Goal: Communication & Community: Answer question/provide support

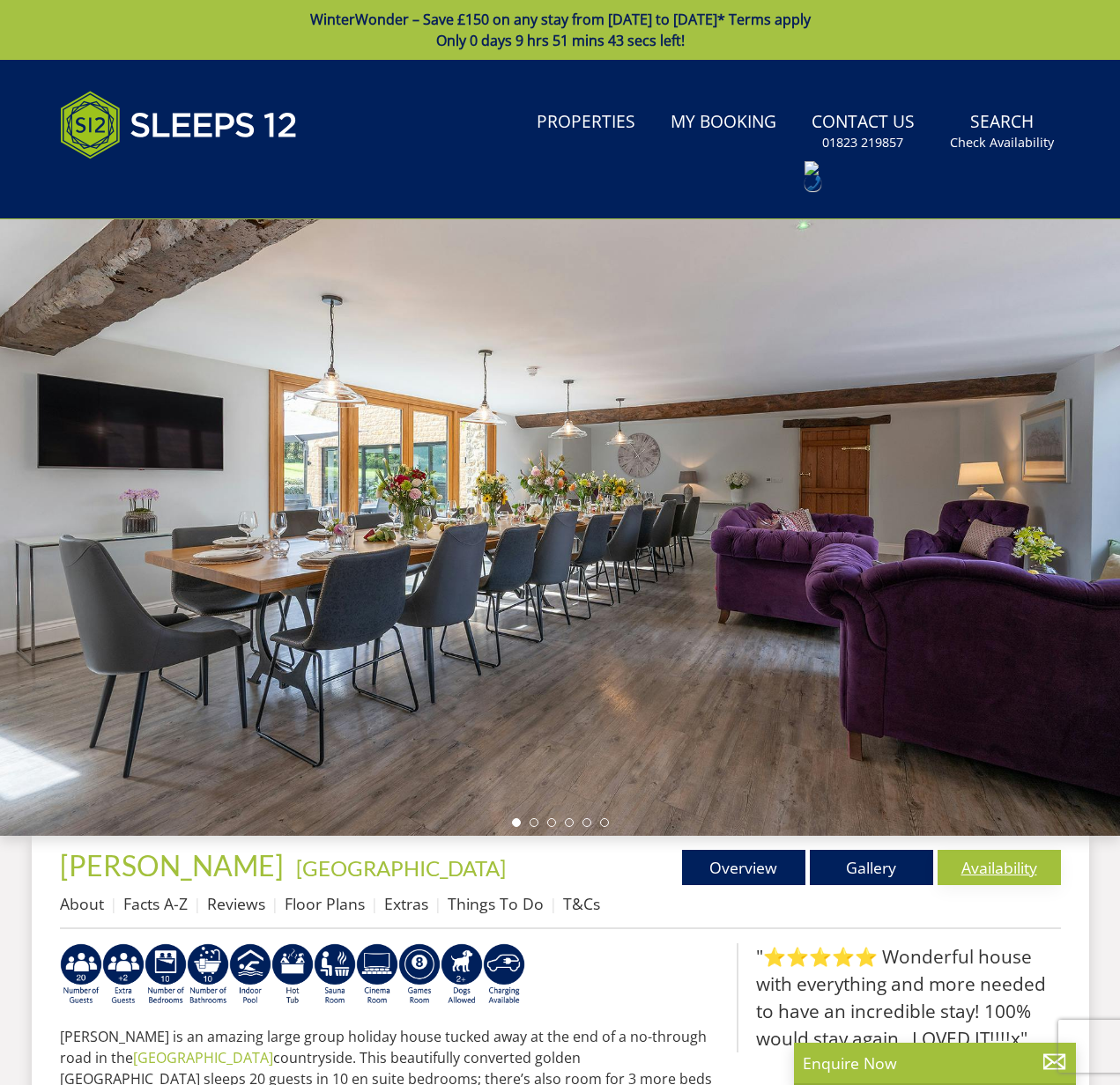
click at [1000, 871] on link "Availability" at bounding box center [999, 868] width 123 height 35
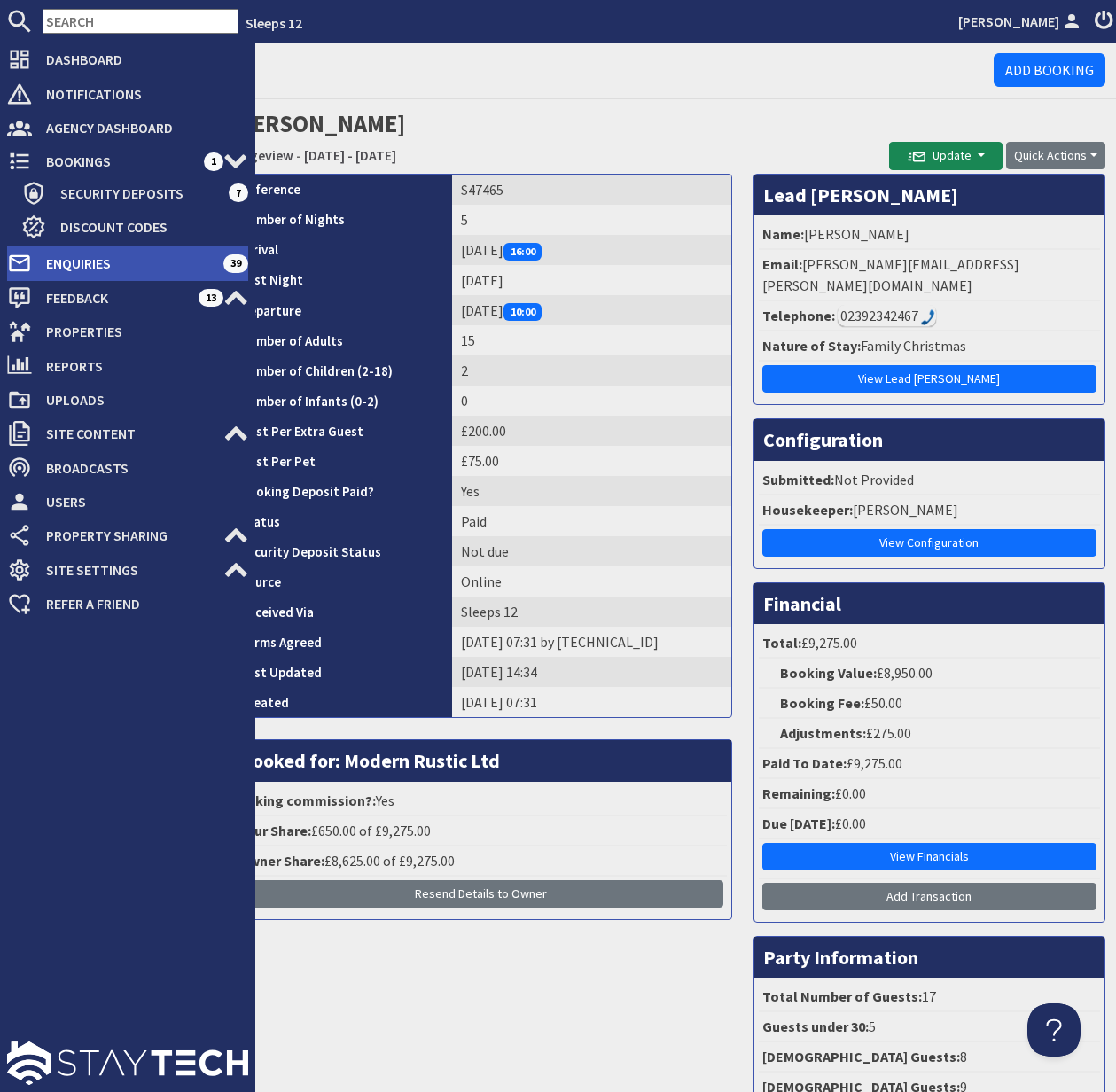
click at [89, 261] on span "Enquiries" at bounding box center [127, 263] width 192 height 29
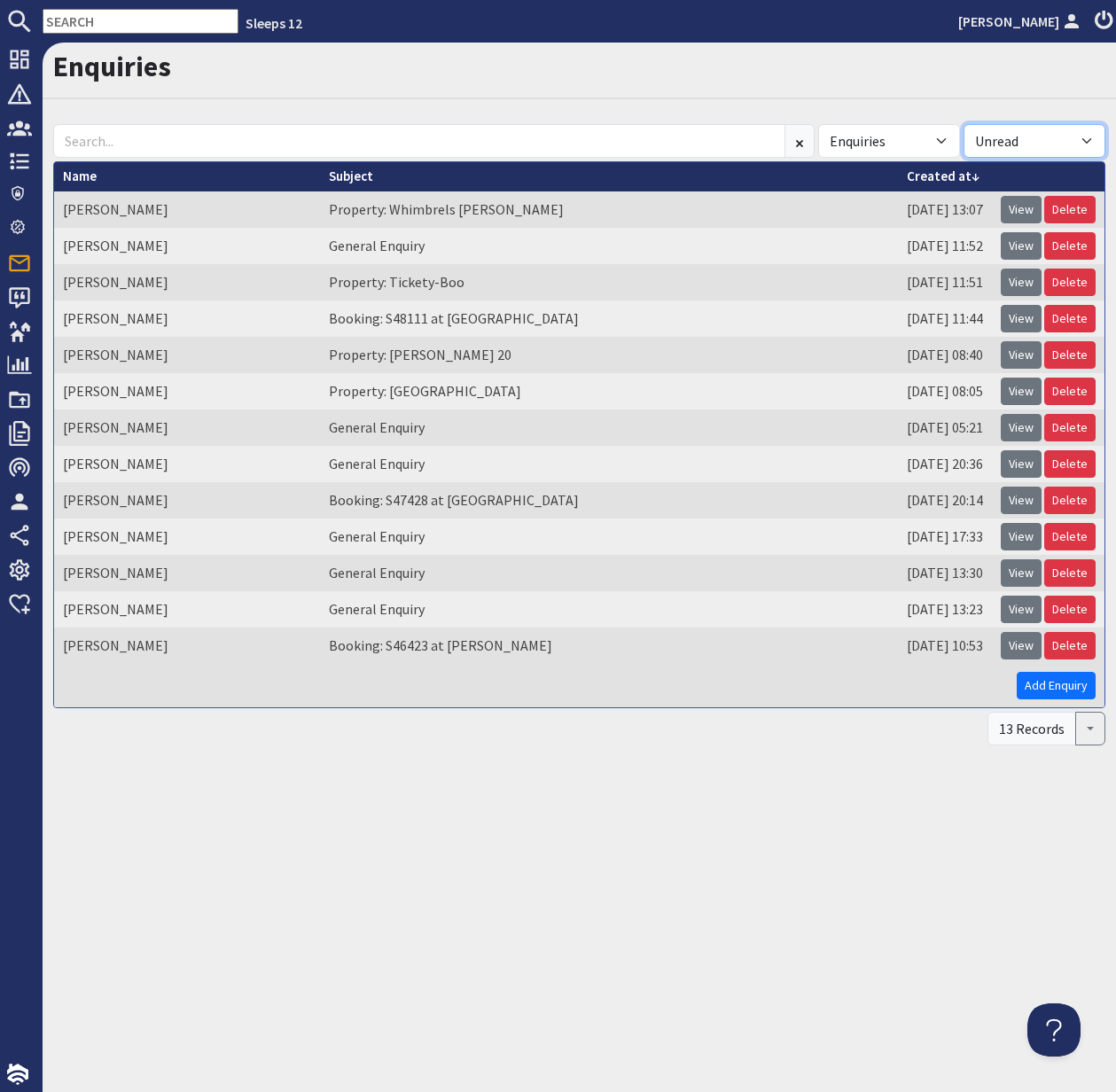
click at [1082, 141] on select "All Read Unread" at bounding box center [1035, 141] width 142 height 33
select select
click at [964, 124] on select "All Read Unread" at bounding box center [1035, 141] width 142 height 33
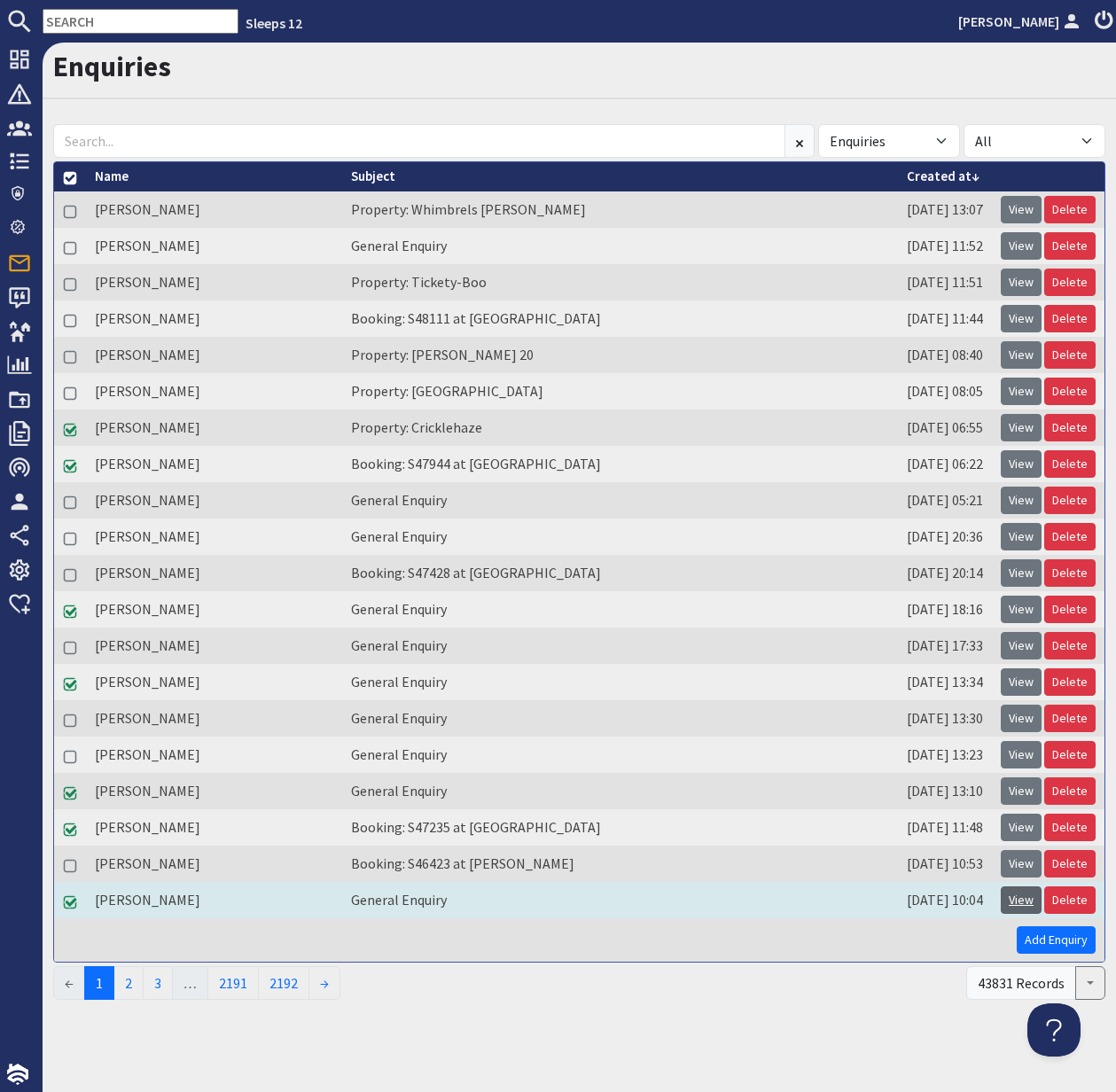
click at [1026, 900] on link "View" at bounding box center [1022, 900] width 41 height 28
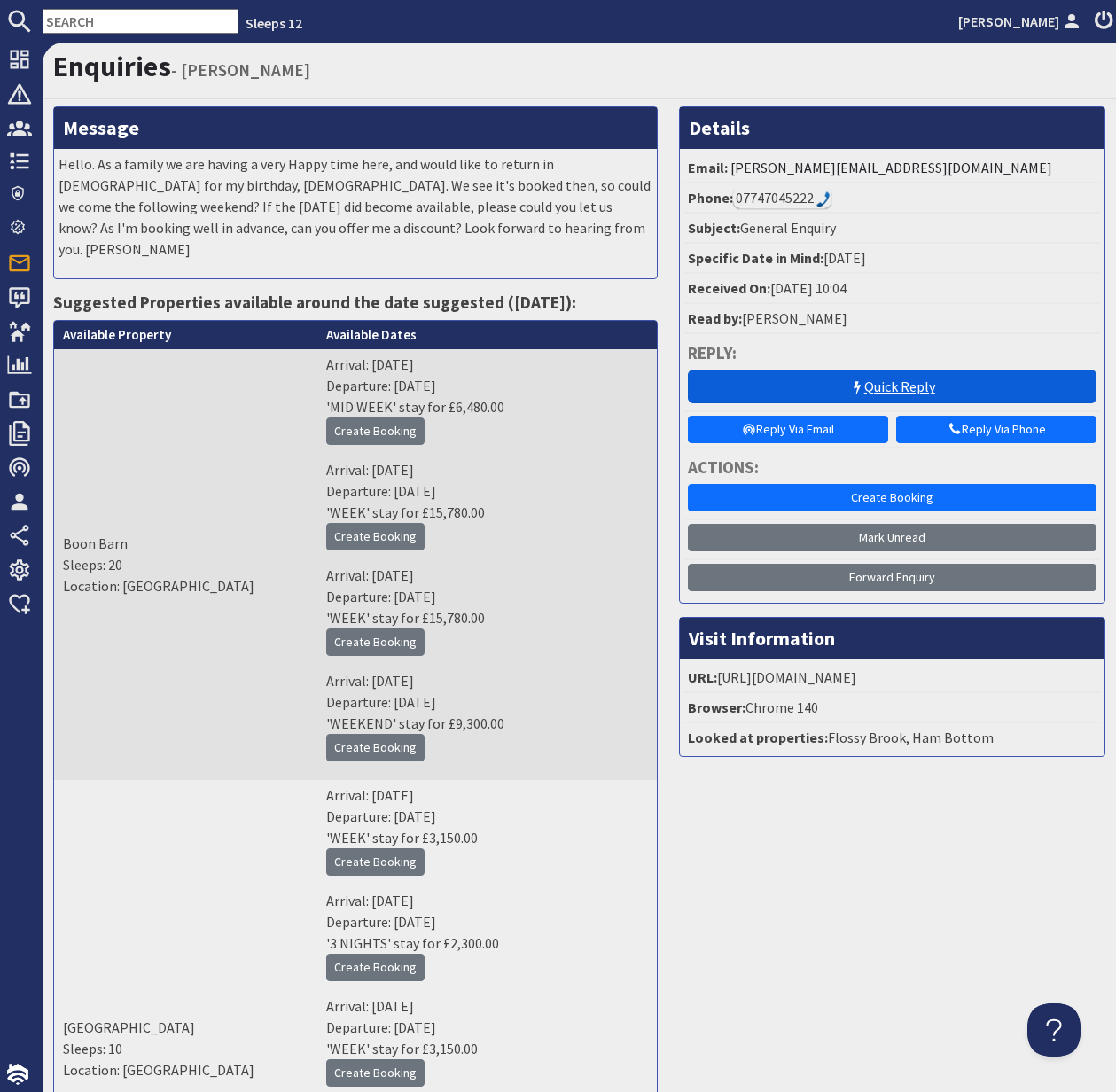
click at [916, 392] on link "Quick Reply" at bounding box center [893, 387] width 409 height 33
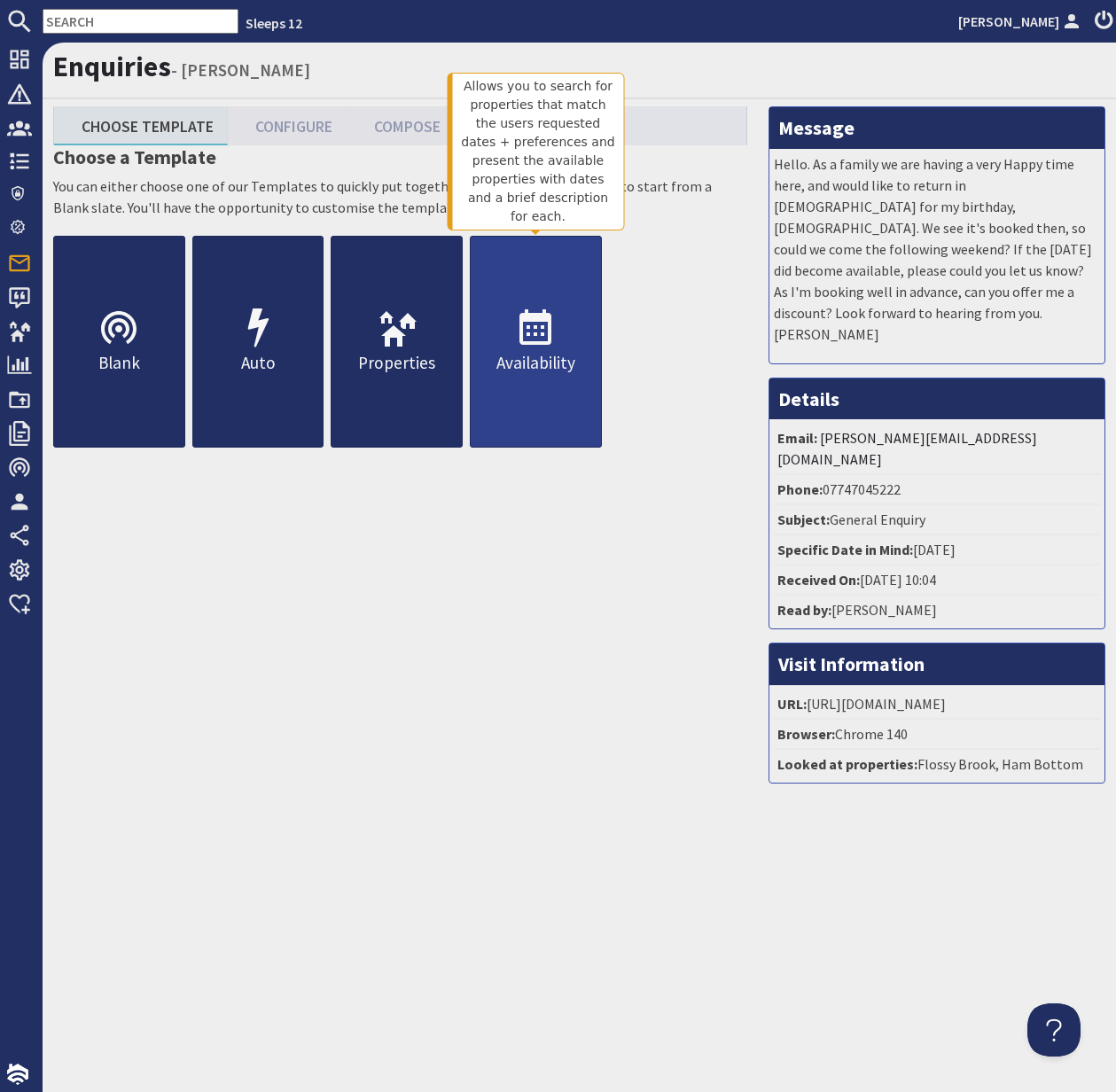
click at [525, 345] on icon at bounding box center [536, 329] width 43 height 43
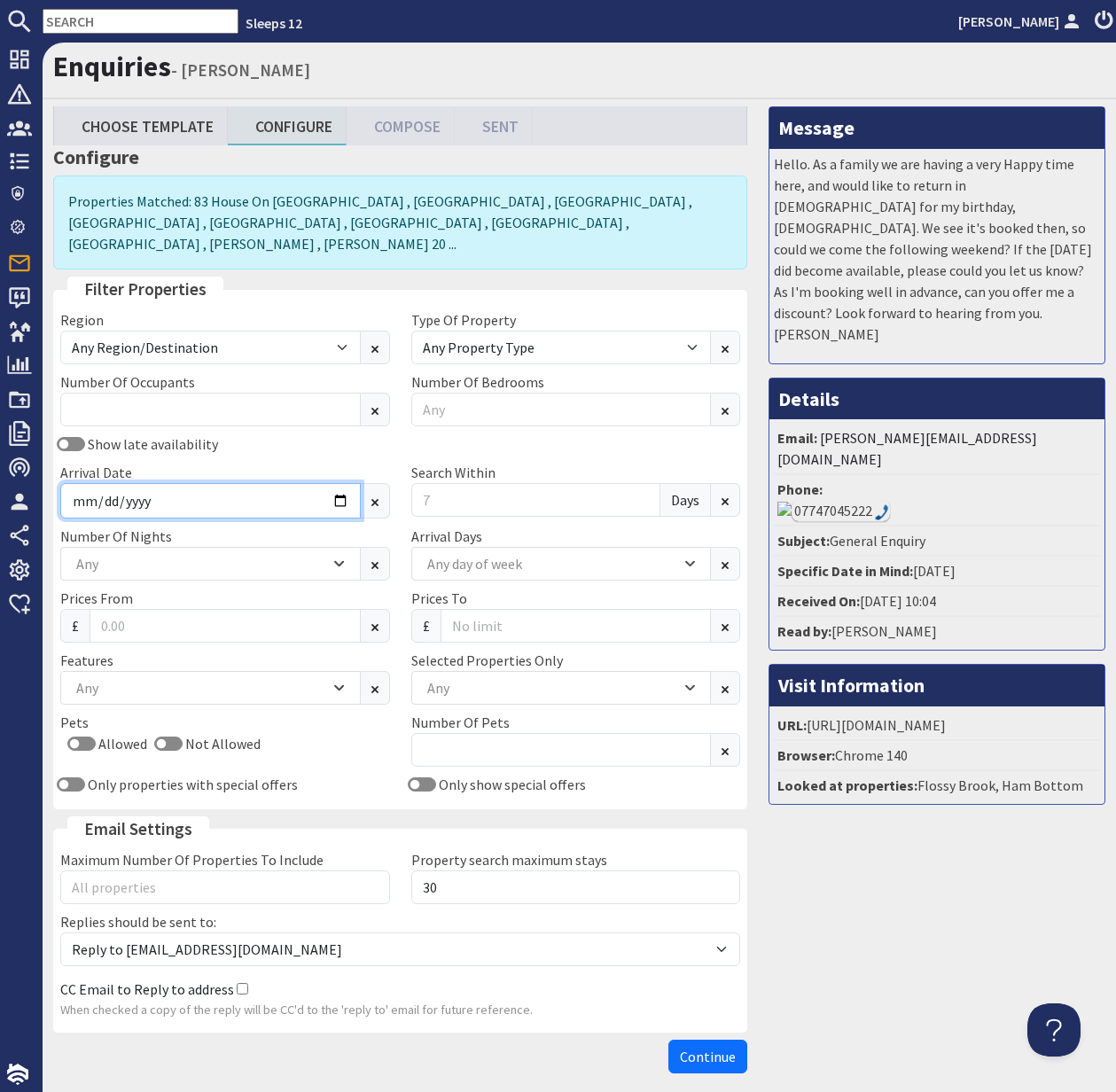
click at [339, 483] on input "Arrival Date" at bounding box center [210, 501] width 301 height 35
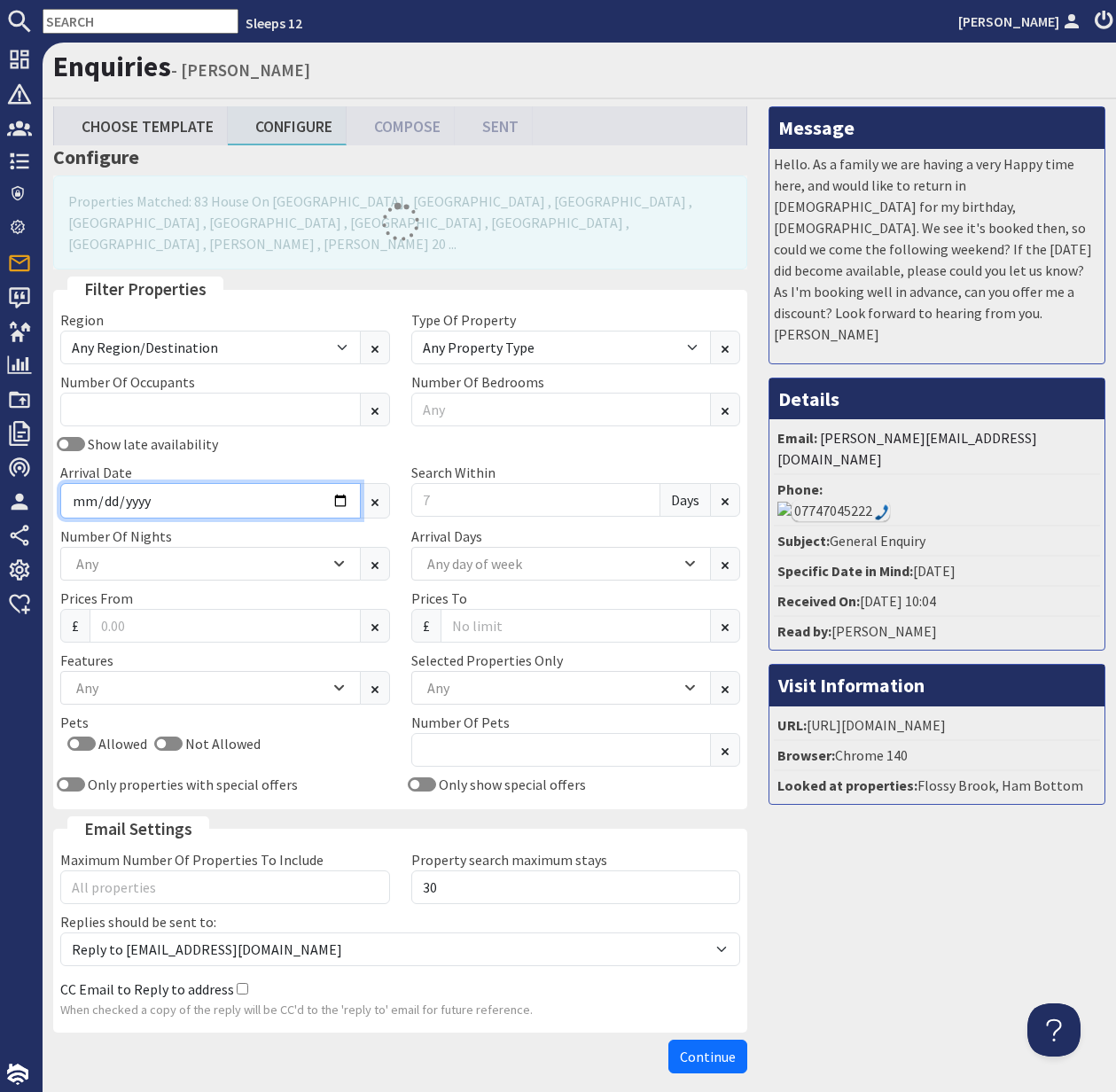
type input "2026-08-07"
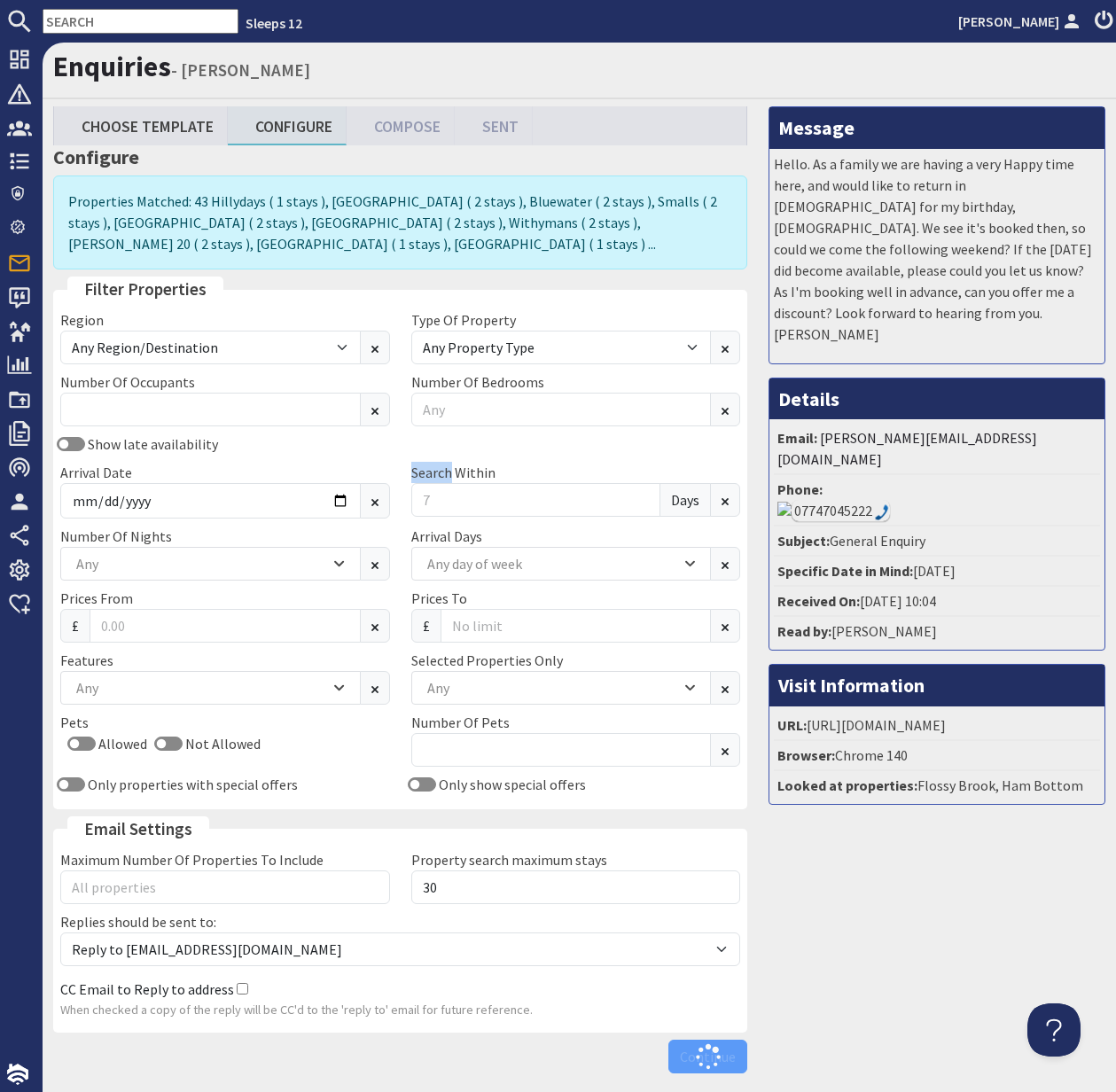
click at [411, 478] on div "Search Within Days" at bounding box center [576, 490] width 351 height 56
drag, startPoint x: 442, startPoint y: 503, endPoint x: 399, endPoint y: 500, distance: 43.1
click at [399, 500] on div "Show late availability Arrival Date 2026-08-07 Search Within Days" at bounding box center [401, 480] width 701 height 93
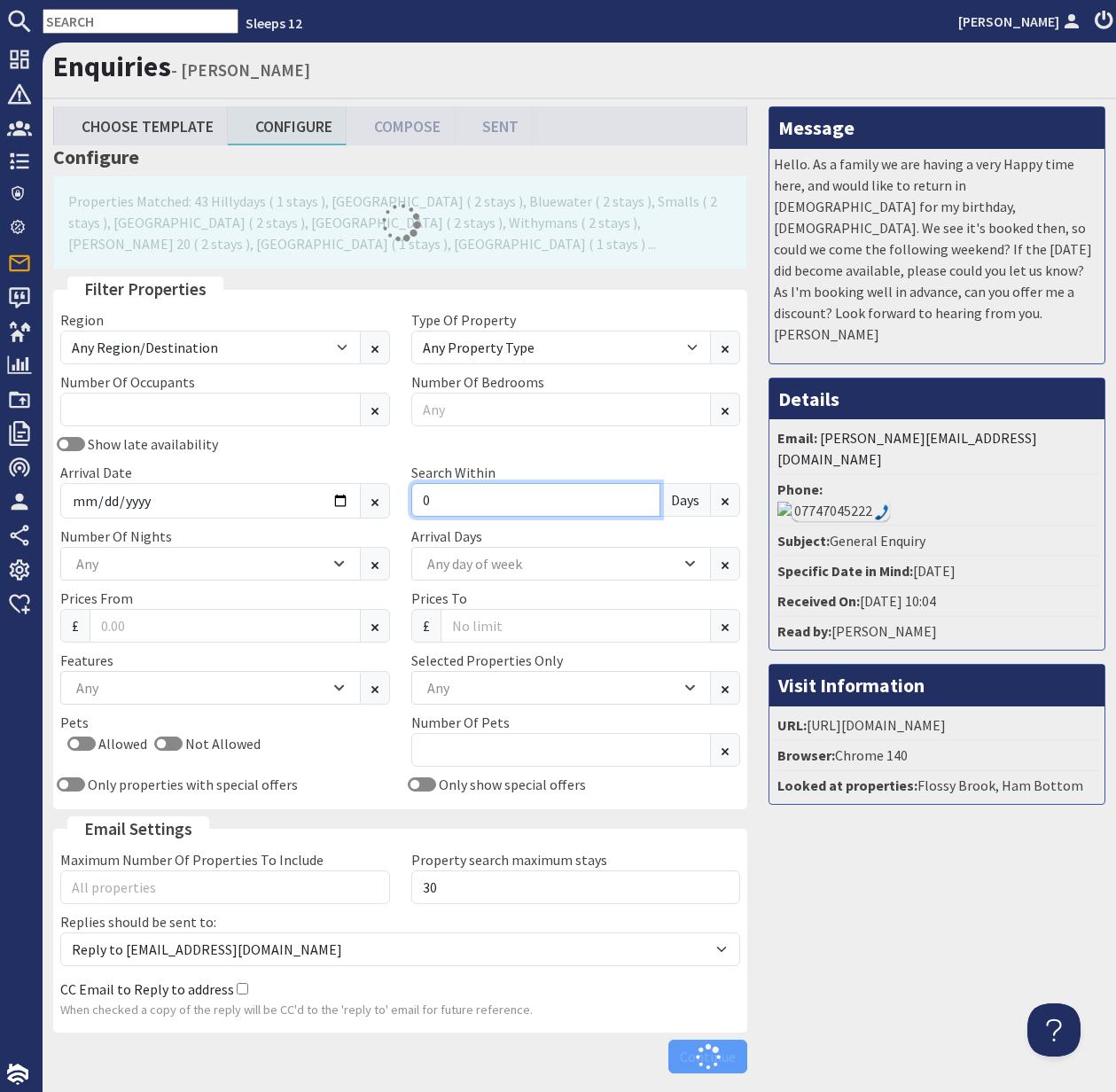
type input "0"
click at [180, 556] on div "Any" at bounding box center [201, 564] width 258 height 19
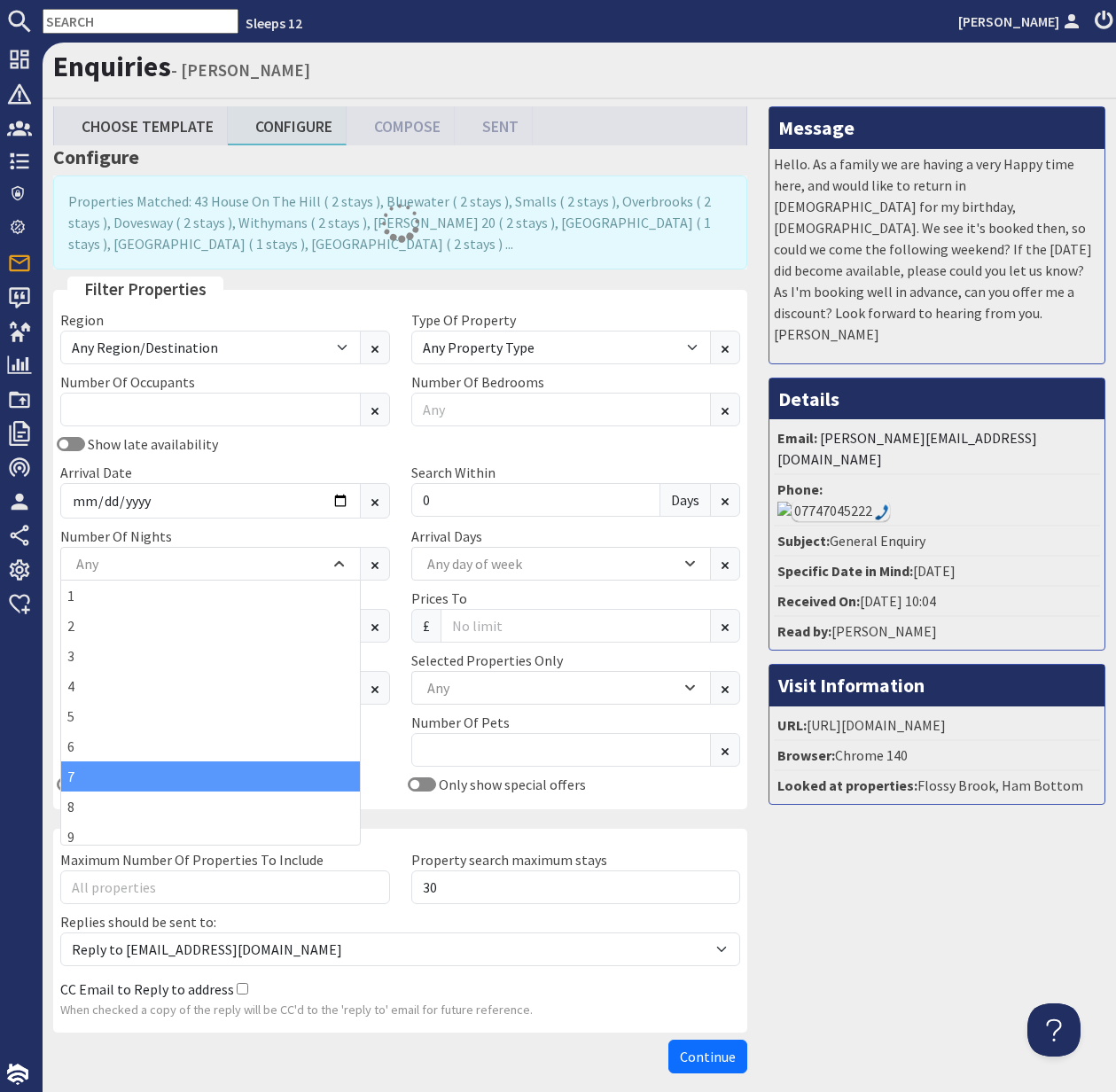
click at [157, 763] on div "7" at bounding box center [210, 776] width 299 height 31
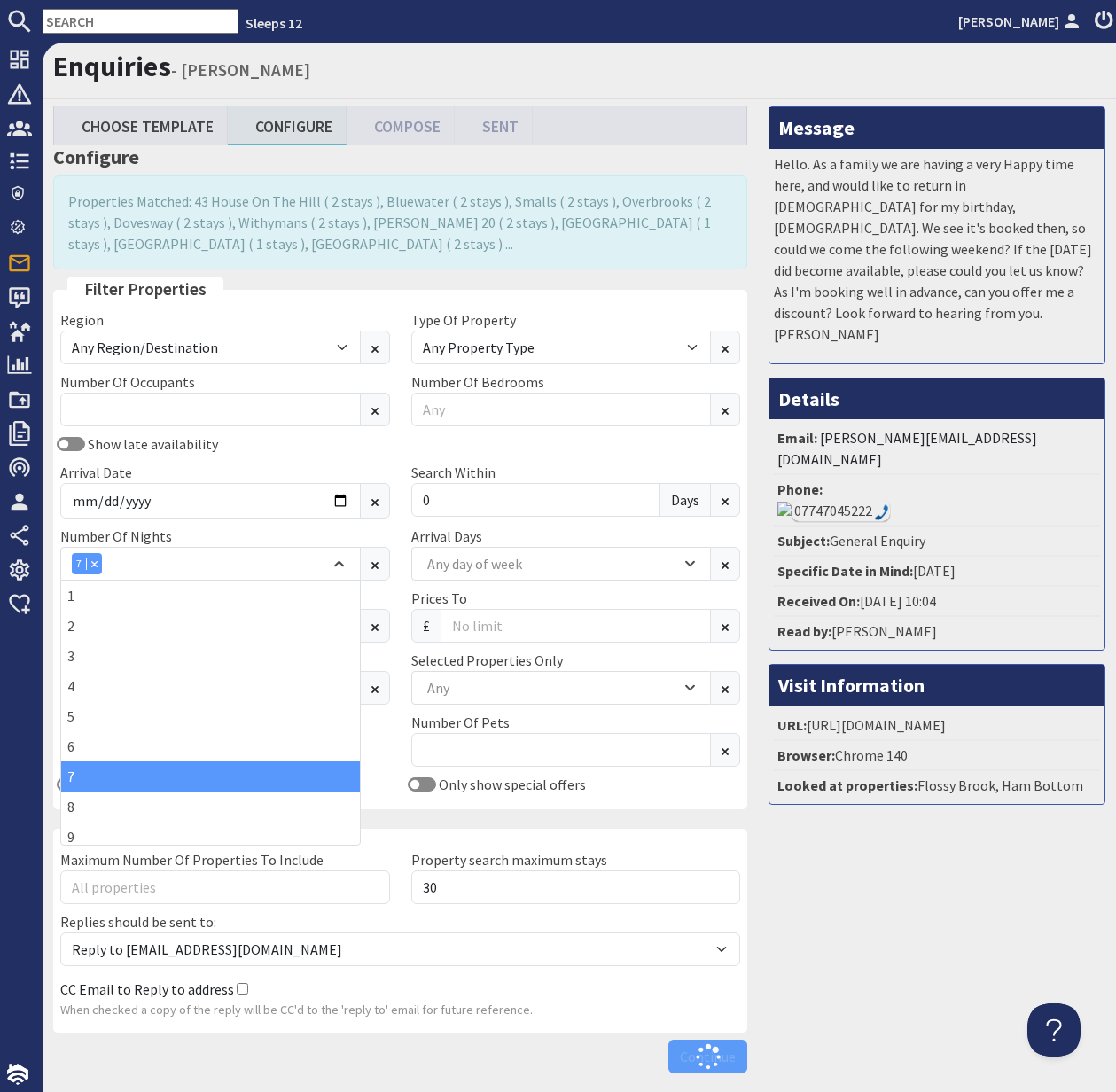
drag, startPoint x: 386, startPoint y: 740, endPoint x: 422, endPoint y: 722, distance: 40.2
click at [387, 738] on div "Allowed Not Allowed" at bounding box center [225, 747] width 329 height 29
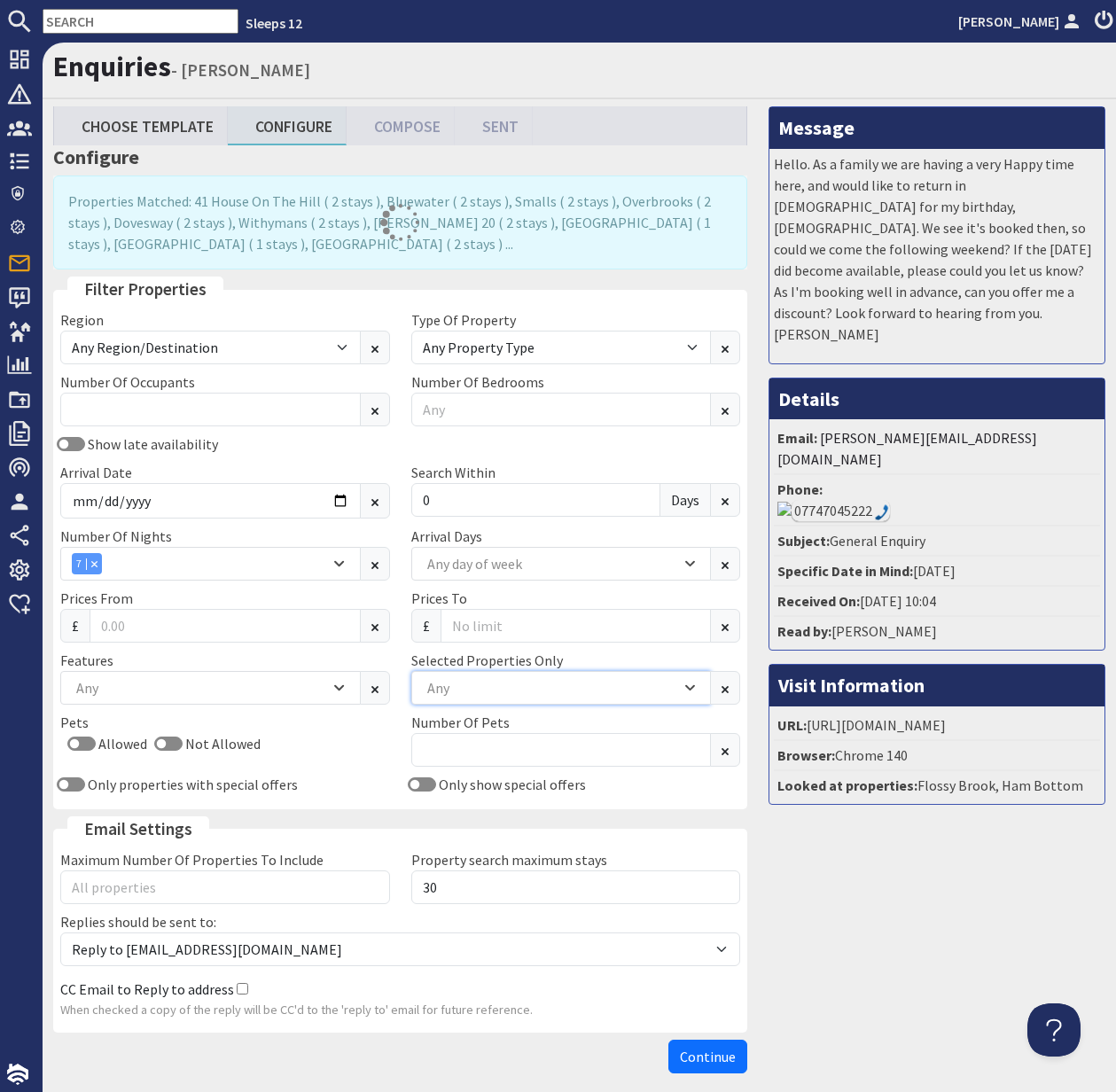
click at [508, 686] on div "Any" at bounding box center [552, 688] width 258 height 19
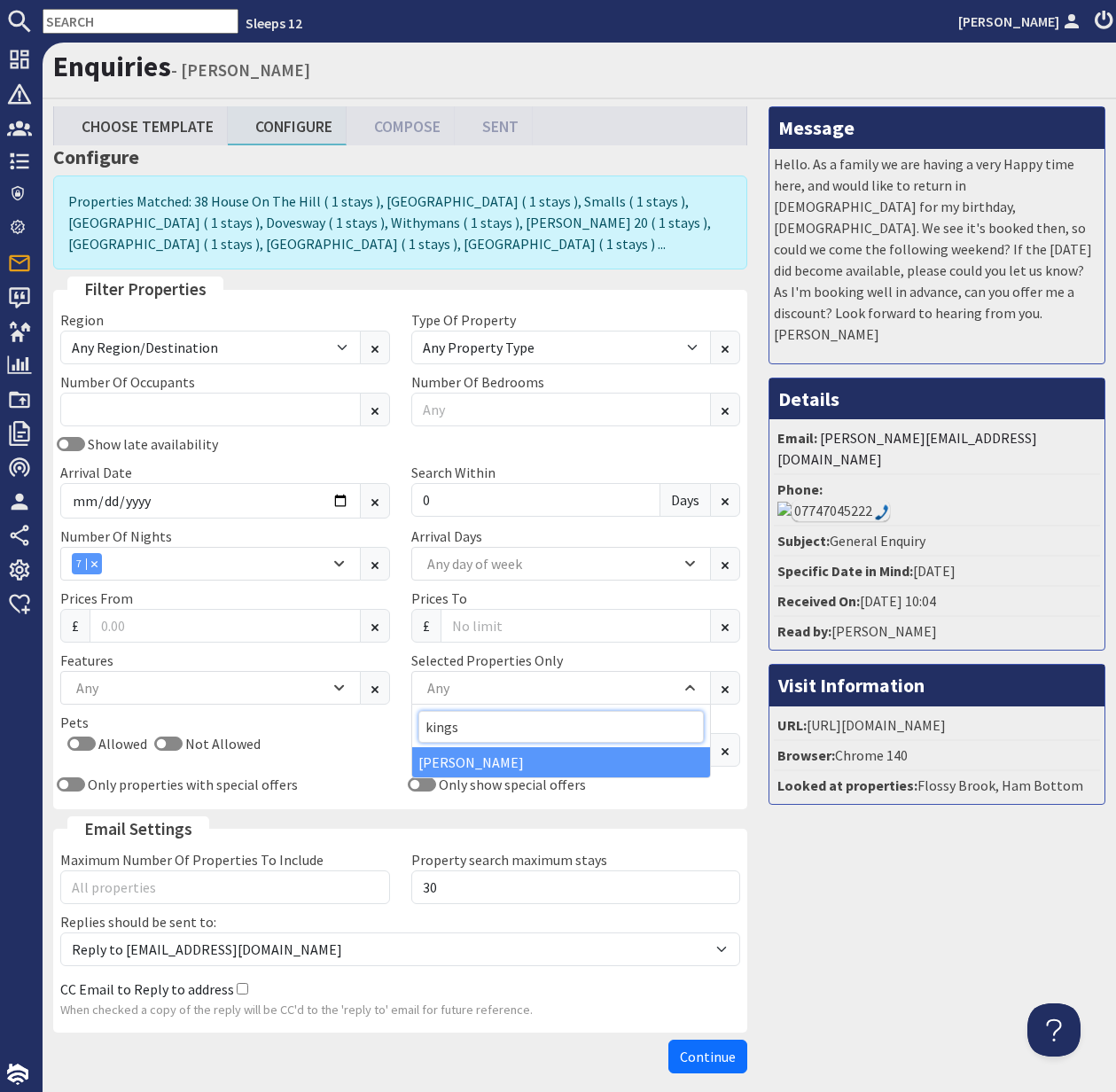
type input "kings"
click at [477, 756] on div "[PERSON_NAME]" at bounding box center [562, 763] width 299 height 31
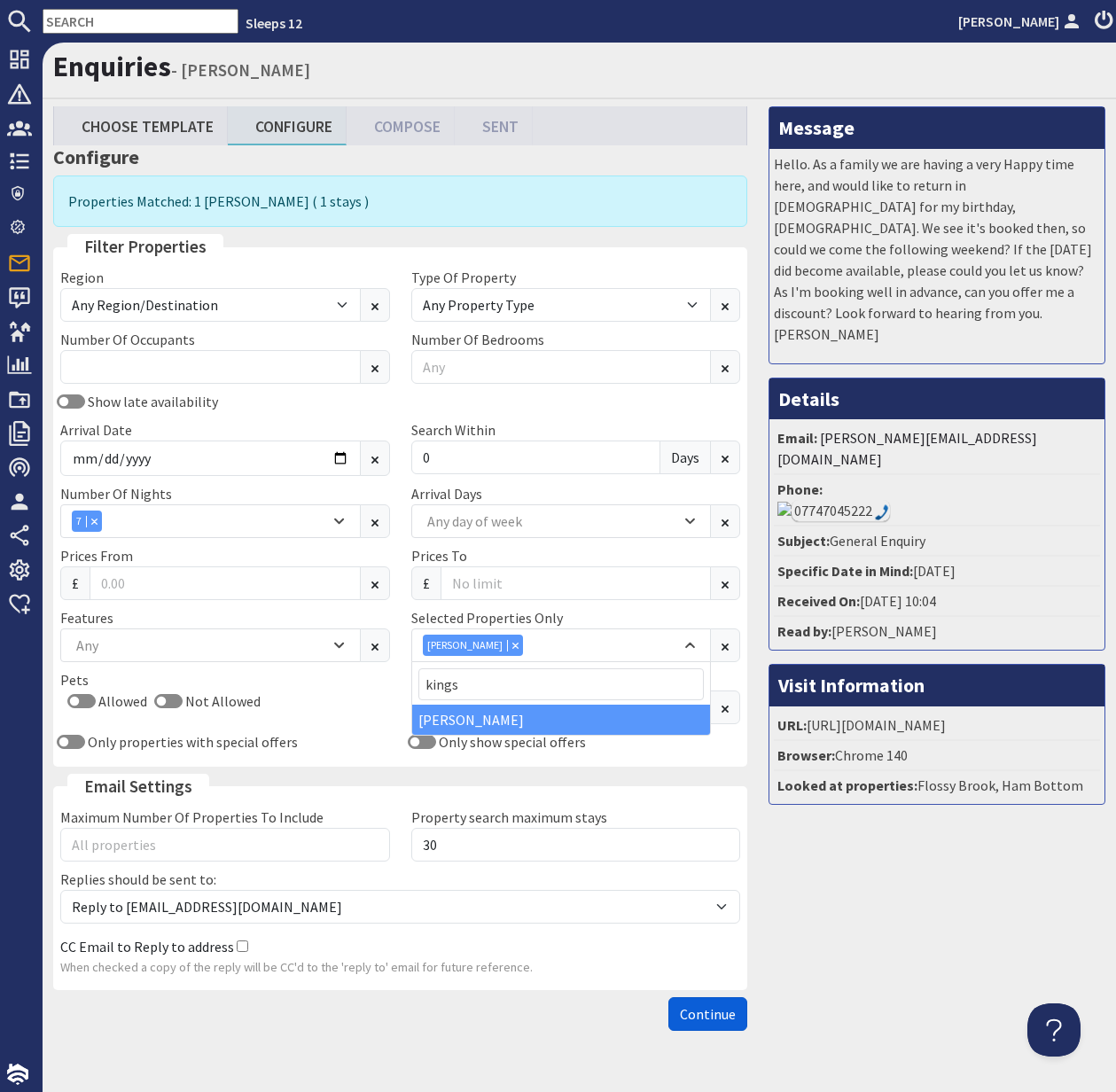
click at [708, 1022] on span "Continue" at bounding box center [708, 1014] width 56 height 18
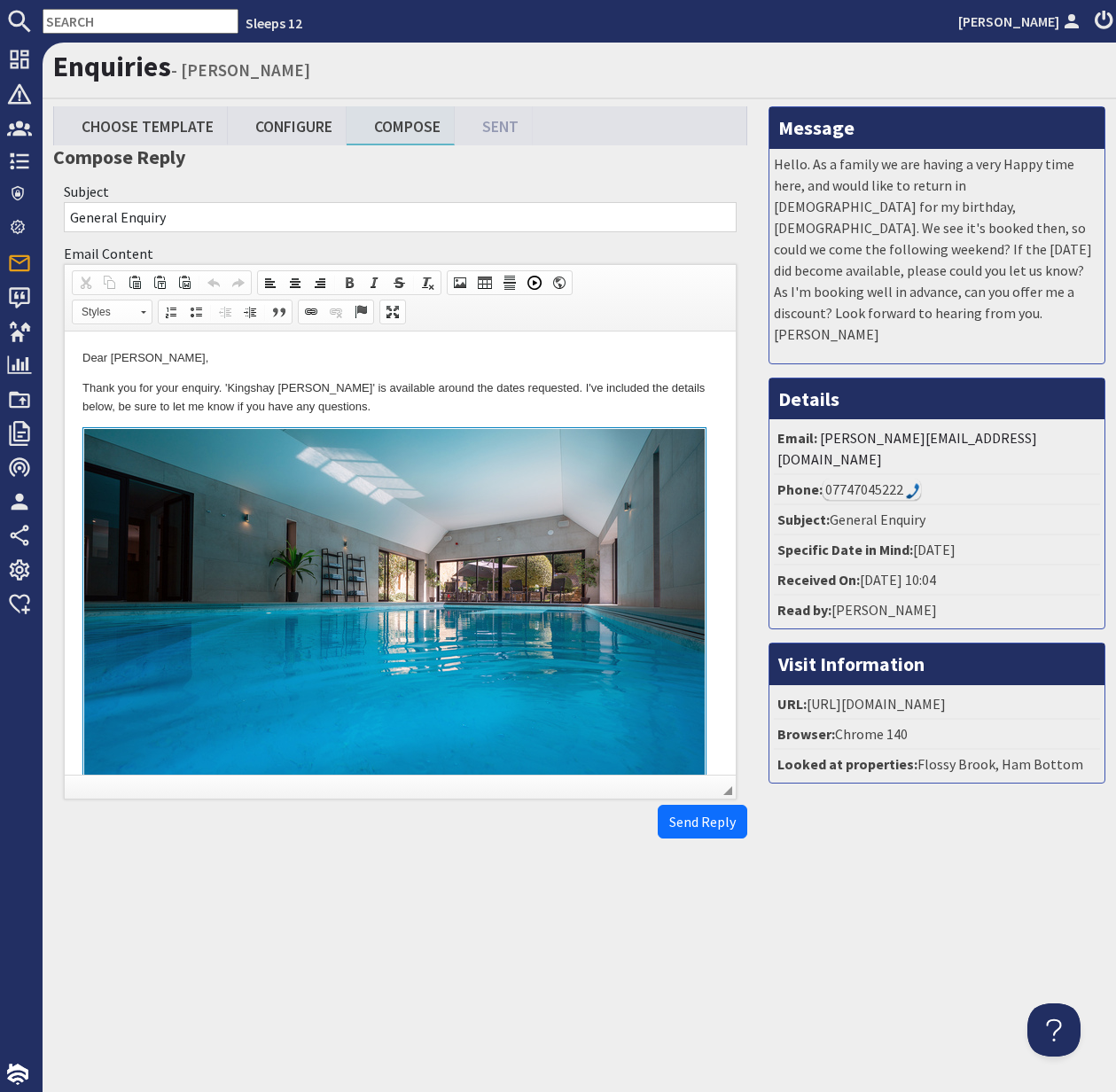
click at [74, 382] on html "Dear Frances Hunt, Thank you for your enquiry. 'Kingshay Barton' is available a…" at bounding box center [400, 744] width 671 height 826
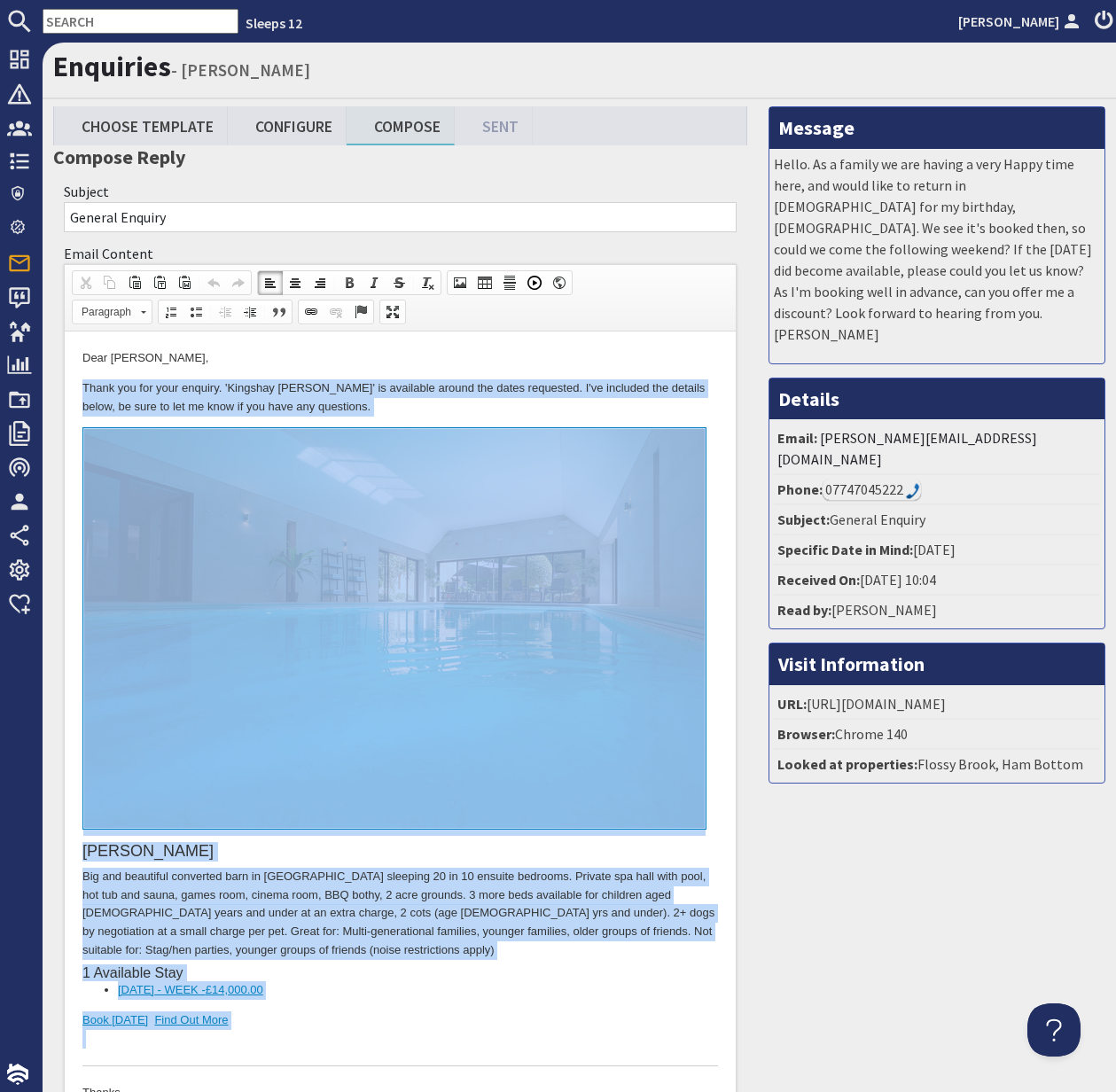
drag, startPoint x: 79, startPoint y: 384, endPoint x: 276, endPoint y: 1040, distance: 684.9
click at [276, 1040] on html "Dear Frances Hunt, Thank you for your enquiry. 'Kingshay Barton' is available a…" at bounding box center [400, 744] width 671 height 826
copy body "Thank you for your enquiry. 'Kingshay Barton' is available around the dates req…"
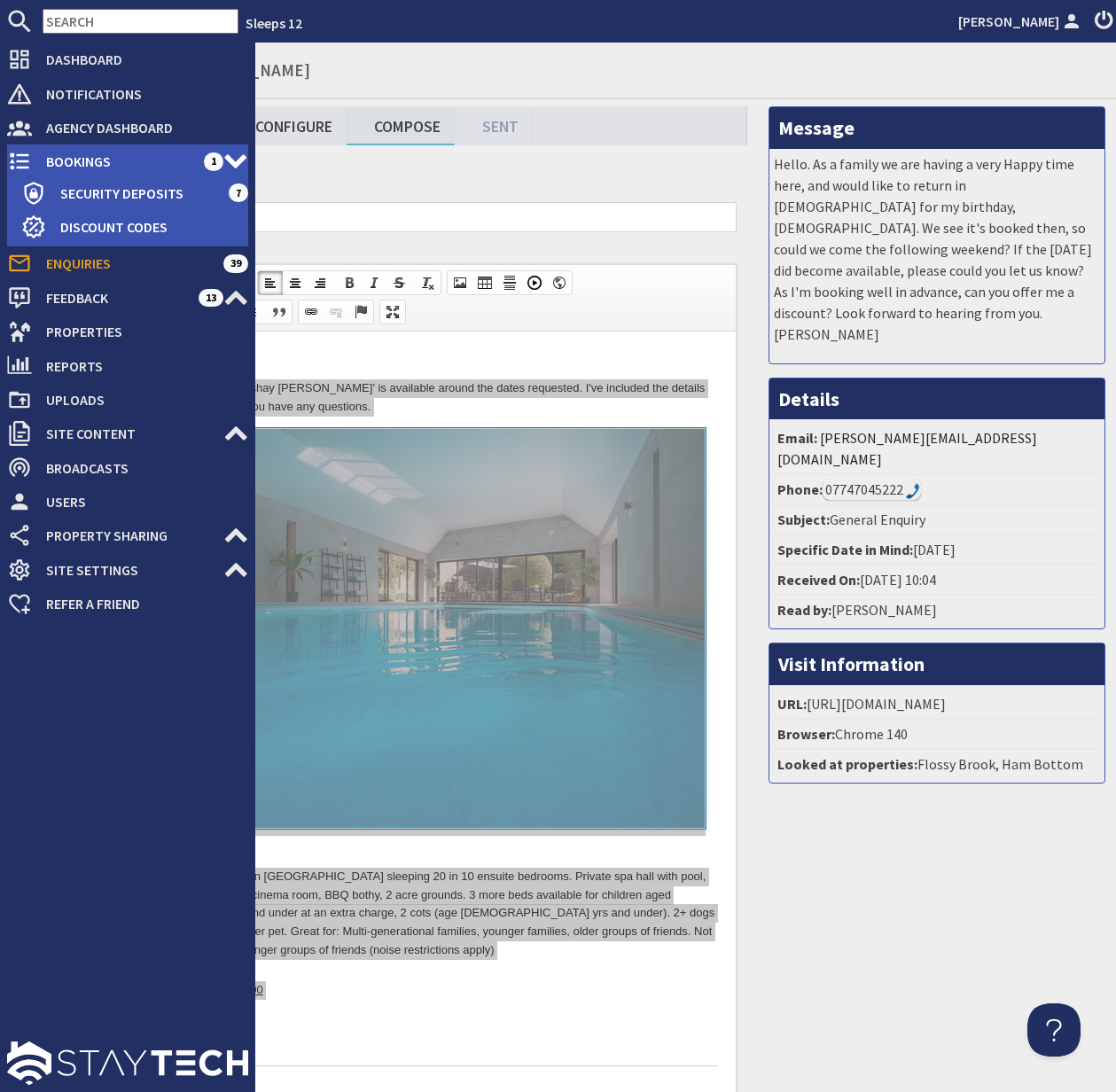
click at [73, 155] on span "Bookings" at bounding box center [118, 161] width 172 height 29
type textarea "<p>Dear Frances Hunt,</p> <p>Thank you for your enquiry. &#39;Kingshay Barton&#…"
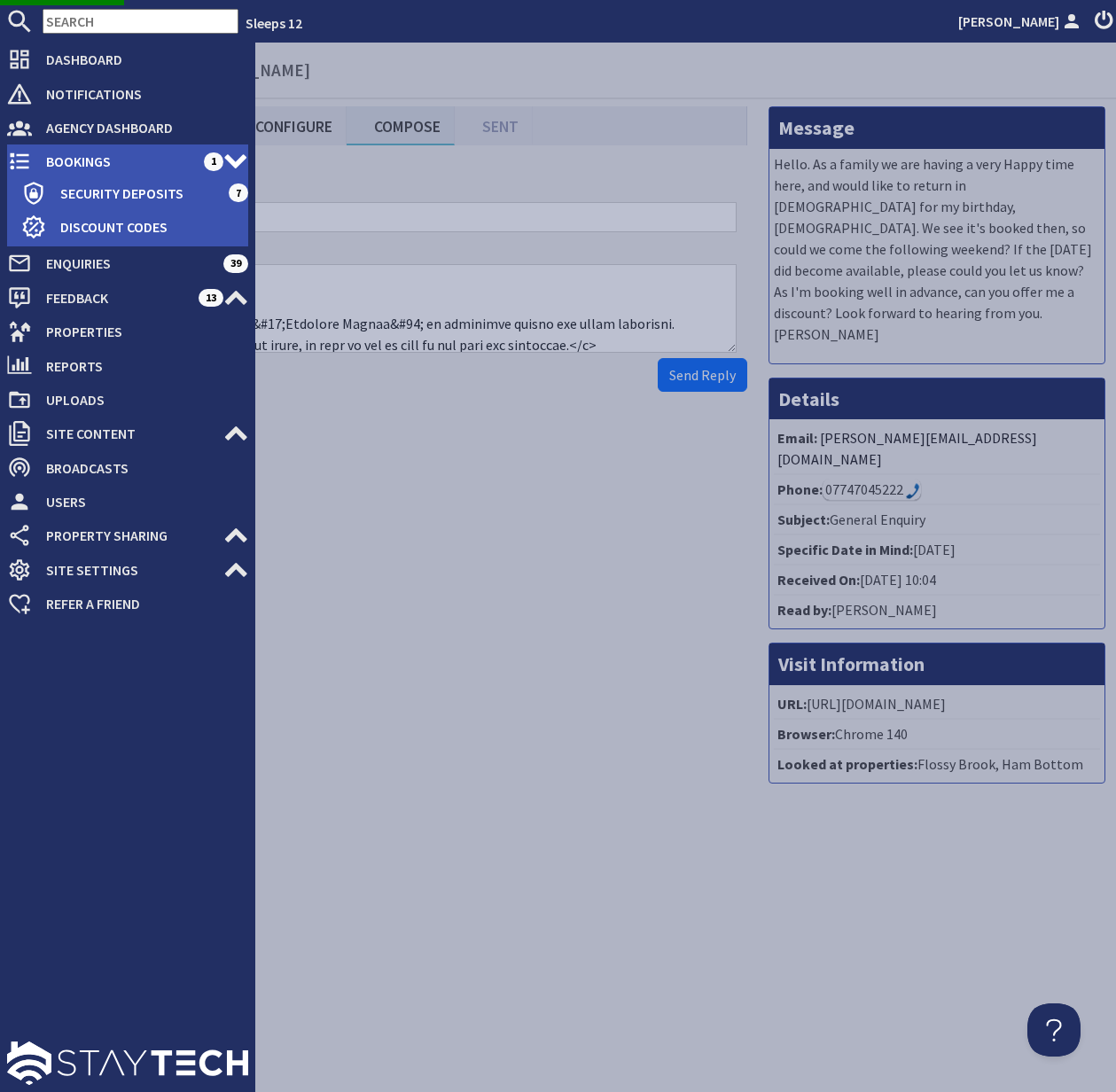
click at [94, 159] on span "Bookings" at bounding box center [118, 161] width 172 height 29
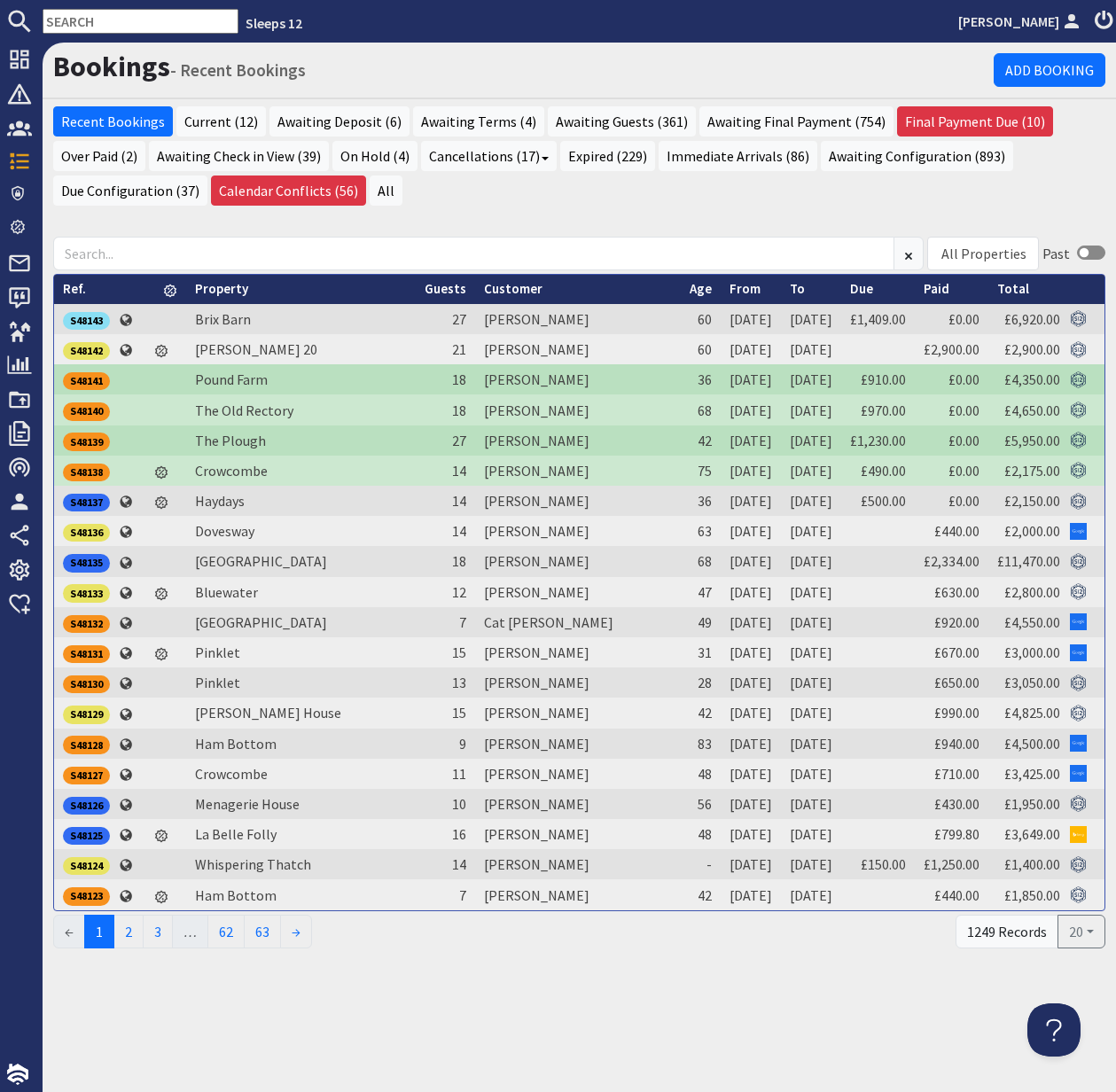
click at [85, 16] on input "text" at bounding box center [141, 21] width 196 height 25
click at [85, 15] on input "text" at bounding box center [141, 21] width 196 height 25
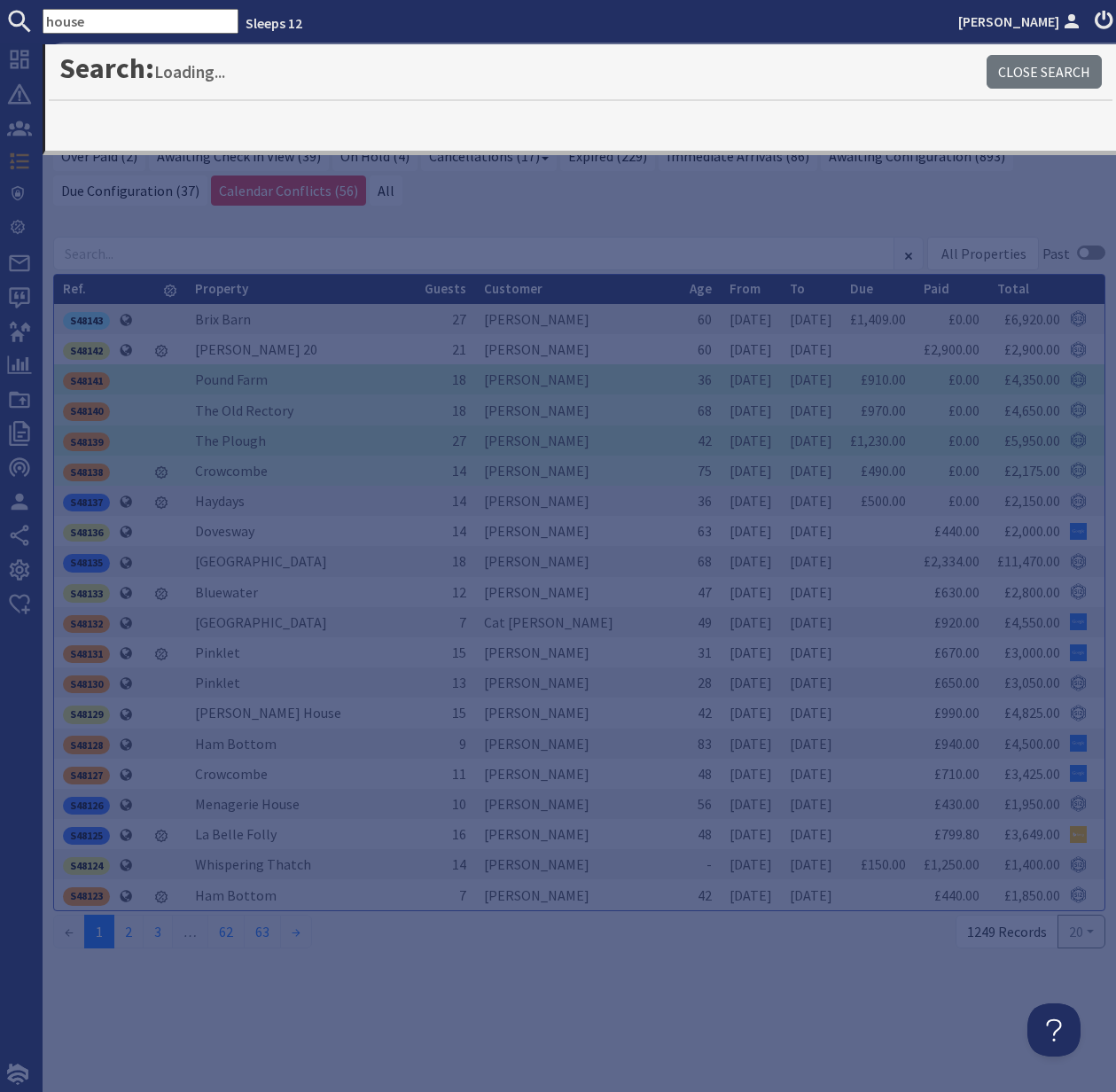
type input "house"
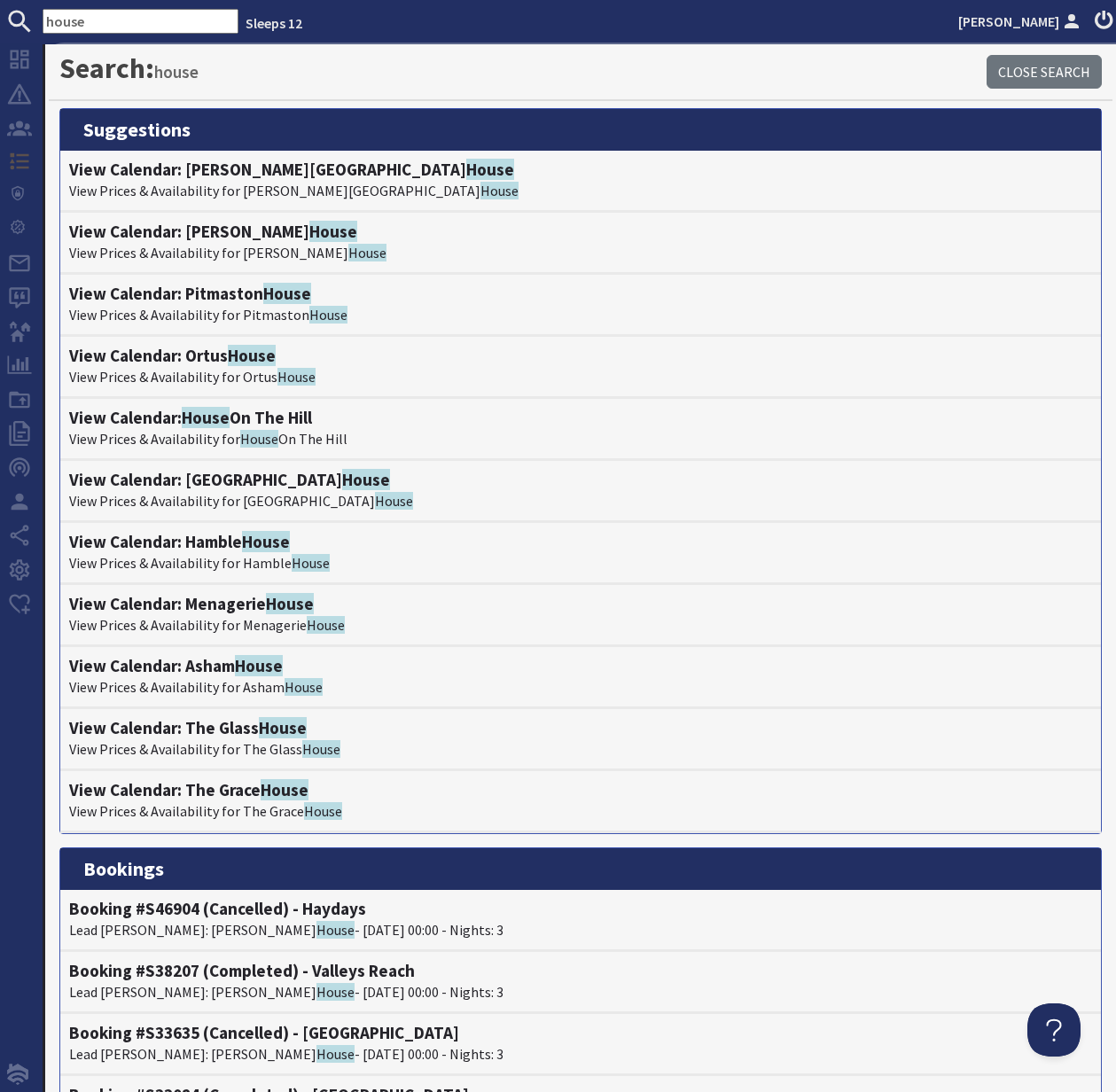
scroll to position [1, 0]
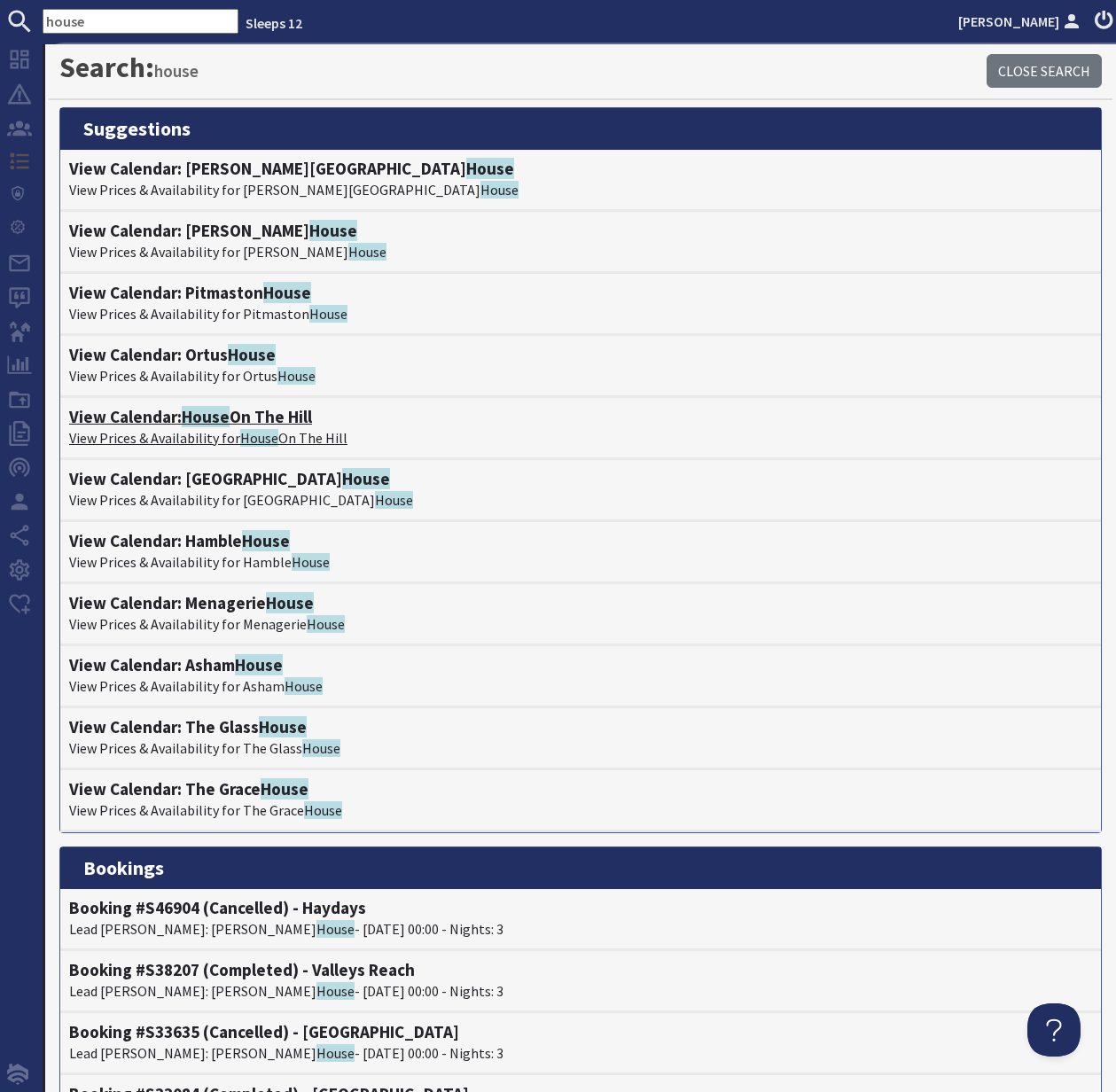
click at [159, 419] on h4 "View Calendar: House On The Hill" at bounding box center [581, 417] width 1023 height 20
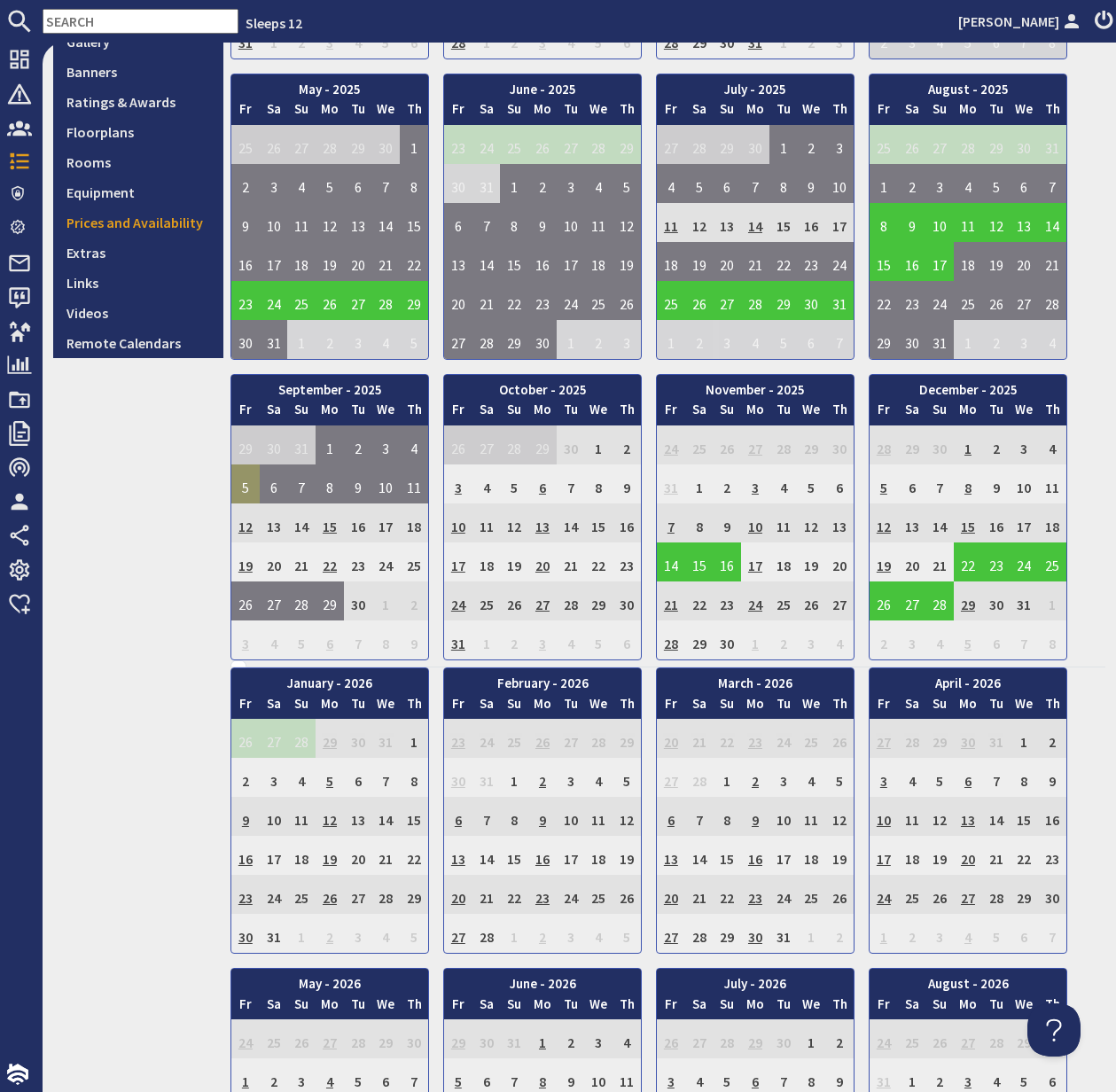
scroll to position [436, 0]
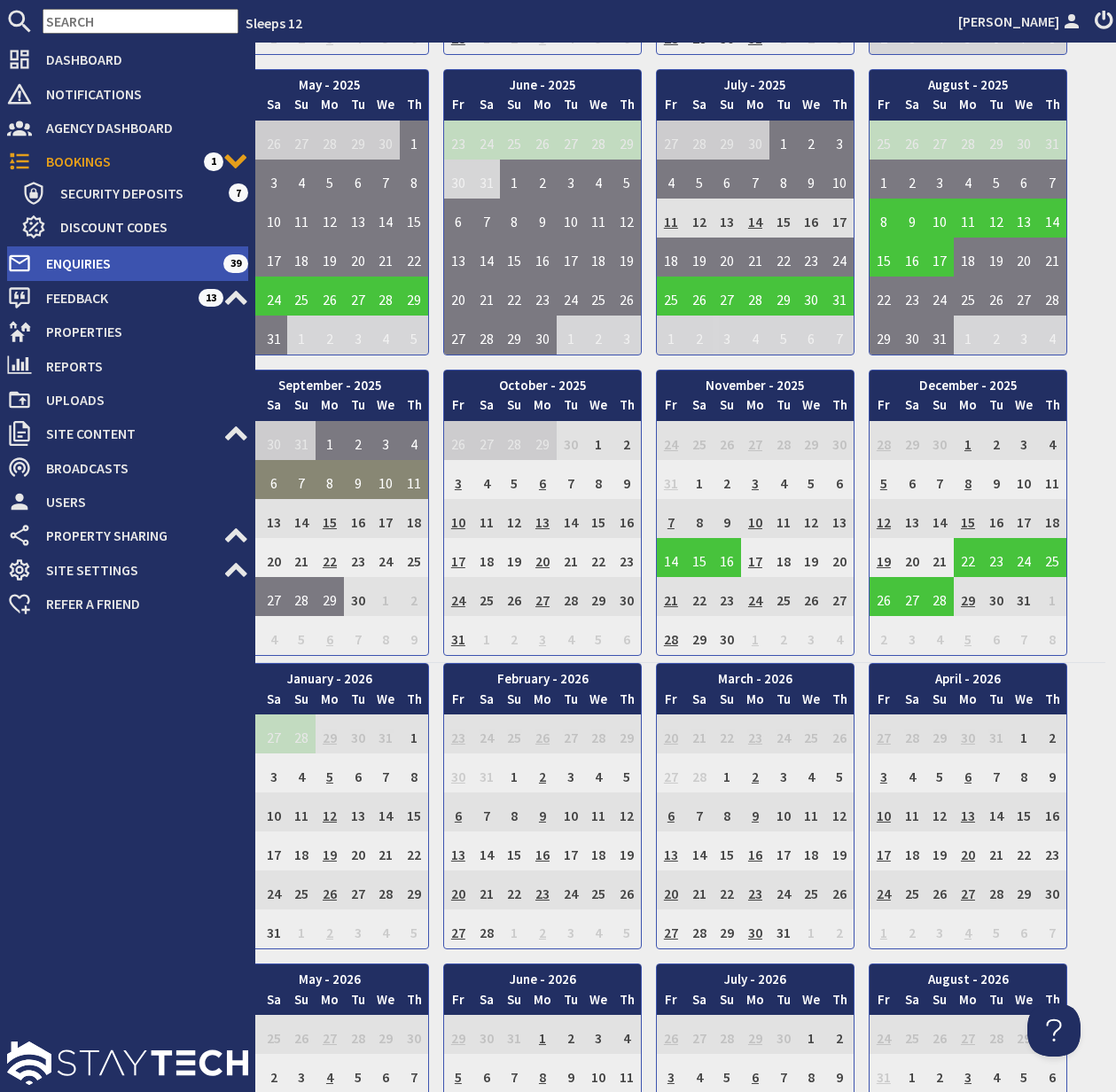
click at [87, 263] on span "Enquiries" at bounding box center [127, 263] width 192 height 29
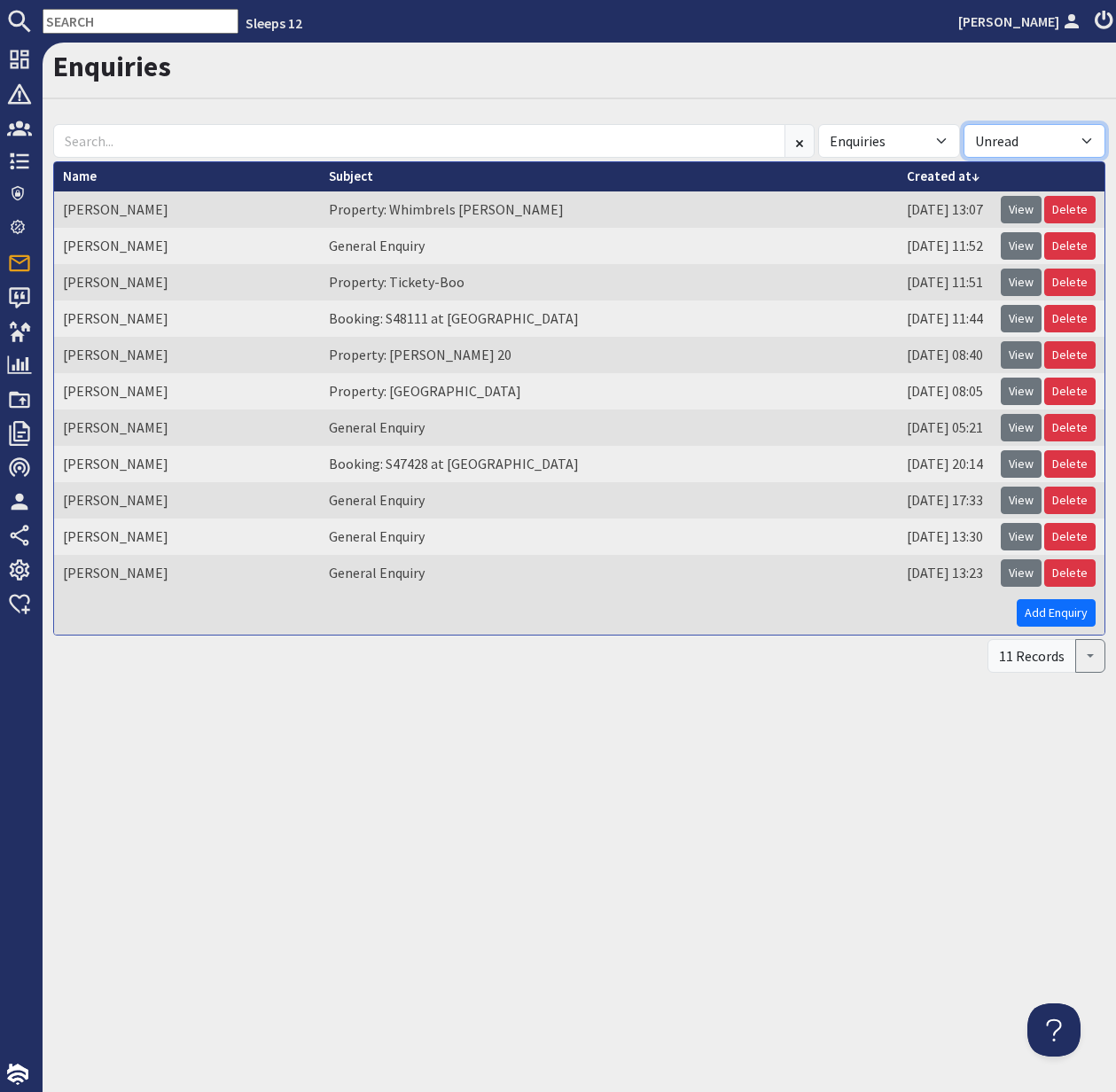
click at [1091, 141] on select "All Read Unread" at bounding box center [1035, 141] width 142 height 33
select select
click at [964, 124] on select "All Read Unread" at bounding box center [1035, 141] width 142 height 33
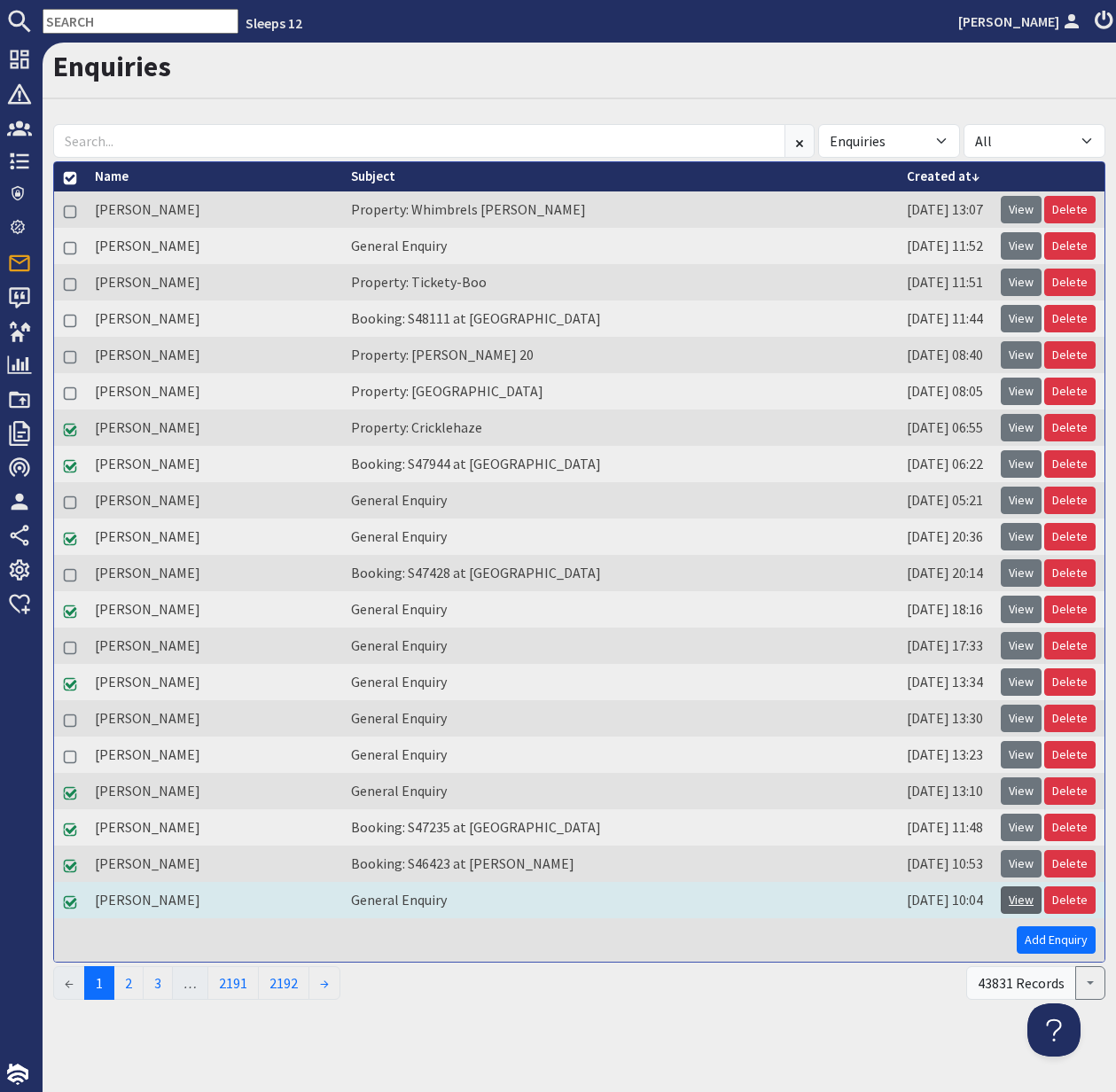
click at [1026, 902] on link "View" at bounding box center [1022, 900] width 41 height 28
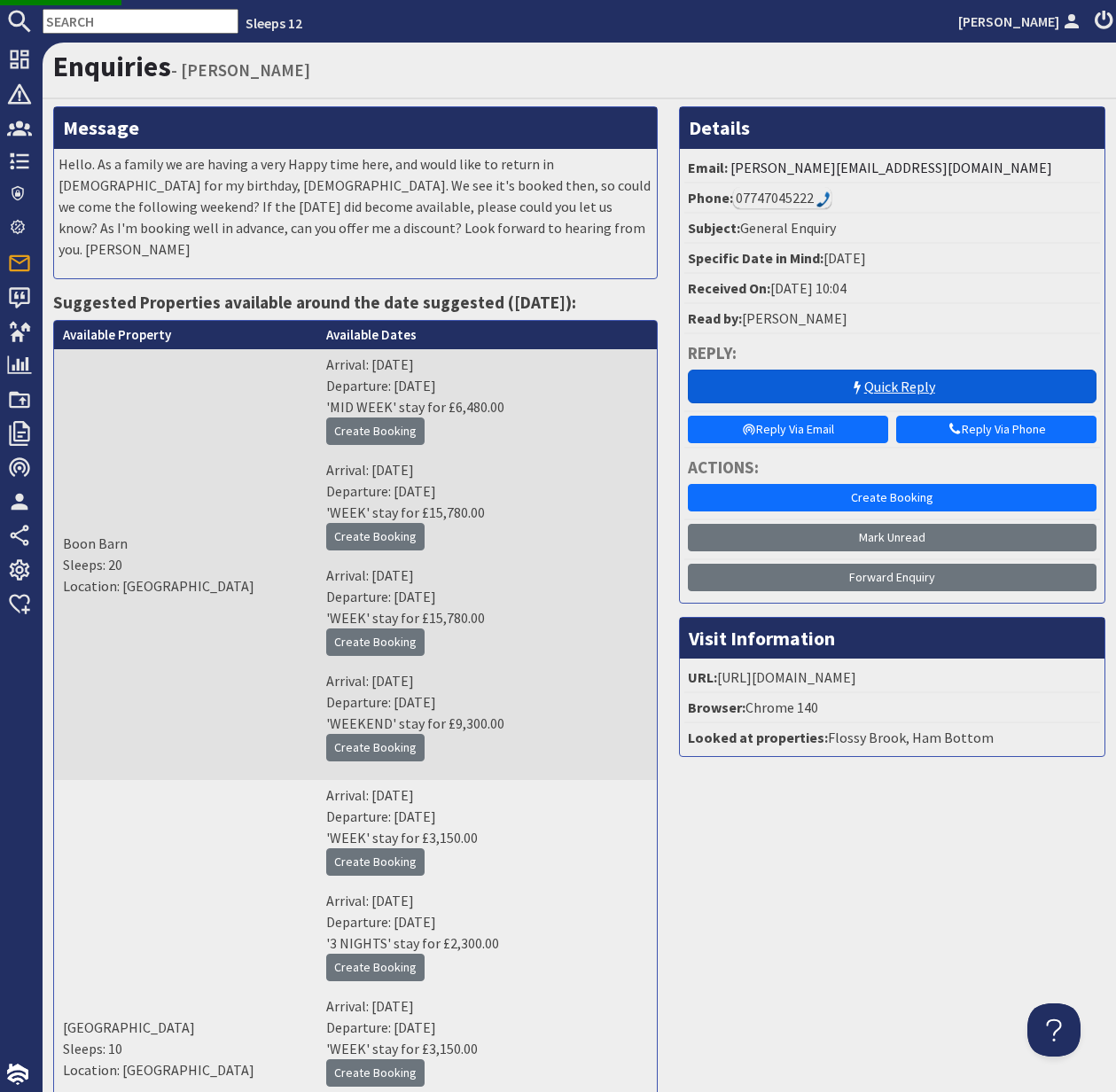
click at [903, 386] on link "Quick Reply" at bounding box center [893, 387] width 409 height 33
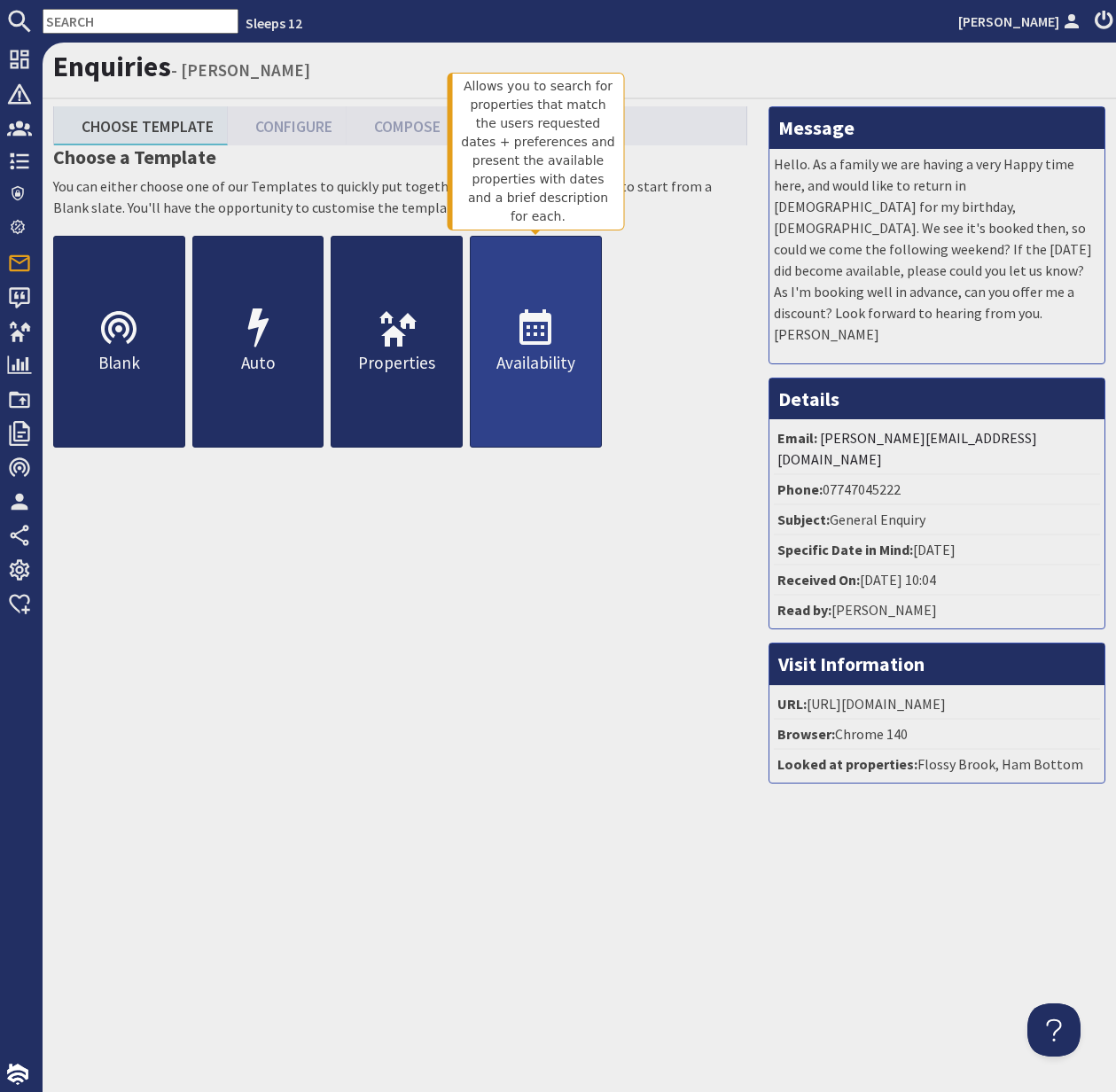
click at [515, 350] on icon at bounding box center [536, 329] width 43 height 43
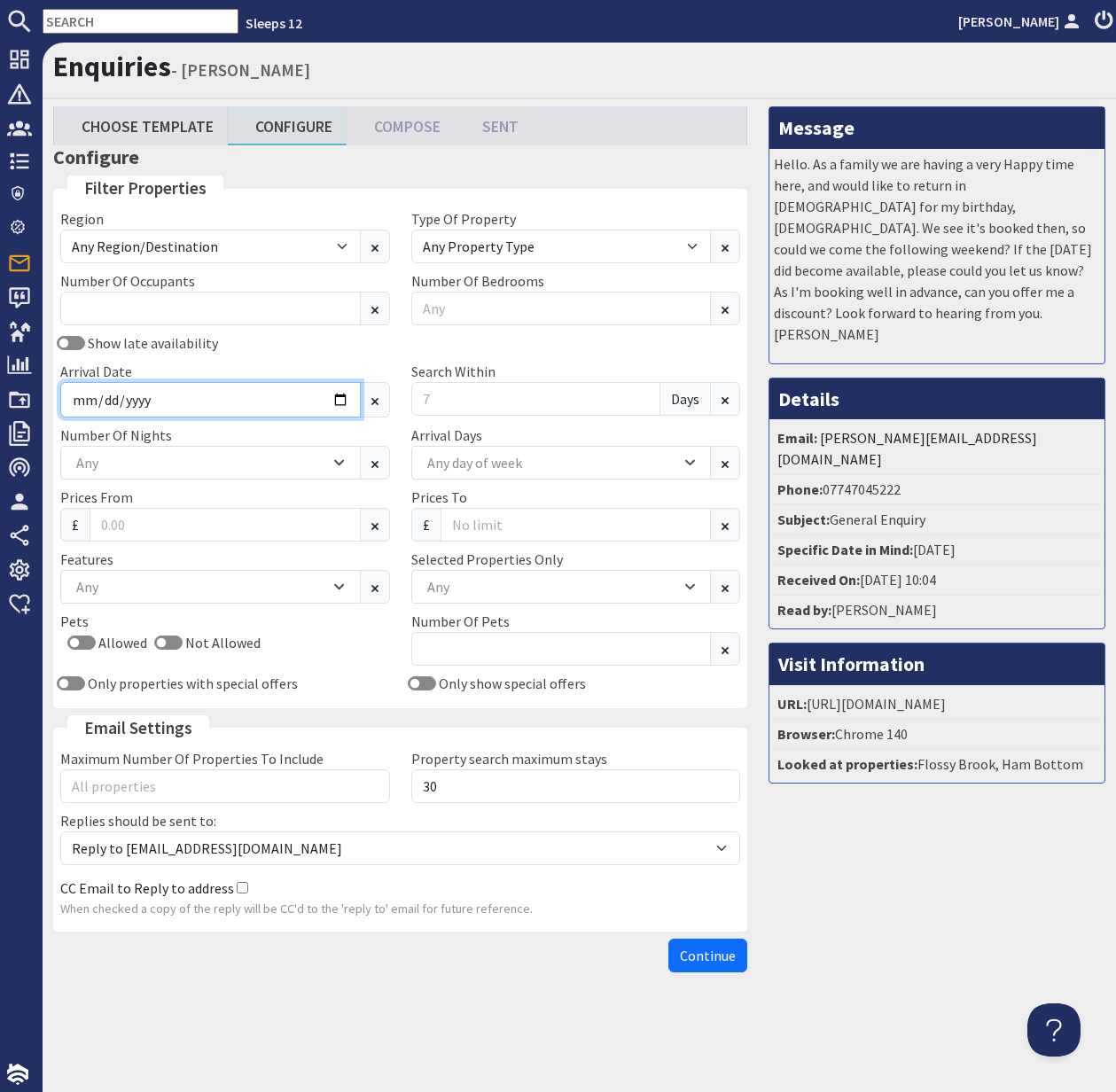
drag, startPoint x: 276, startPoint y: 404, endPoint x: 345, endPoint y: 413, distance: 69.6
click at [279, 405] on input "Arrival Date" at bounding box center [210, 400] width 301 height 35
click at [347, 403] on input "Arrival Date" at bounding box center [210, 400] width 301 height 35
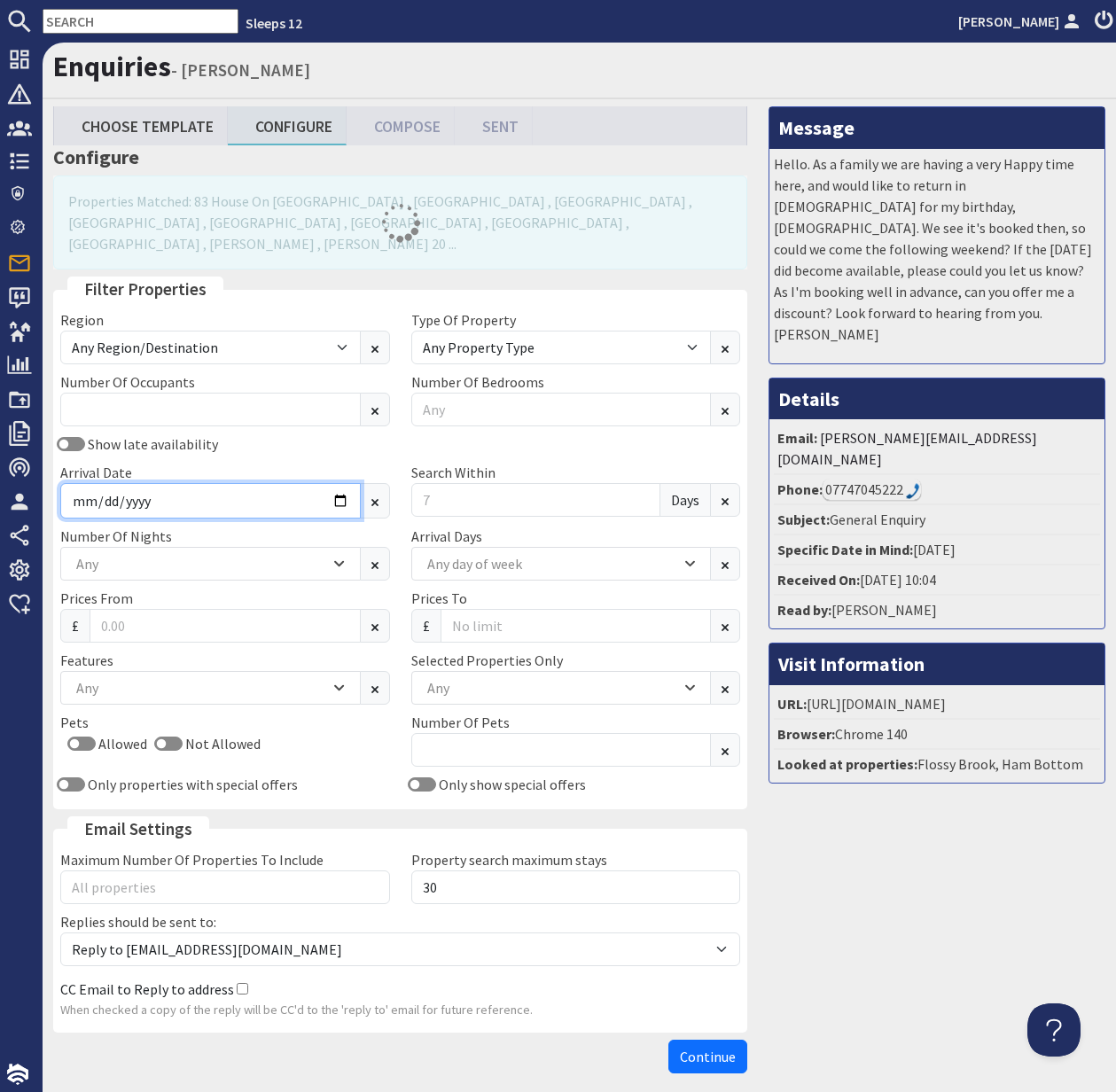
type input "2026-02-13"
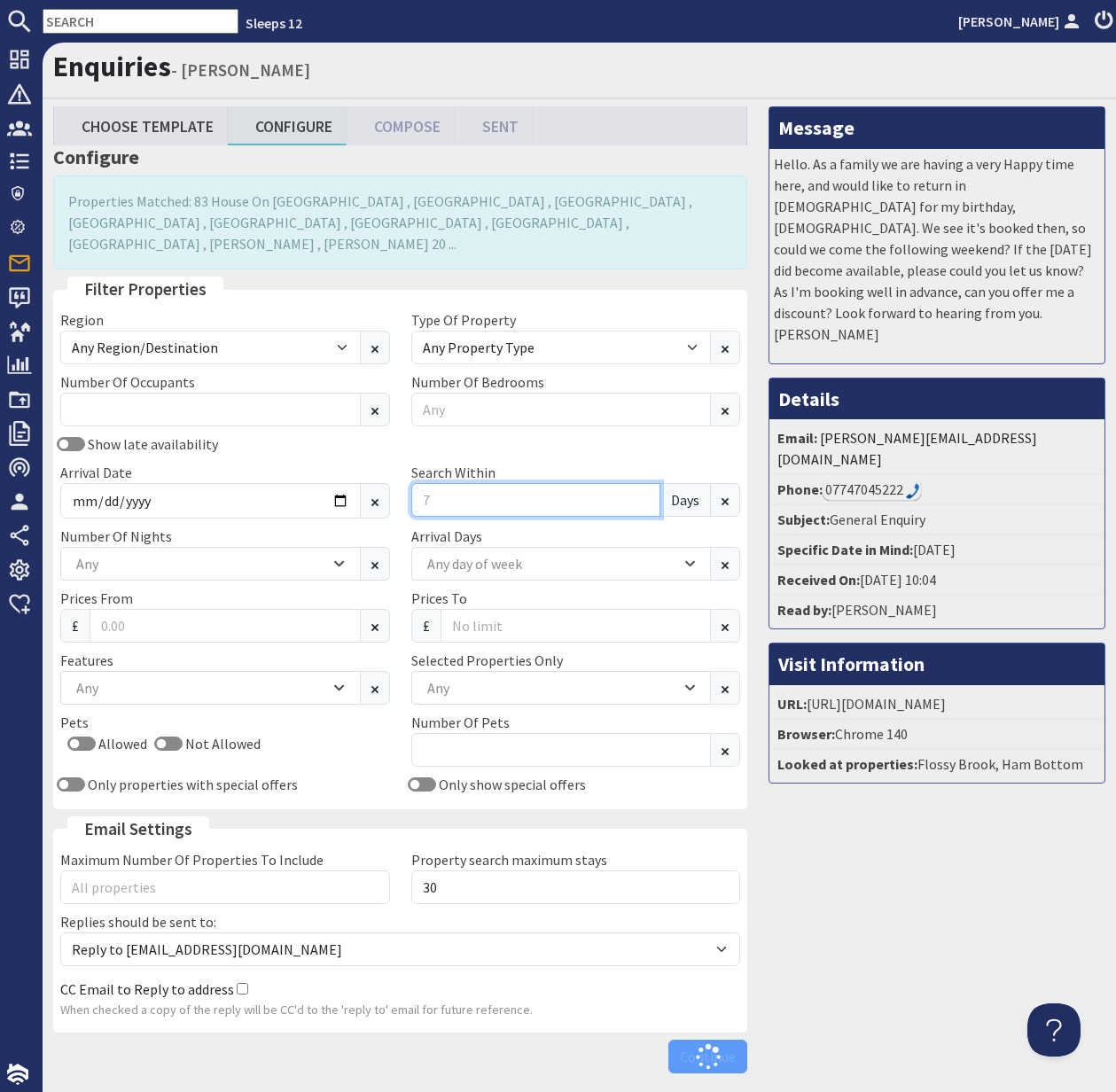
click at [415, 477] on div "Search Within Days" at bounding box center [576, 490] width 351 height 56
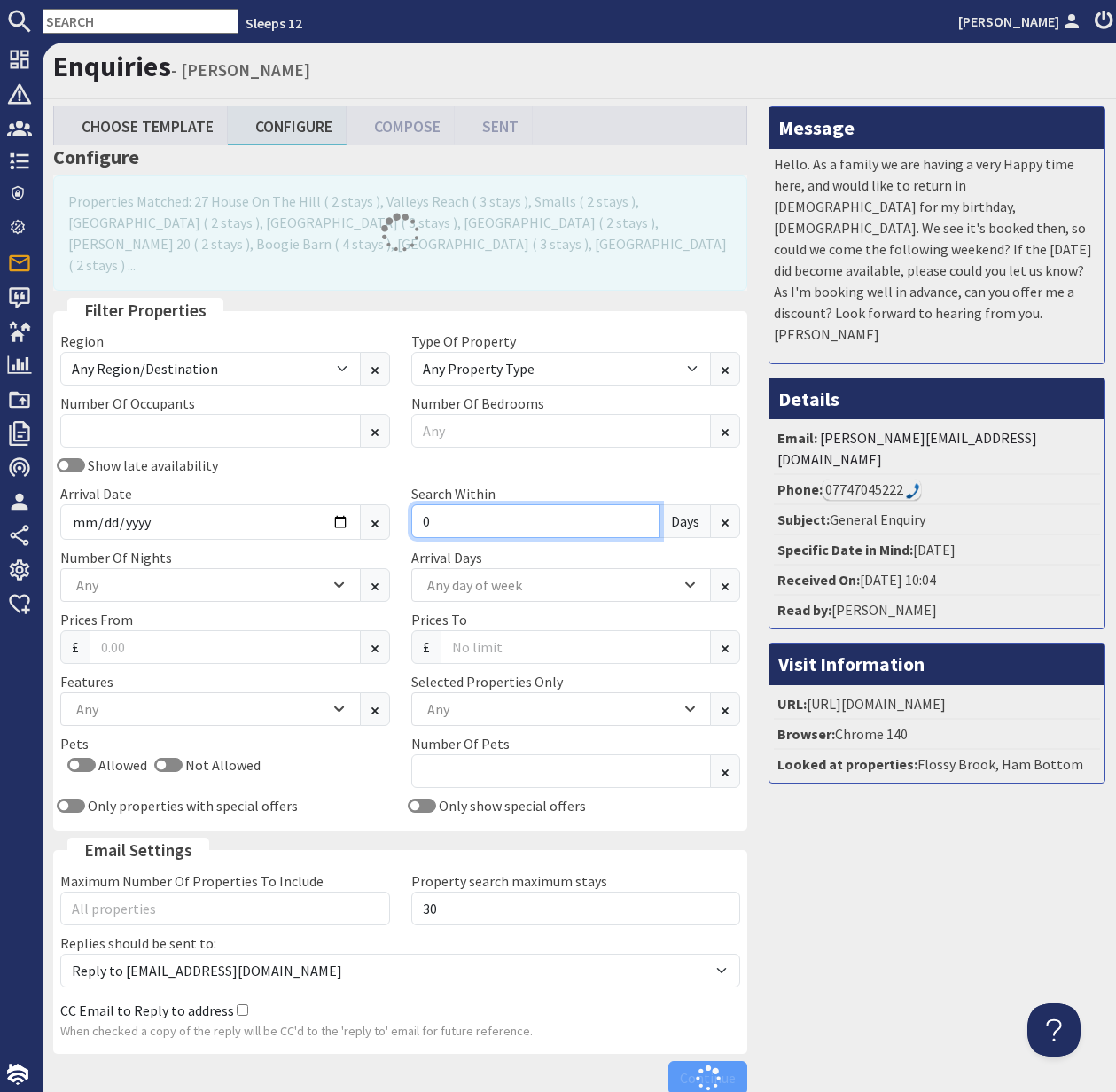
type input "0"
click at [214, 576] on div "Any" at bounding box center [201, 585] width 258 height 19
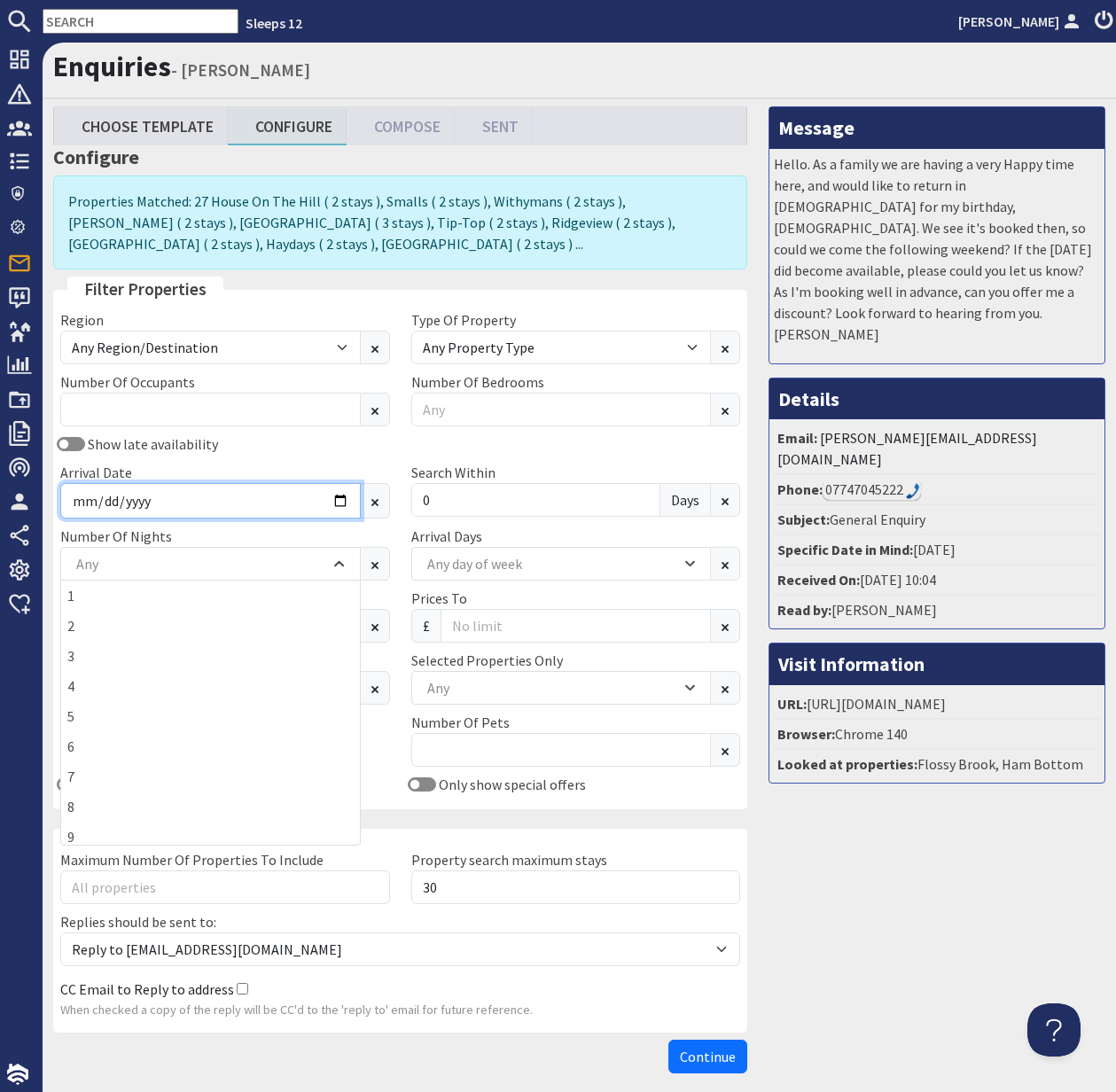
click at [333, 497] on input "2026-02-13" at bounding box center [210, 501] width 301 height 35
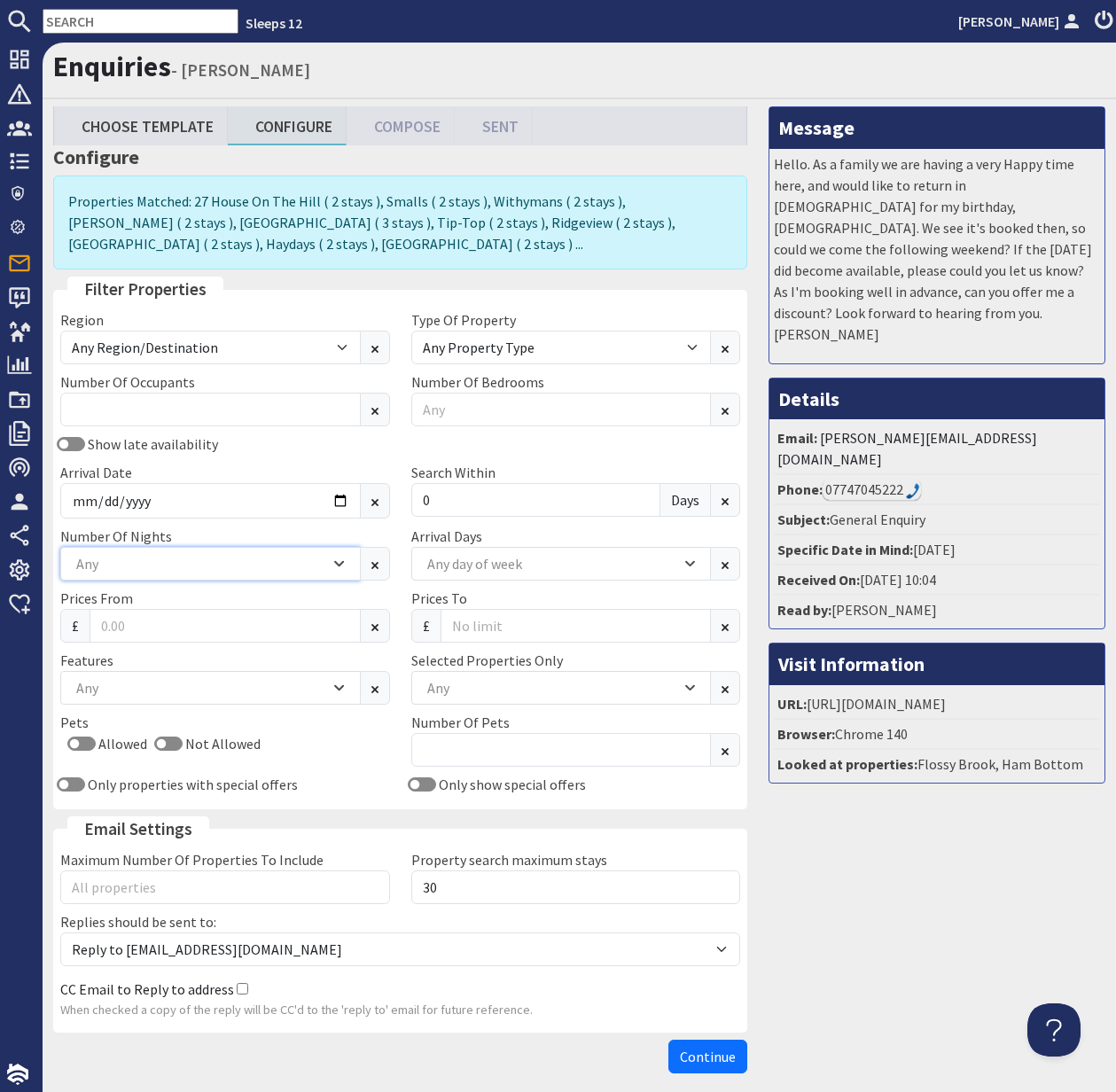
click at [337, 560] on icon "Combobox" at bounding box center [339, 564] width 10 height 10
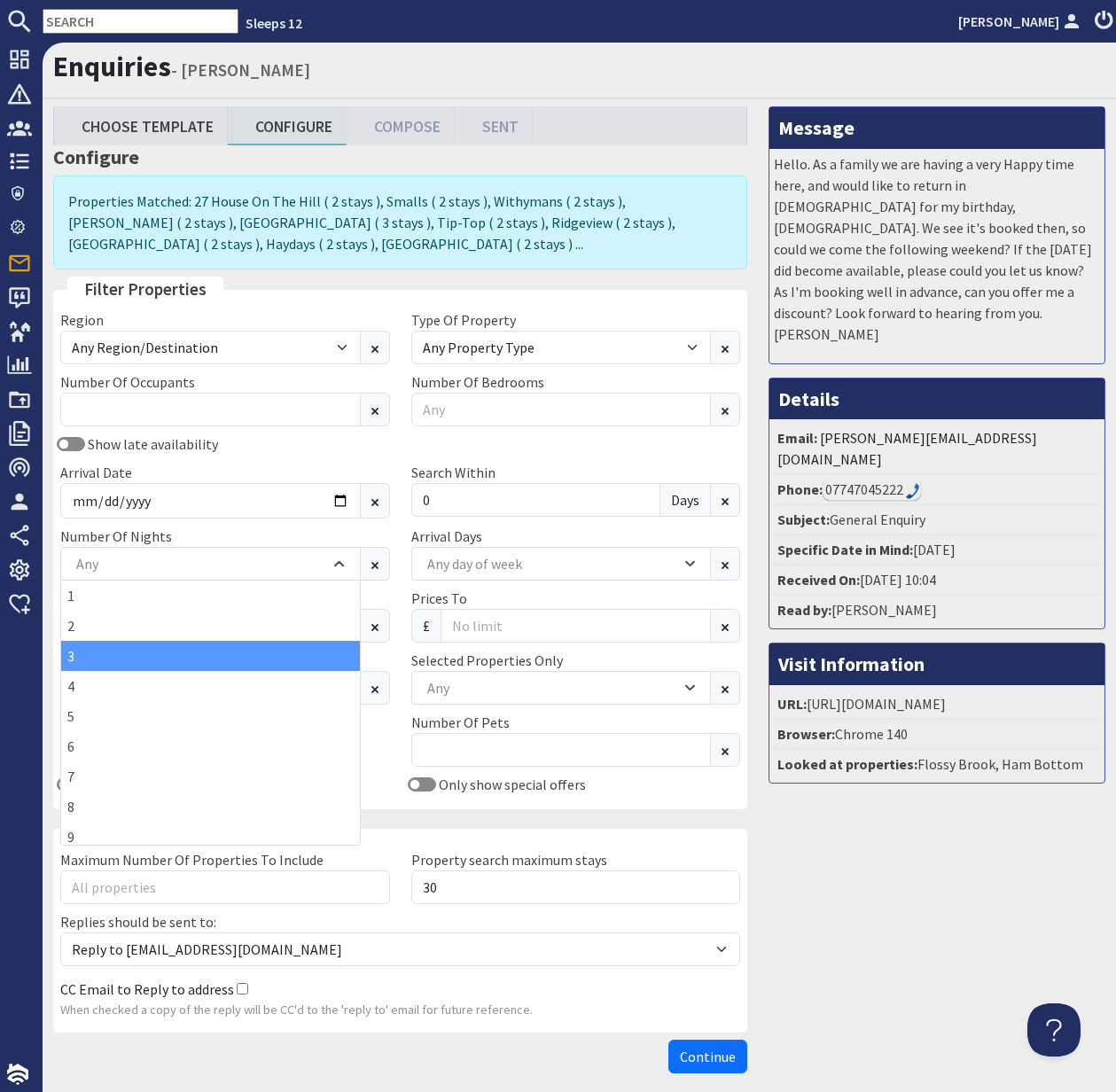
click at [180, 664] on div "3" at bounding box center [210, 656] width 299 height 31
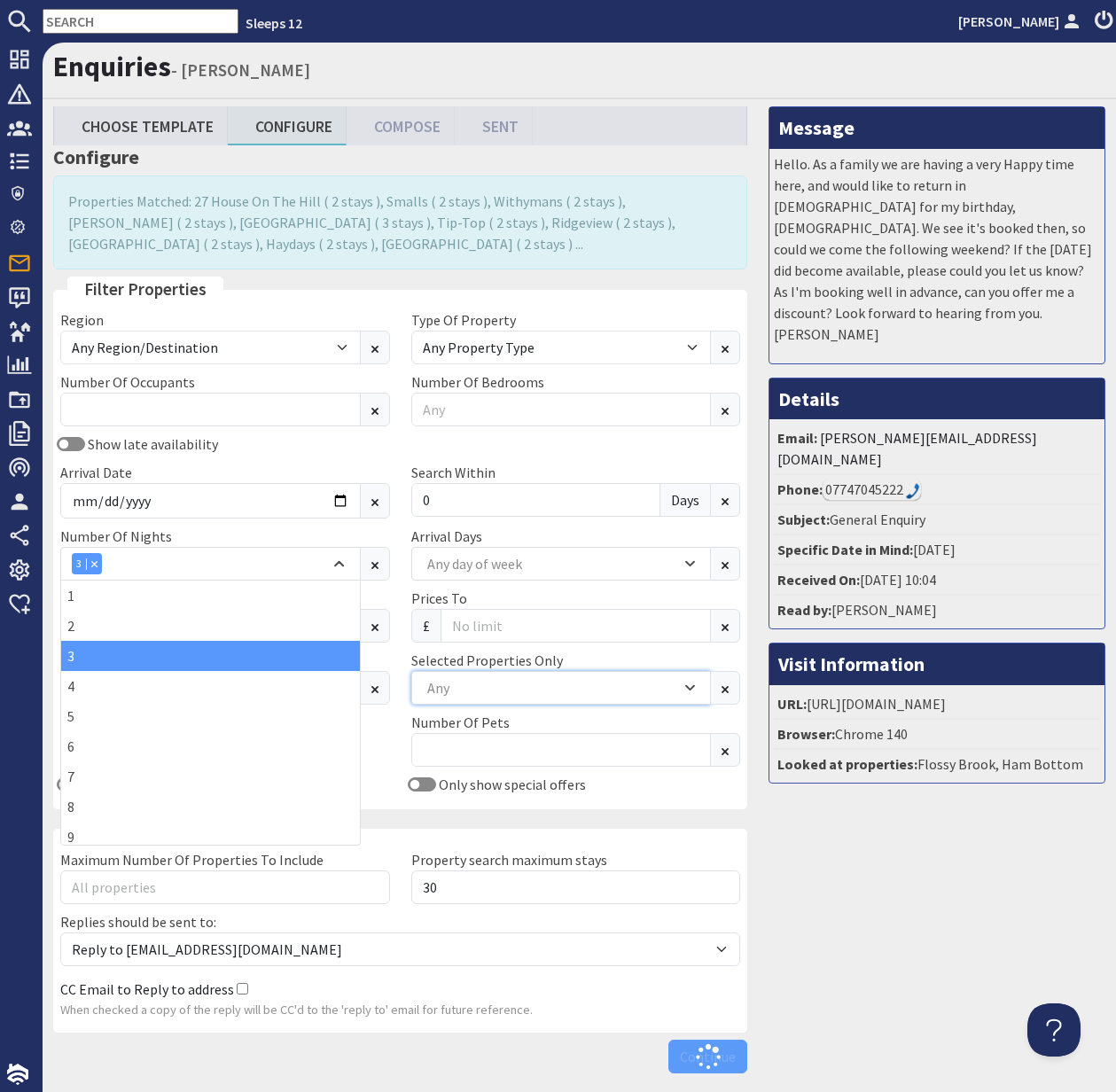
click at [484, 689] on div "Any" at bounding box center [552, 688] width 258 height 19
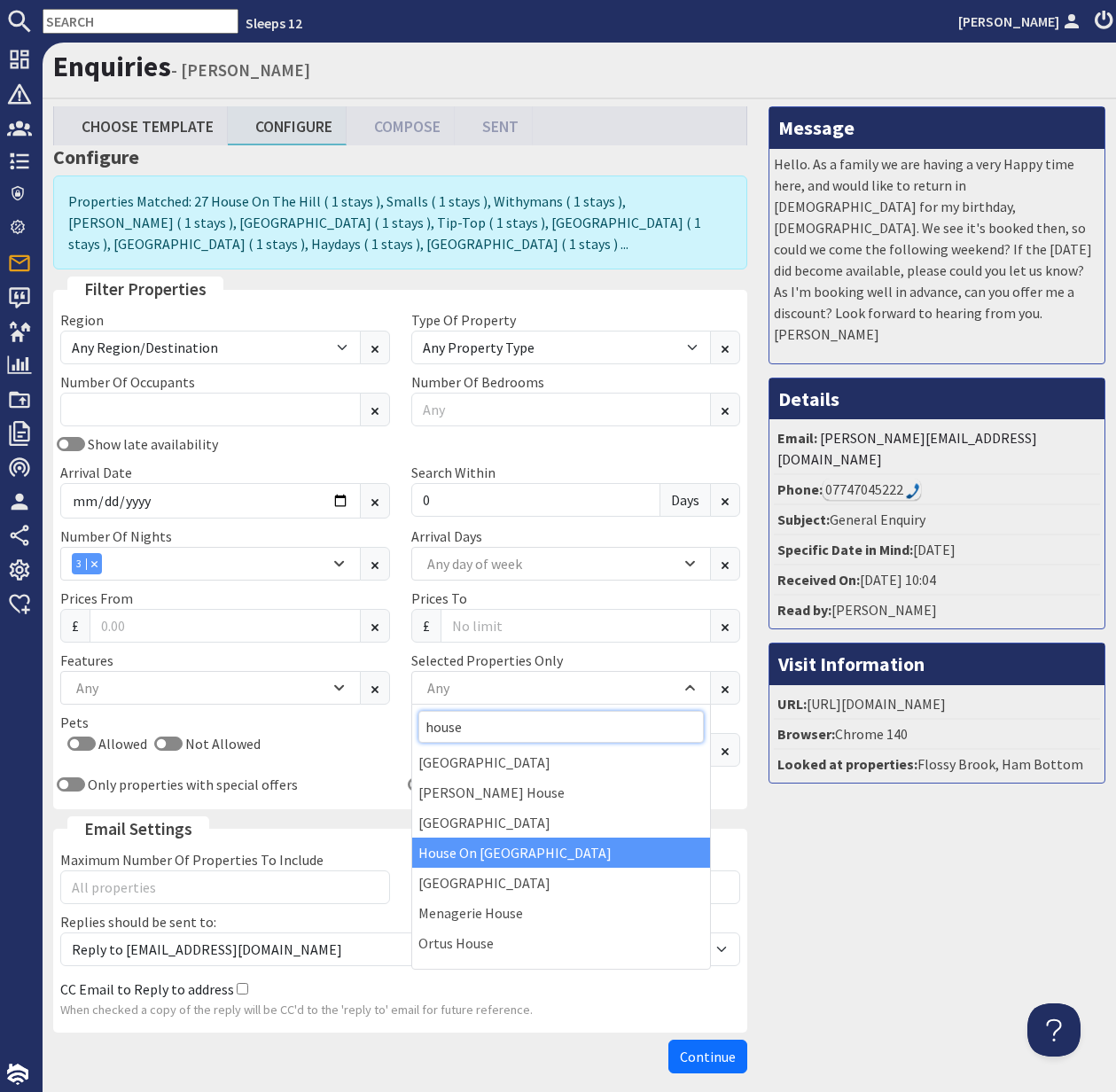
type input "house"
click at [528, 851] on div "House On [GEOGRAPHIC_DATA]" at bounding box center [562, 852] width 299 height 31
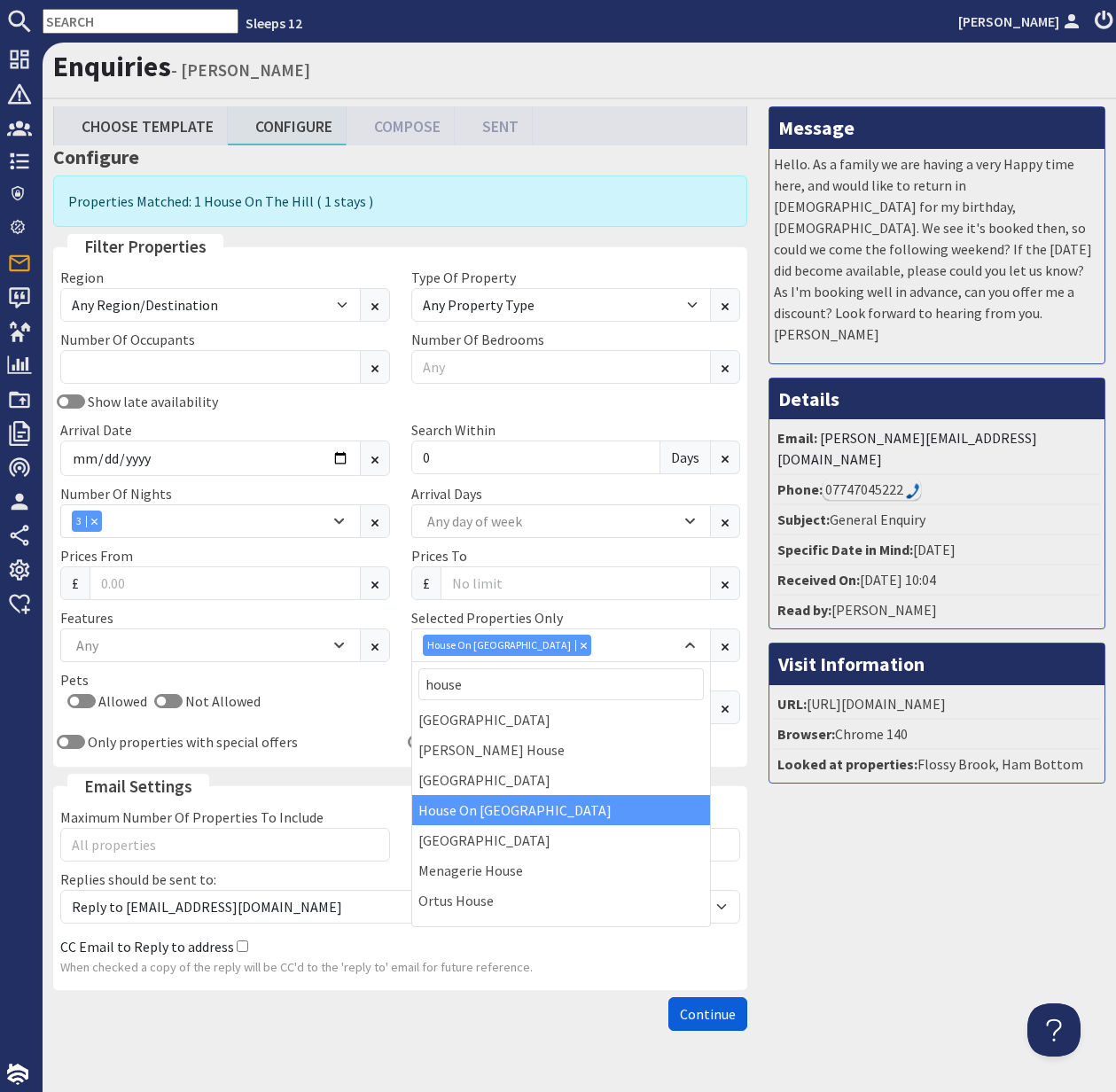
click at [719, 1016] on span "Continue" at bounding box center [708, 1014] width 56 height 18
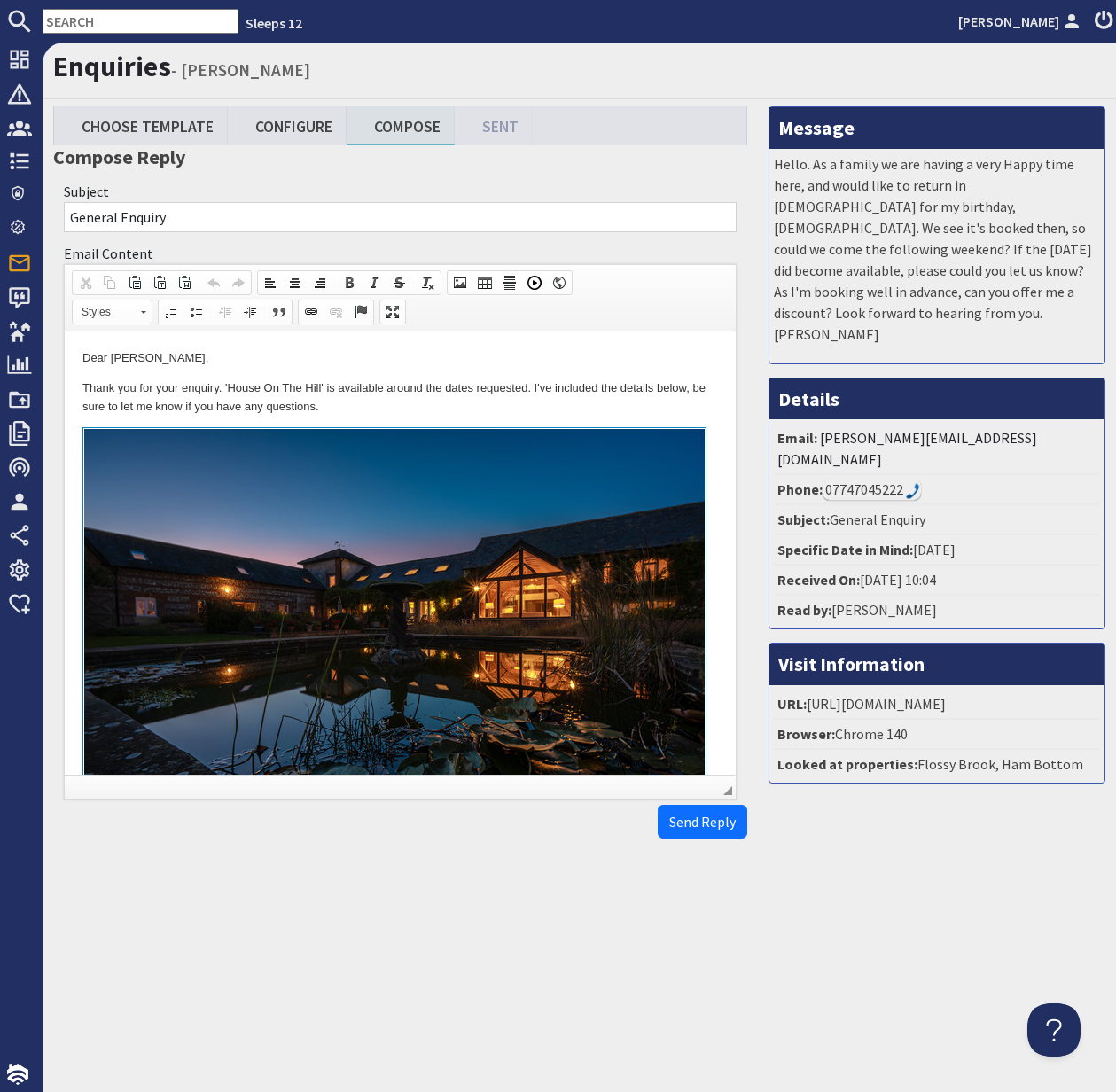
click at [82, 380] on p "Thank you for your enquiry. 'House On The Hill' is available around the dates r…" at bounding box center [400, 398] width 636 height 37
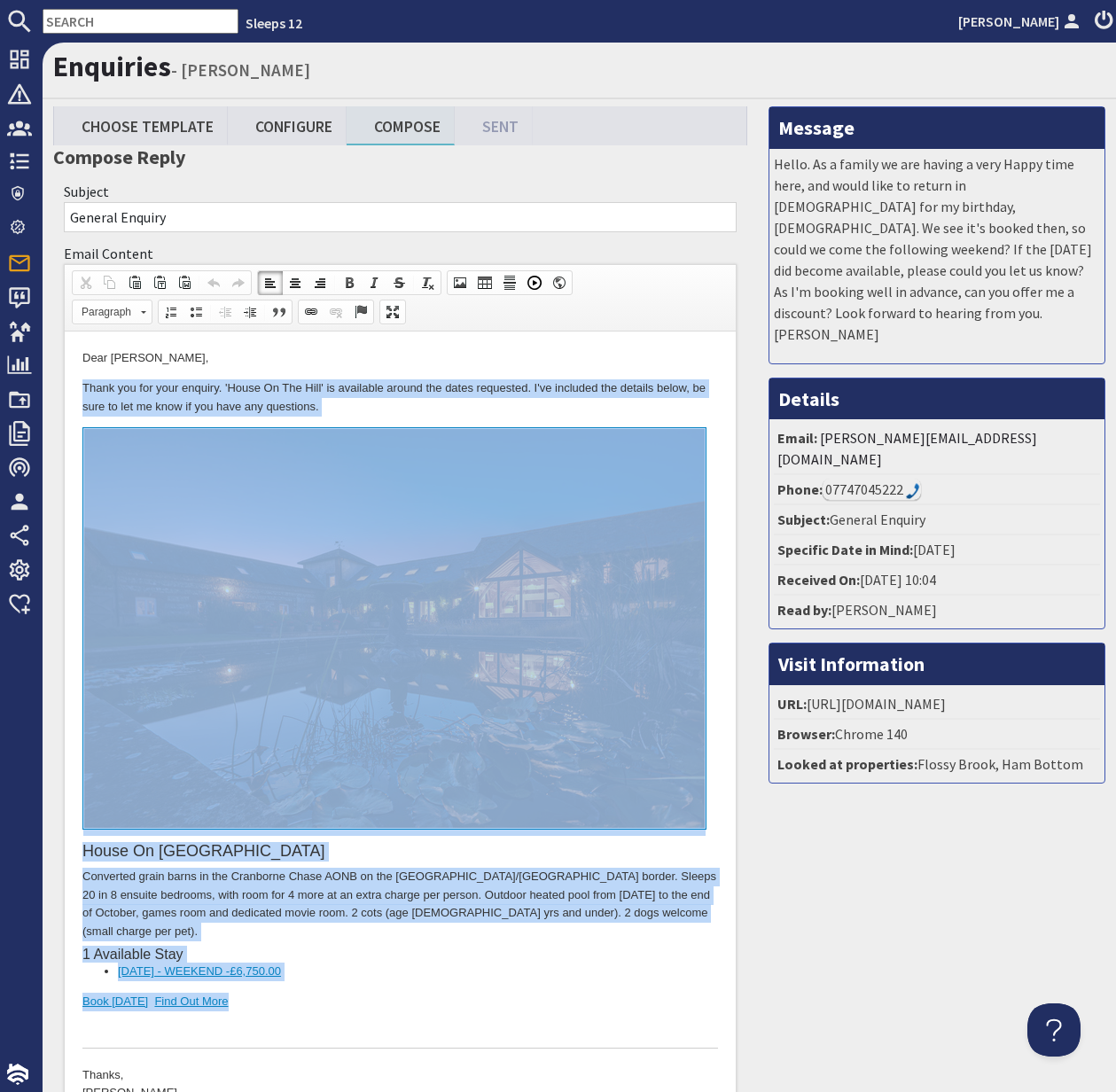
drag, startPoint x: 81, startPoint y: 380, endPoint x: 292, endPoint y: 991, distance: 646.4
click at [292, 991] on body "Dear Frances Hunt, Thank you for your enquiry. 'House On The Hill' is available…" at bounding box center [400, 736] width 636 height 773
copy body "Thank you for your enquiry. 'House On The Hill' is available around the dates r…"
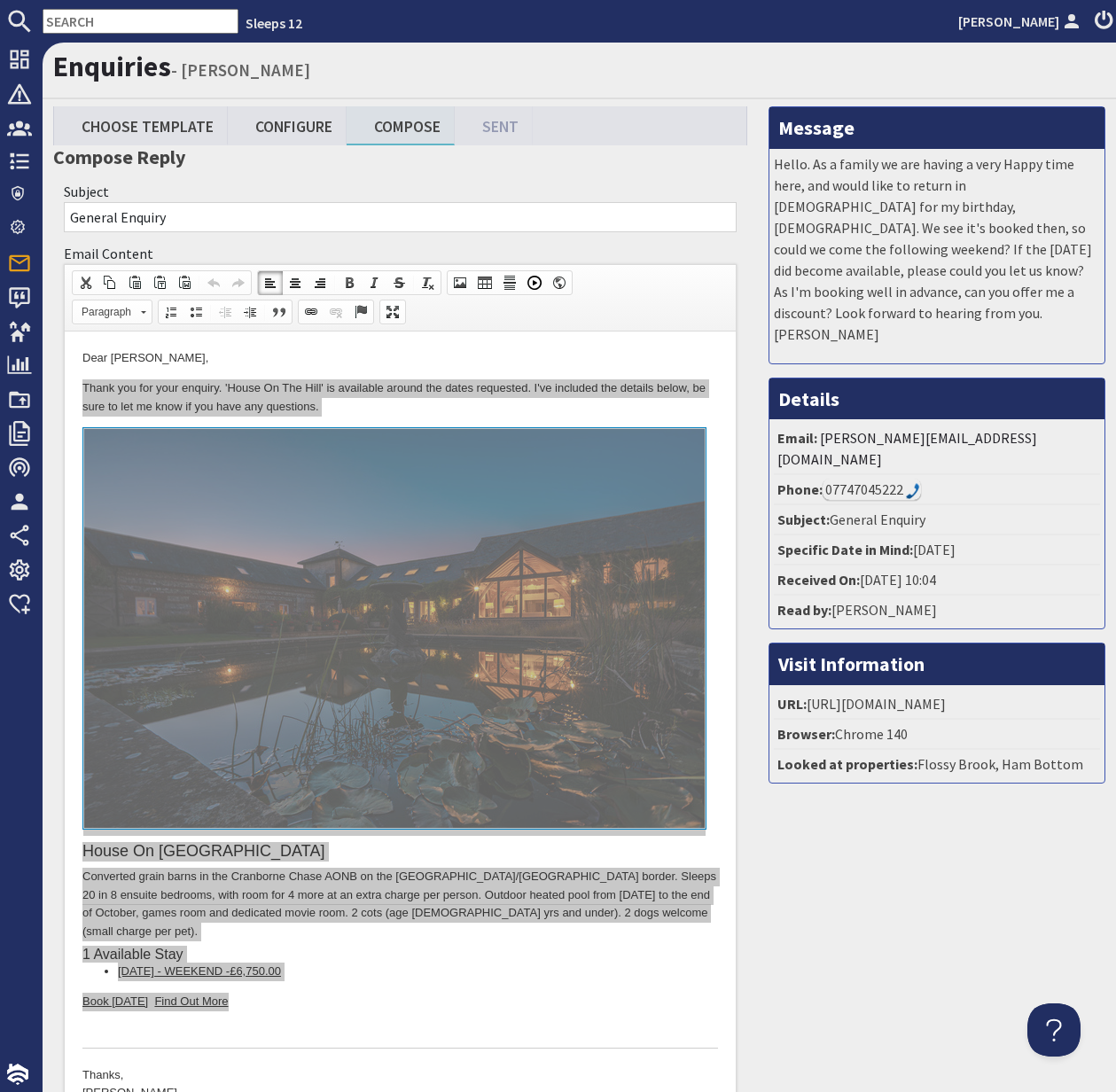
click at [99, 27] on input "text" at bounding box center [141, 21] width 196 height 25
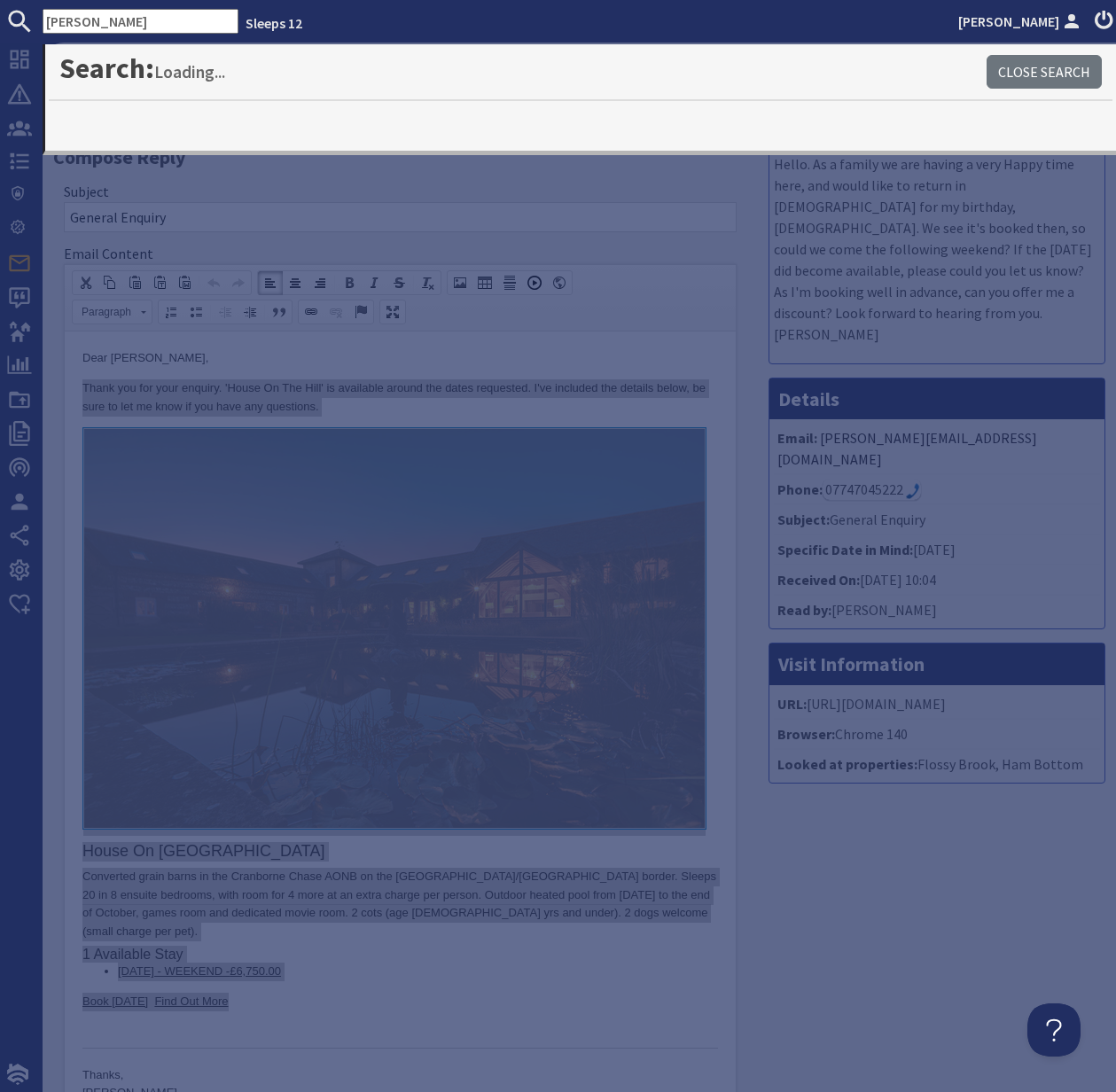
type input "crick"
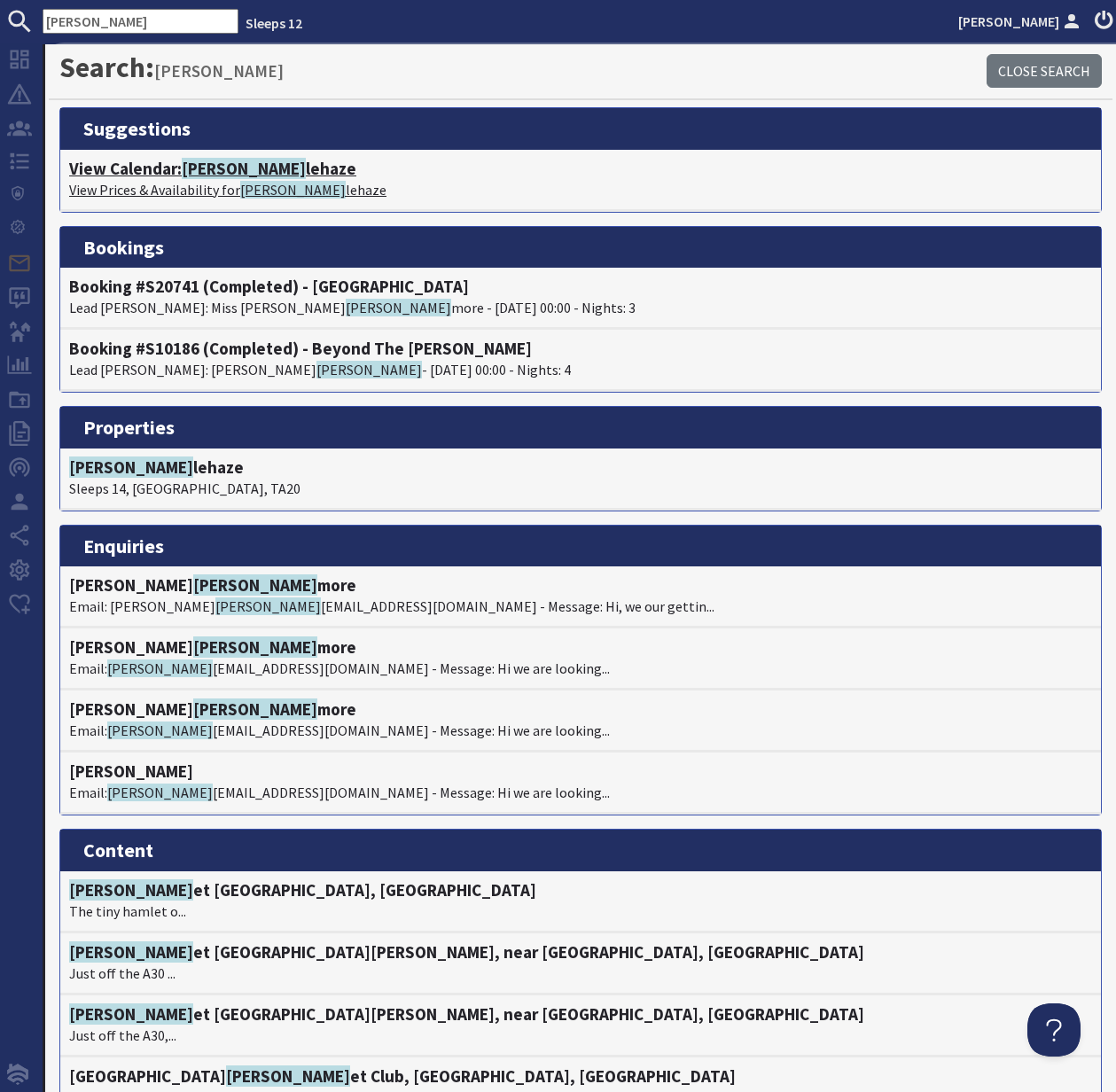
click at [208, 173] on span "Crick" at bounding box center [243, 168] width 124 height 21
type textarea "<p>Dear Frances Hunt,</p> <p>Thank you for your enquiry. &#39;House On The Hill…"
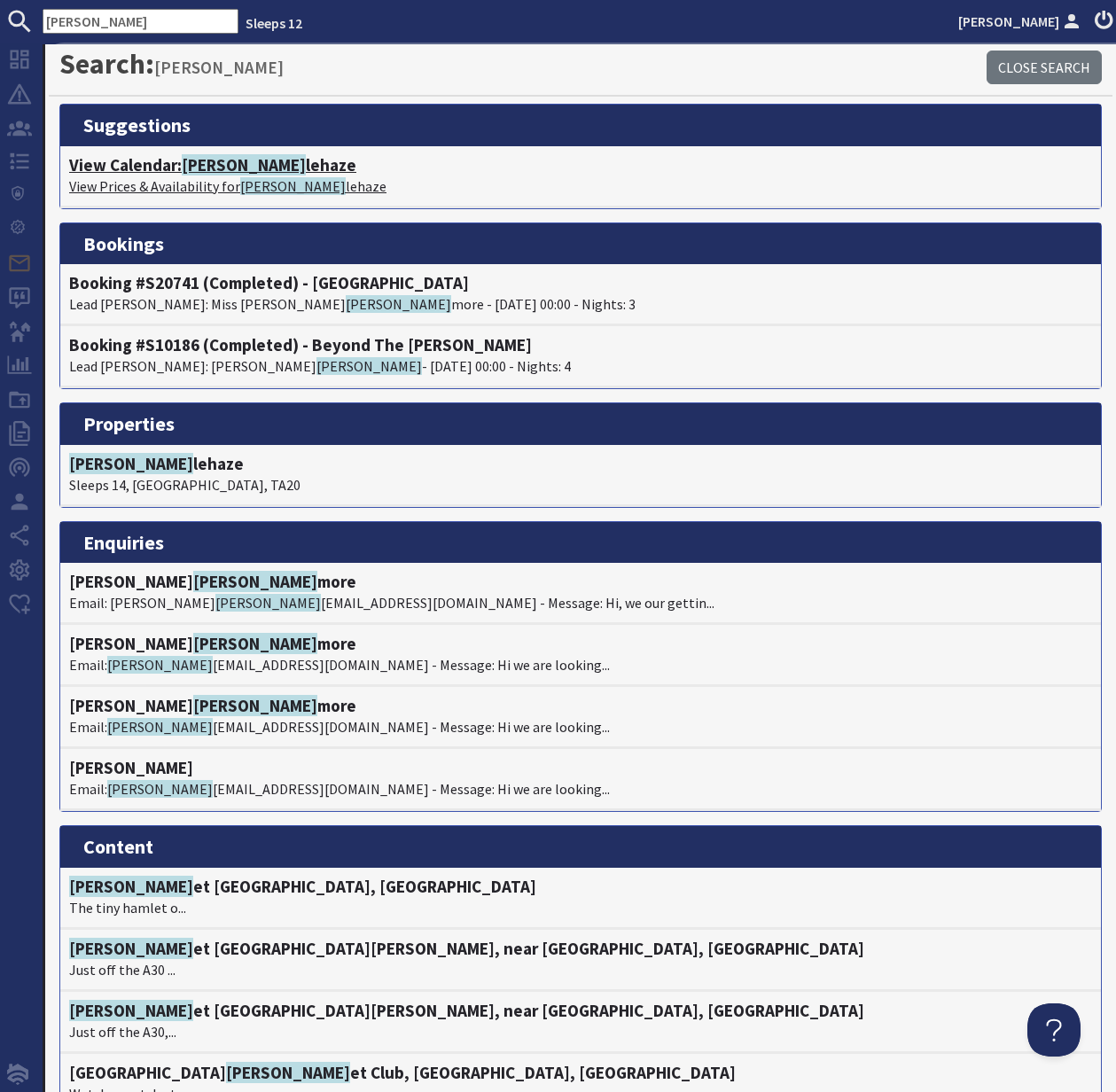
scroll to position [4, 0]
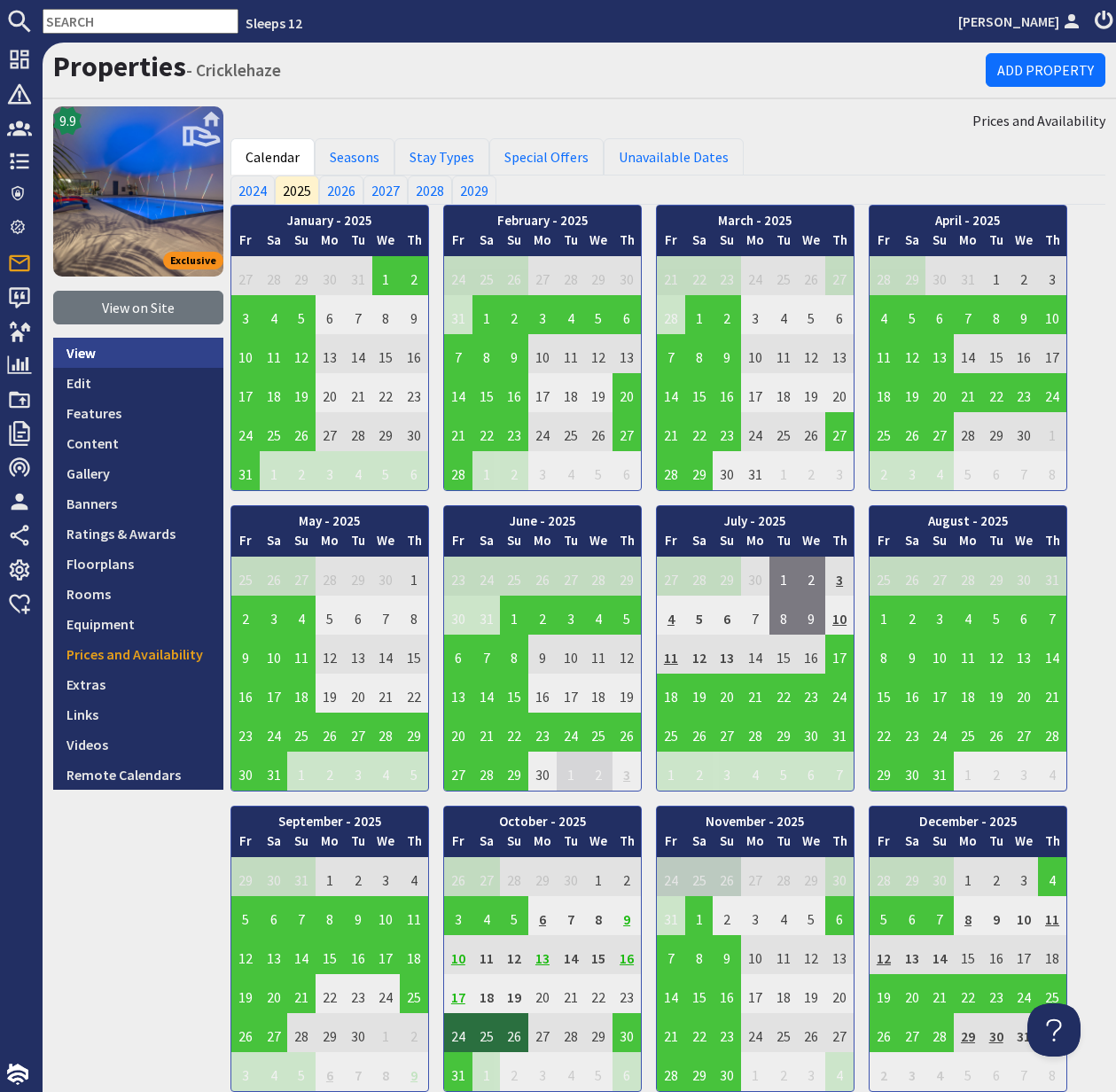
click at [92, 354] on link "View" at bounding box center [138, 353] width 170 height 31
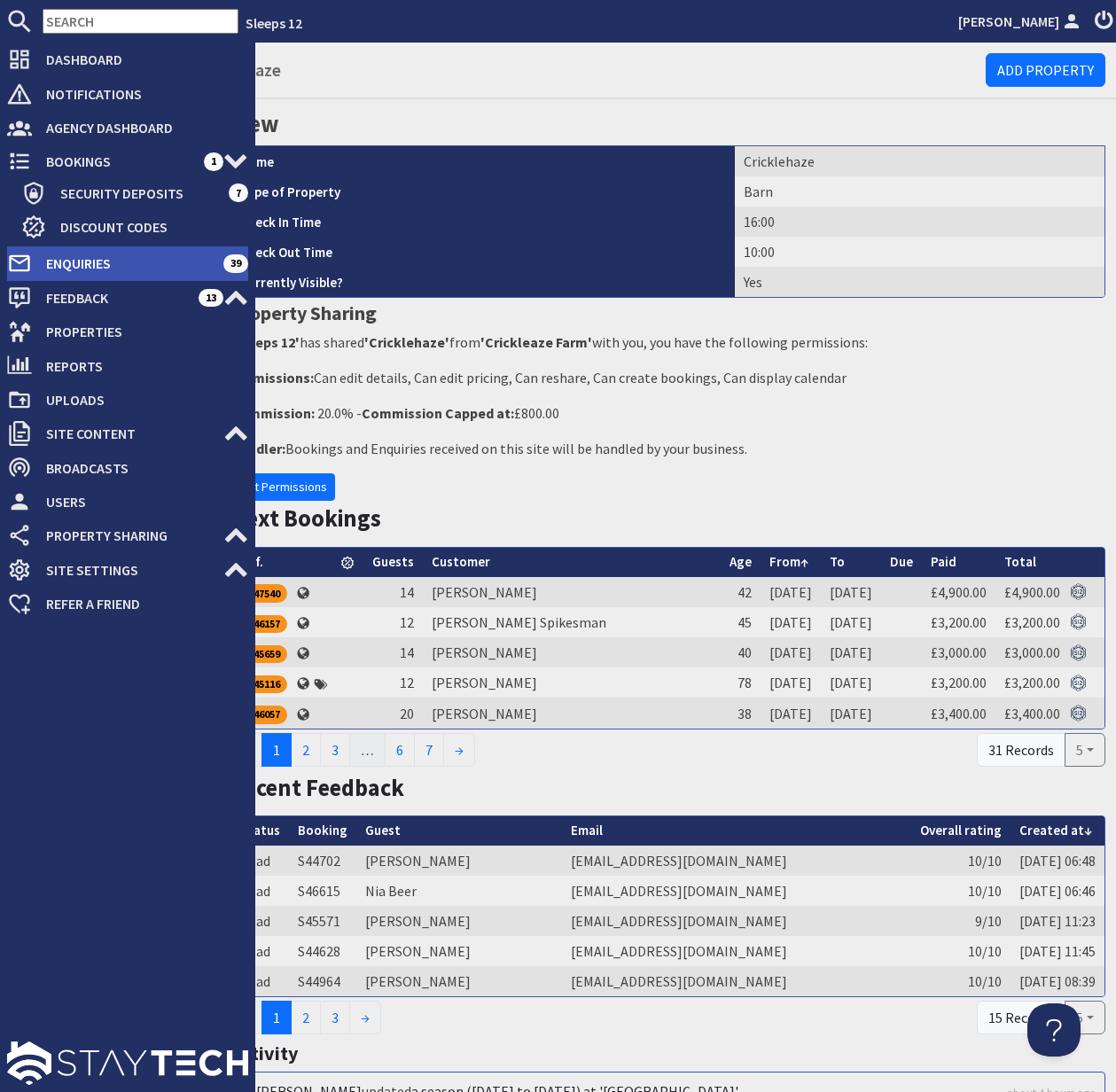
click at [75, 259] on span "Enquiries" at bounding box center [127, 263] width 192 height 29
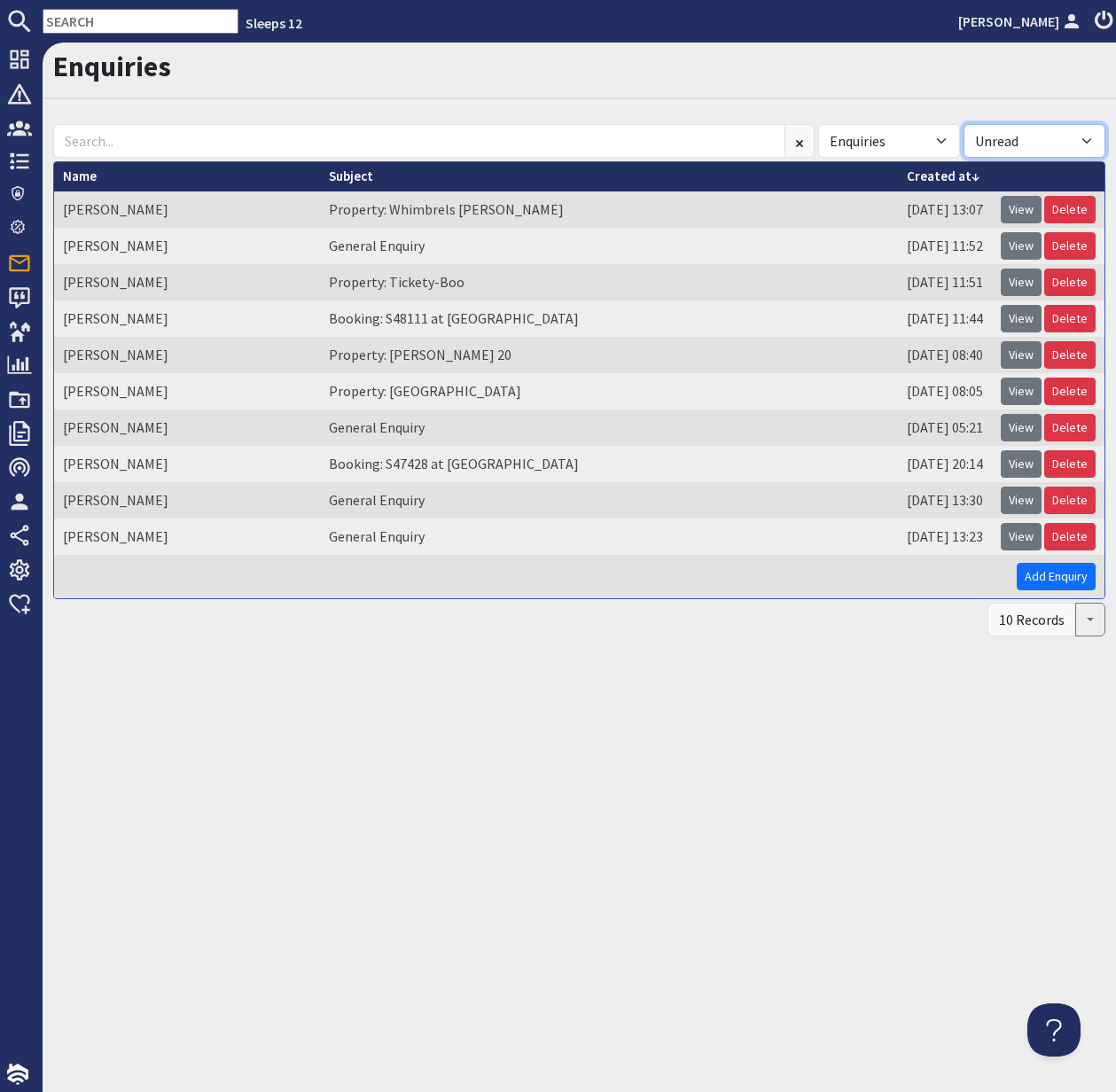
click at [1084, 138] on select "All Read Unread" at bounding box center [1035, 141] width 142 height 33
select select
click at [964, 124] on select "All Read Unread" at bounding box center [1035, 141] width 142 height 33
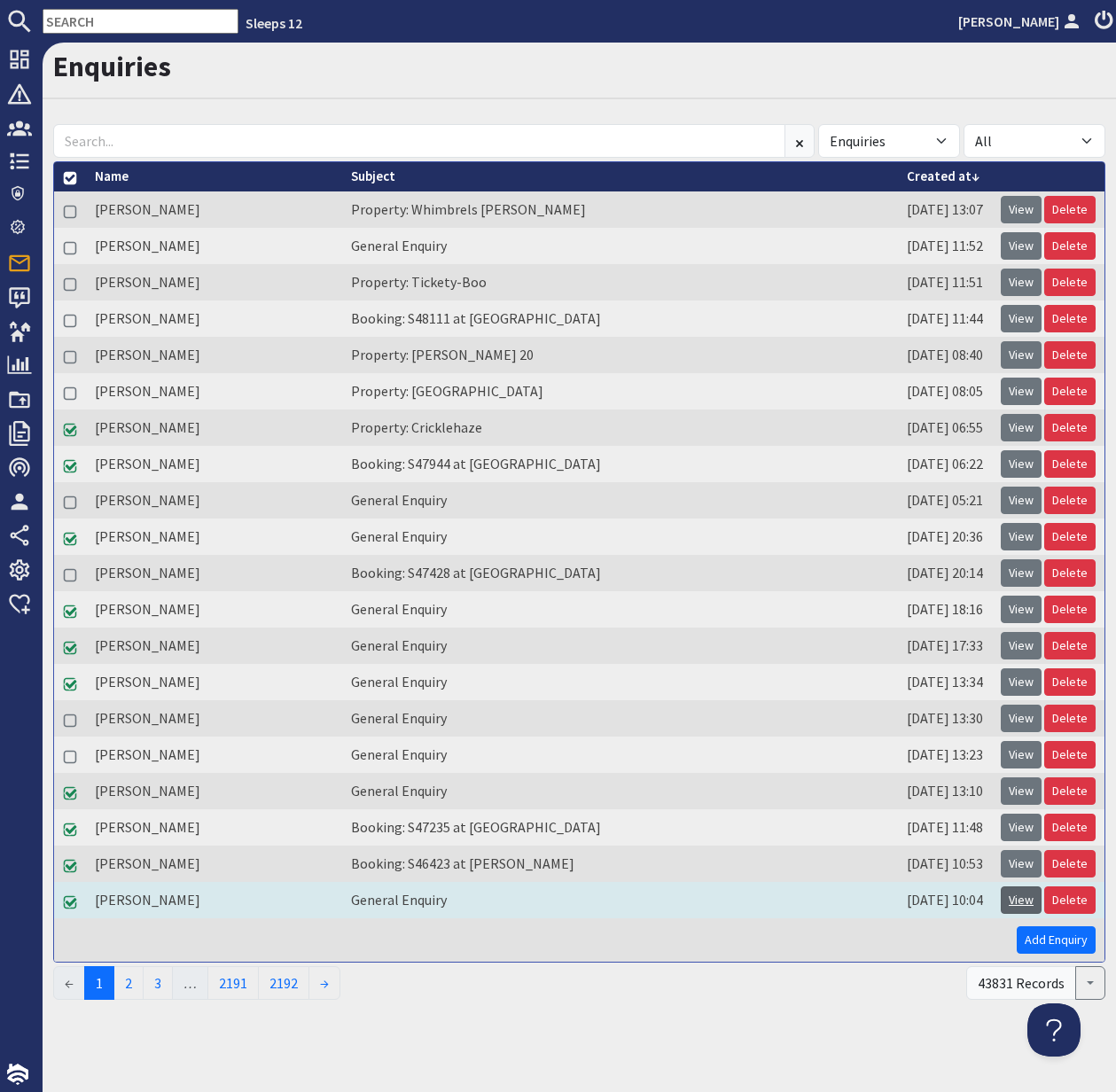
click at [1019, 896] on link "View" at bounding box center [1022, 900] width 41 height 28
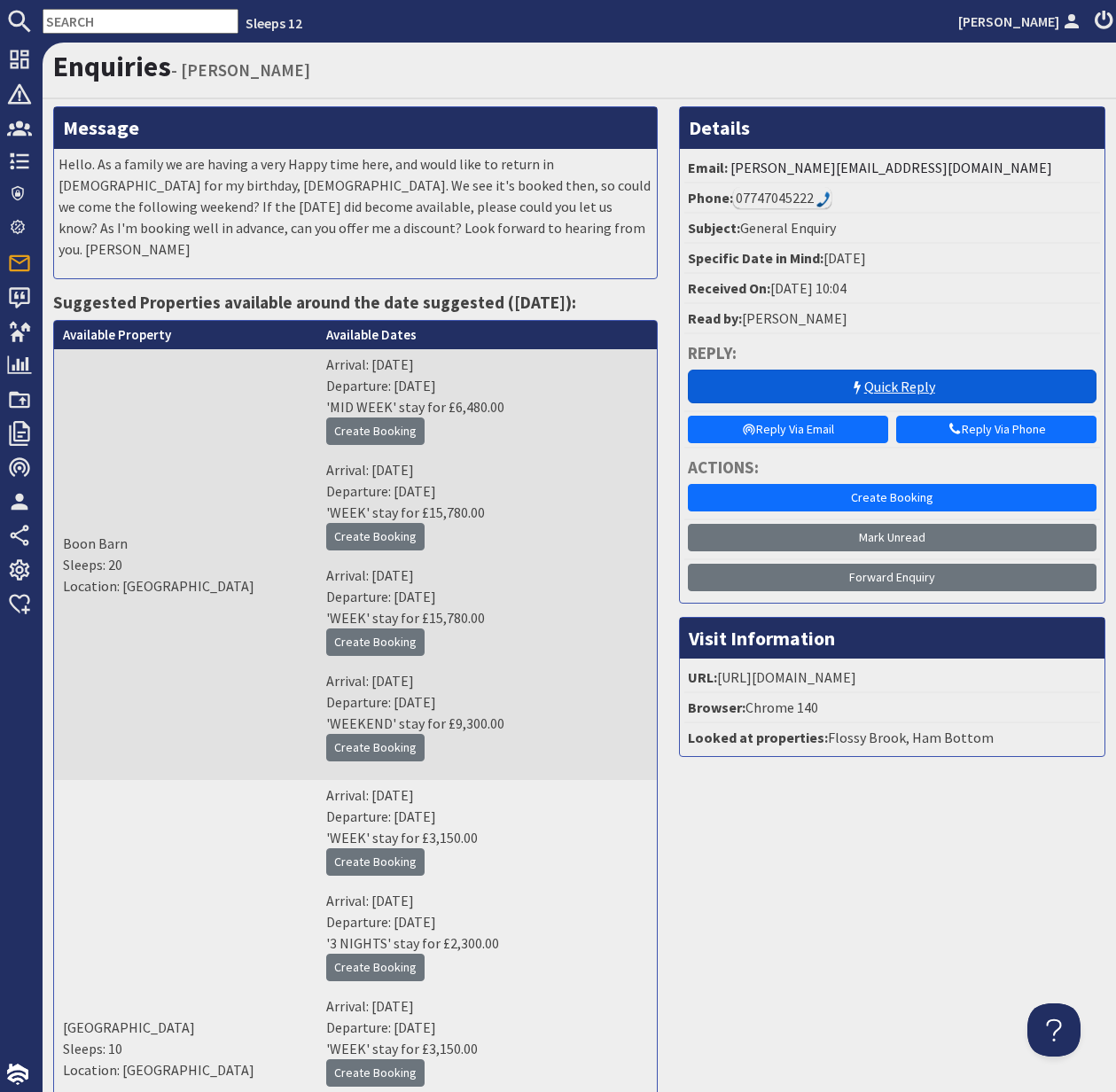
click at [906, 382] on link "Quick Reply" at bounding box center [893, 387] width 409 height 33
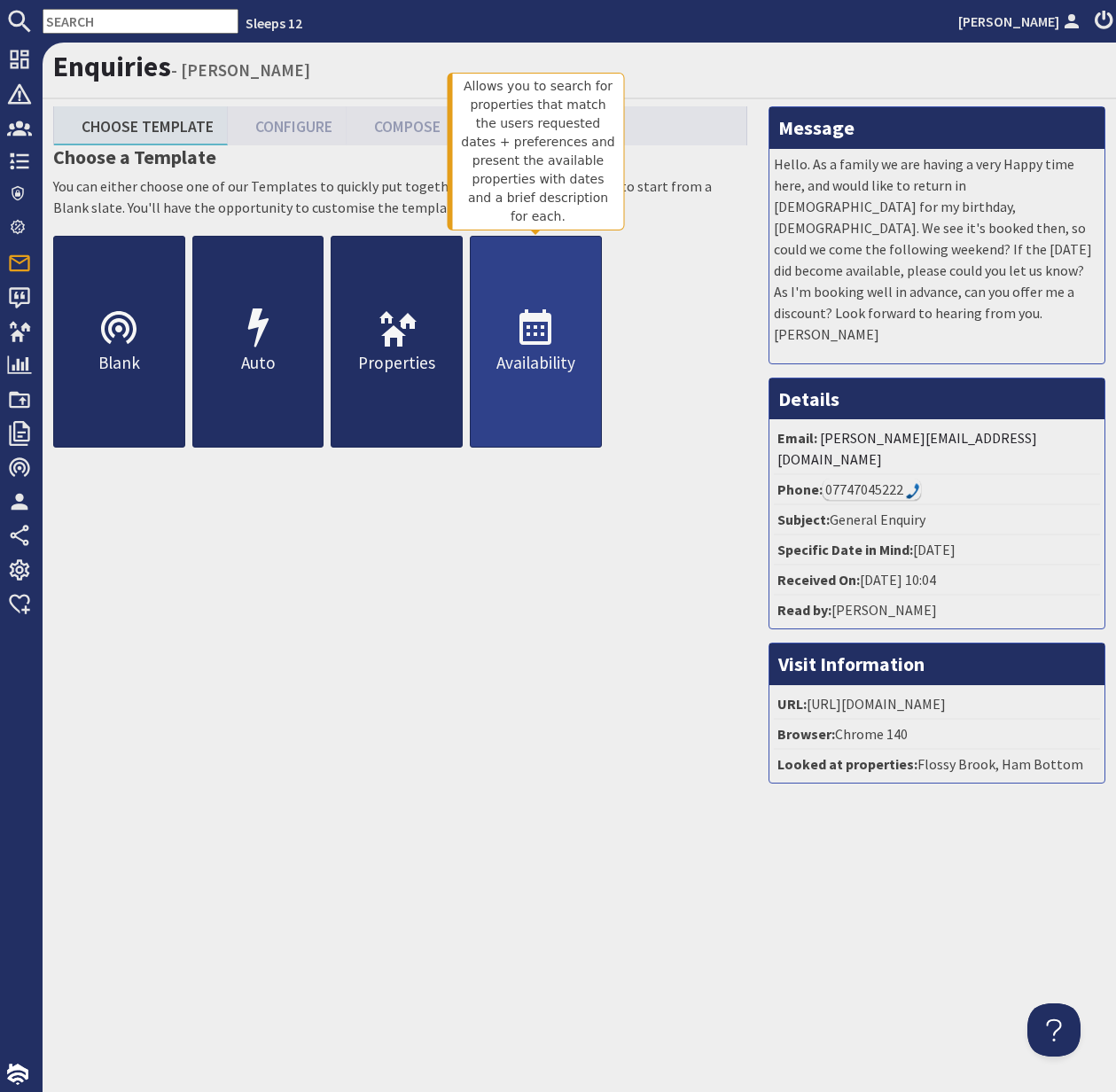
click at [521, 347] on icon at bounding box center [536, 329] width 43 height 43
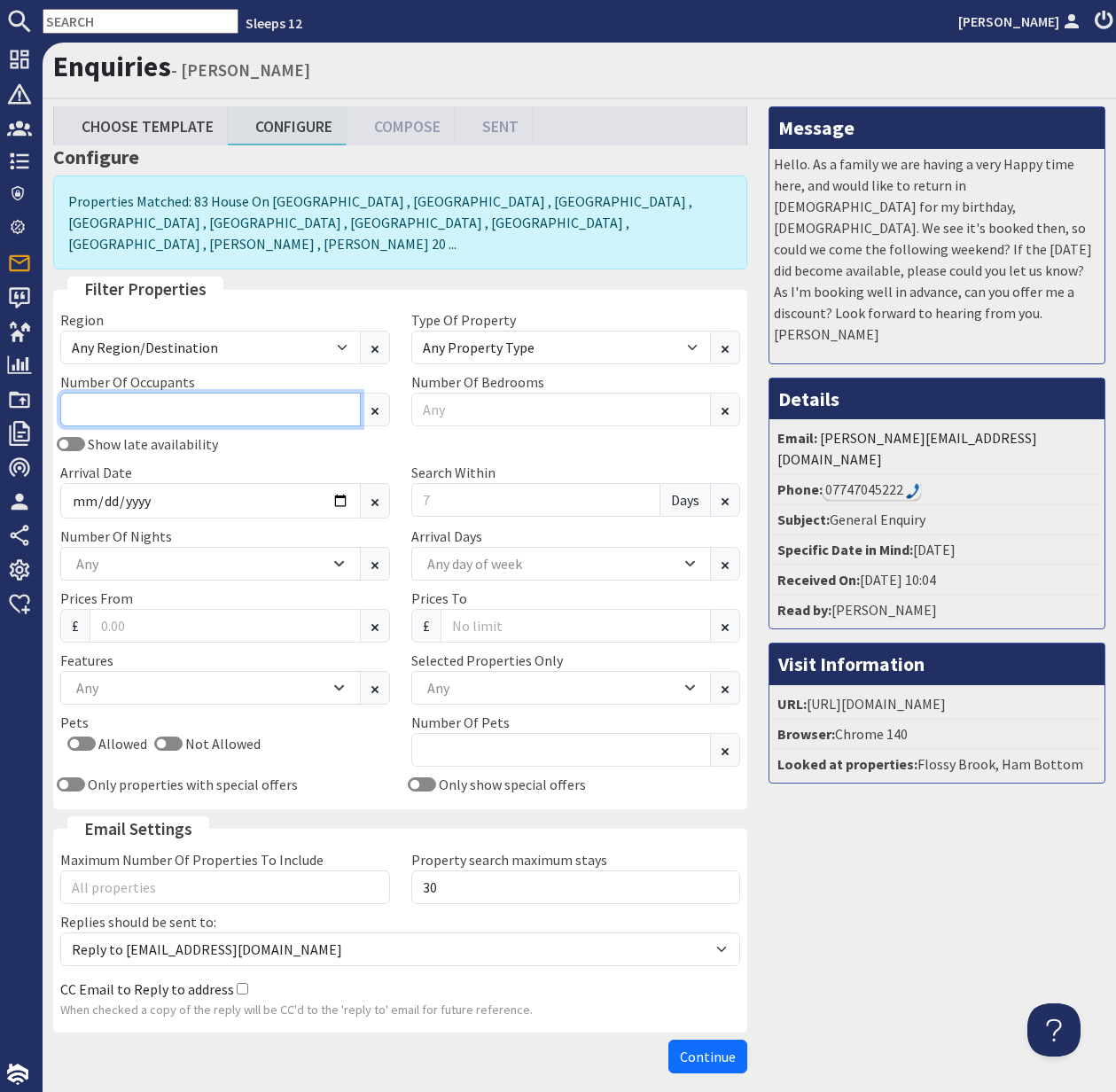
click at [217, 392] on input "Number Of Occupants" at bounding box center [210, 409] width 301 height 33
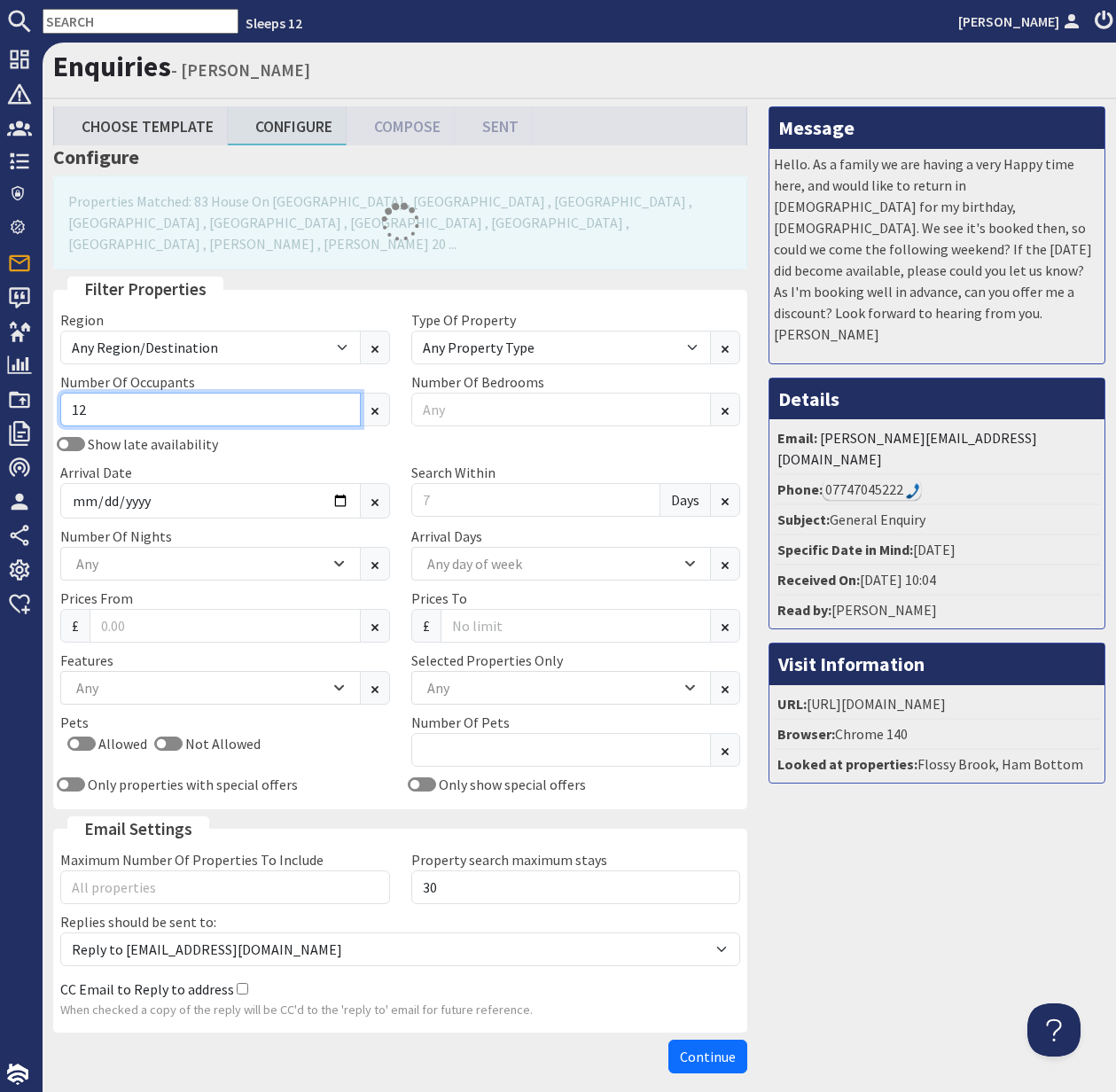
type input "12"
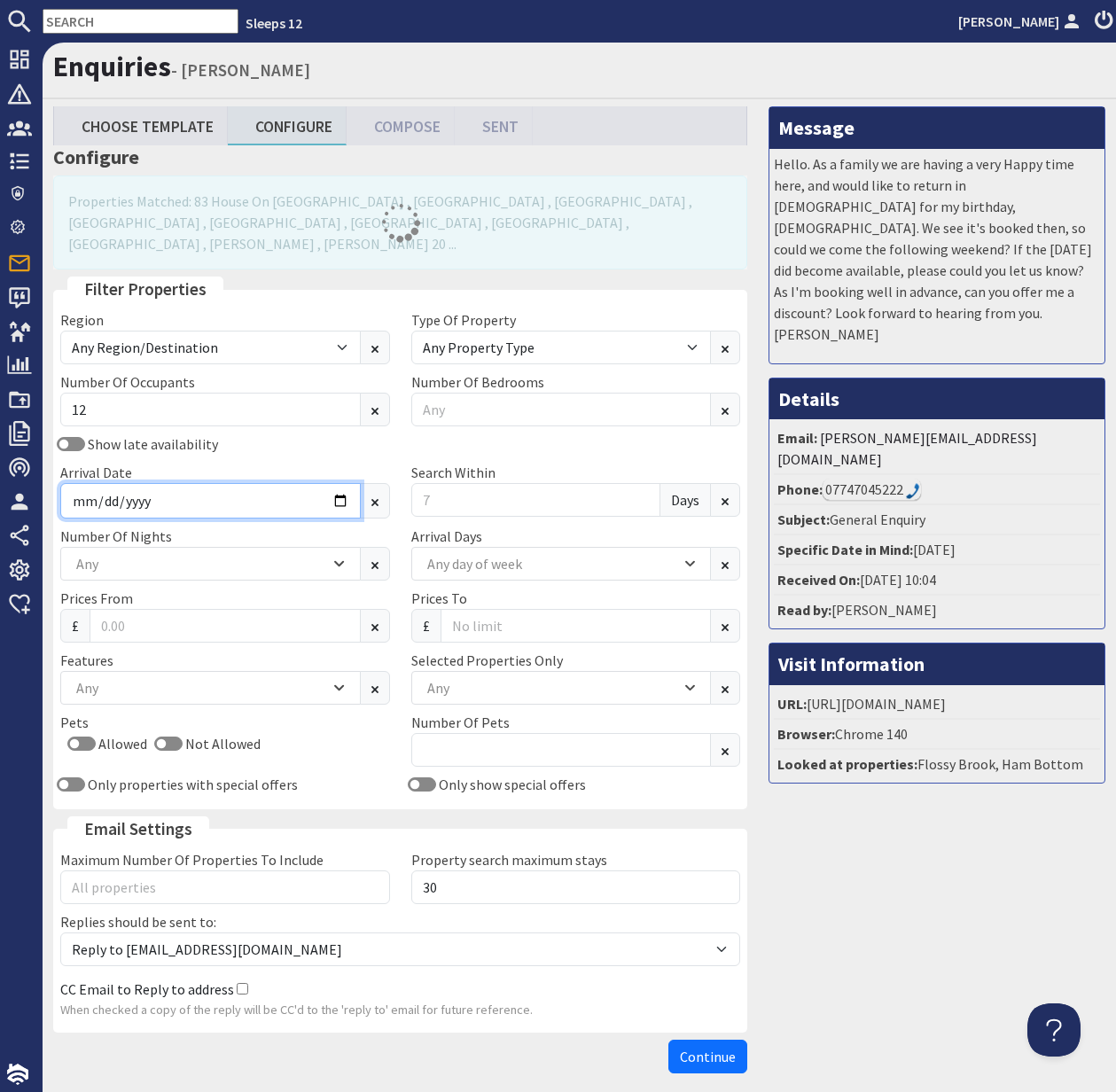
click at [336, 483] on input "Arrival Date" at bounding box center [210, 501] width 301 height 35
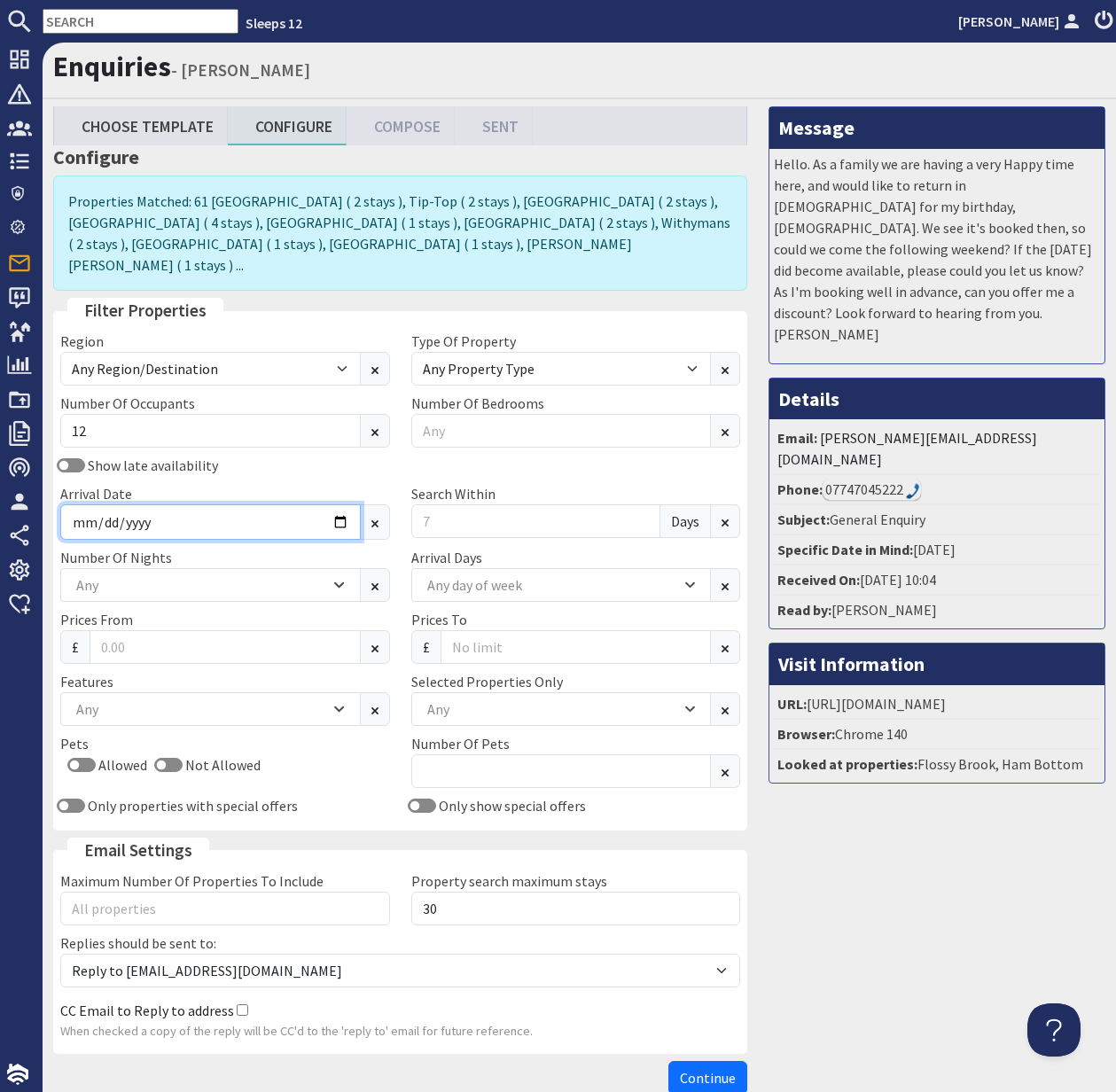
type input "2025-12-29"
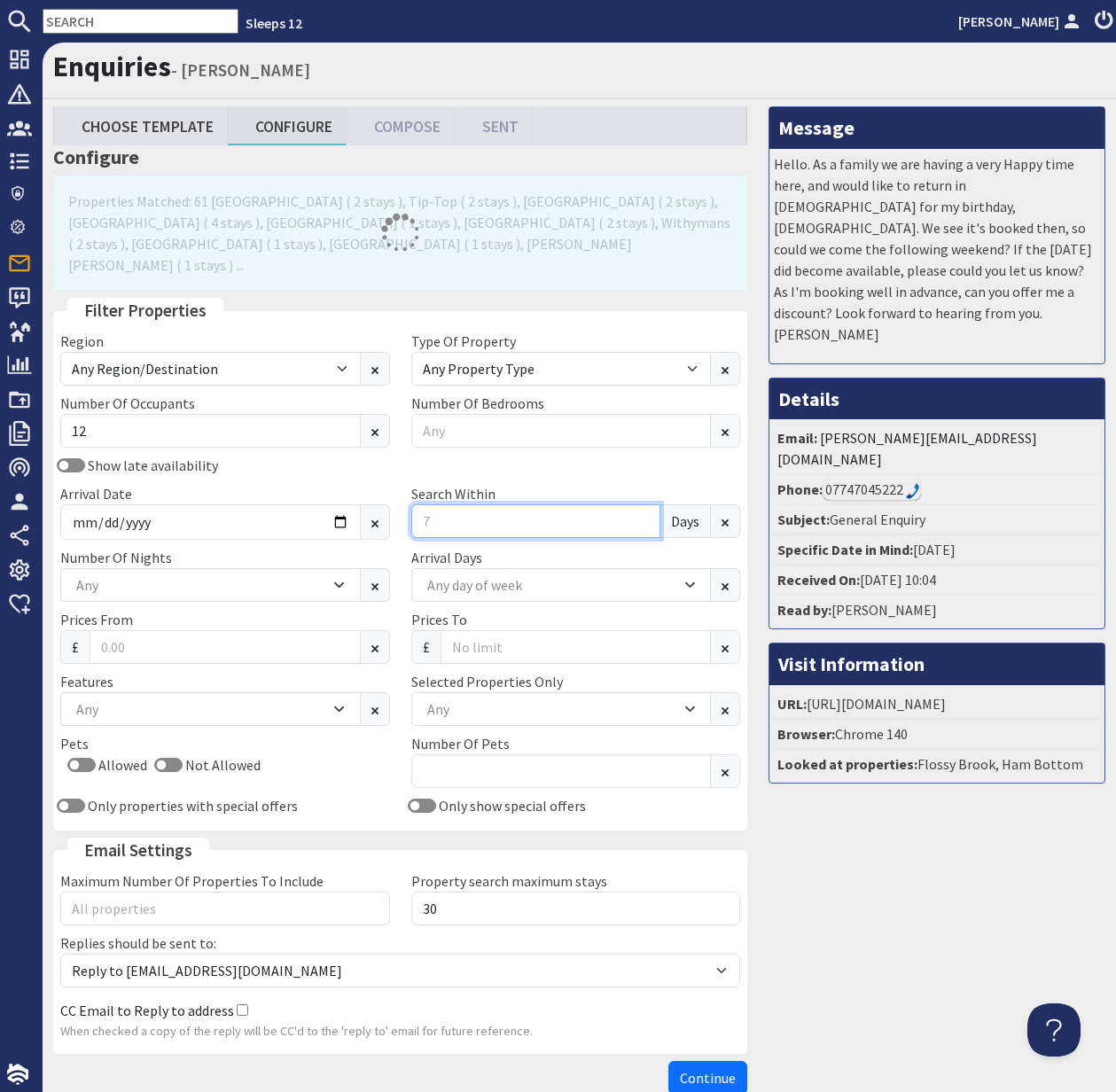
drag, startPoint x: 424, startPoint y: 498, endPoint x: 413, endPoint y: 498, distance: 11.0
click at [413, 504] on input "Search Within" at bounding box center [537, 521] width 250 height 33
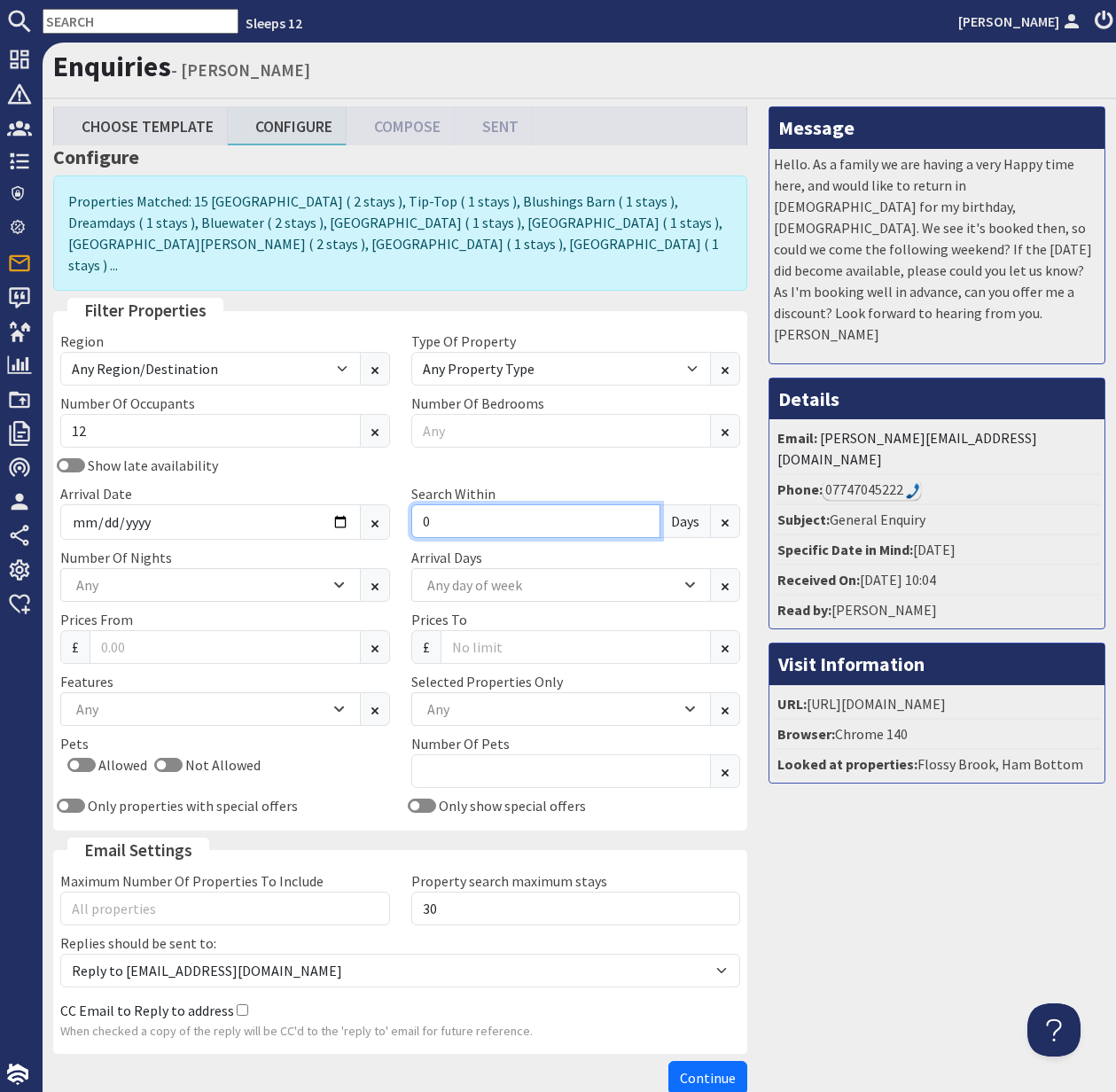
type input "0"
click at [477, 700] on div "Any" at bounding box center [552, 709] width 258 height 19
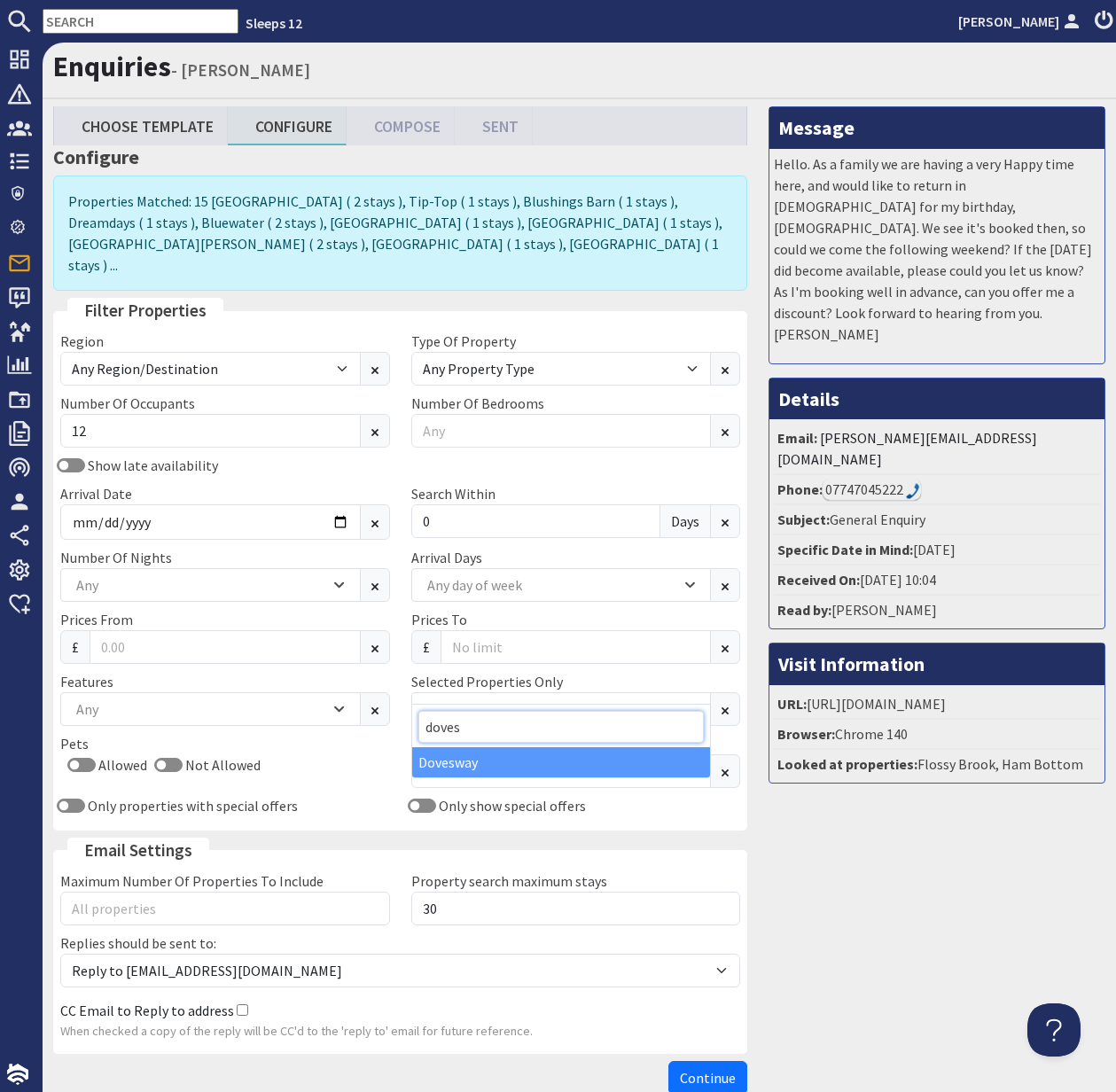
type input "doves"
click at [459, 773] on div "Dovesway" at bounding box center [562, 763] width 299 height 31
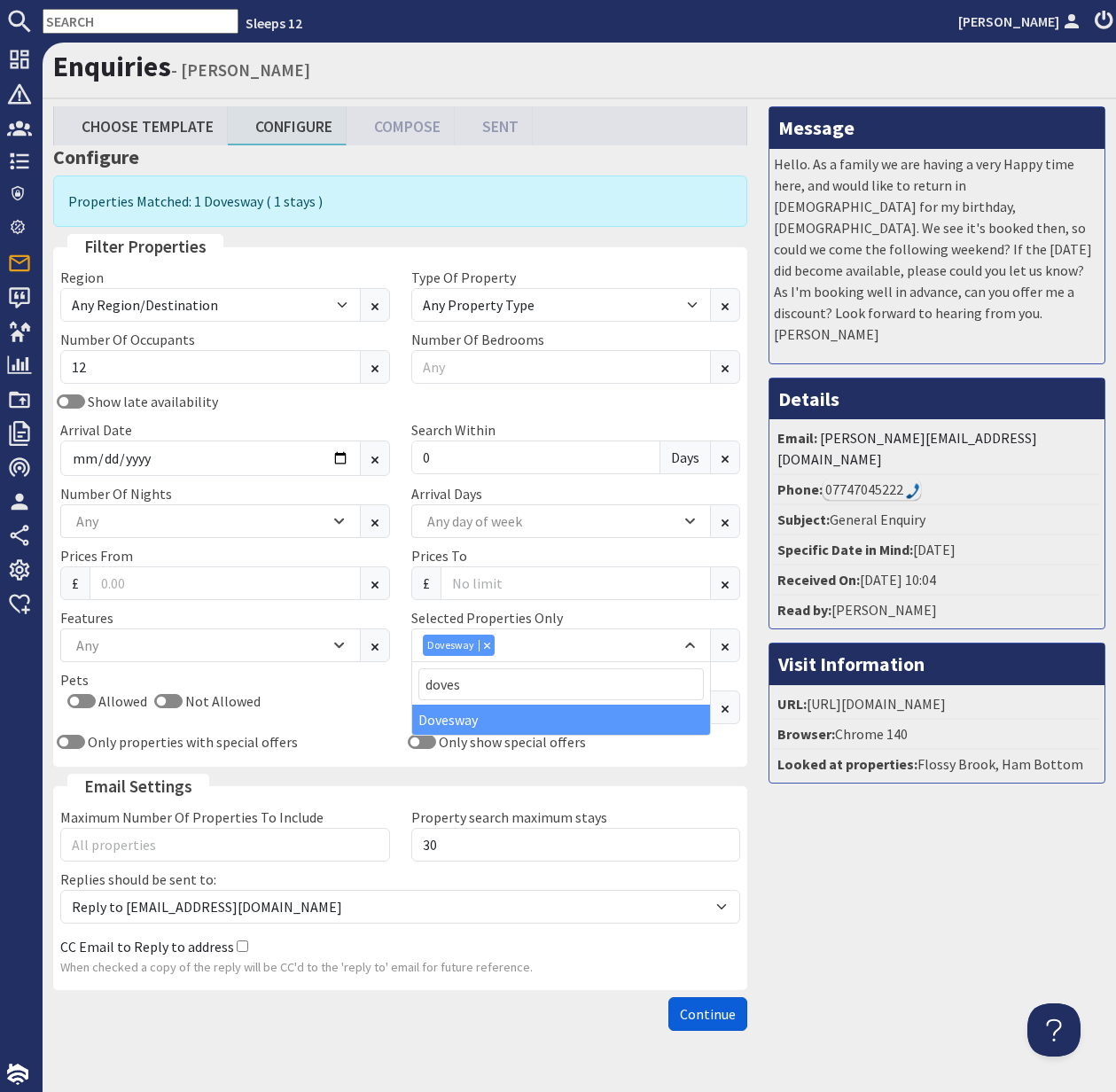
click at [715, 1015] on span "Continue" at bounding box center [708, 1014] width 56 height 18
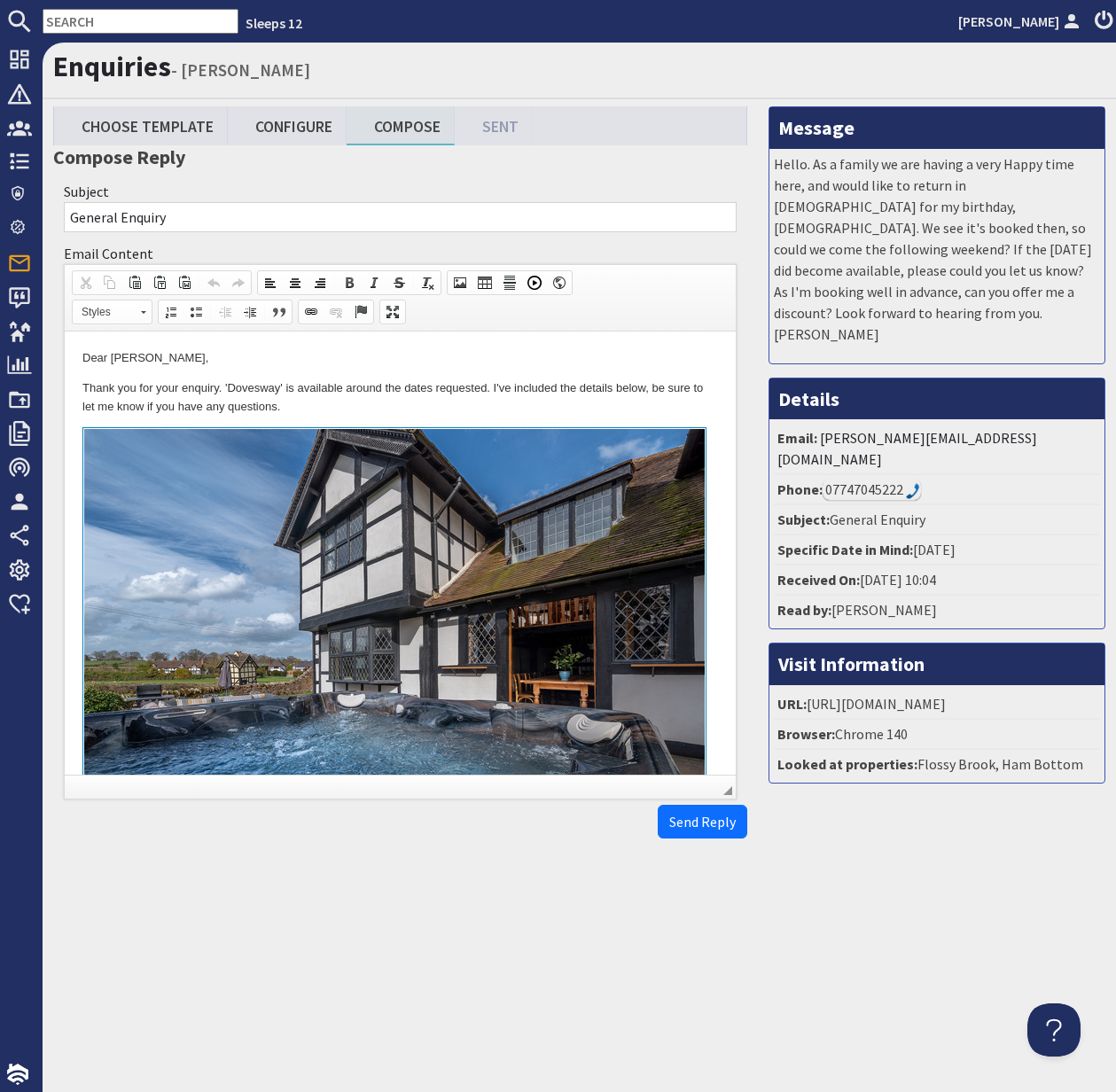
click at [70, 391] on html "Dear Frances Hunt, Thank you for your enquiry. 'Dovesway' is available around t…" at bounding box center [400, 726] width 671 height 789
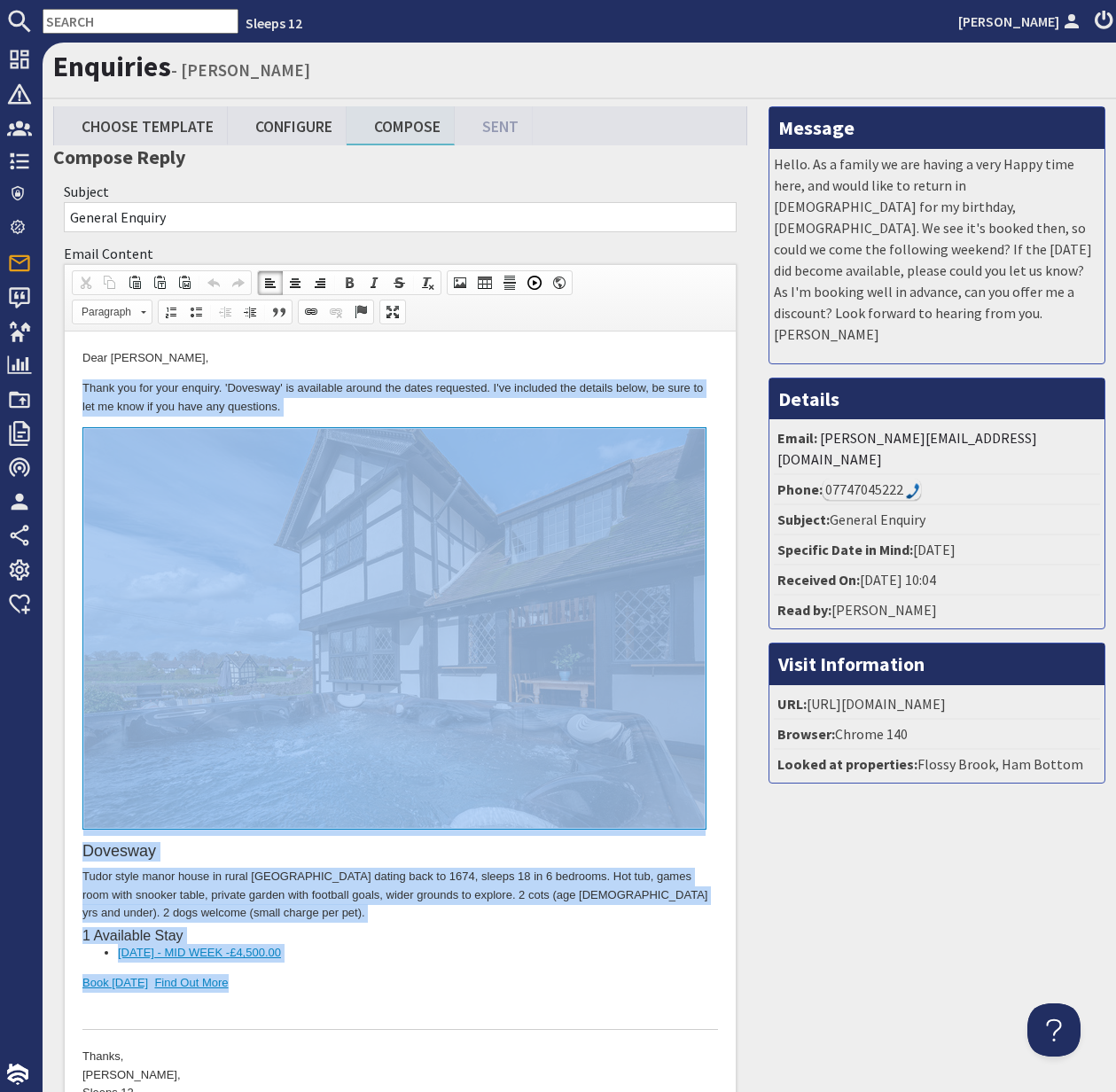
drag, startPoint x: 74, startPoint y: 384, endPoint x: 274, endPoint y: 984, distance: 632.5
click at [274, 984] on html "Dear Frances Hunt, Thank you for your enquiry. 'Dovesway' is available around t…" at bounding box center [400, 726] width 671 height 789
copy body "Thank you for your enquiry. 'Dovesway' is available around the dates requested.…"
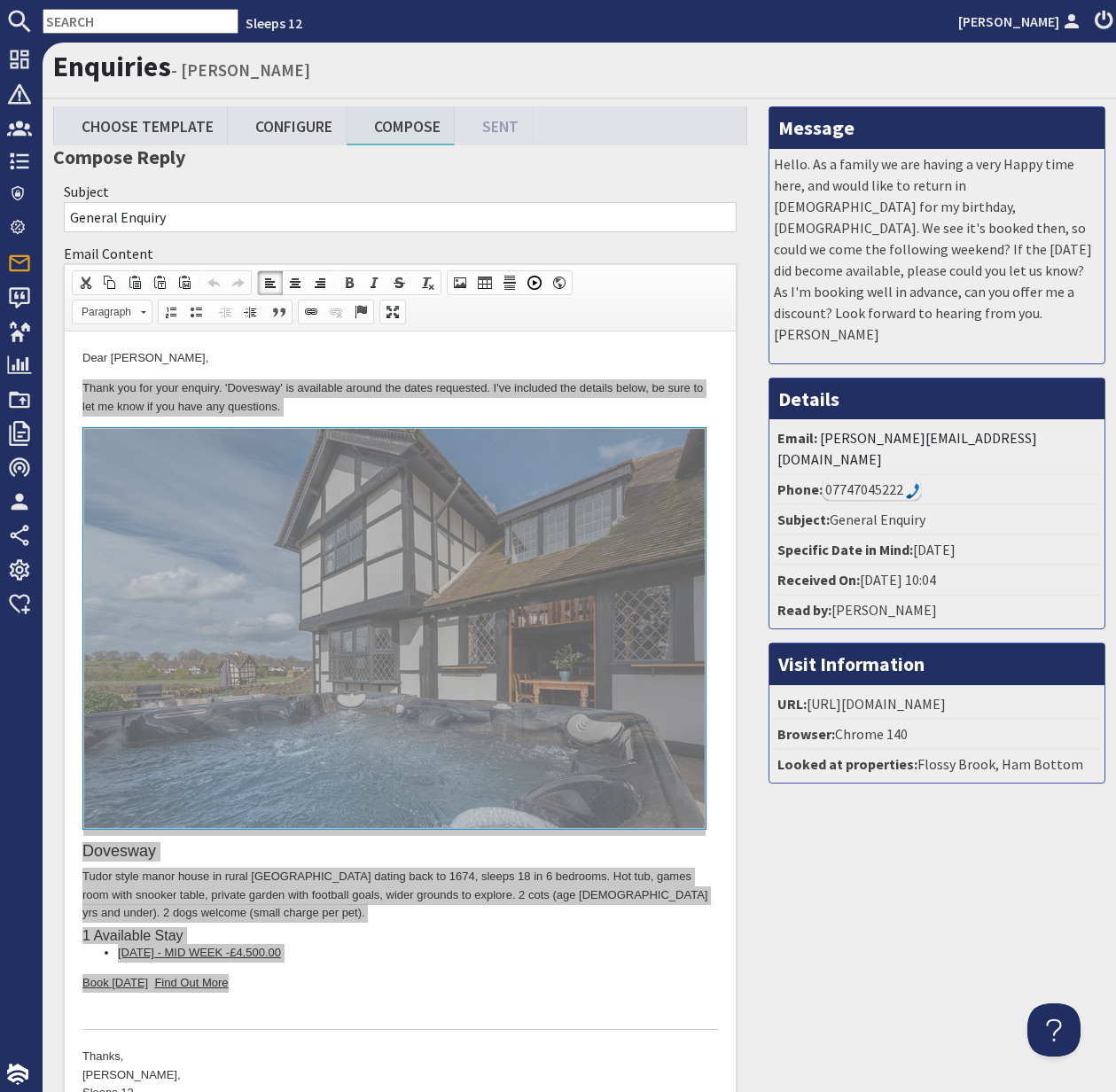
click at [89, 26] on input "text" at bounding box center [141, 21] width 196 height 25
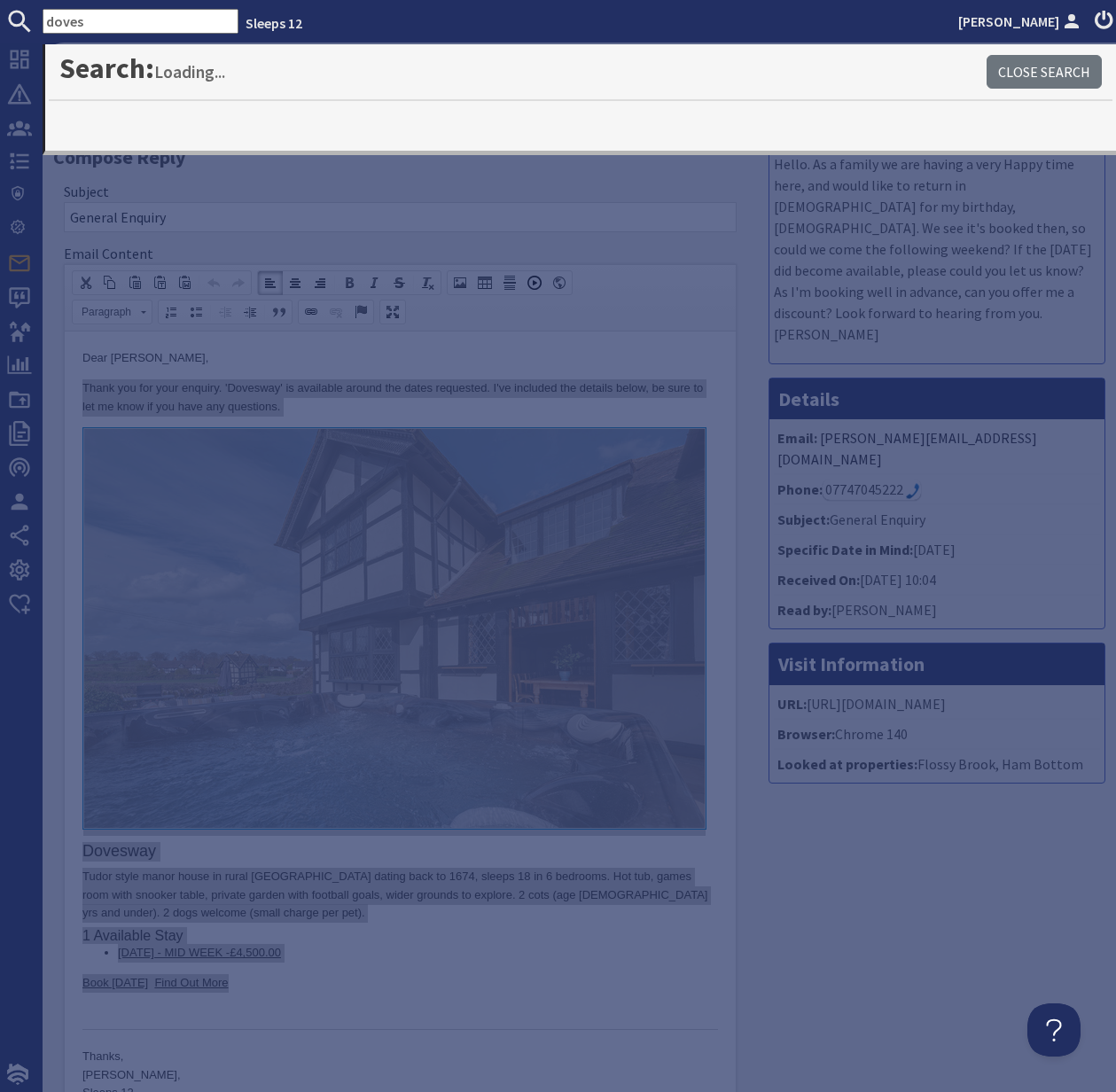
type input "doves"
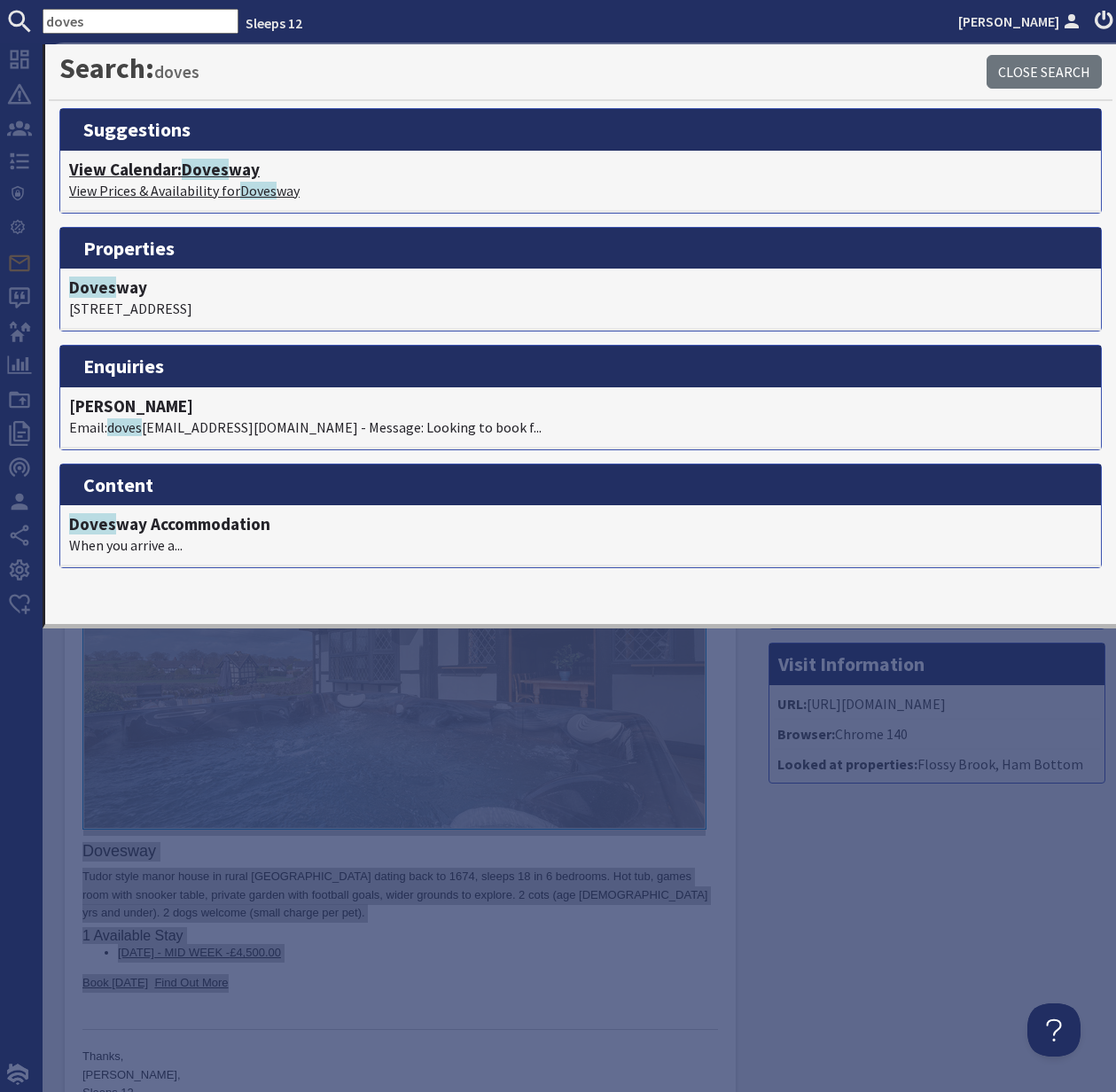
click at [155, 182] on p "View Prices & Availability for Doves way" at bounding box center [581, 191] width 1023 height 21
type textarea "<p>Dear Frances Hunt,</p> <p>Thank you for your enquiry. &#39;Dovesway&#39; is …"
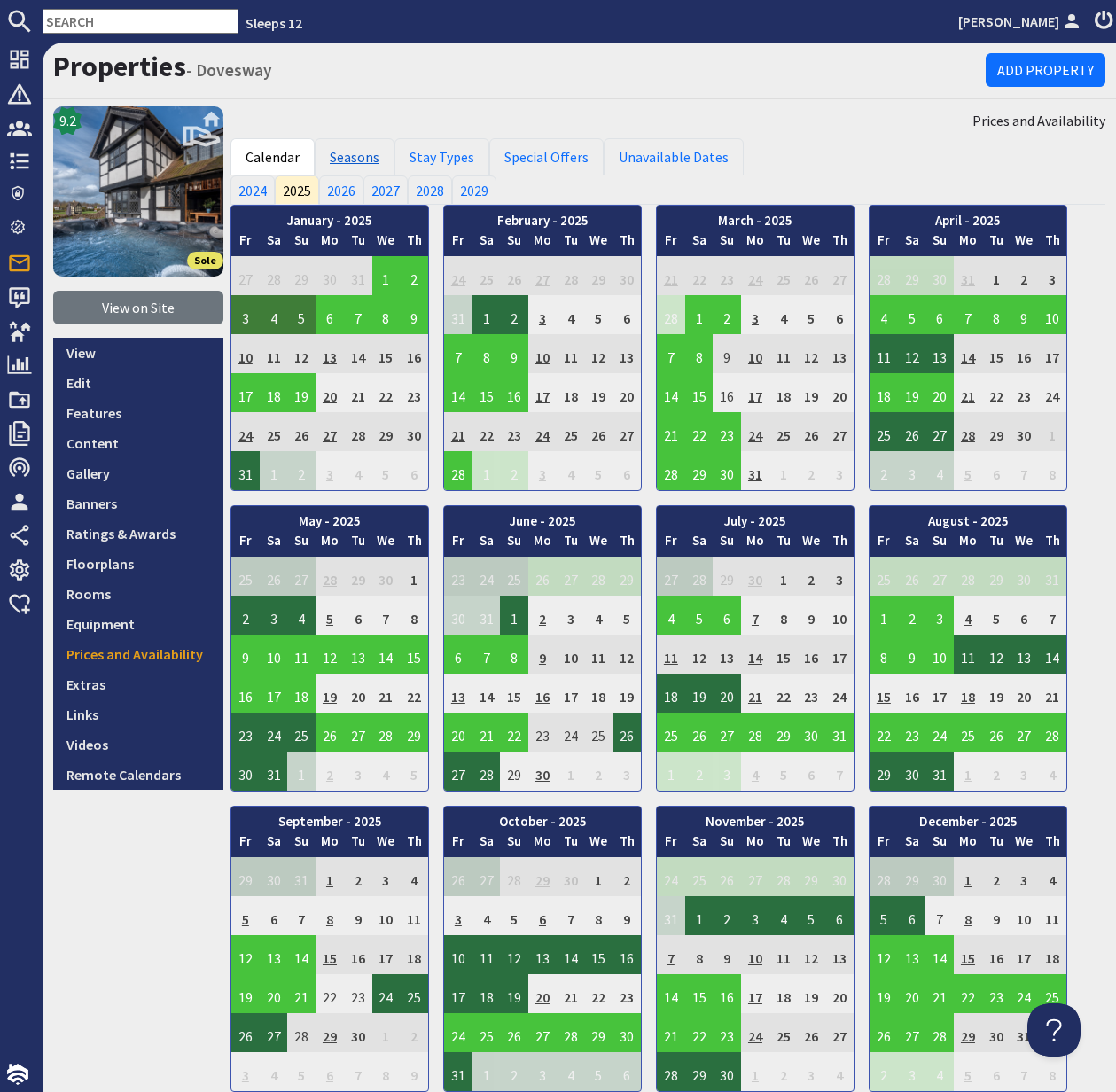
click at [345, 159] on link "Seasons" at bounding box center [354, 156] width 80 height 37
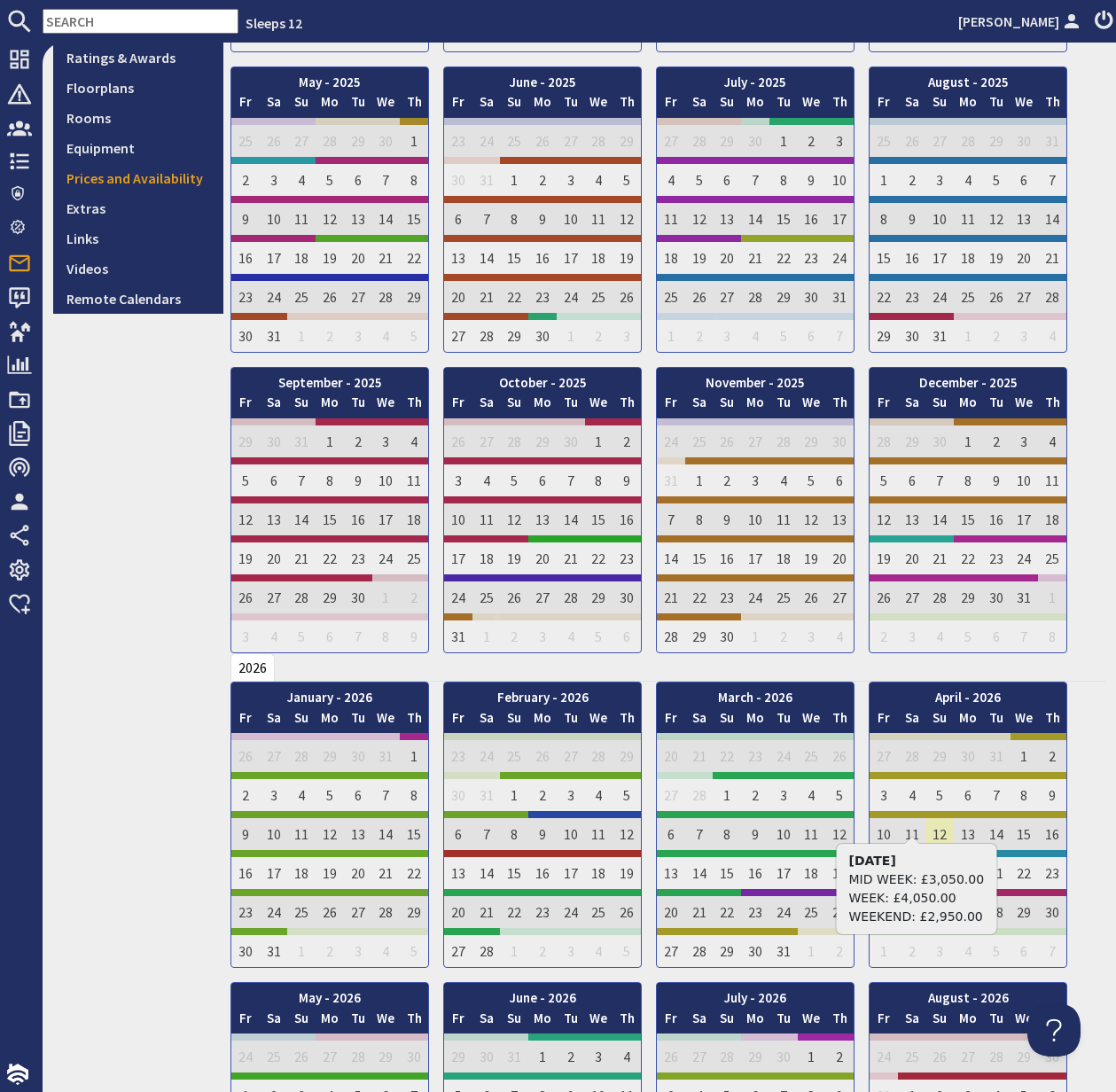
scroll to position [515, 0]
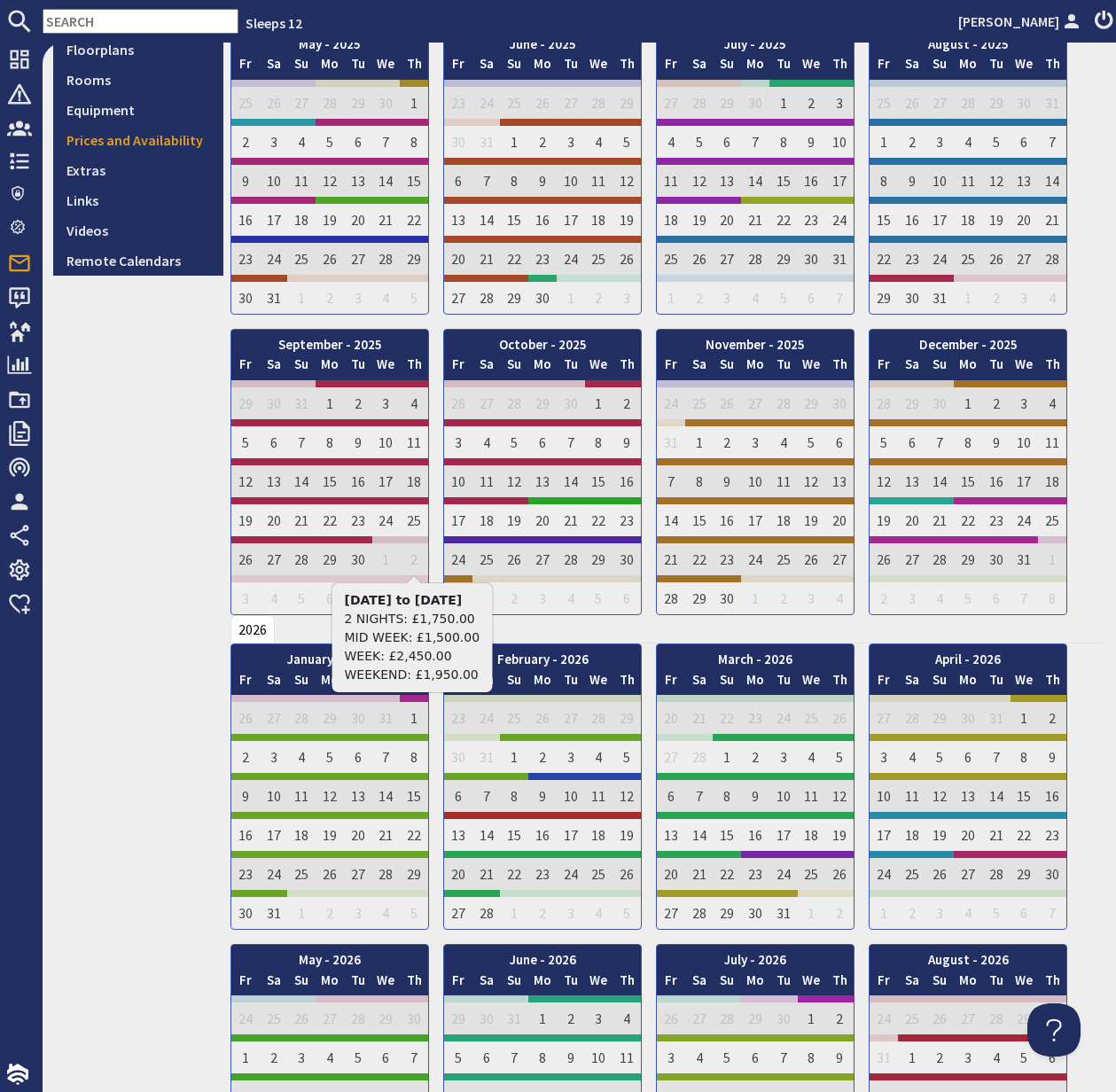
click at [109, 29] on input "text" at bounding box center [141, 21] width 196 height 25
paste input "louise.newman2111@gmail.com"
drag, startPoint x: 192, startPoint y: 21, endPoint x: 37, endPoint y: 26, distance: 155.1
click at [35, 25] on form "louise.newman2111@gmail.com" at bounding box center [119, 21] width 239 height 25
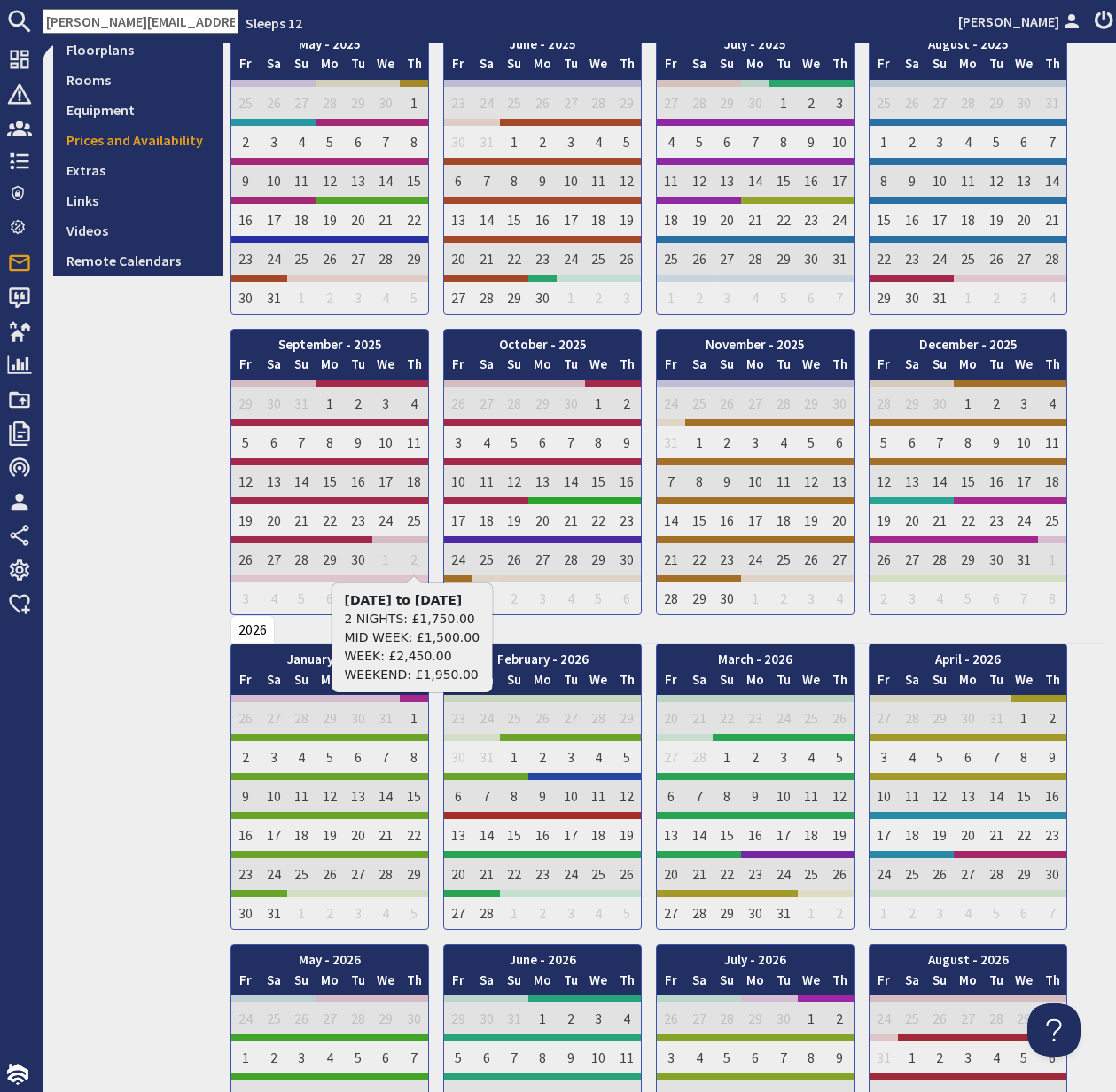
type input "louise.newman2111@gmail.com"
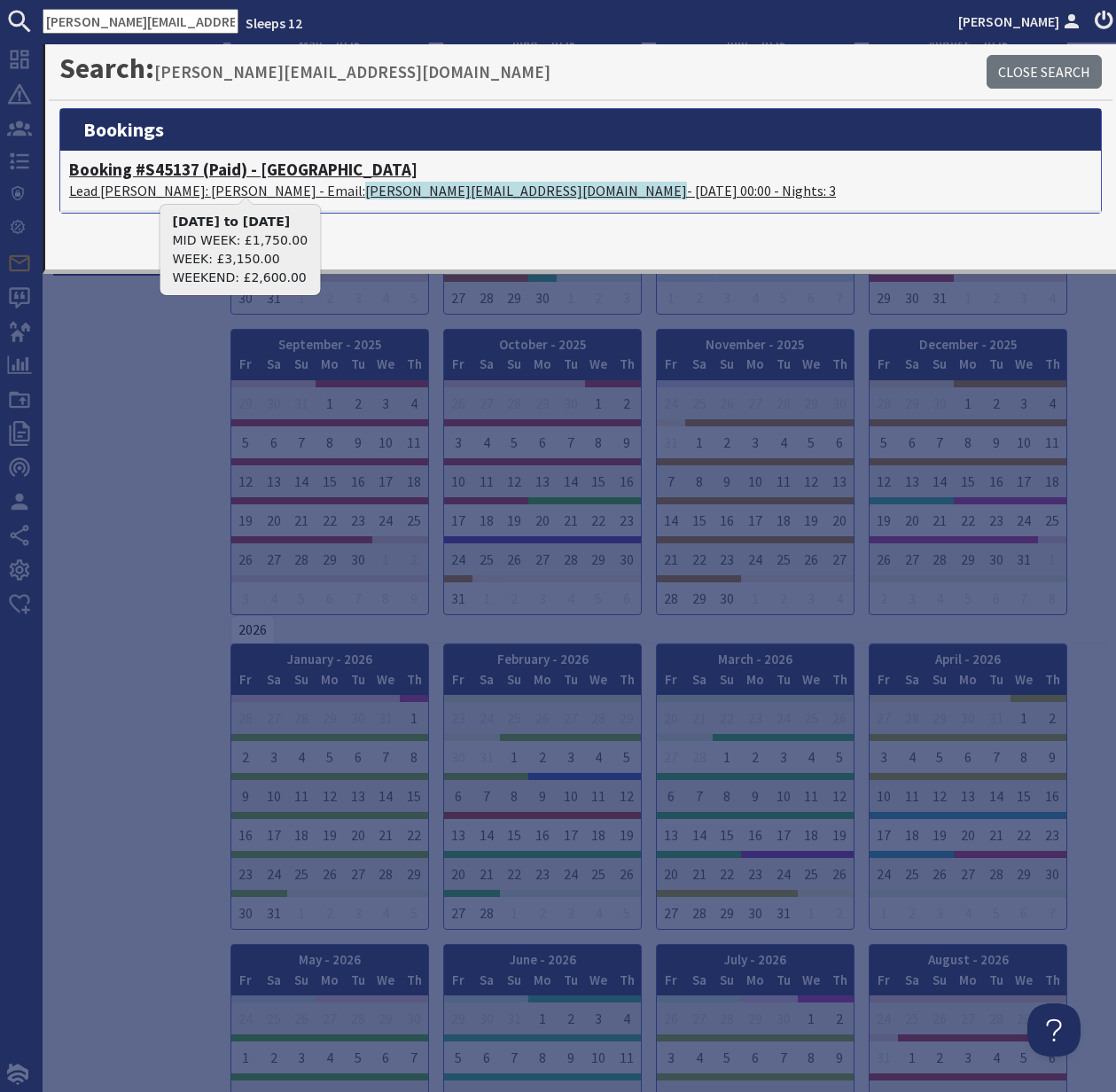
click at [143, 173] on h4 "Booking #S45137 (Paid) - Flossy Brook" at bounding box center [581, 169] width 1023 height 20
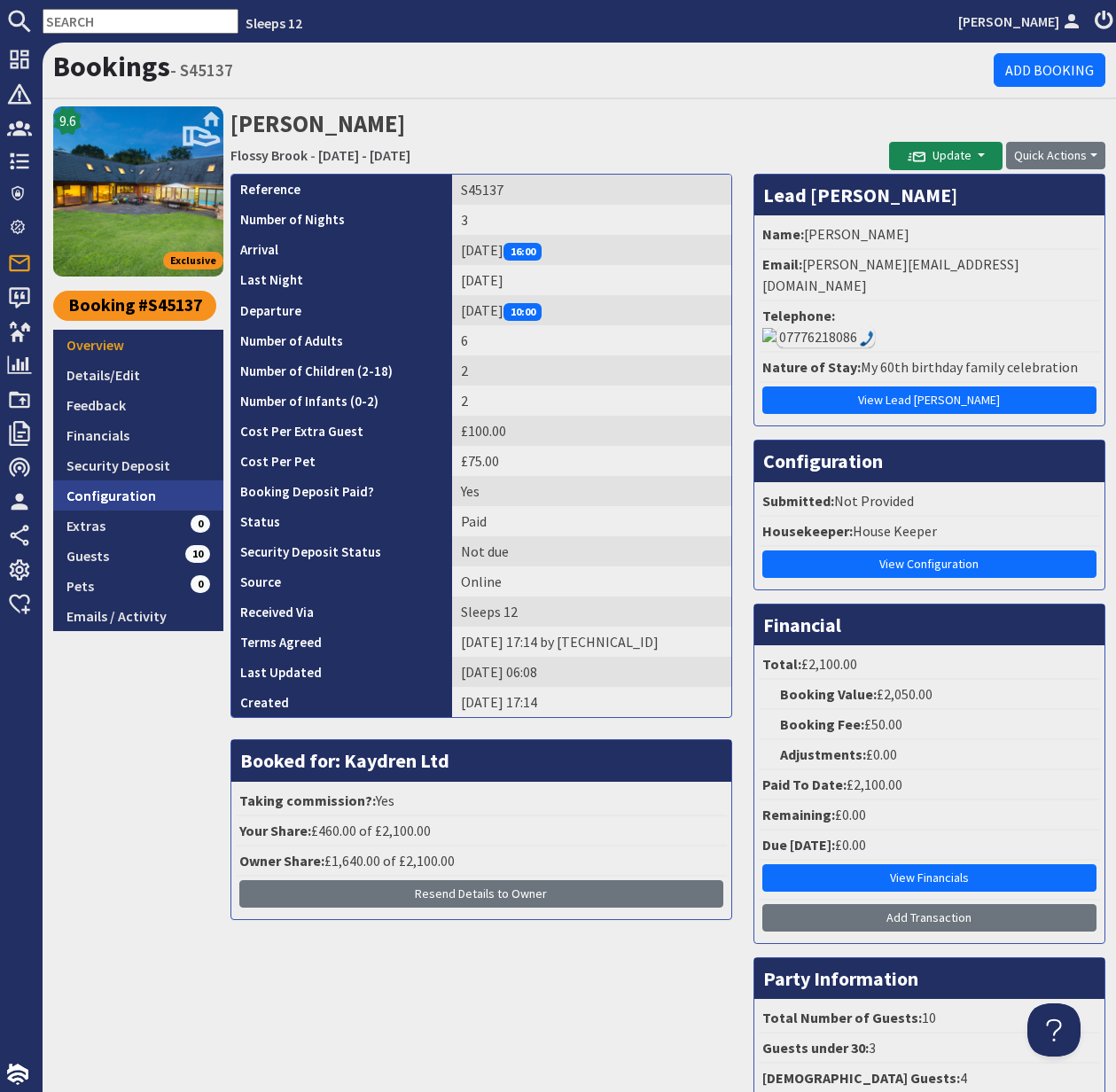
click at [105, 495] on link "Configuration" at bounding box center [138, 495] width 170 height 31
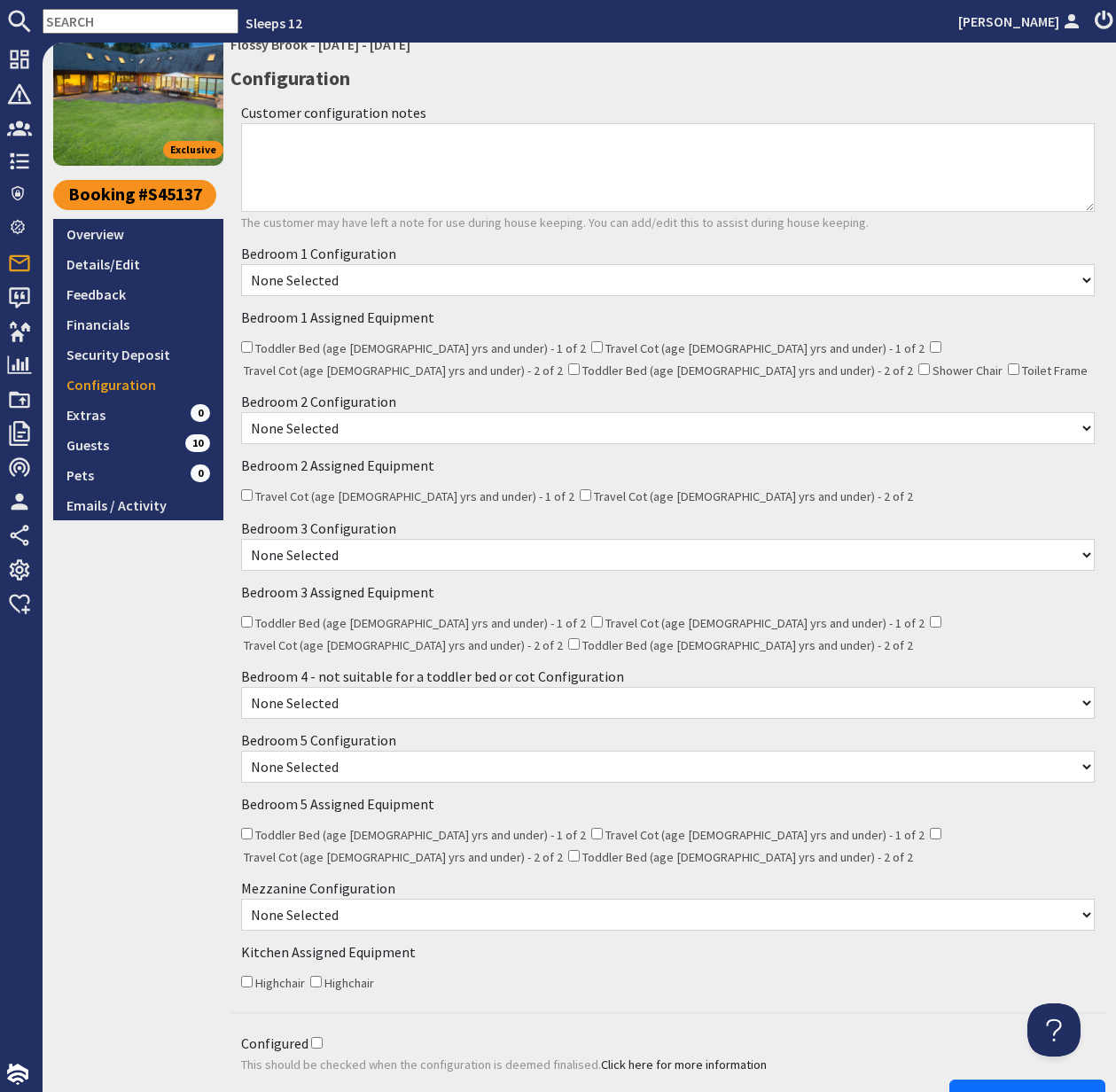
scroll to position [225, 0]
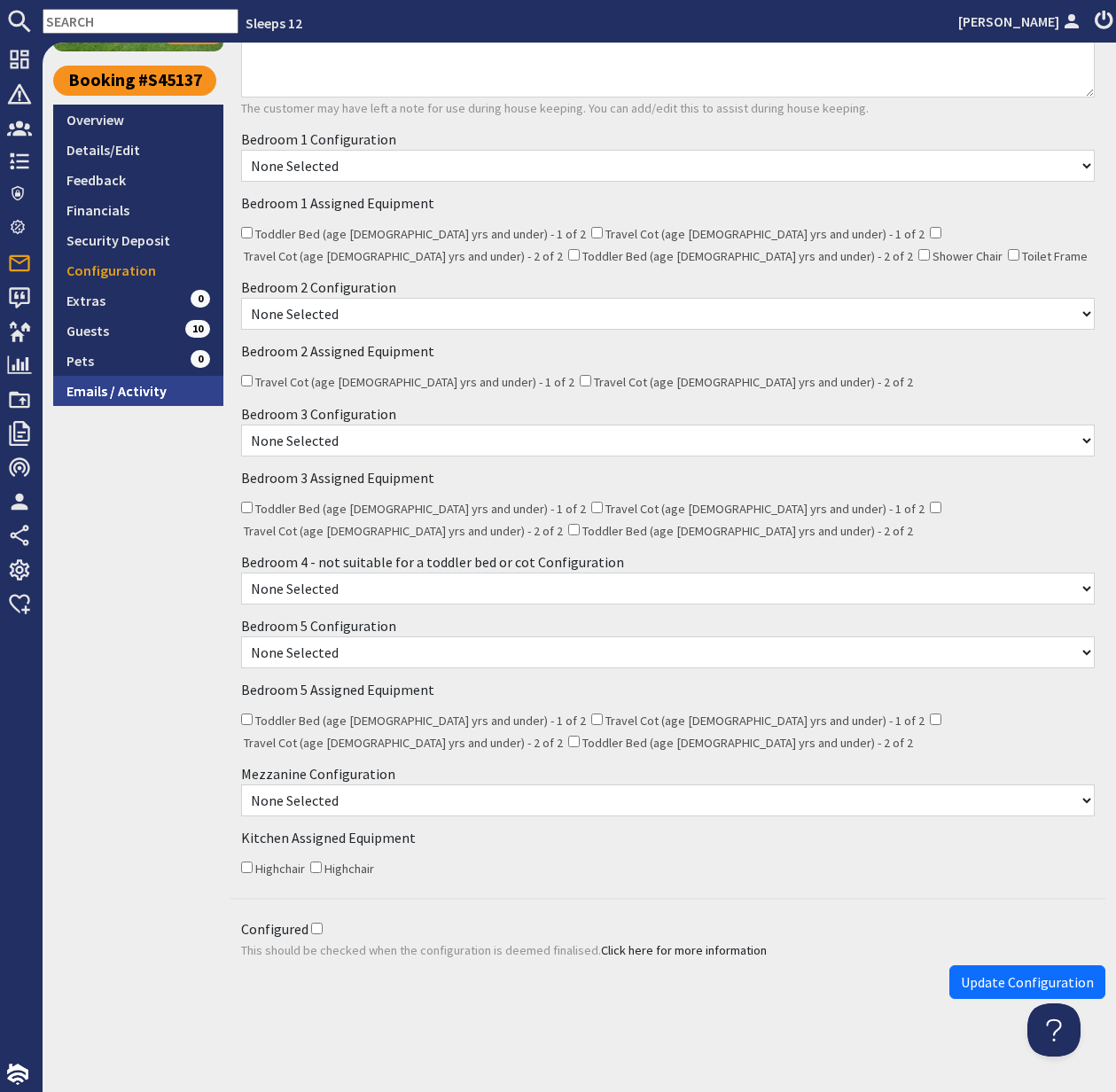
click at [124, 391] on link "Emails / Activity" at bounding box center [138, 391] width 170 height 31
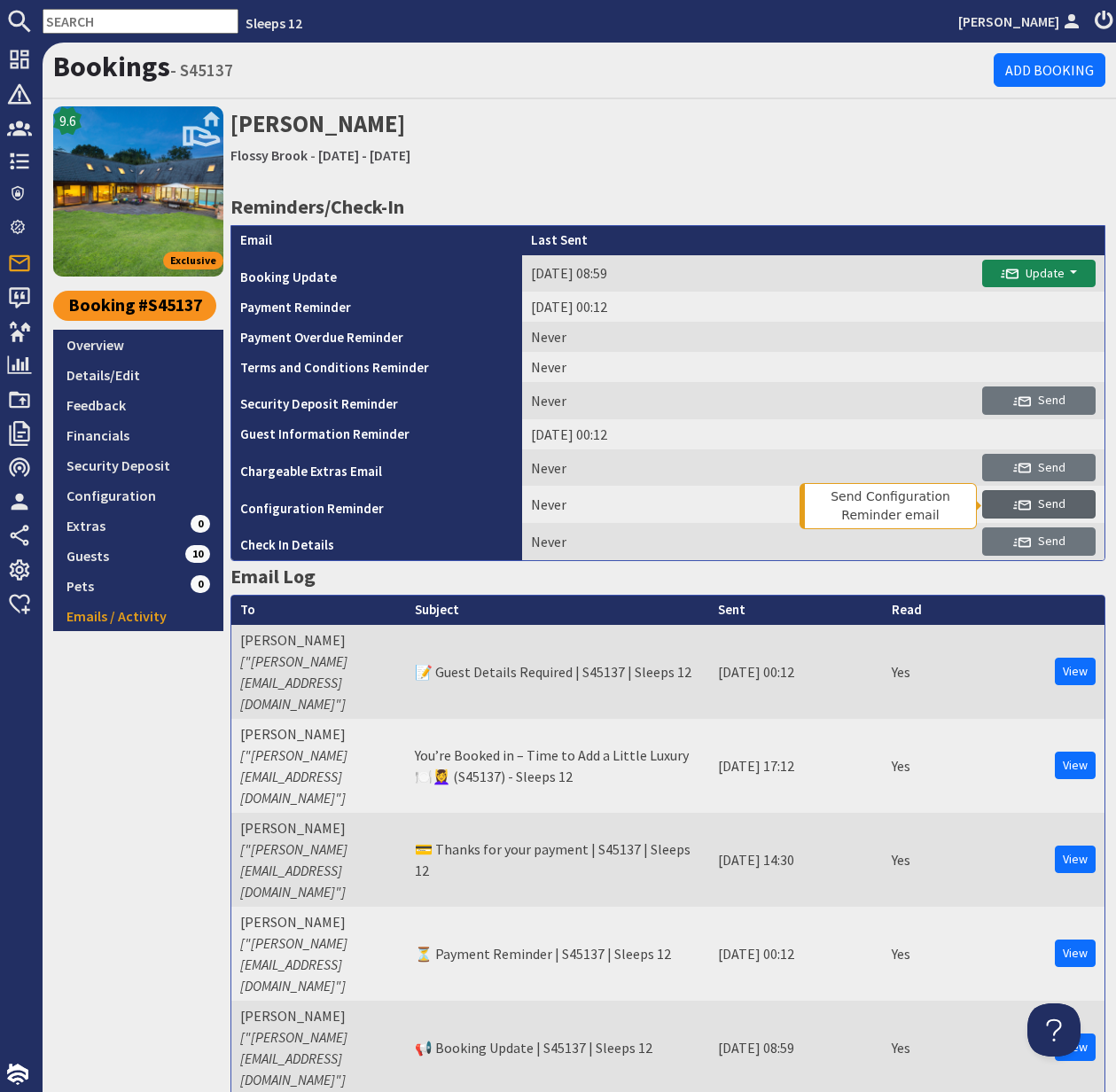
click at [1066, 512] on button "Send" at bounding box center [1039, 504] width 114 height 29
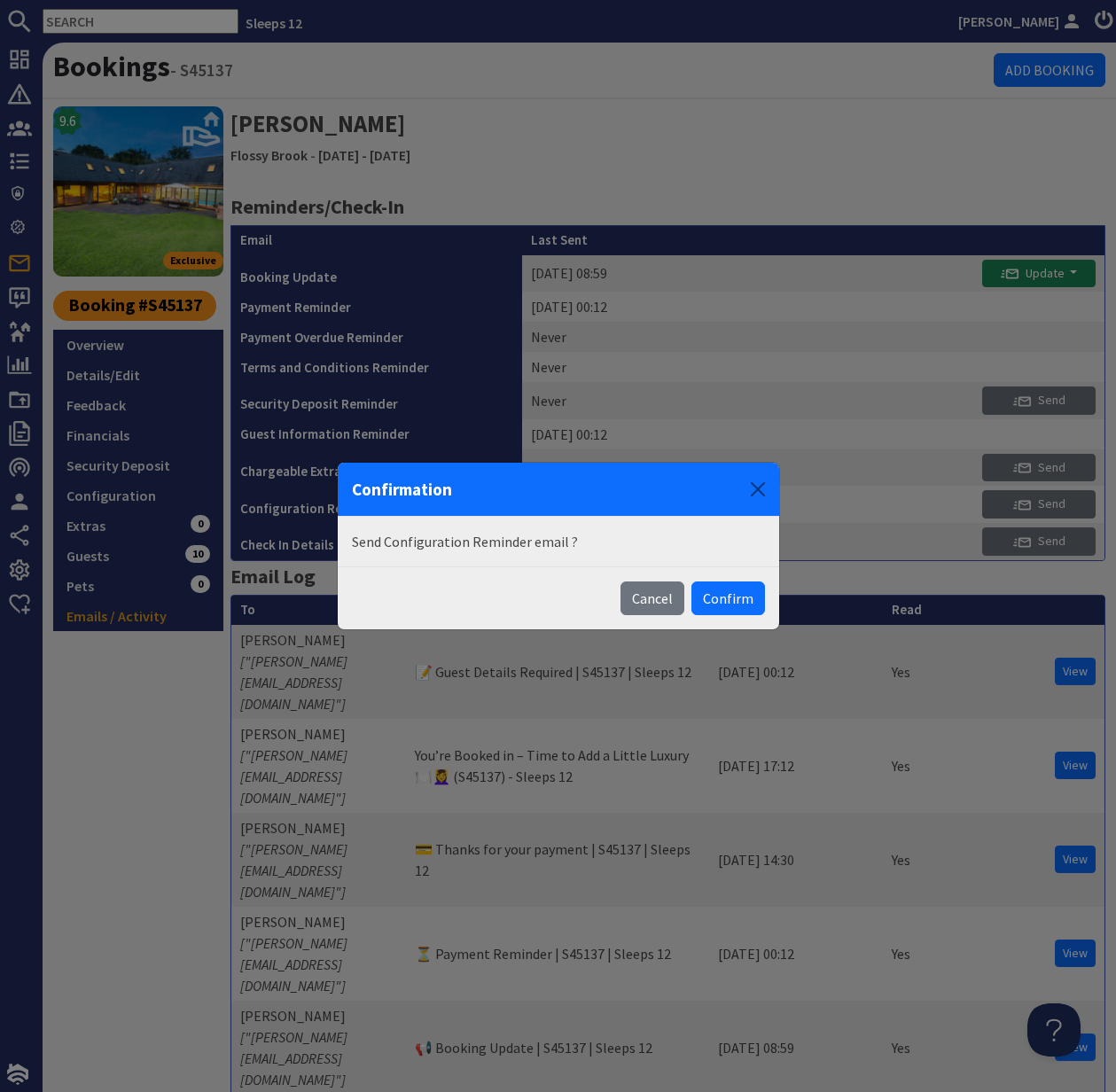
click at [736, 606] on button "Confirm" at bounding box center [728, 599] width 74 height 33
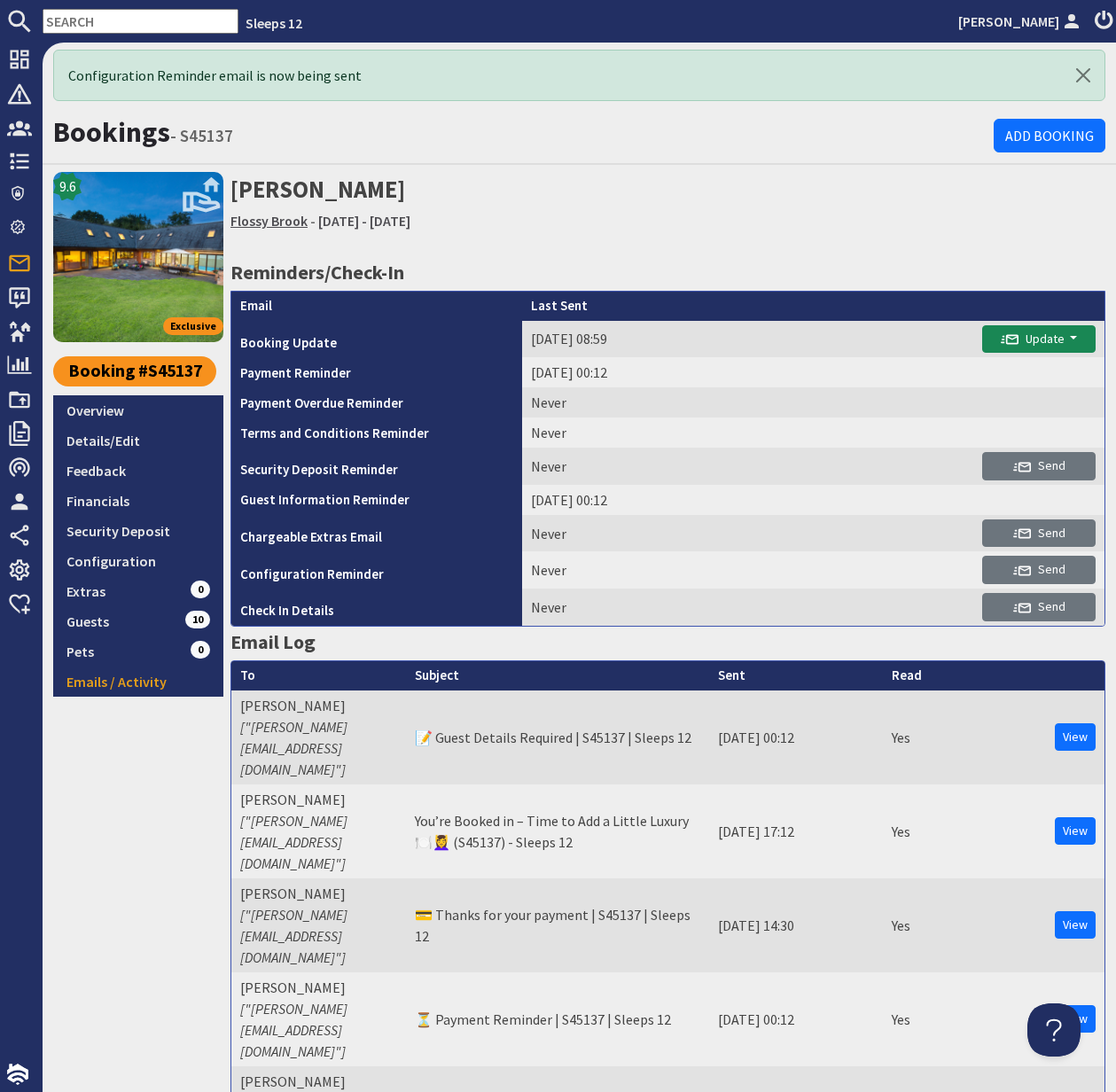
click at [288, 220] on link "Flossy Brook" at bounding box center [268, 220] width 77 height 18
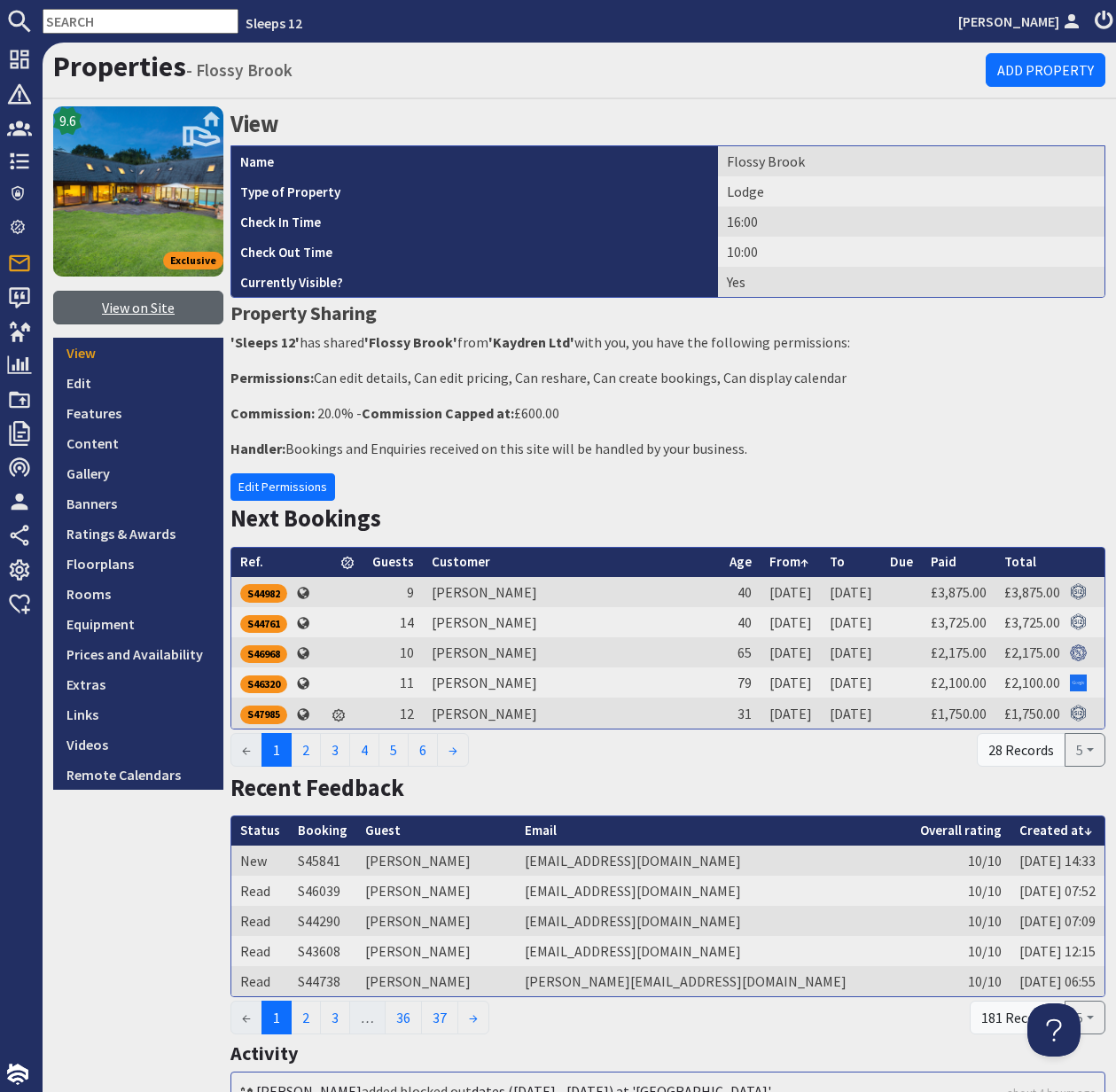
click at [139, 299] on link "View on Site" at bounding box center [138, 307] width 170 height 33
click at [80, 377] on link "Edit" at bounding box center [138, 383] width 170 height 31
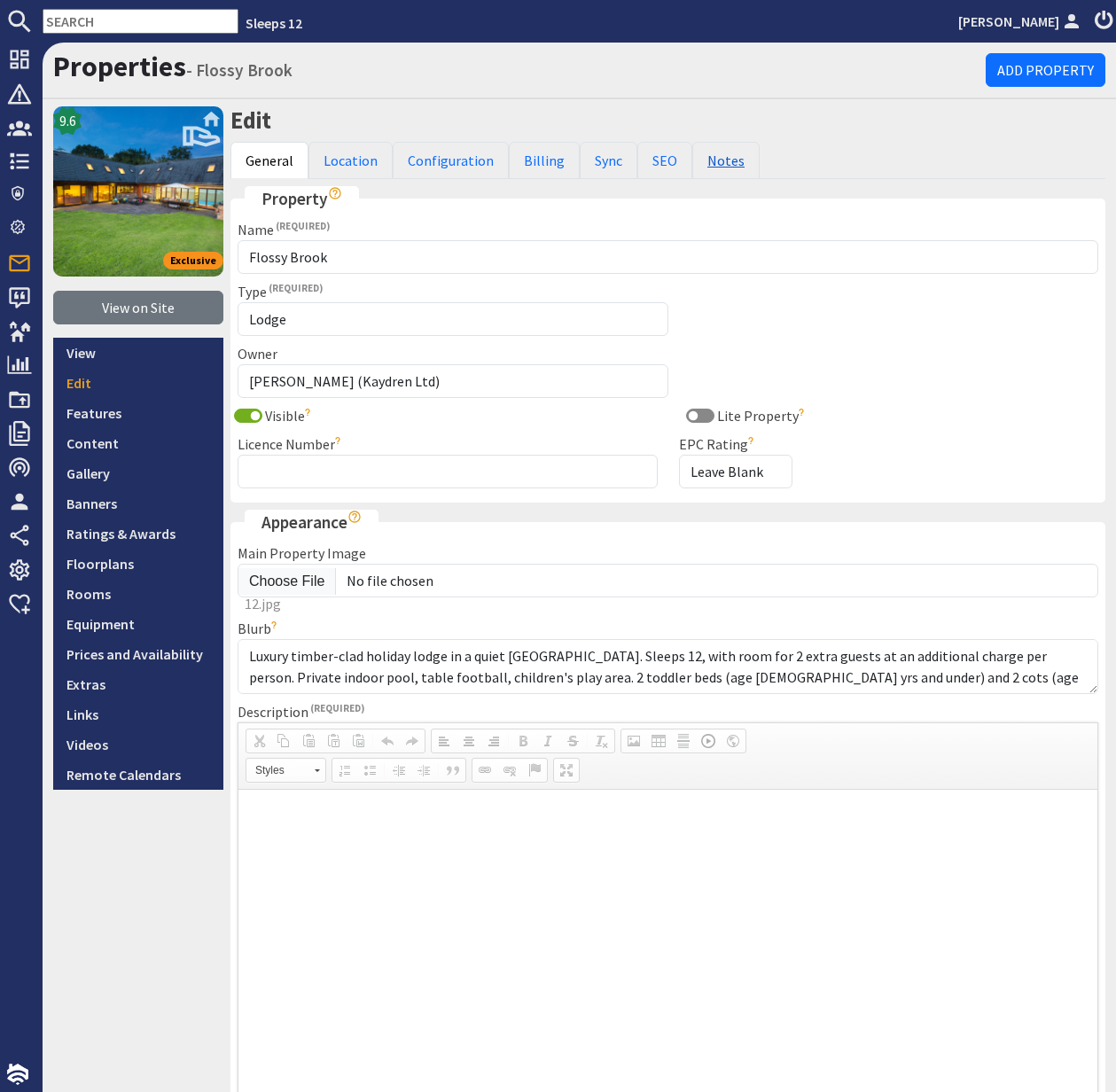
click at [727, 159] on link "Notes" at bounding box center [725, 160] width 68 height 37
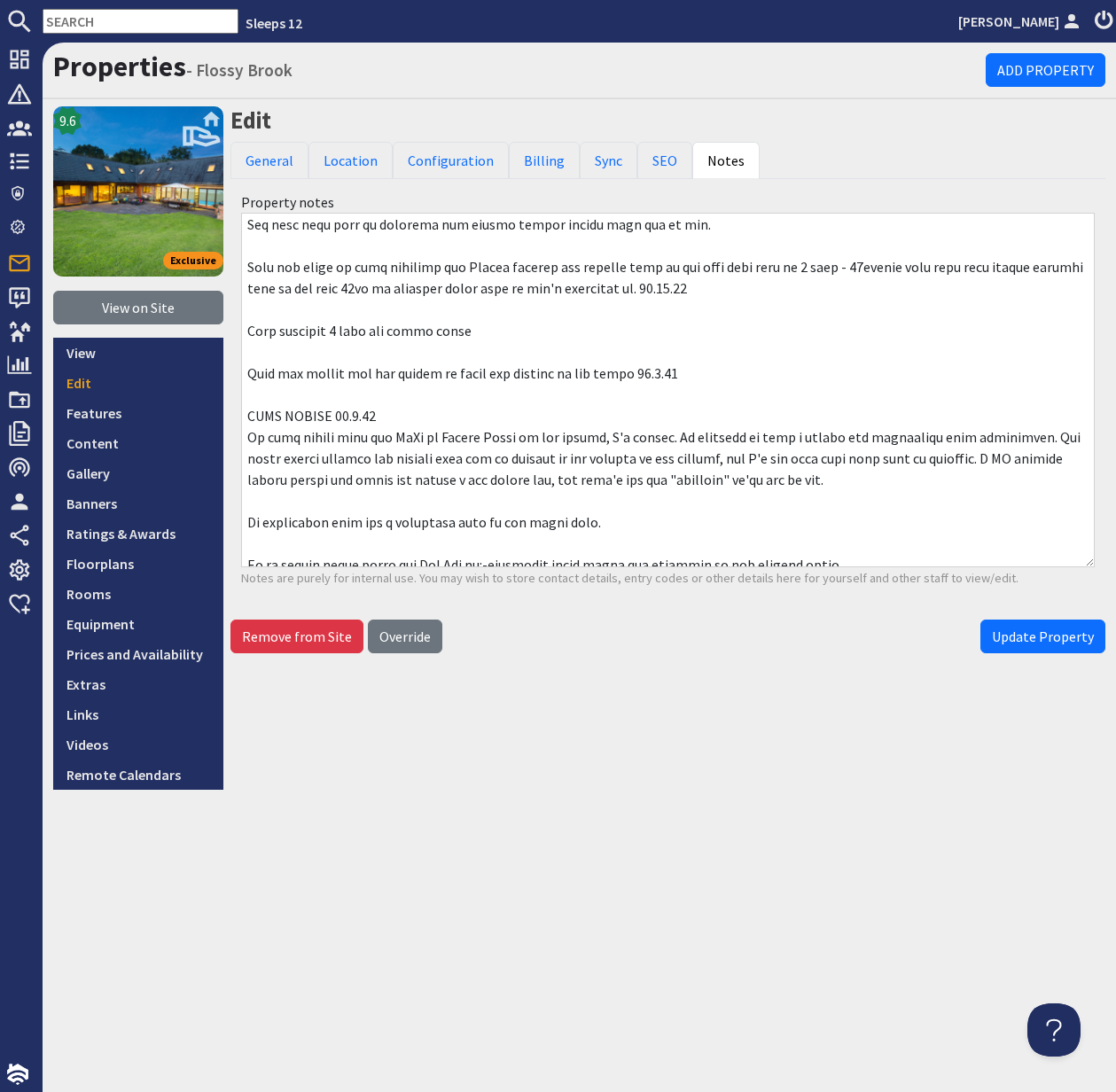
scroll to position [317, 0]
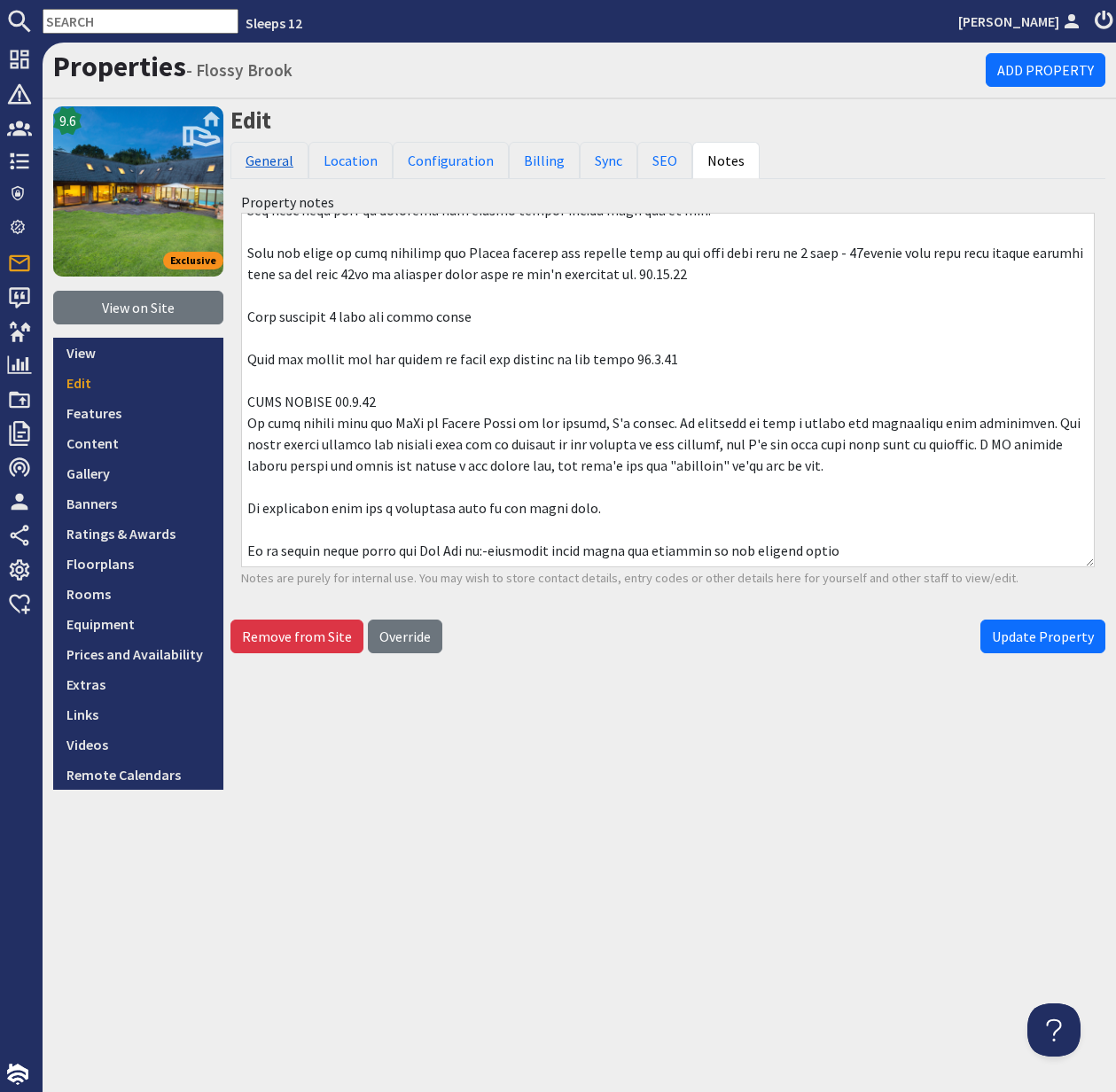
click at [271, 162] on link "General" at bounding box center [269, 160] width 78 height 37
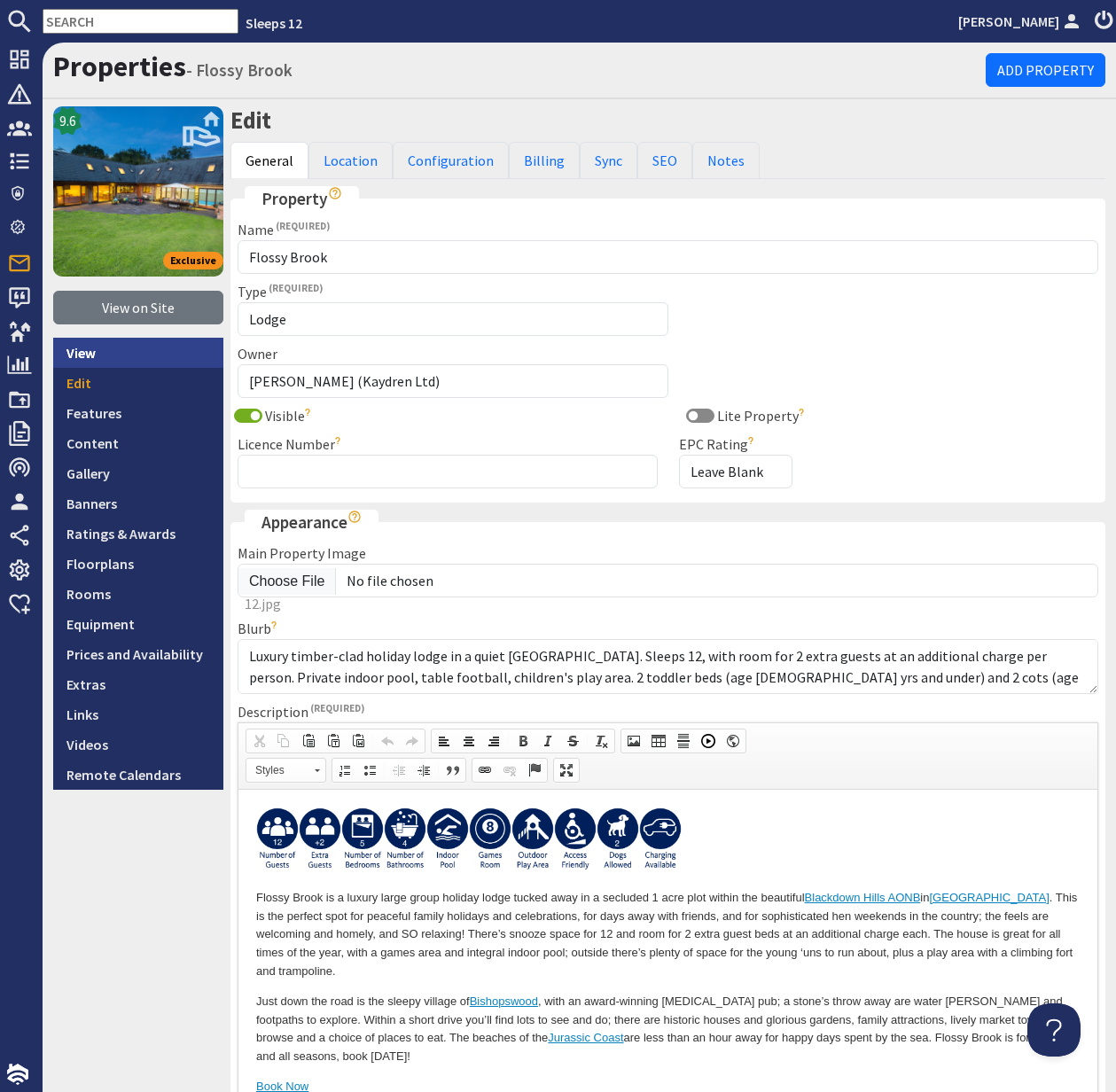
click at [96, 350] on link "View" at bounding box center [138, 353] width 170 height 31
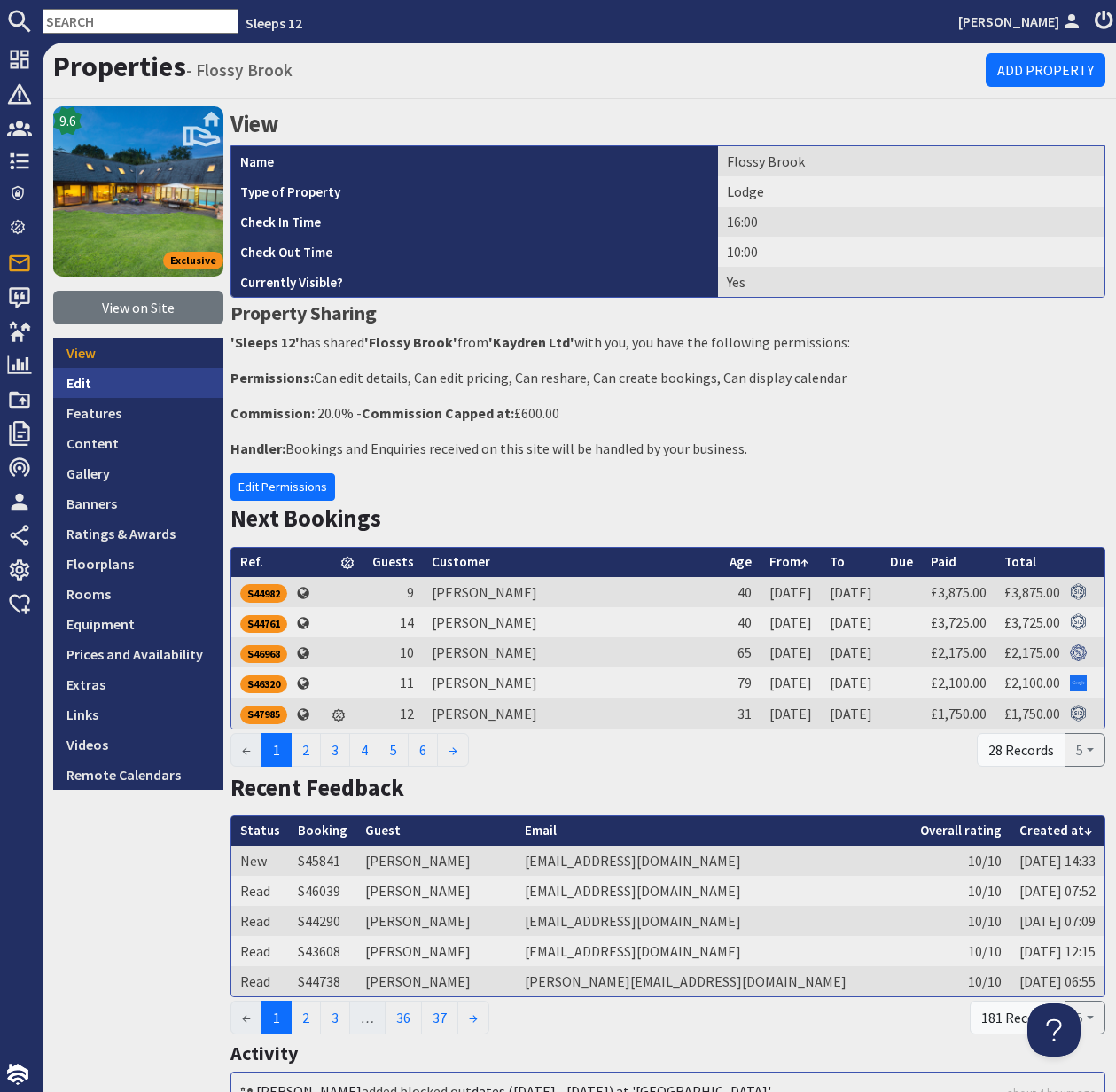
click at [81, 386] on link "Edit" at bounding box center [138, 383] width 170 height 31
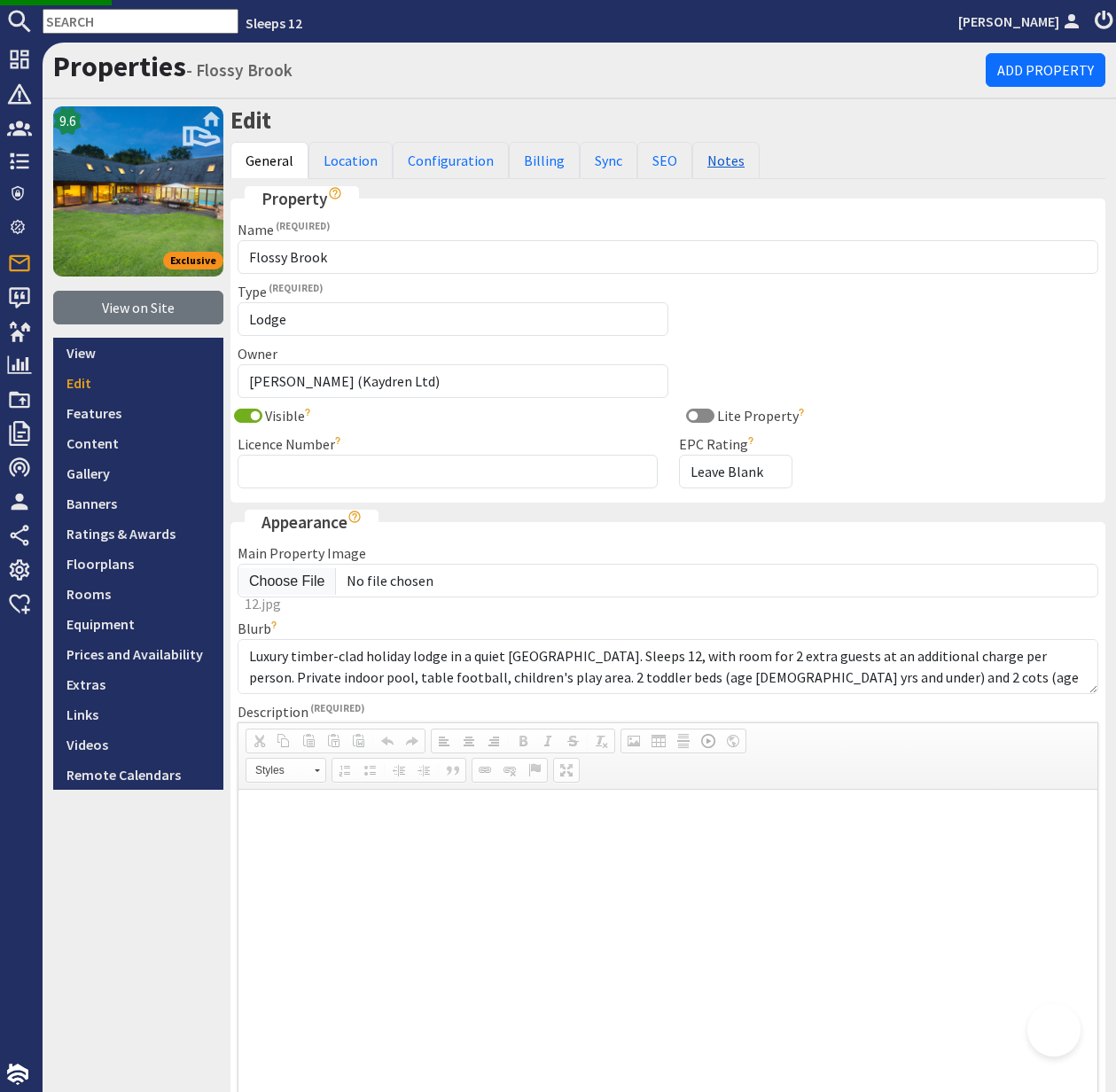
click at [713, 158] on link "Notes" at bounding box center [725, 160] width 68 height 37
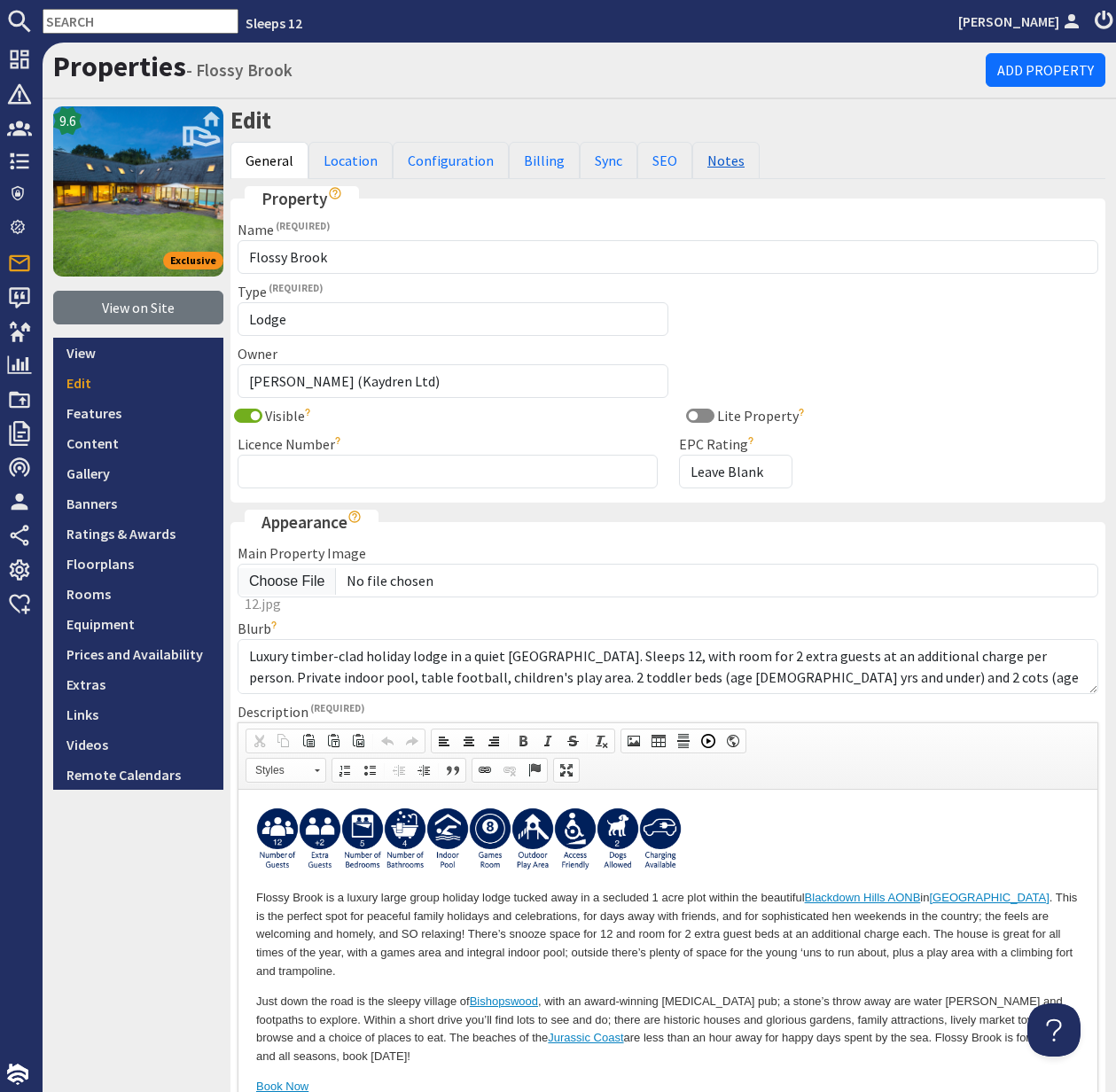
click at [712, 159] on link "Notes" at bounding box center [725, 160] width 68 height 37
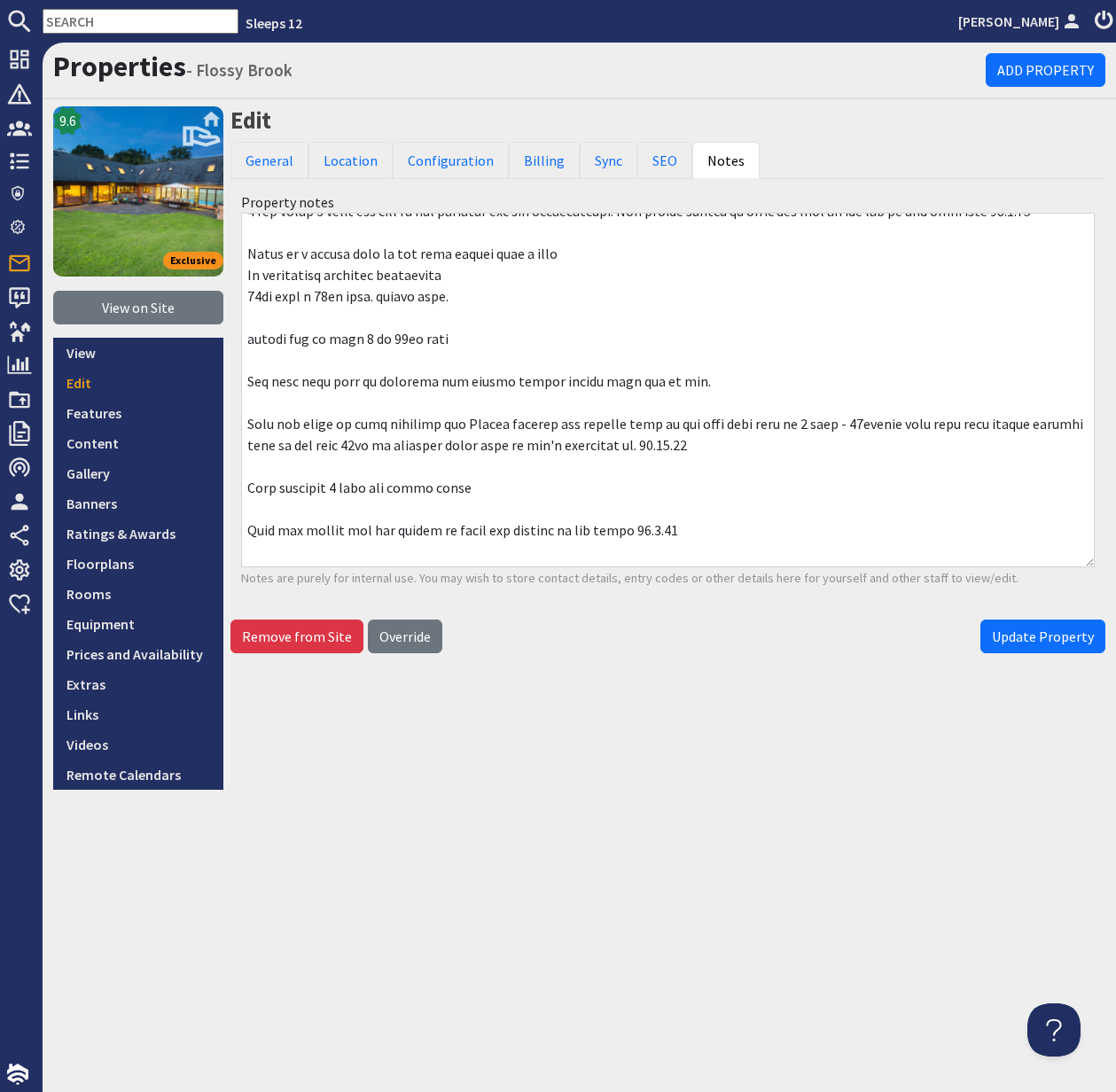
scroll to position [168, 0]
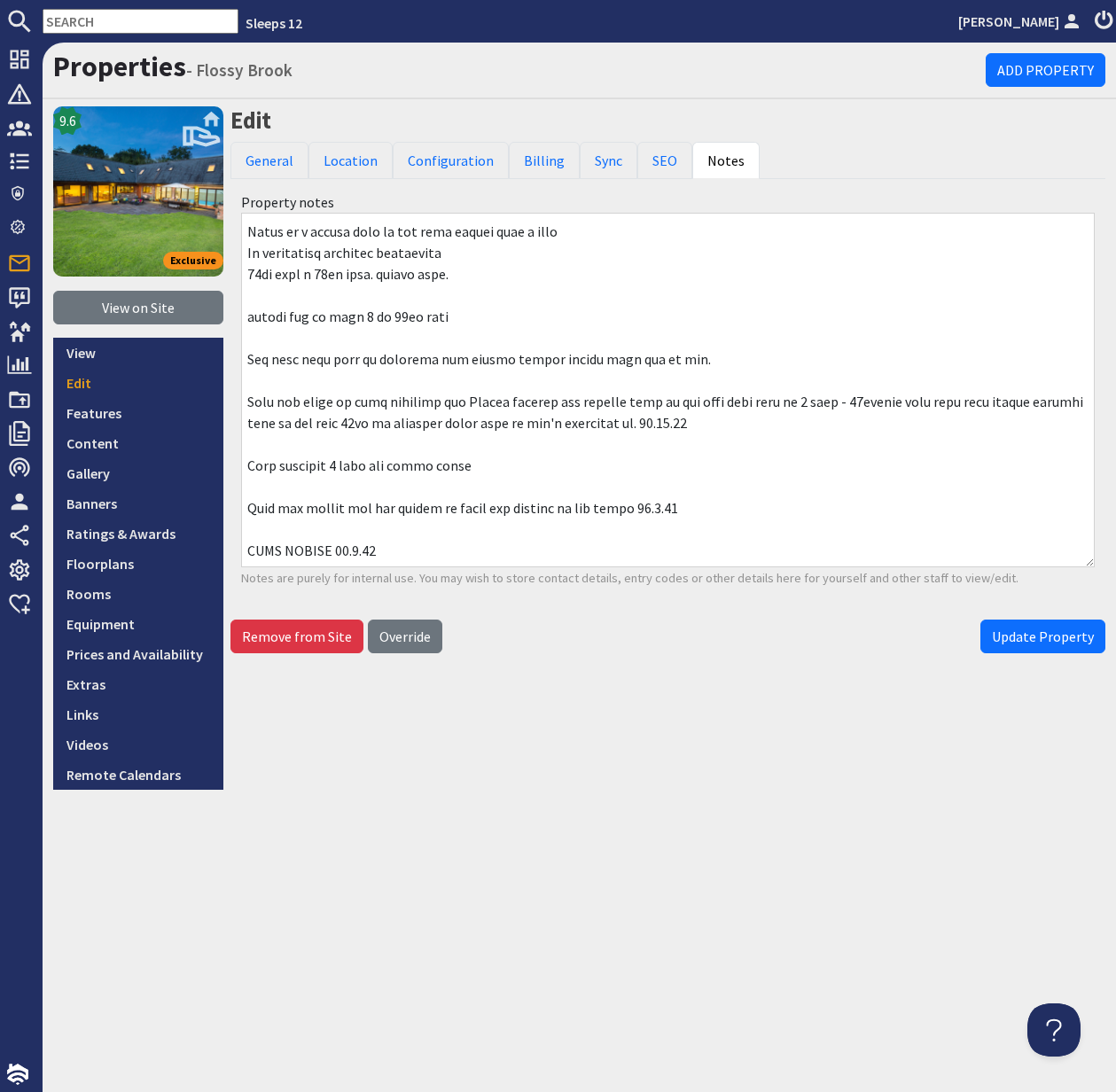
click at [246, 398] on textarea at bounding box center [668, 390] width 854 height 354
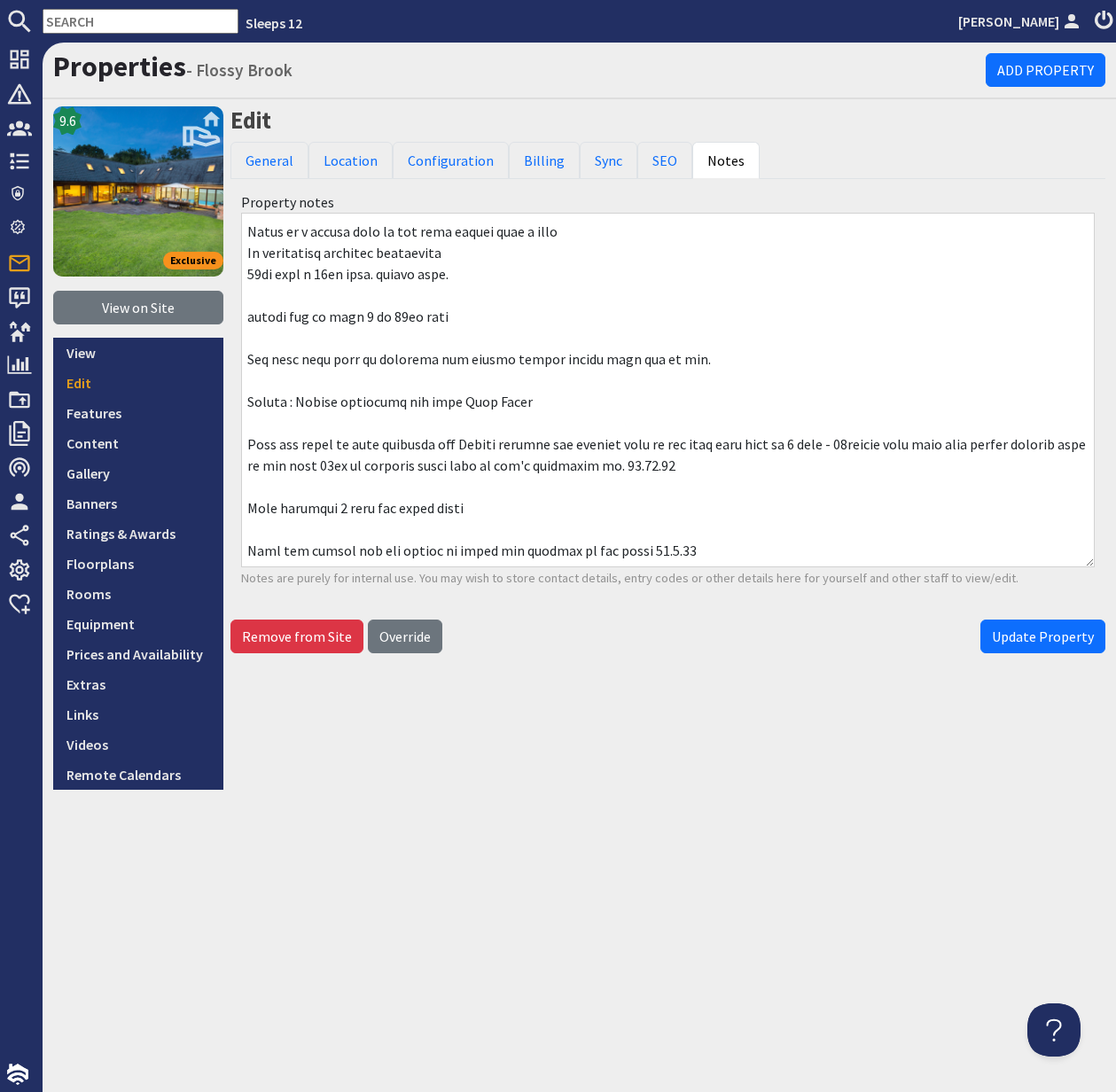
drag, startPoint x: 289, startPoint y: 399, endPoint x: 340, endPoint y: 396, distance: 51.1
click at [288, 399] on textarea at bounding box center [668, 390] width 854 height 354
click at [583, 400] on textarea at bounding box center [668, 390] width 854 height 354
type textarea "BBQ charcoal not provided New Owner: Only Friday to Friday 7-night stays Darren…"
click at [1031, 630] on span "Update Property" at bounding box center [1043, 636] width 102 height 18
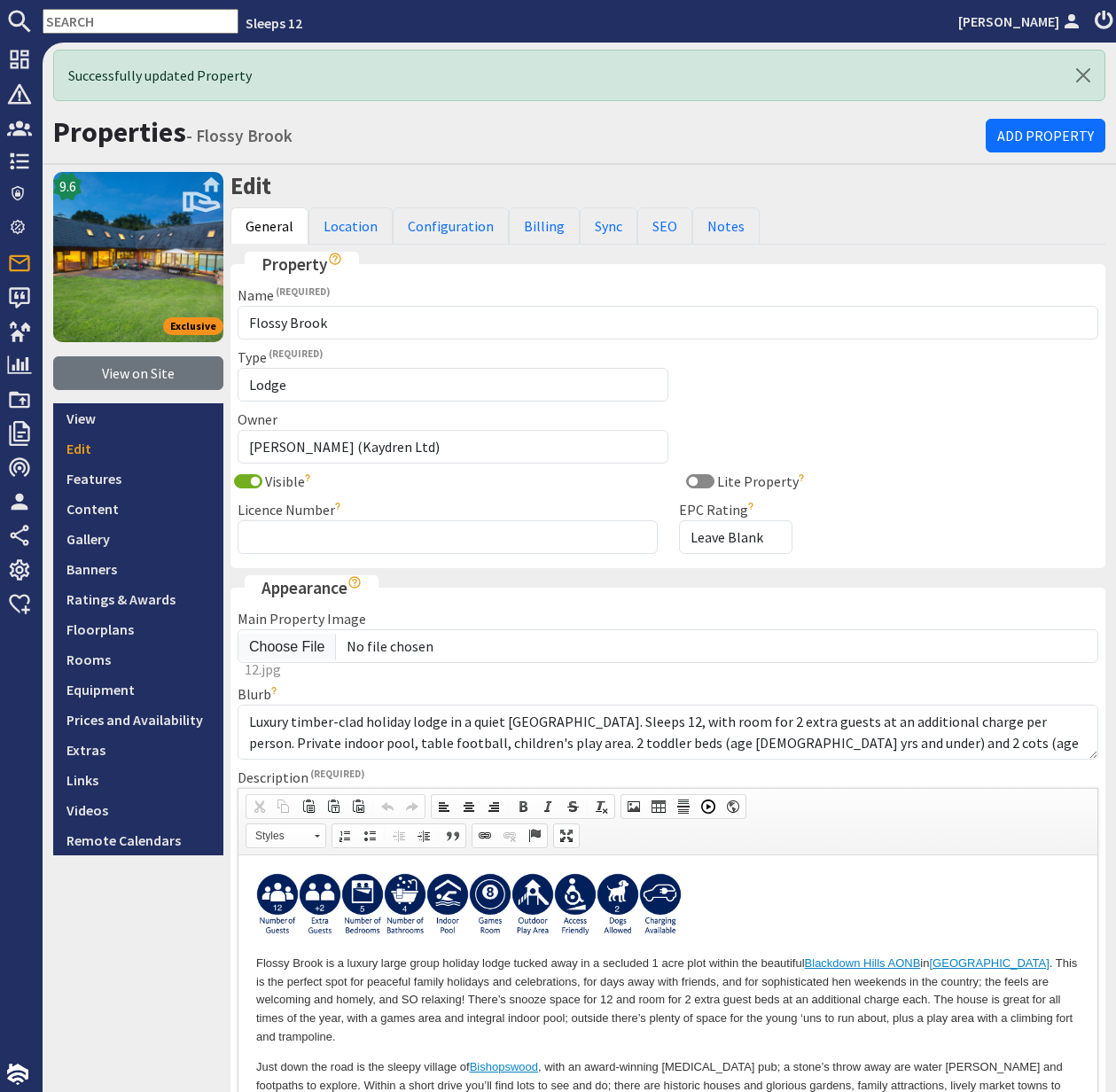
scroll to position [0, 0]
click at [722, 226] on link "Notes" at bounding box center [725, 226] width 68 height 37
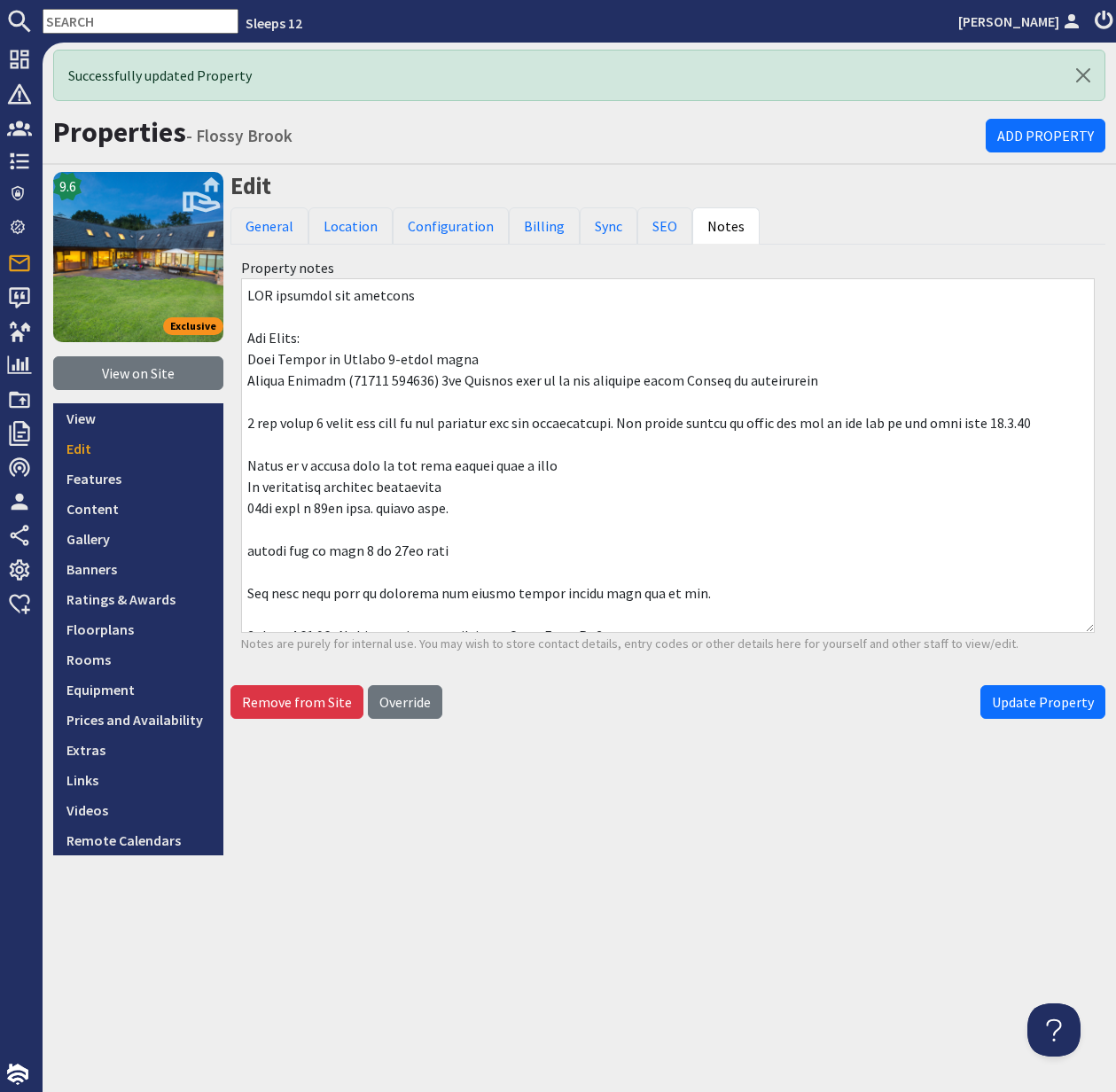
click at [1073, 422] on textarea at bounding box center [668, 455] width 854 height 354
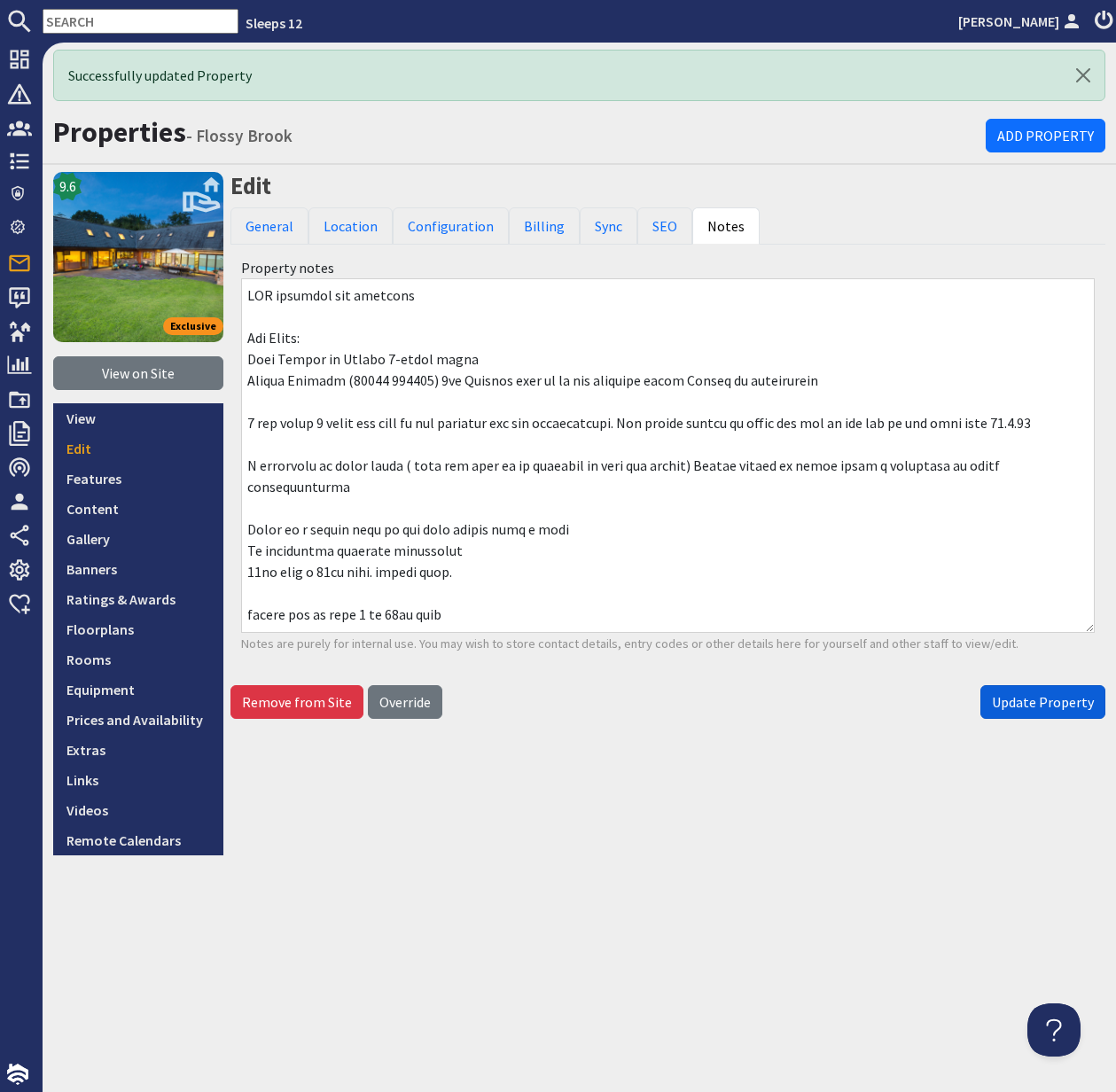
type textarea "BBQ charcoal not provided New Owner: Only Friday to Friday 7-night stays Darren…"
click at [1035, 707] on span "Update Property" at bounding box center [1043, 701] width 102 height 18
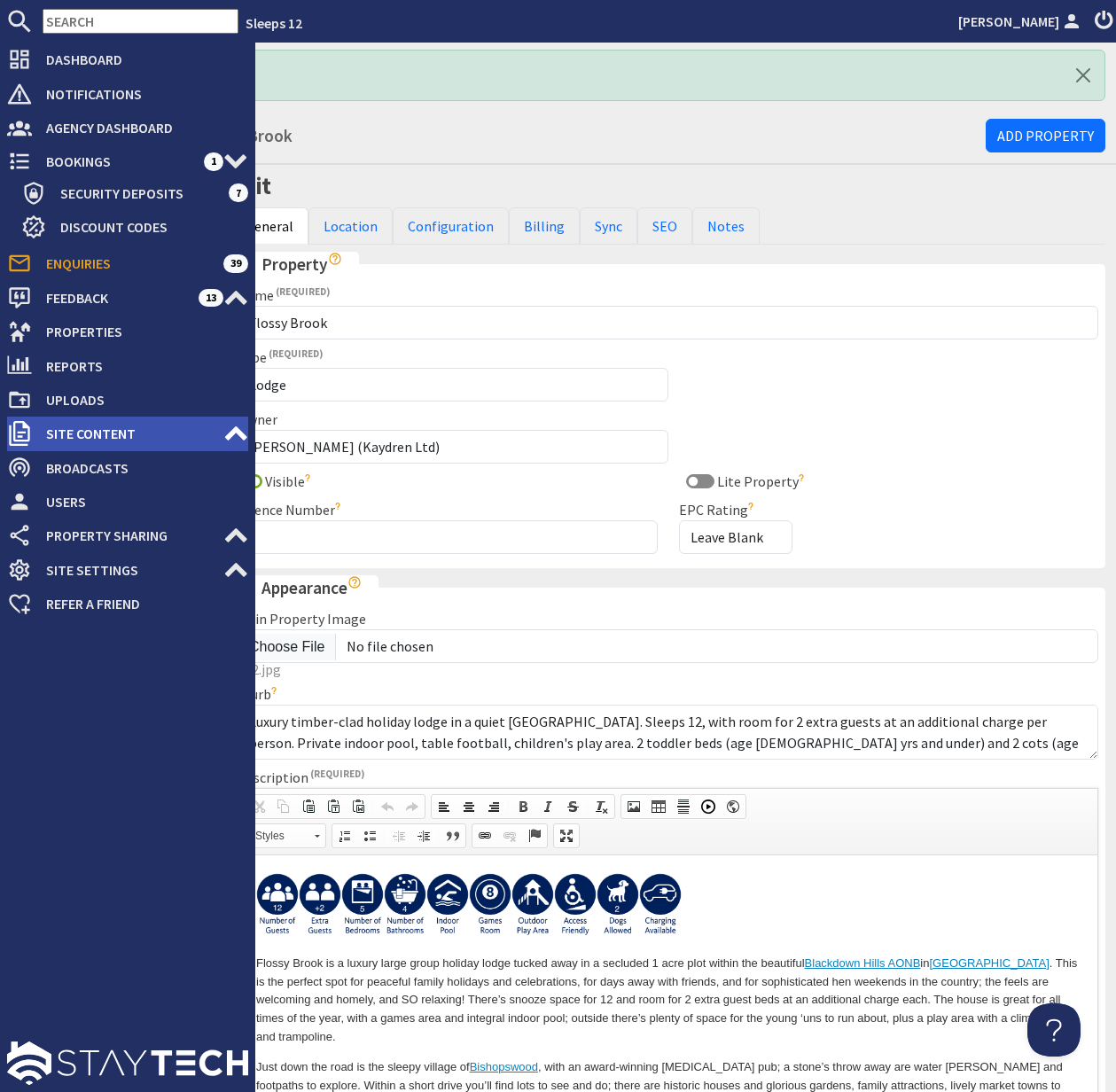
click at [19, 430] on icon at bounding box center [19, 433] width 25 height 25
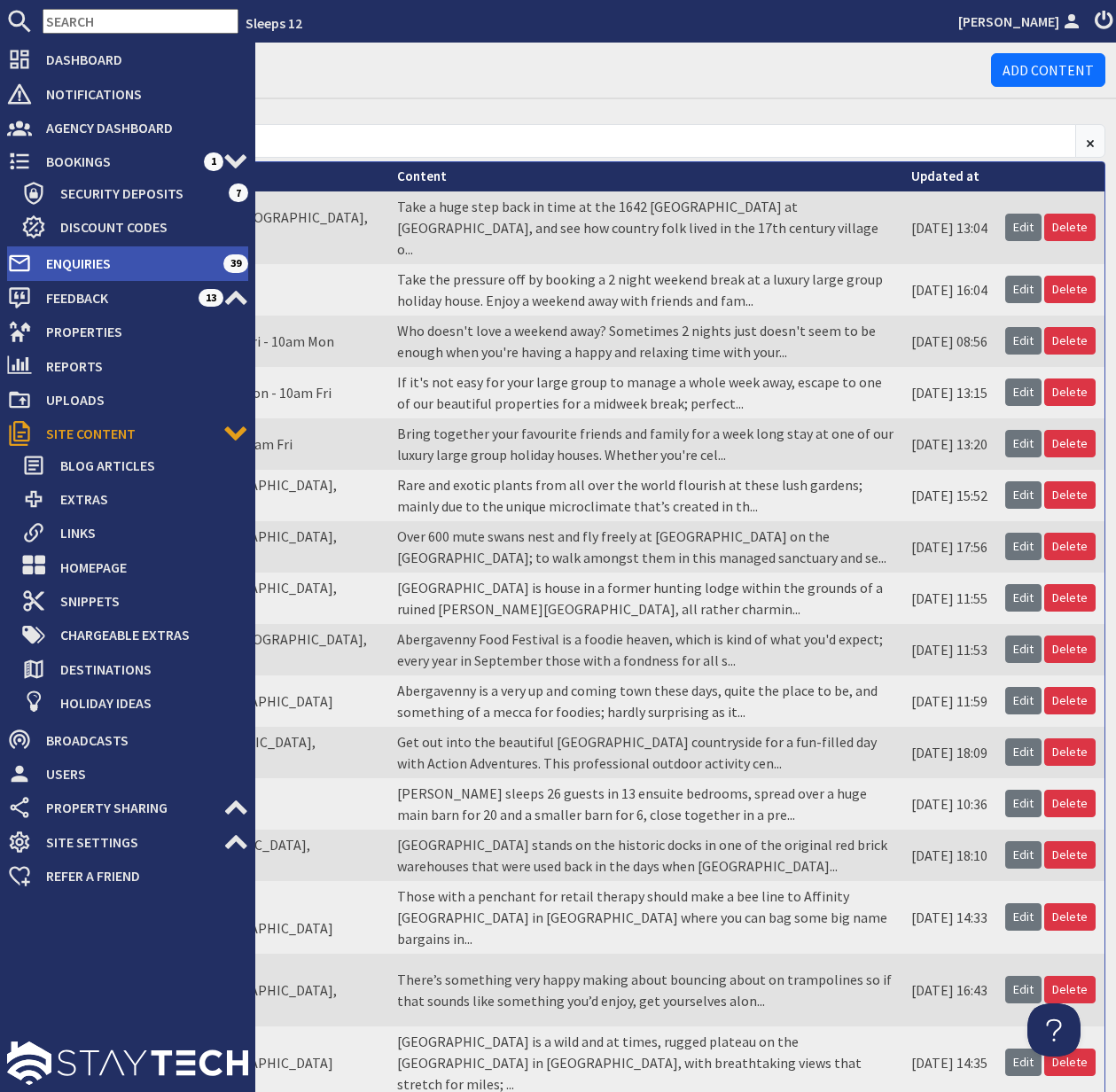
click at [101, 267] on span "Enquiries" at bounding box center [127, 263] width 192 height 29
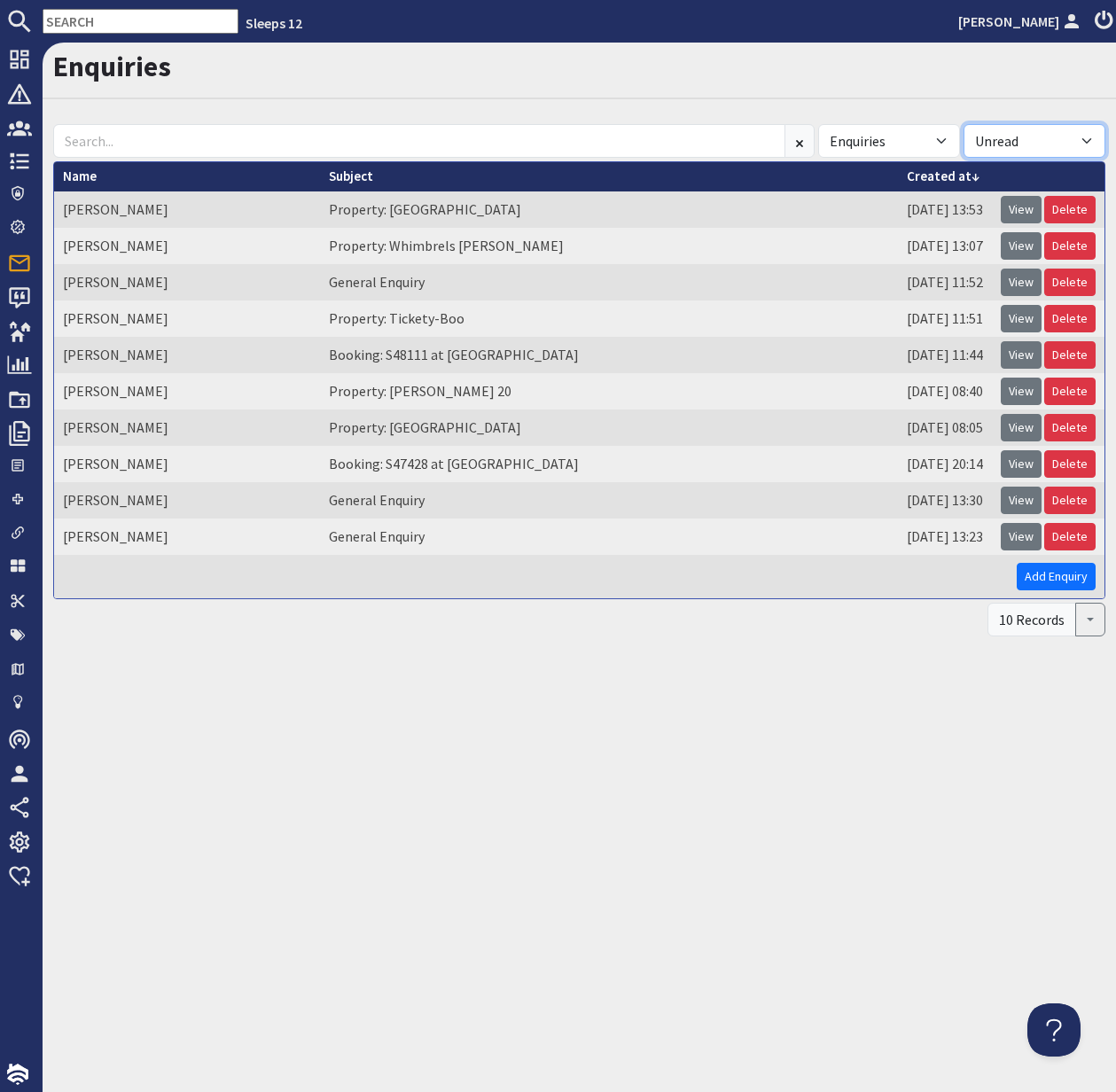
click at [1085, 135] on select "All Read Unread" at bounding box center [1035, 141] width 142 height 33
select select
click at [964, 124] on select "All Read Unread" at bounding box center [1035, 141] width 142 height 33
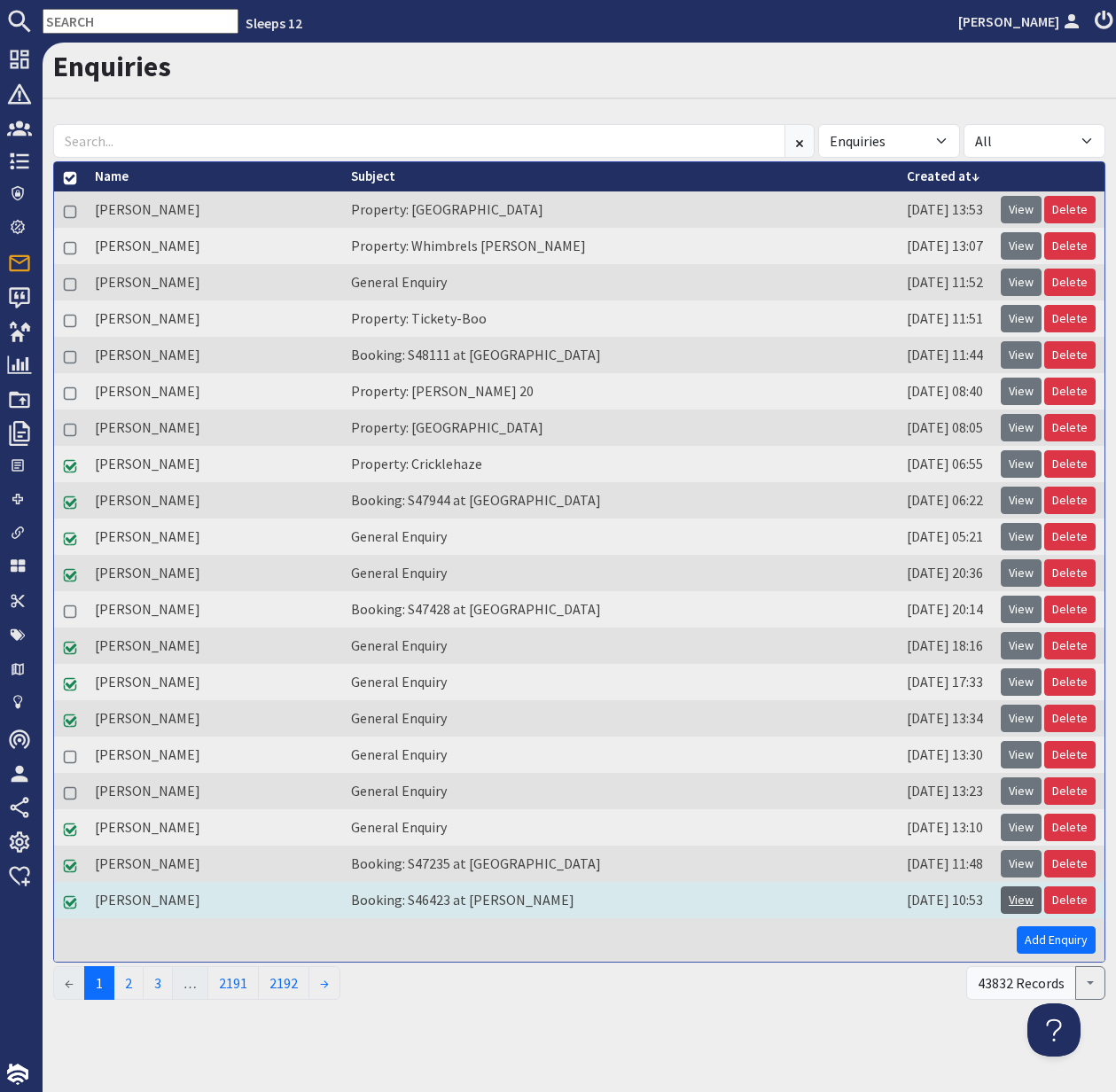
click at [1016, 899] on link "View" at bounding box center [1022, 900] width 41 height 28
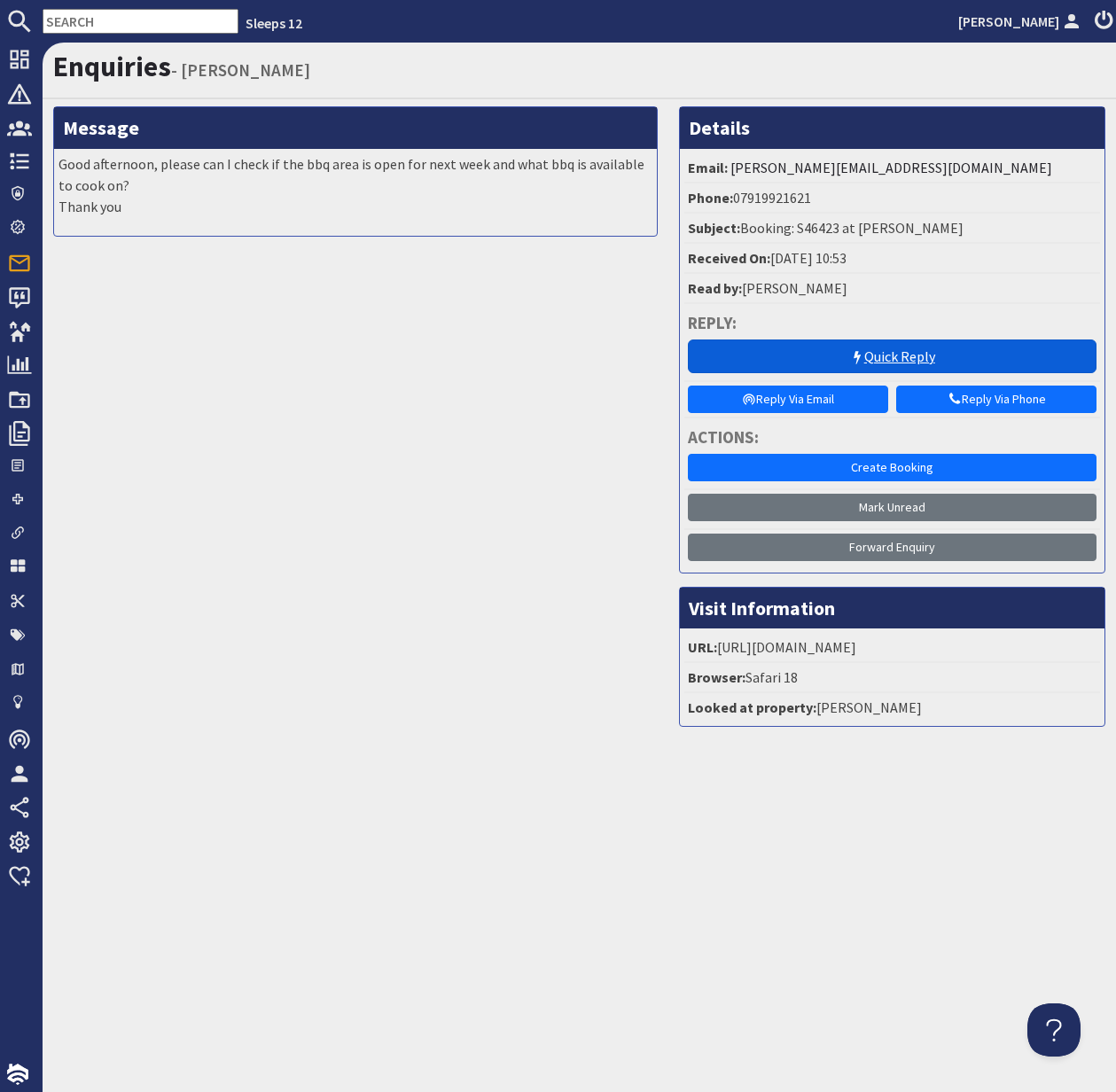
click at [912, 355] on link "Quick Reply" at bounding box center [893, 356] width 409 height 33
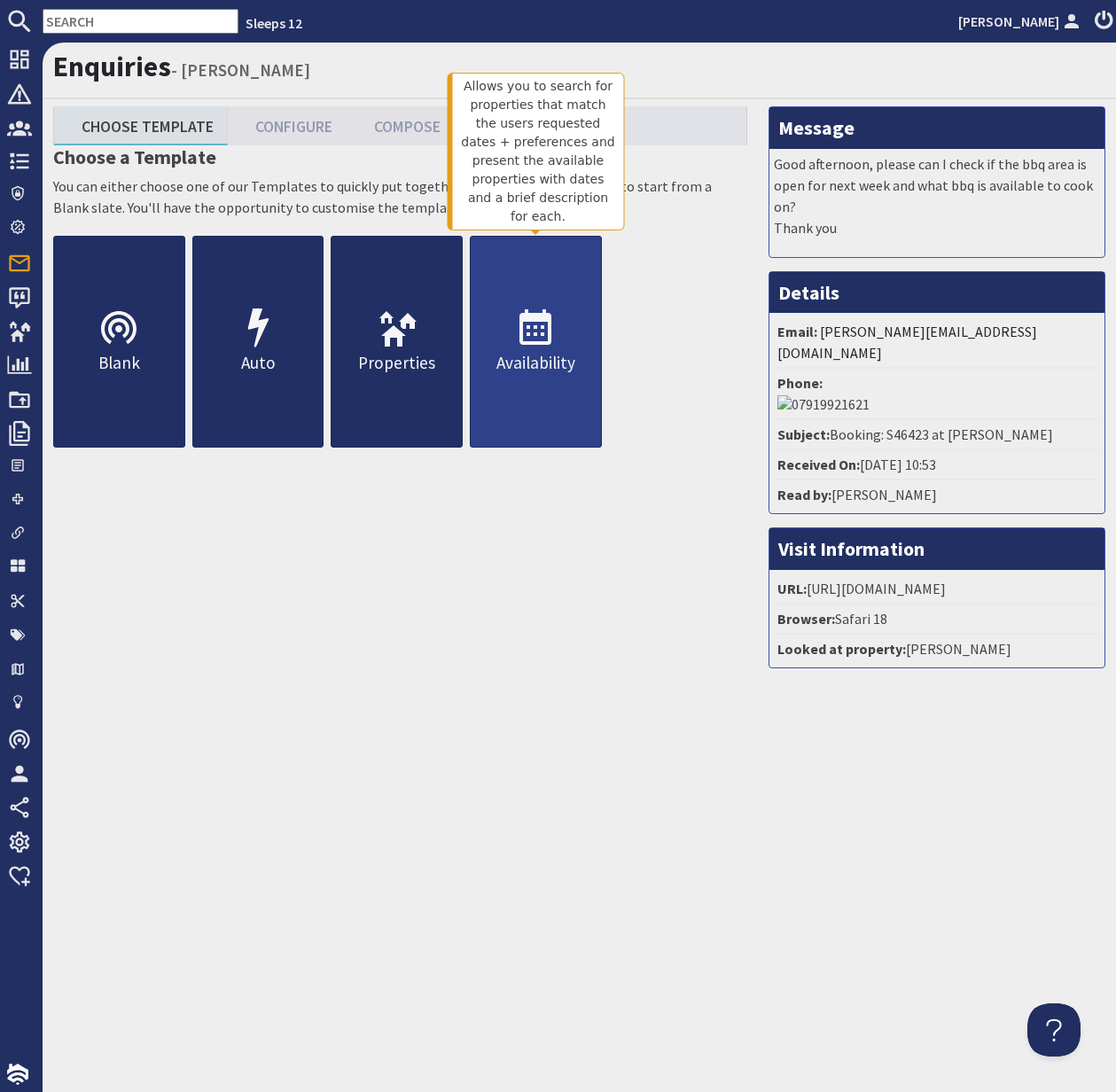
click at [535, 360] on p "Availability" at bounding box center [536, 363] width 130 height 26
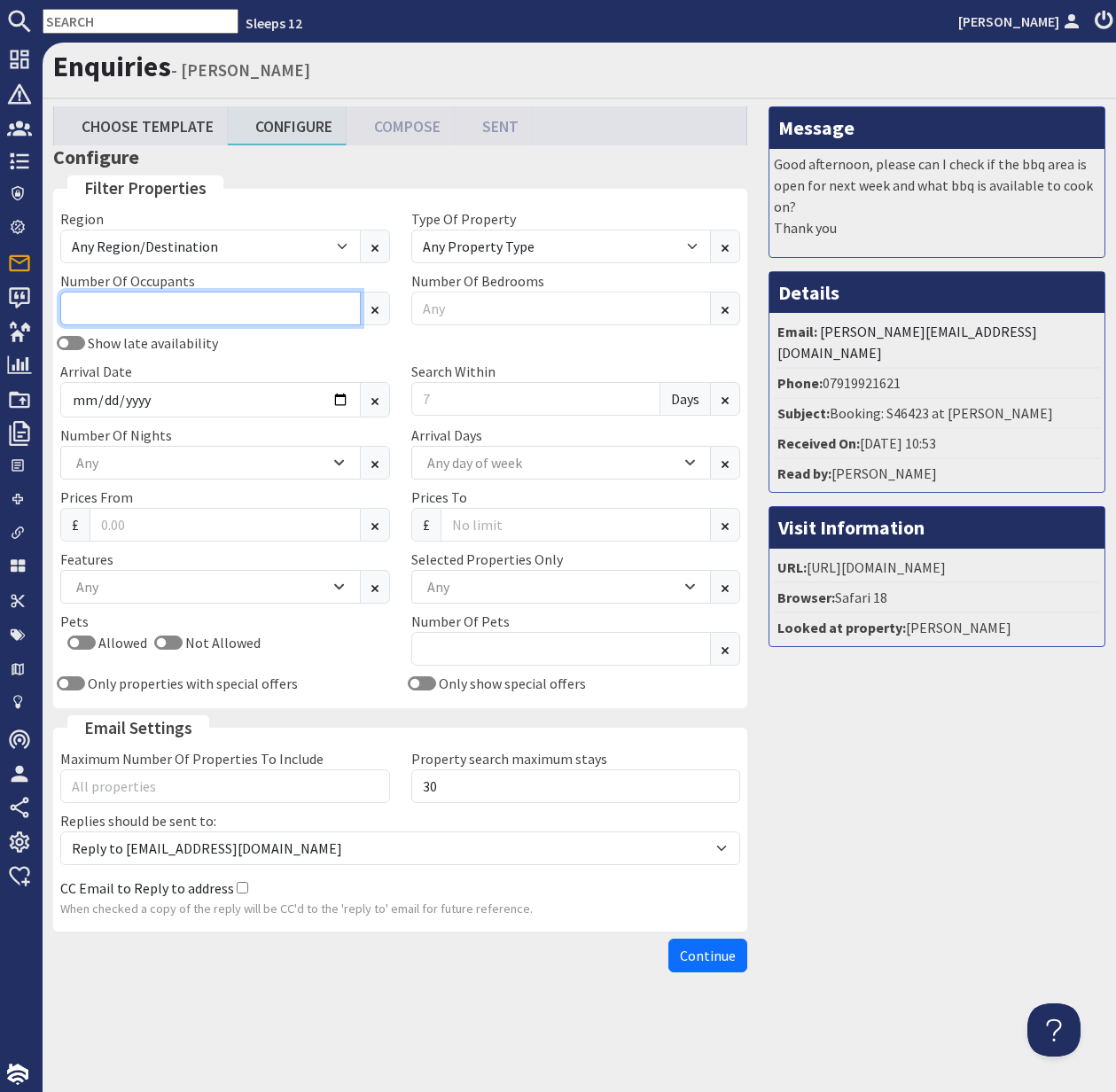
click at [131, 314] on input "Number Of Occupants" at bounding box center [210, 308] width 301 height 33
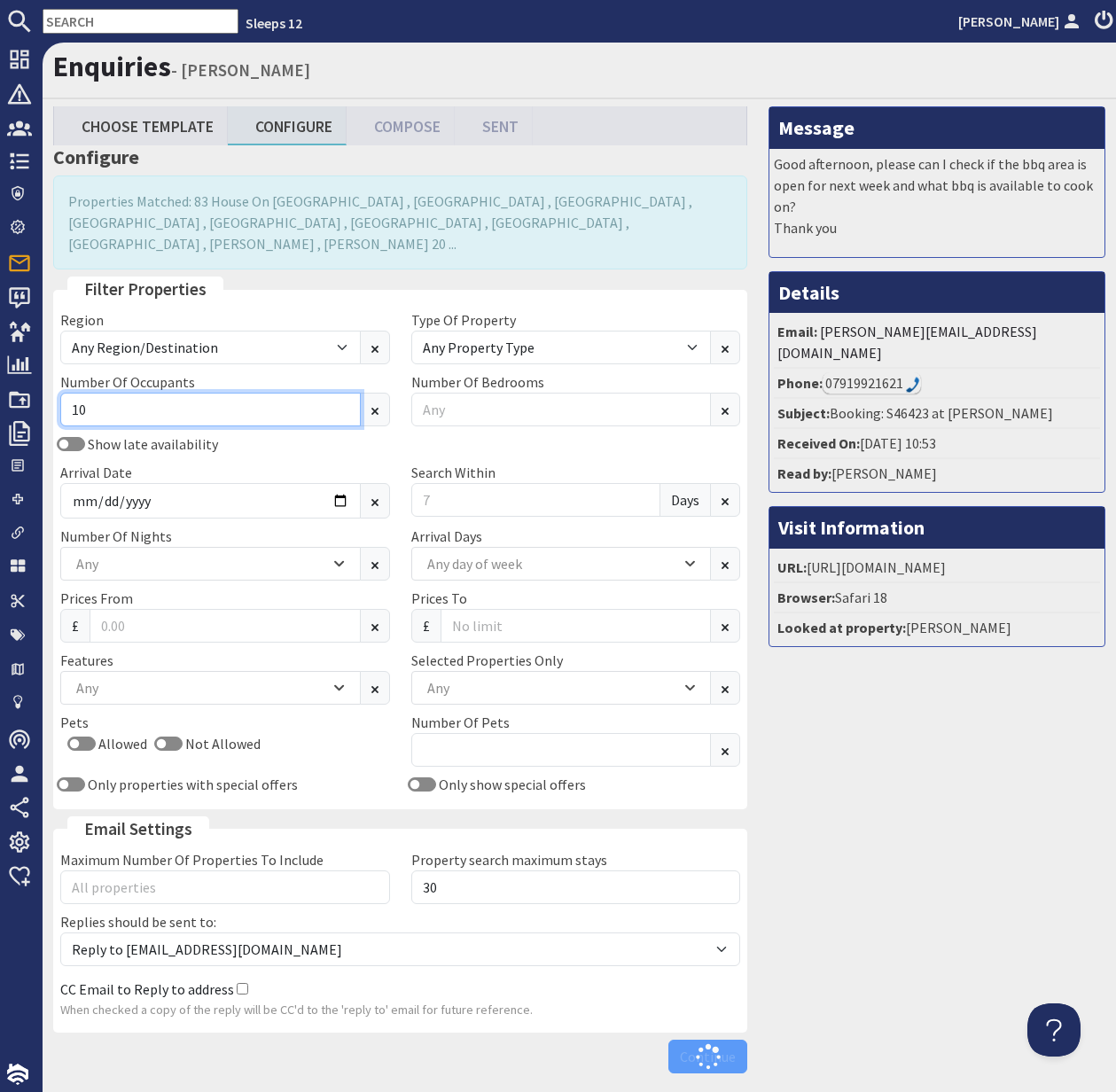
type input "10"
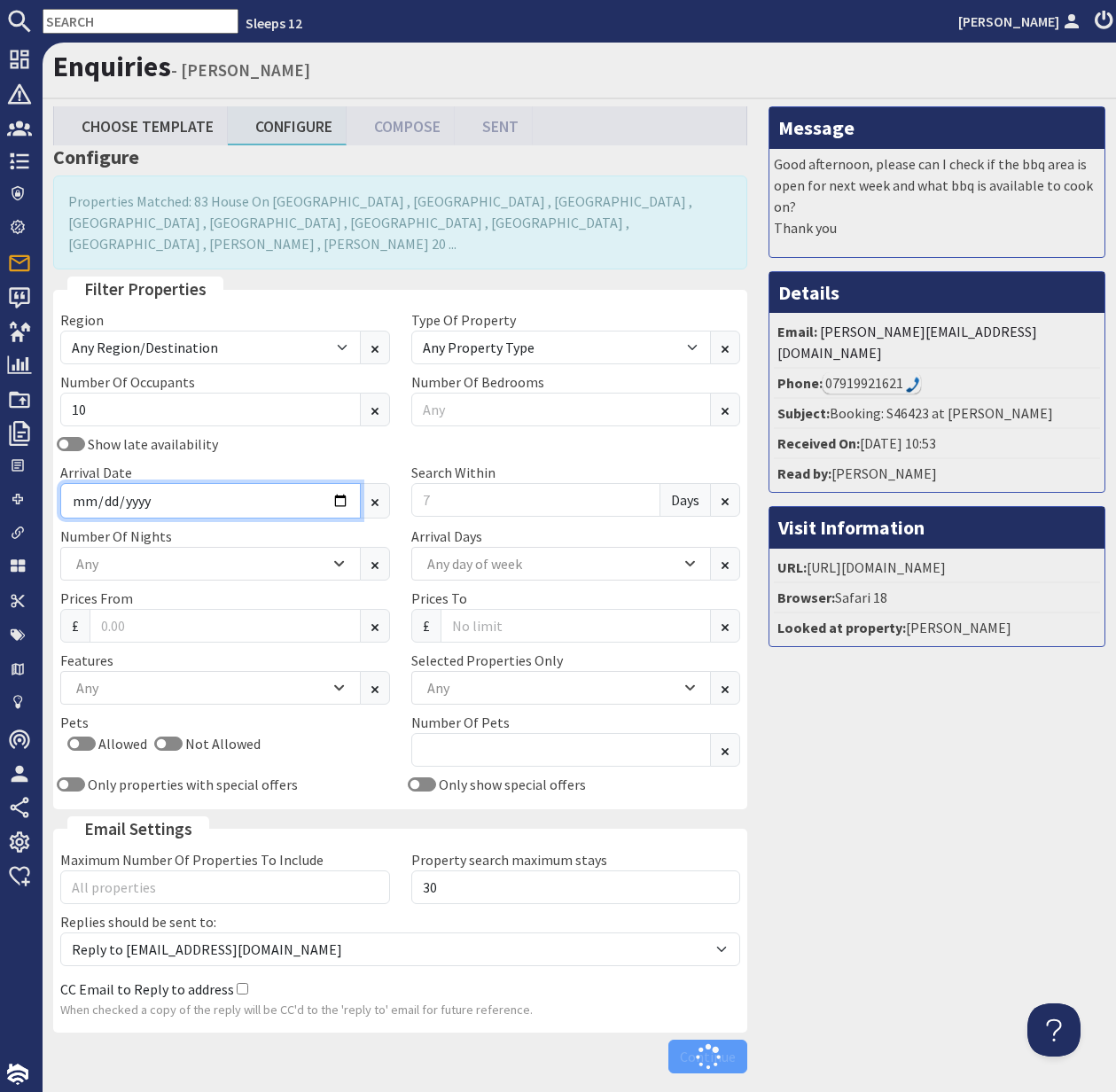
drag, startPoint x: 302, startPoint y: 477, endPoint x: 348, endPoint y: 477, distance: 46.0
click at [303, 483] on input "Arrival Date" at bounding box center [210, 501] width 301 height 35
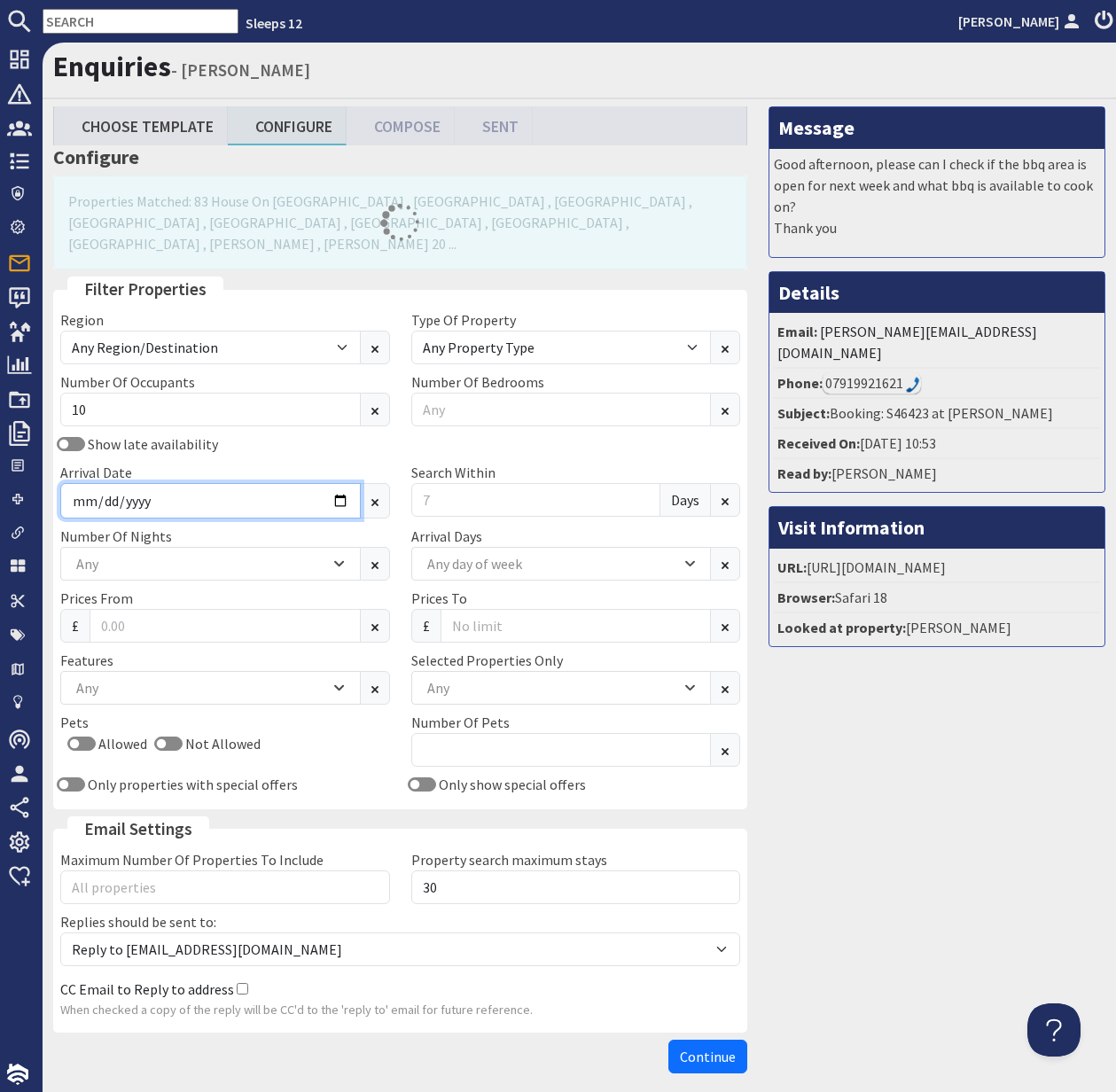
click at [341, 483] on input "Arrival Date" at bounding box center [210, 501] width 301 height 35
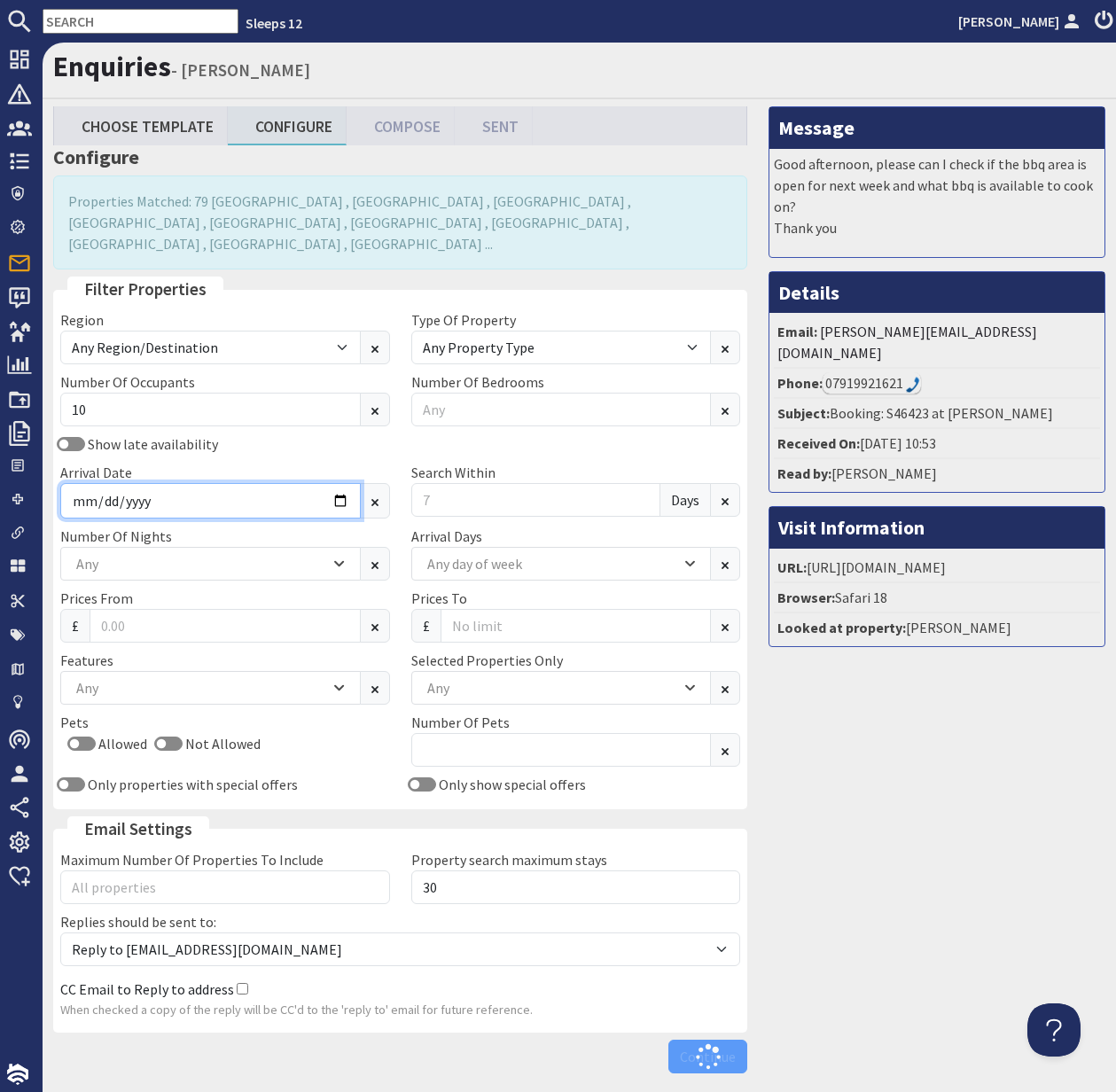
type input "2025-11-14"
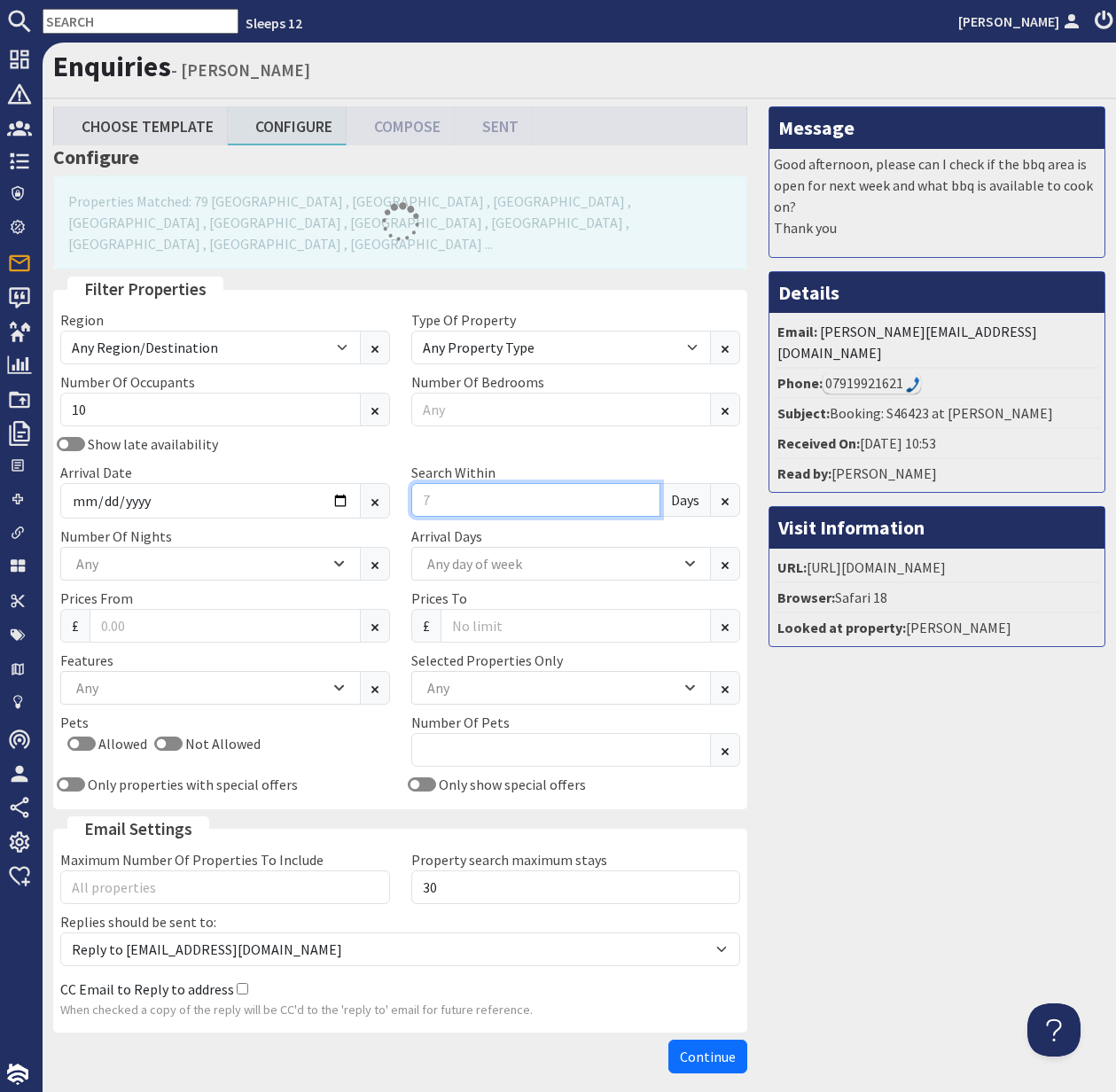
drag, startPoint x: 441, startPoint y: 480, endPoint x: 409, endPoint y: 477, distance: 32.1
click at [409, 478] on div "Search Within Days" at bounding box center [576, 490] width 351 height 56
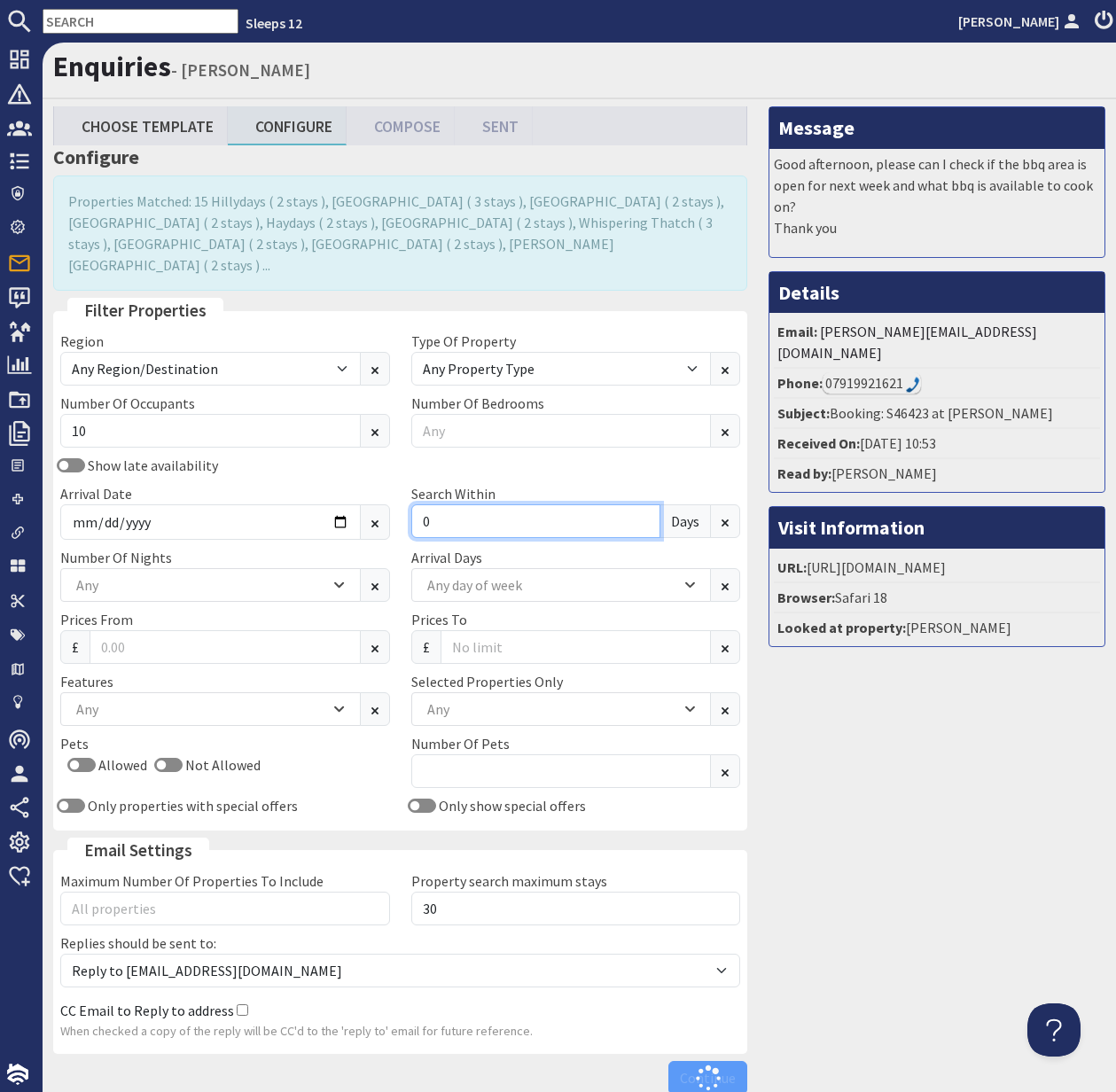
type input "0"
click at [213, 576] on div "Any" at bounding box center [201, 585] width 258 height 19
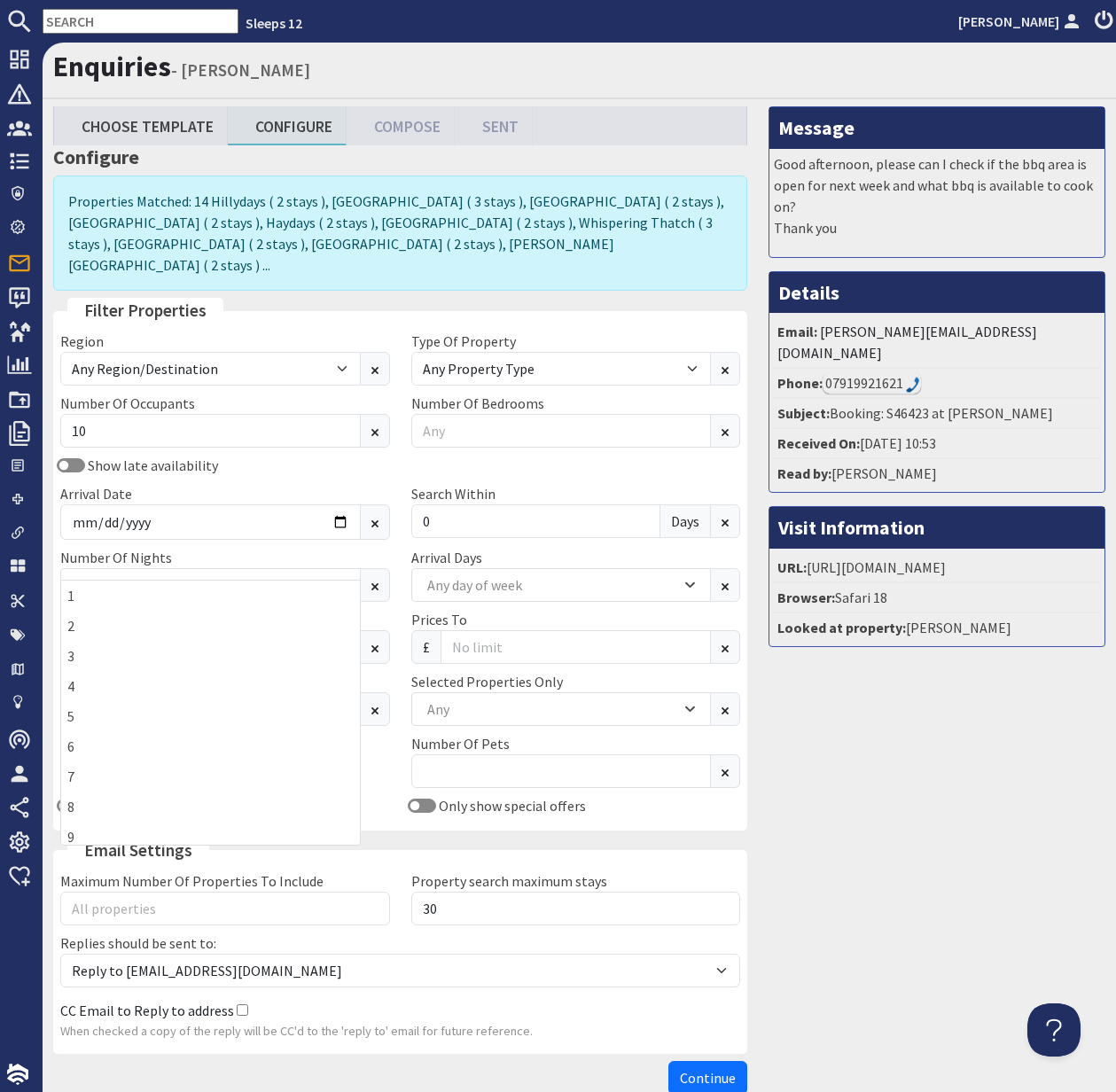
click at [393, 547] on div "Number Of Nights 1 2 3 4 5 6 7 8 9 10 11 12 13 14 Any" at bounding box center [225, 574] width 351 height 55
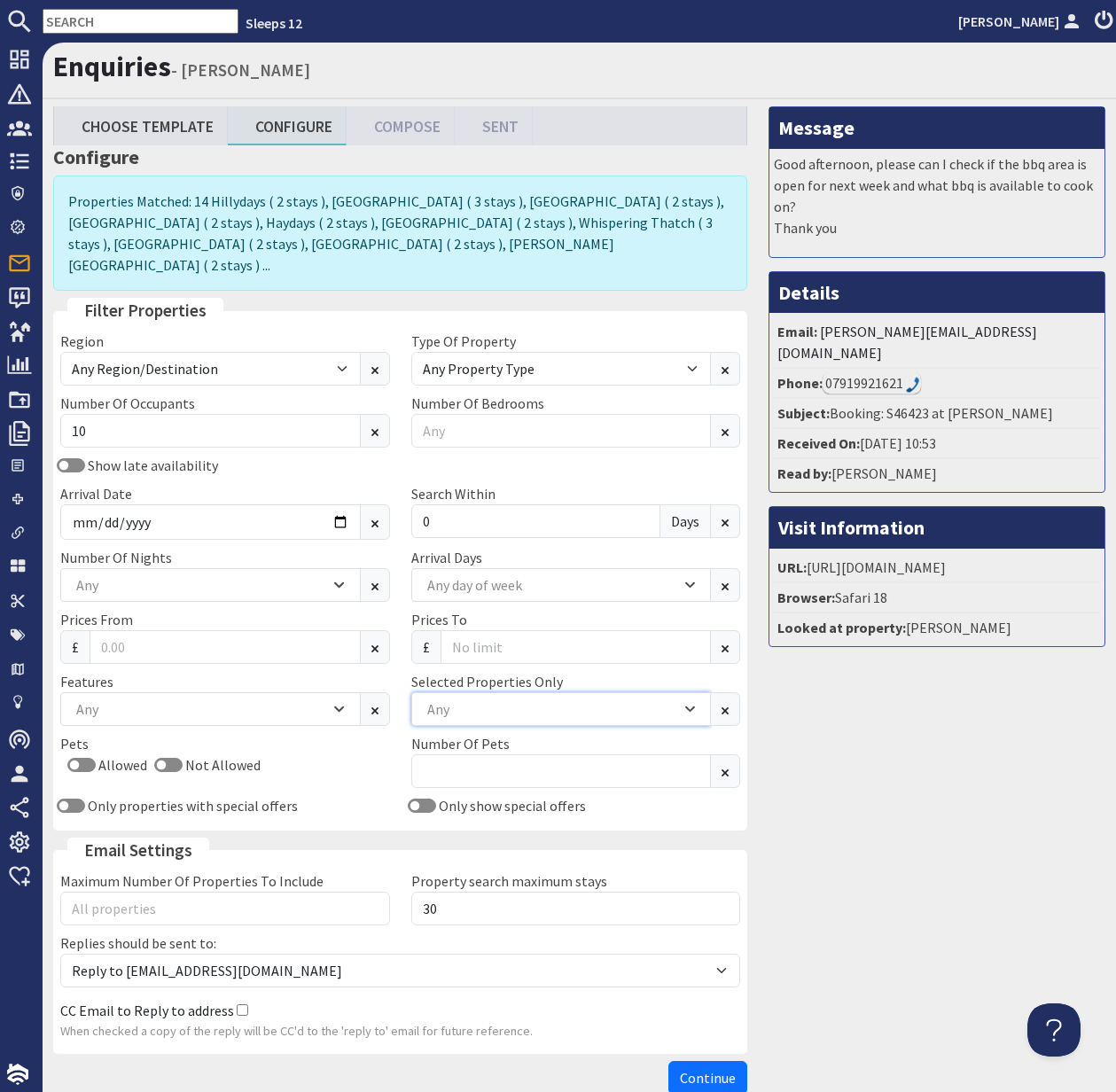
click at [457, 700] on div "Any" at bounding box center [552, 709] width 258 height 19
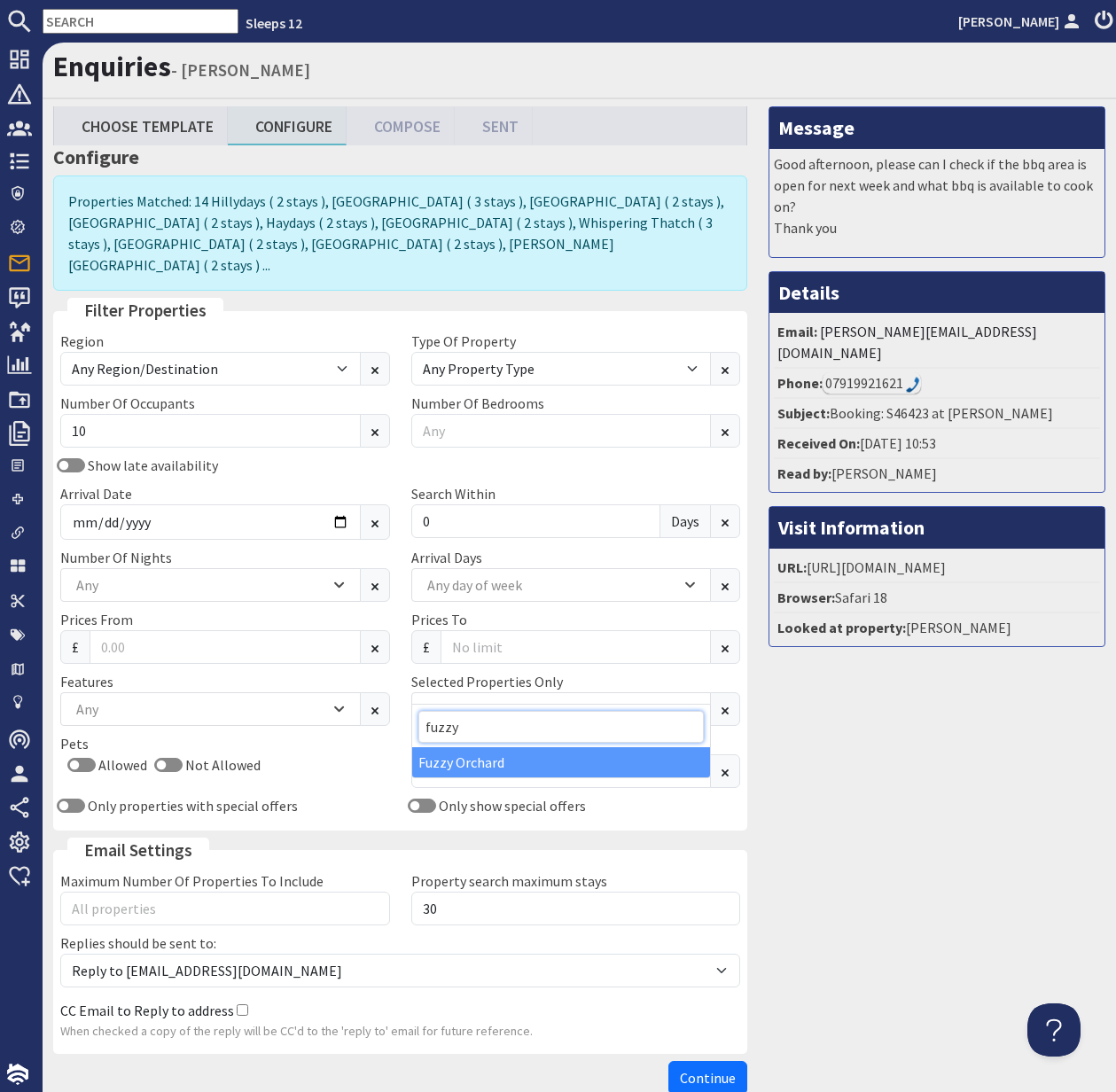
type input "fuzzy"
click at [499, 763] on div "Fuzzy Orchard" at bounding box center [562, 763] width 299 height 31
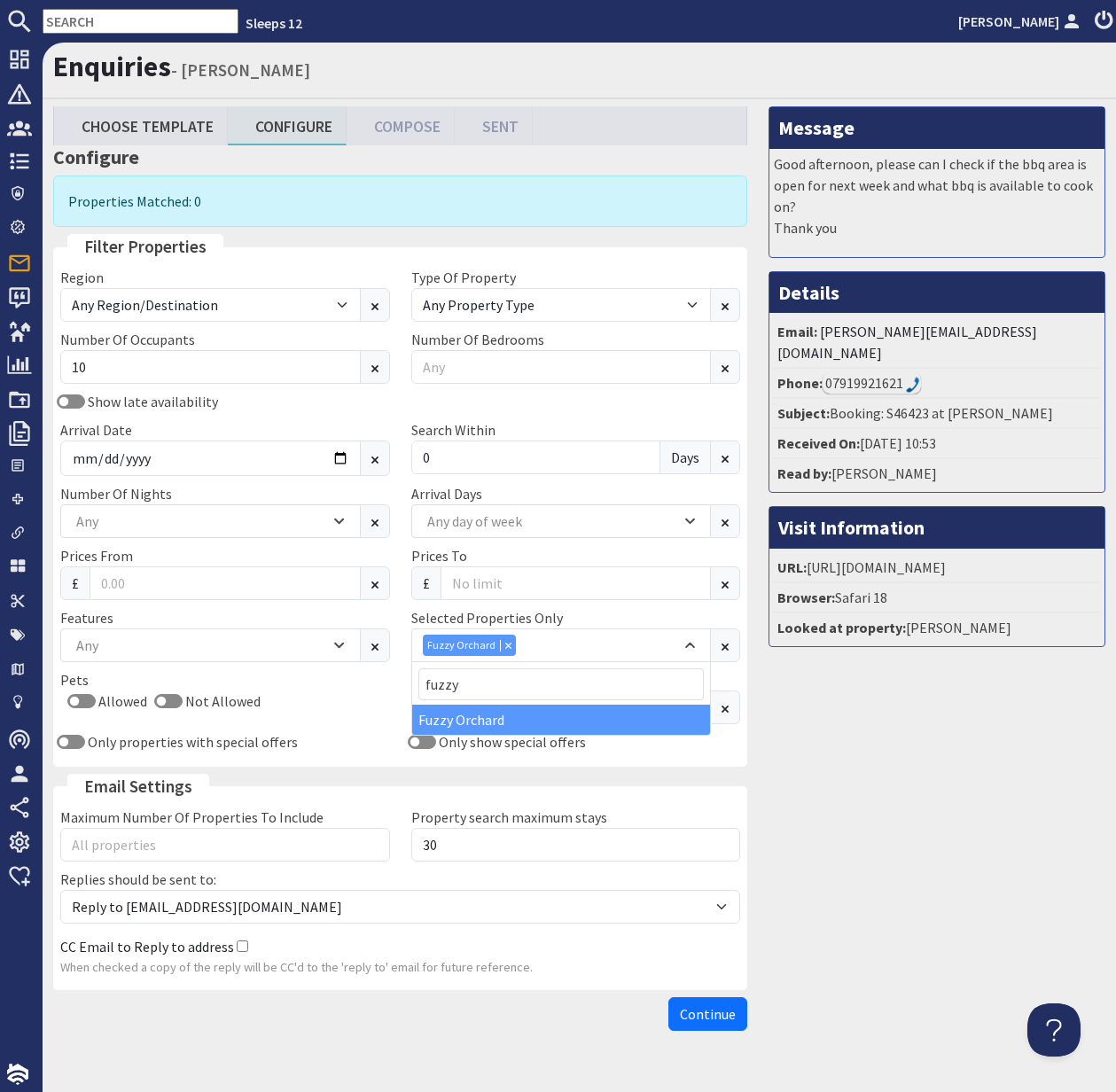
click at [492, 719] on div "Fuzzy Orchard" at bounding box center [562, 720] width 299 height 31
click at [338, 455] on input "2025-11-14" at bounding box center [210, 458] width 301 height 35
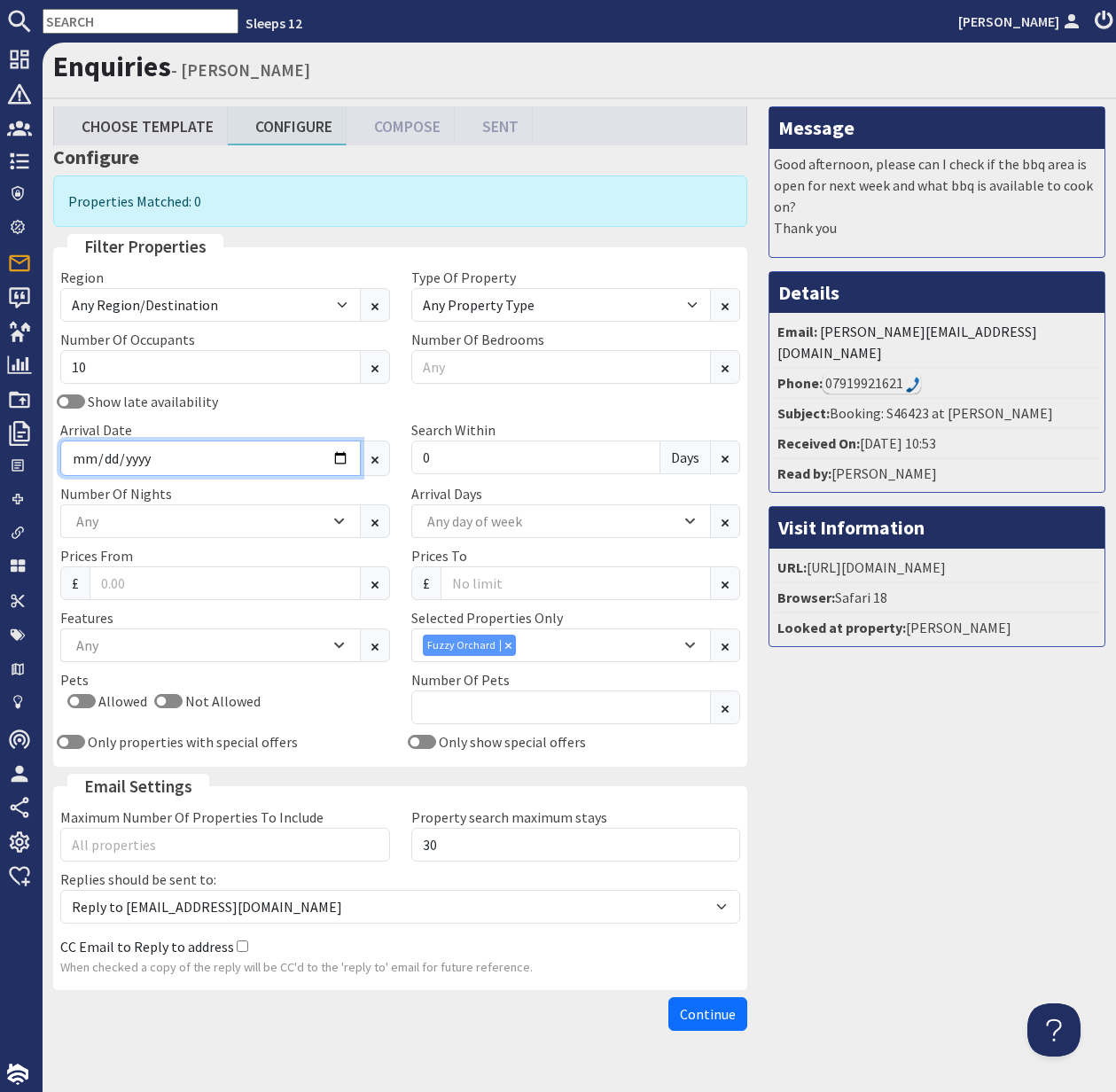
click at [338, 455] on input "2025-11-14" at bounding box center [210, 458] width 301 height 35
click at [327, 456] on input "2025-11-14" at bounding box center [210, 458] width 301 height 35
click at [343, 457] on input "2025-11-14" at bounding box center [210, 458] width 301 height 35
click at [297, 416] on div "Show late availability Arrival Date 2025-11-14 Search Within 0 Days" at bounding box center [401, 438] width 701 height 93
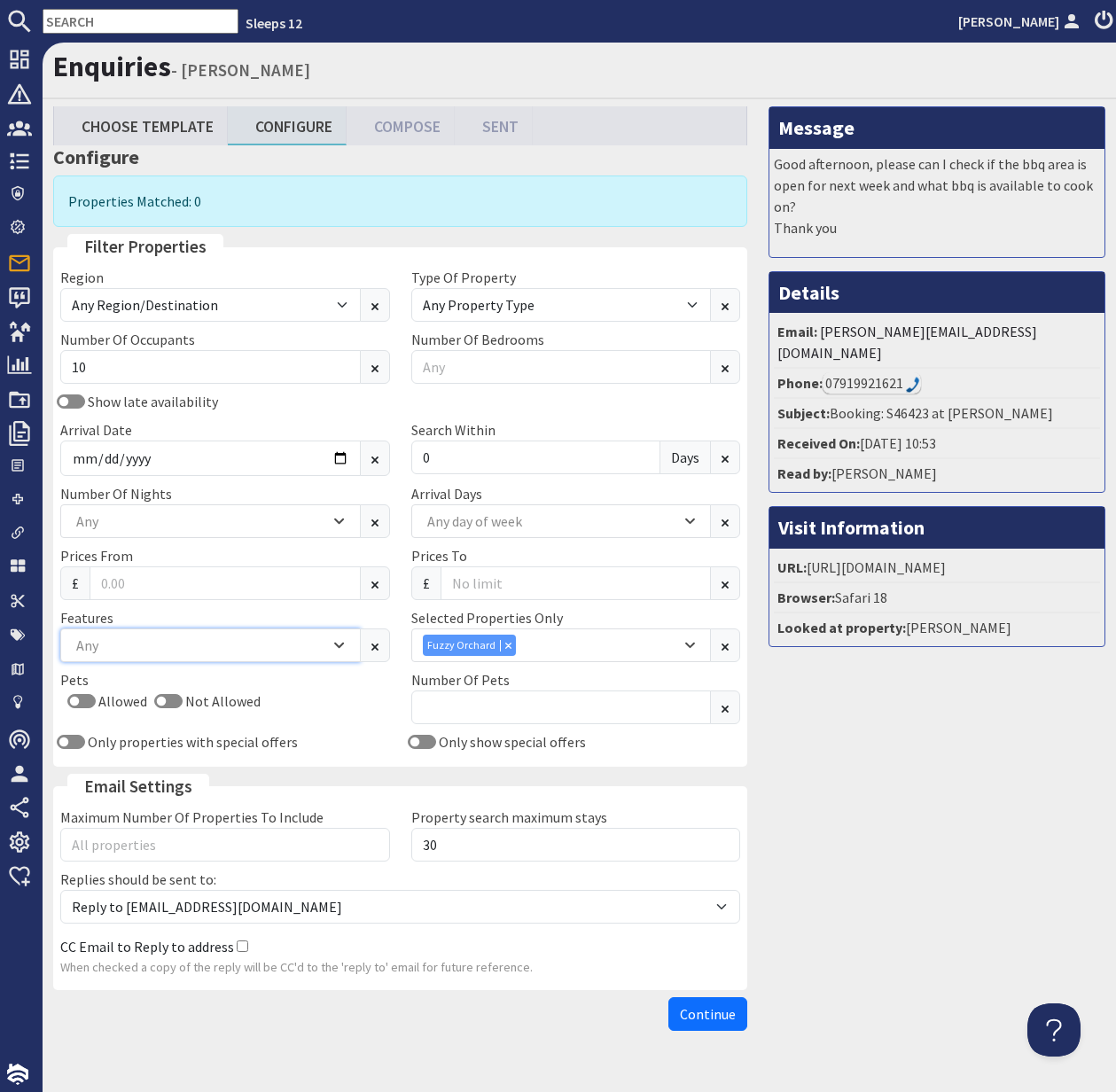
click at [167, 649] on div "Any" at bounding box center [201, 645] width 258 height 19
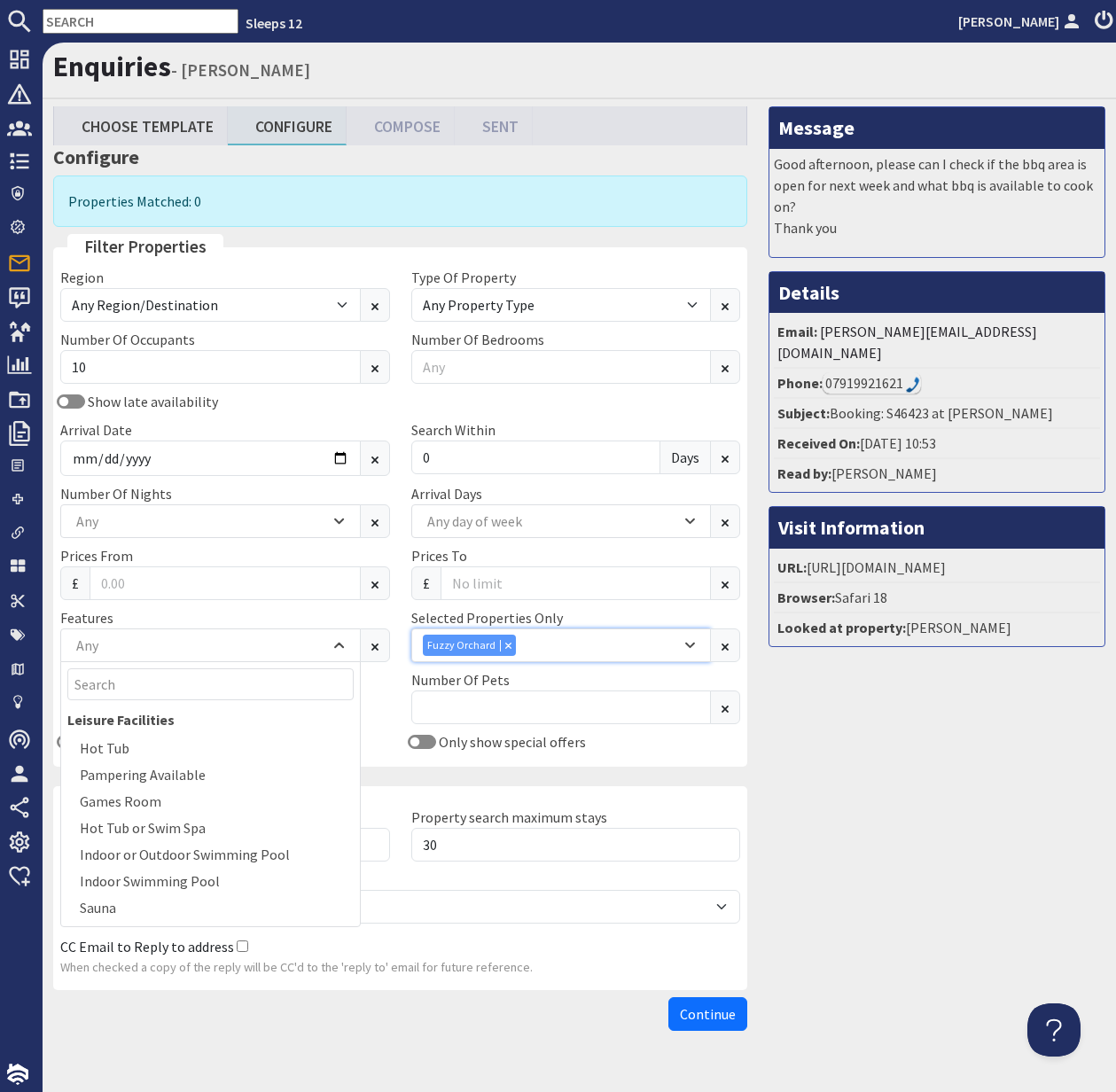
click at [500, 641] on div "Combobox" at bounding box center [507, 645] width 16 height 11
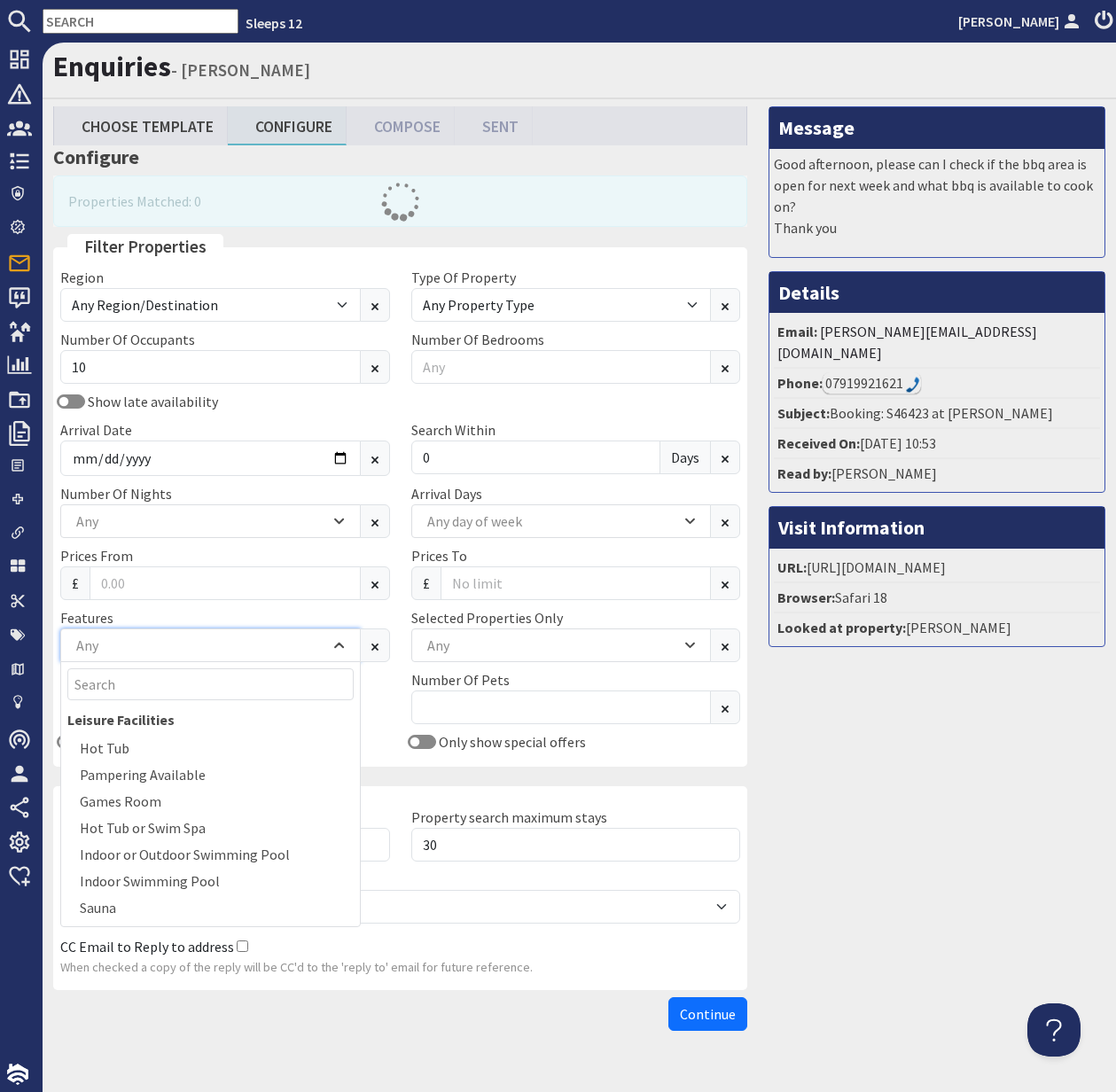
click at [117, 648] on div "Any" at bounding box center [201, 645] width 258 height 19
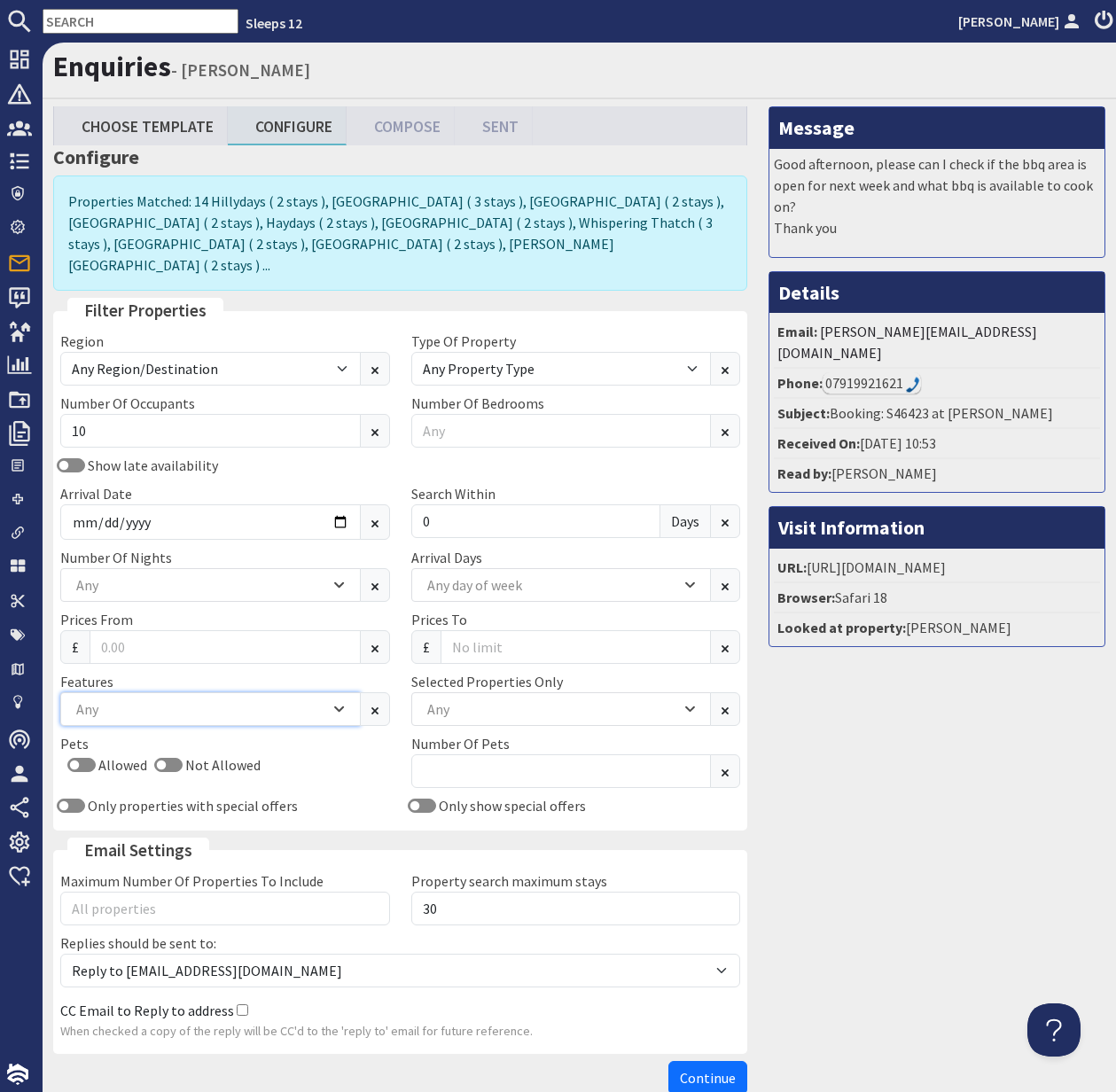
click at [117, 700] on div "Any" at bounding box center [201, 709] width 258 height 19
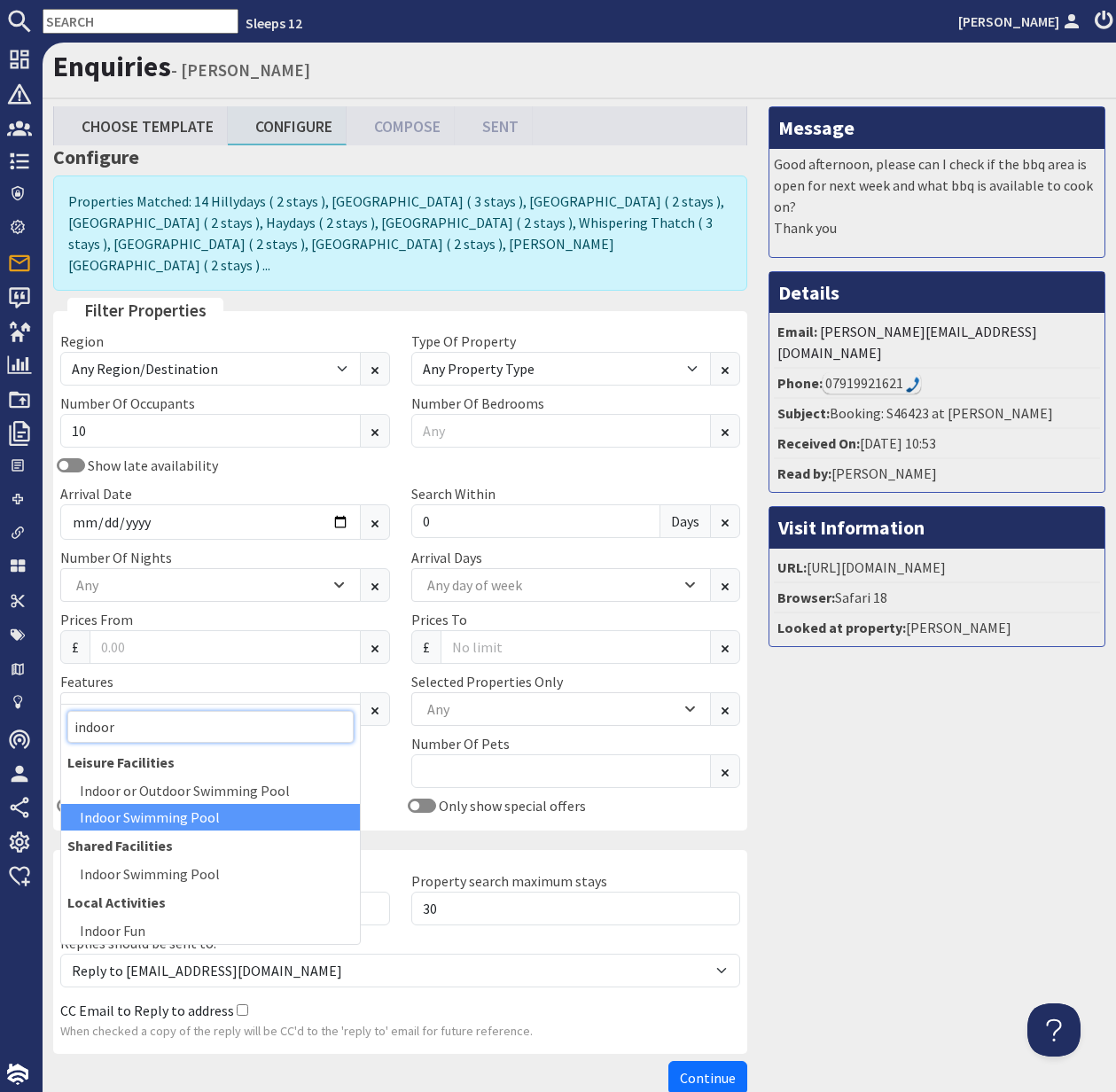
type input "indoor"
click at [167, 818] on div "Indoor Swimming Pool" at bounding box center [210, 817] width 299 height 27
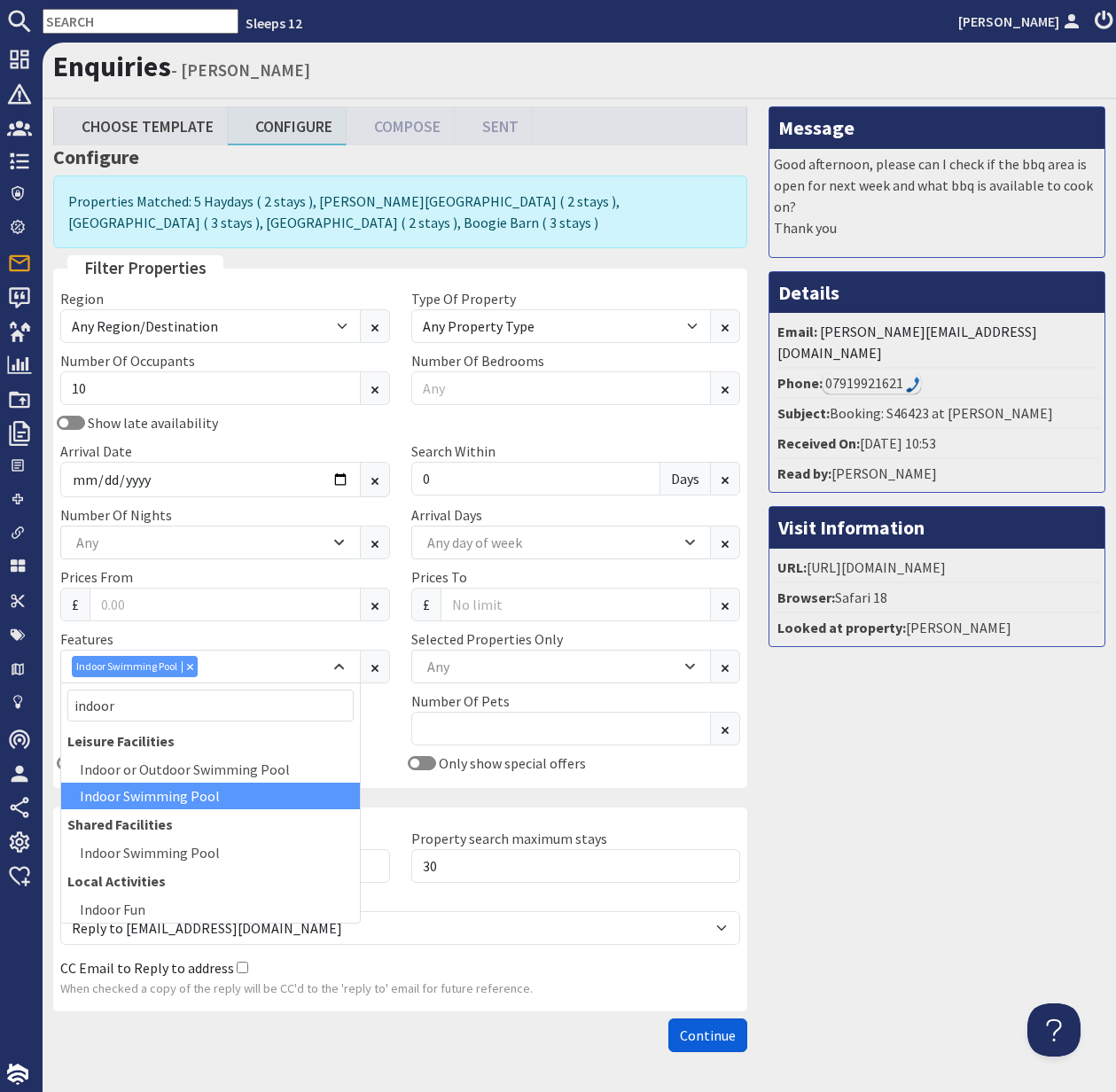
click at [710, 1035] on span "Continue" at bounding box center [708, 1036] width 56 height 18
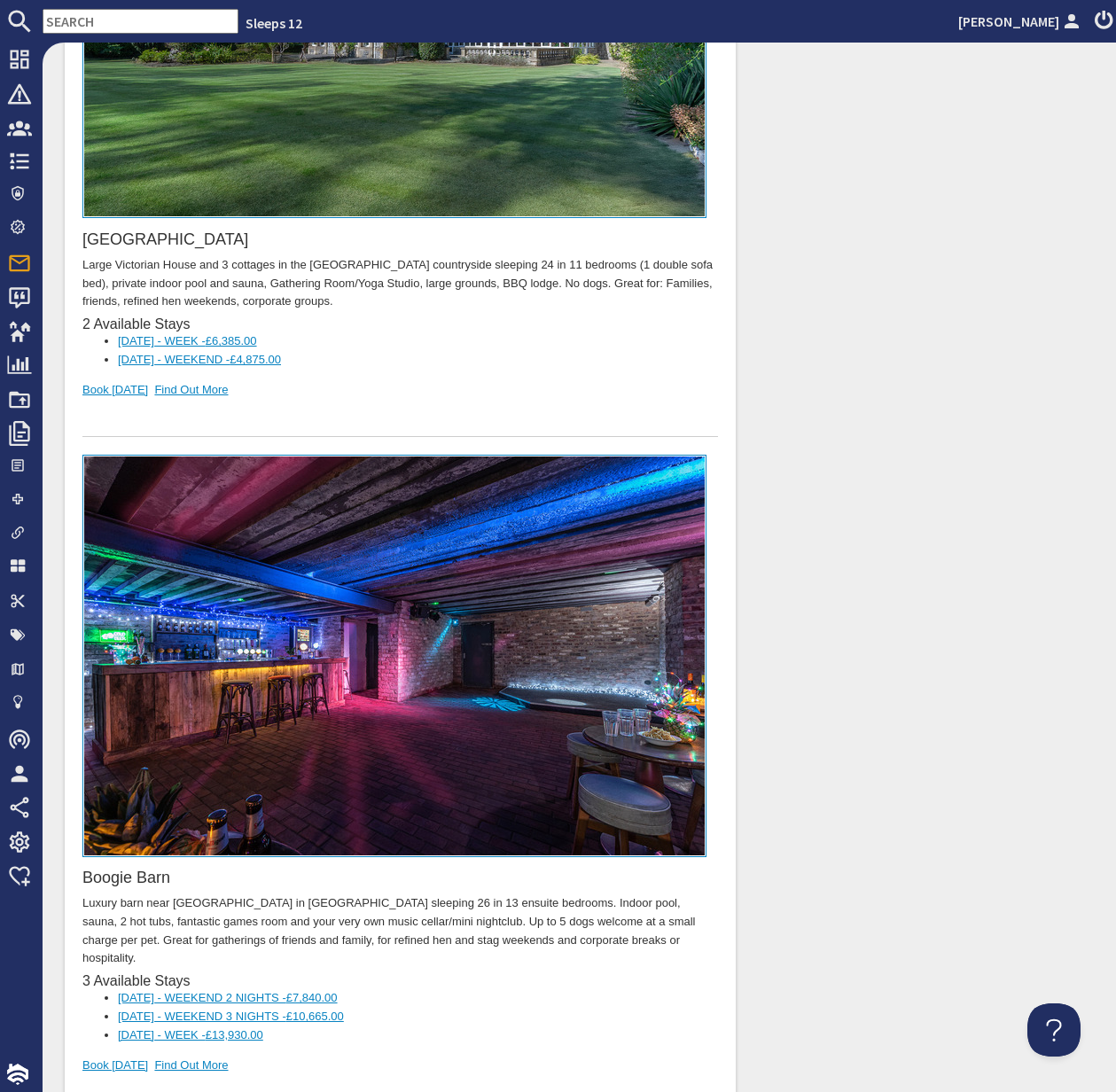
scroll to position [2781, 0]
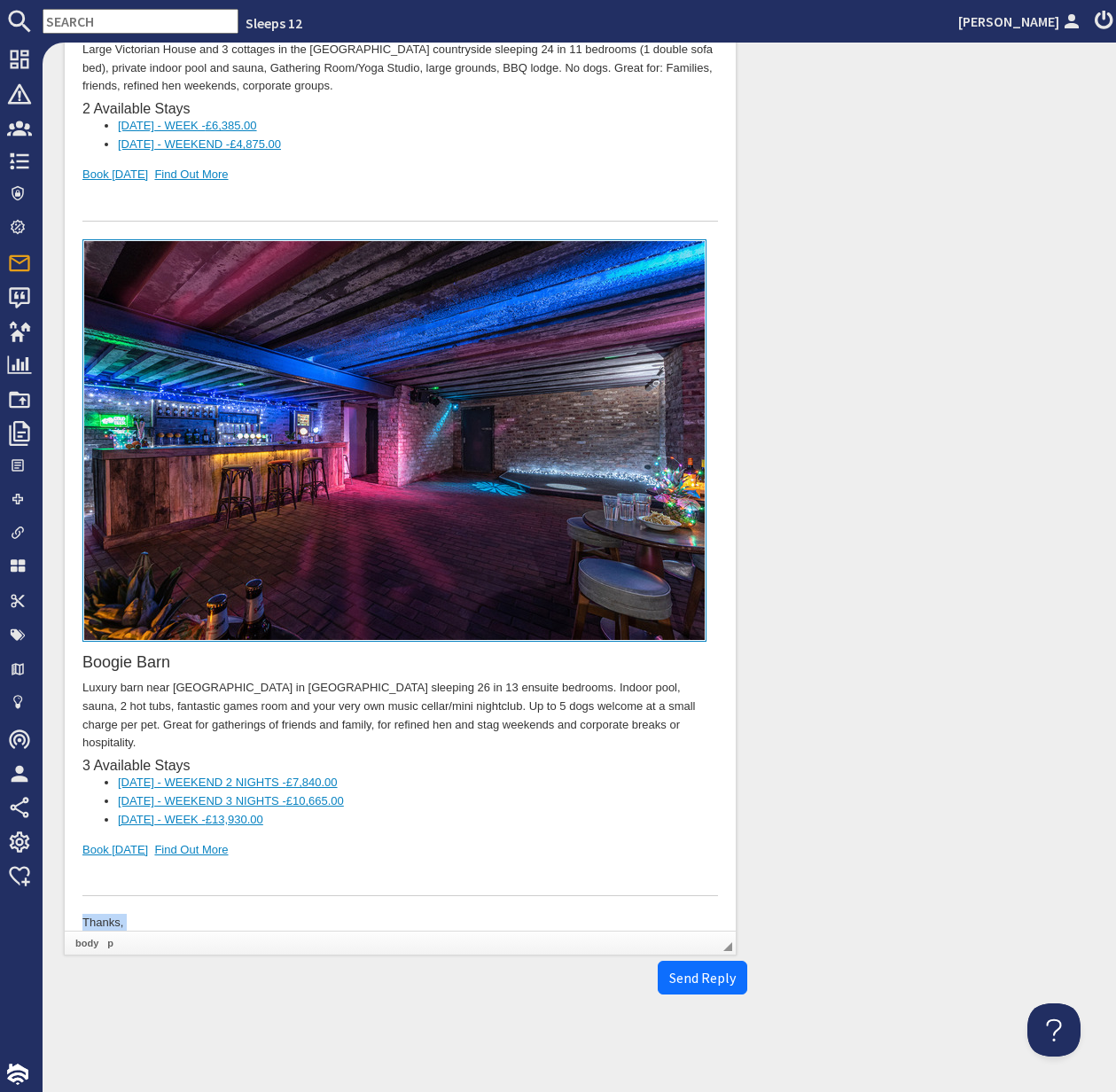
drag, startPoint x: 117, startPoint y: 895, endPoint x: 74, endPoint y: 858, distance: 56.7
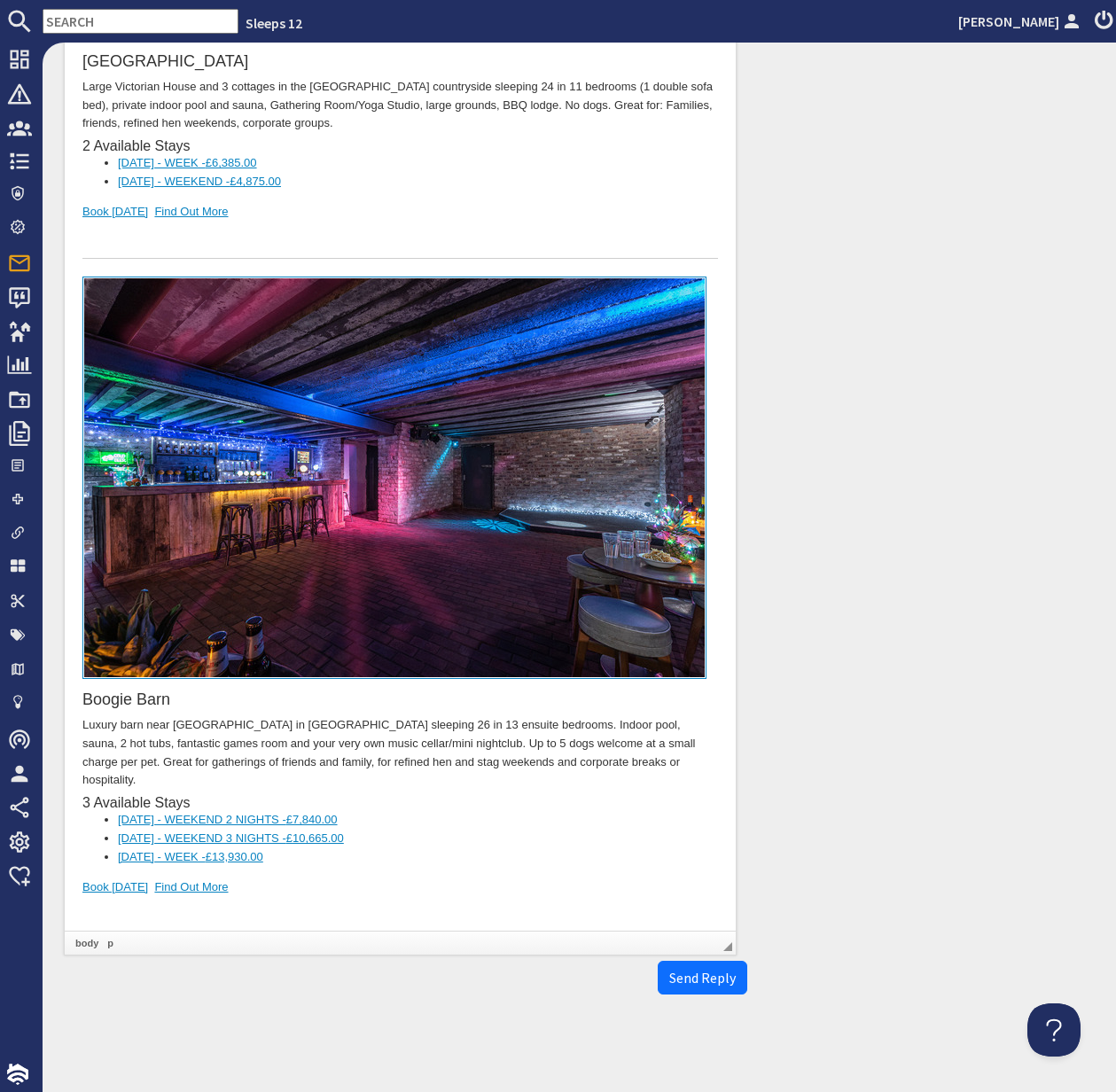
scroll to position [2744, 0]
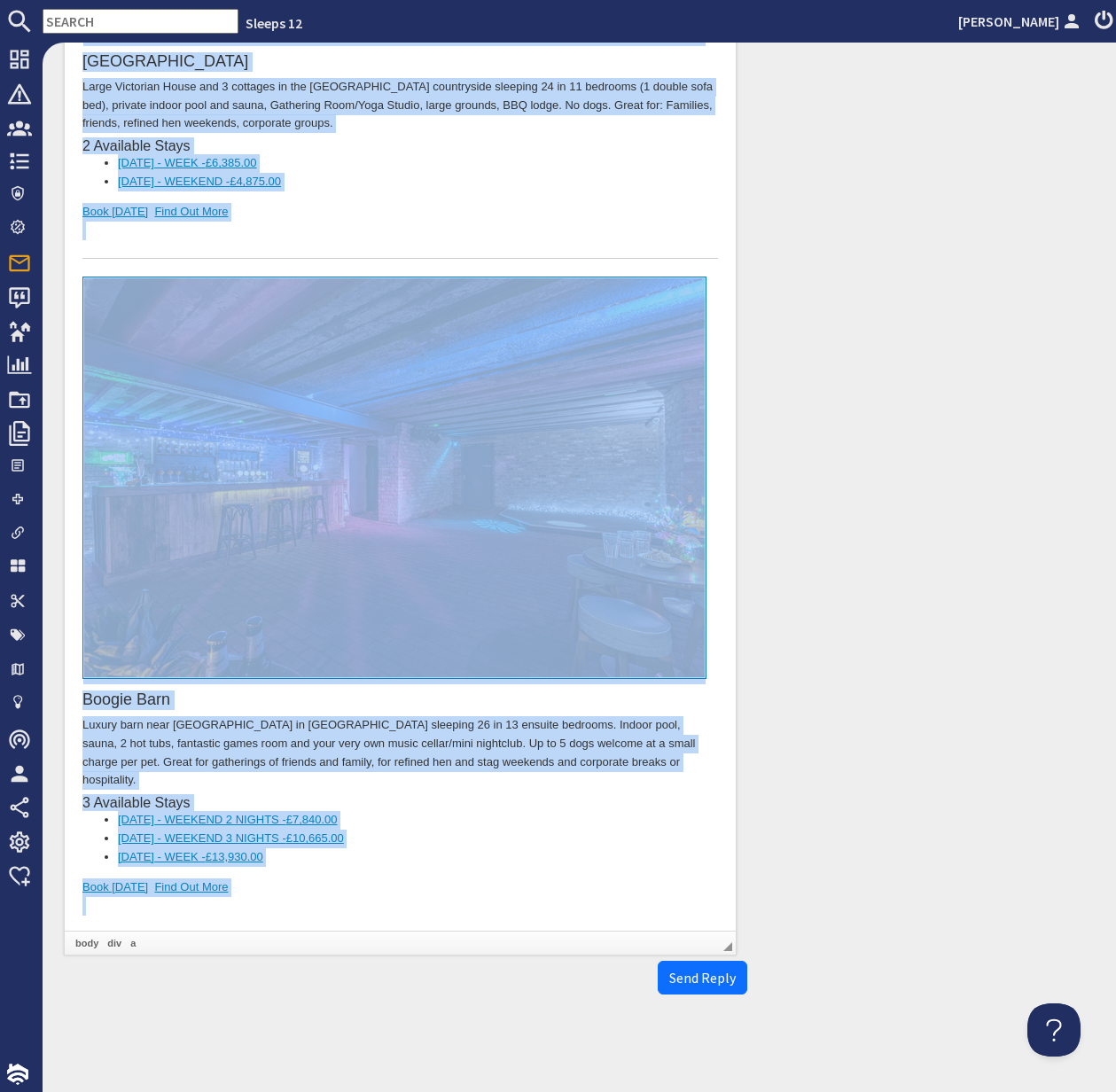
copy body "Dear Lindsey Ramseyer, Thank you for your enquiry. I've put together a list of …"
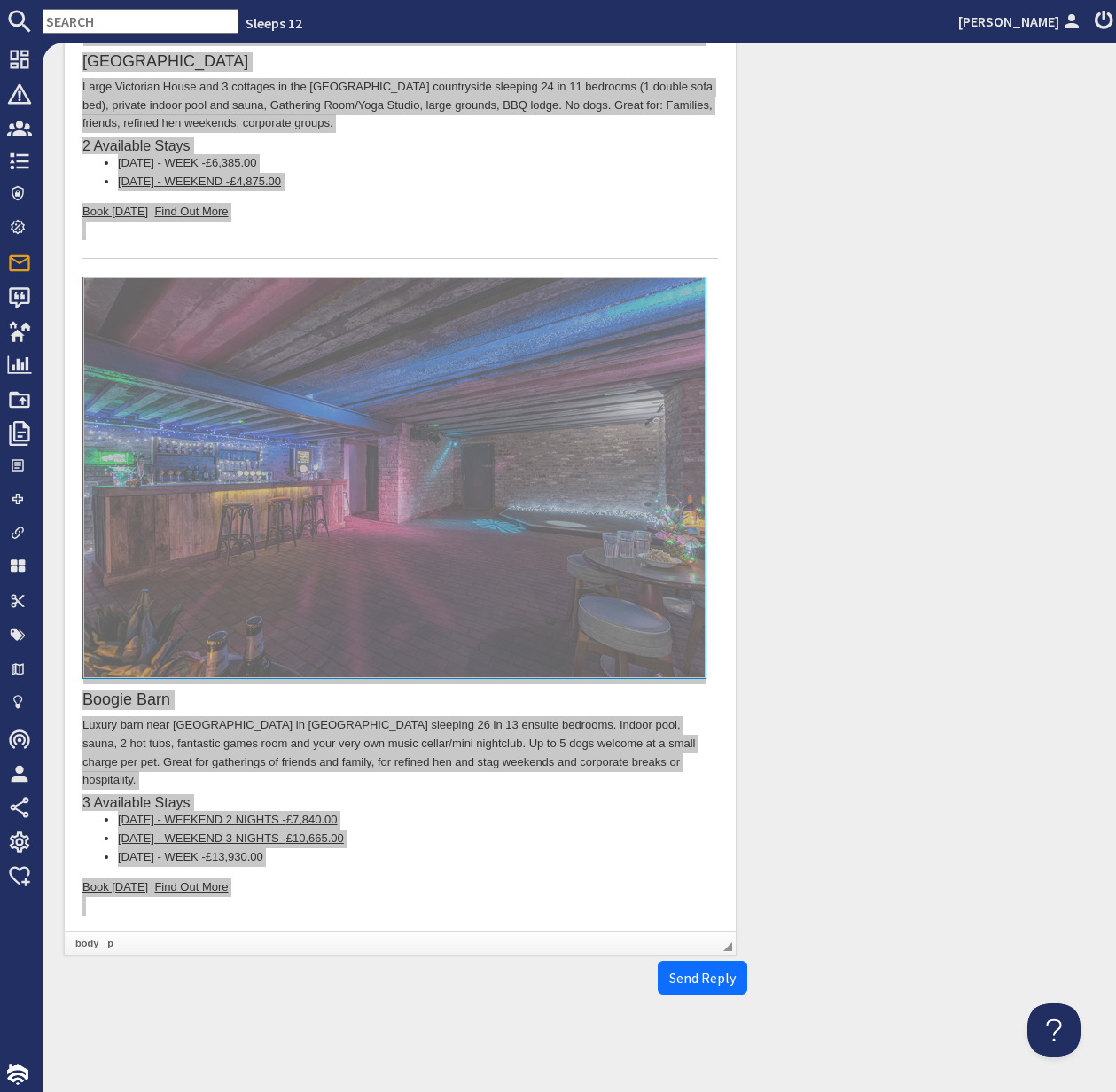
click at [95, 25] on input "text" at bounding box center [141, 21] width 196 height 25
click at [89, 15] on input "text" at bounding box center [141, 21] width 196 height 25
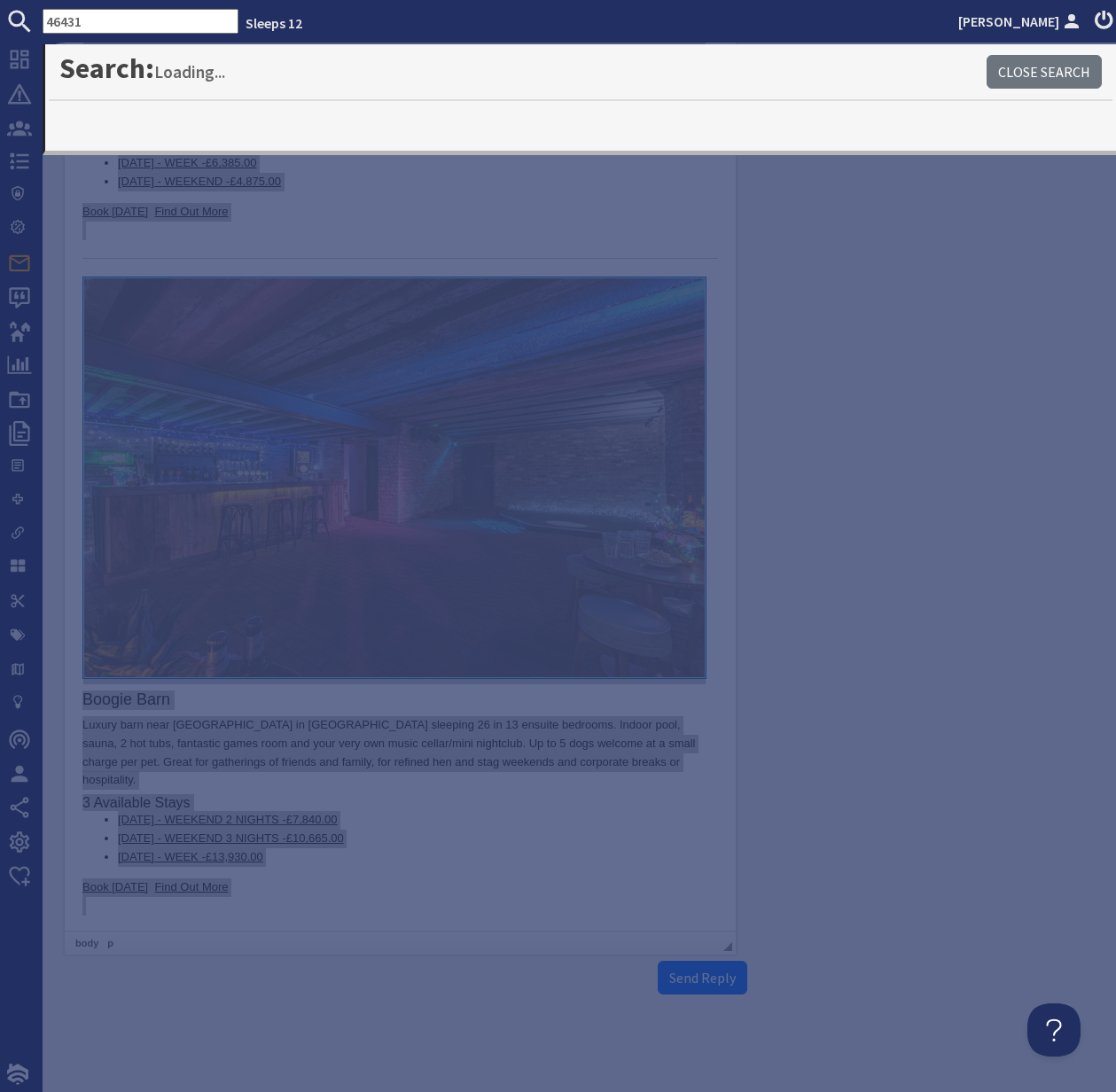
type input "46431"
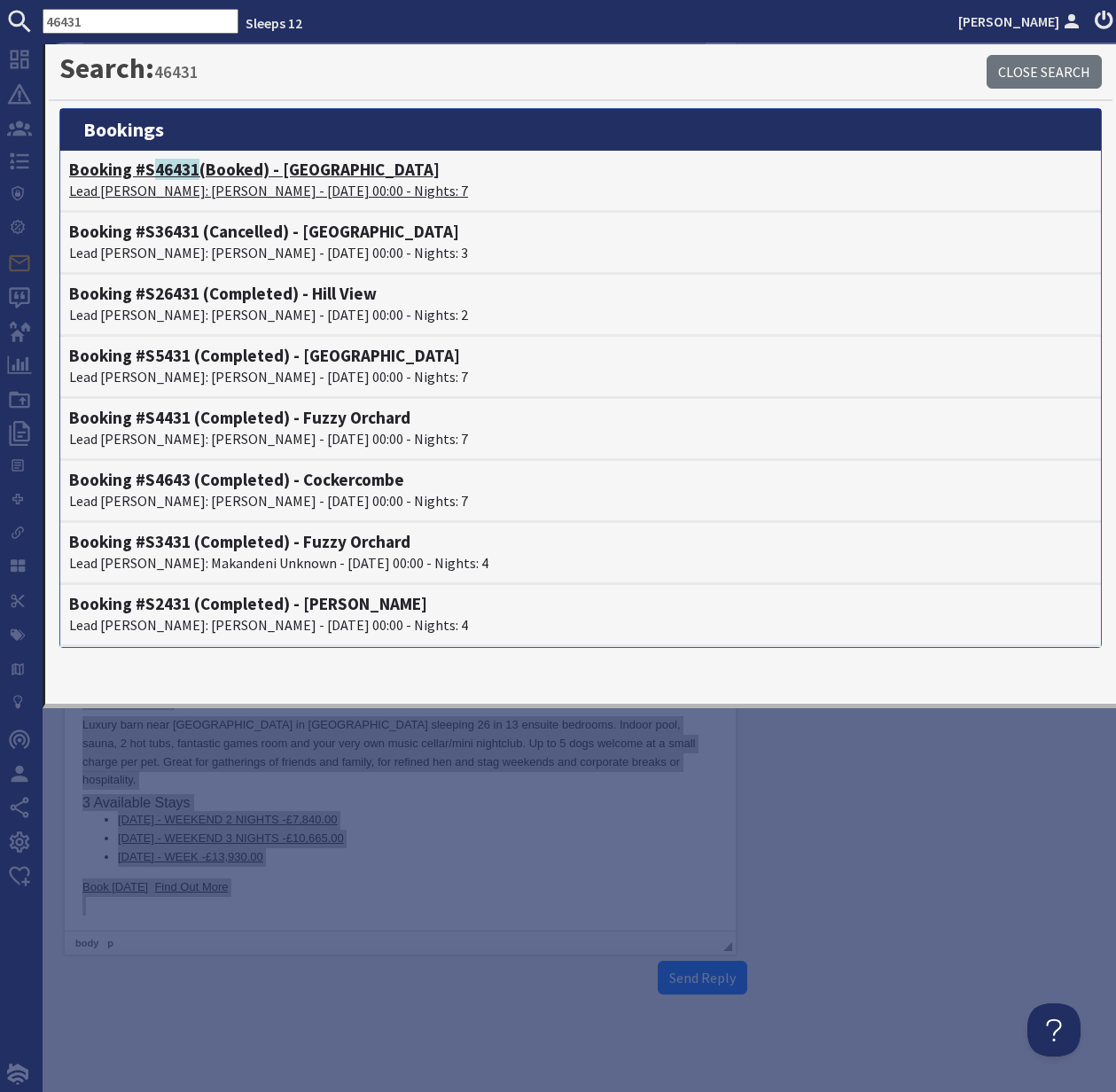
click at [164, 180] on p "Lead Booker: Karen Burns - 05/01/2026 00:00 - Nights: 7" at bounding box center [581, 191] width 1023 height 21
type textarea "<p>Dear Lindsey Ramseyer,</p> <p>Thank you for your enquiry. I&#39;ve put toget…"
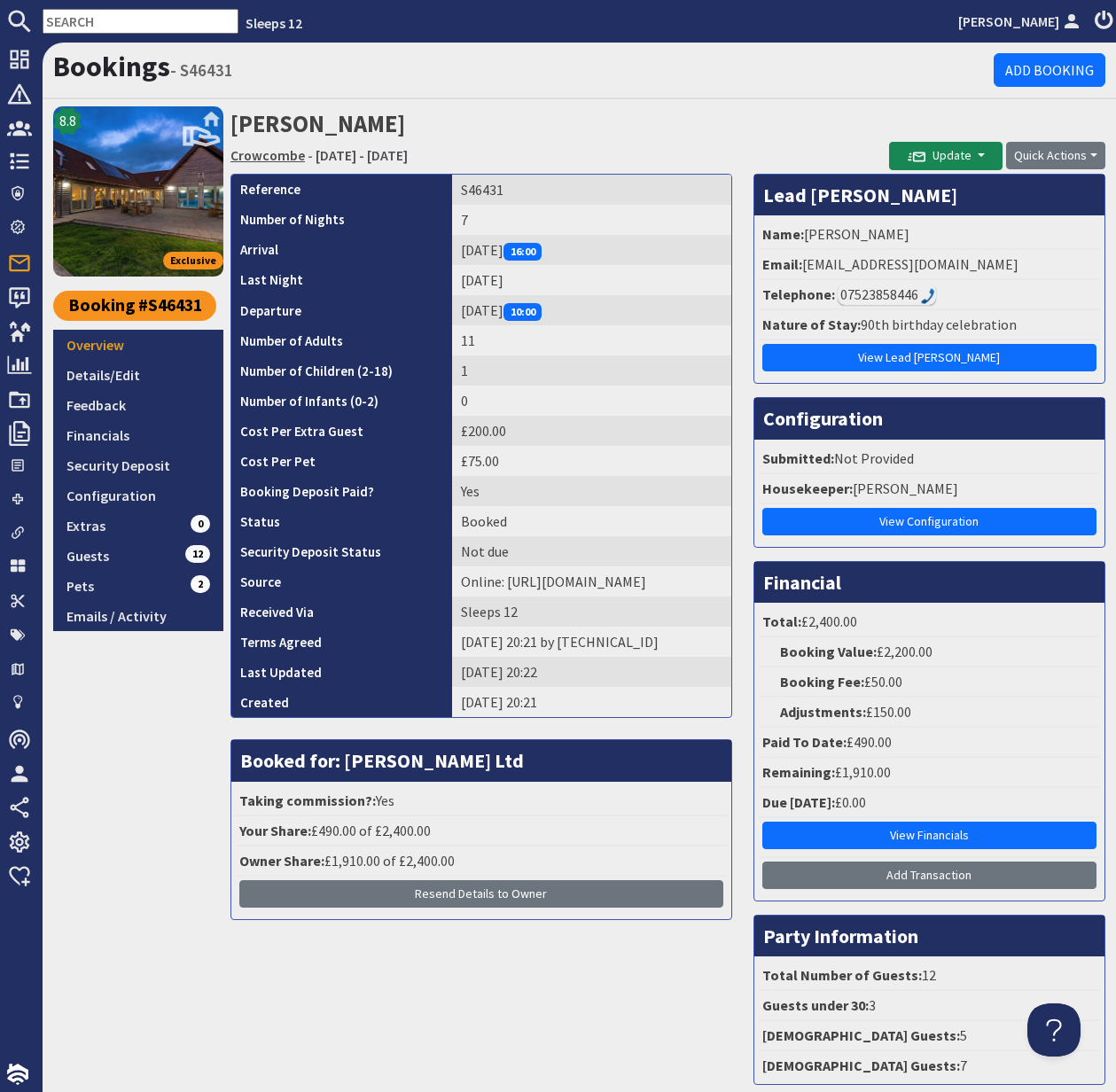
click at [265, 155] on link "Crowcombe" at bounding box center [267, 155] width 74 height 18
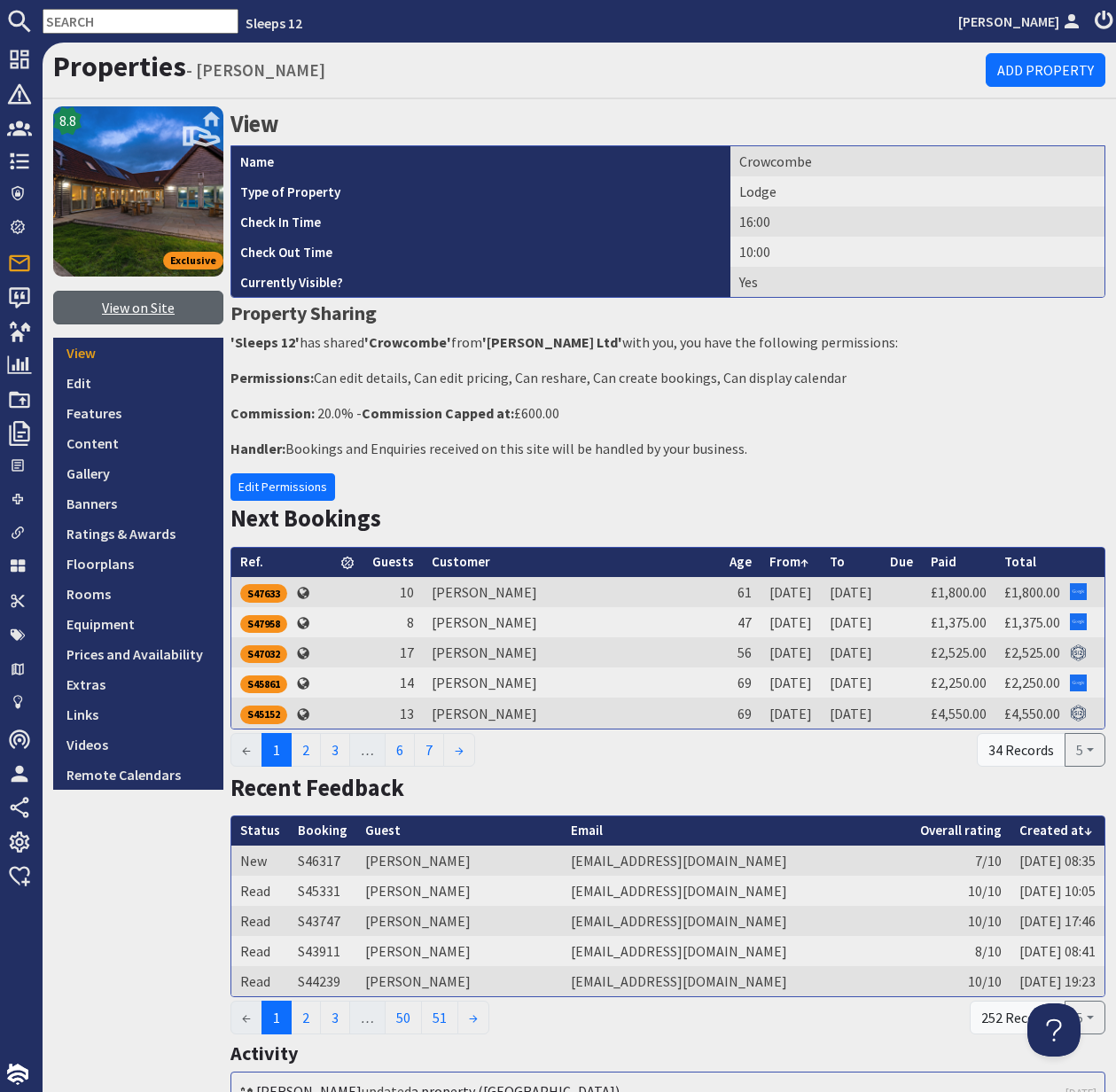
click at [127, 308] on link "View on Site" at bounding box center [138, 307] width 170 height 33
click at [79, 378] on link "Edit" at bounding box center [138, 383] width 170 height 31
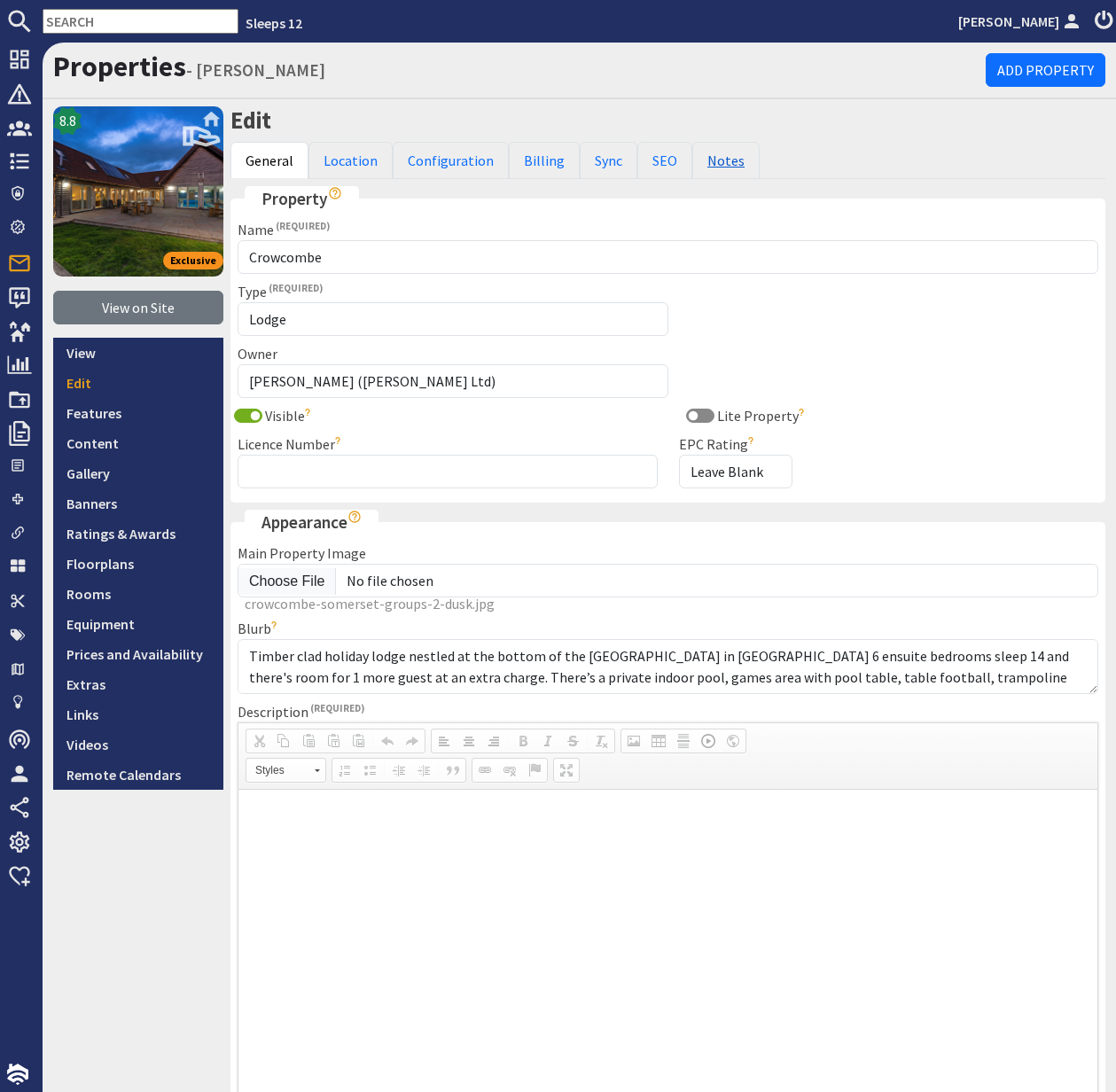
click at [708, 156] on link "Notes" at bounding box center [725, 160] width 68 height 37
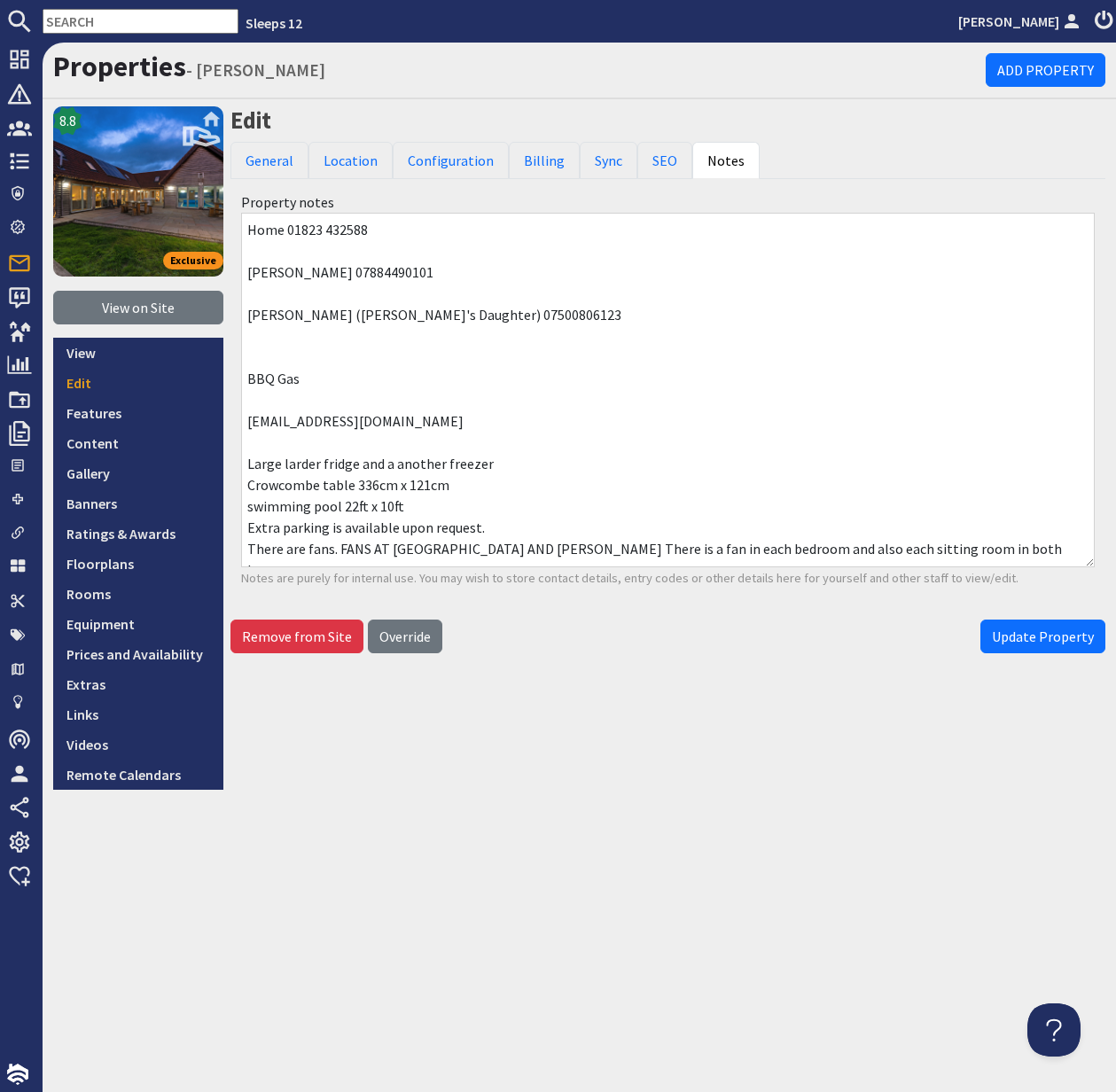
click at [93, 23] on input "text" at bounding box center [141, 21] width 196 height 25
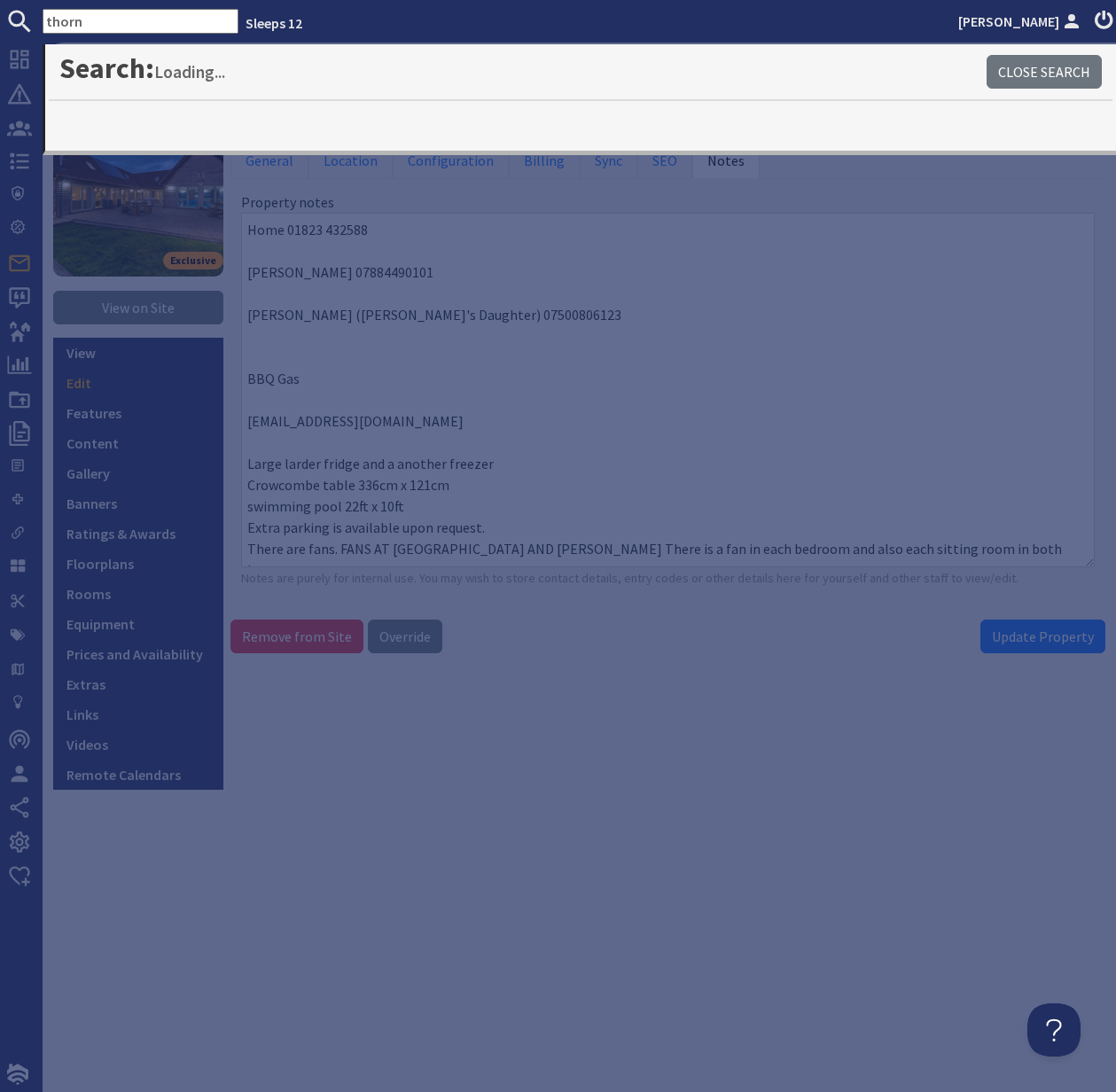
type input "thorn"
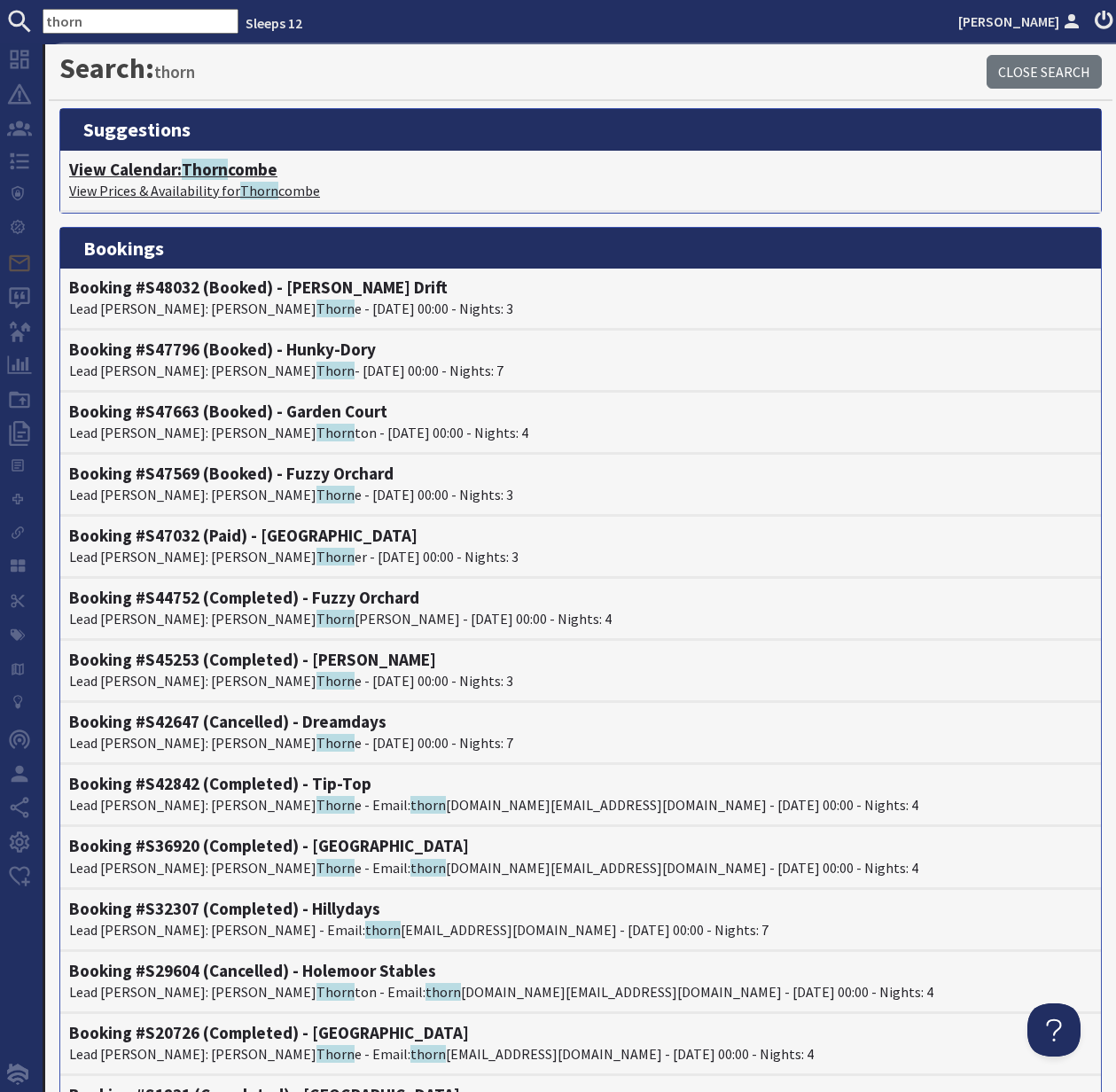
click at [233, 189] on p "View Prices & Availability for Thorn combe" at bounding box center [581, 191] width 1023 height 21
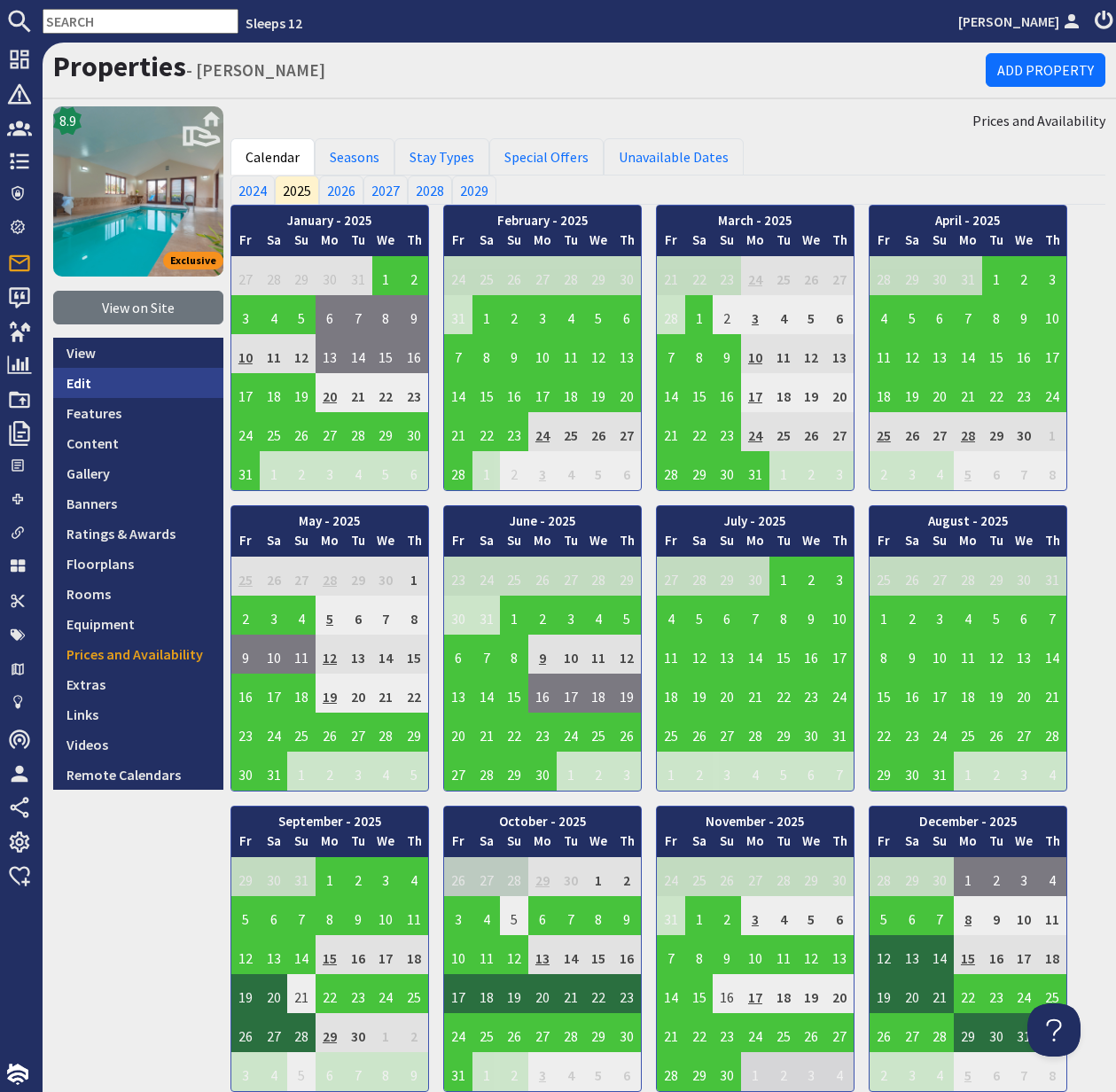
click at [85, 379] on link "Edit" at bounding box center [138, 383] width 170 height 31
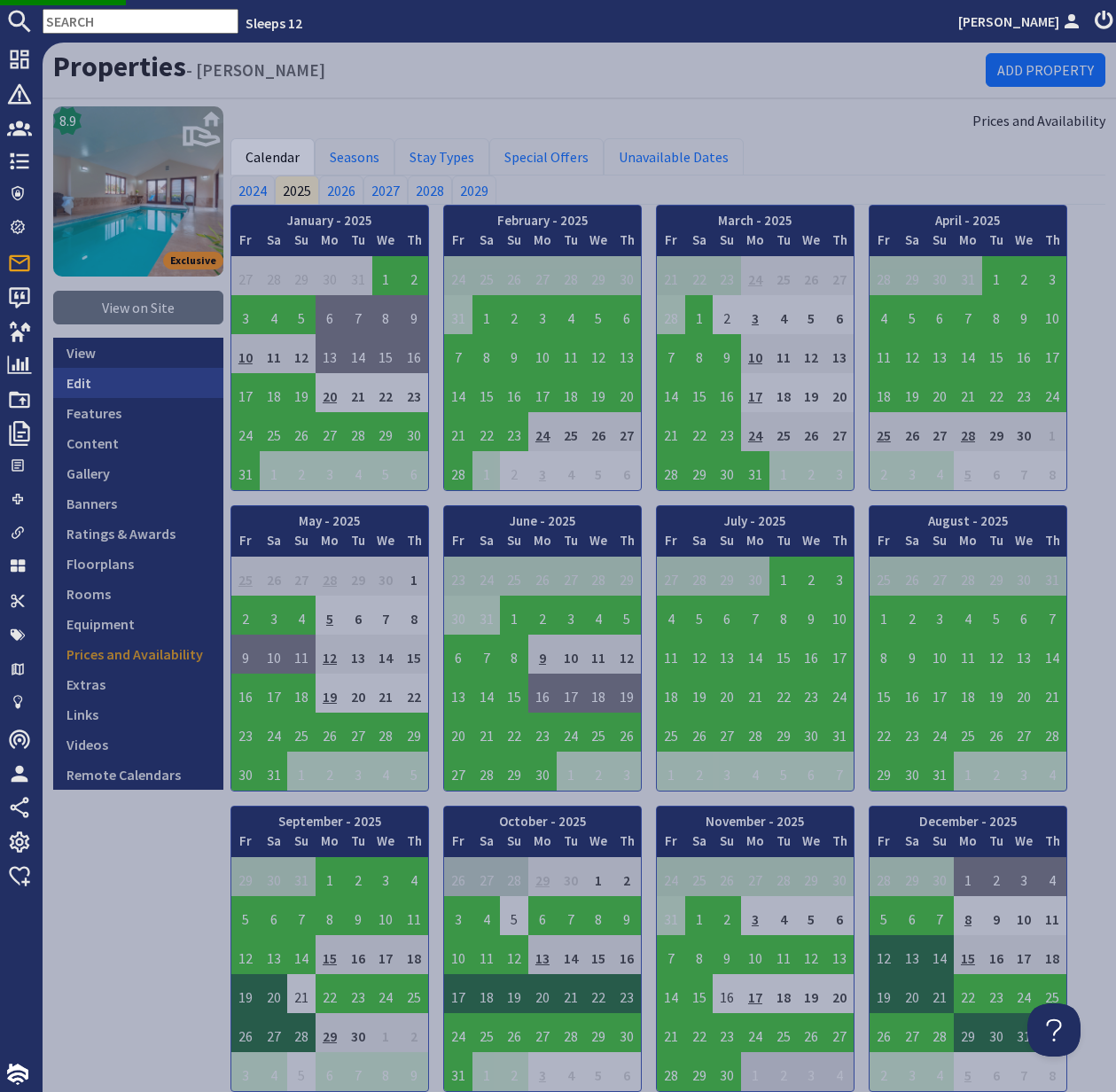
click at [85, 379] on link "Edit" at bounding box center [138, 383] width 170 height 31
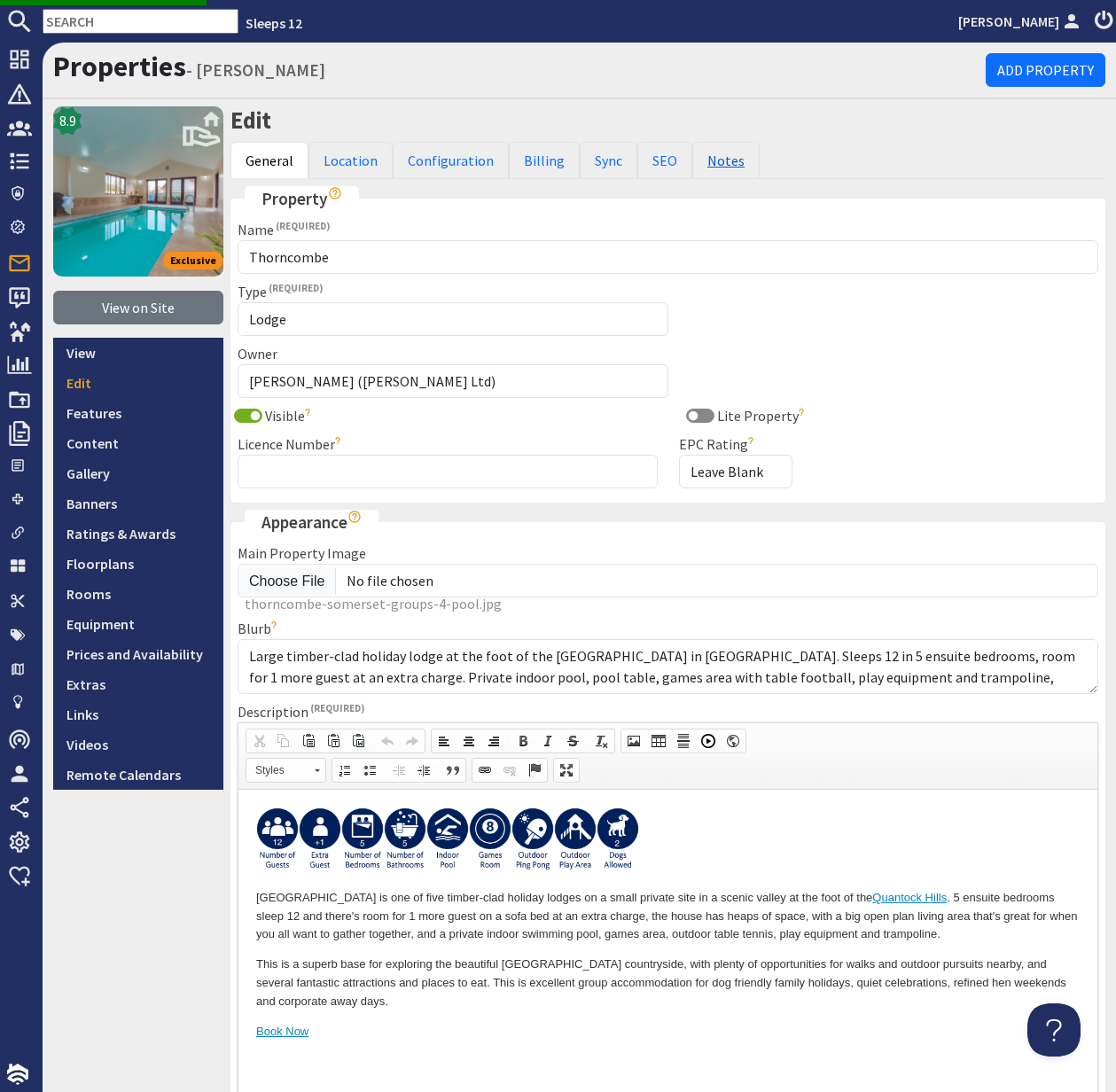
click at [717, 159] on link "Notes" at bounding box center [725, 160] width 68 height 37
click at [721, 160] on link "Notes" at bounding box center [725, 160] width 68 height 37
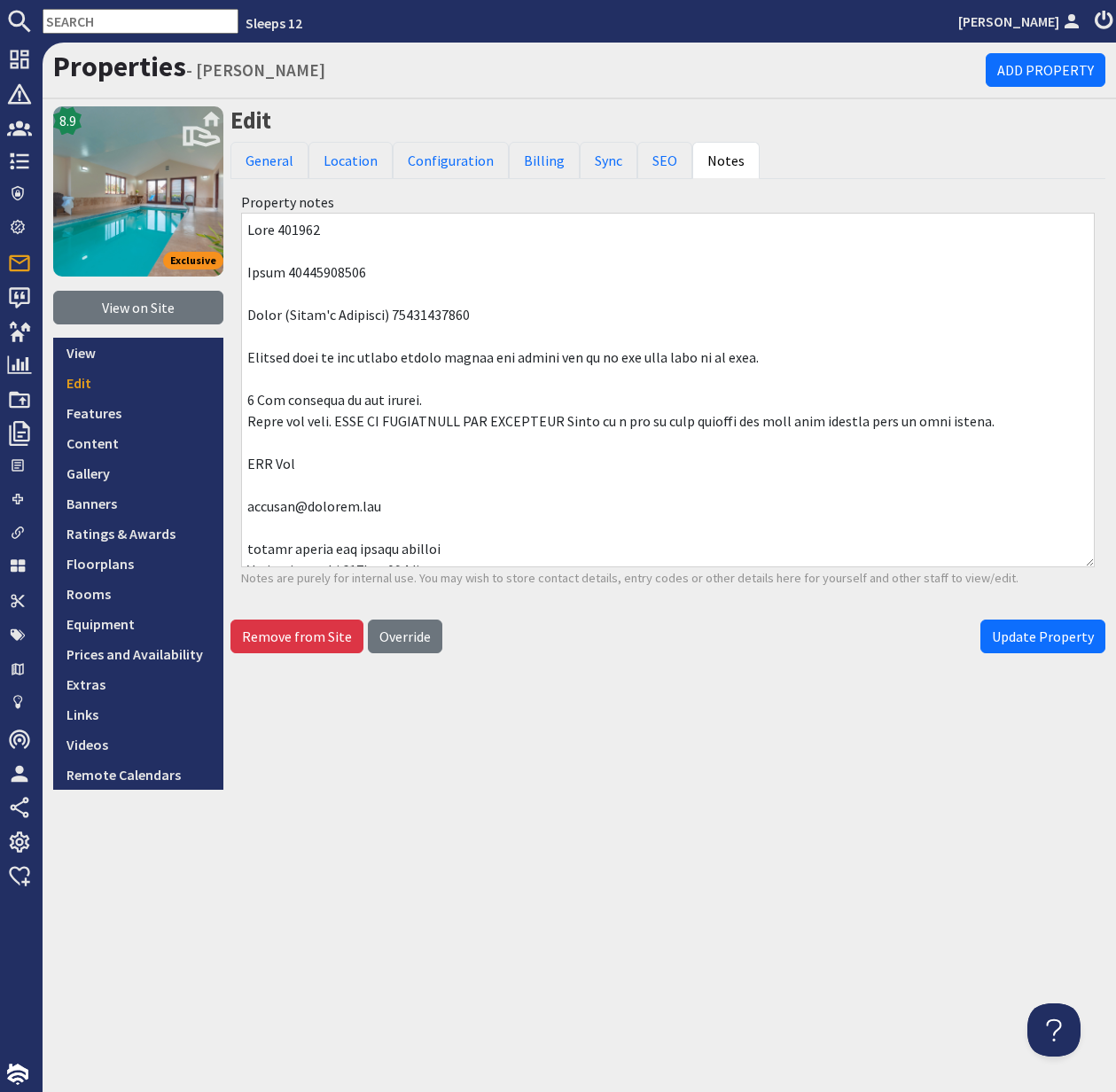
scroll to position [1, 0]
click at [68, 19] on input "text" at bounding box center [141, 21] width 196 height 25
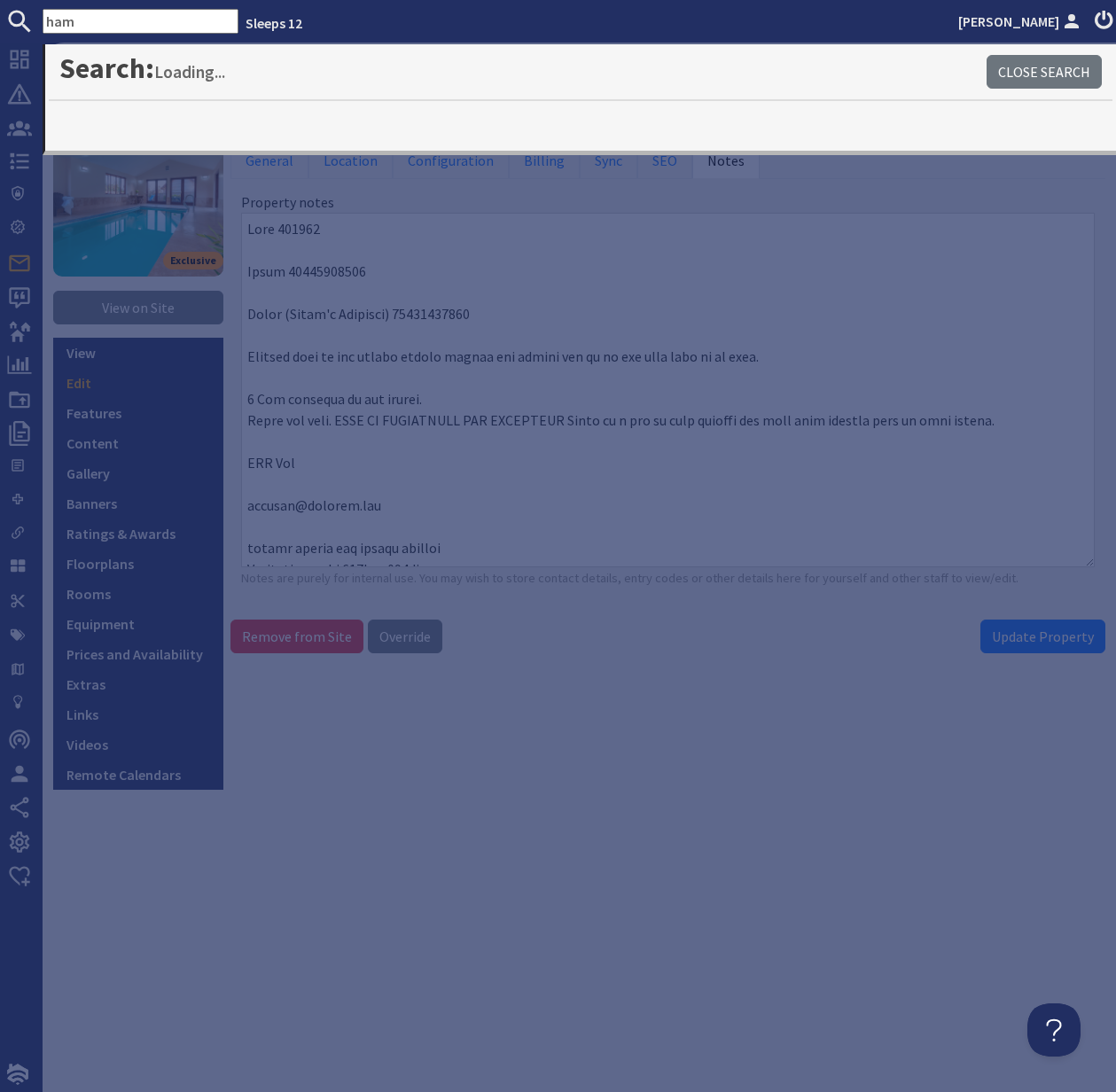
type input "ham"
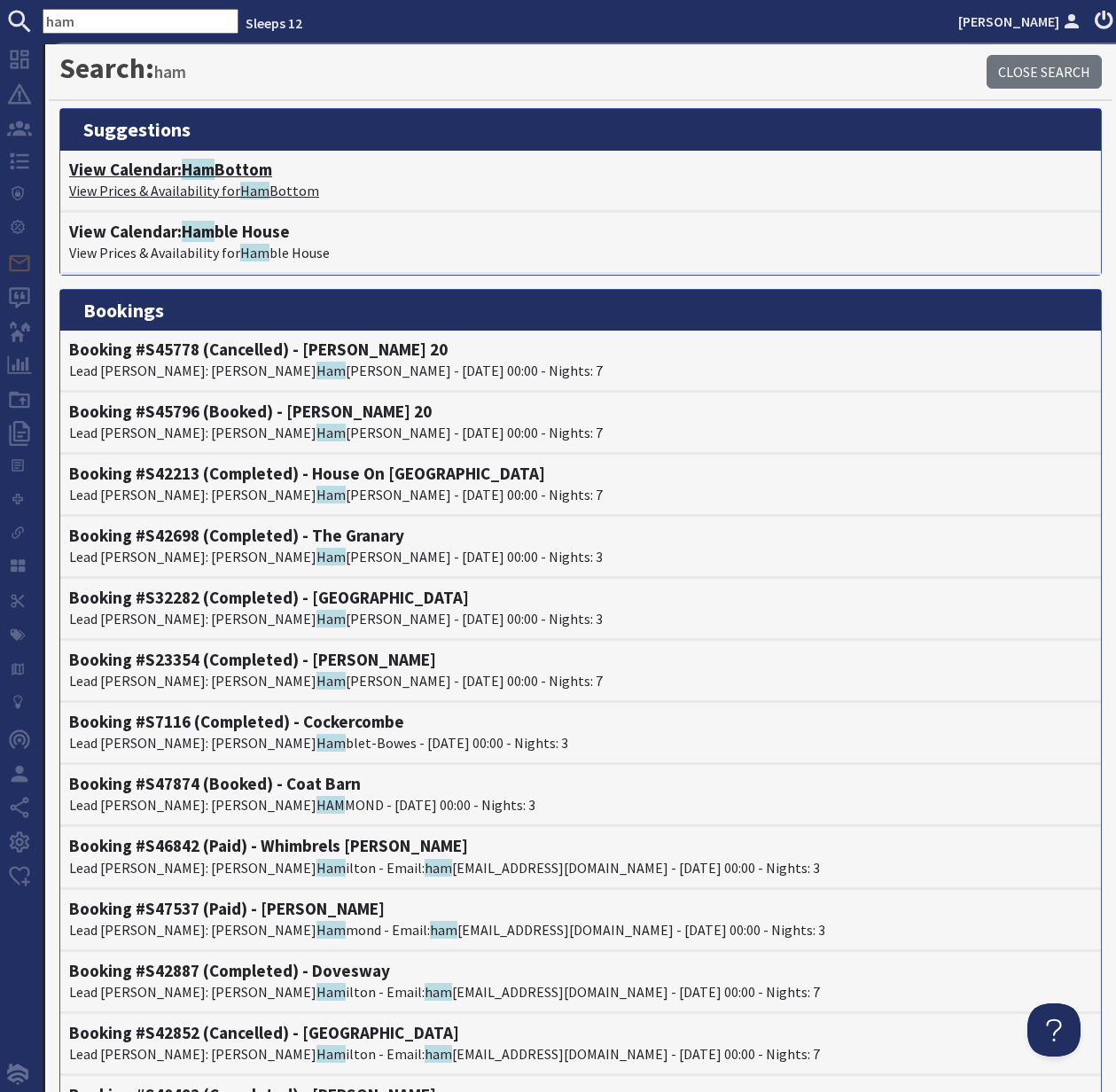
click at [189, 173] on span "Ham" at bounding box center [197, 169] width 32 height 21
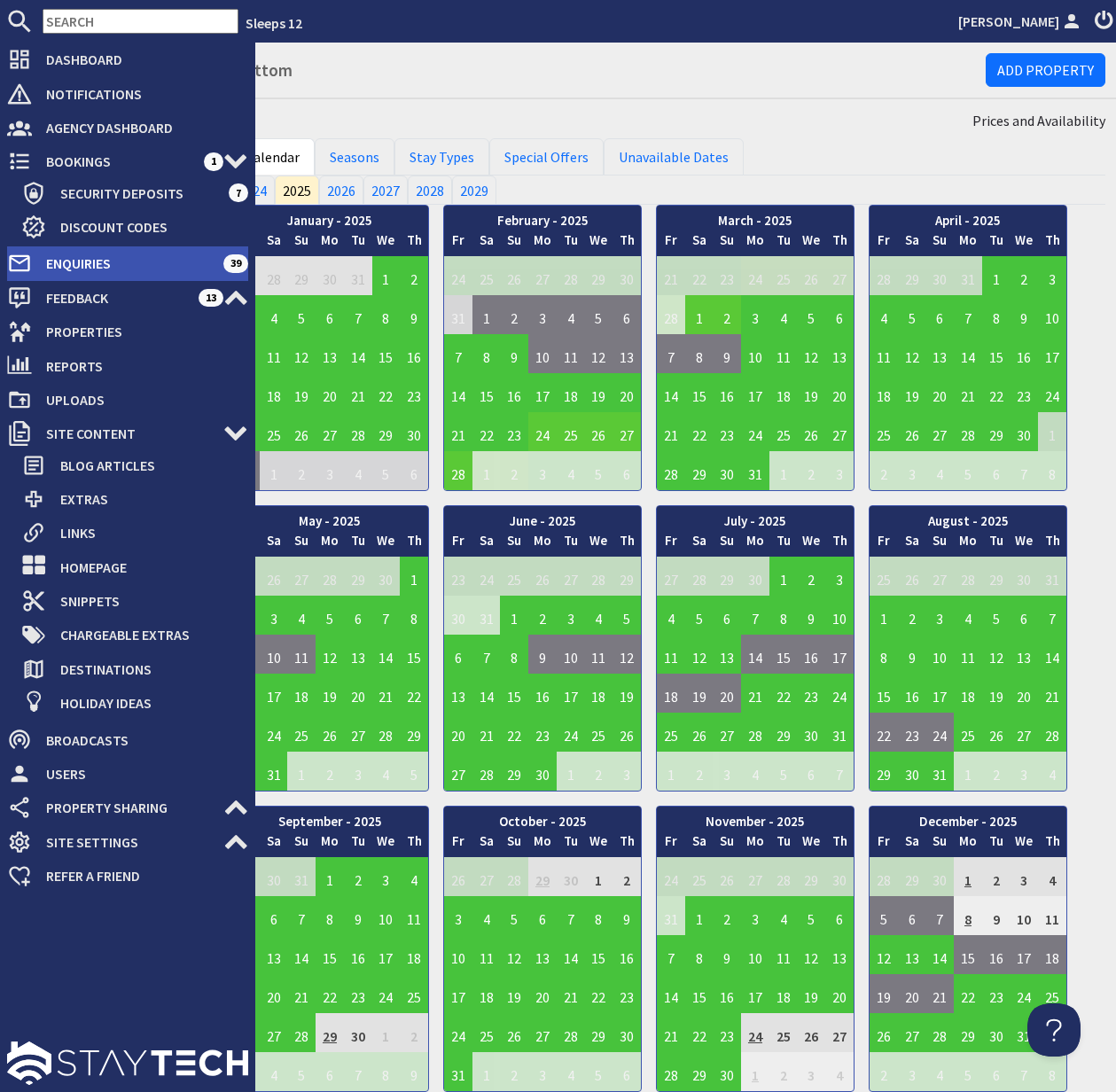
click at [107, 252] on span "Enquiries" at bounding box center [127, 263] width 192 height 29
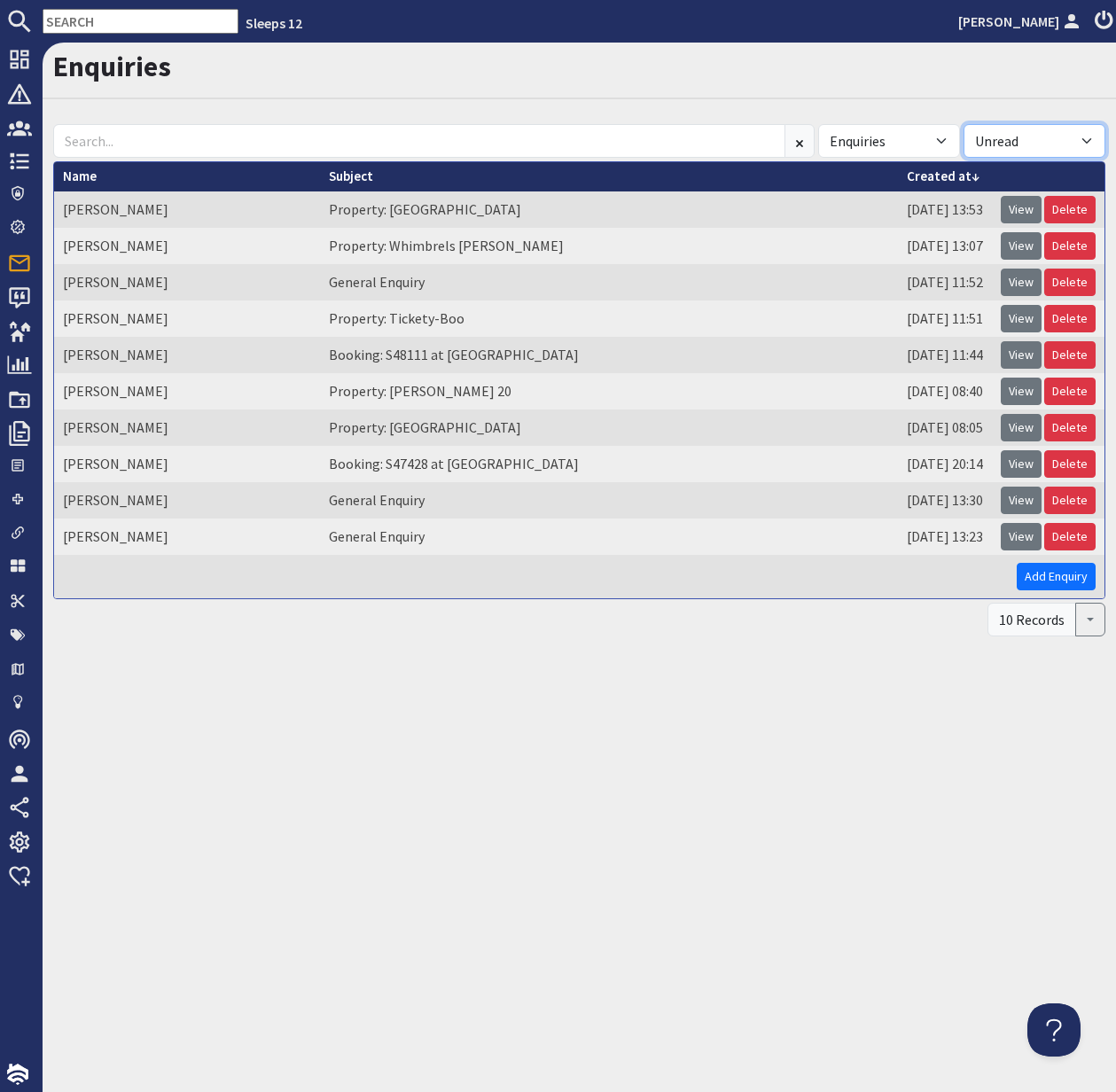
click at [1087, 134] on select "All Read Unread" at bounding box center [1035, 141] width 142 height 33
select select
click at [964, 124] on select "All Read Unread" at bounding box center [1035, 141] width 142 height 33
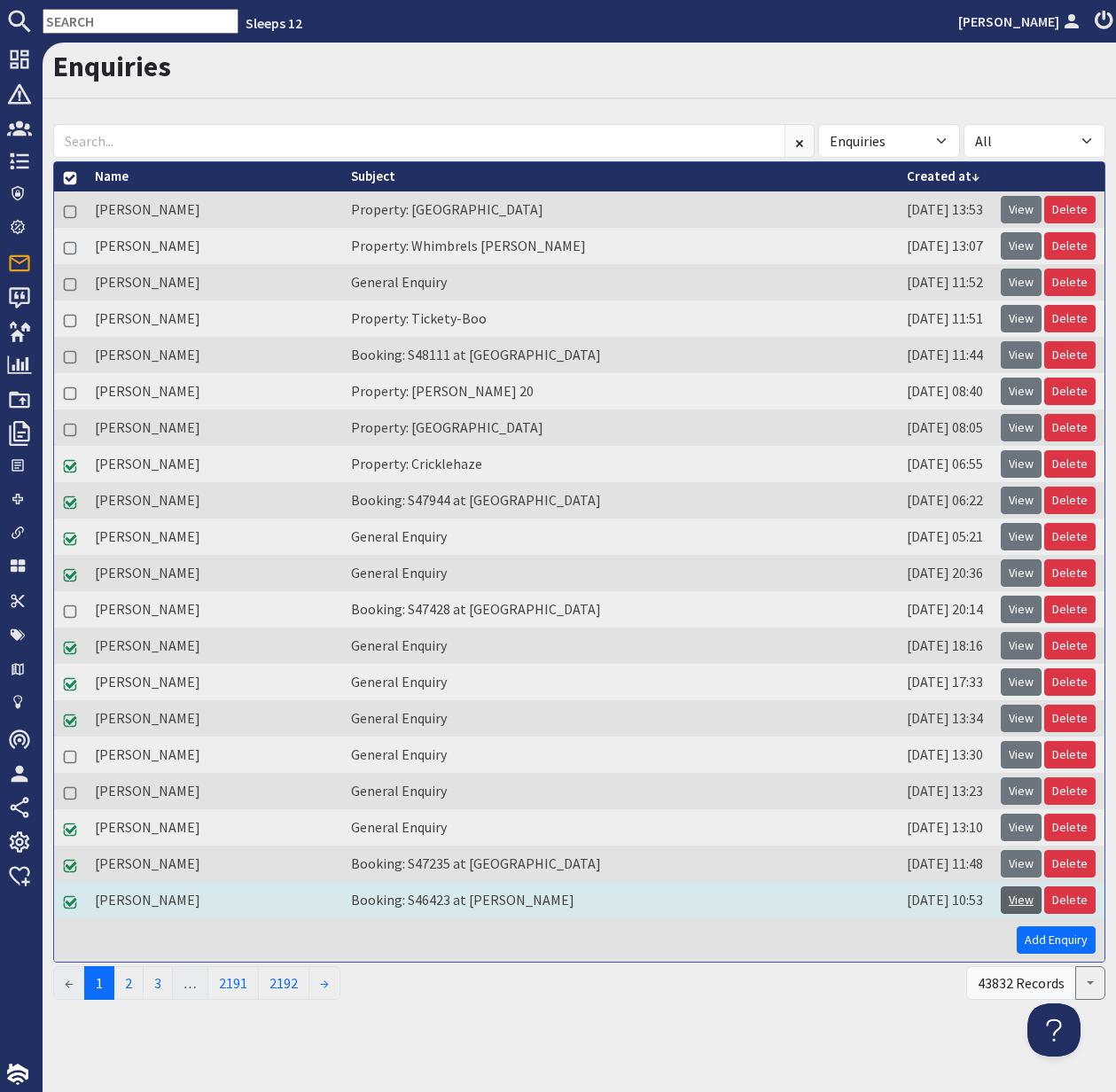
click at [1023, 896] on link "View" at bounding box center [1022, 900] width 41 height 28
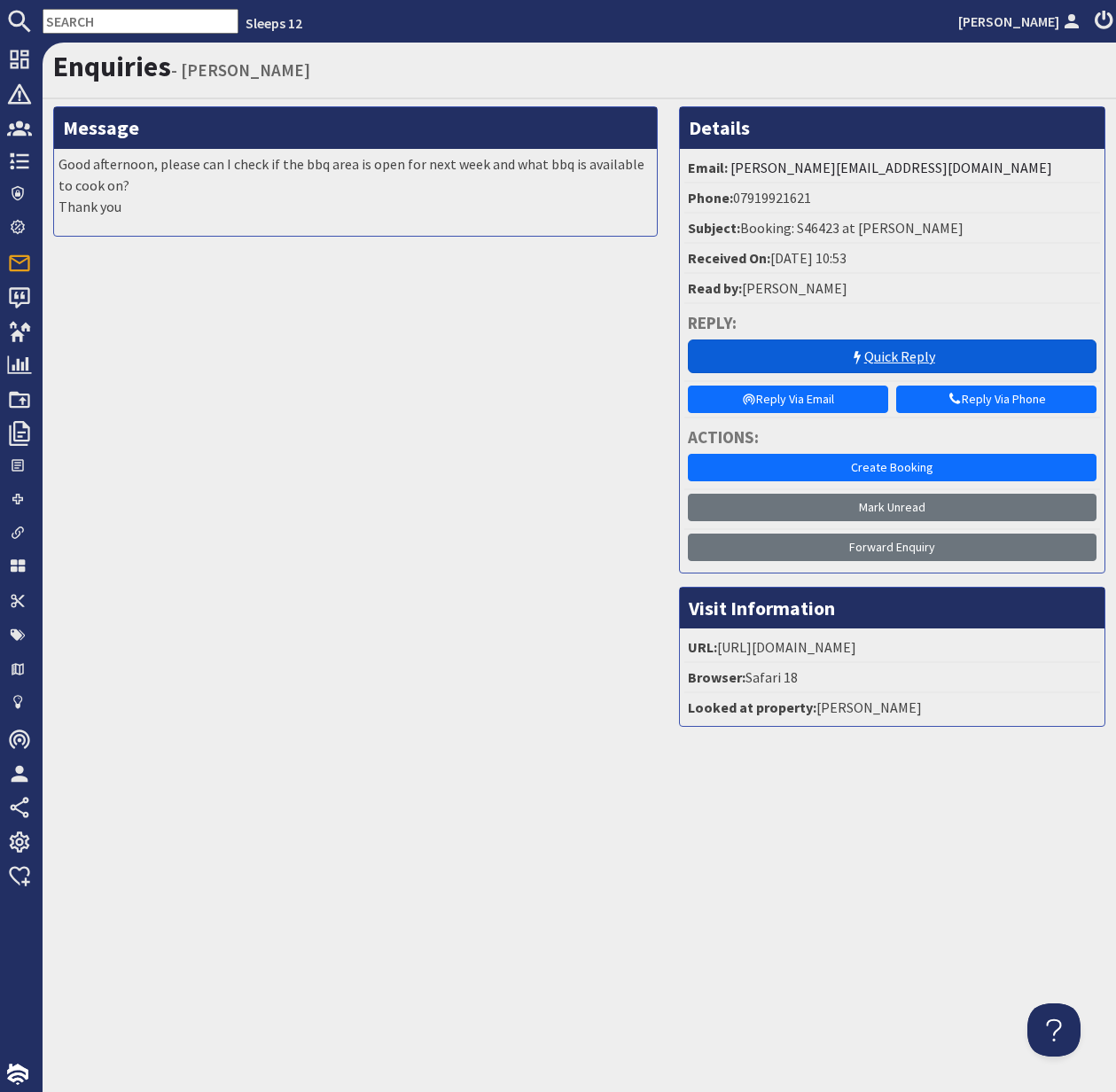
click at [891, 363] on link "Quick Reply" at bounding box center [893, 356] width 409 height 33
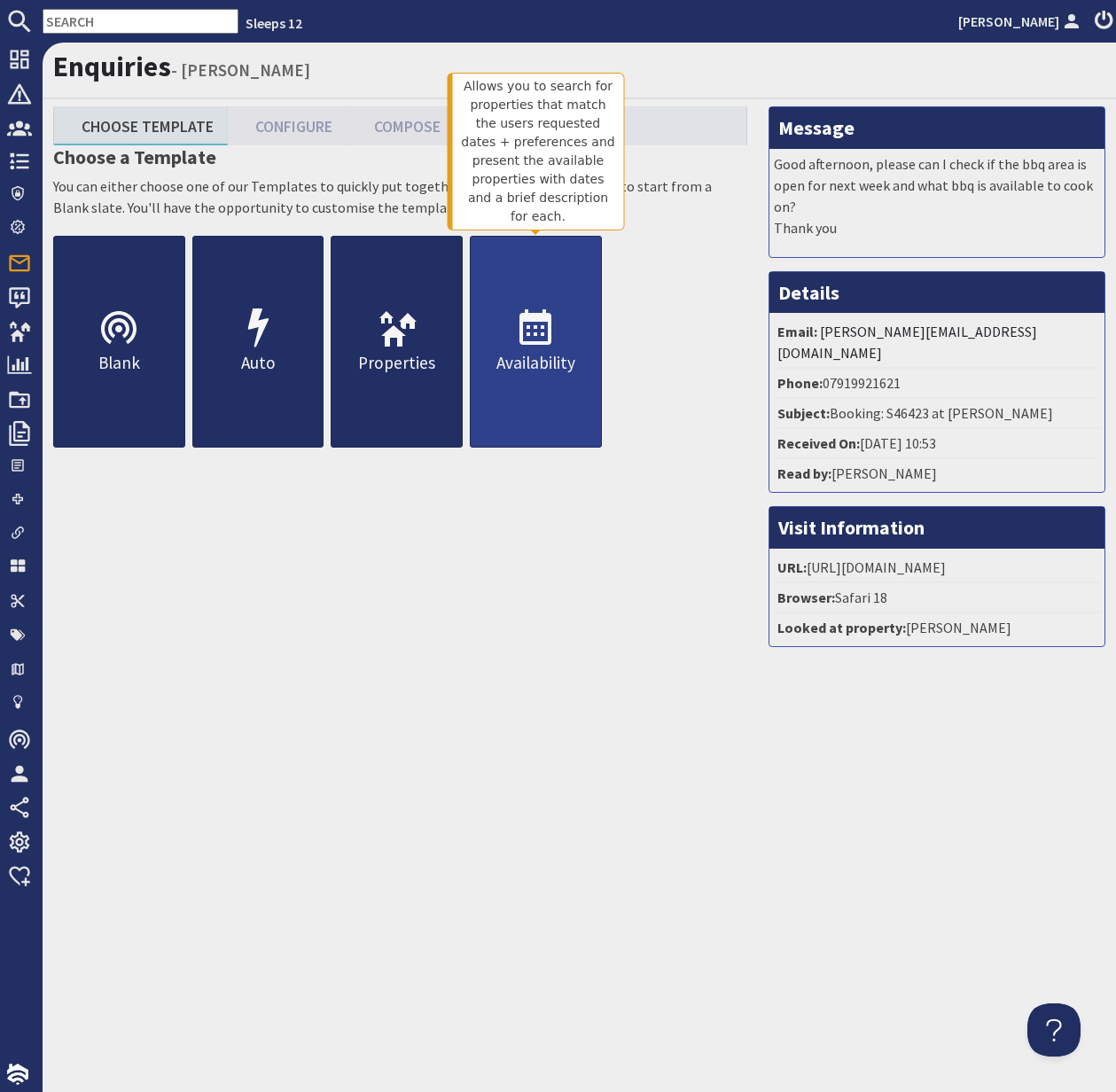
click at [542, 364] on p "Availability" at bounding box center [536, 363] width 130 height 26
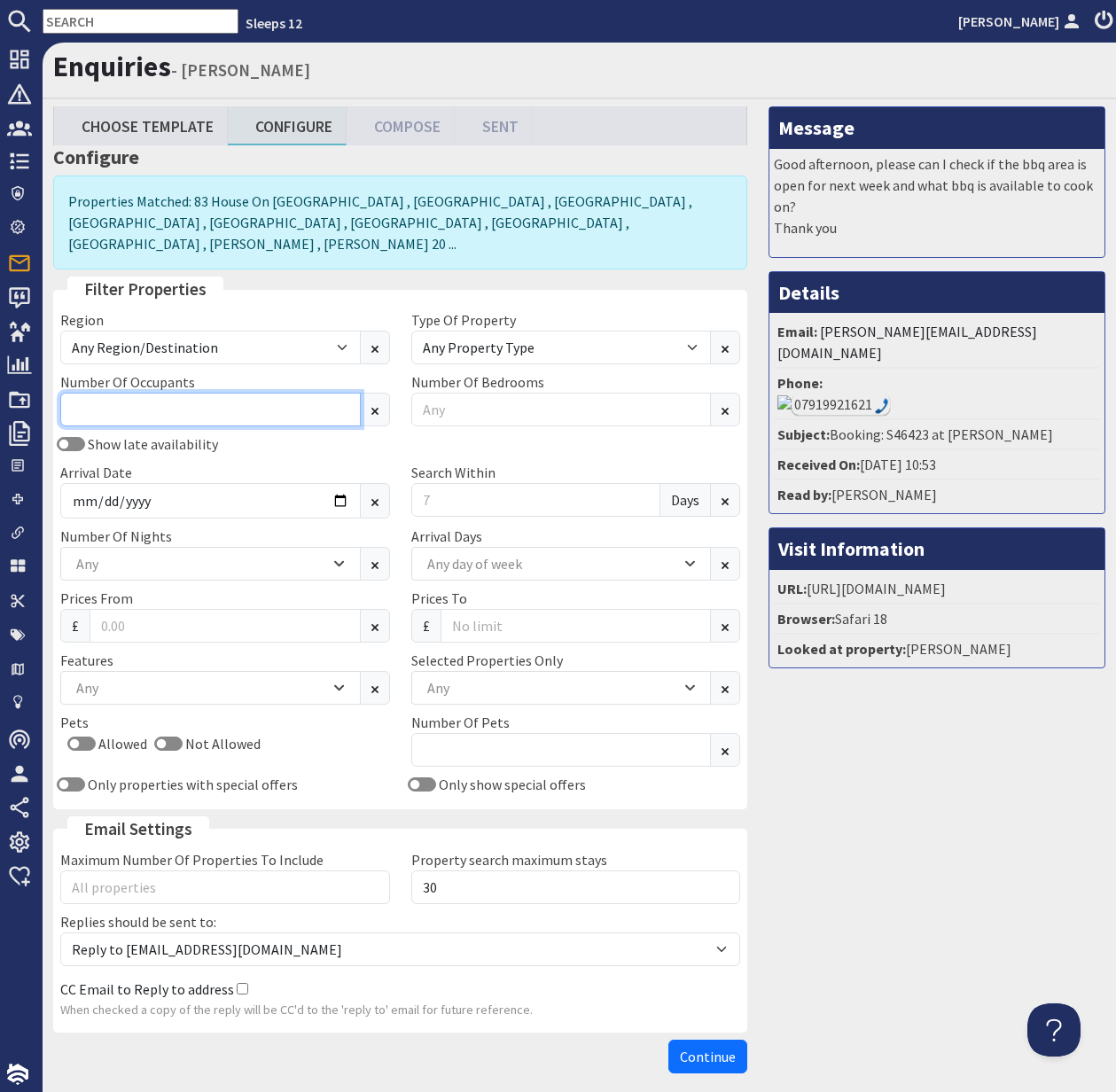
click at [243, 392] on input "Number Of Occupants" at bounding box center [210, 409] width 301 height 33
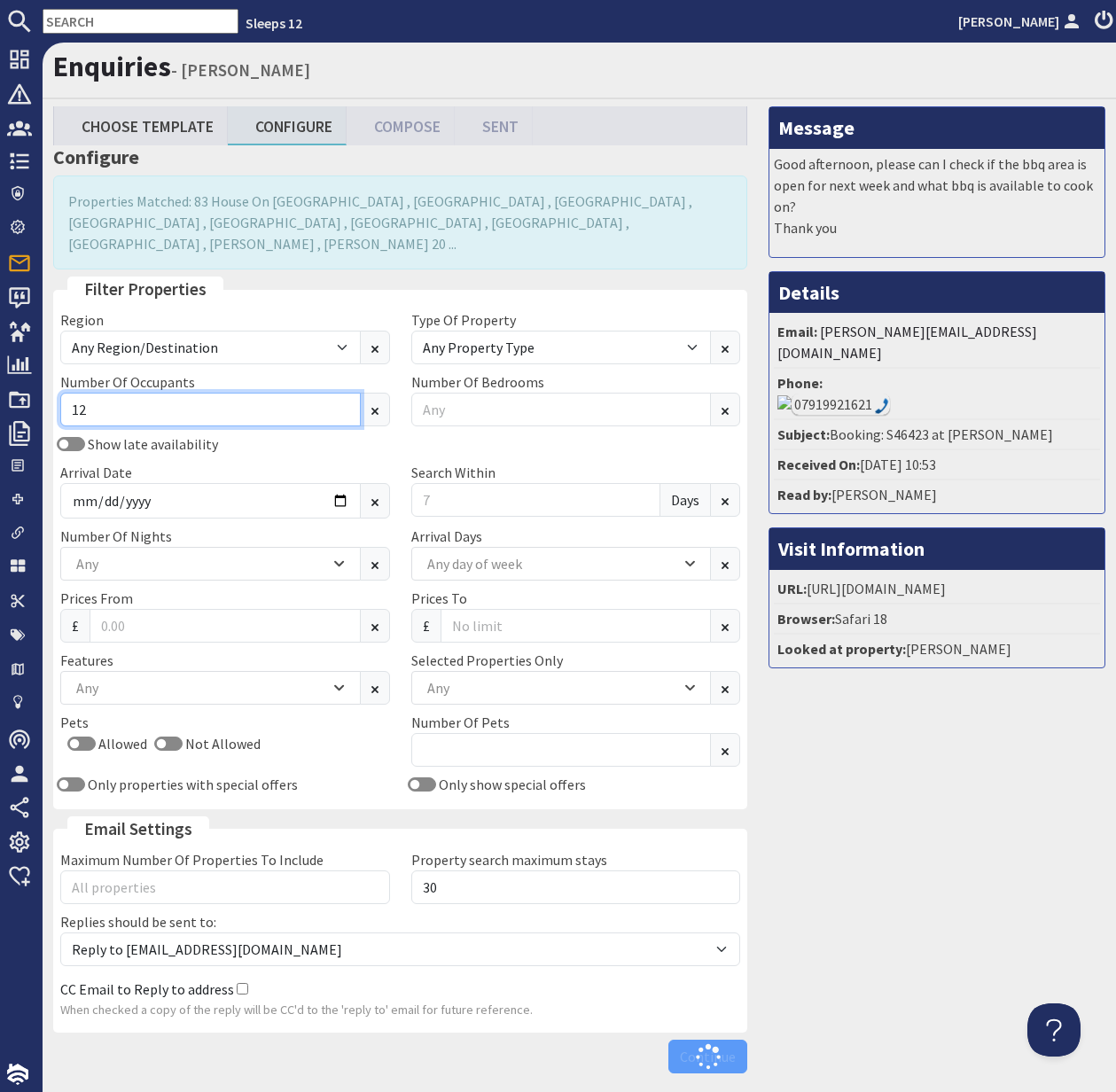
type input "12"
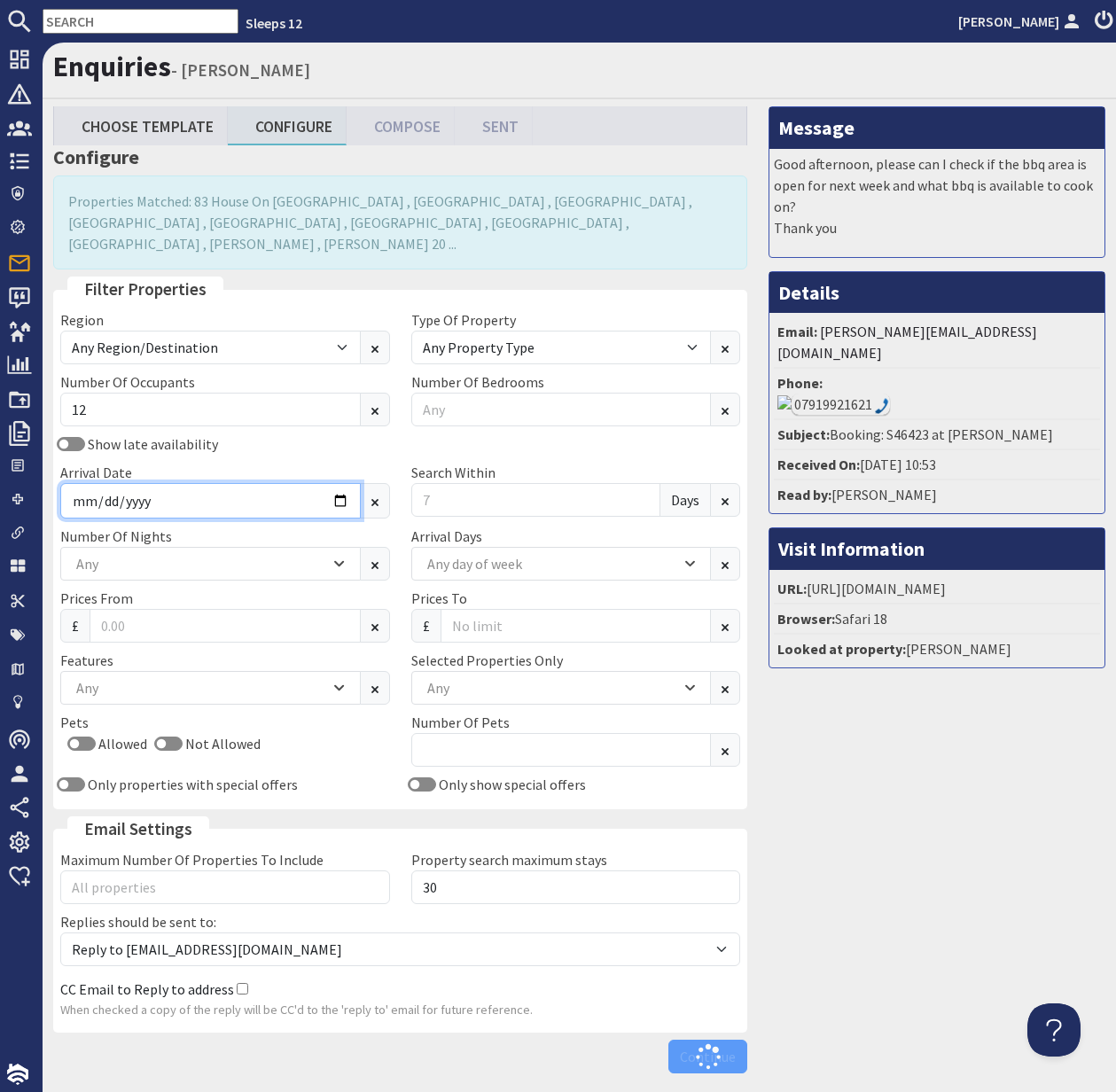
click at [340, 483] on input "Arrival Date" at bounding box center [210, 501] width 301 height 35
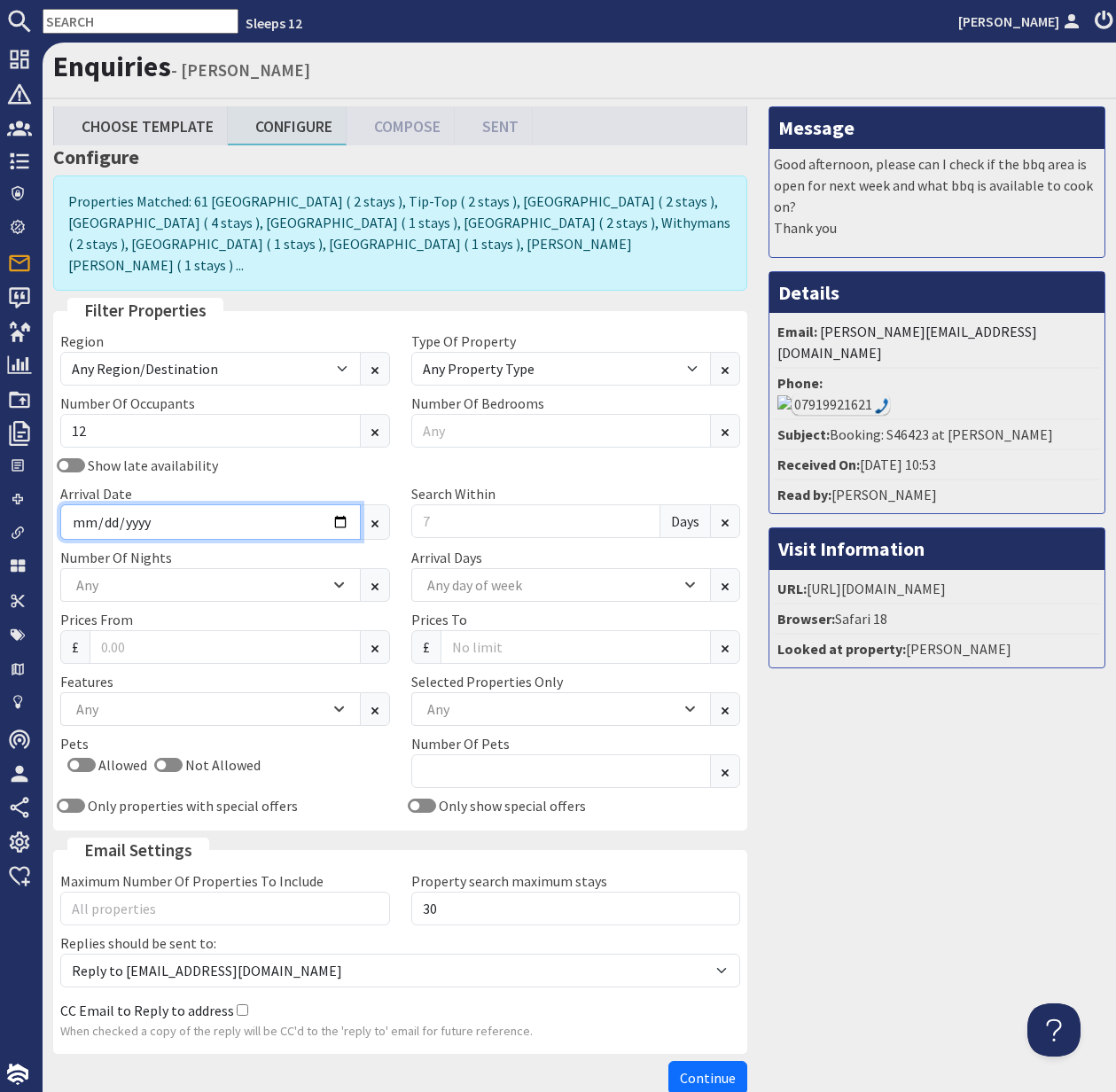
type input "2025-12-22"
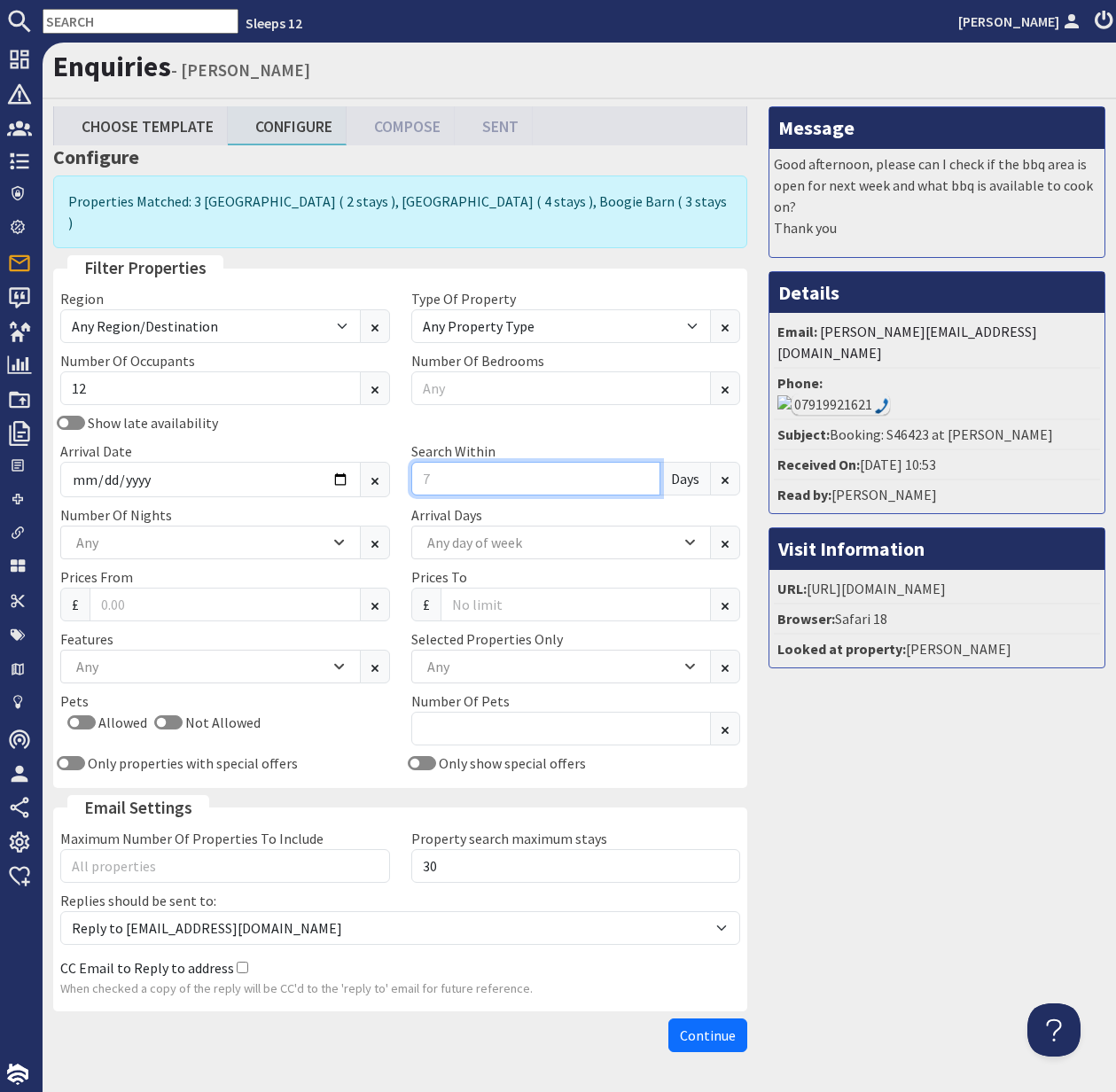
drag, startPoint x: 444, startPoint y: 459, endPoint x: 415, endPoint y: 458, distance: 29.0
click at [415, 462] on input "Search Within" at bounding box center [537, 478] width 250 height 33
type input "0"
click at [228, 533] on div "Any" at bounding box center [201, 542] width 258 height 19
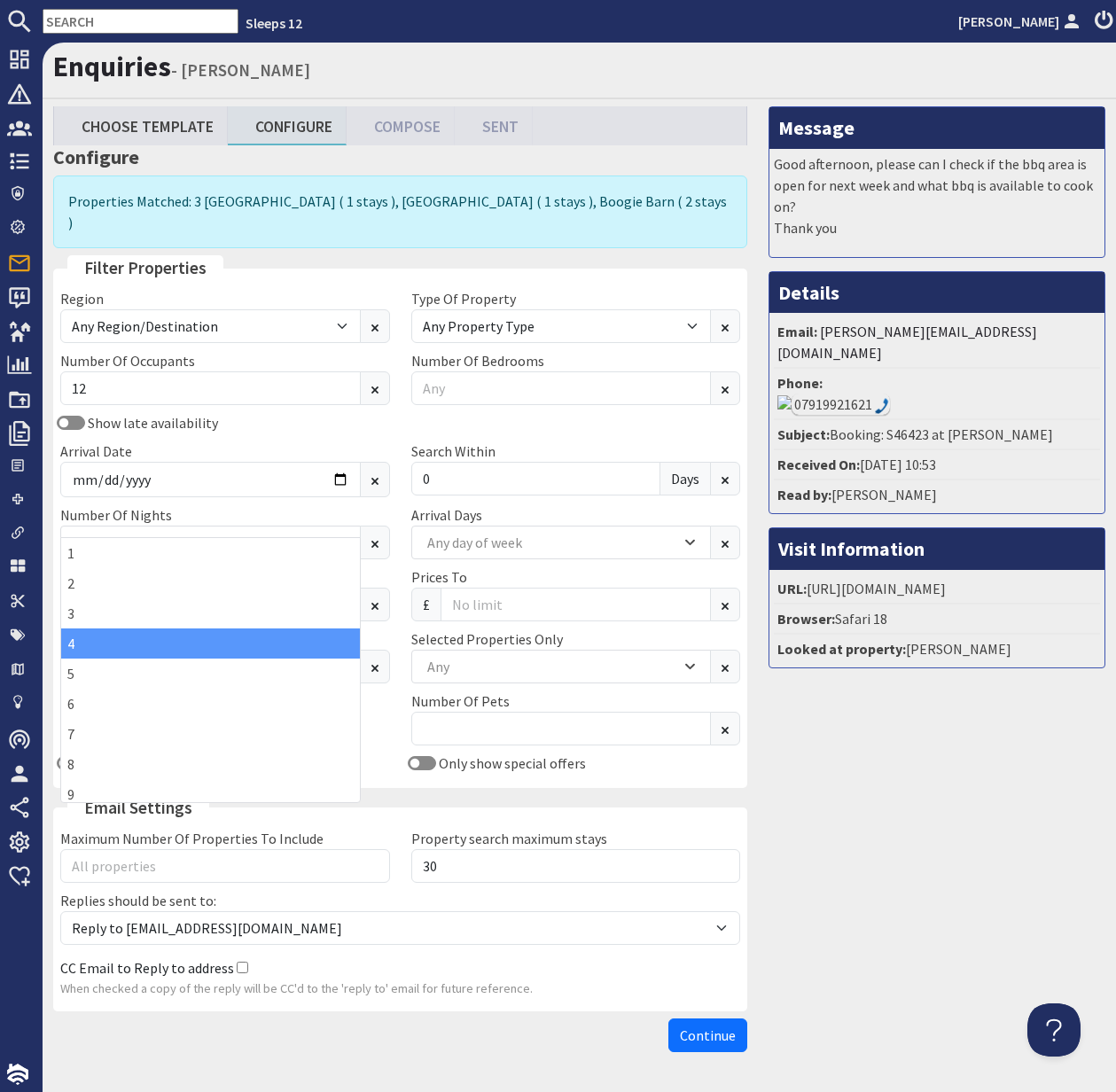
click at [87, 640] on div "4" at bounding box center [210, 643] width 299 height 31
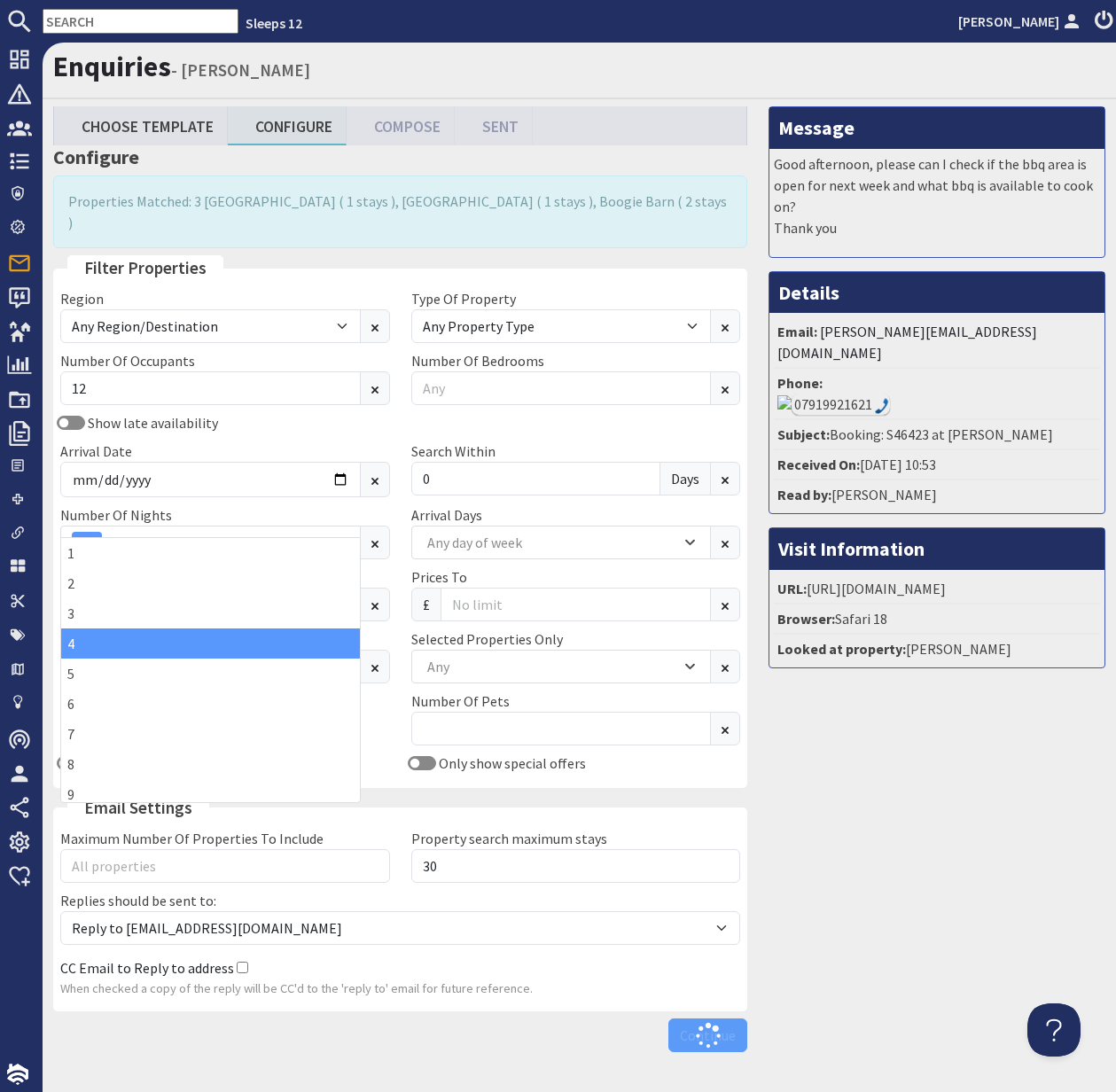
click at [382, 690] on div "Pets Allowed Not Allowed" at bounding box center [225, 721] width 351 height 62
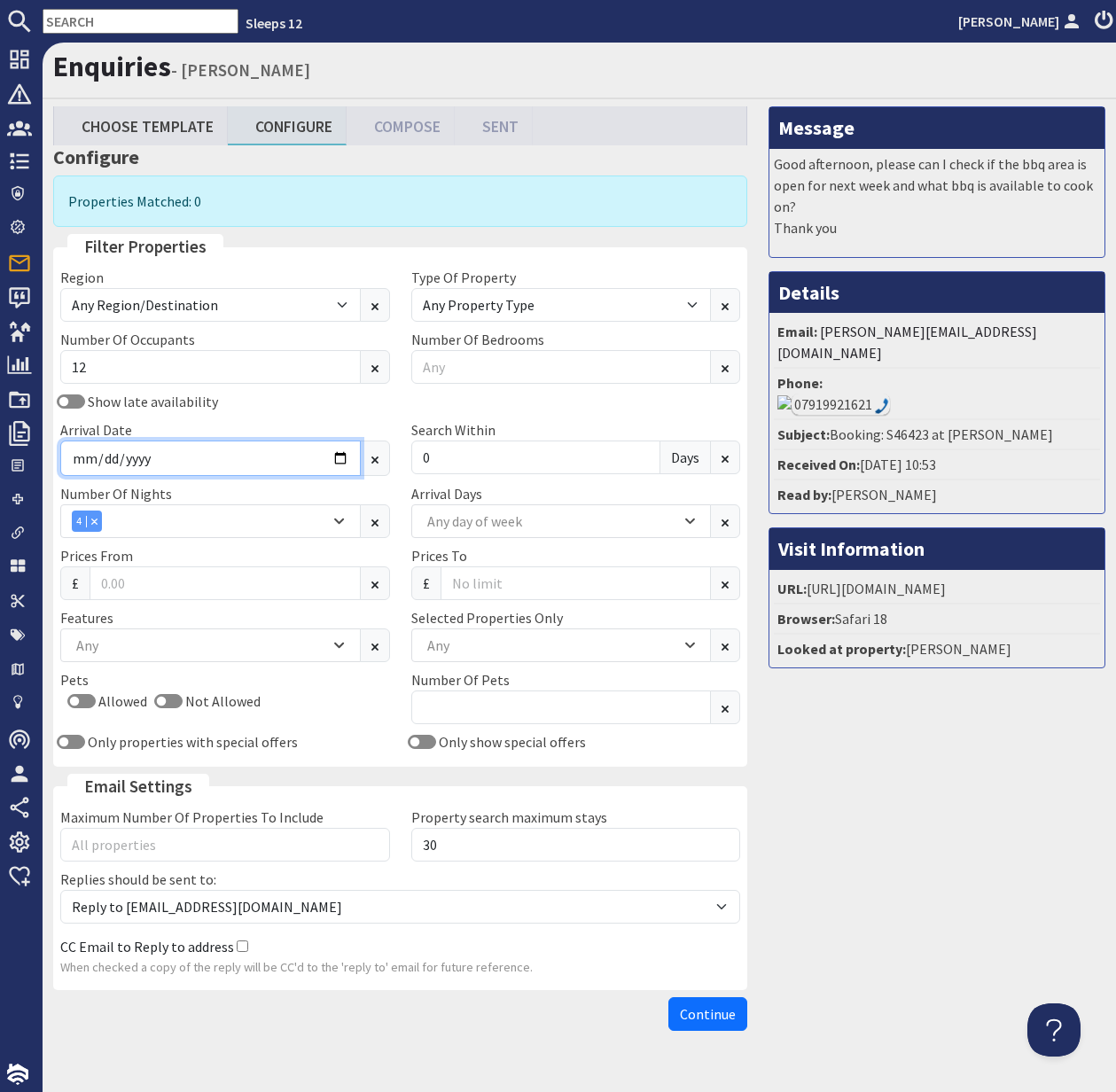
click at [344, 458] on input "2025-12-22" at bounding box center [210, 458] width 301 height 35
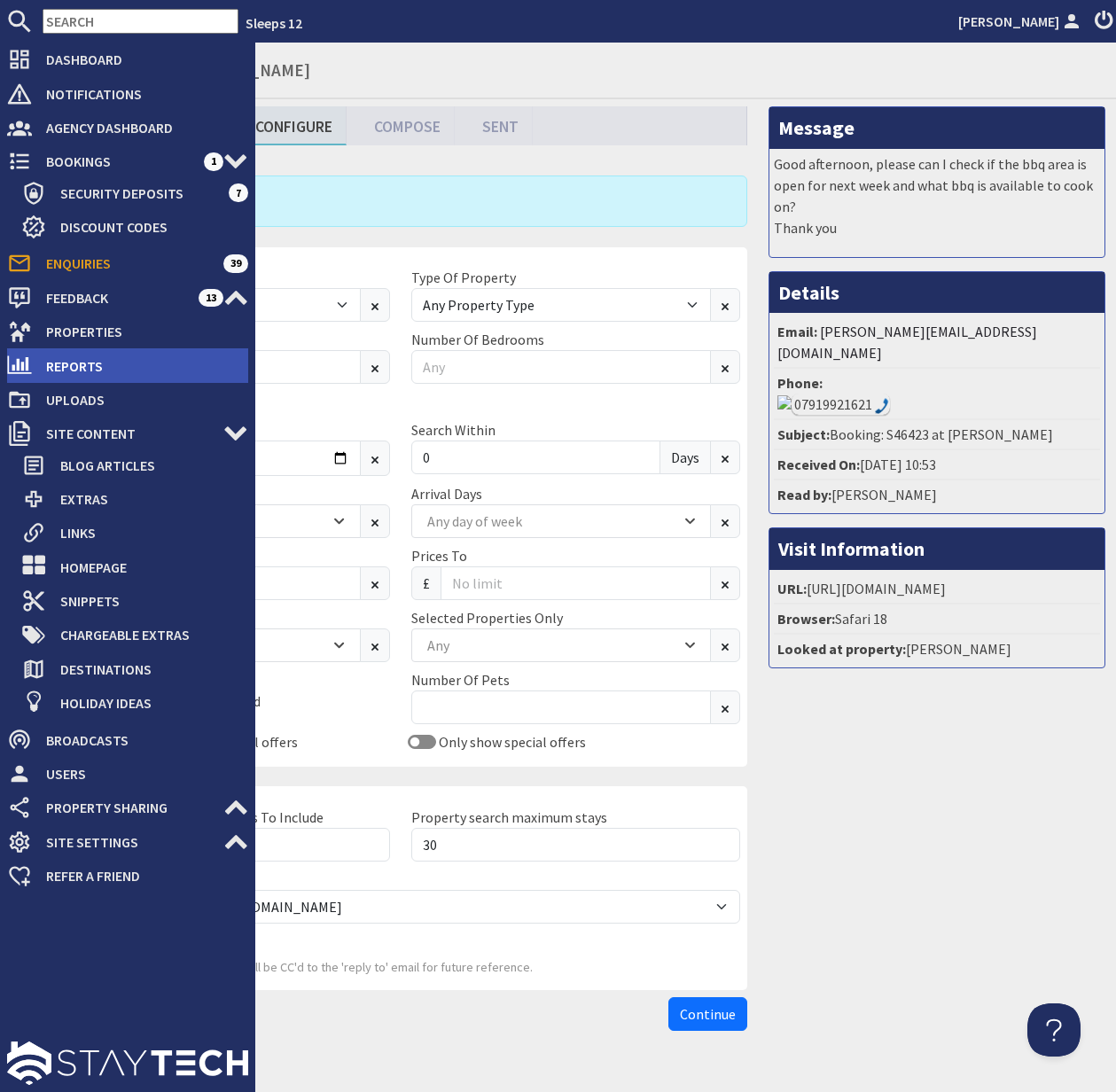
click at [46, 457] on span "Blog Articles" at bounding box center [147, 465] width 202 height 29
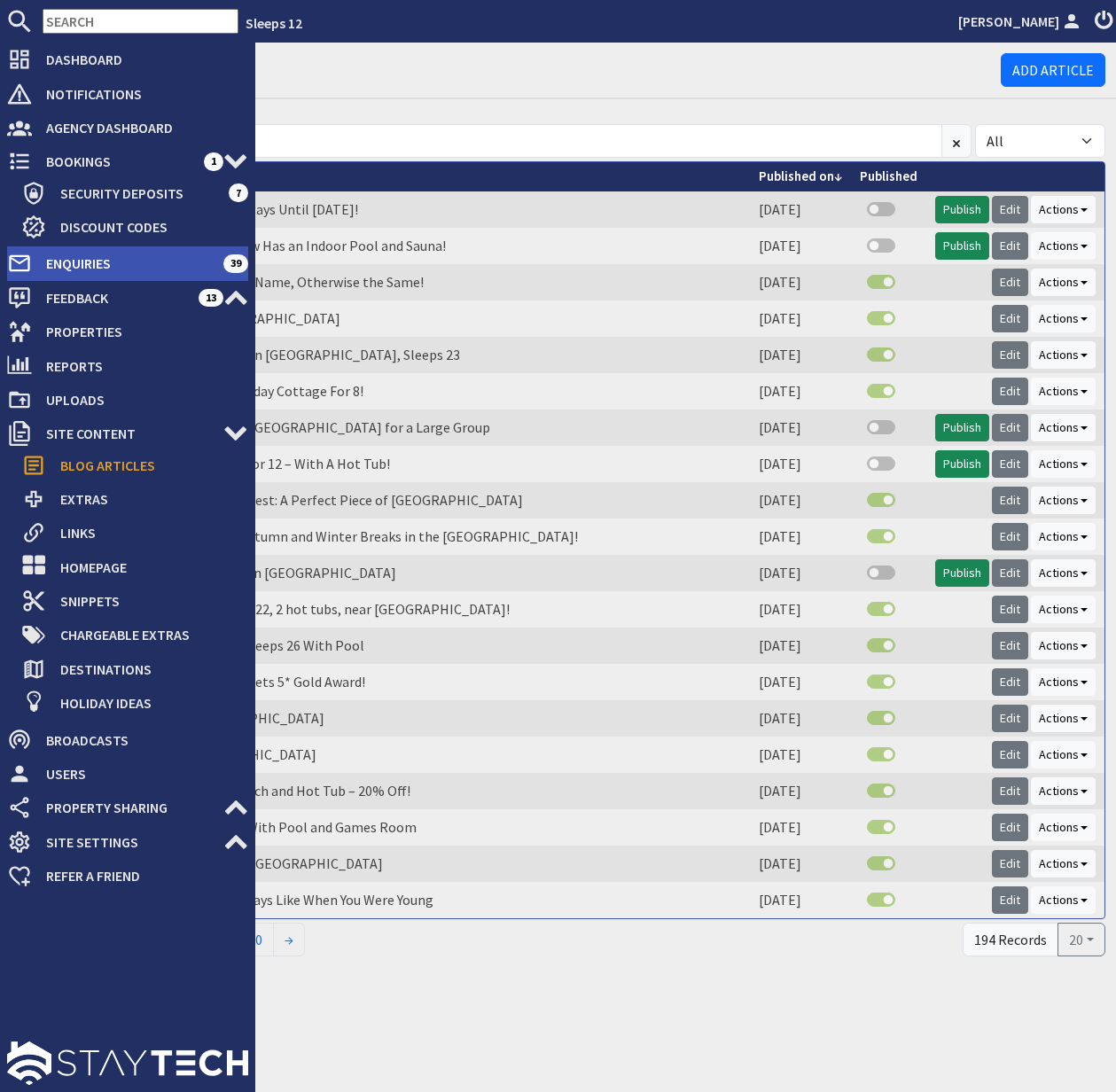
click at [95, 255] on span "Enquiries" at bounding box center [127, 263] width 192 height 29
select select
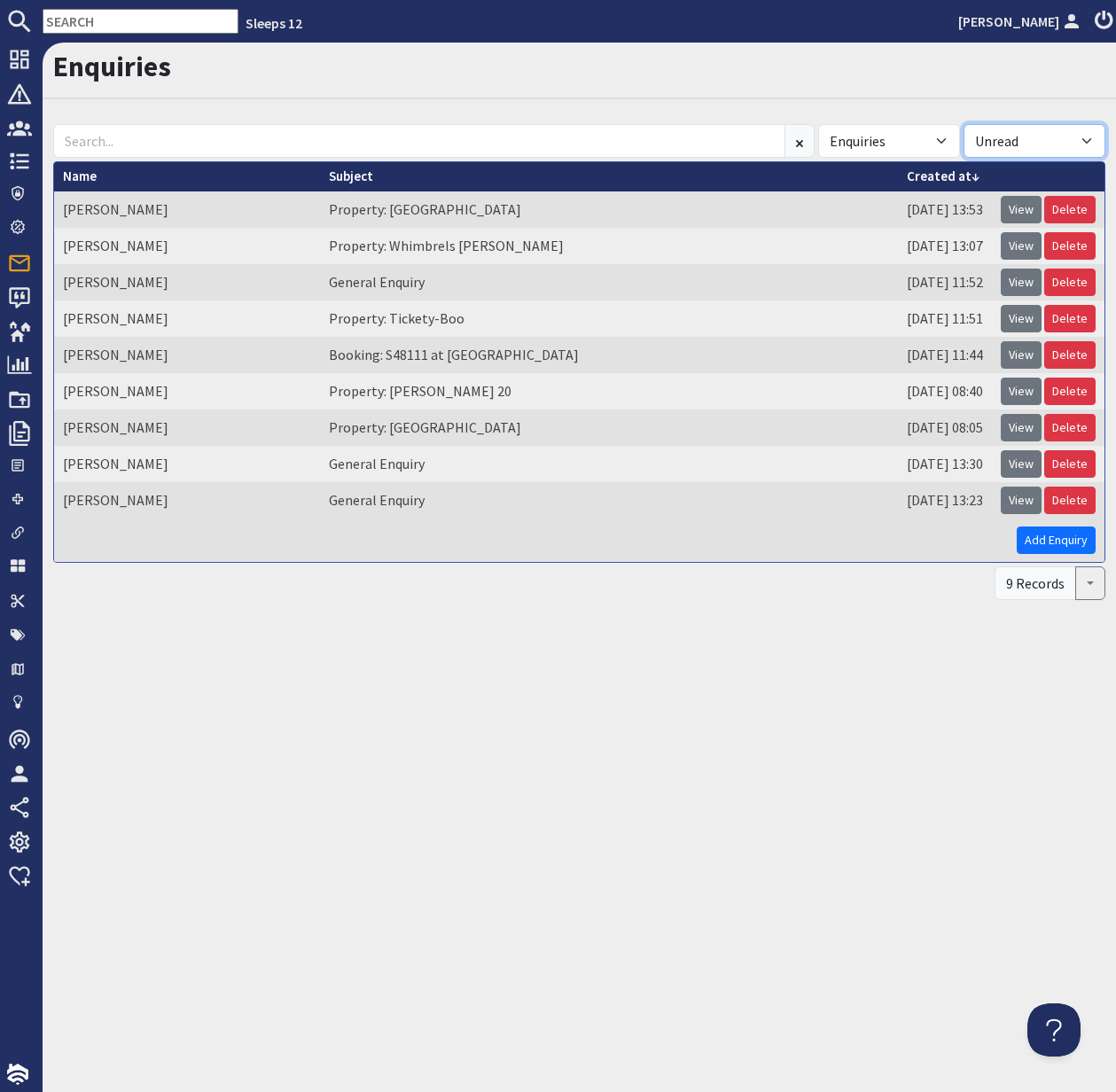
click at [1081, 140] on select "All Read Unread" at bounding box center [1035, 141] width 142 height 33
select select
click at [964, 124] on select "All Read Unread" at bounding box center [1035, 141] width 142 height 33
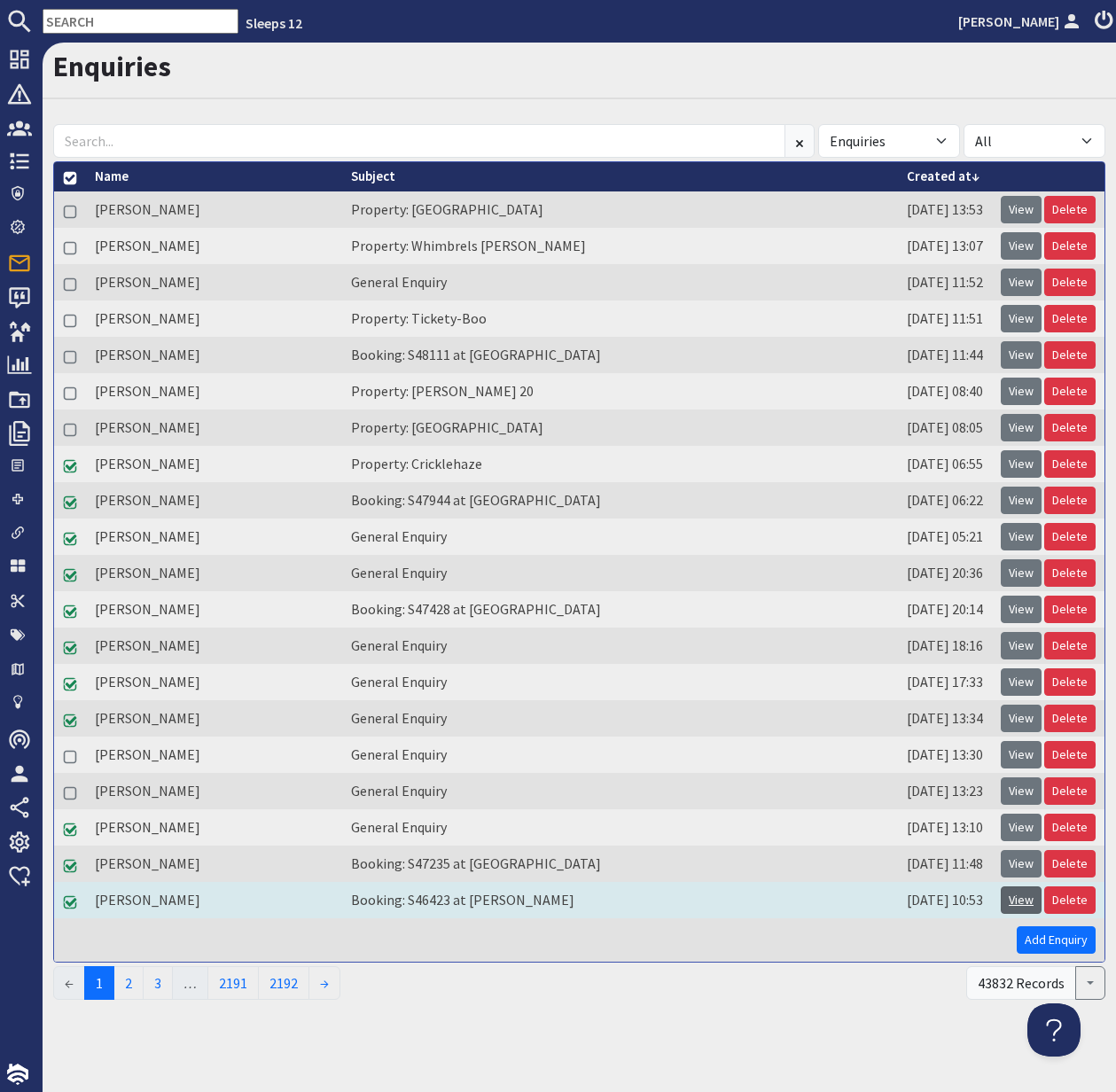
click at [1027, 899] on link "View" at bounding box center [1022, 900] width 41 height 28
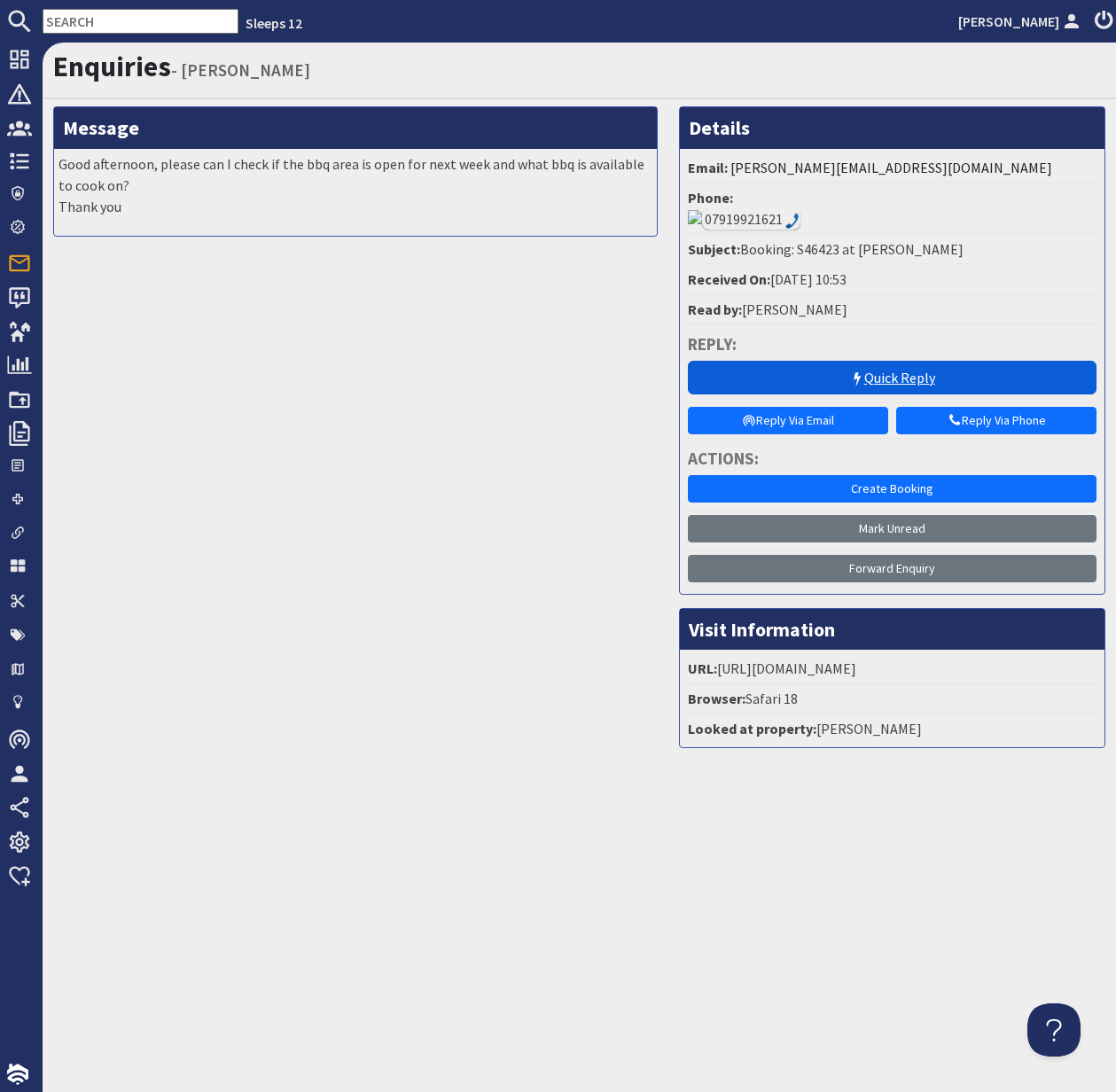
click at [904, 361] on link "Quick Reply" at bounding box center [893, 378] width 409 height 33
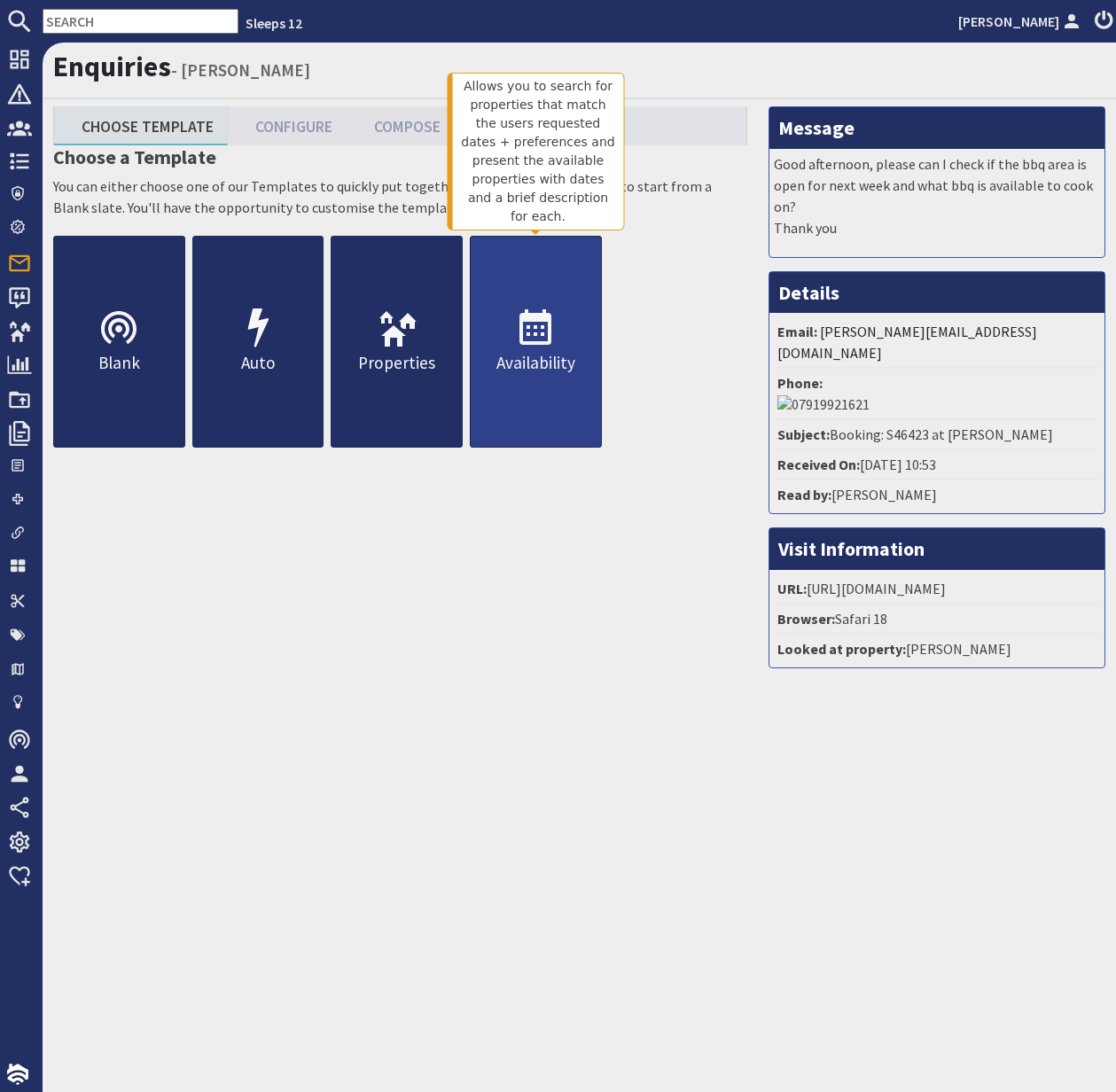
click at [533, 354] on p "Availability" at bounding box center [536, 363] width 130 height 26
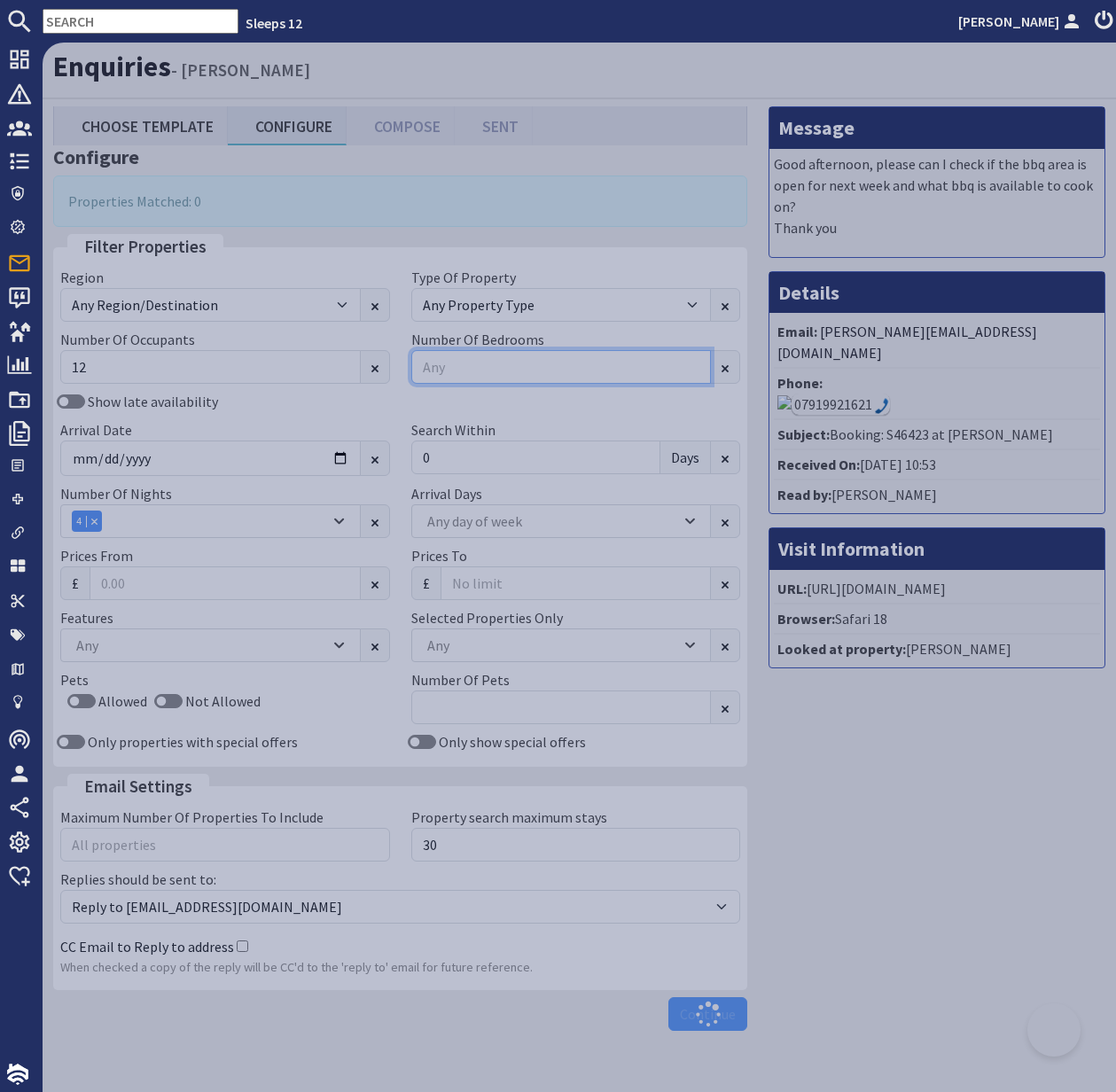
click at [533, 354] on input "Number Of Bedrooms" at bounding box center [562, 366] width 301 height 33
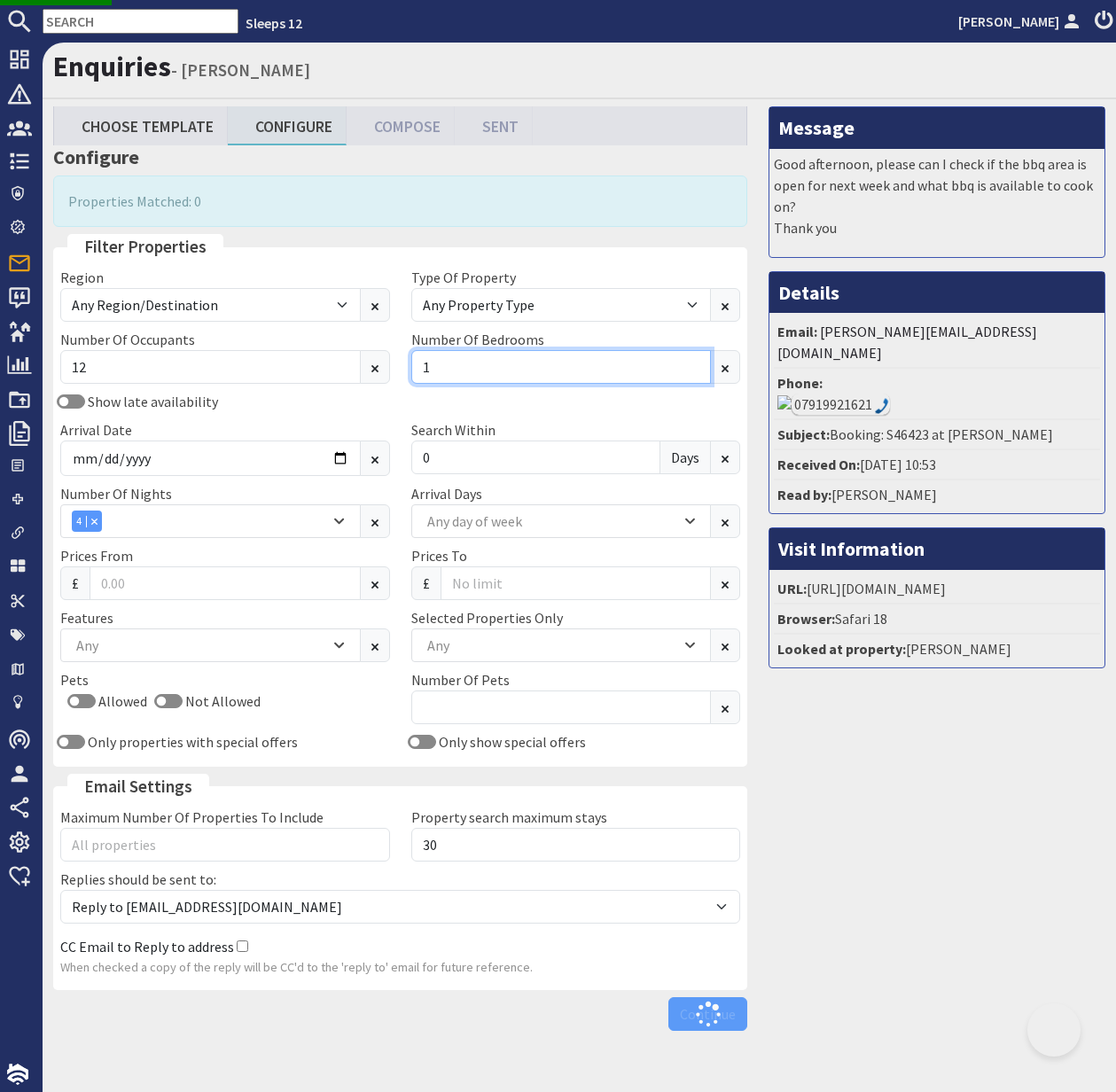
type input "1"
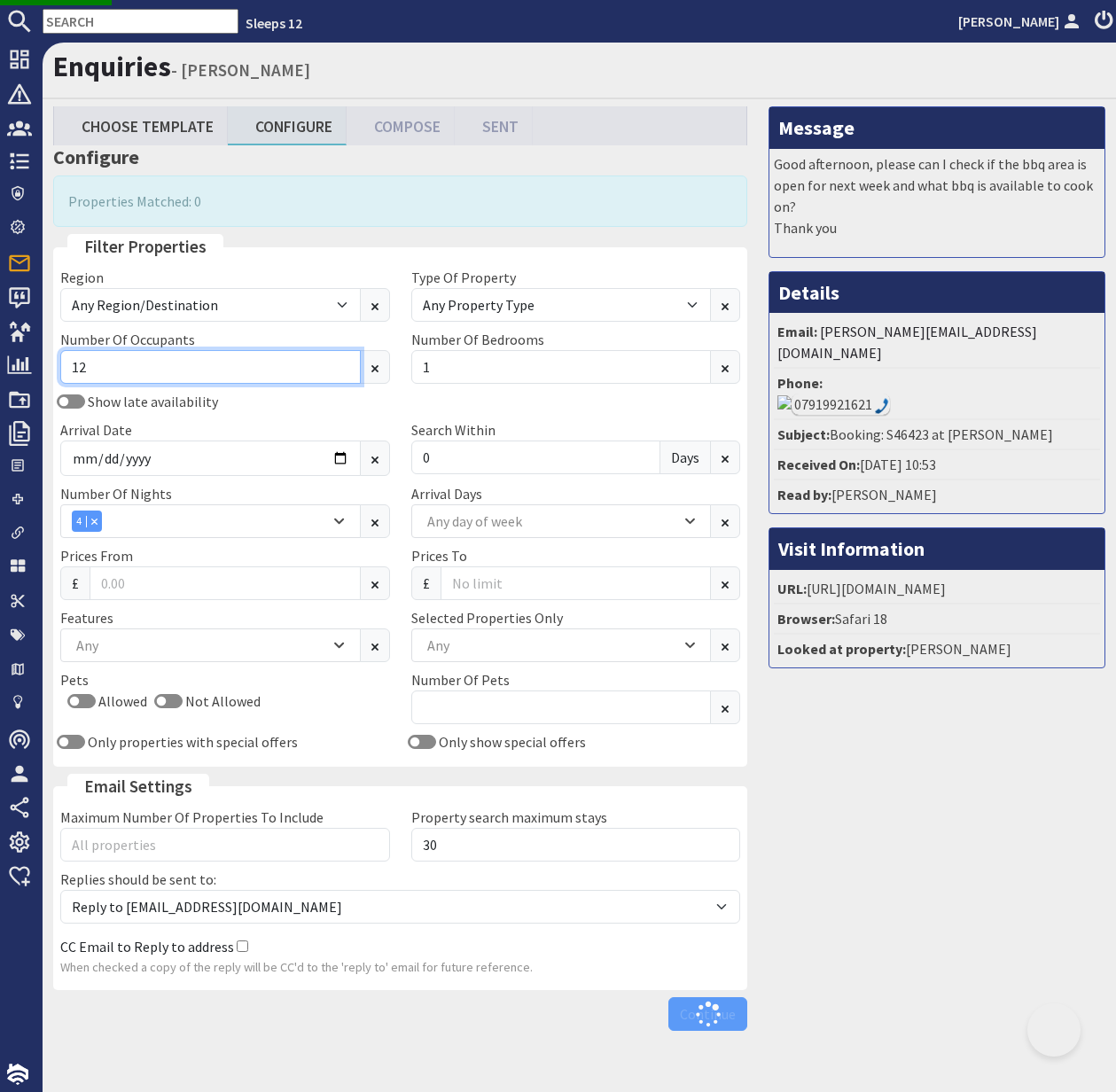
click at [117, 364] on input "12" at bounding box center [210, 366] width 301 height 33
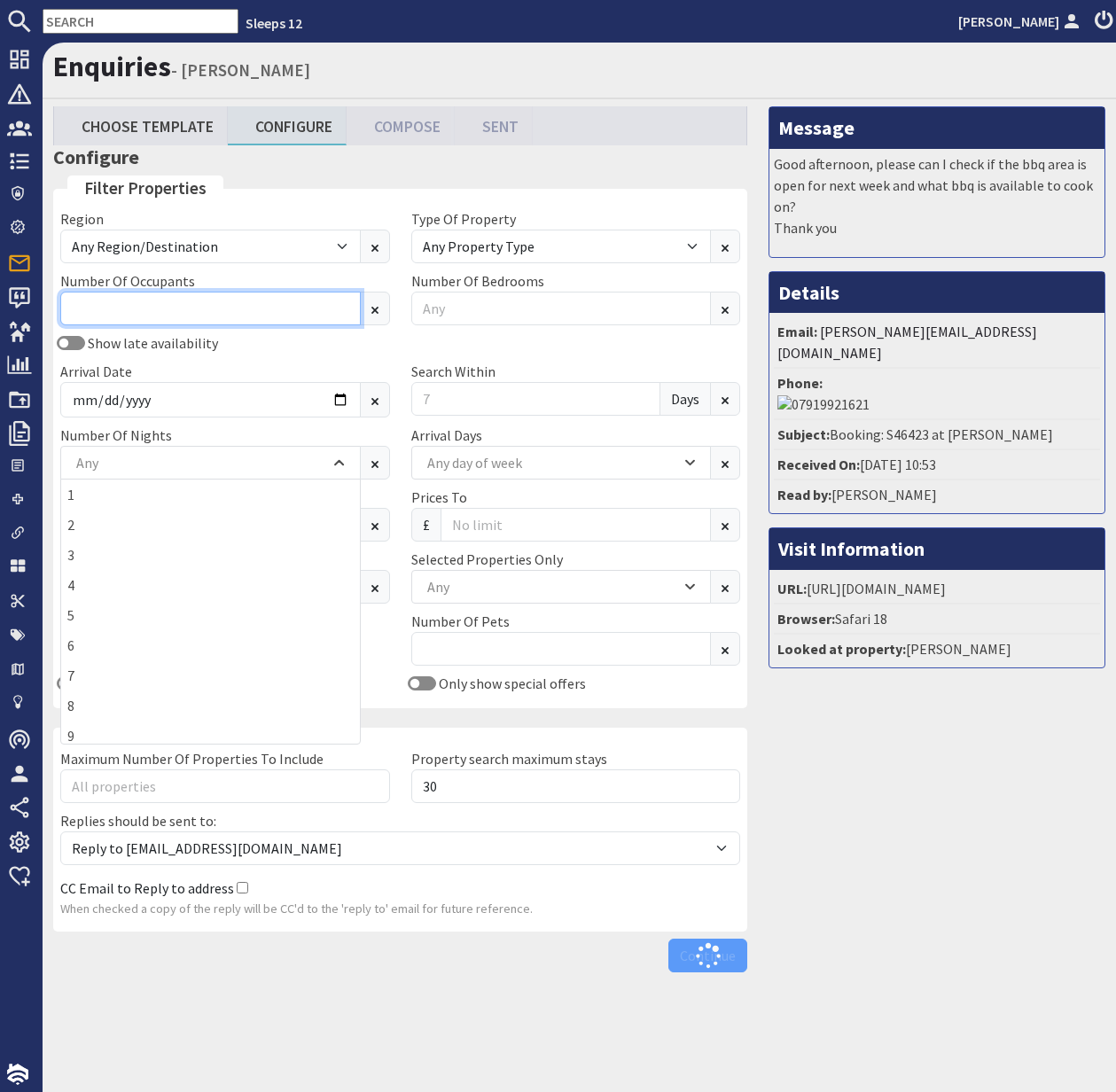
click at [78, 307] on input "Number Of Occupants" at bounding box center [210, 308] width 301 height 33
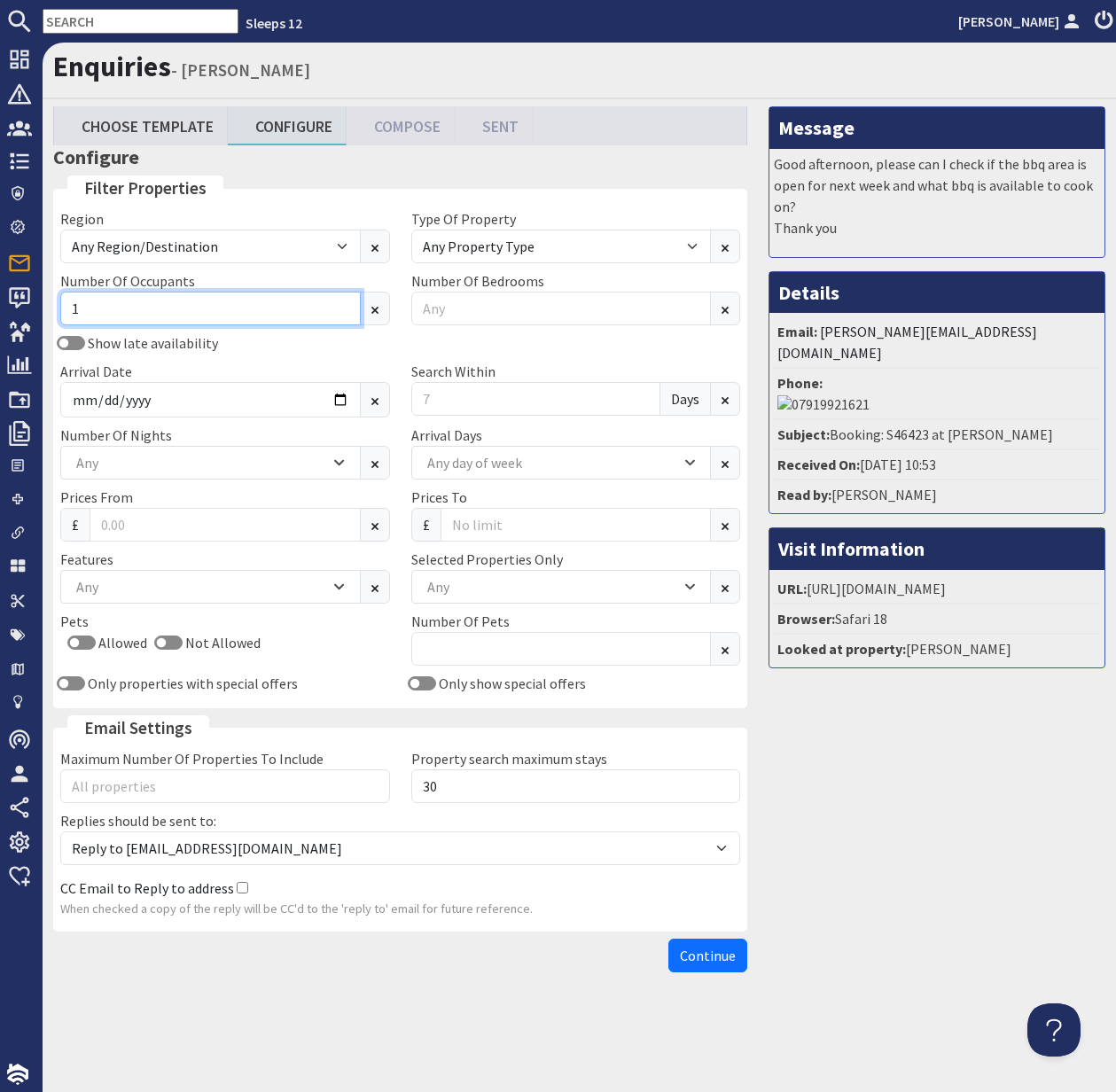
scroll to position [0, 0]
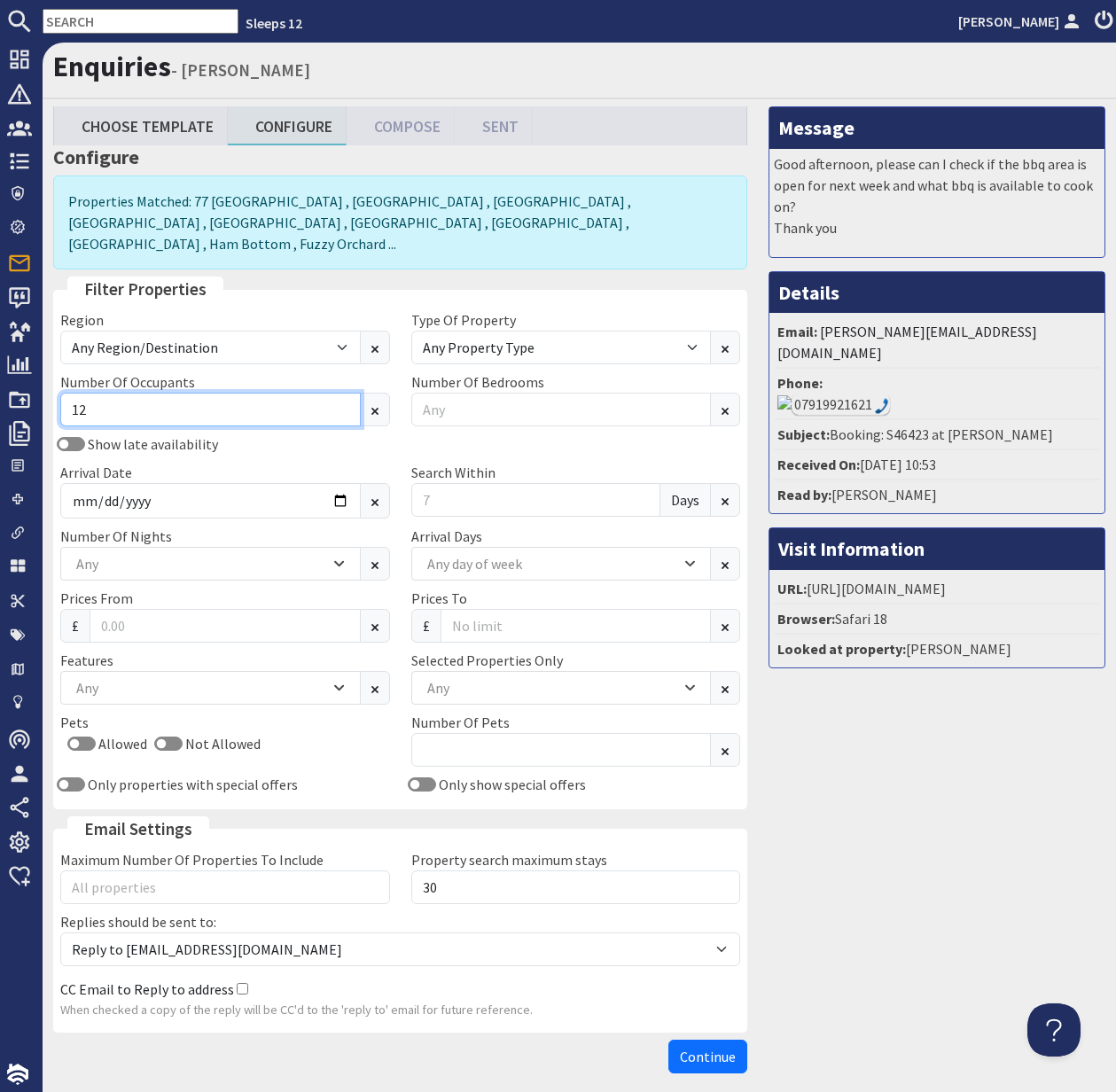
type input "12"
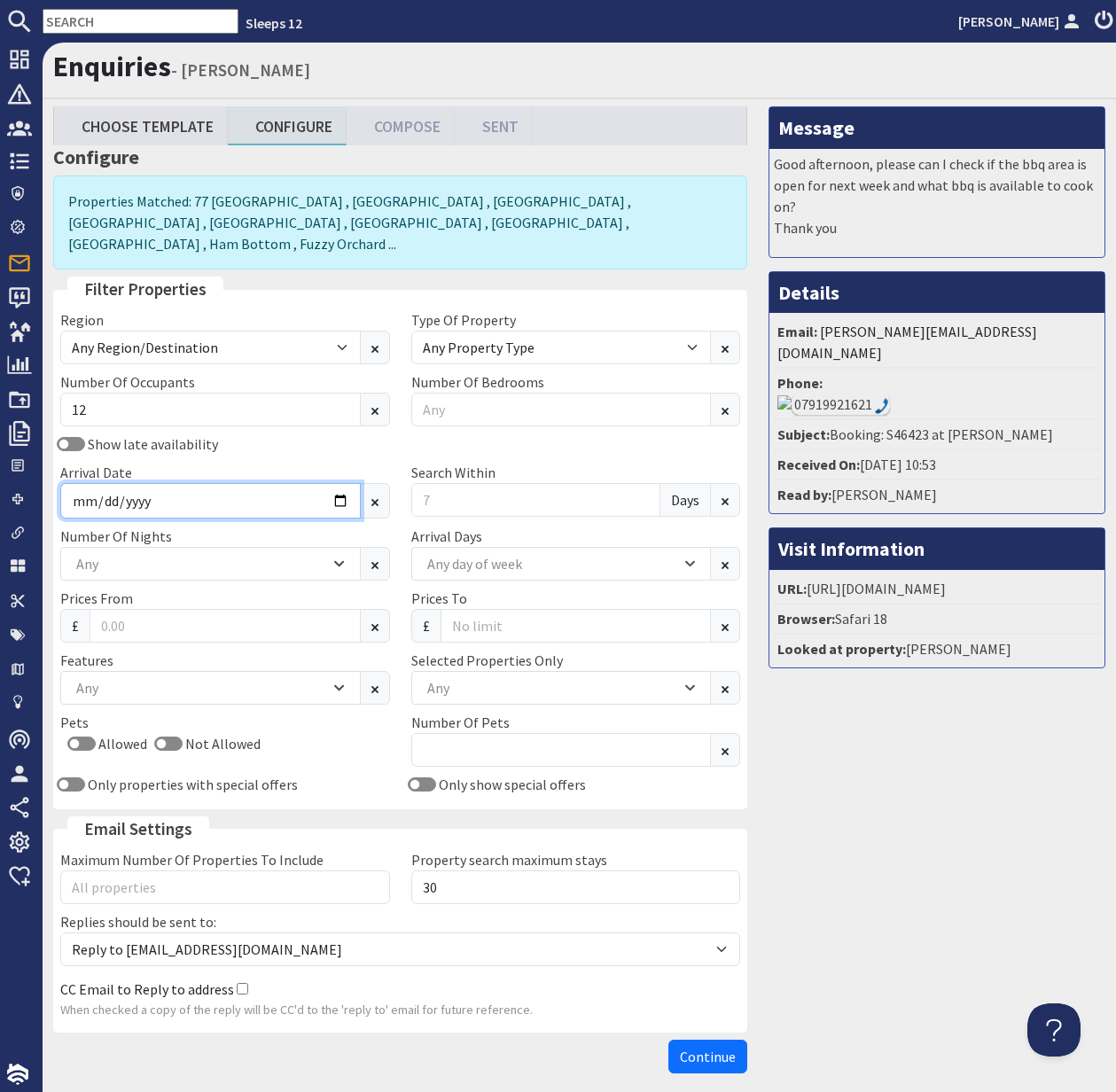
click at [338, 483] on input "Arrival Date" at bounding box center [210, 501] width 301 height 35
type input "[DATE]"
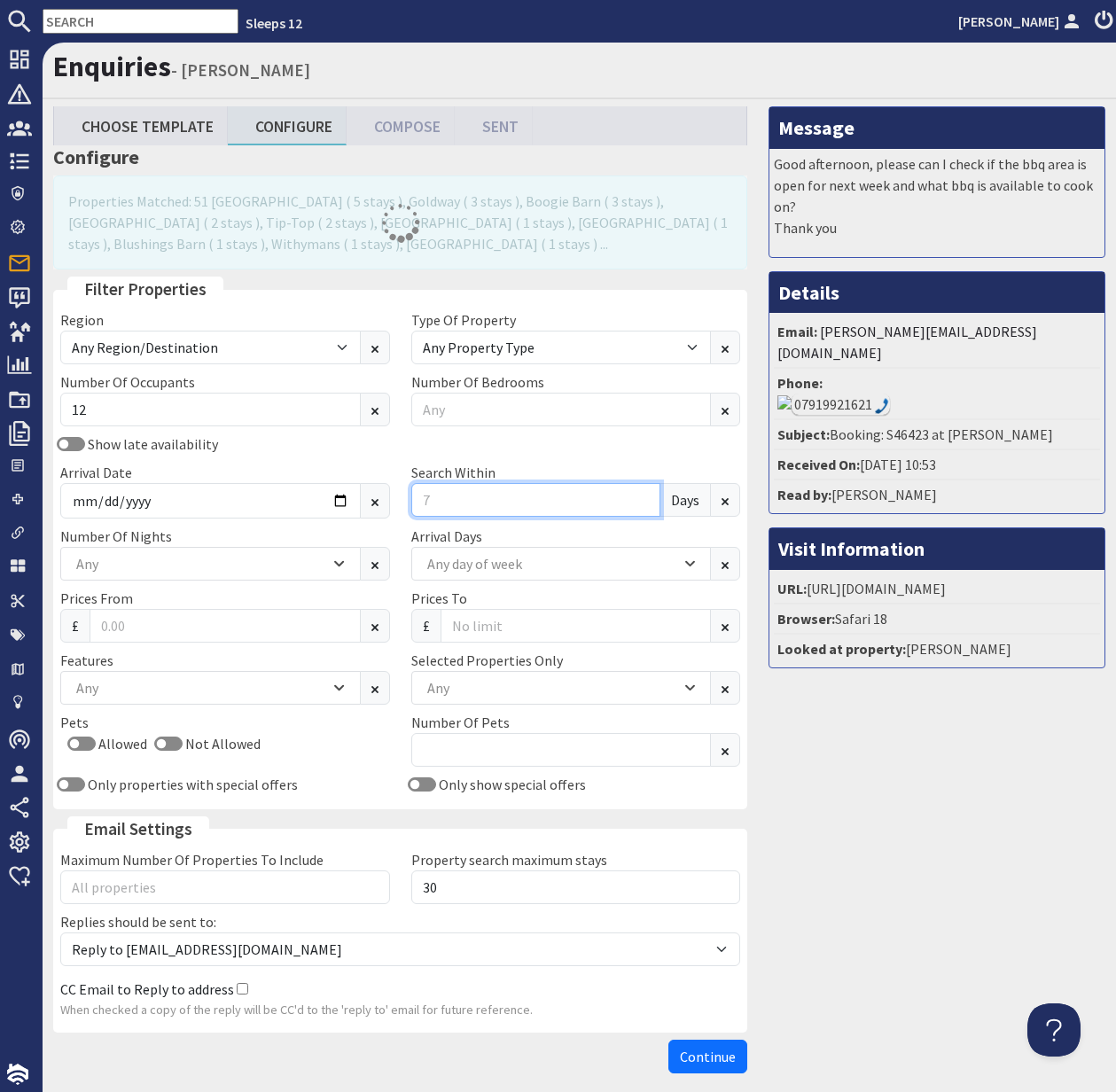
drag, startPoint x: 436, startPoint y: 498, endPoint x: 412, endPoint y: 502, distance: 24.3
click at [412, 502] on input "Search Within" at bounding box center [537, 500] width 250 height 33
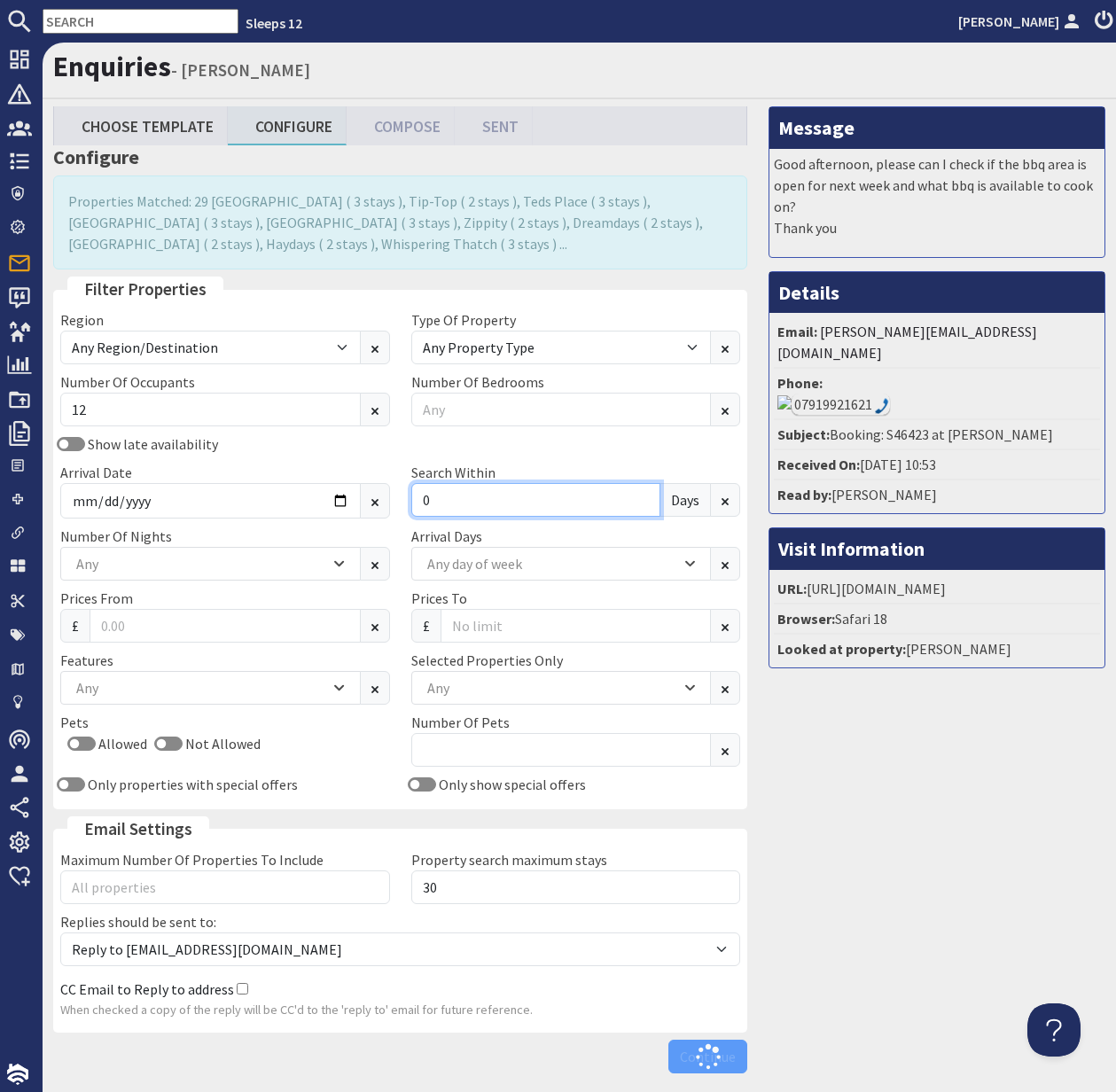
type input "0"
drag, startPoint x: 242, startPoint y: 587, endPoint x: 230, endPoint y: 577, distance: 15.6
click at [241, 585] on div "Region Any Region/Destination UK UK / England UK / England / Bristol UK / Engla…" at bounding box center [401, 555] width 701 height 493
click at [236, 572] on div "Any" at bounding box center [201, 564] width 258 height 19
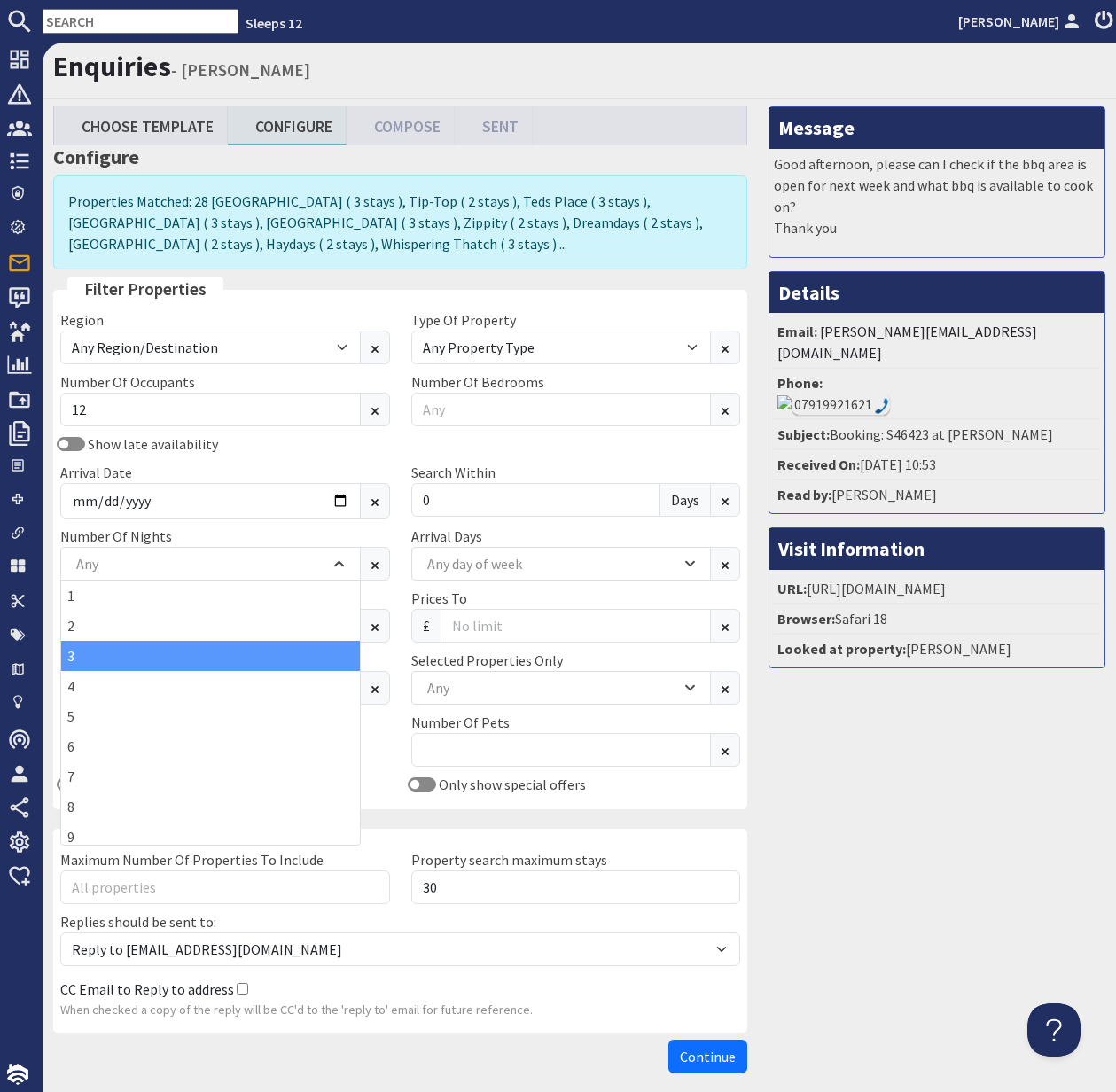
click at [151, 646] on div "3" at bounding box center [210, 656] width 299 height 31
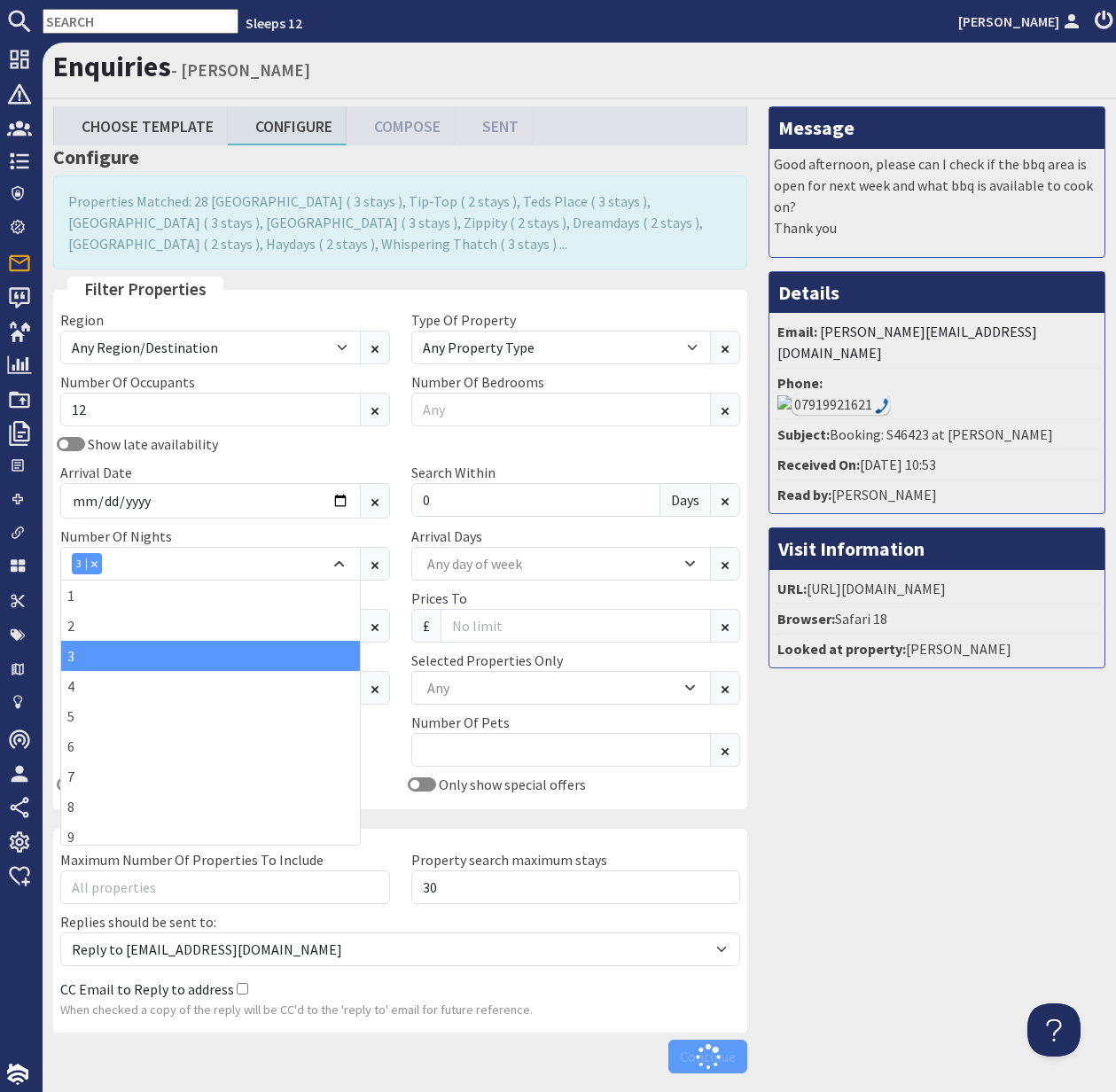
click at [389, 740] on div "Allowed Not Allowed" at bounding box center [225, 747] width 329 height 29
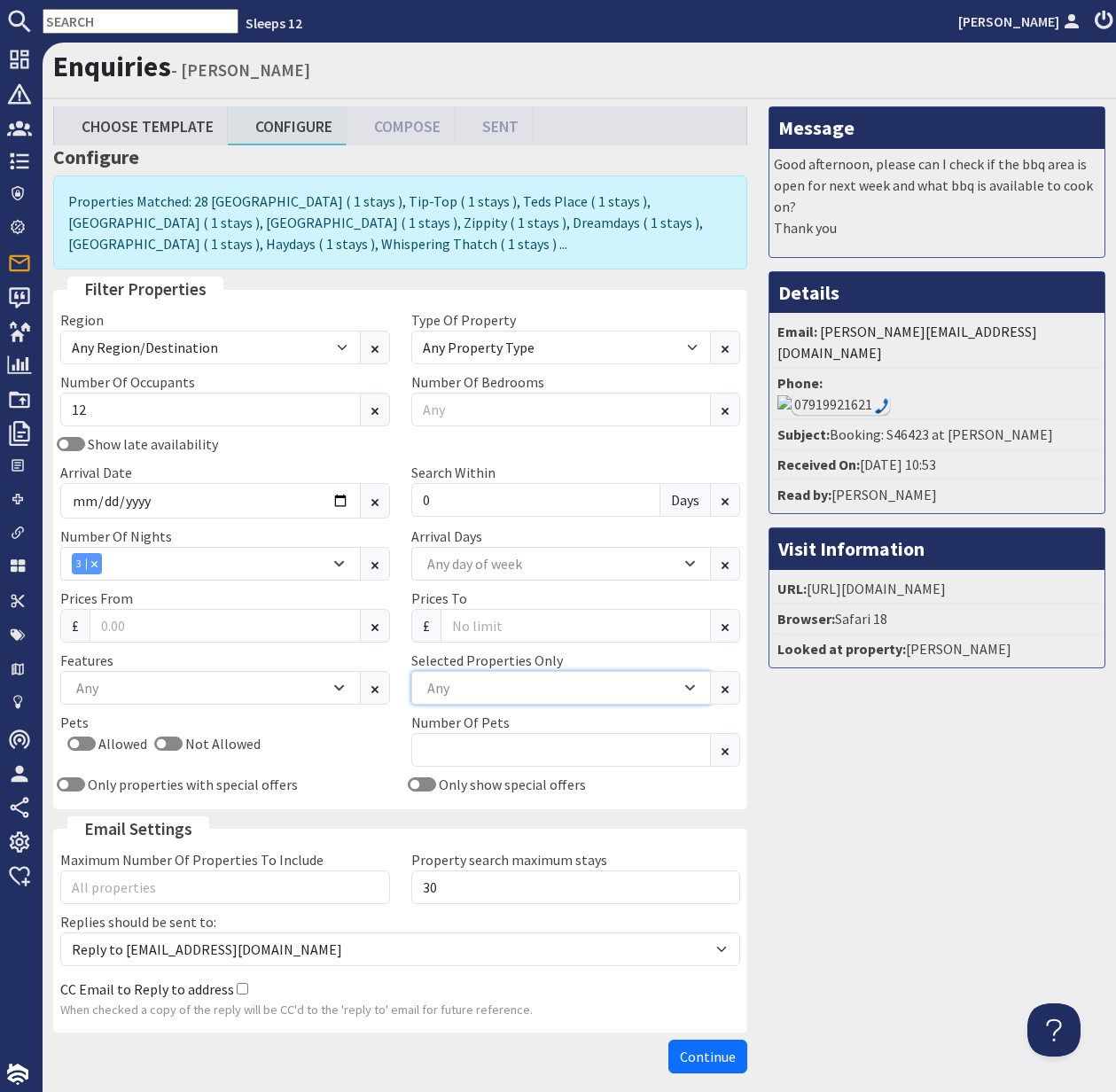
click at [481, 677] on div "Any" at bounding box center [552, 688] width 258 height 21
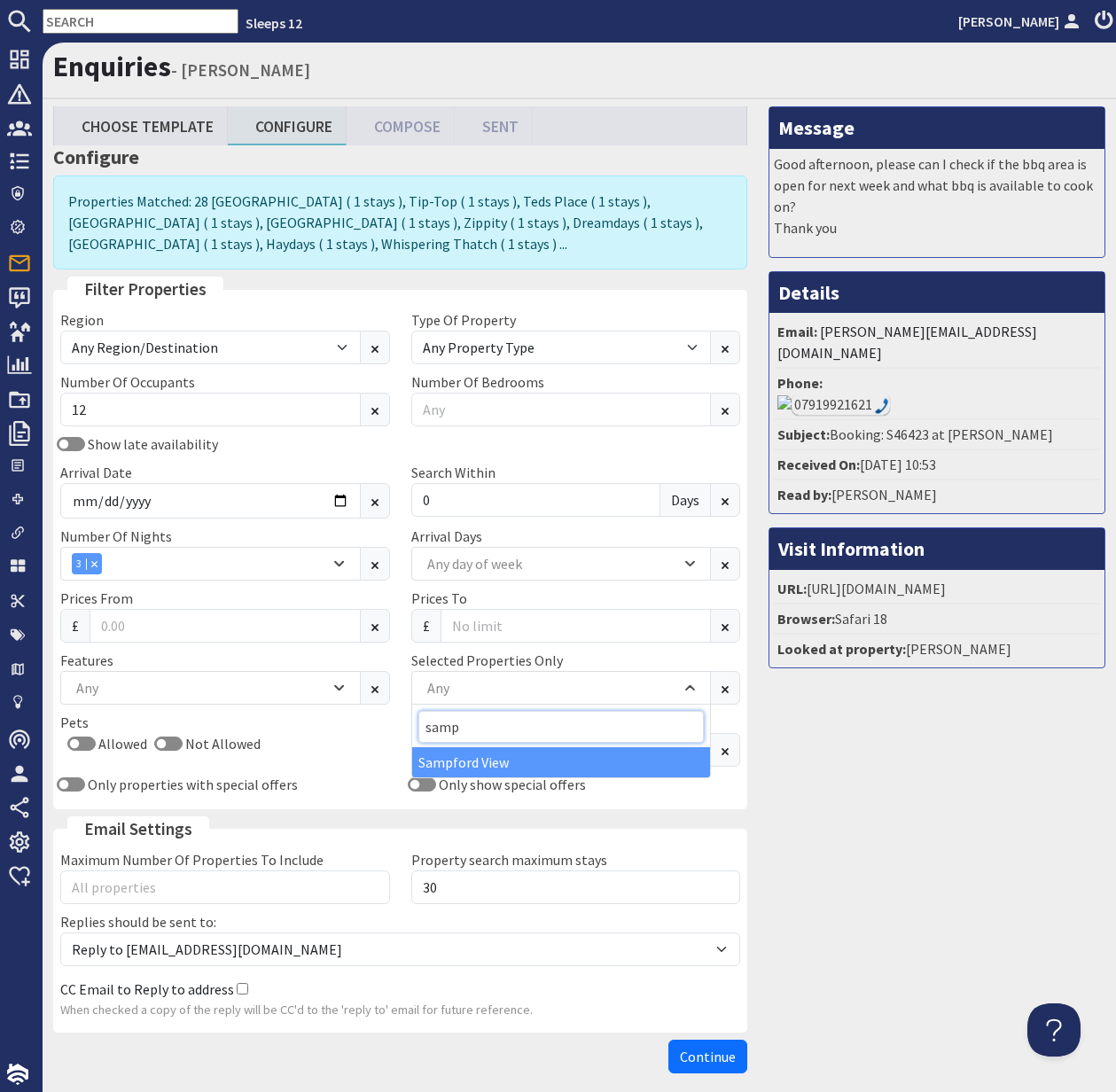
type input "samp"
click at [485, 760] on div "Sampford View" at bounding box center [562, 763] width 299 height 31
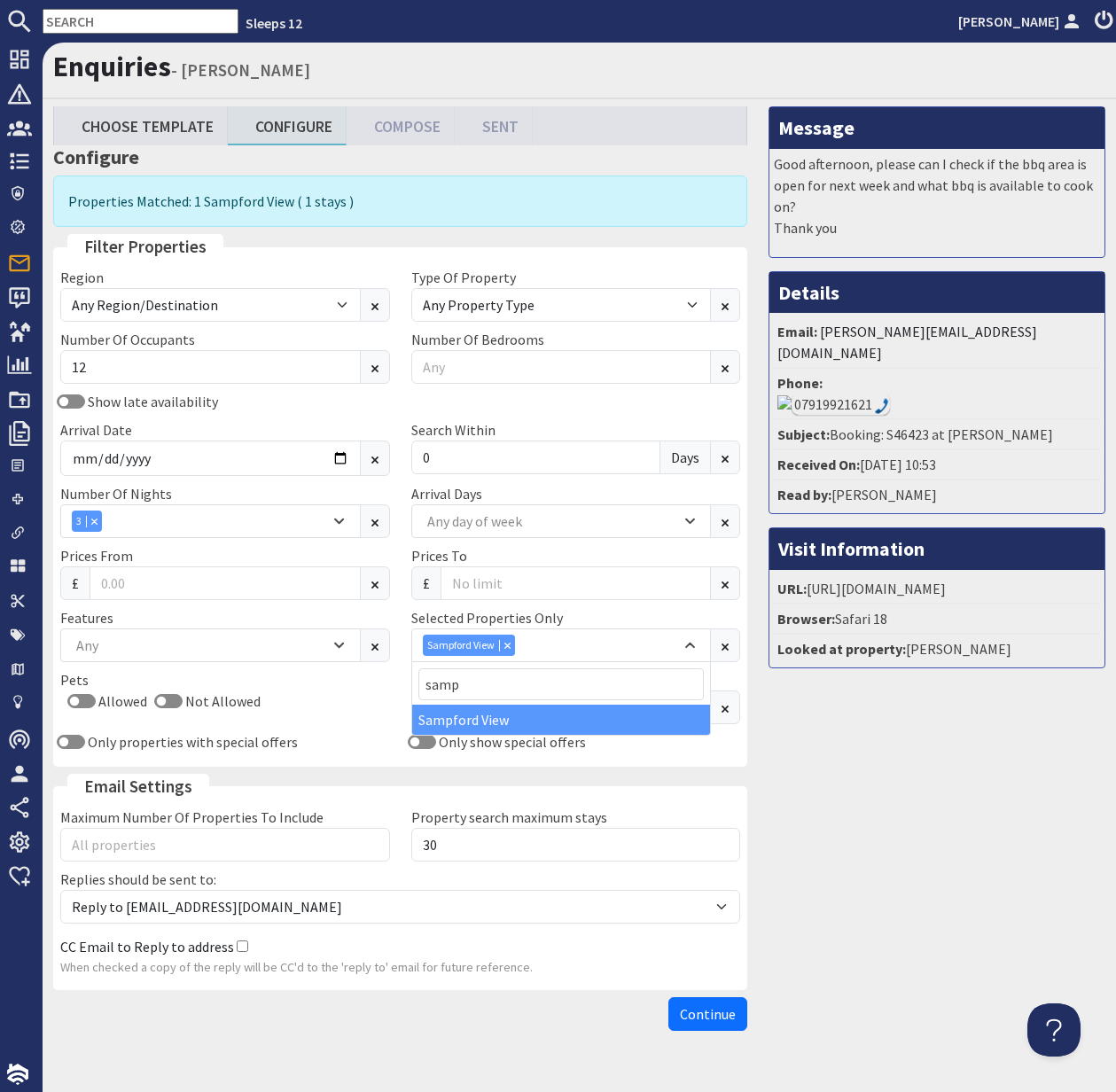
click at [707, 1011] on span "Continue" at bounding box center [708, 1014] width 56 height 18
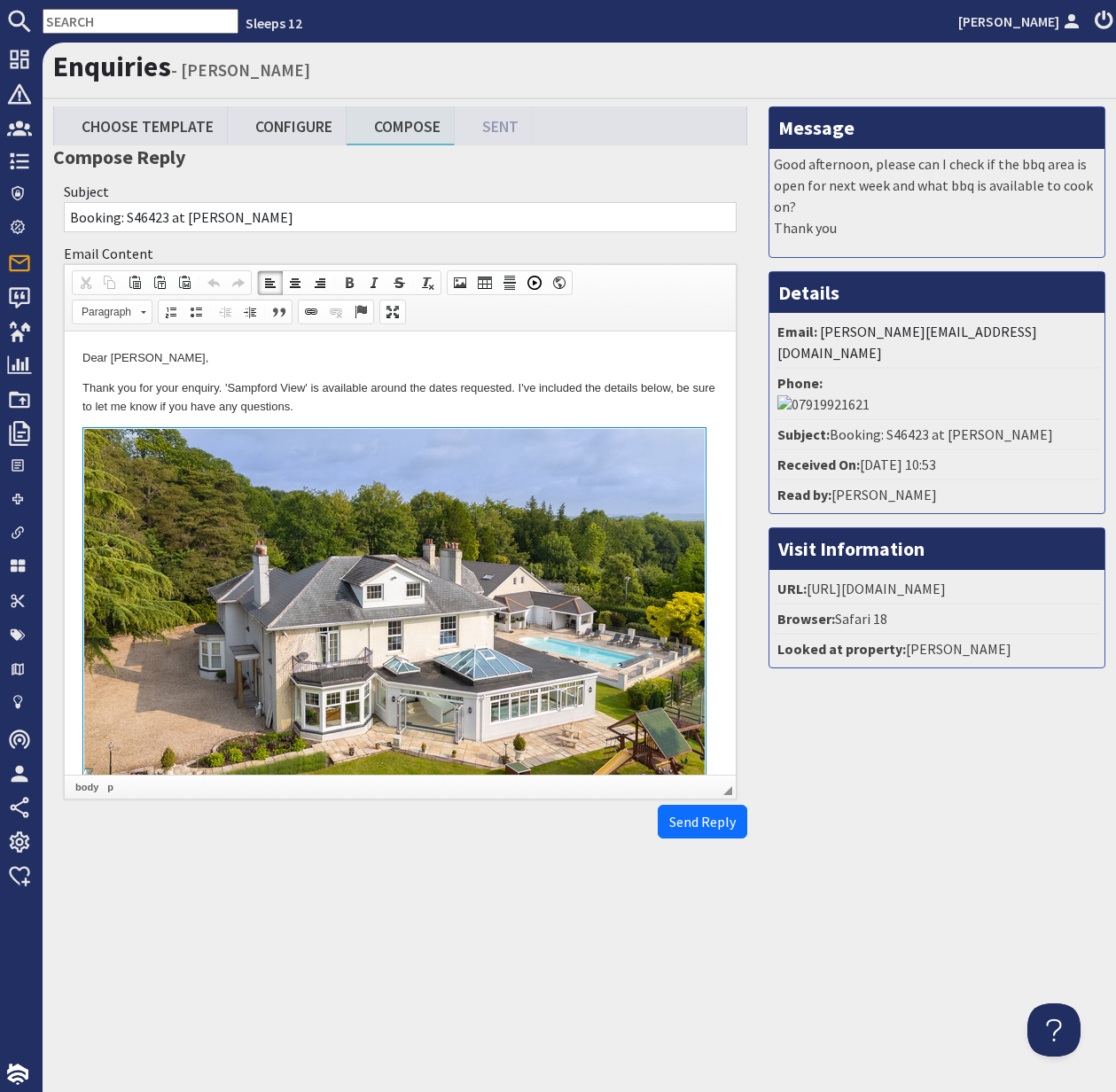
click at [76, 387] on html "Dear Lindsey Ramseyer, Thank you for your enquiry. 'Sampford View' is available…" at bounding box center [400, 735] width 671 height 808
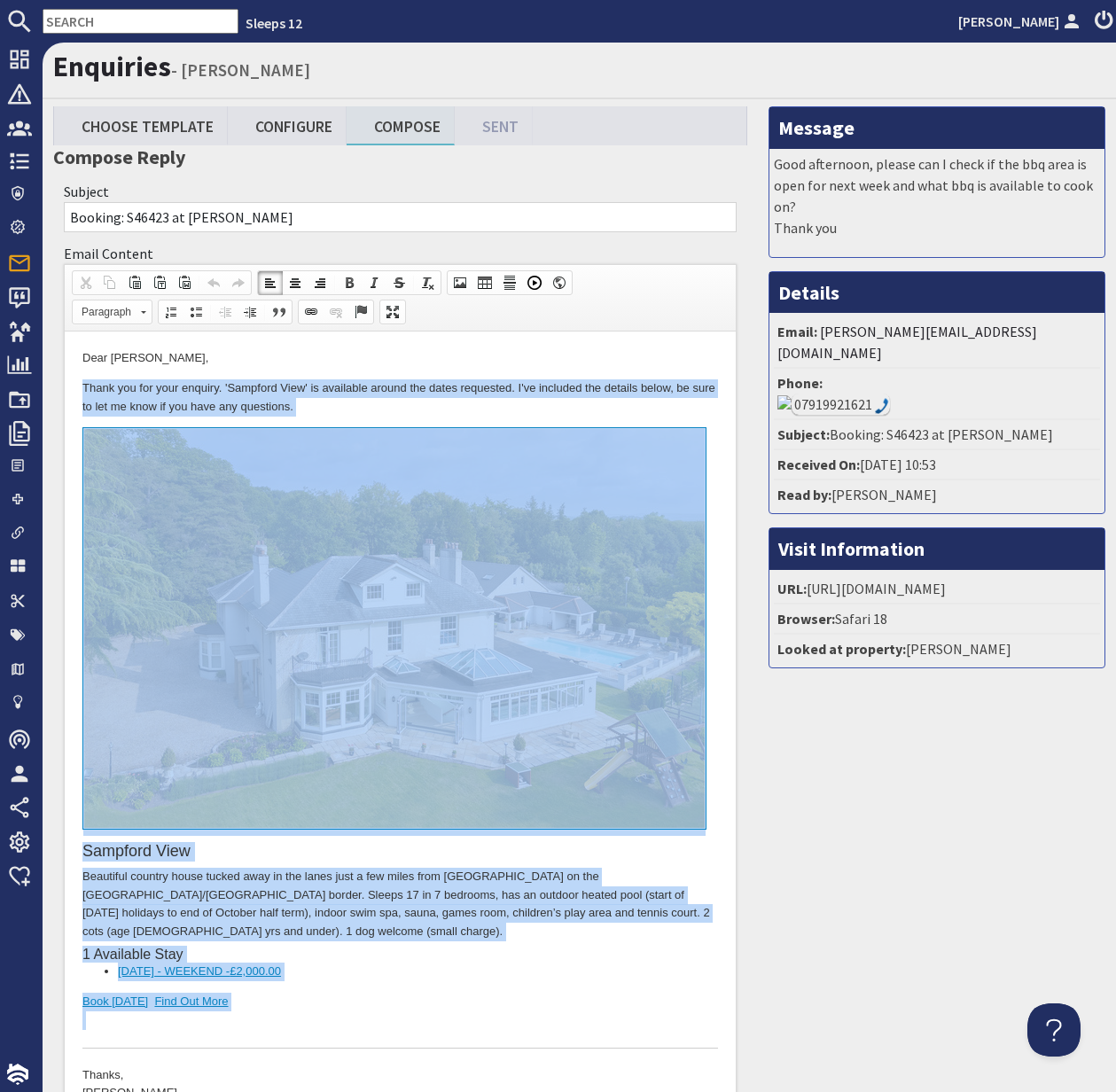
drag, startPoint x: 75, startPoint y: 384, endPoint x: 393, endPoint y: 1009, distance: 701.2
click at [393, 1009] on html "Dear Lindsey Ramseyer, Thank you for your enquiry. 'Sampford View' is available…" at bounding box center [400, 735] width 671 height 808
copy body "Thank you for your enquiry. 'Sampford View' is available around the dates reque…"
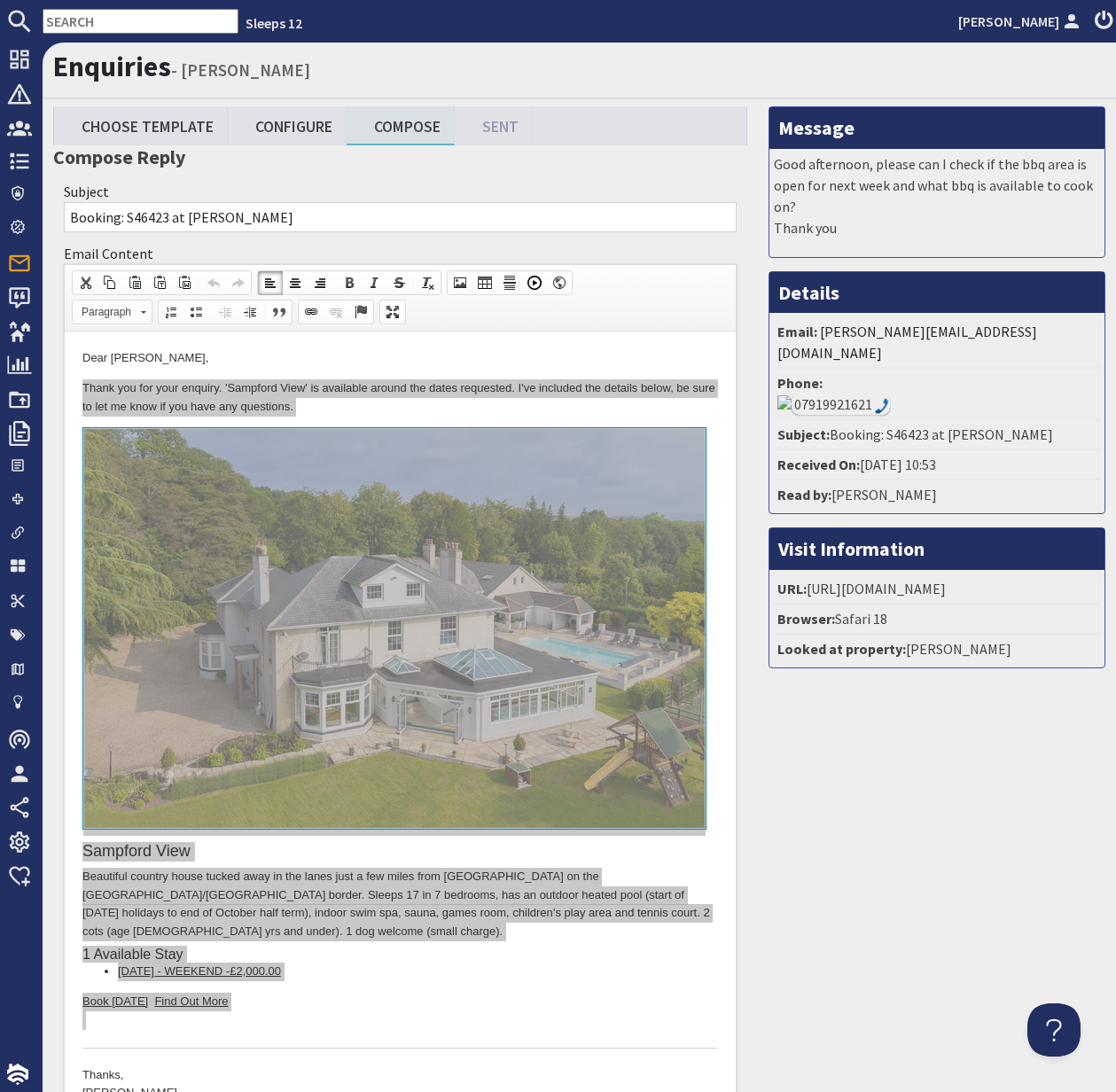
click at [81, 20] on input "text" at bounding box center [141, 21] width 196 height 25
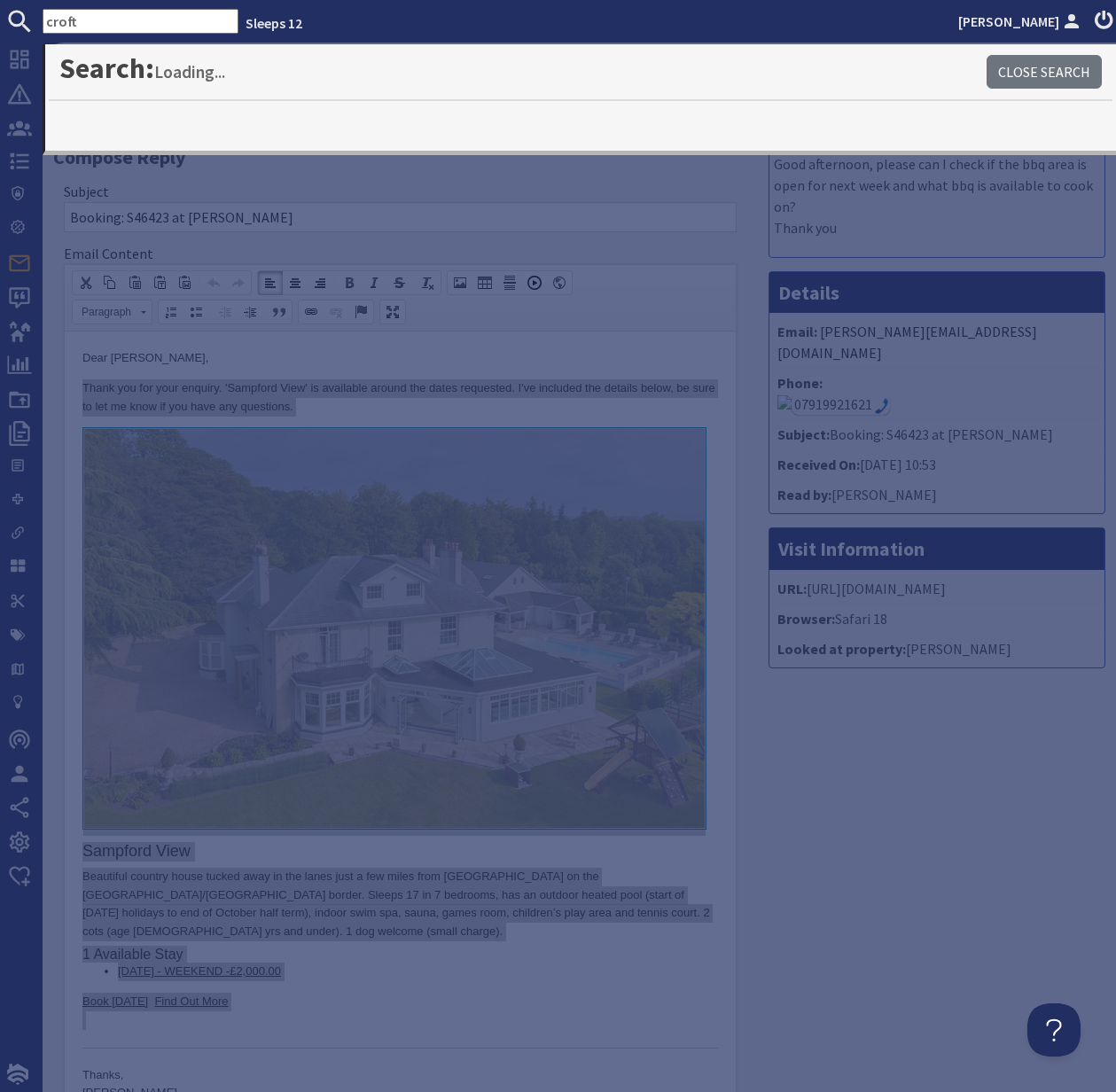
type input "croft"
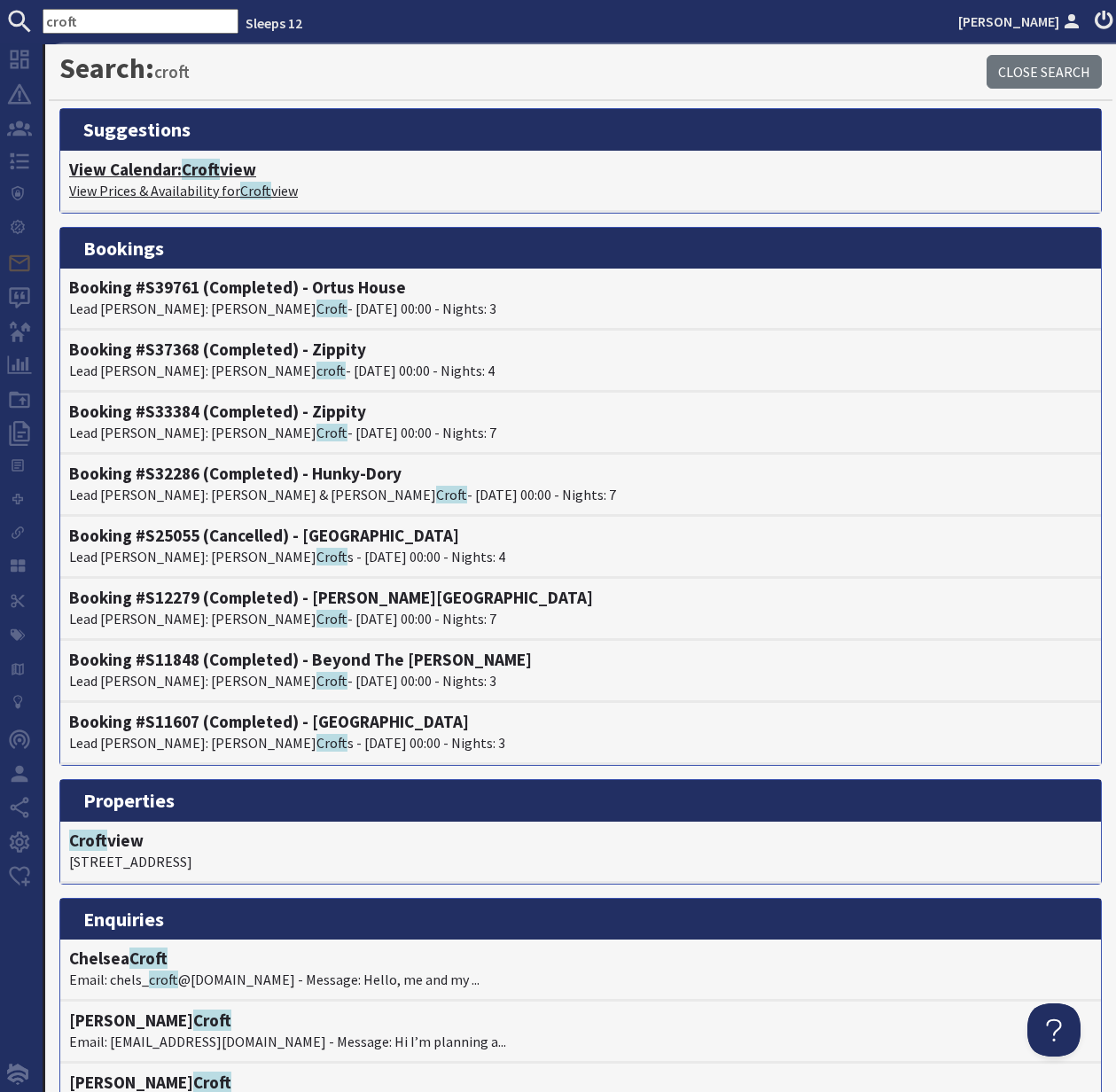
click at [127, 172] on h4 "View Calendar: Croft view" at bounding box center [581, 169] width 1023 height 20
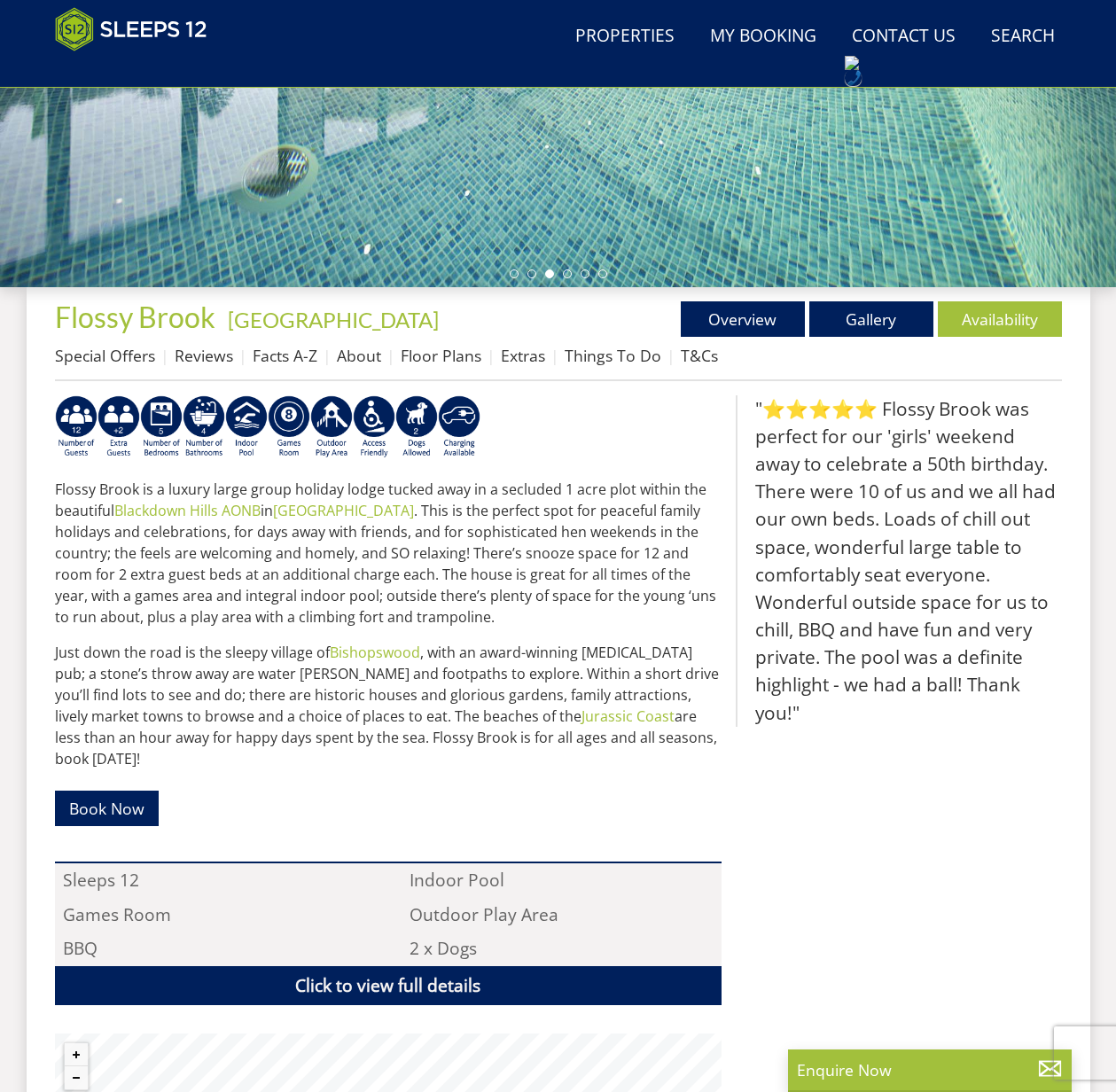
scroll to position [635, 0]
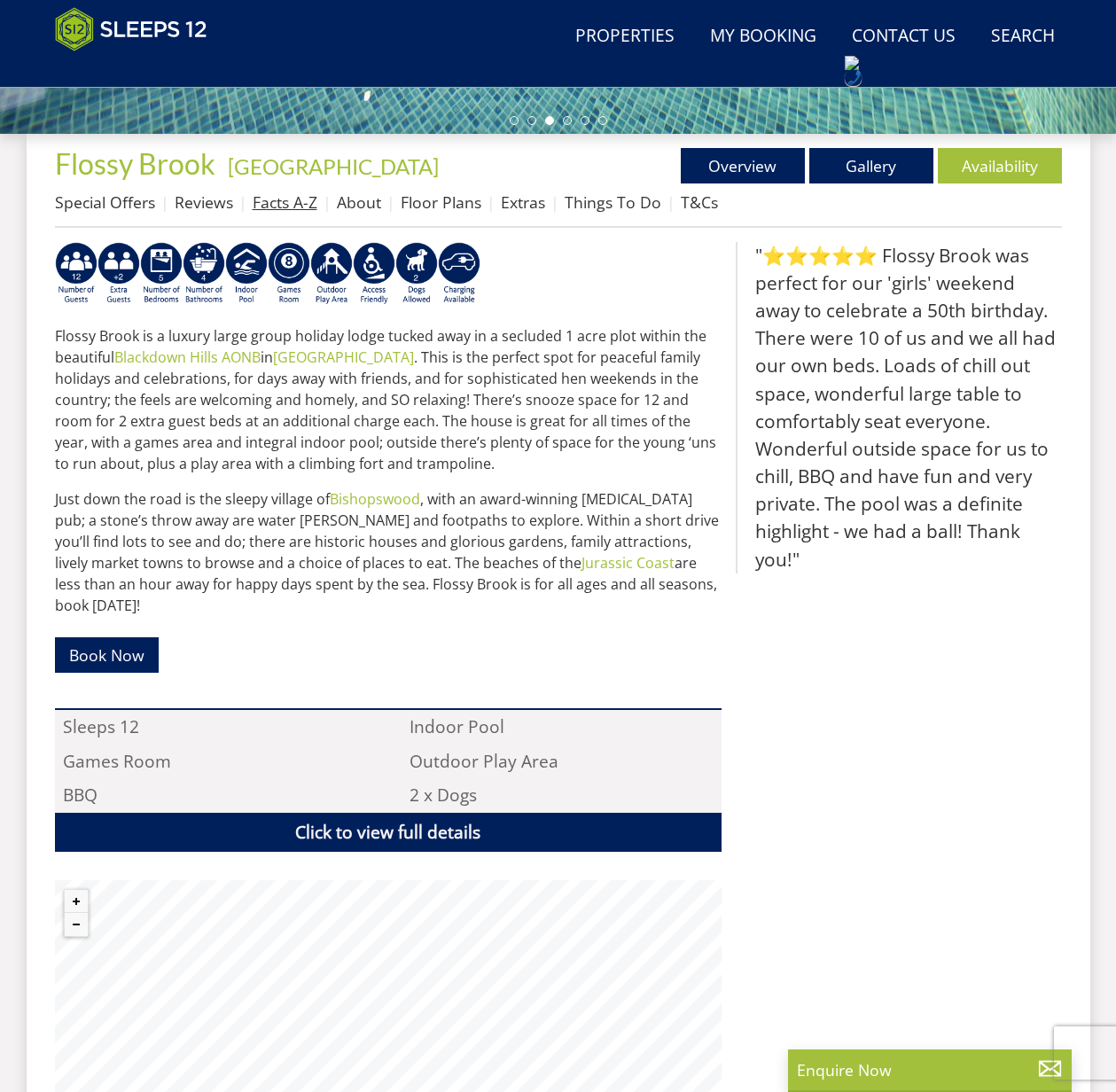
click at [284, 199] on link "Facts A-Z" at bounding box center [285, 202] width 65 height 21
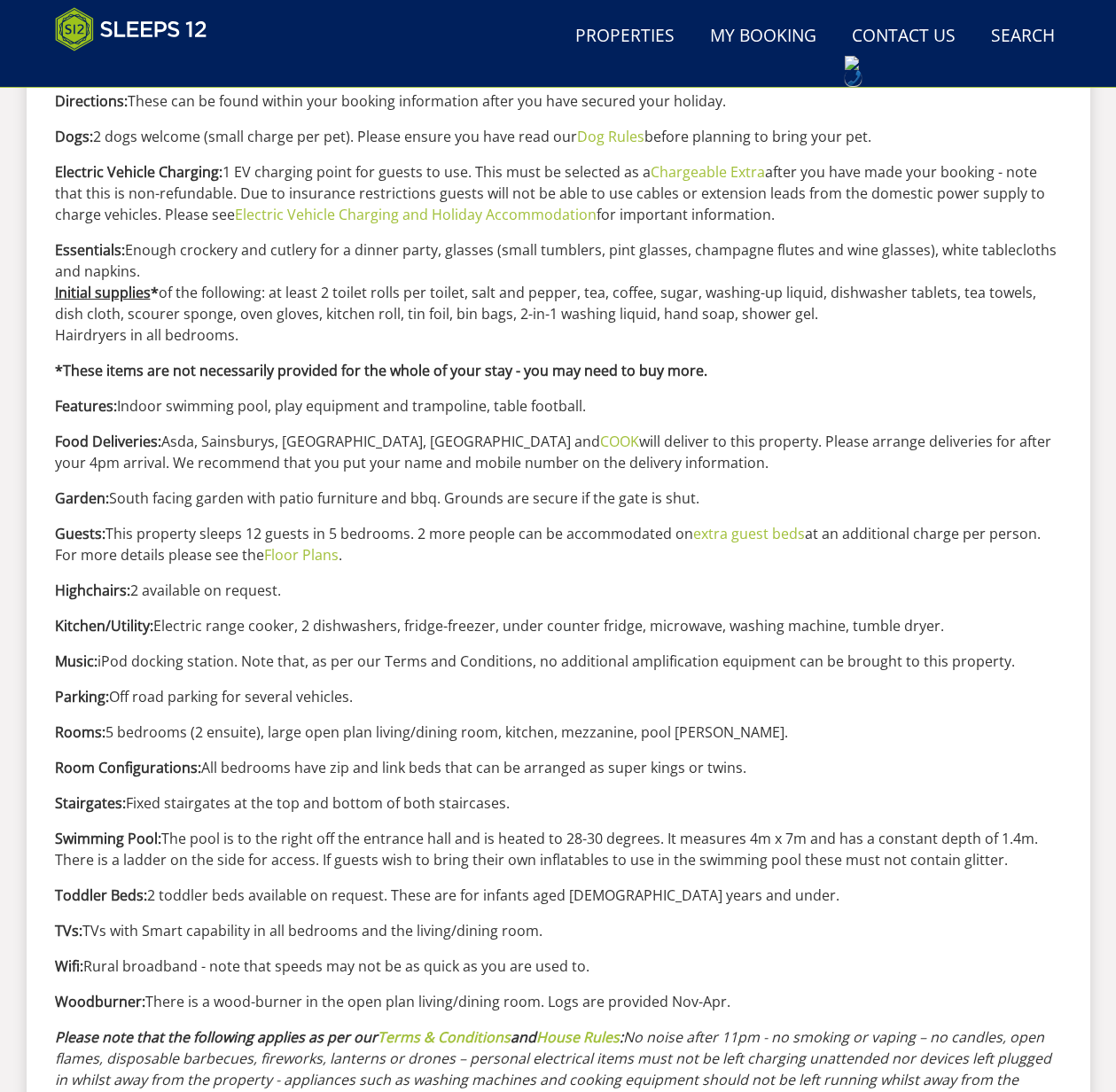
scroll to position [1266, 0]
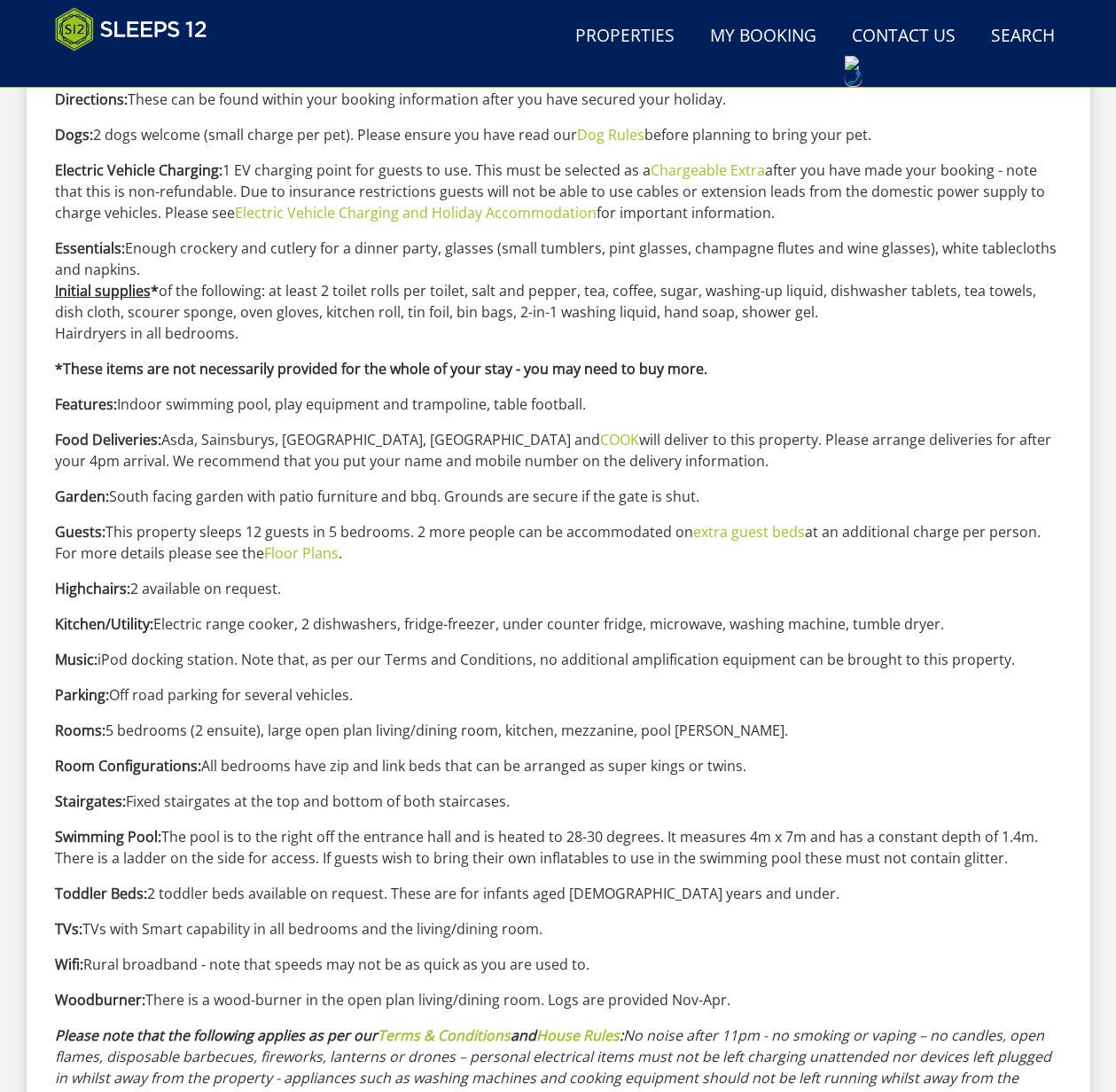
click at [53, 834] on div "Properties Flossy Brook - Somerset Overview Gallery Availability Special Offers…" at bounding box center [559, 355] width 1064 height 1707
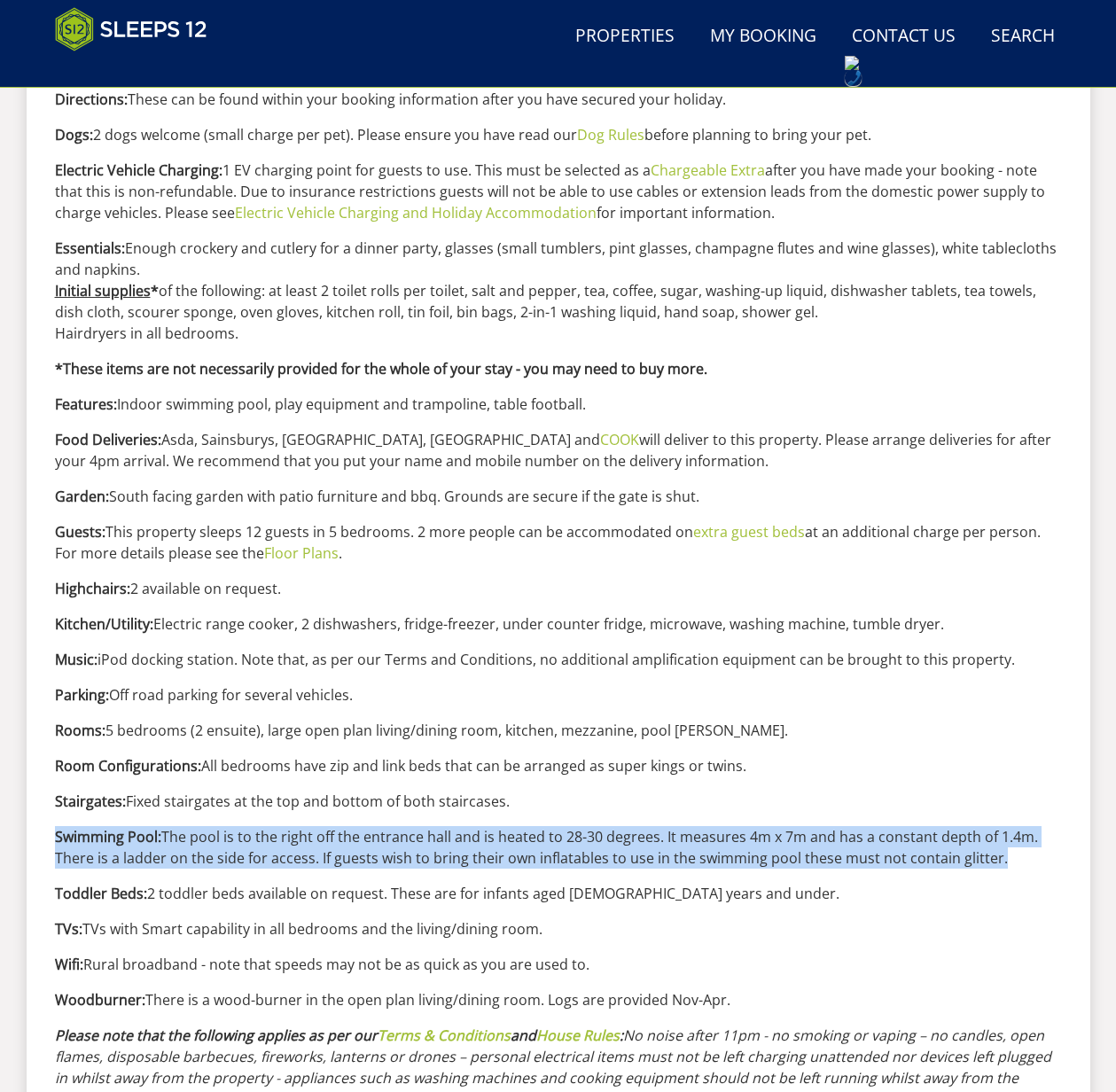
drag, startPoint x: 54, startPoint y: 833, endPoint x: 1007, endPoint y: 869, distance: 953.7
click at [1007, 869] on div "Facts A-Z We hope the following information will help you plan your stay at Flo…" at bounding box center [558, 410] width 1007 height 1600
copy div "Swimming Pool: The pool is to the right off the entrance hall and is heated to …"
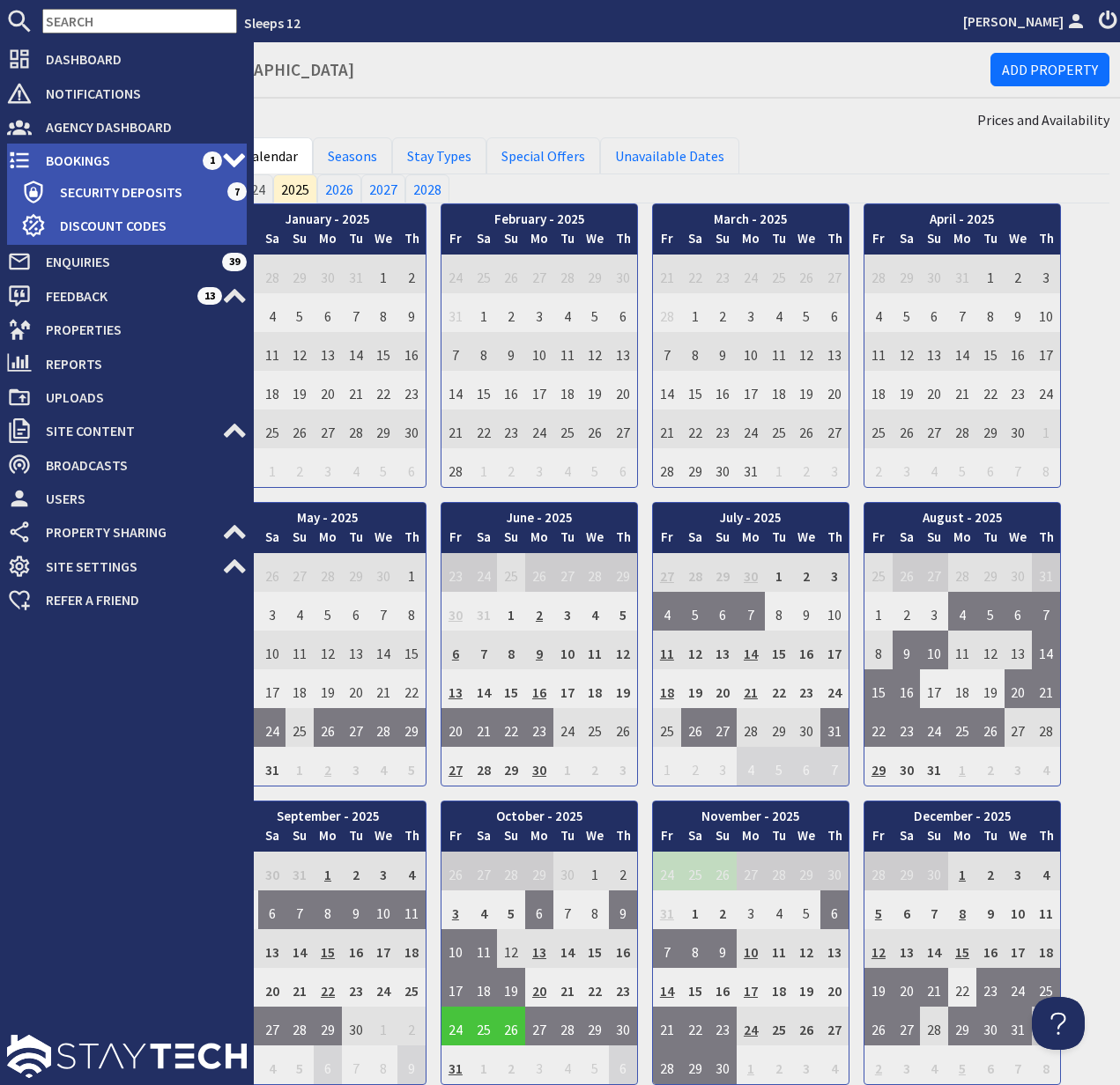
click at [97, 158] on span "Bookings" at bounding box center [117, 160] width 171 height 29
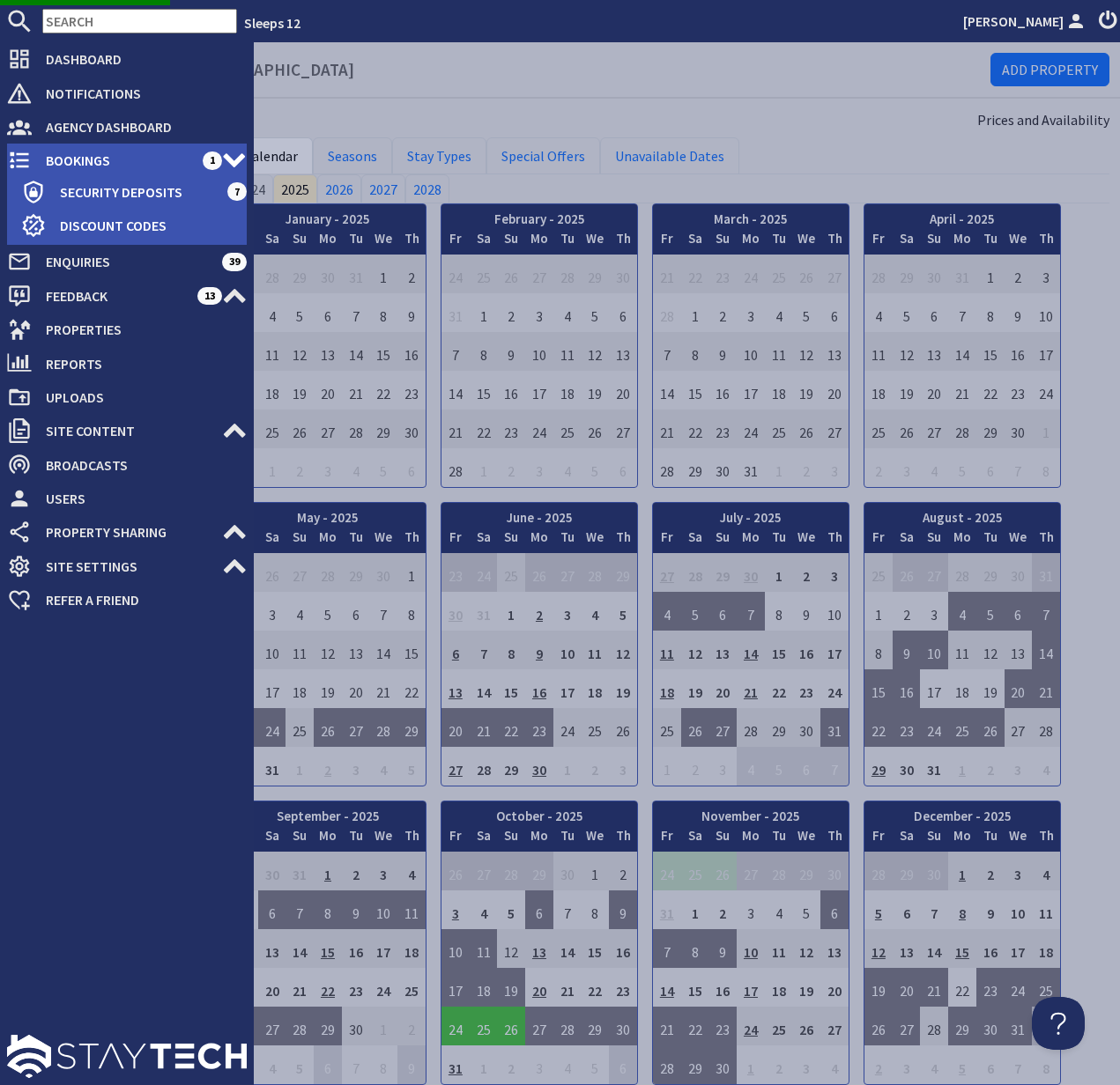
click at [109, 158] on span "Bookings" at bounding box center [117, 160] width 171 height 29
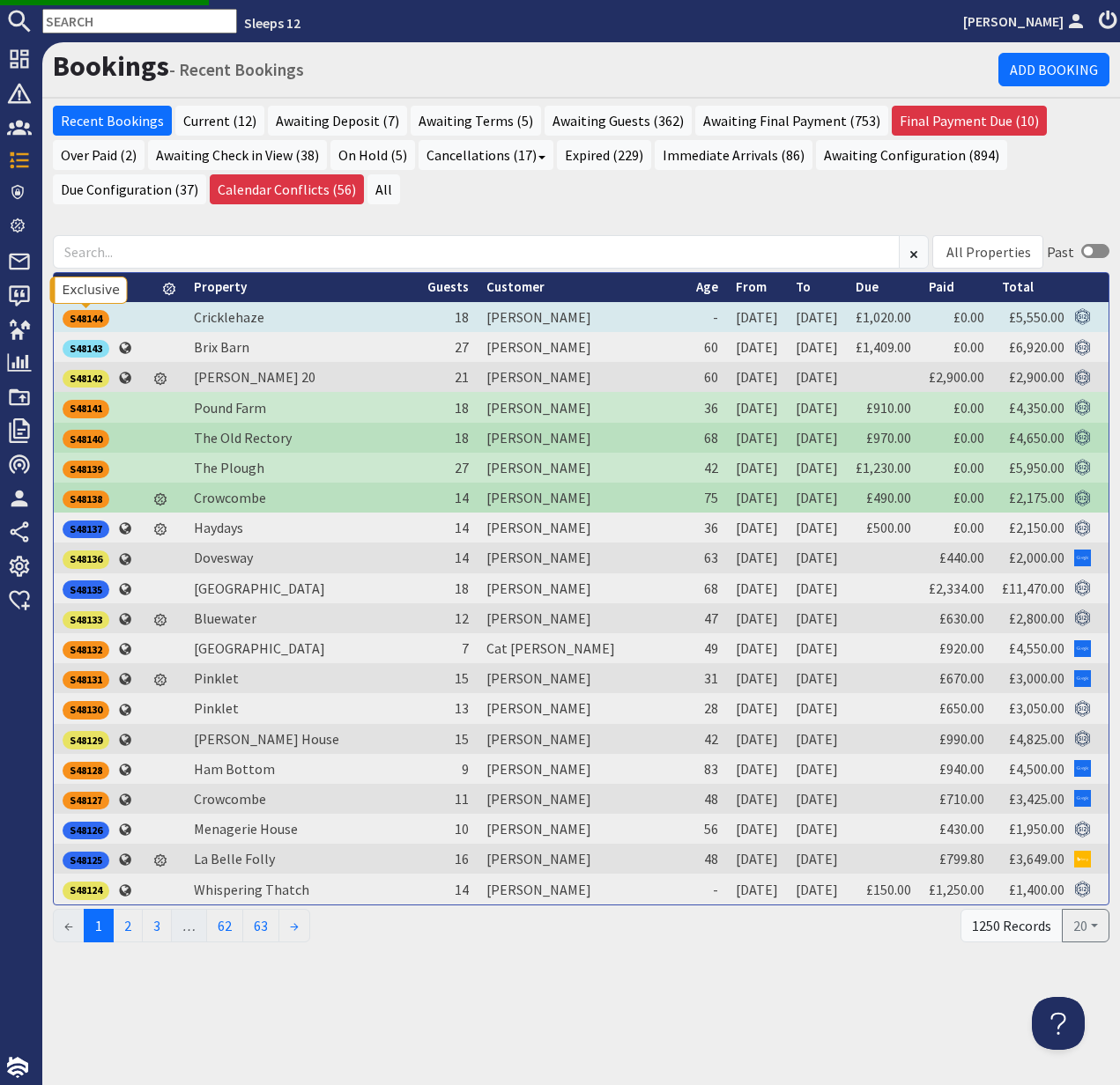
click at [87, 318] on div "S48144" at bounding box center [86, 318] width 47 height 17
click at [97, 326] on div "S48144" at bounding box center [86, 318] width 47 height 17
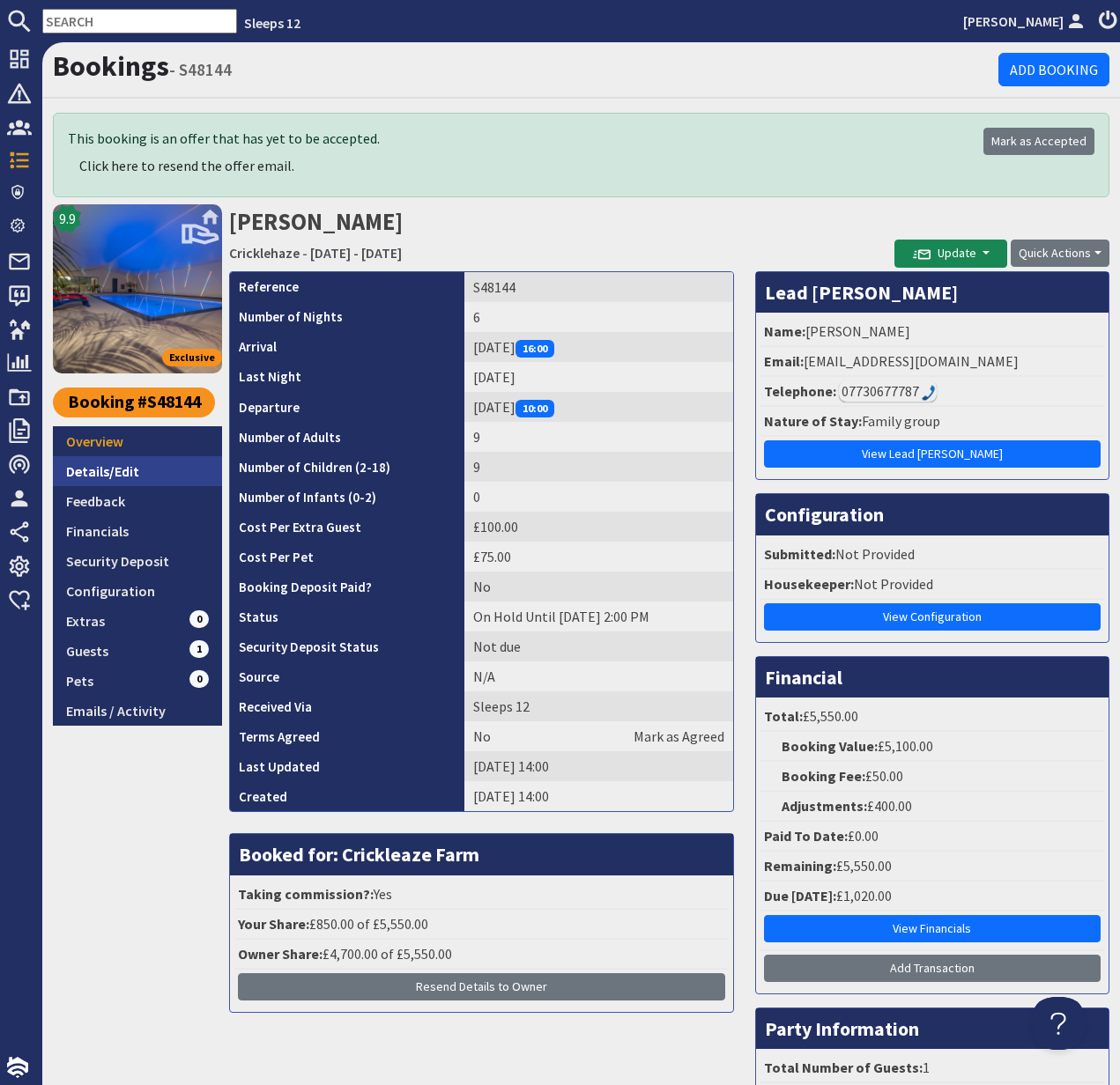
click at [111, 471] on link "Details/Edit" at bounding box center [137, 471] width 169 height 30
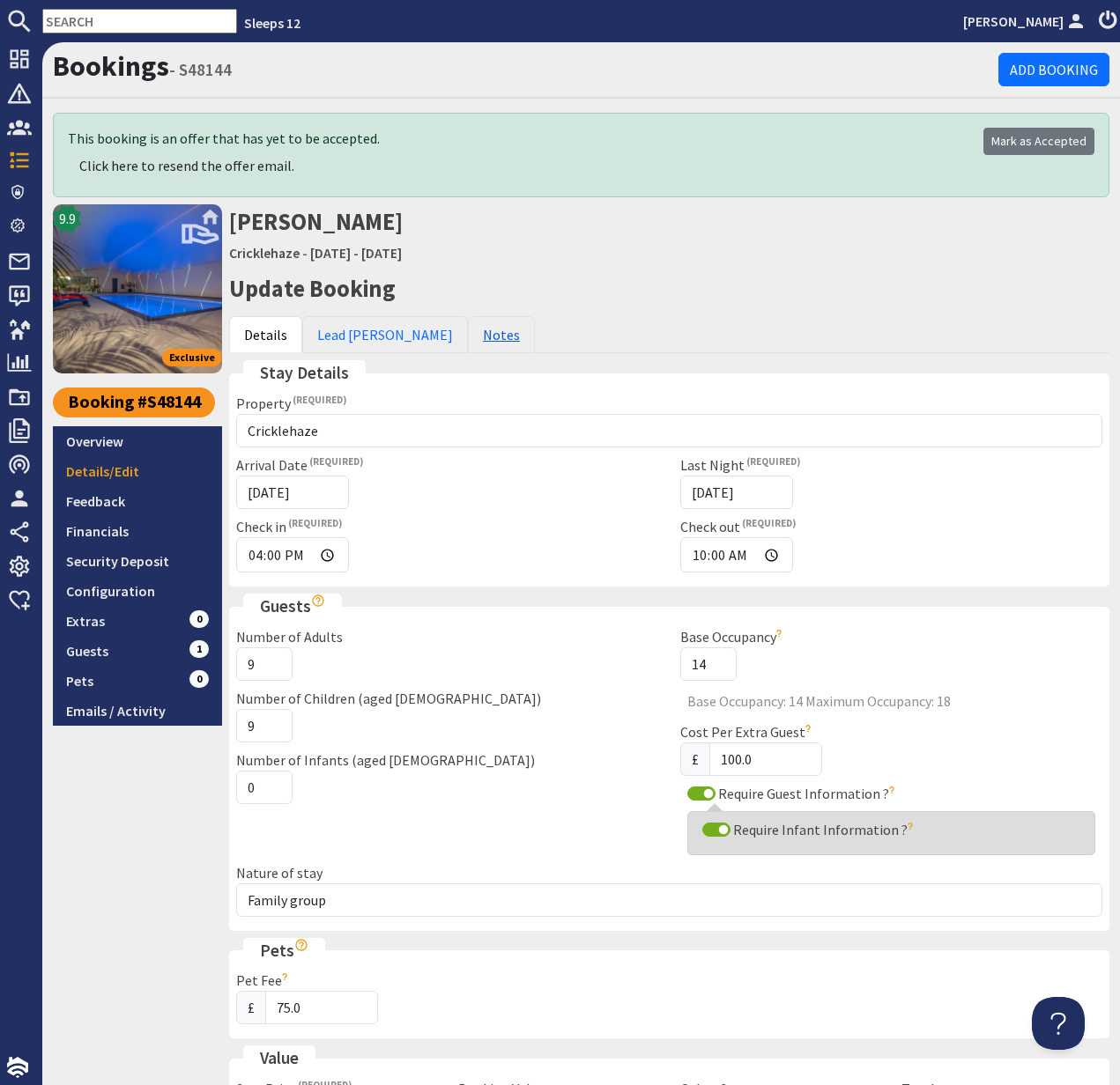
click at [468, 344] on link "Notes" at bounding box center [501, 335] width 67 height 37
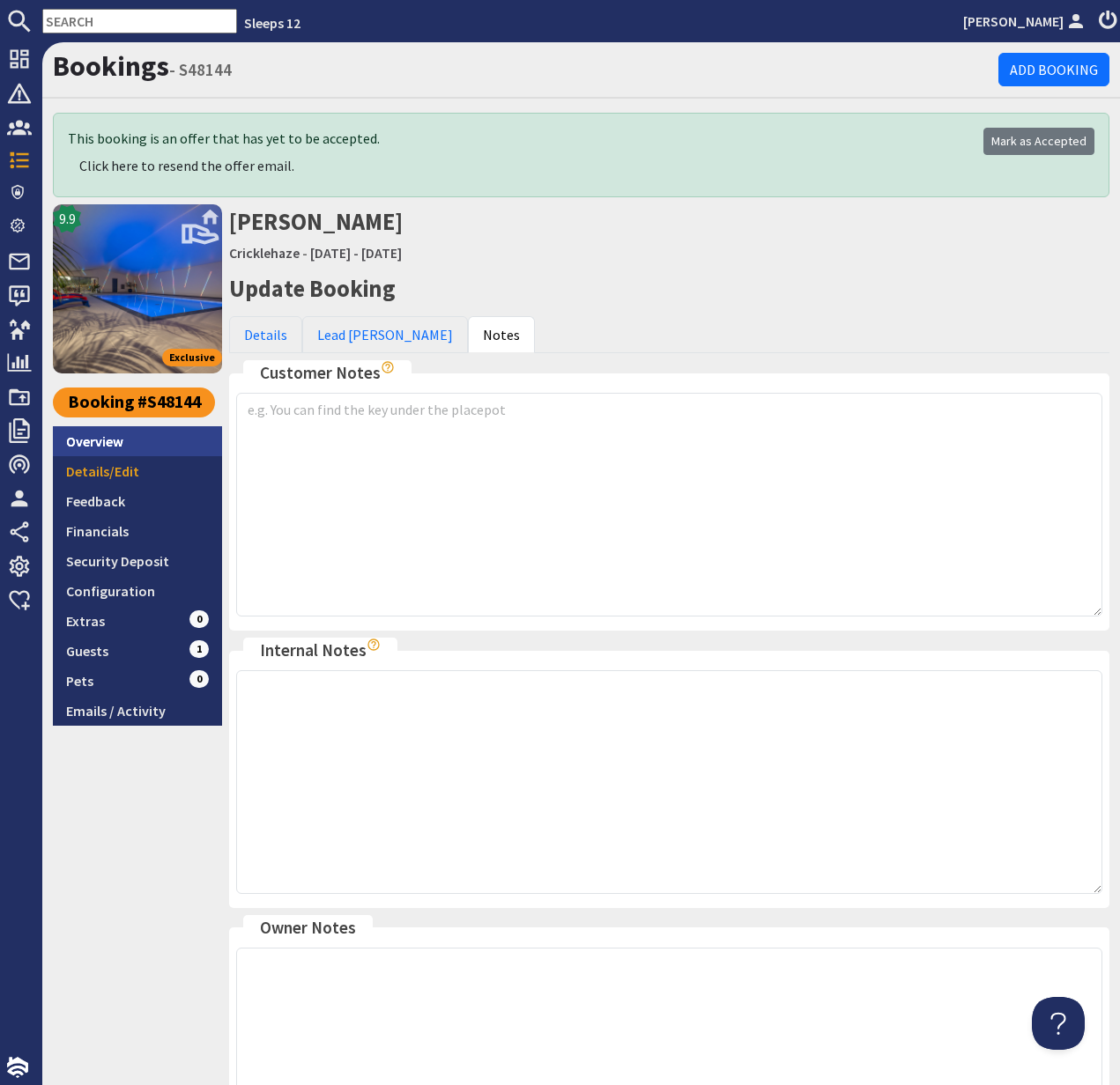
click at [98, 435] on link "Overview" at bounding box center [137, 441] width 169 height 30
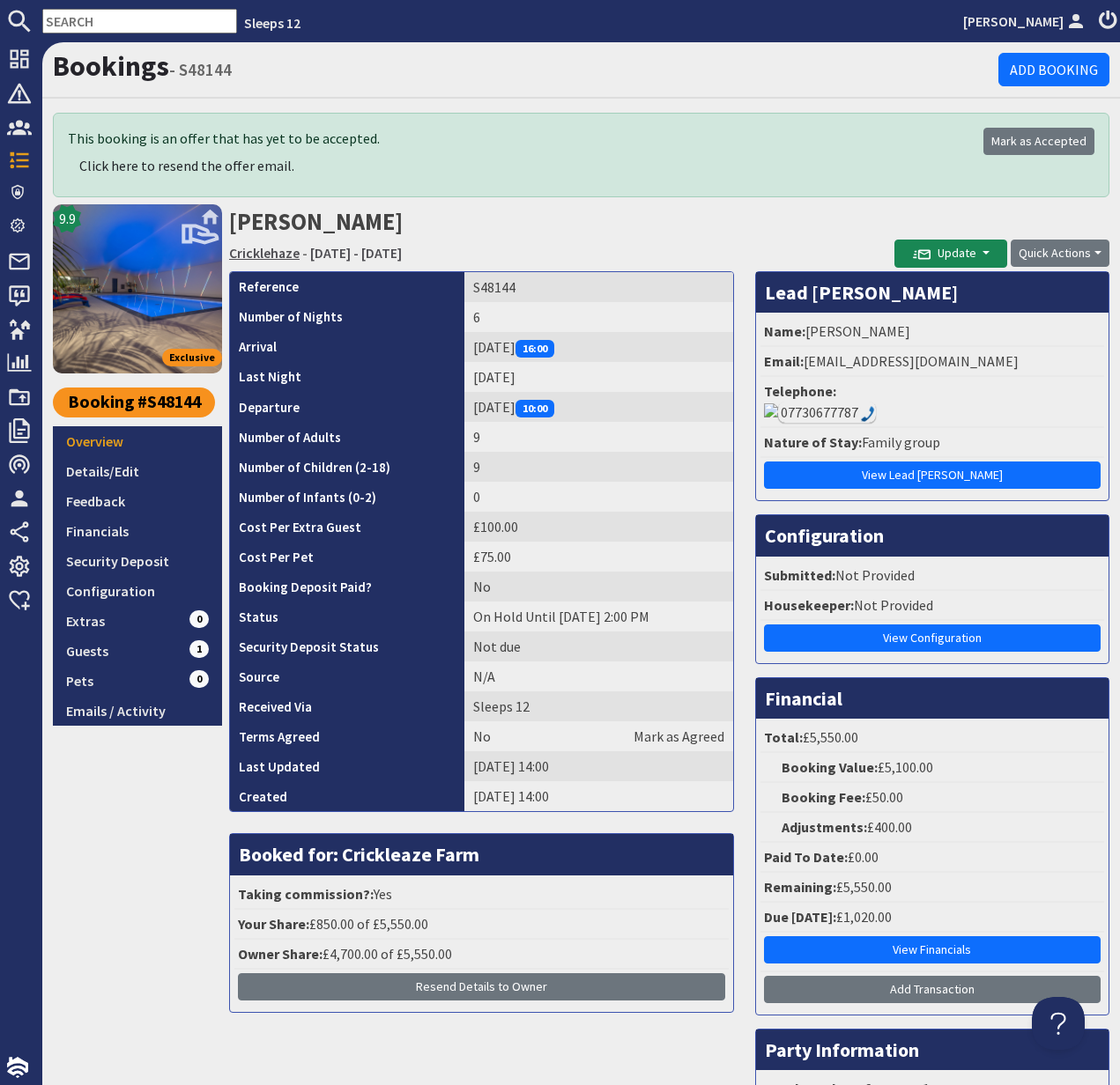
click at [266, 252] on link "Cricklehaze" at bounding box center [264, 252] width 71 height 17
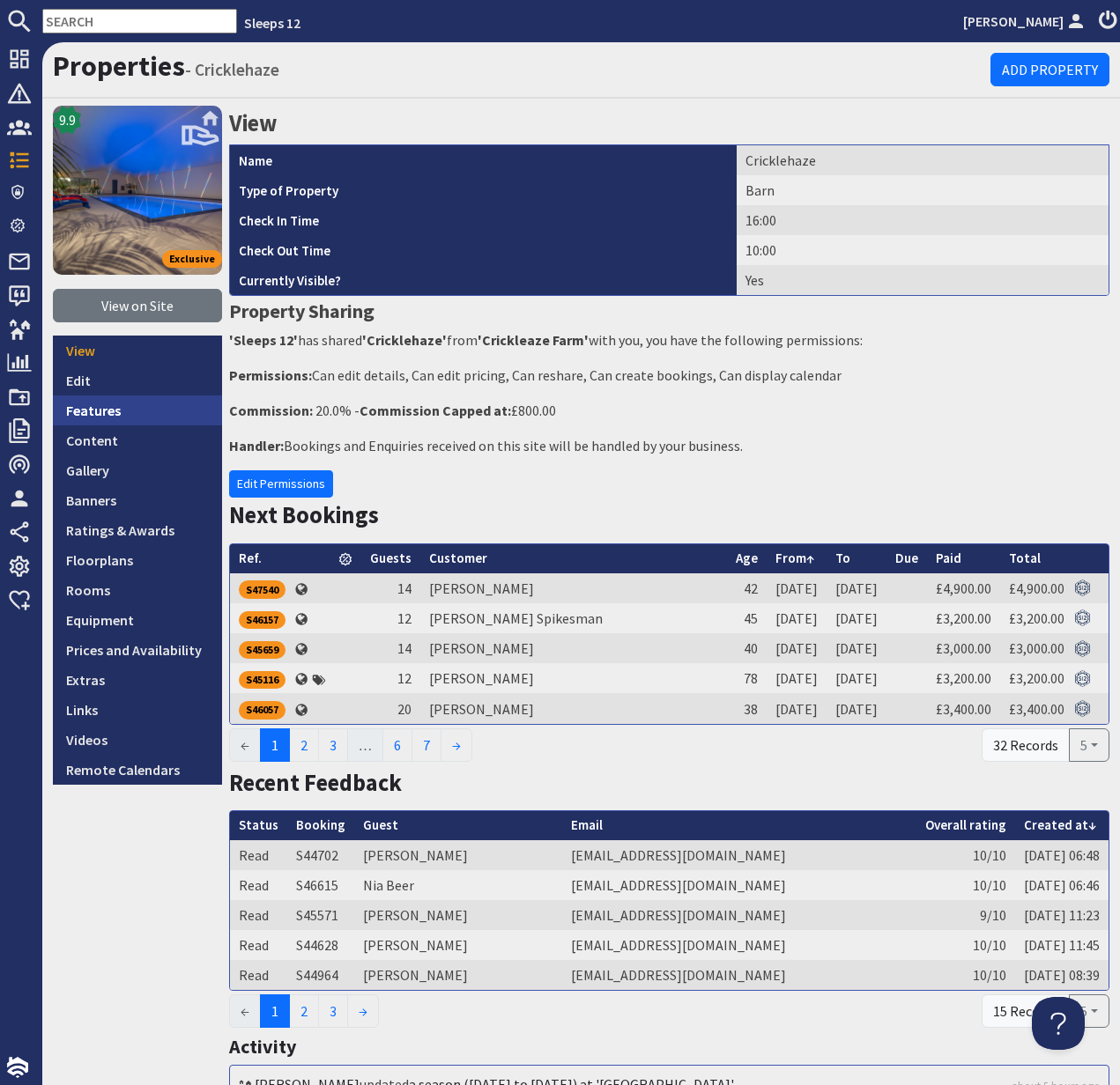
click at [96, 405] on link "Features" at bounding box center [137, 410] width 169 height 30
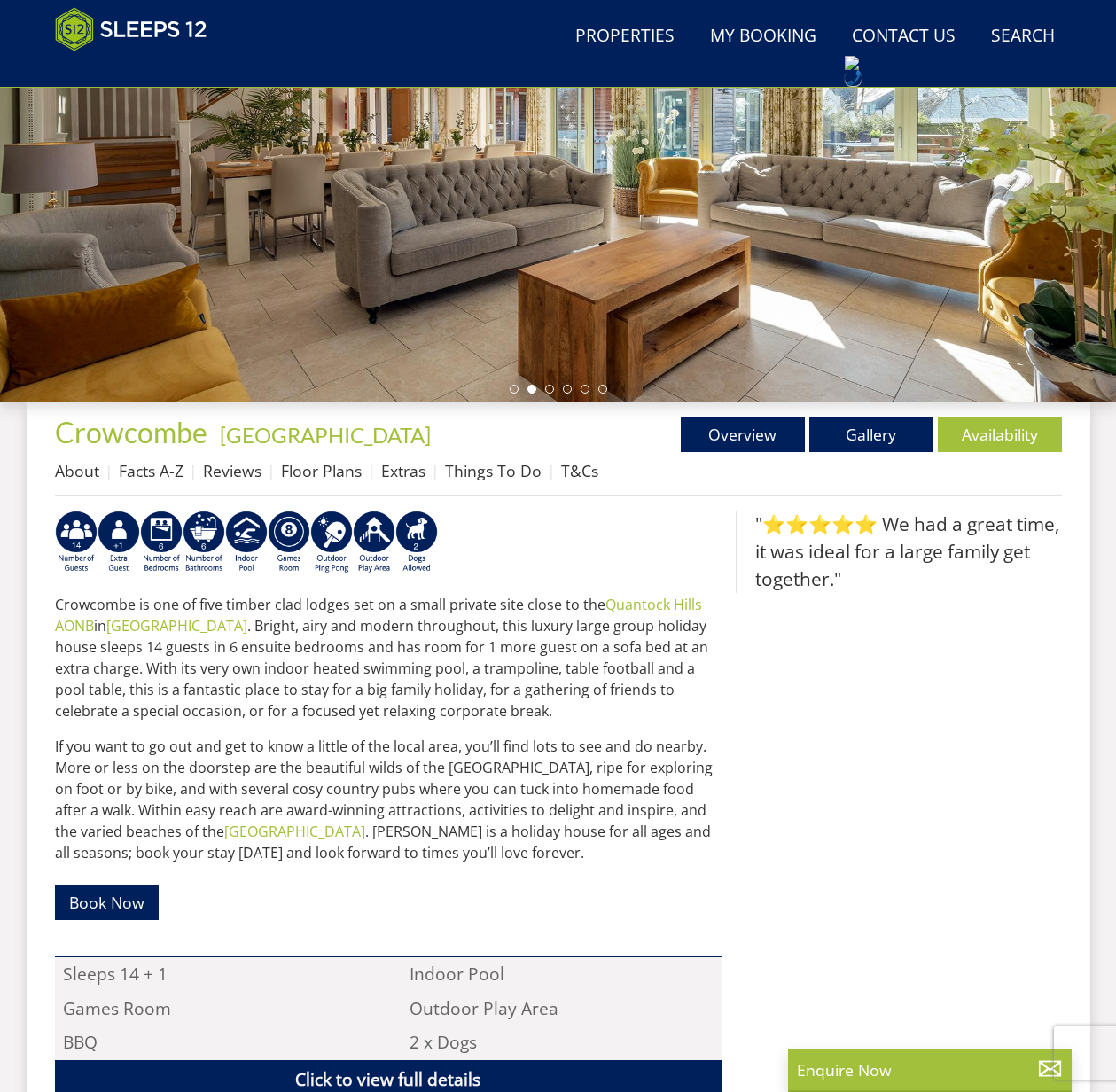
scroll to position [382, 0]
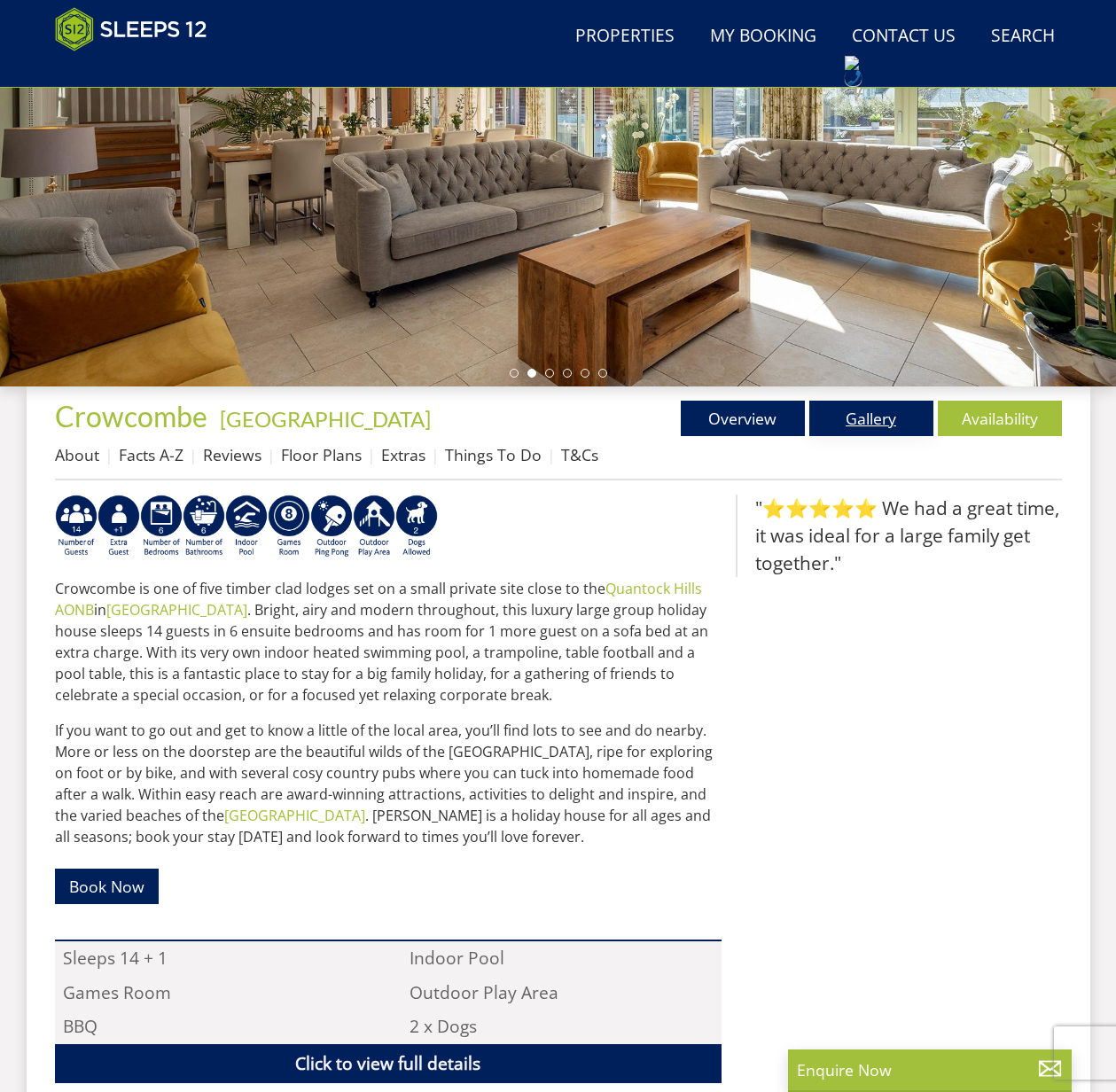
click at [870, 413] on link "Gallery" at bounding box center [872, 418] width 124 height 35
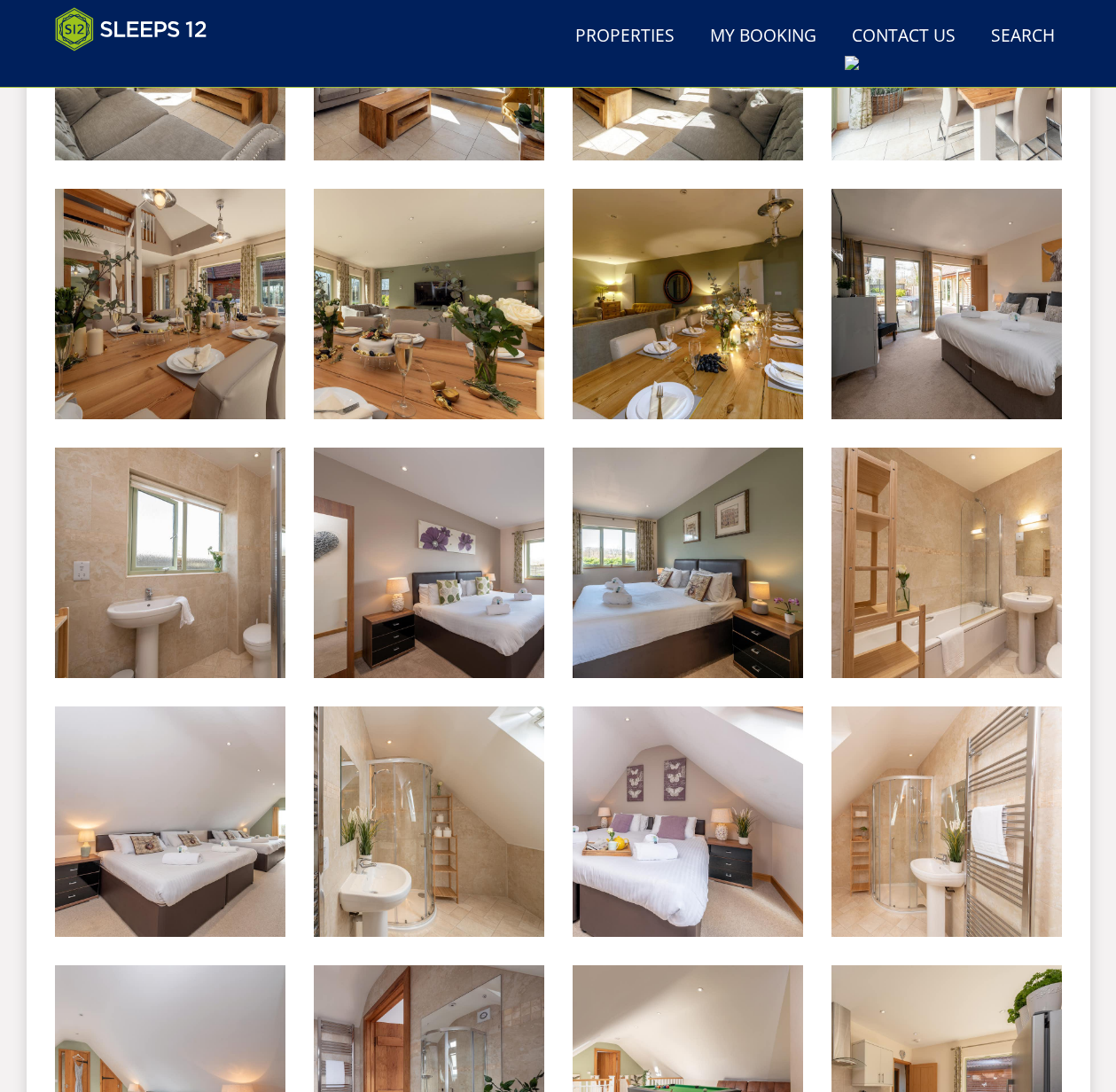
scroll to position [1211, 0]
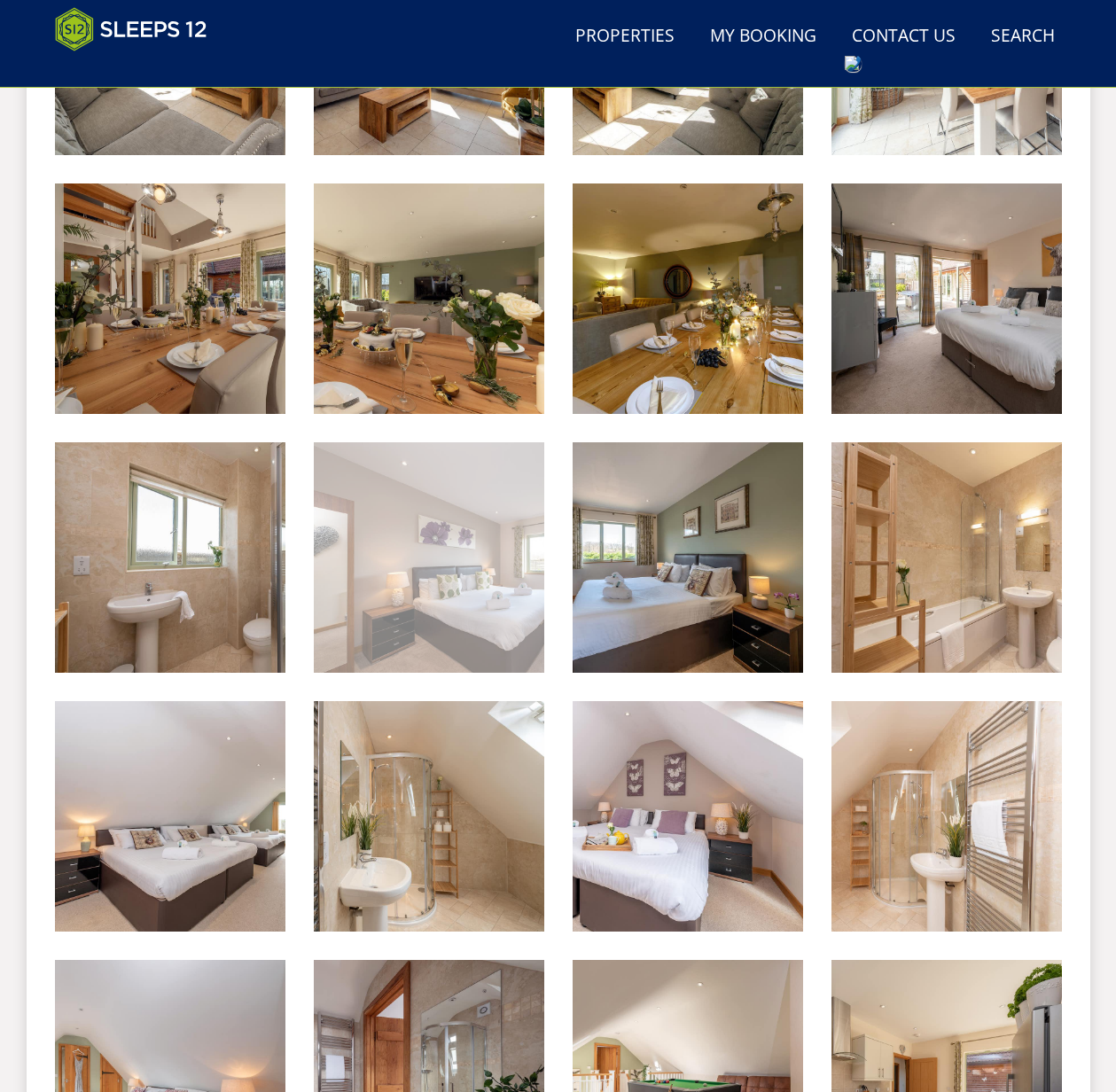
click at [422, 575] on img at bounding box center [428, 557] width 230 height 230
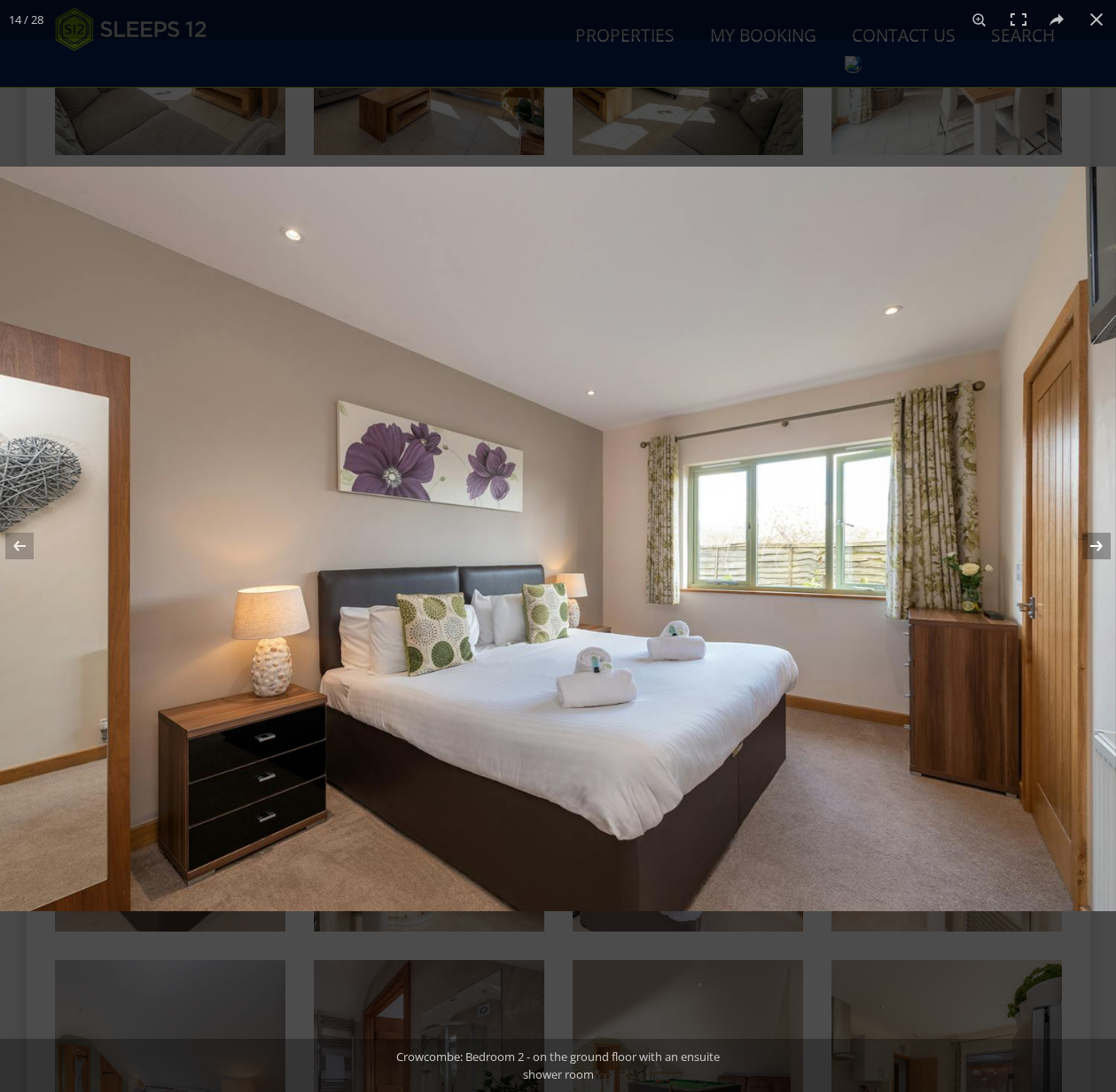
click at [1098, 545] on button at bounding box center [1085, 546] width 62 height 89
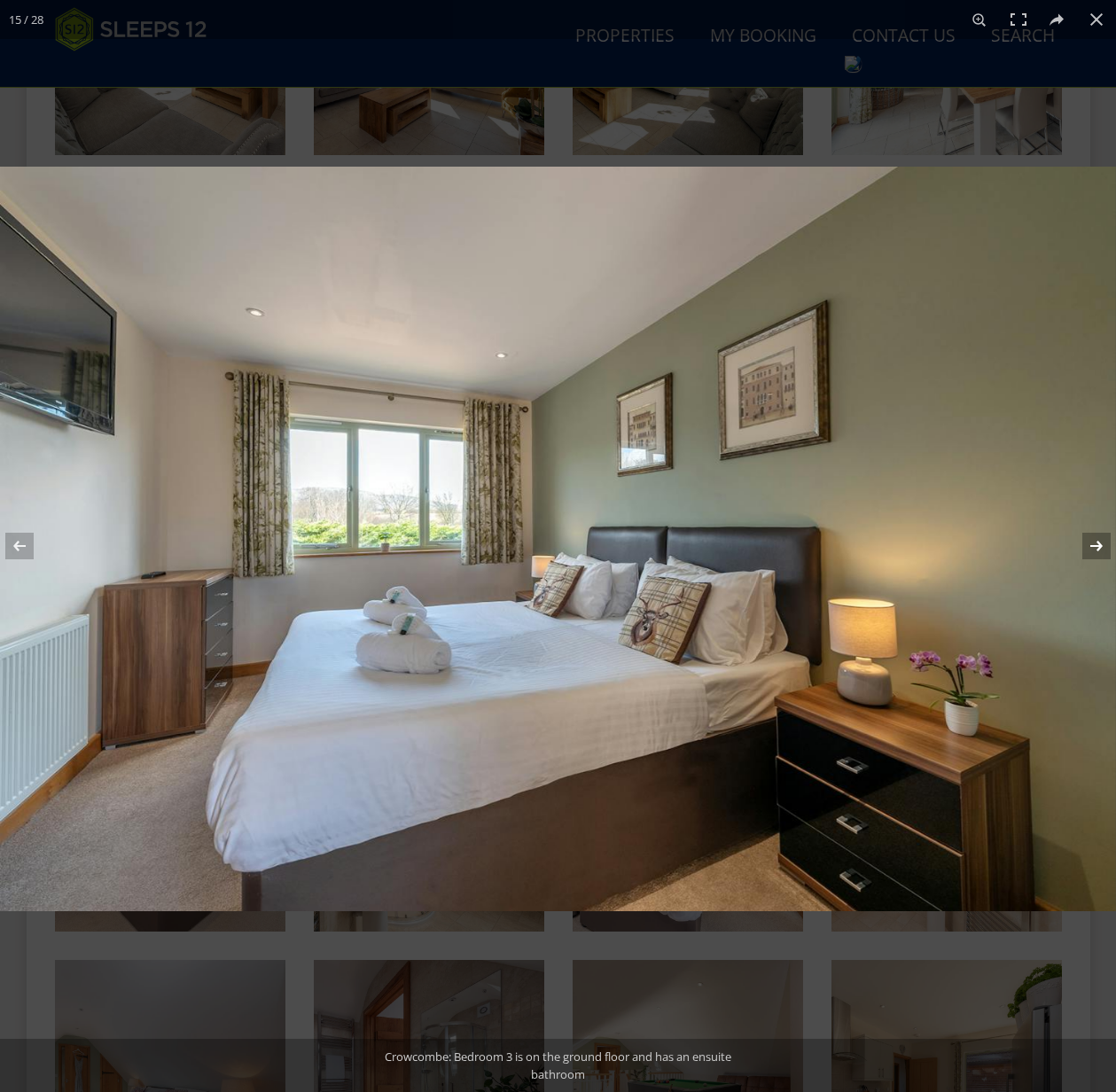
click at [1098, 545] on button at bounding box center [1085, 546] width 62 height 89
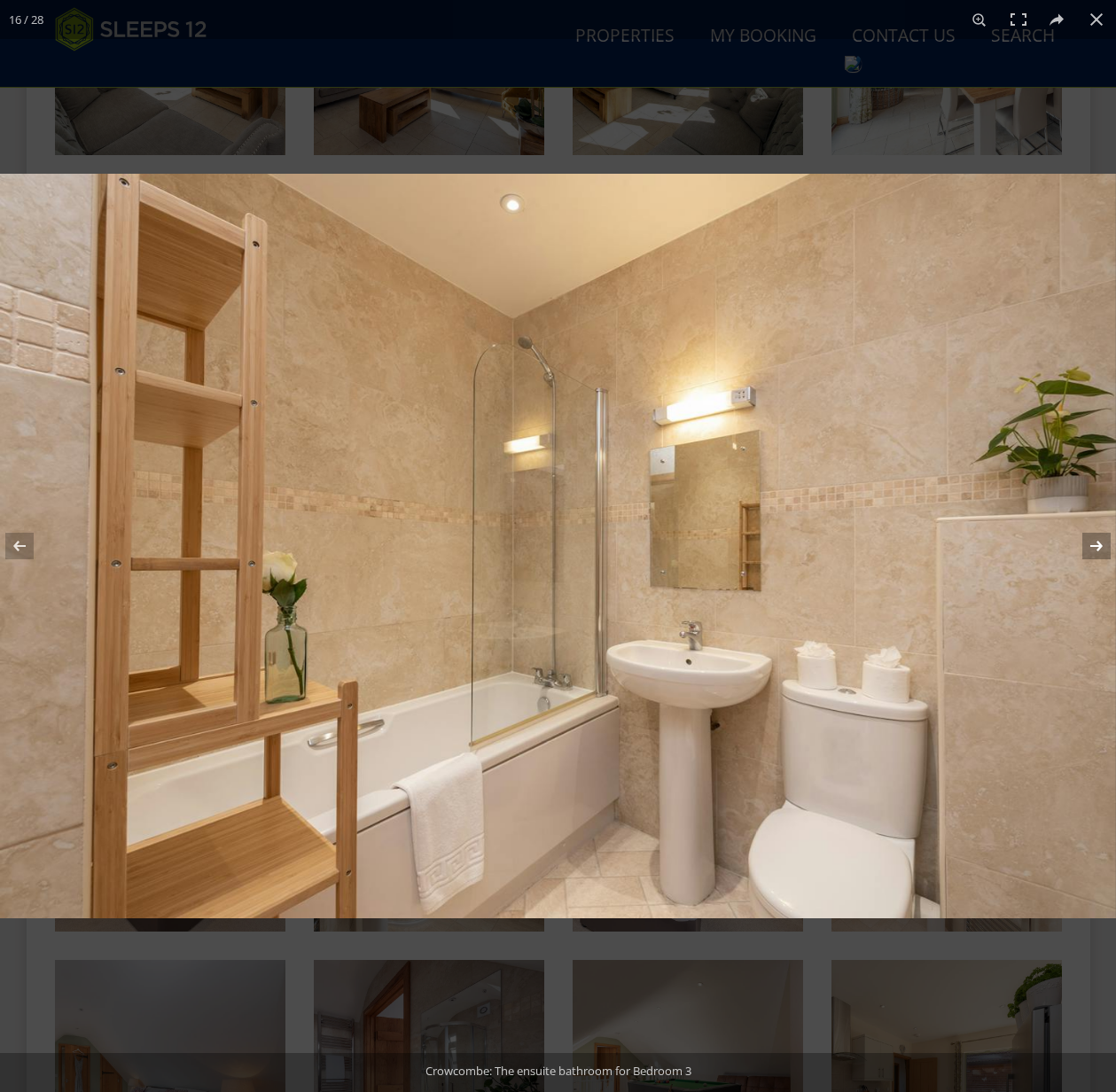
click at [1098, 545] on button at bounding box center [1085, 546] width 62 height 89
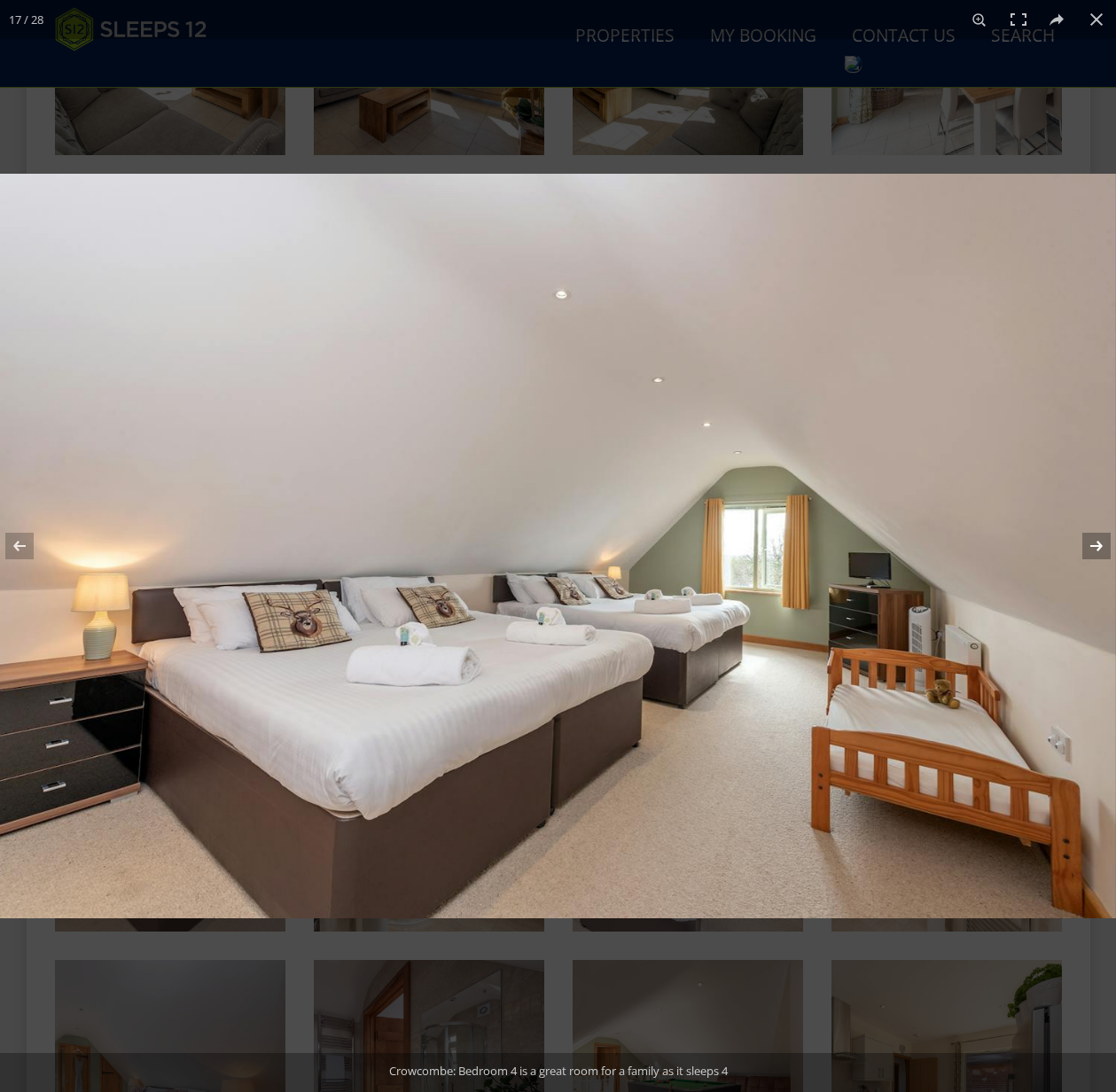
click at [1098, 545] on button at bounding box center [1085, 546] width 62 height 89
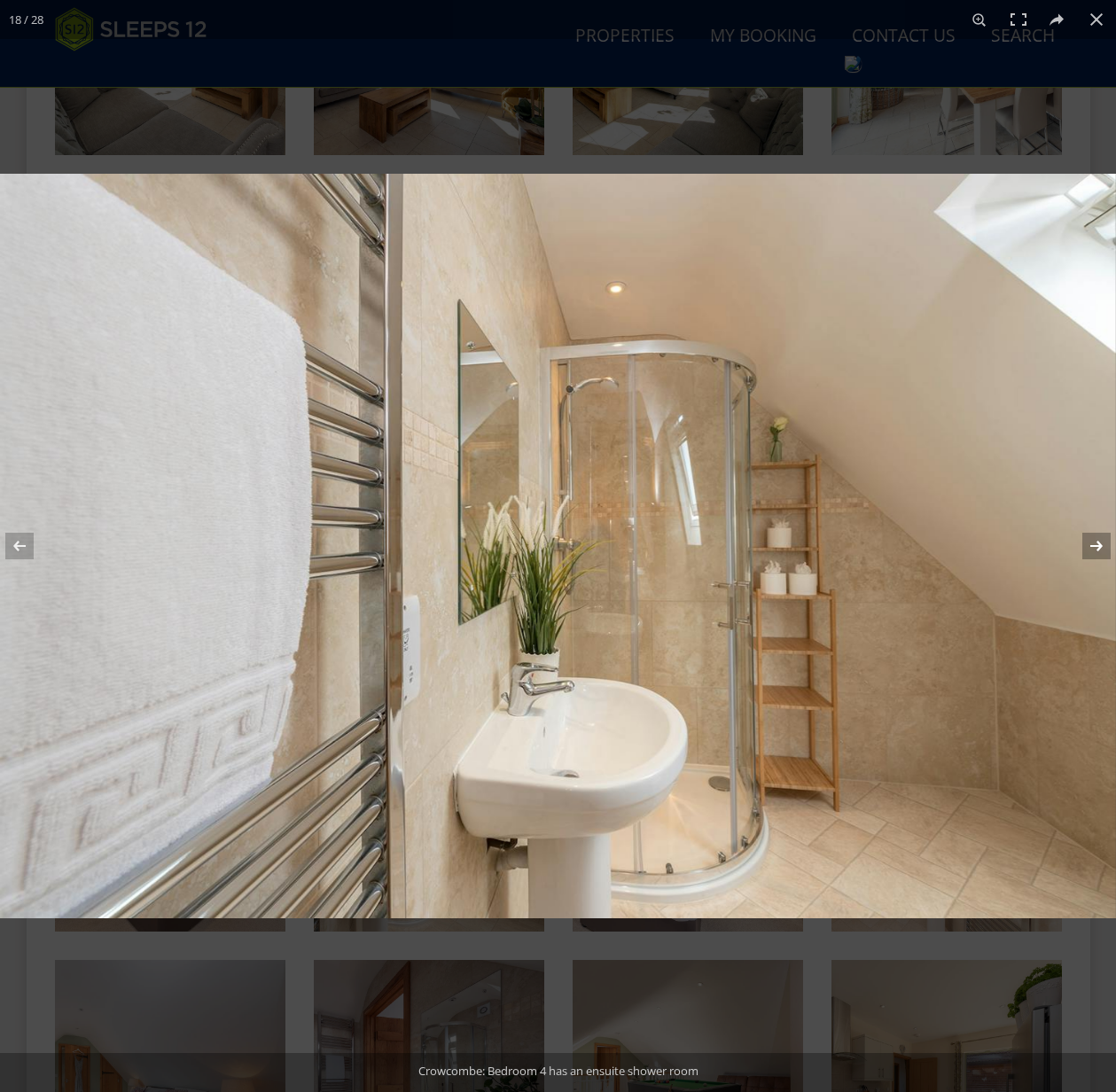
click at [1098, 545] on button at bounding box center [1085, 546] width 62 height 89
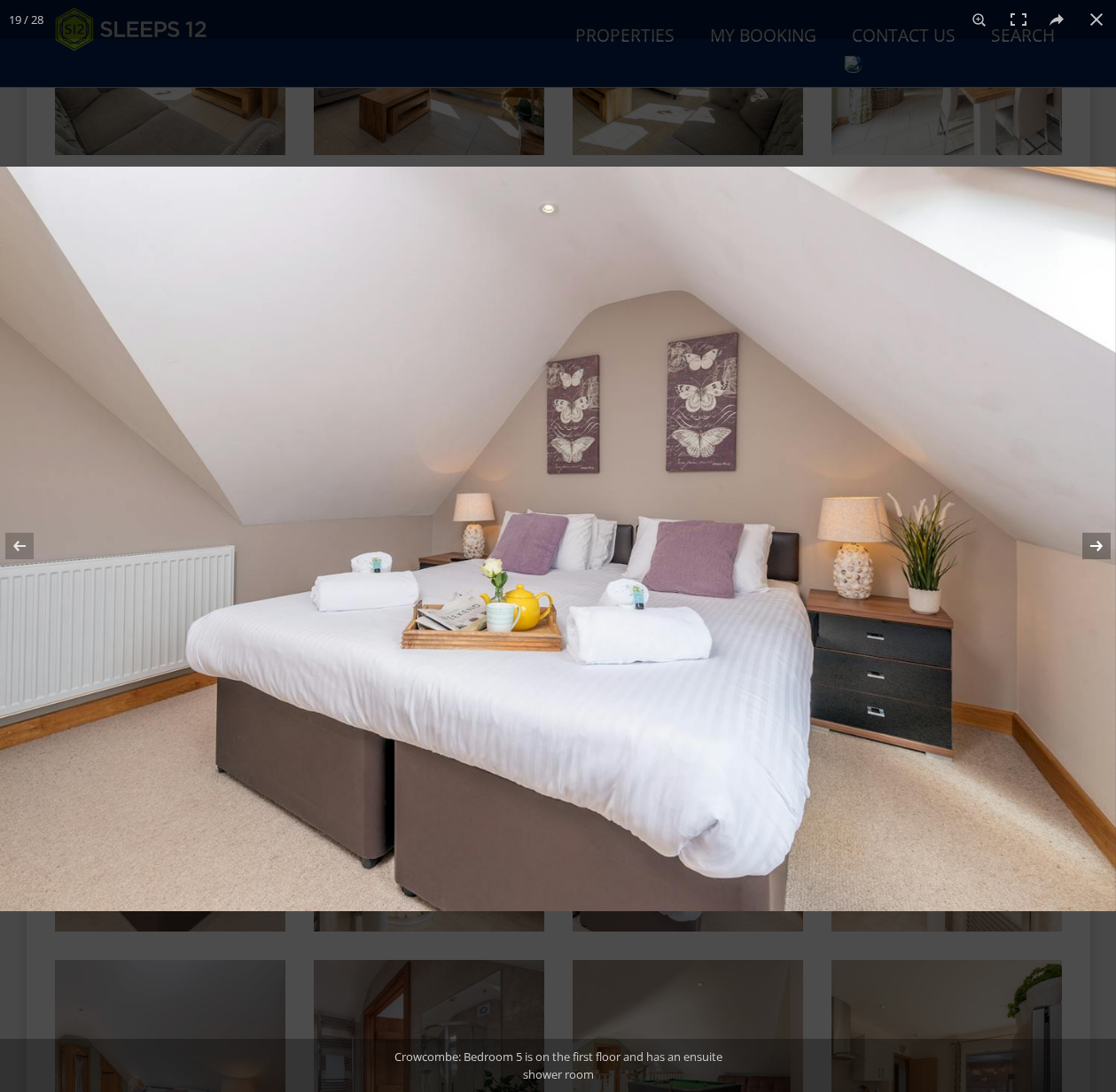
click at [1098, 545] on button at bounding box center [1085, 546] width 62 height 89
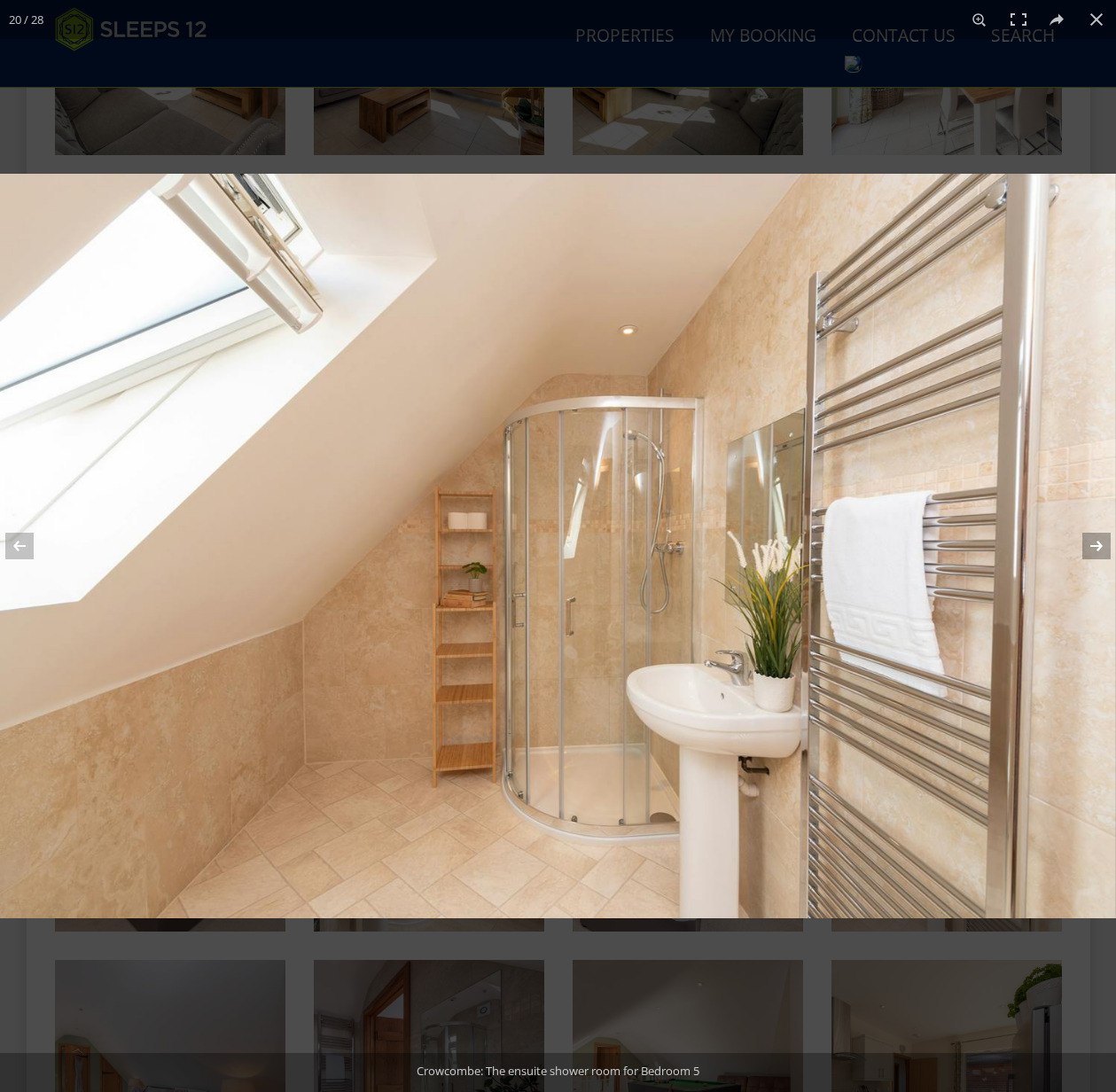
click at [1098, 545] on button at bounding box center [1085, 546] width 62 height 89
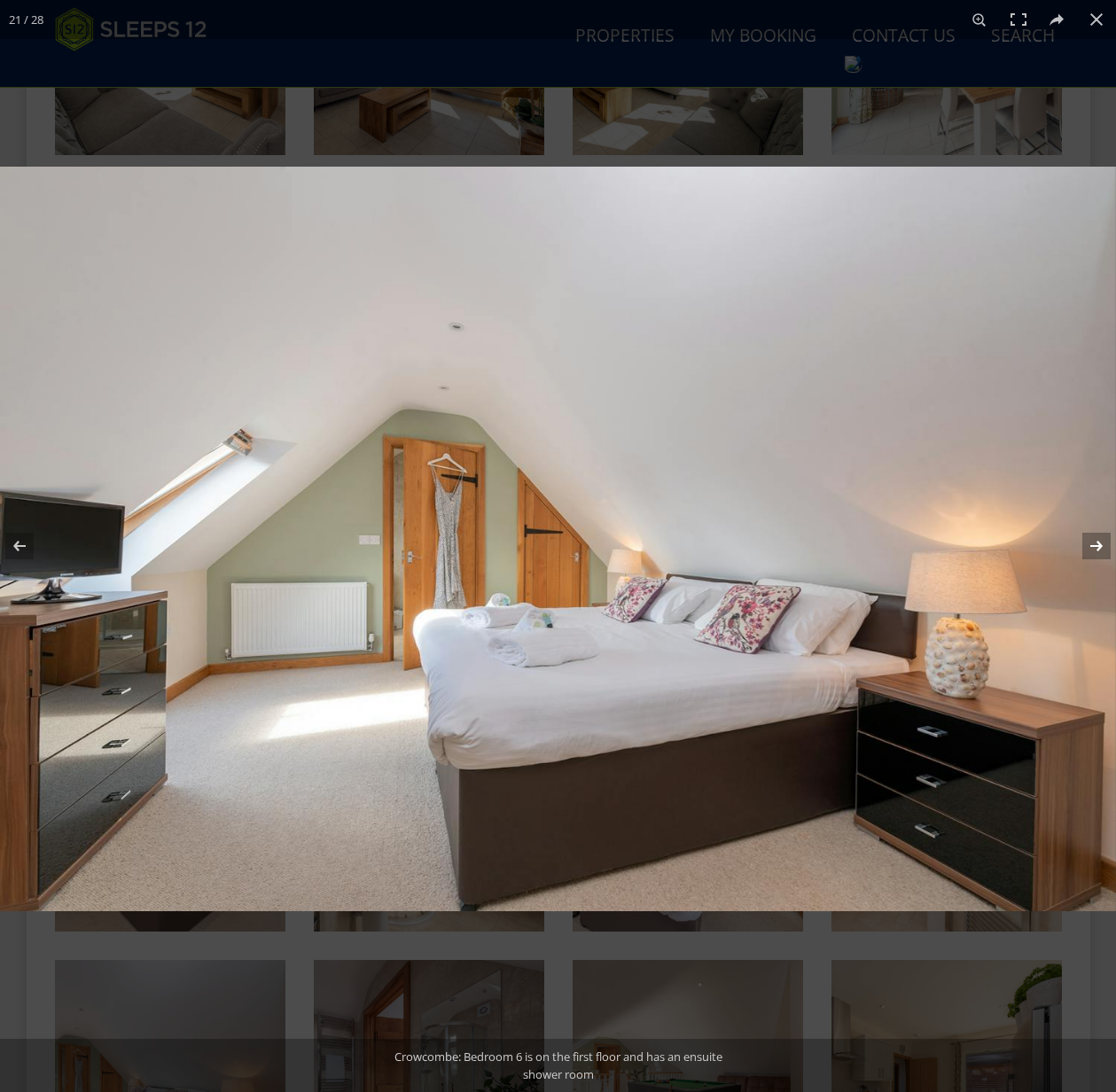
click at [1098, 545] on button at bounding box center [1085, 546] width 62 height 89
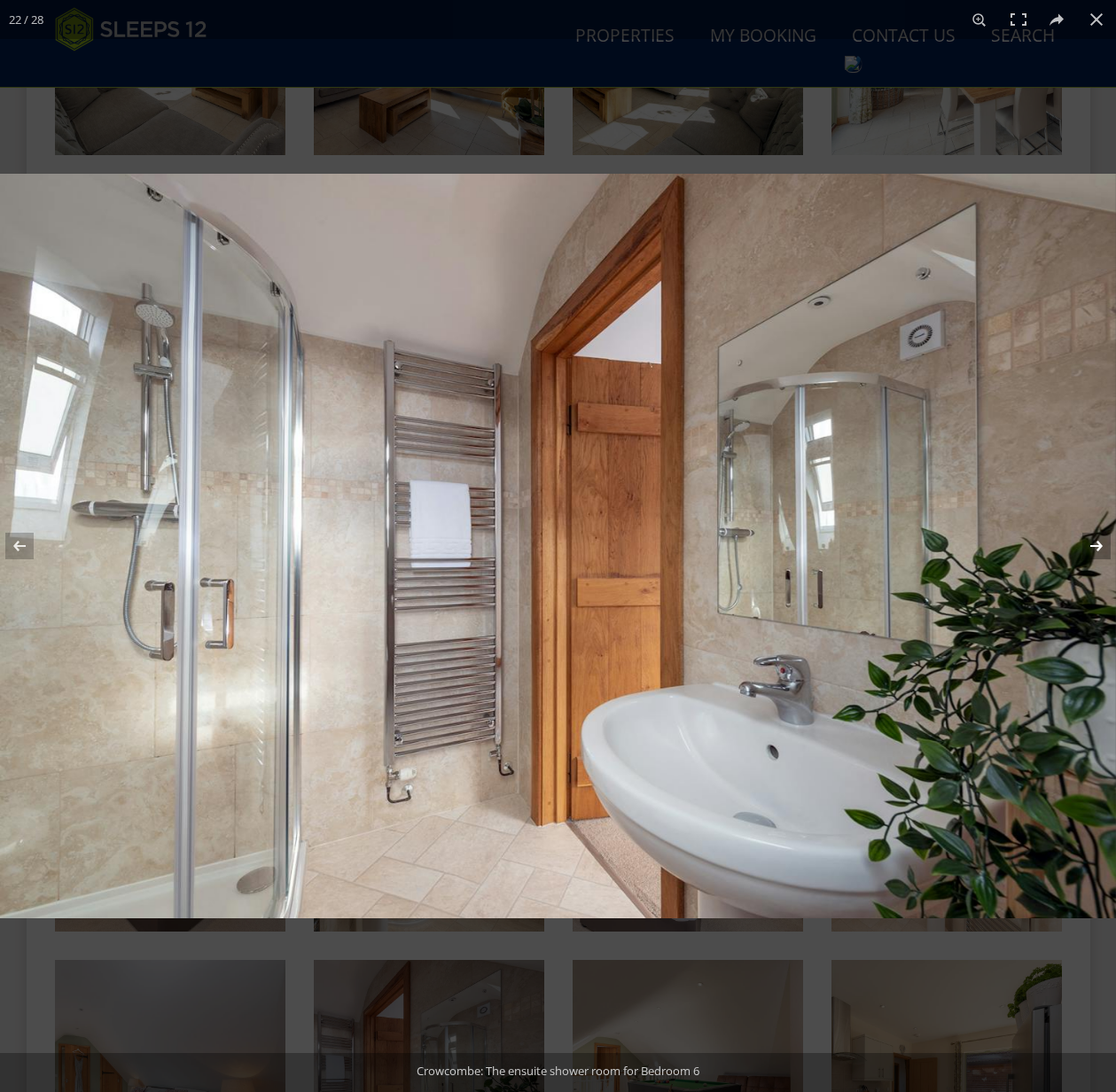
click at [1098, 545] on button at bounding box center [1085, 546] width 62 height 89
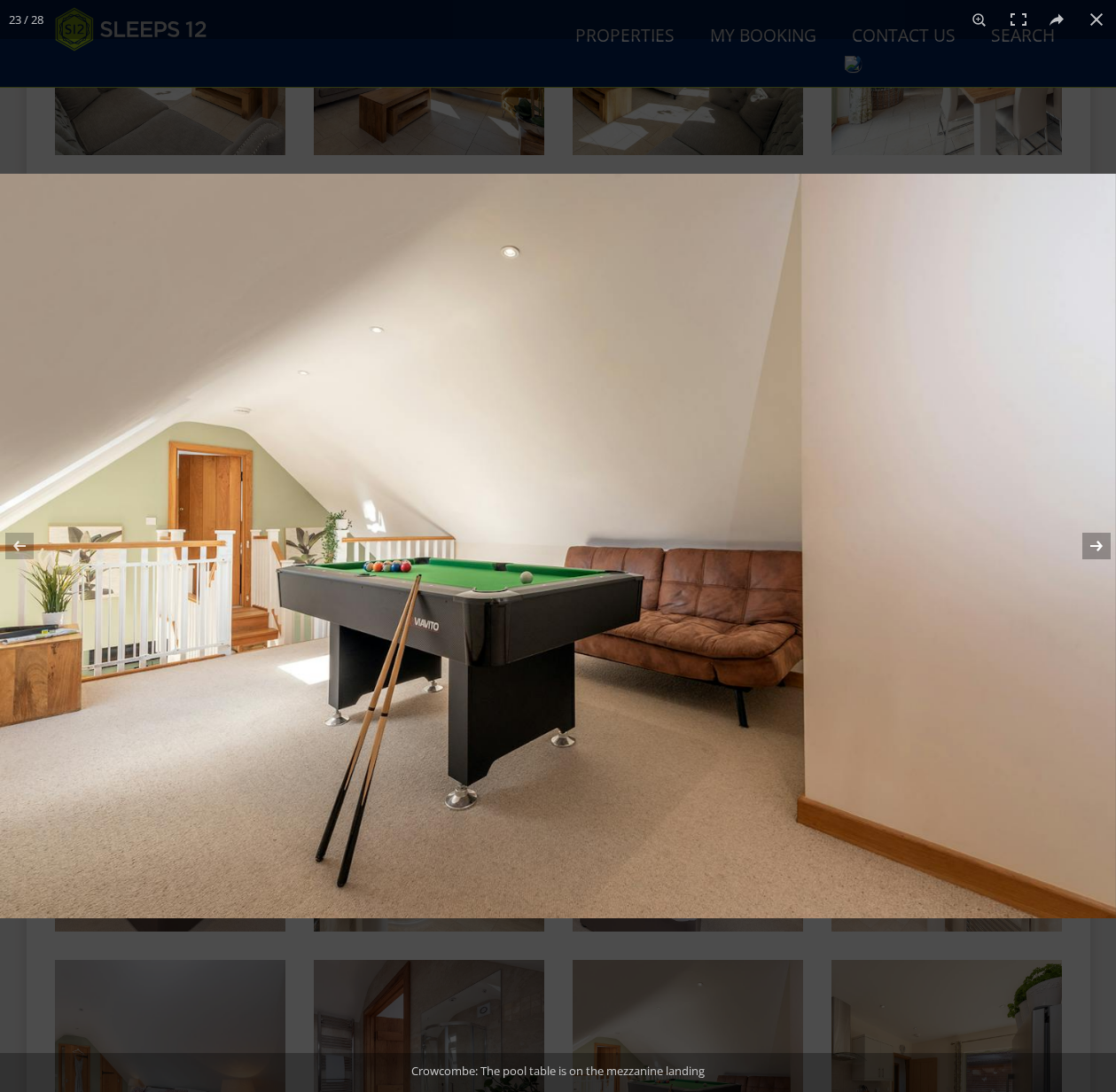
click at [1098, 545] on button at bounding box center [1085, 546] width 62 height 89
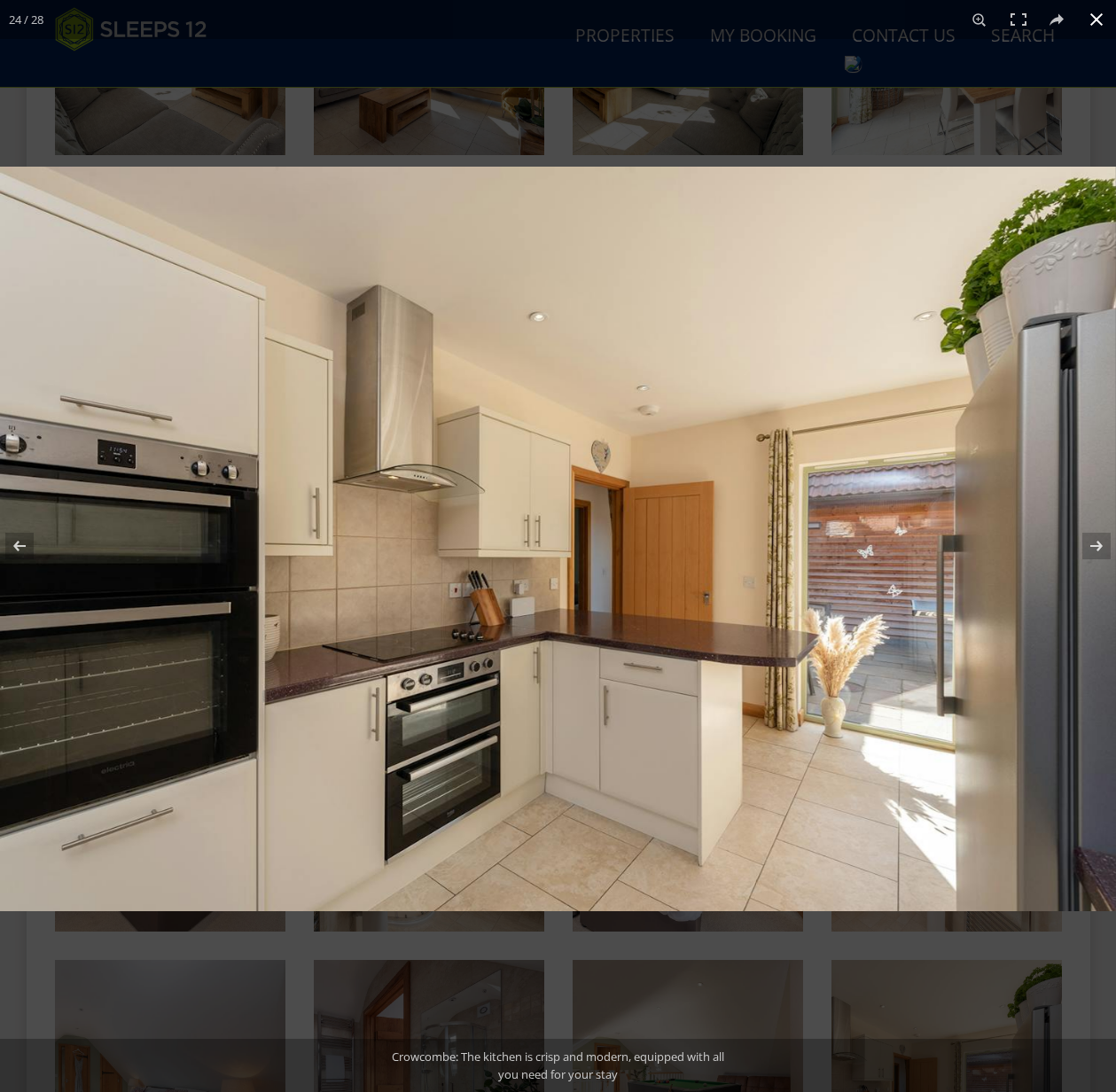
click at [1097, 19] on button at bounding box center [1097, 19] width 39 height 39
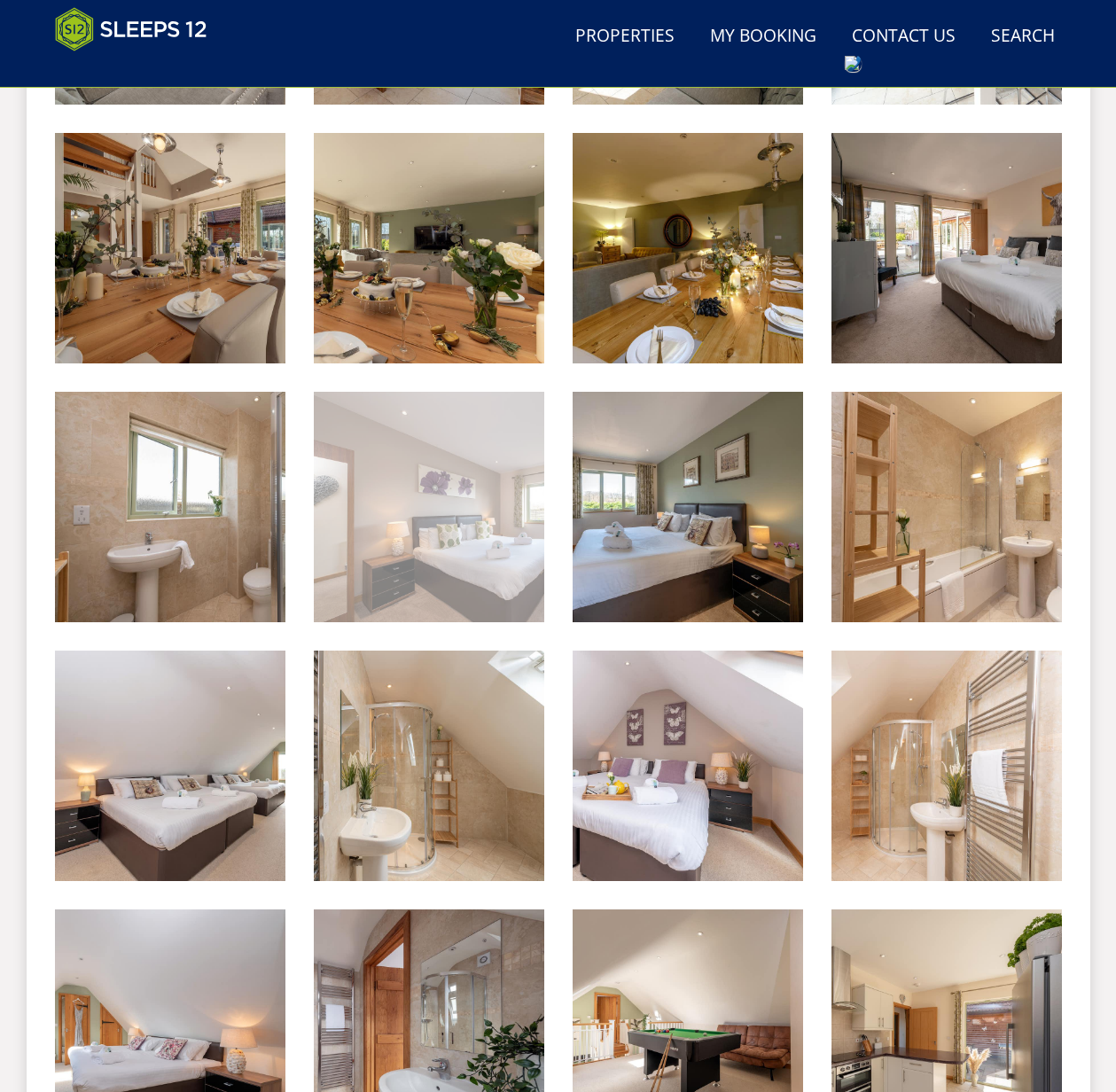
scroll to position [1284, 0]
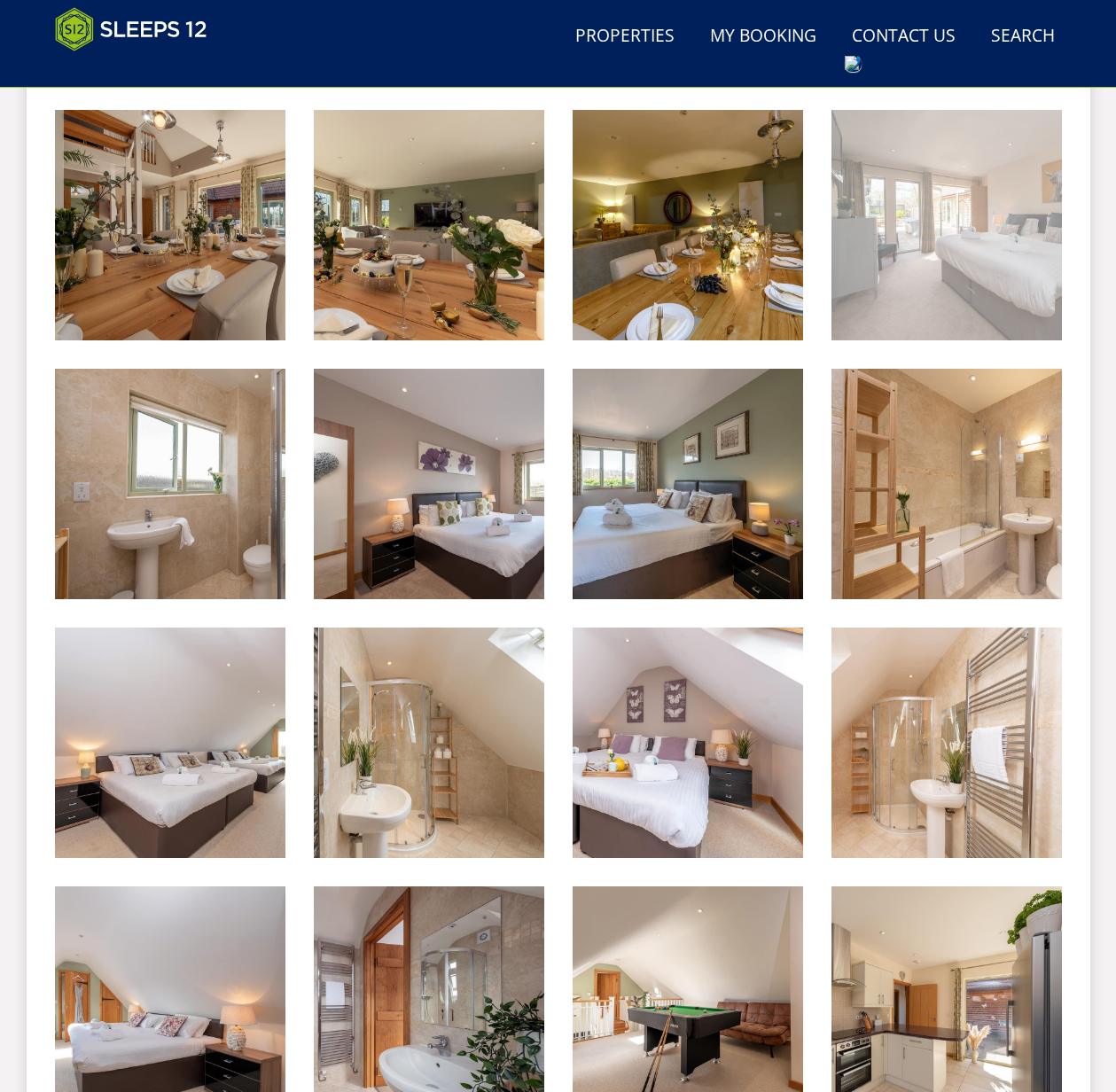
click at [932, 242] on img at bounding box center [947, 225] width 230 height 230
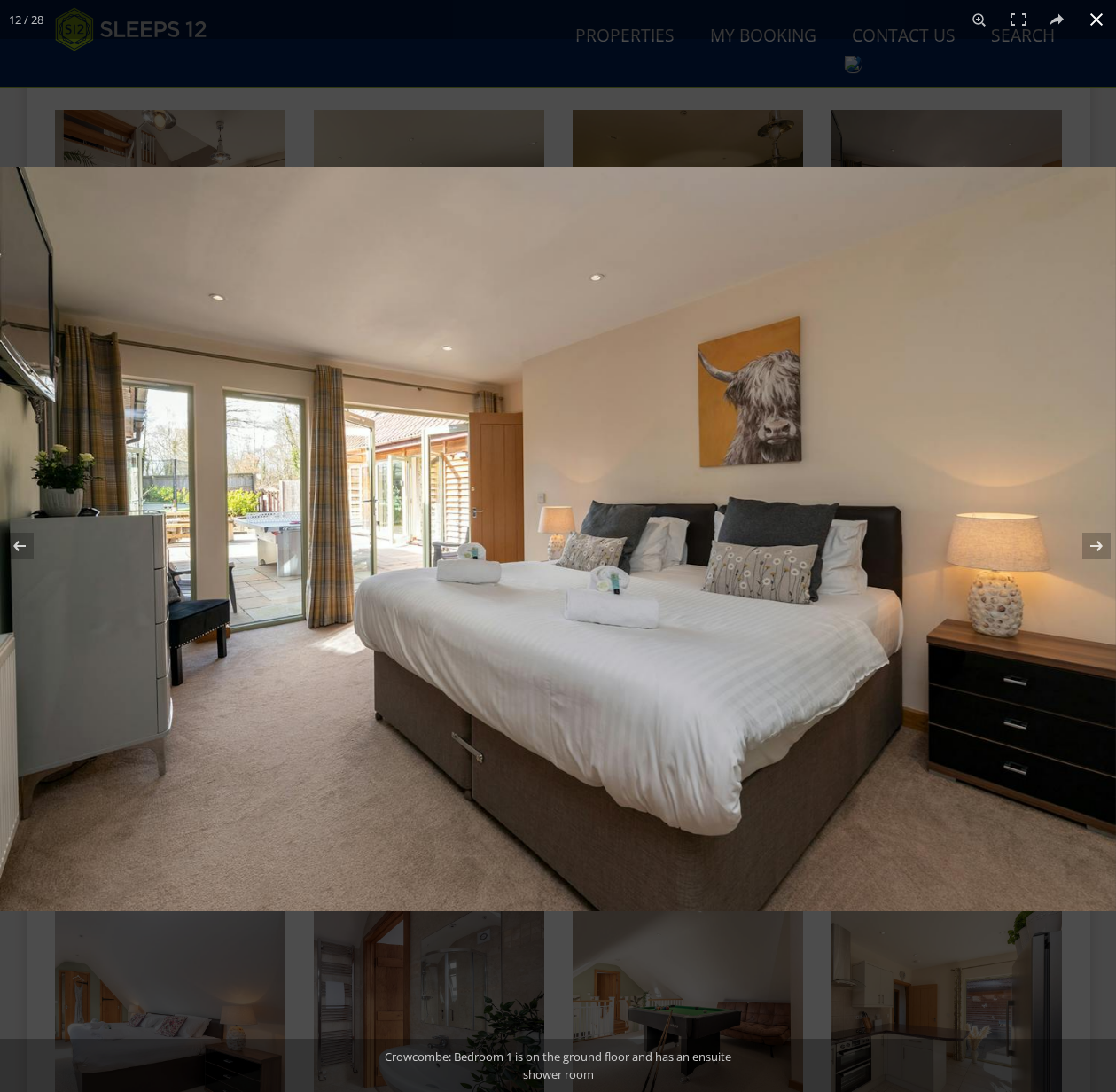
click at [1092, 17] on button at bounding box center [1097, 19] width 39 height 39
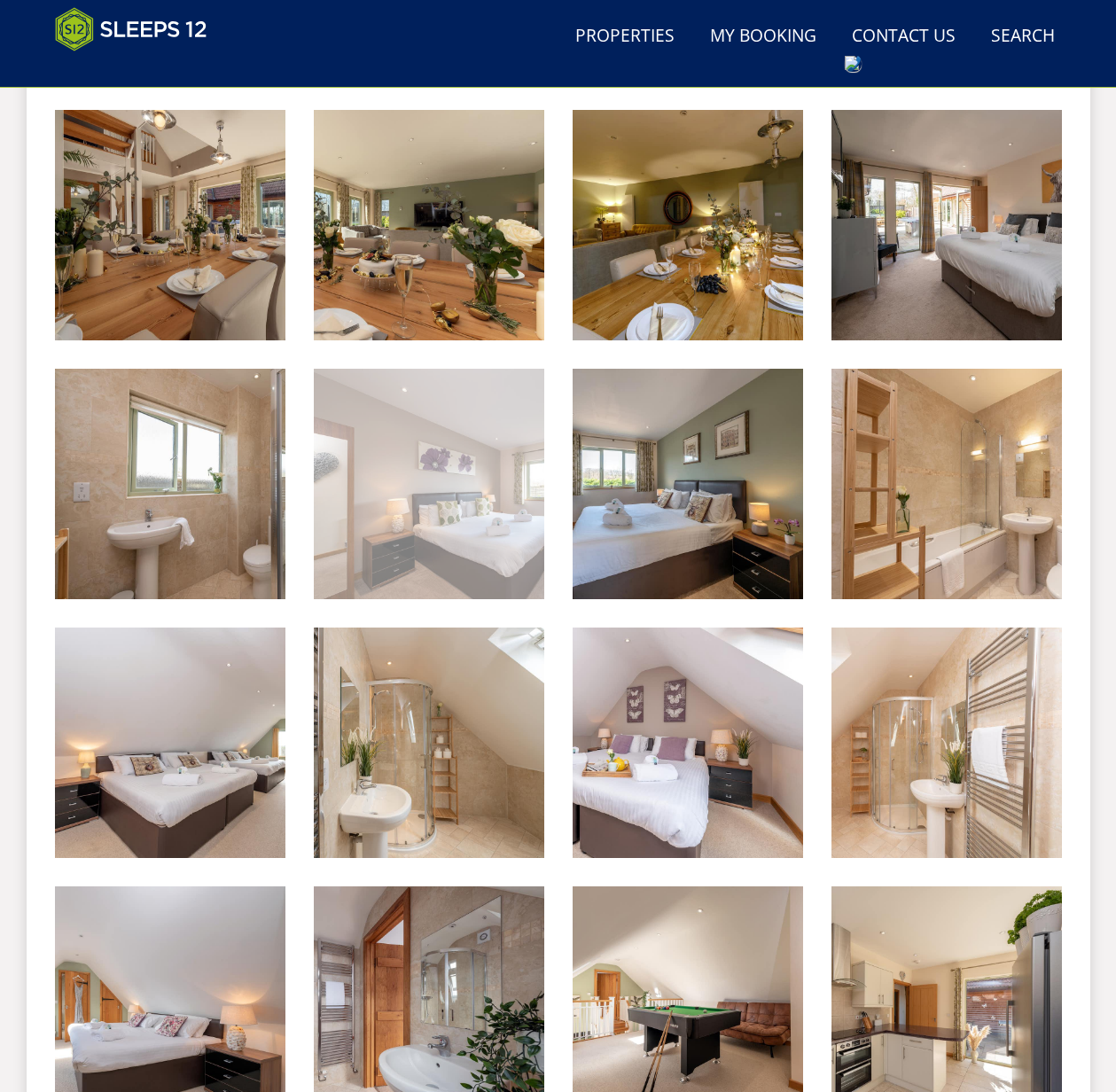
click at [459, 521] on img at bounding box center [428, 484] width 230 height 230
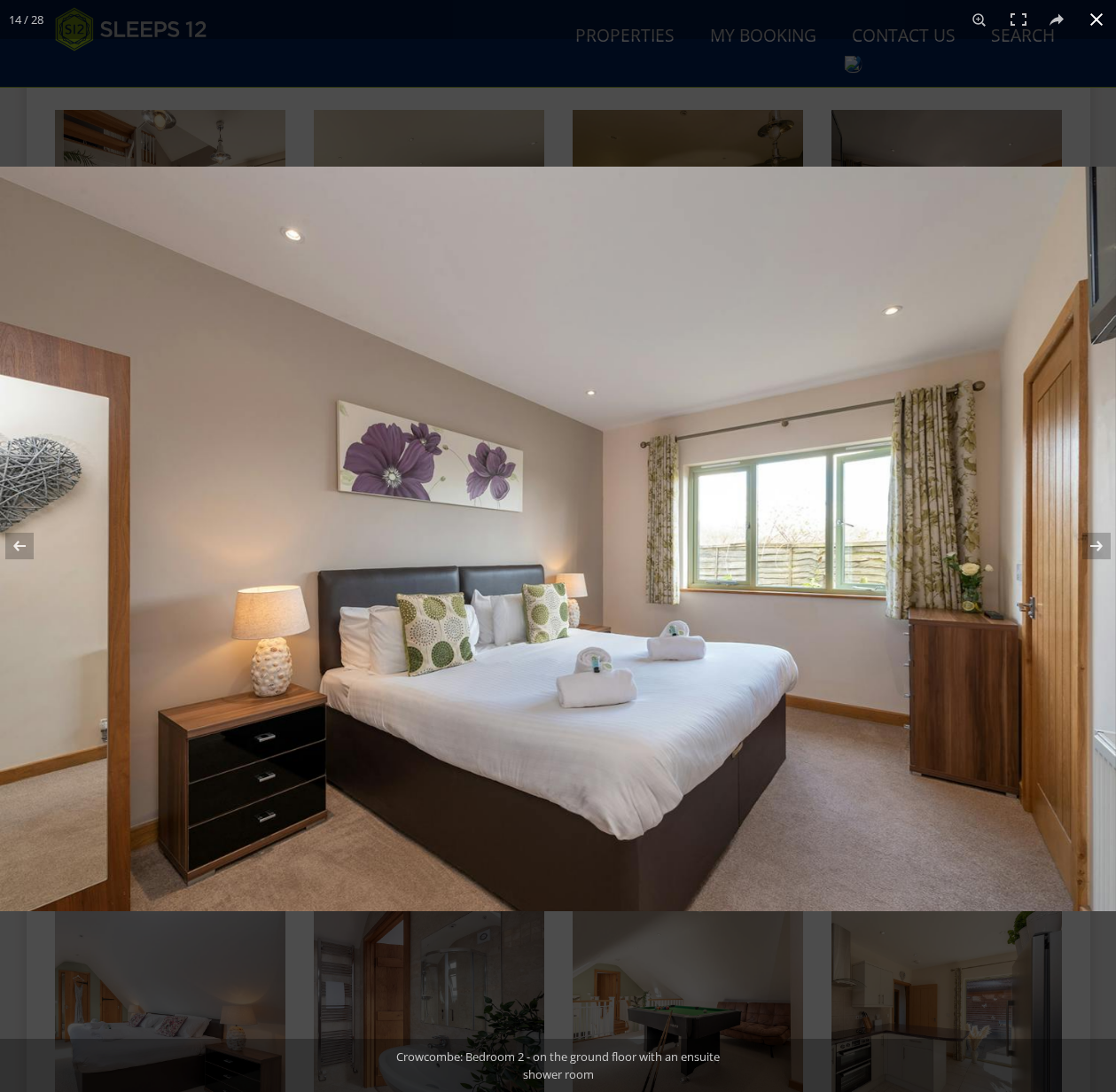
click at [1095, 23] on button at bounding box center [1097, 19] width 39 height 39
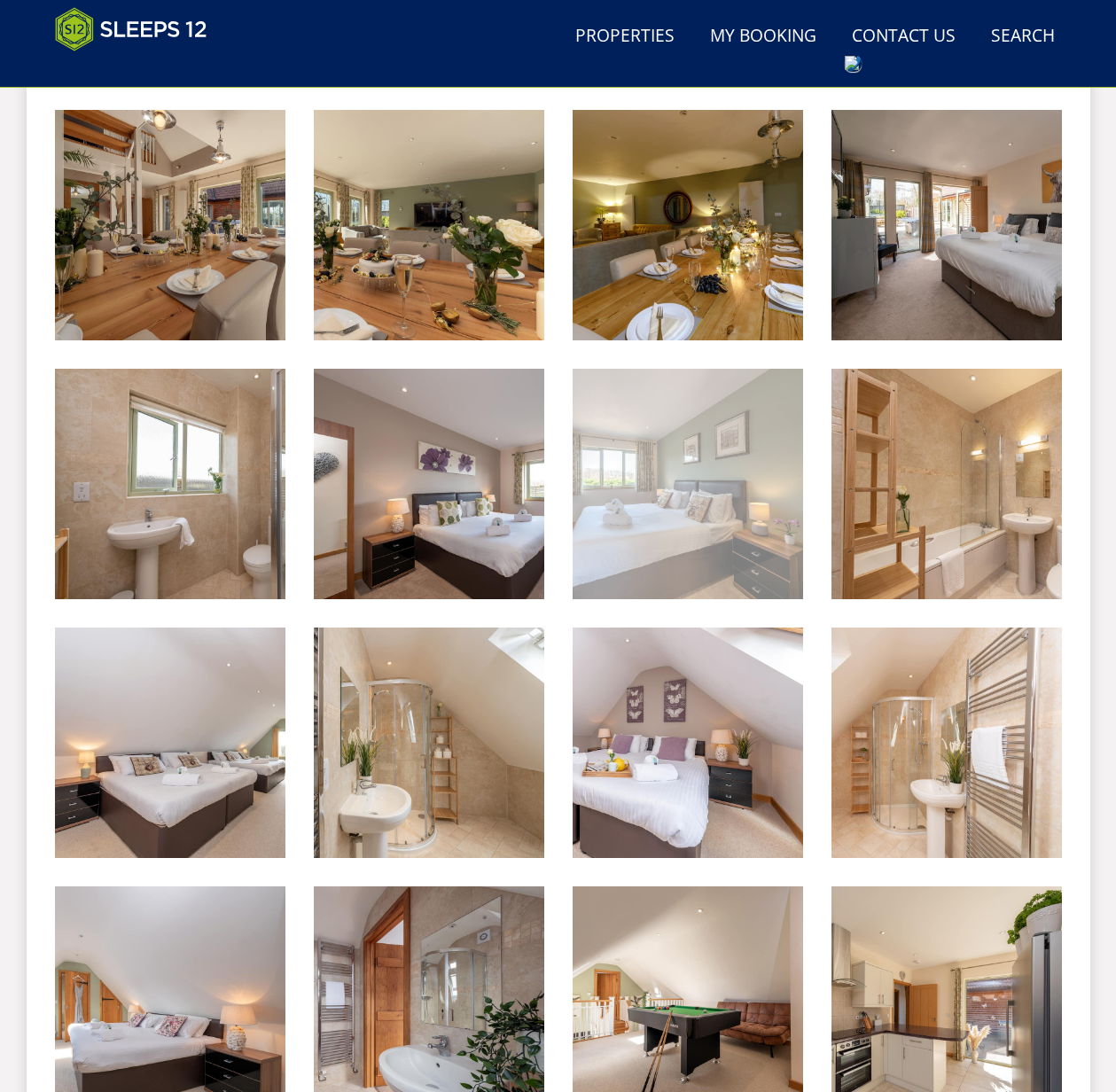
click at [692, 488] on img at bounding box center [688, 484] width 230 height 230
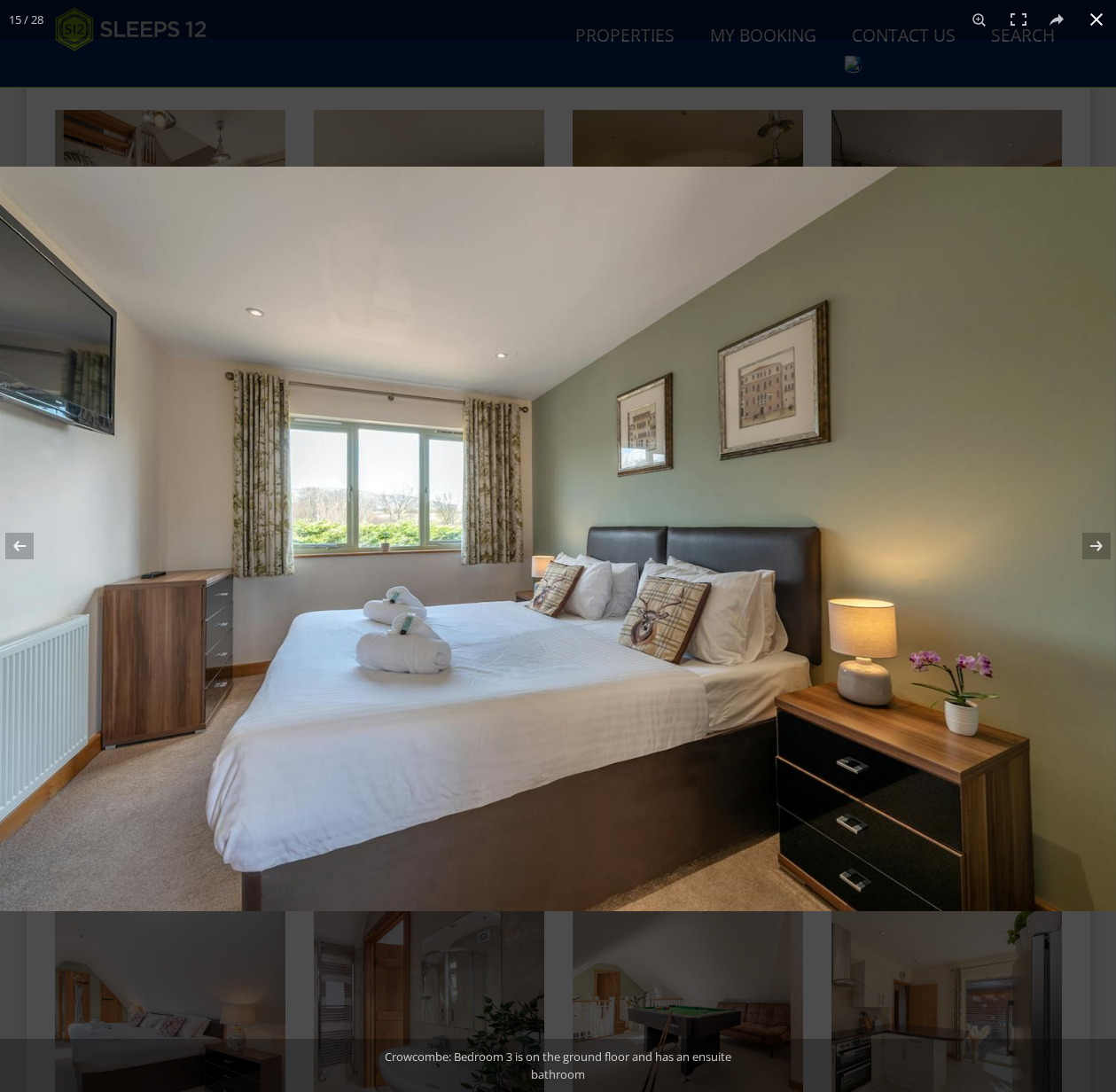
click at [1093, 18] on button at bounding box center [1097, 19] width 39 height 39
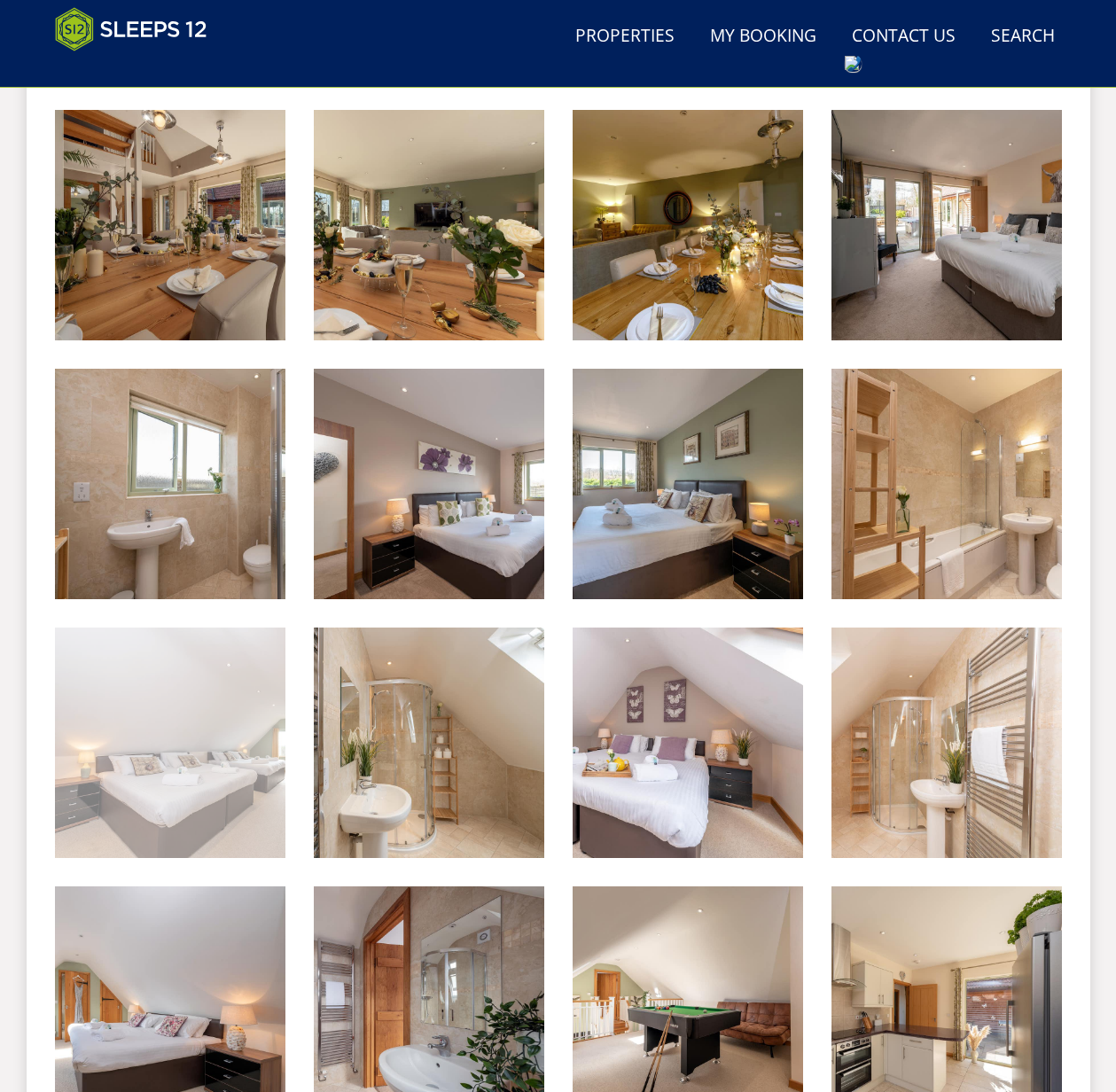
click at [199, 745] on img at bounding box center [169, 742] width 230 height 230
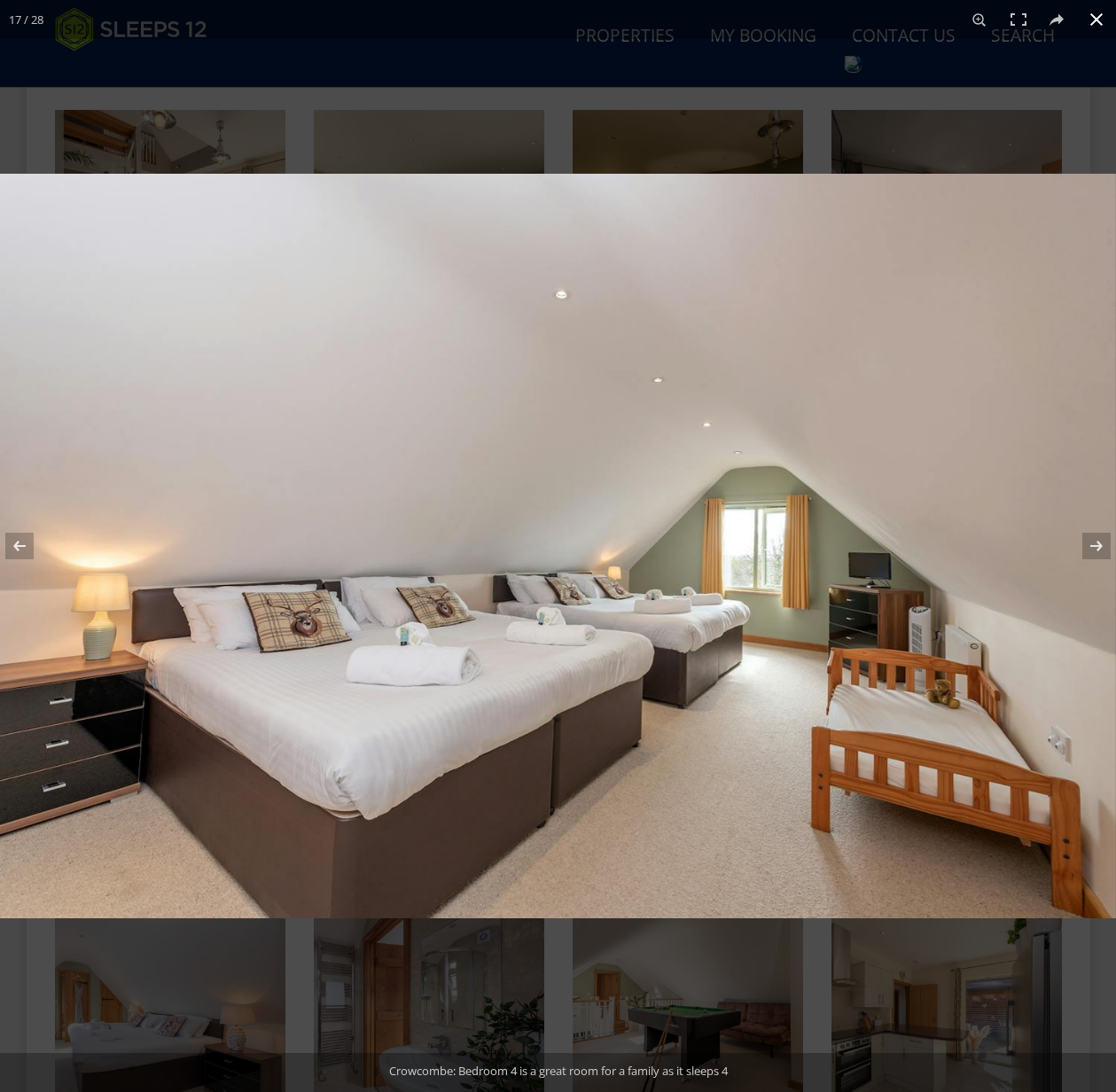
click at [1092, 14] on button at bounding box center [1097, 19] width 39 height 39
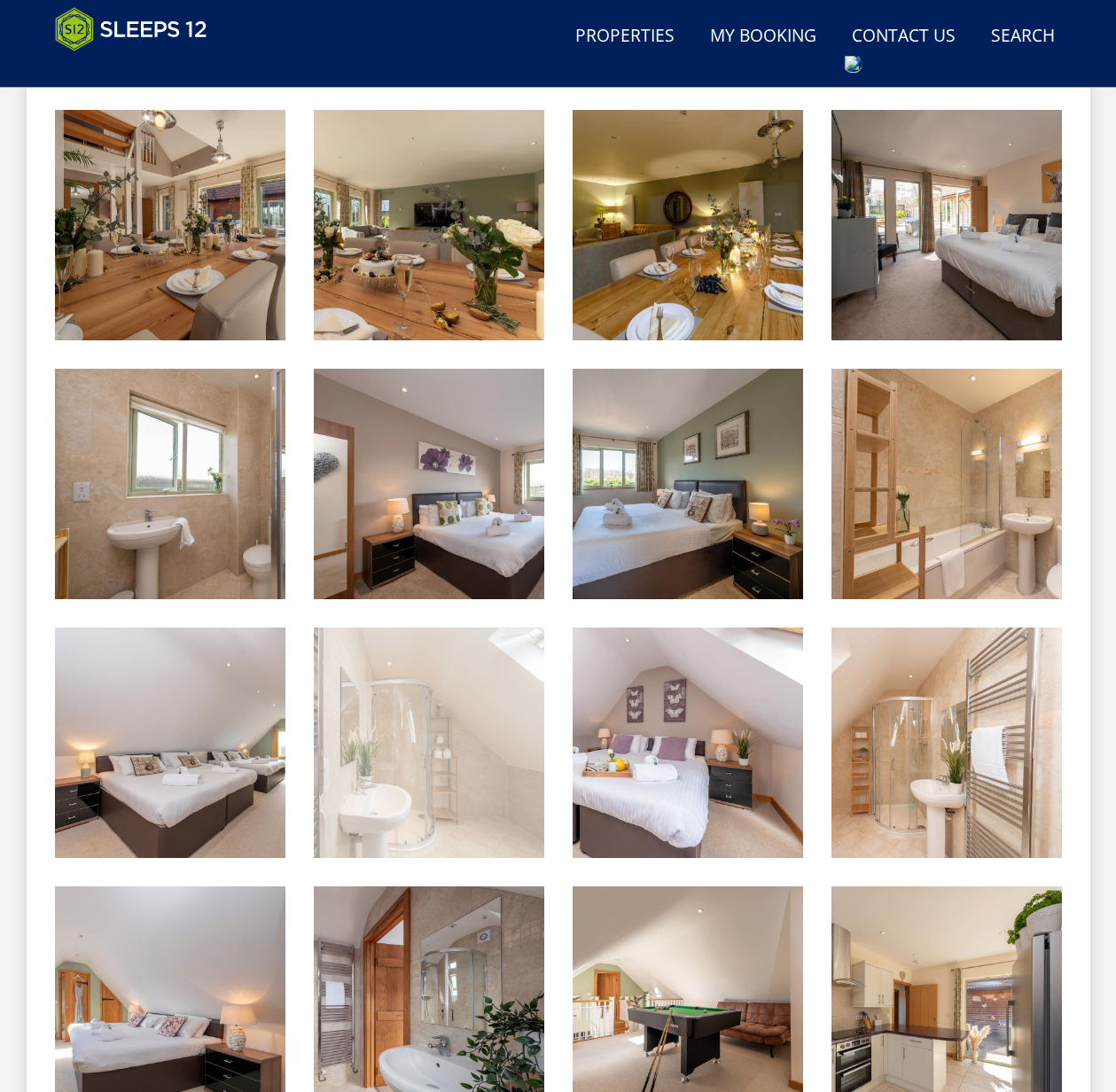
click at [454, 790] on img at bounding box center [428, 742] width 230 height 230
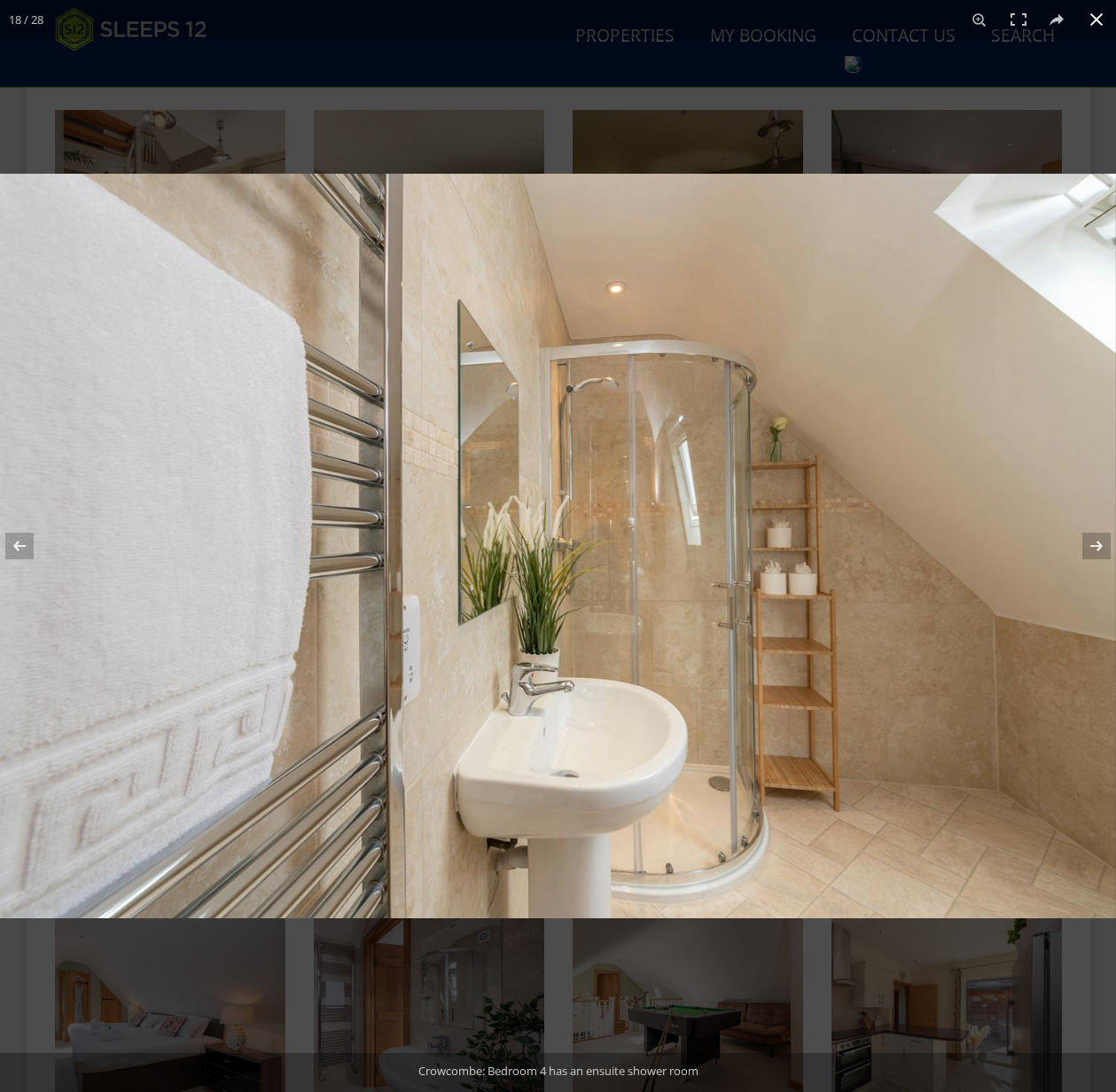
click at [1096, 16] on button at bounding box center [1097, 19] width 39 height 39
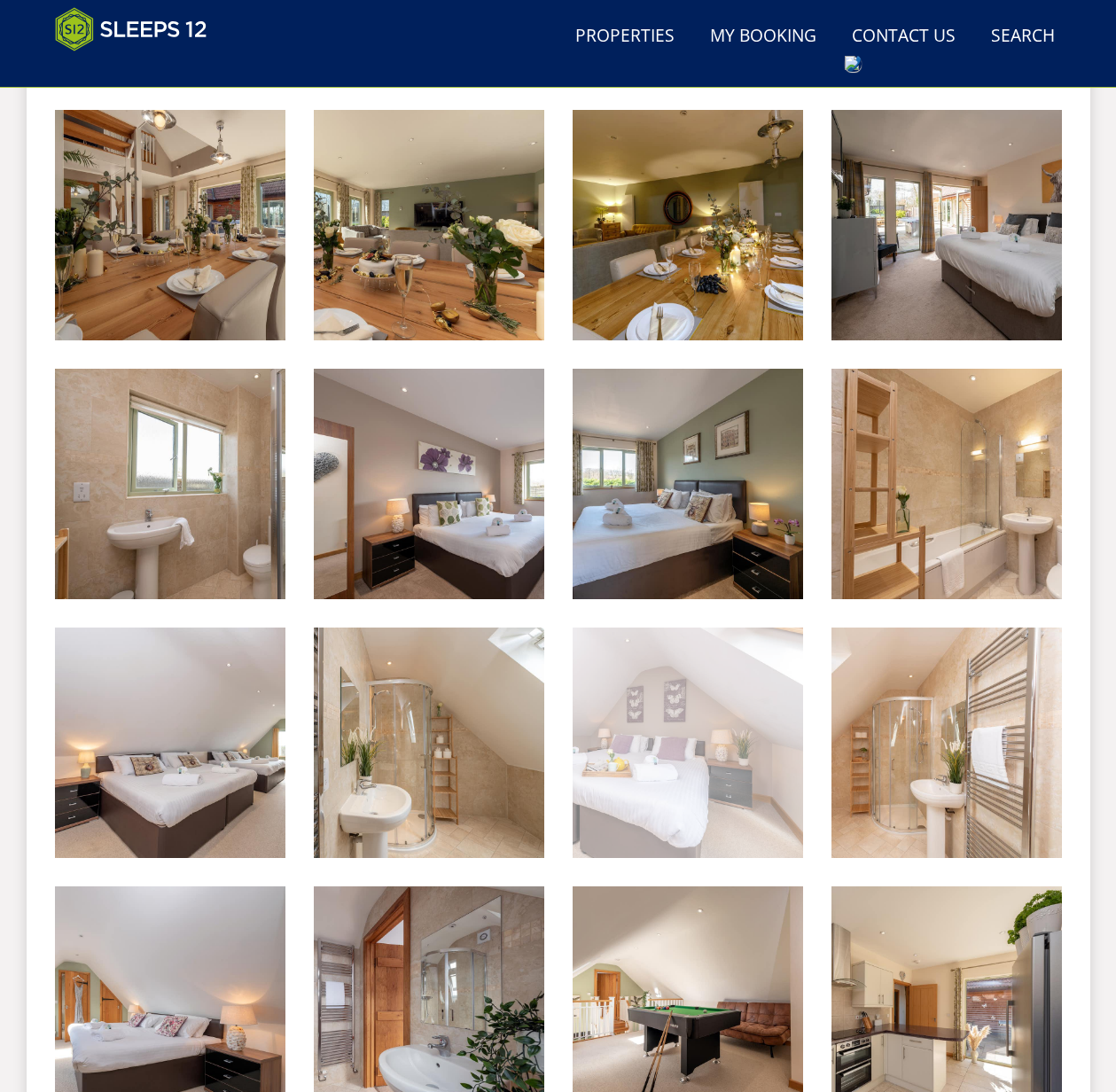
click at [701, 750] on img at bounding box center [688, 742] width 230 height 230
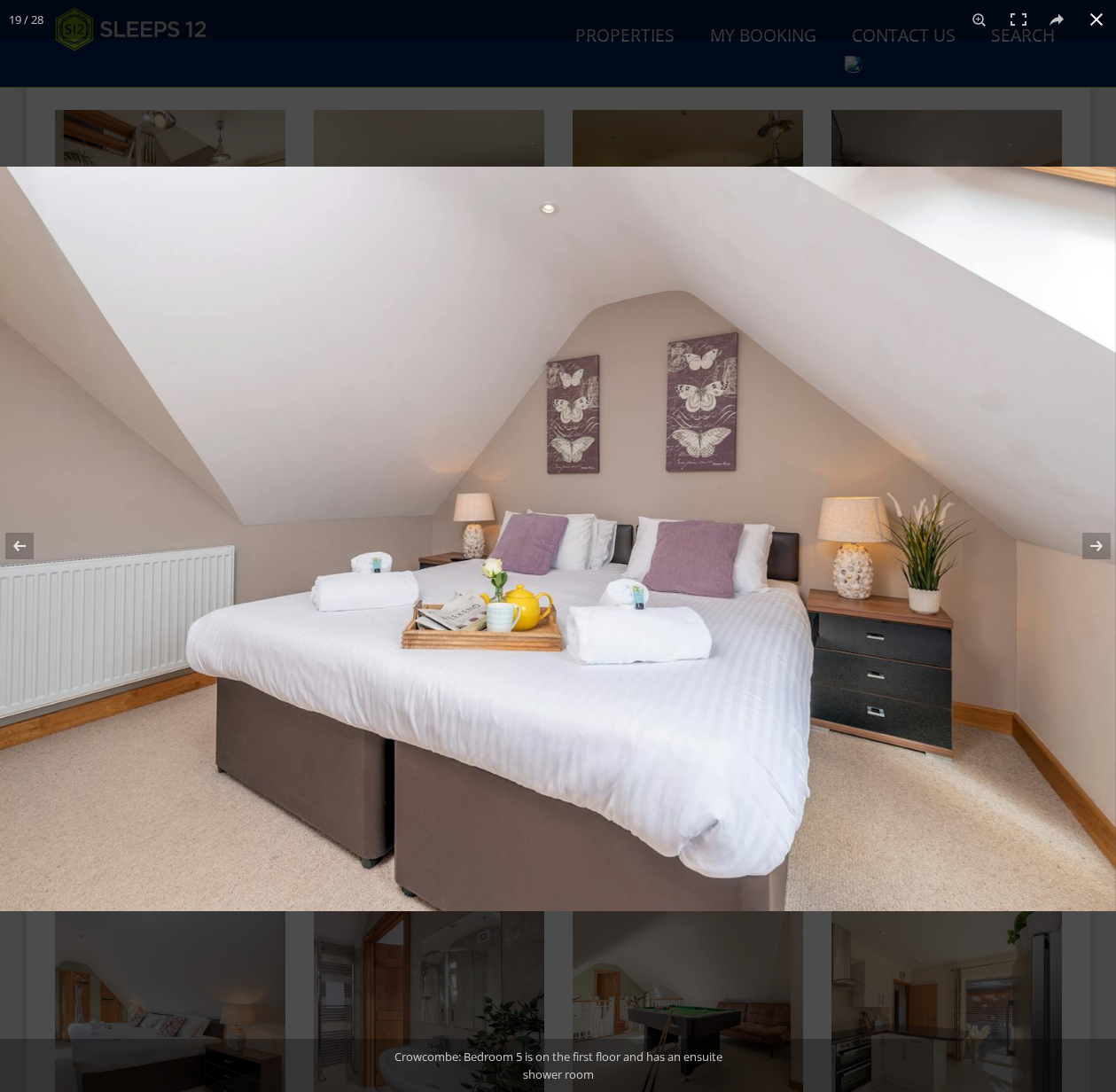
click at [1100, 23] on button at bounding box center [1097, 19] width 39 height 39
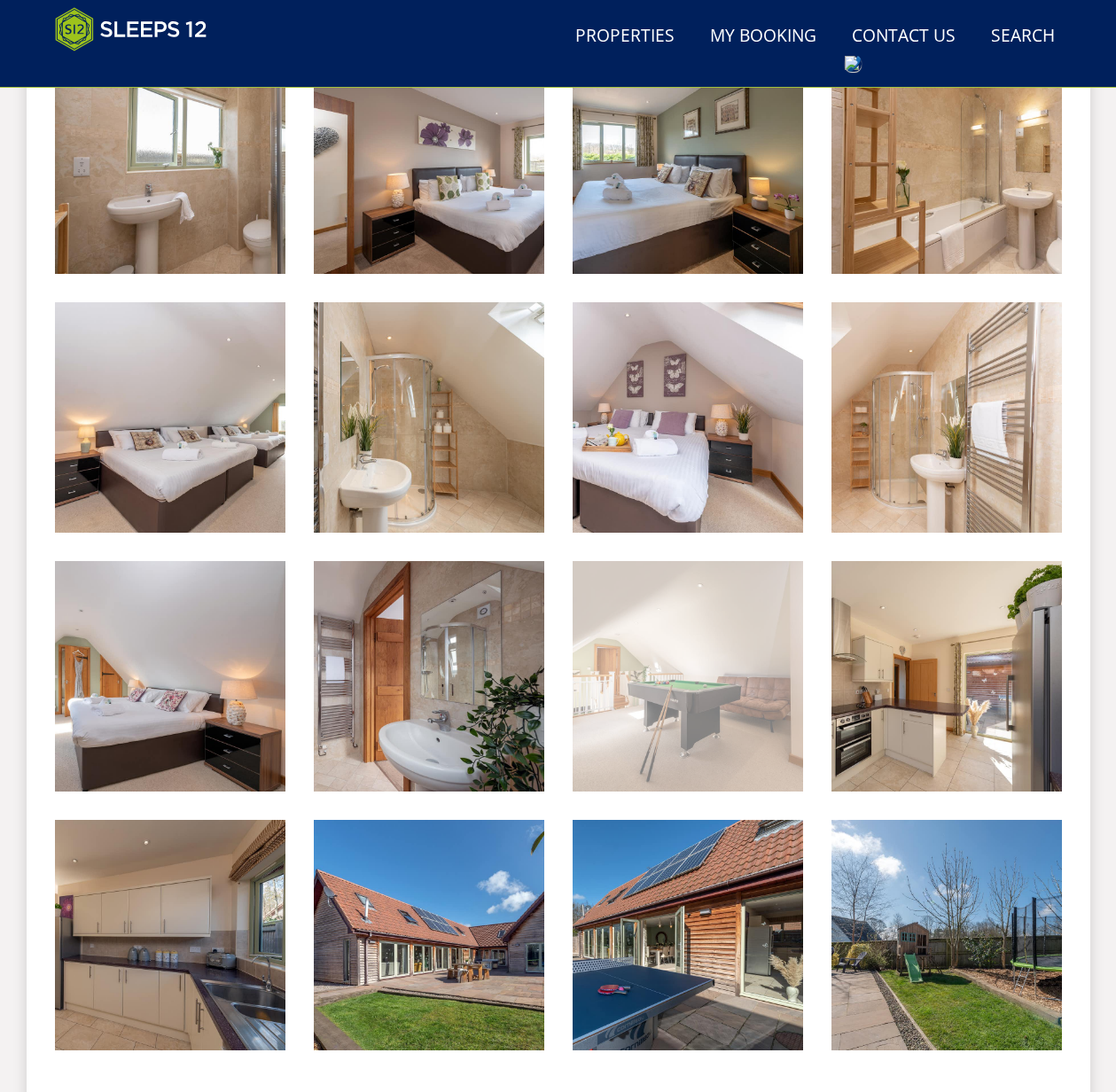
scroll to position [1743, 0]
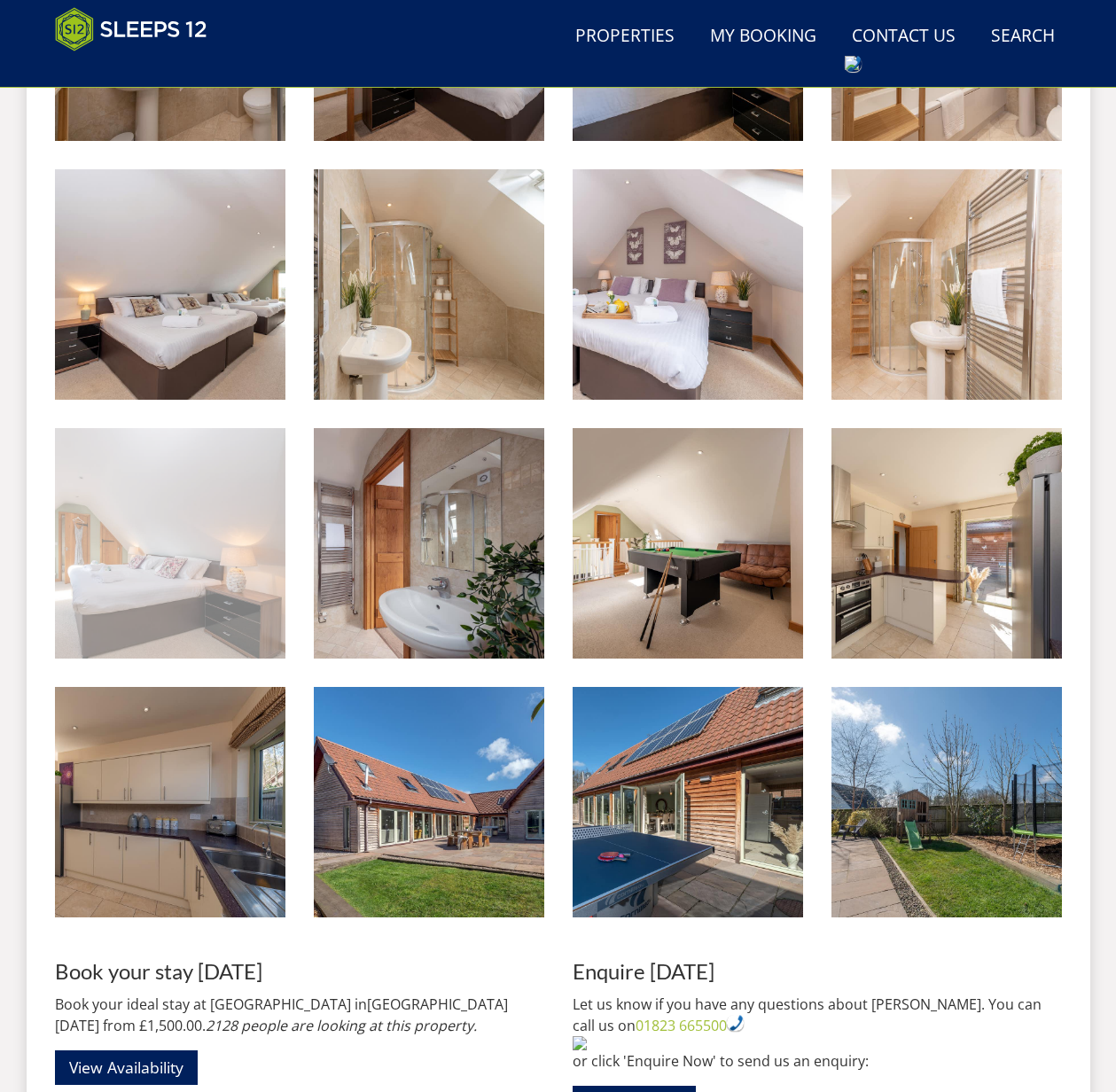
click at [151, 577] on img at bounding box center [169, 543] width 230 height 230
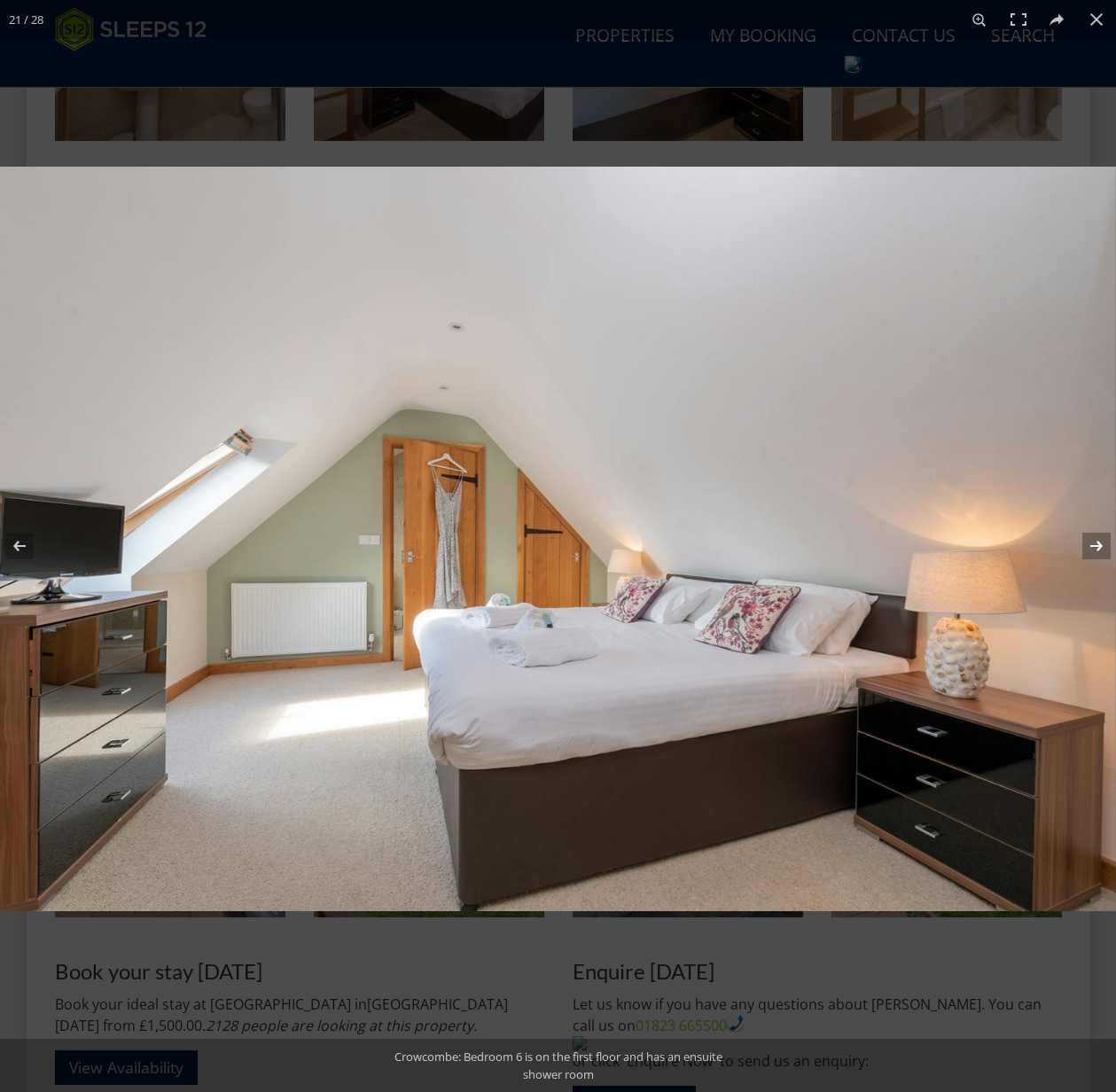
click at [1091, 541] on button at bounding box center [1085, 546] width 62 height 89
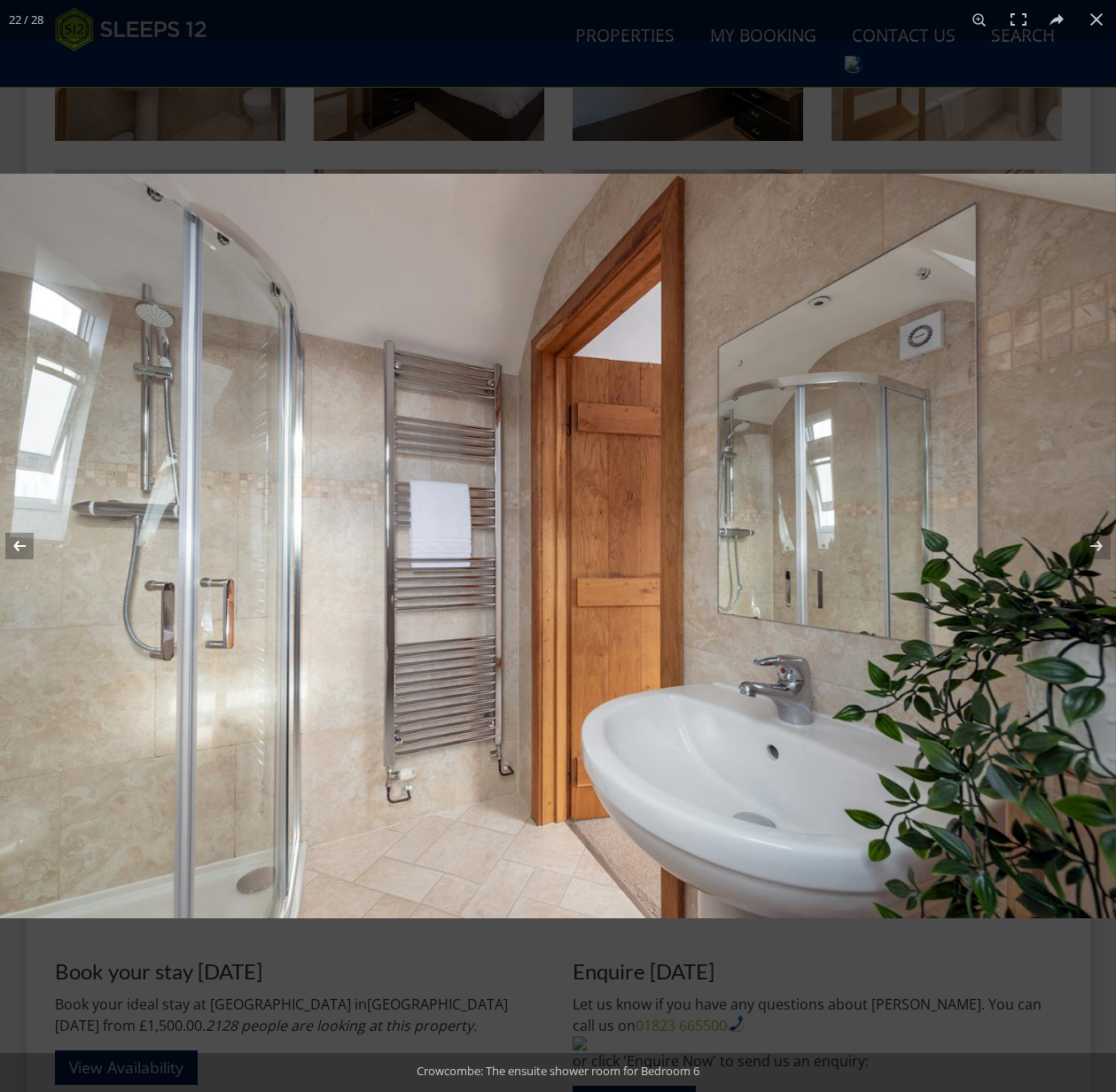
click at [15, 543] on button at bounding box center [31, 546] width 62 height 89
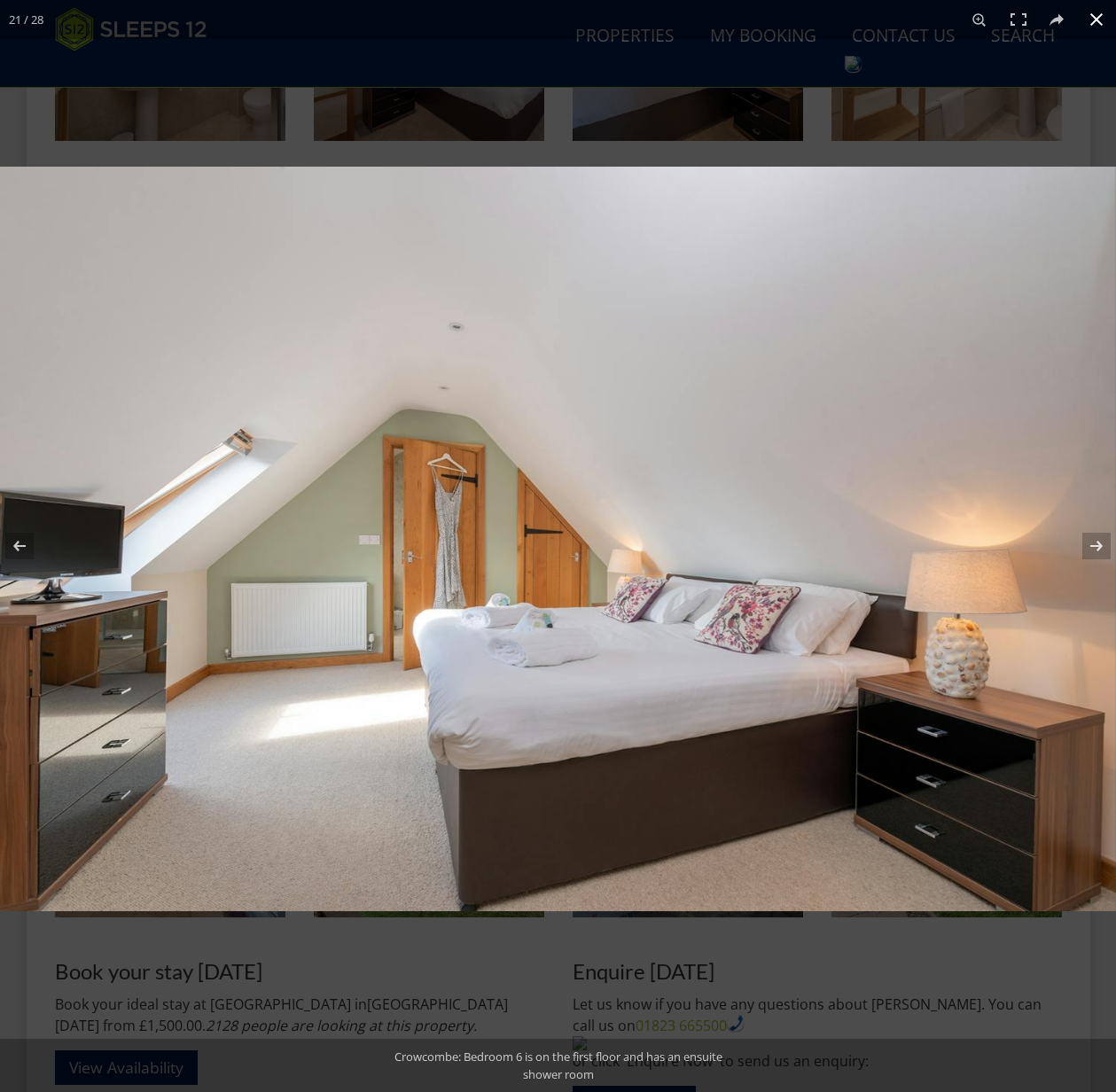
click at [1097, 19] on button at bounding box center [1097, 19] width 39 height 39
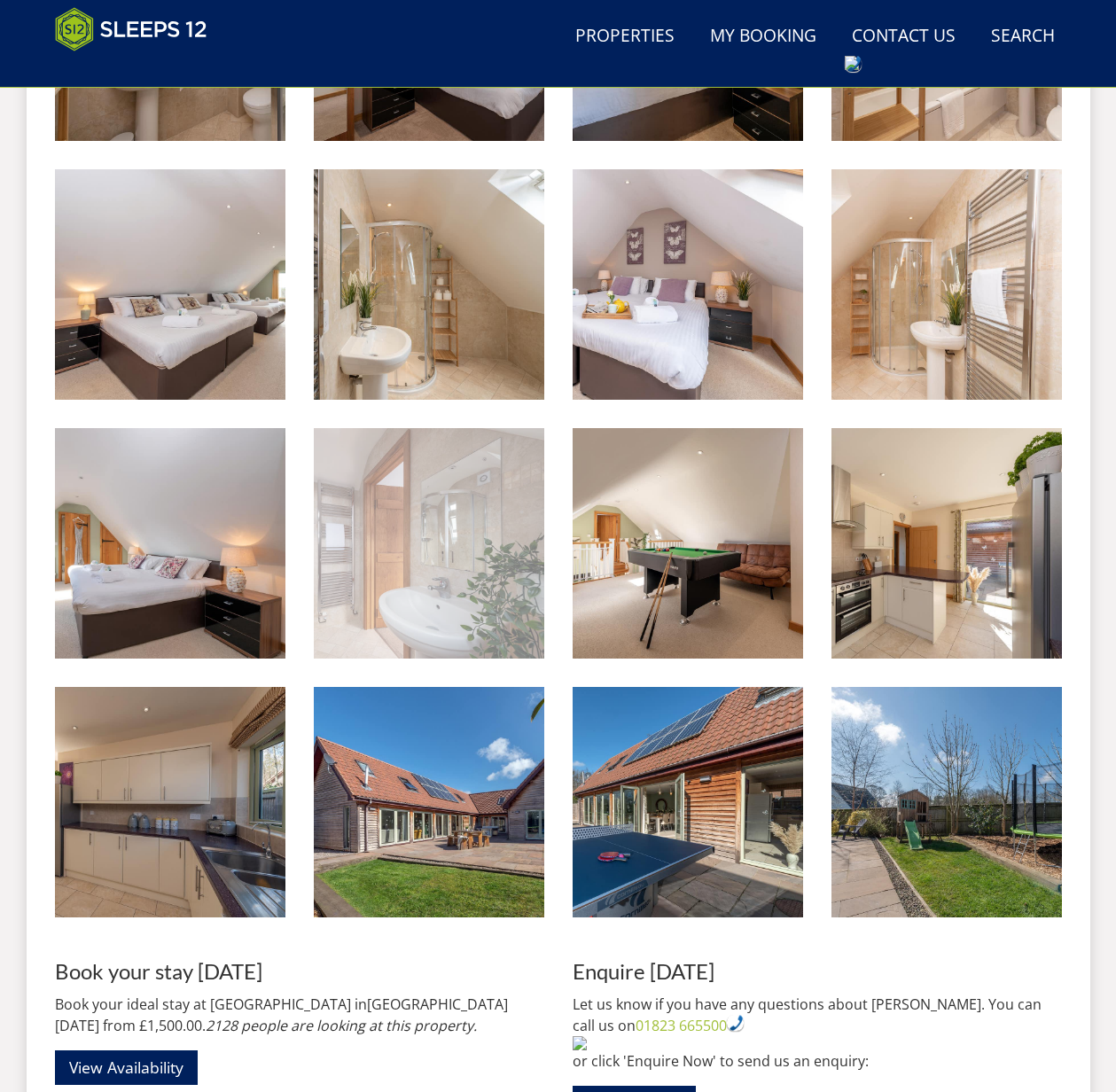
click at [430, 577] on img at bounding box center [428, 543] width 230 height 230
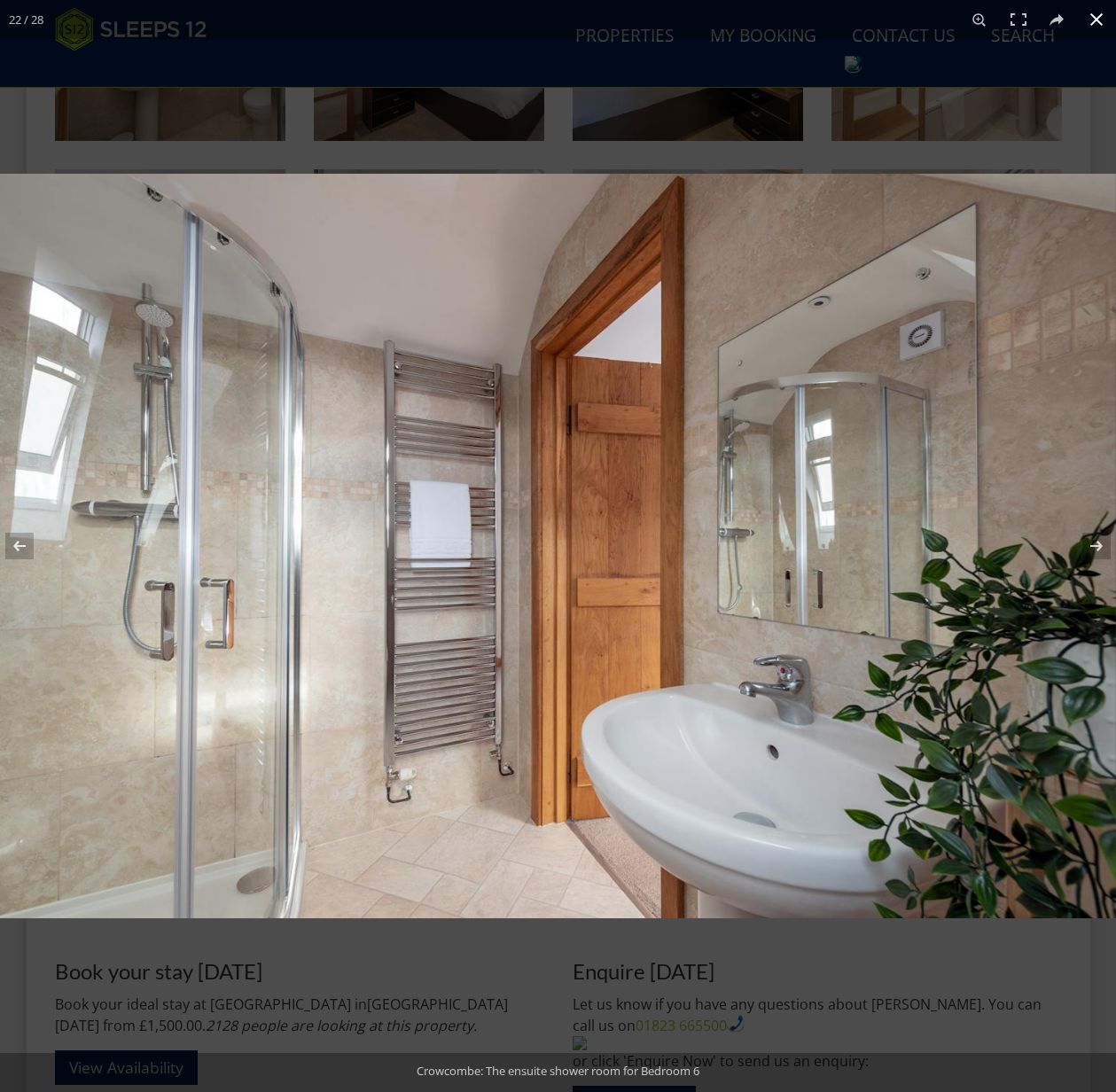
click at [1099, 19] on button at bounding box center [1097, 19] width 39 height 39
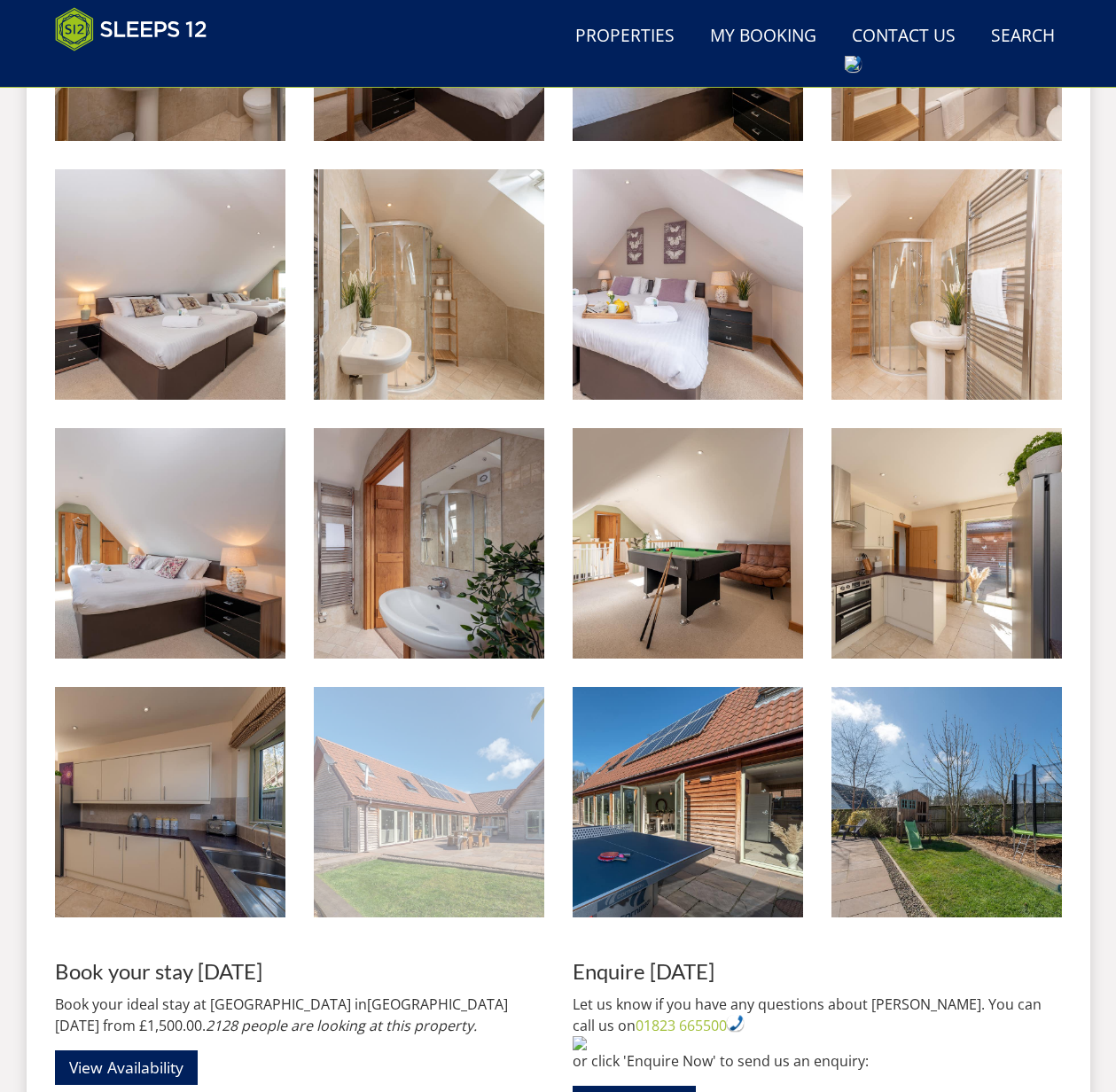
click at [435, 821] on img at bounding box center [428, 802] width 230 height 230
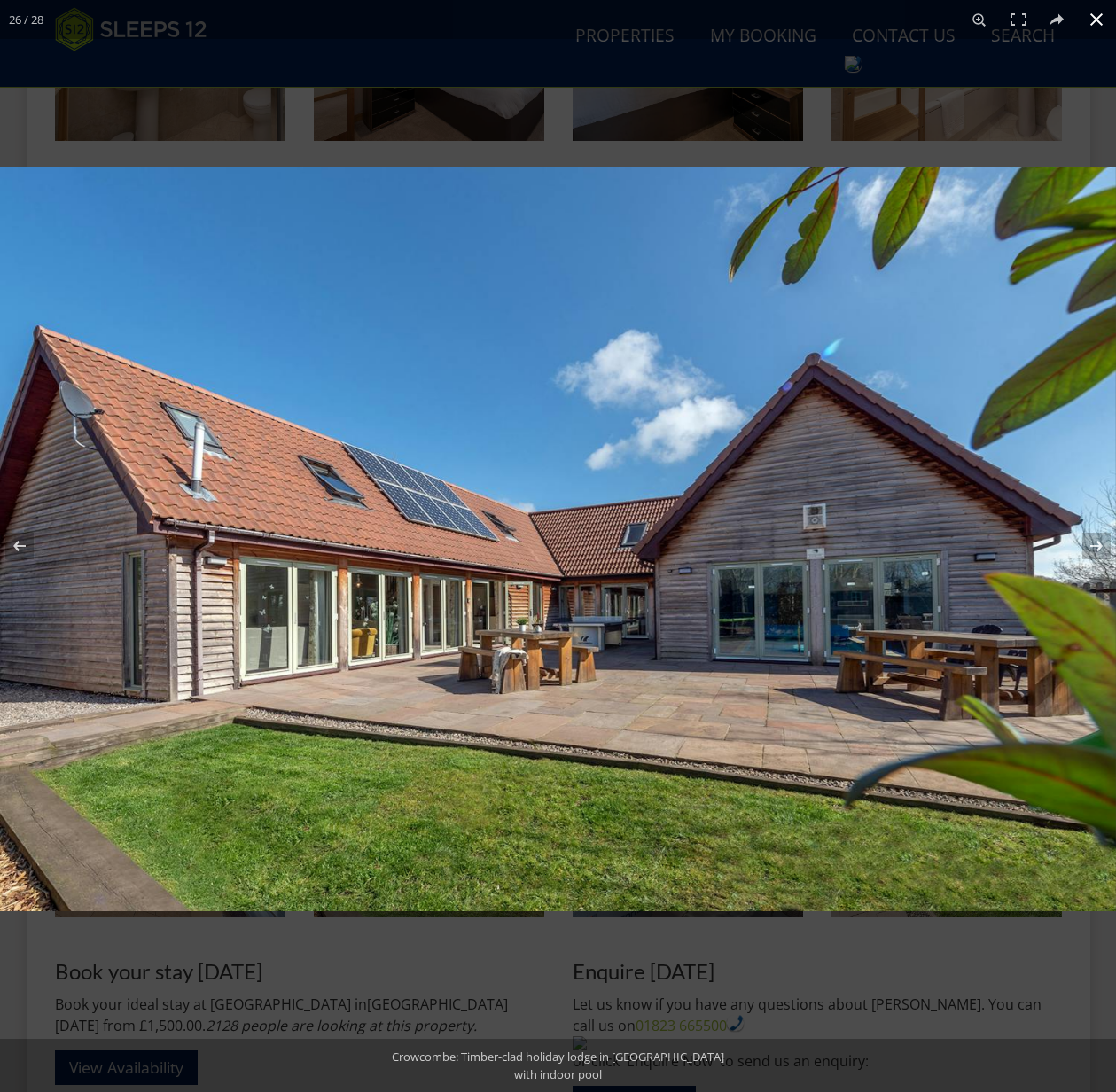
drag, startPoint x: 1095, startPoint y: 20, endPoint x: 1085, endPoint y: 34, distance: 17.2
click at [1094, 20] on button at bounding box center [1097, 19] width 39 height 39
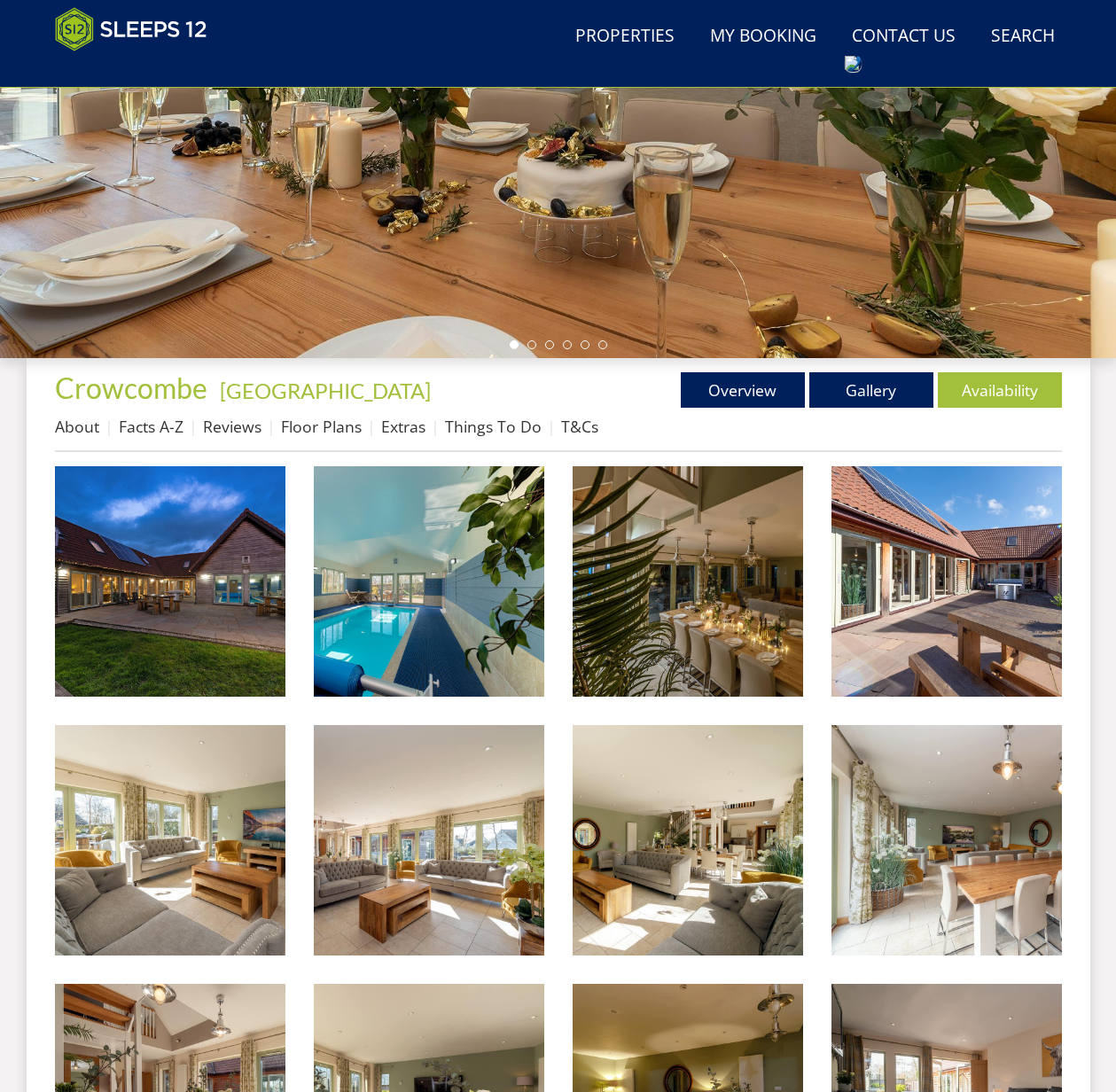
scroll to position [405, 0]
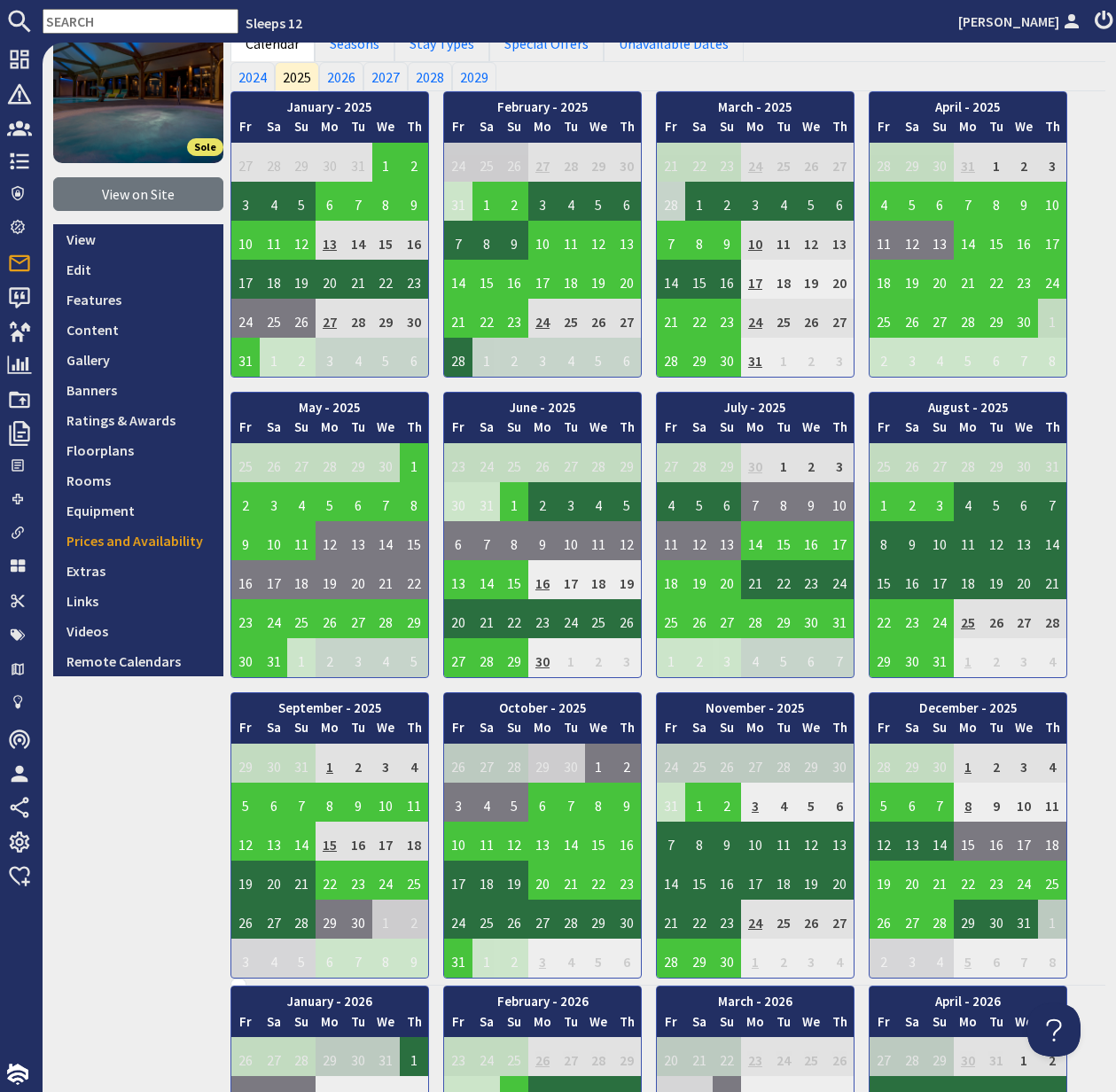
scroll to position [141, 0]
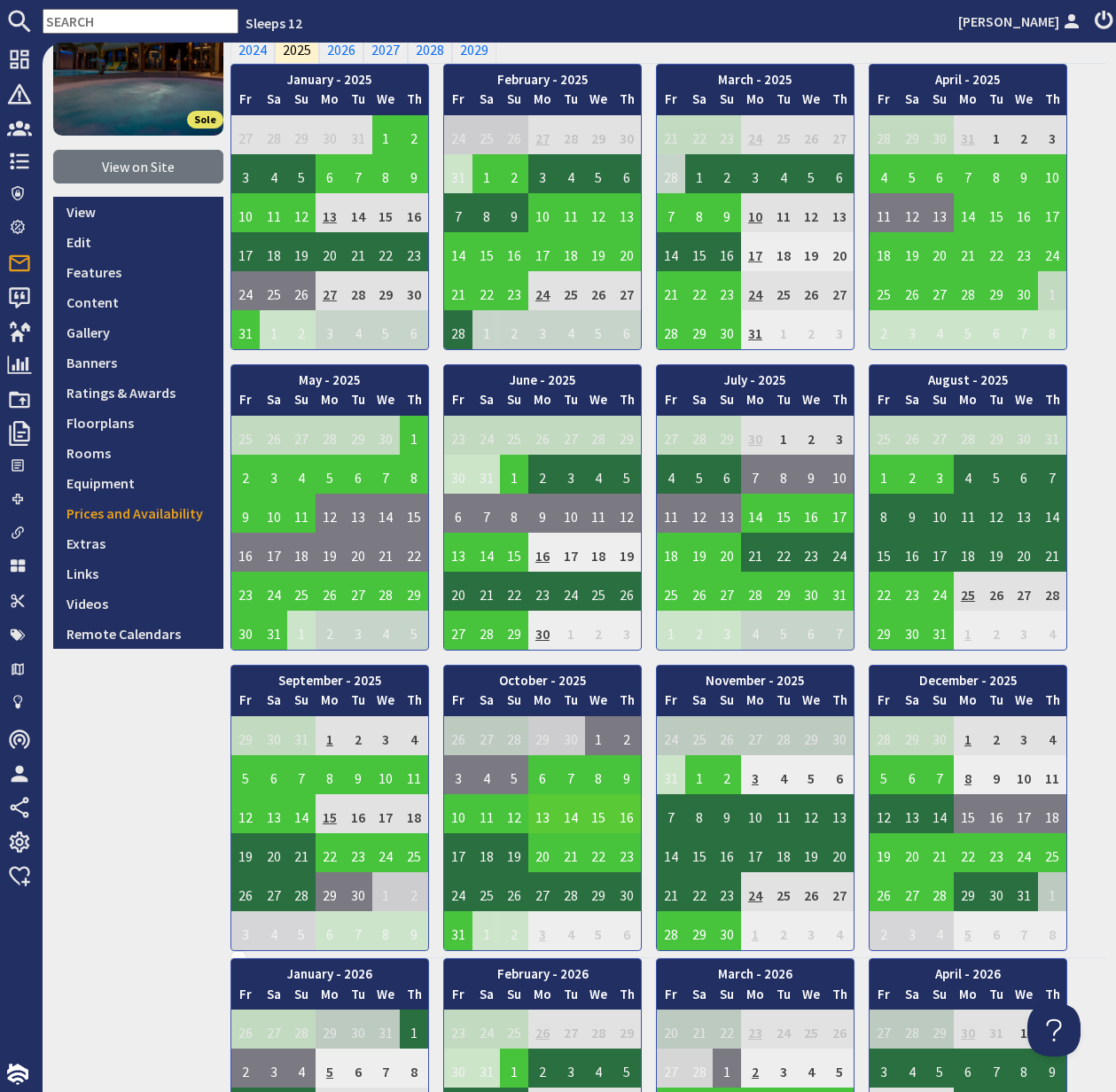
click at [544, 818] on td "13" at bounding box center [542, 814] width 29 height 39
click at [545, 893] on link "View booking" at bounding box center [546, 896] width 93 height 19
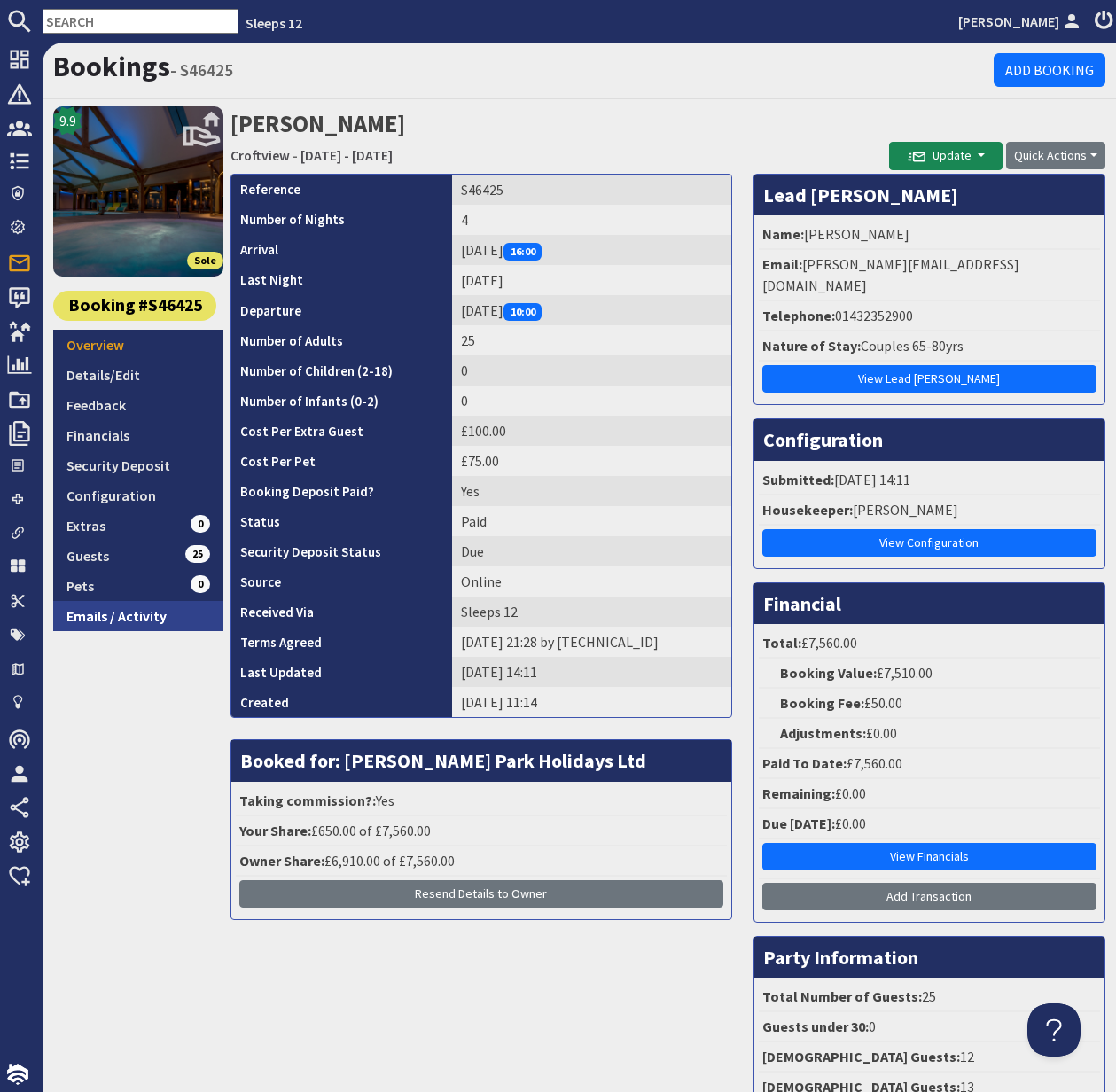
click at [133, 622] on link "Emails / Activity" at bounding box center [138, 616] width 170 height 31
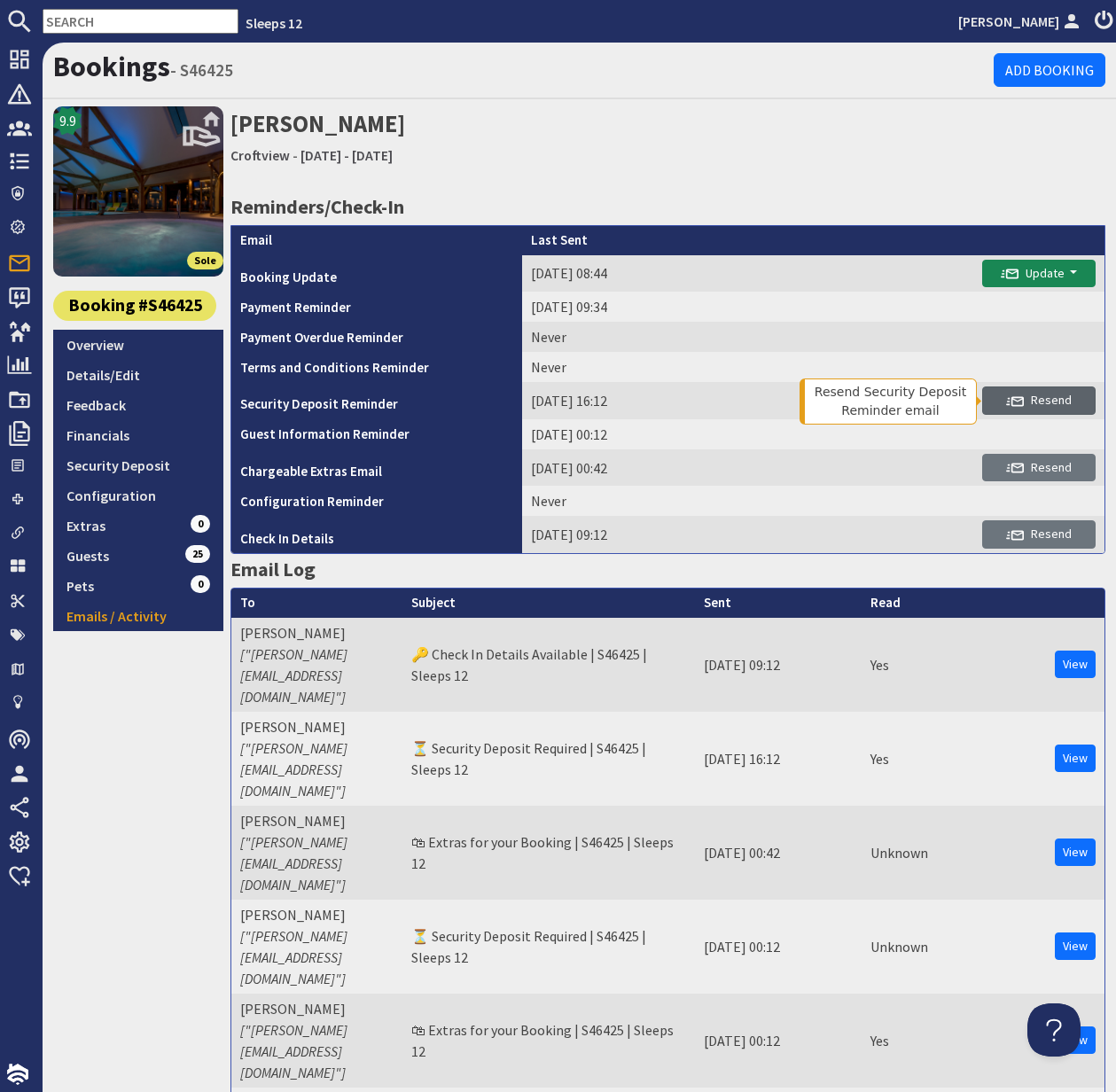
click at [1057, 403] on span "Resend" at bounding box center [1039, 400] width 66 height 16
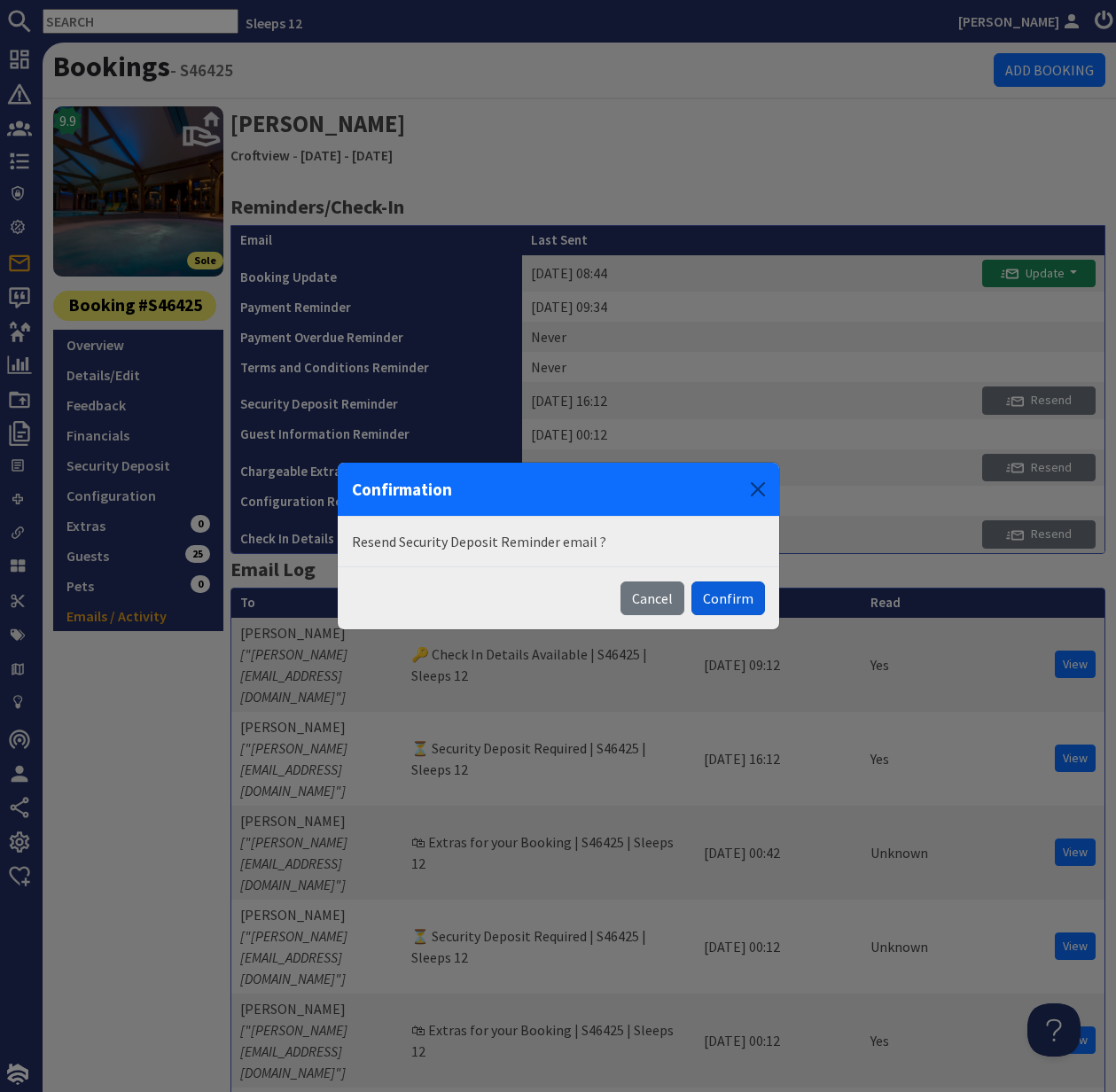
click at [718, 594] on button "Confirm" at bounding box center [728, 599] width 74 height 33
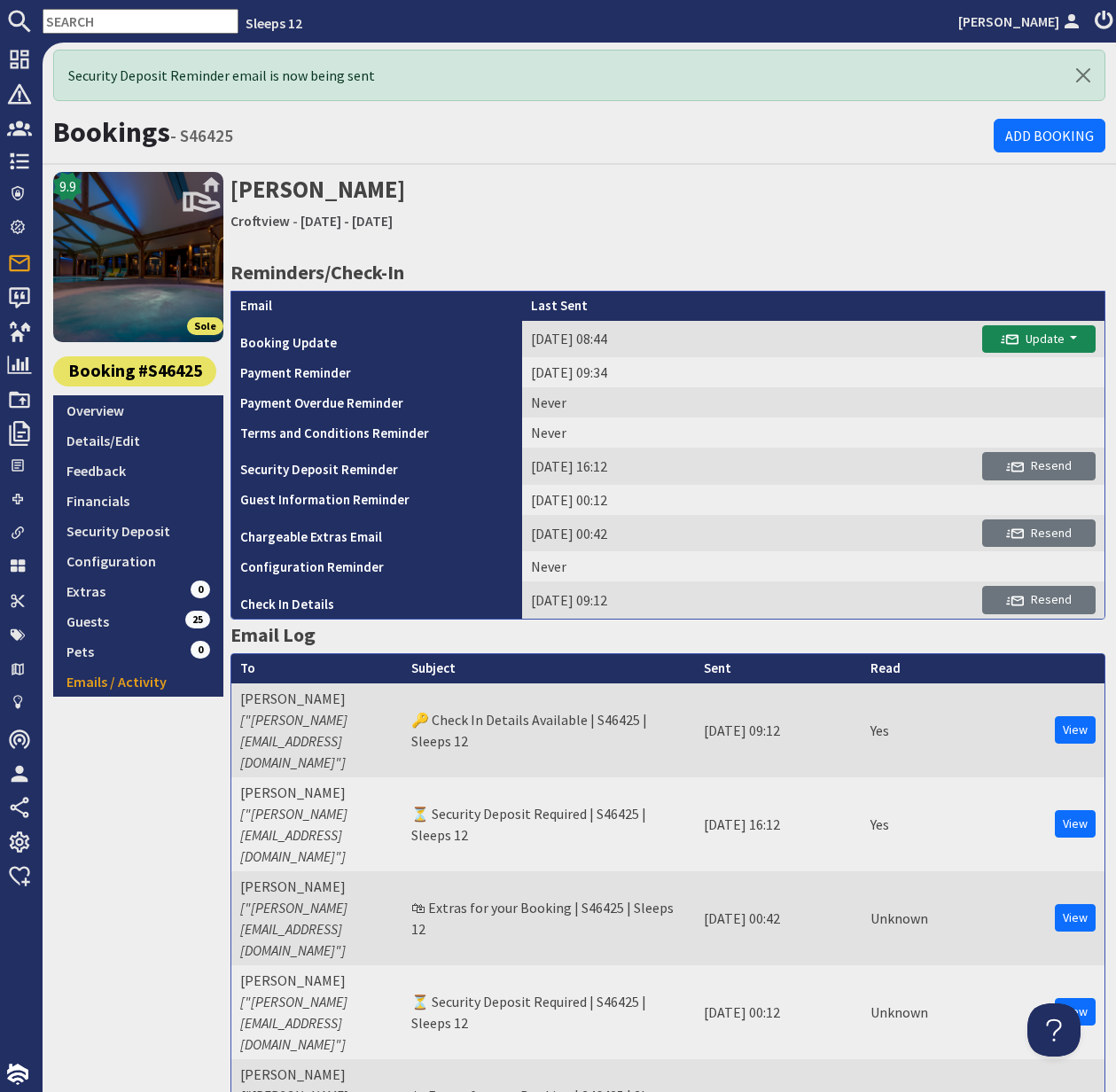
click at [100, 19] on input "text" at bounding box center [141, 21] width 196 height 25
click at [99, 19] on input "text" at bounding box center [141, 21] width 196 height 25
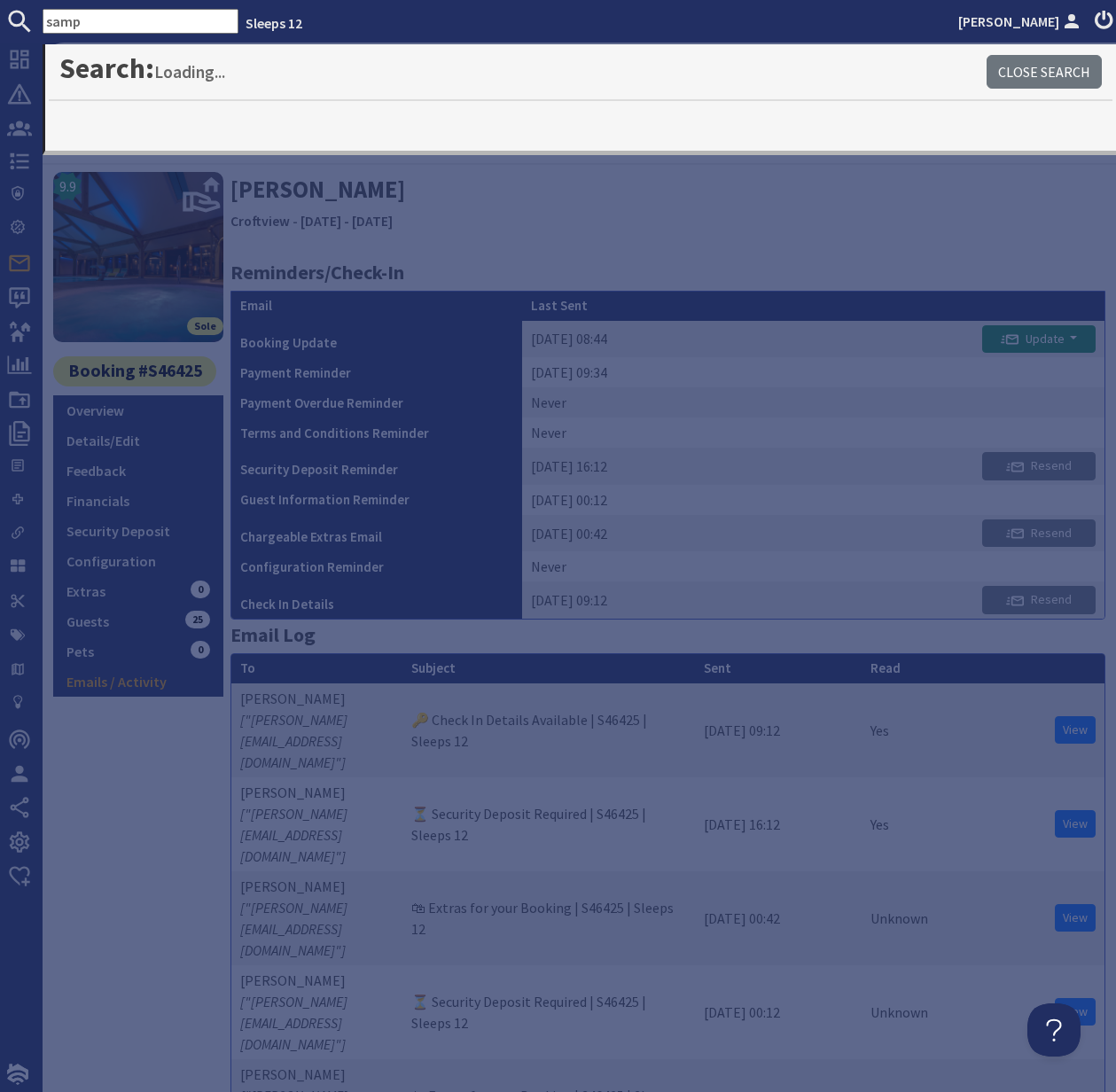
type input "samp"
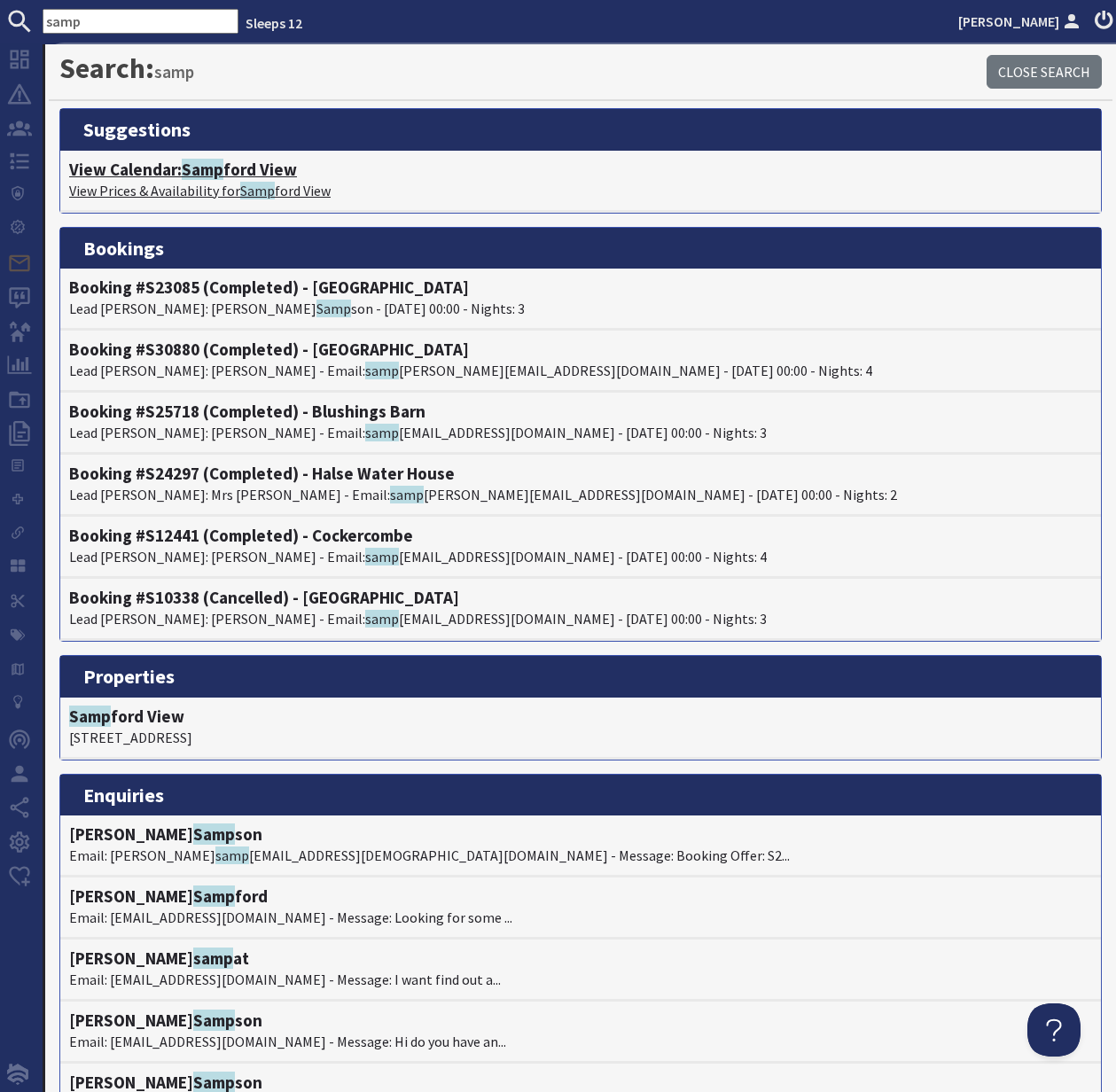
click at [169, 177] on h4 "View Calendar: Samp ford View" at bounding box center [581, 169] width 1023 height 20
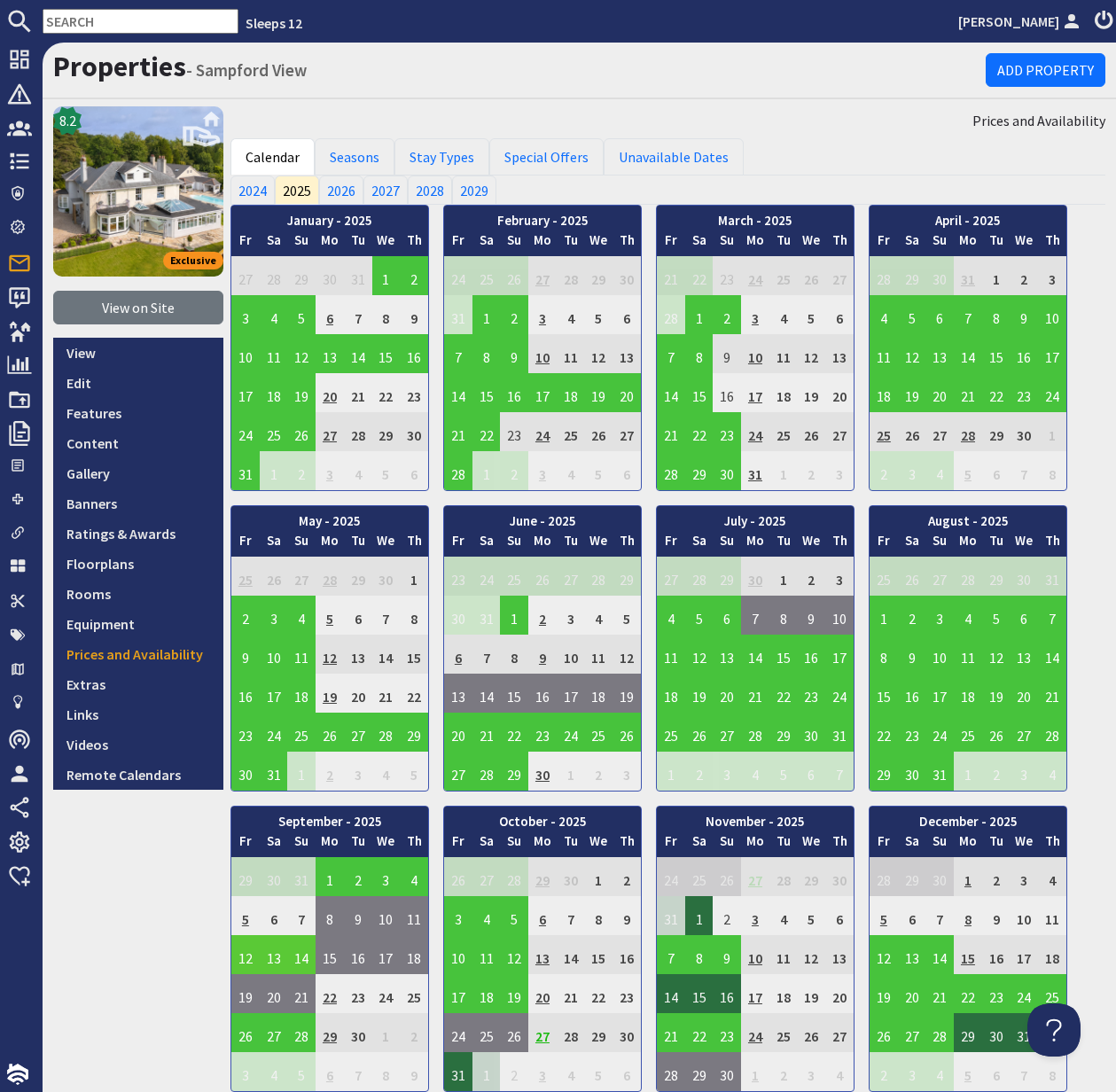
scroll to position [84, 0]
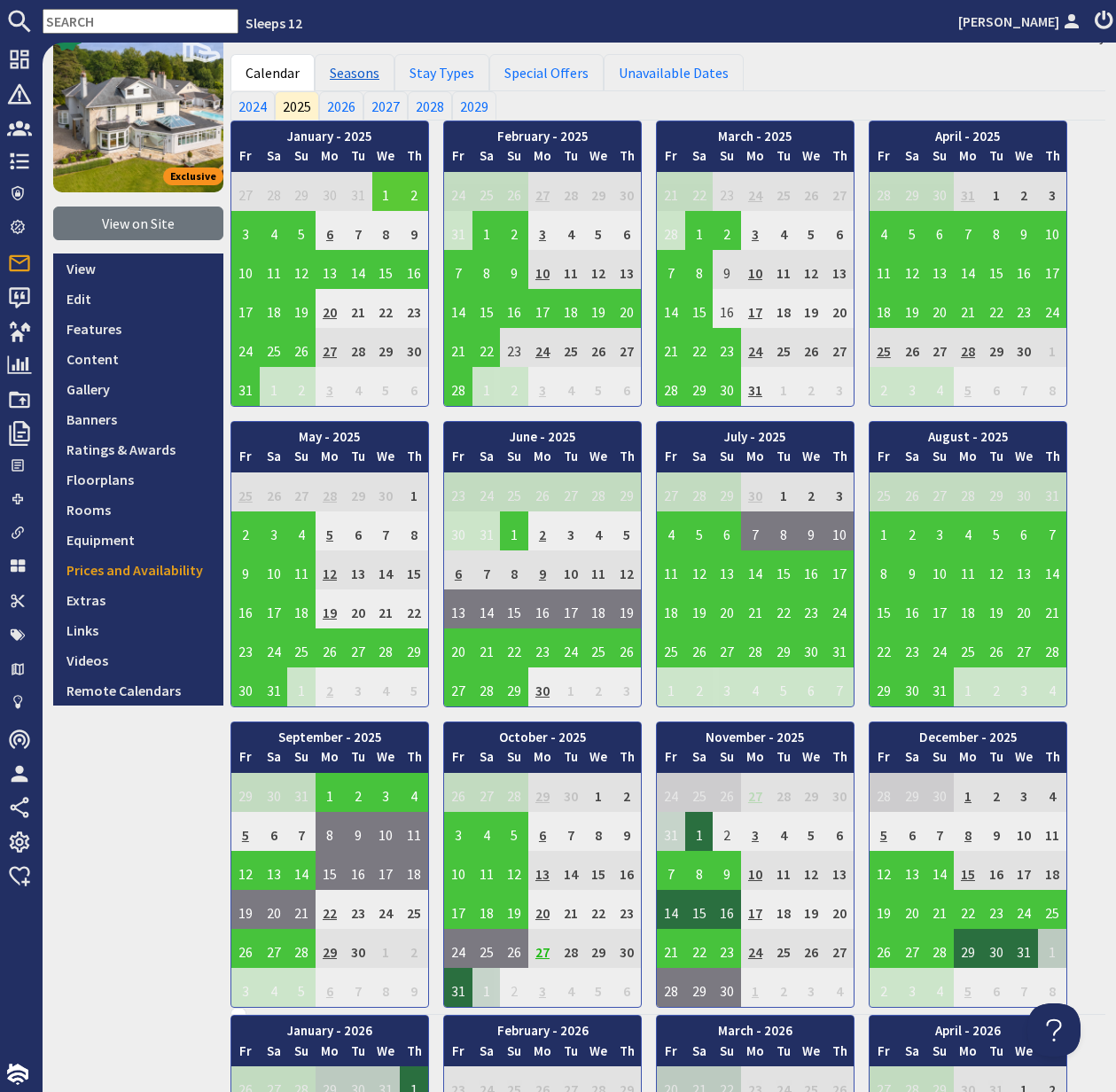
click at [357, 71] on link "Seasons" at bounding box center [354, 72] width 80 height 37
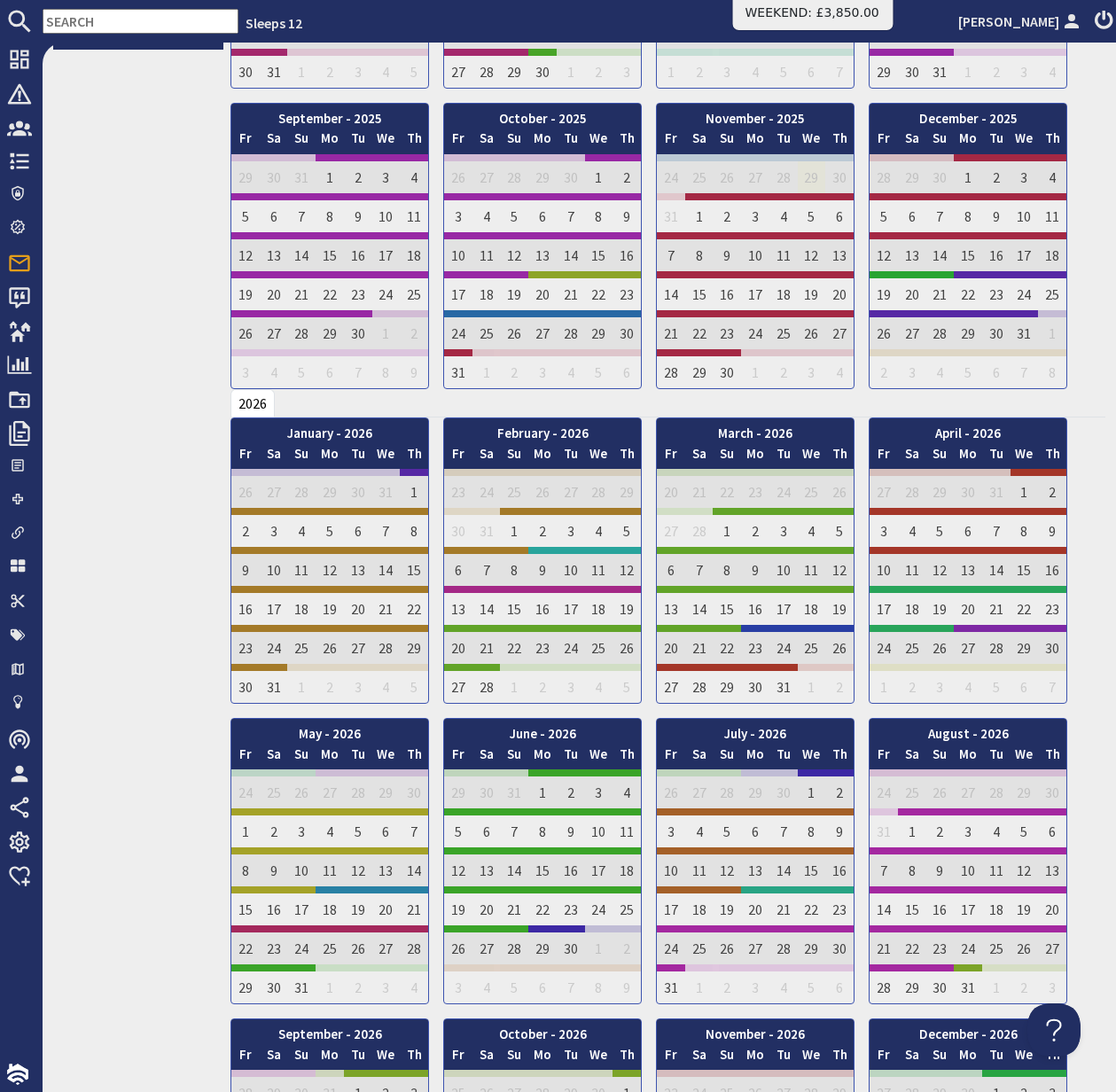
scroll to position [760, 0]
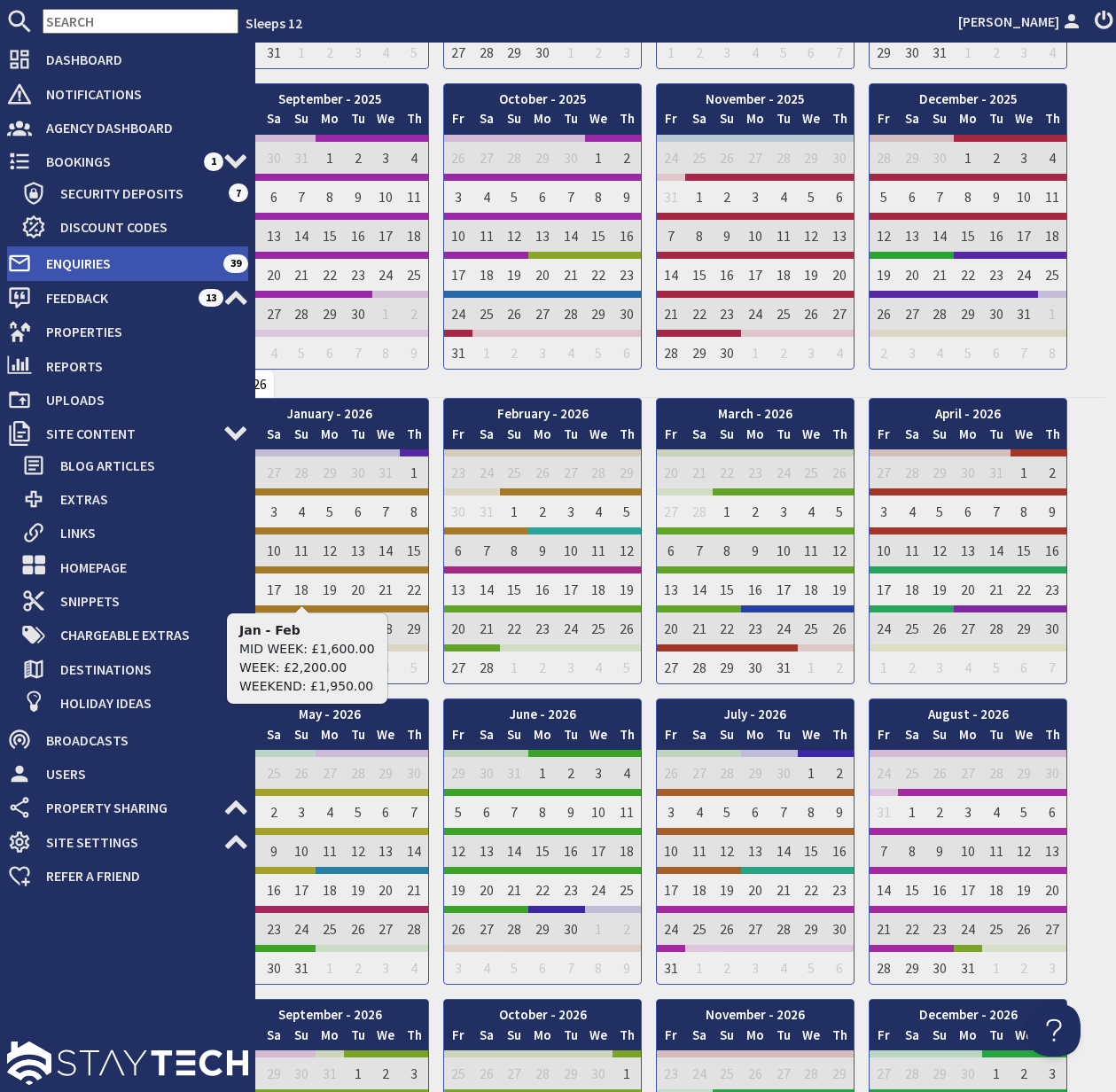
click at [92, 258] on span "Enquiries" at bounding box center [127, 263] width 192 height 29
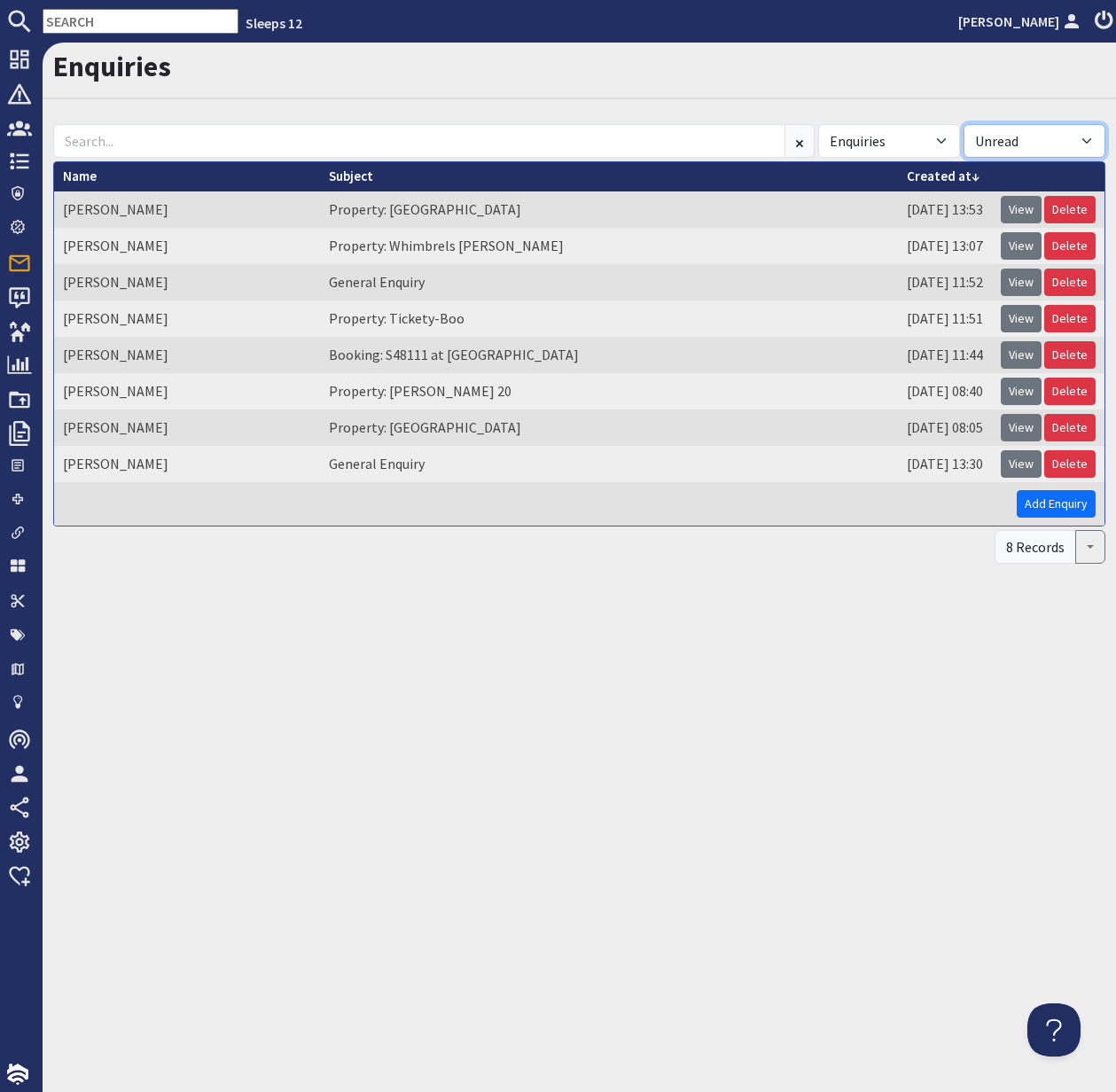
click at [1089, 138] on select "All Read Unread" at bounding box center [1035, 141] width 142 height 33
select select
click at [964, 124] on select "All Read Unread" at bounding box center [1035, 141] width 142 height 33
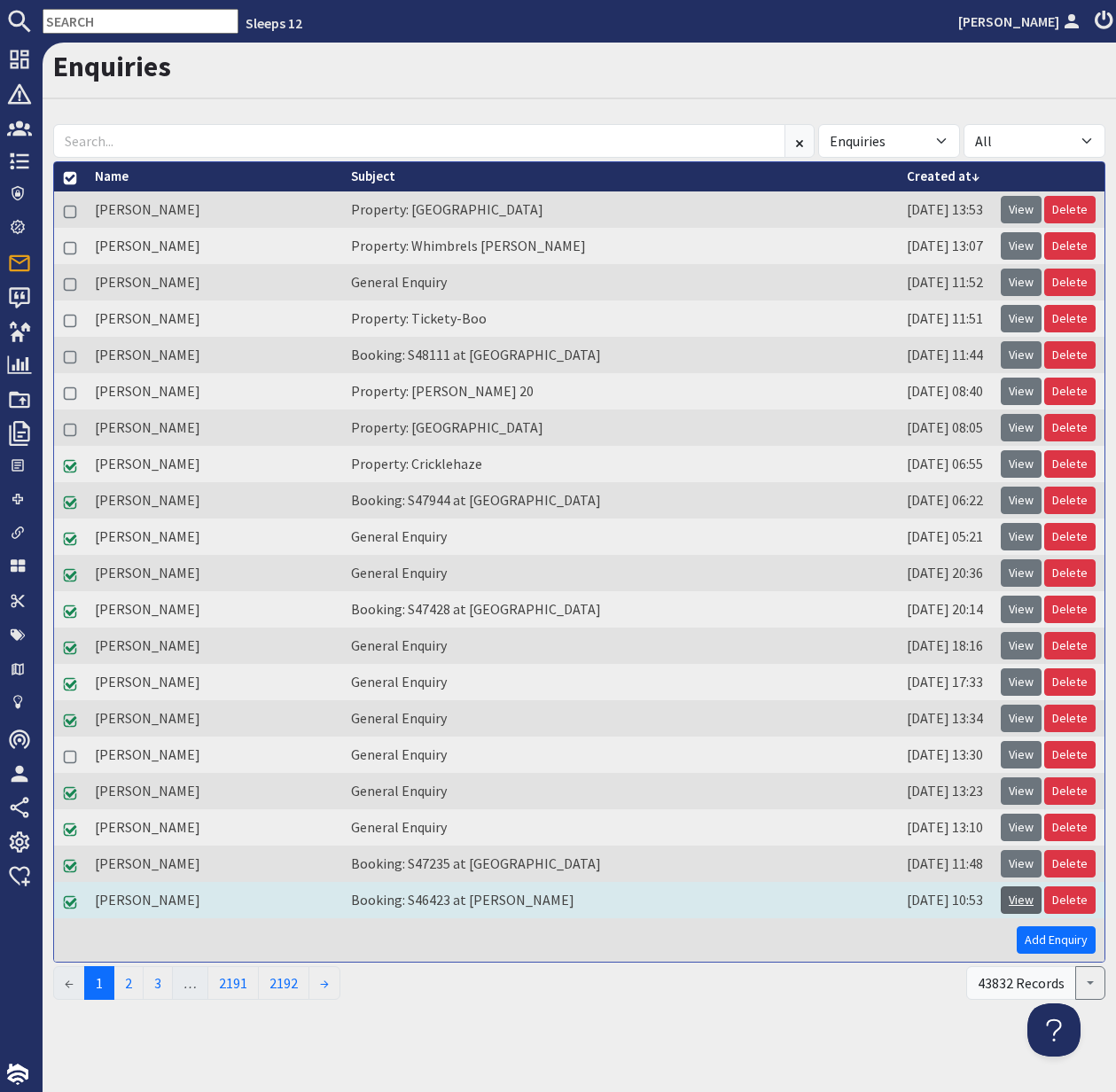
click at [1021, 900] on link "View" at bounding box center [1022, 900] width 41 height 28
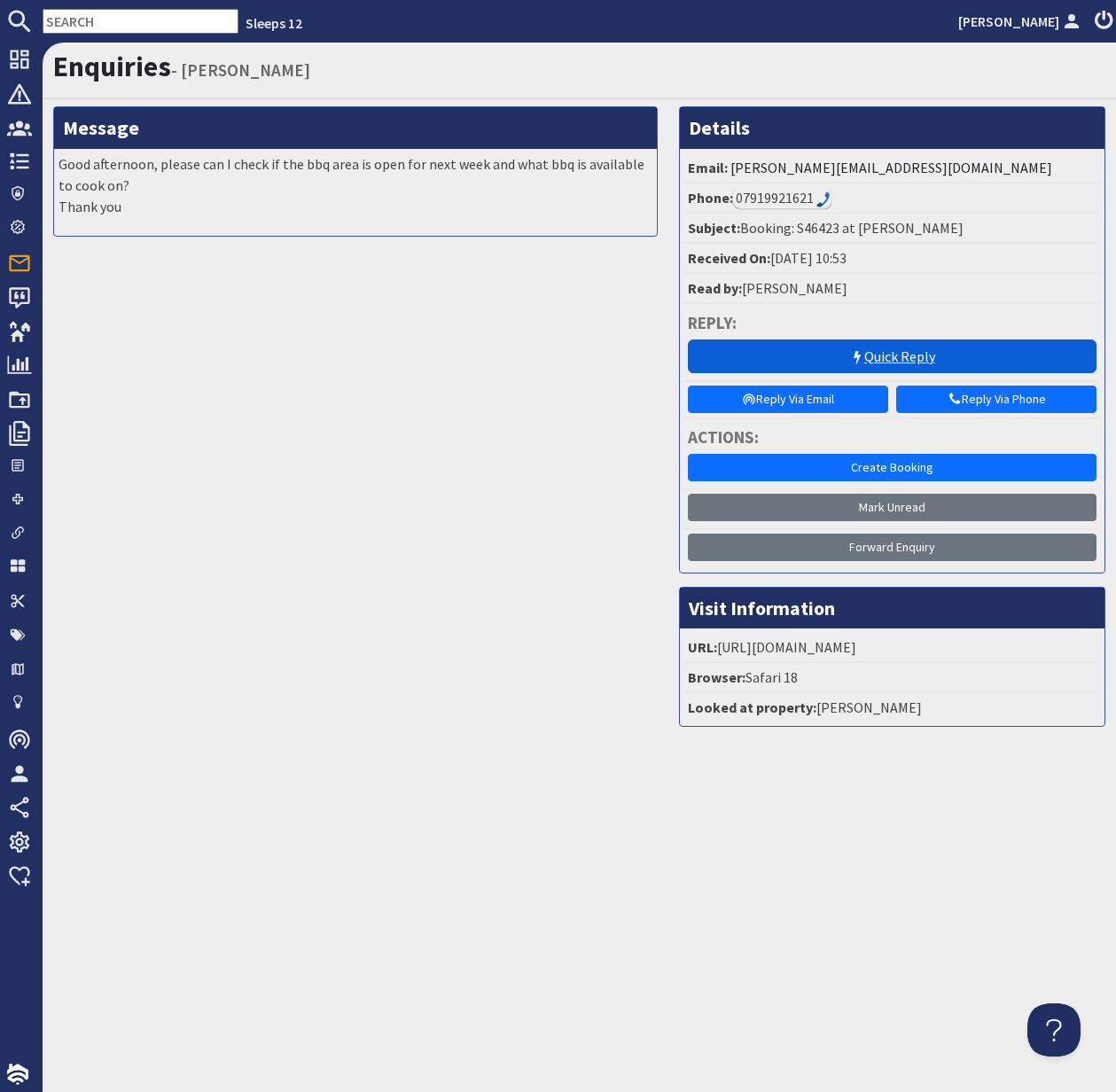
click at [911, 356] on link "Quick Reply" at bounding box center [893, 356] width 409 height 33
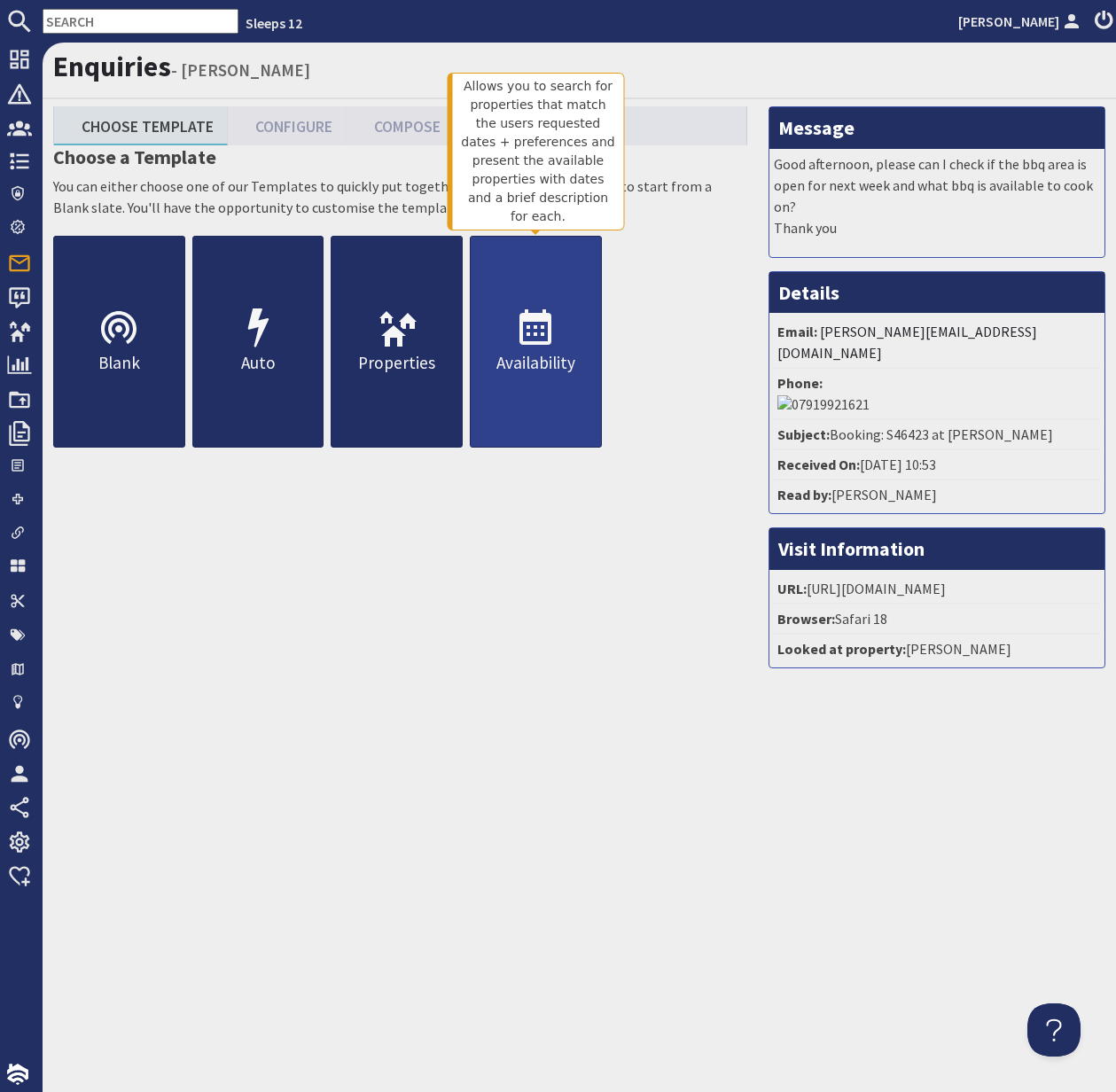
click at [532, 349] on icon at bounding box center [536, 329] width 43 height 43
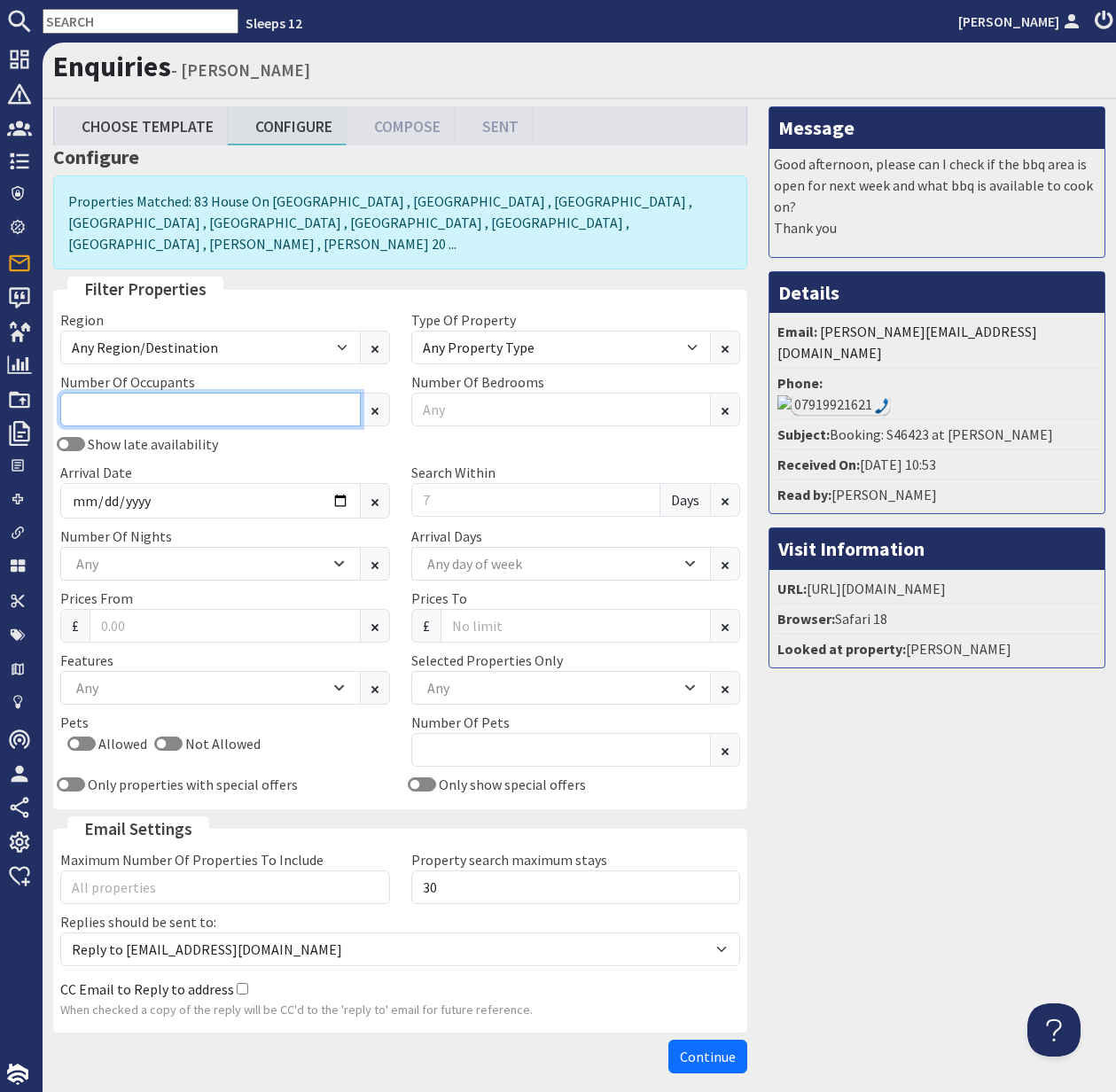
click at [125, 392] on input "Number Of Occupants" at bounding box center [210, 409] width 301 height 33
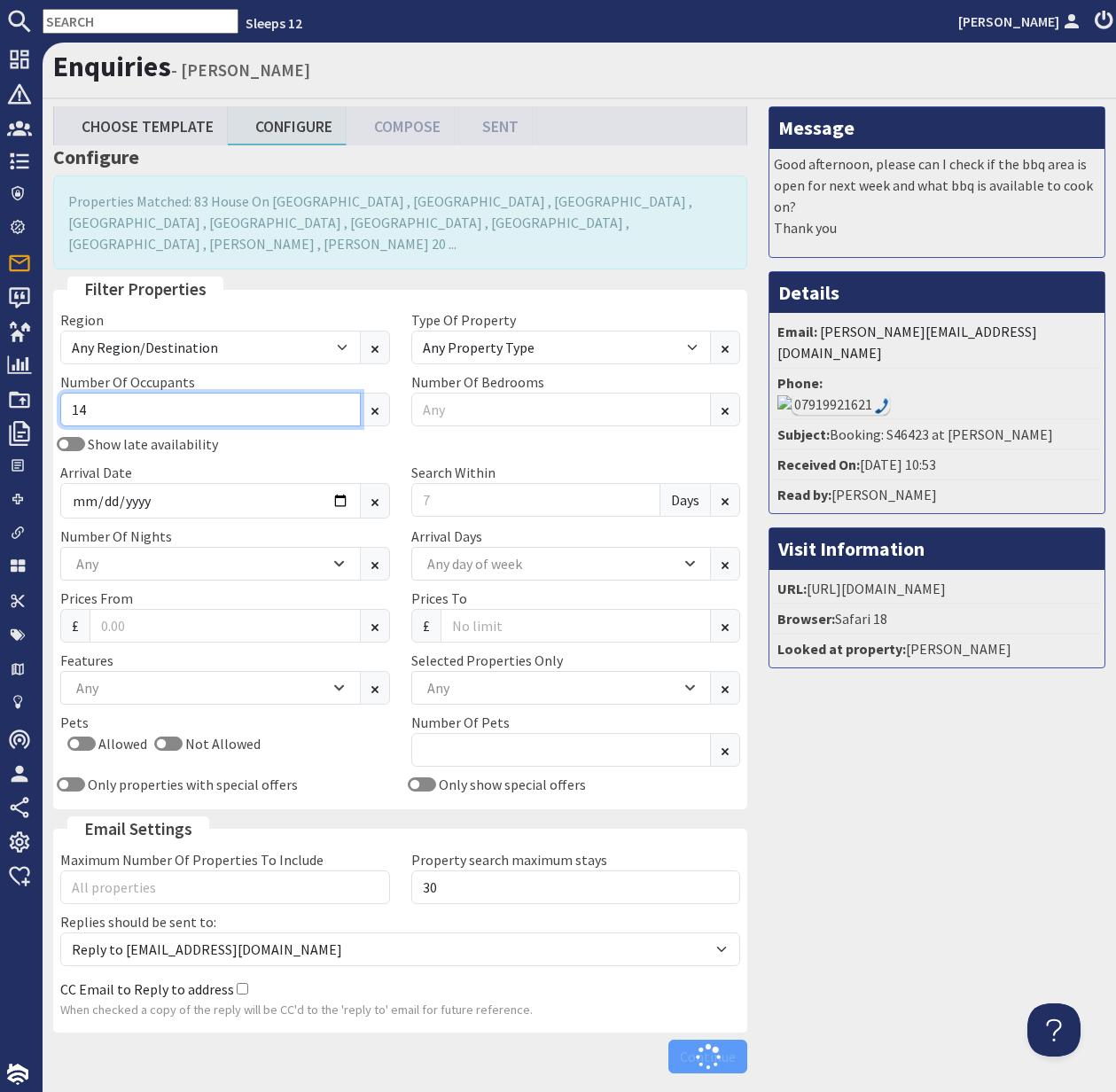
type input "14"
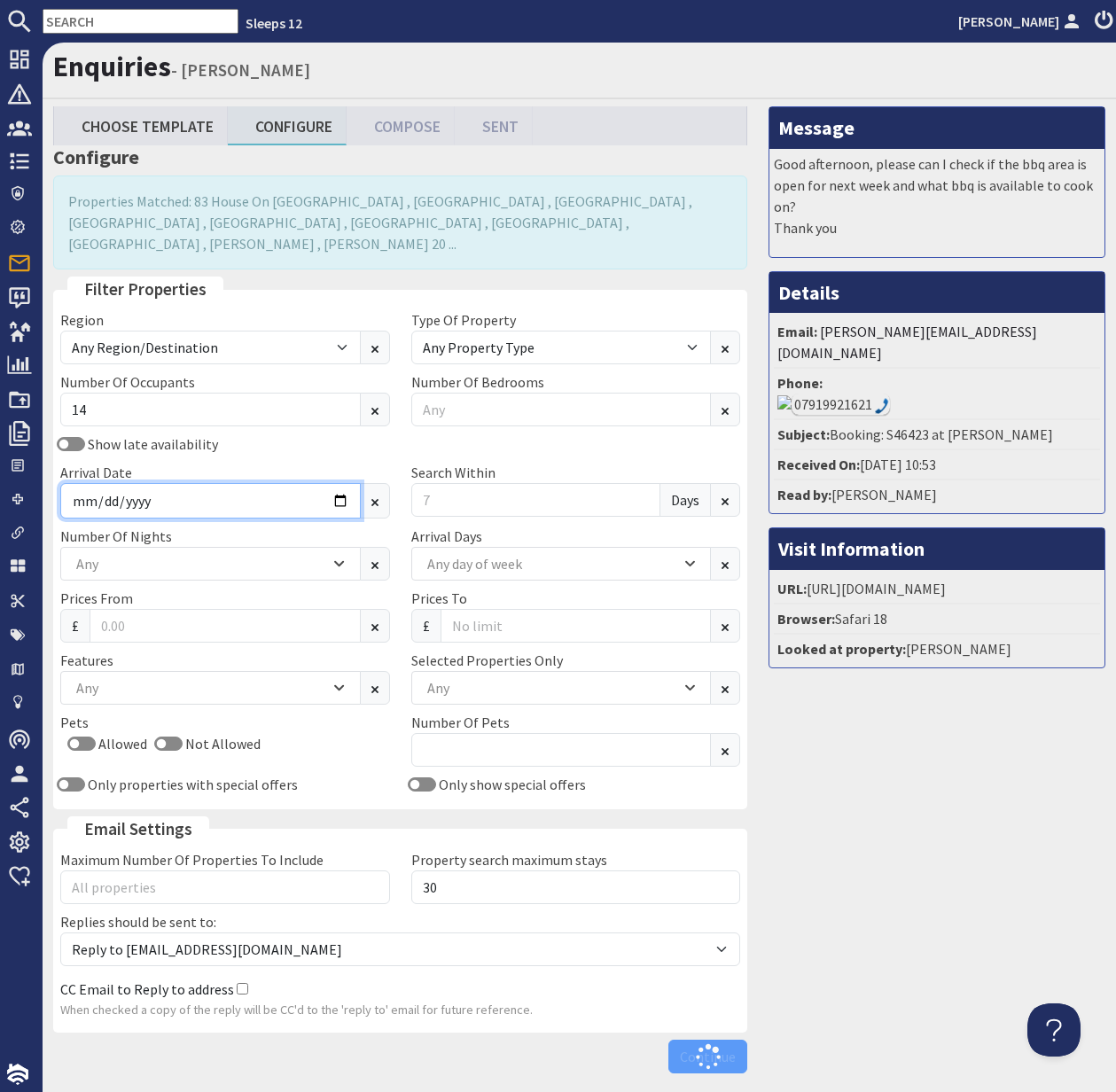
click at [322, 483] on input "Arrival Date" at bounding box center [210, 501] width 301 height 35
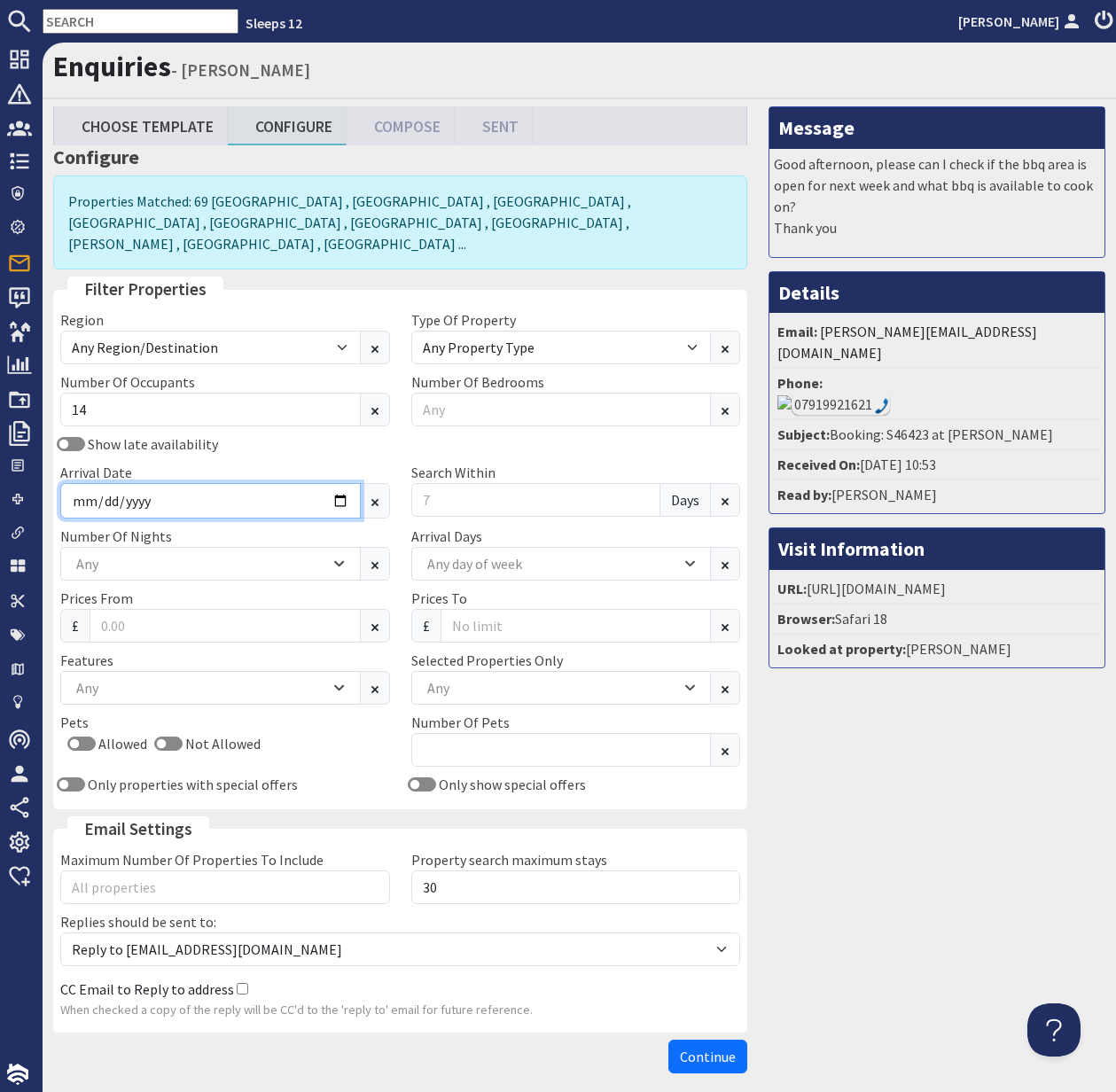
click at [134, 483] on input "Arrival Date" at bounding box center [210, 501] width 301 height 35
click at [336, 483] on input "Arrival Date" at bounding box center [210, 501] width 301 height 35
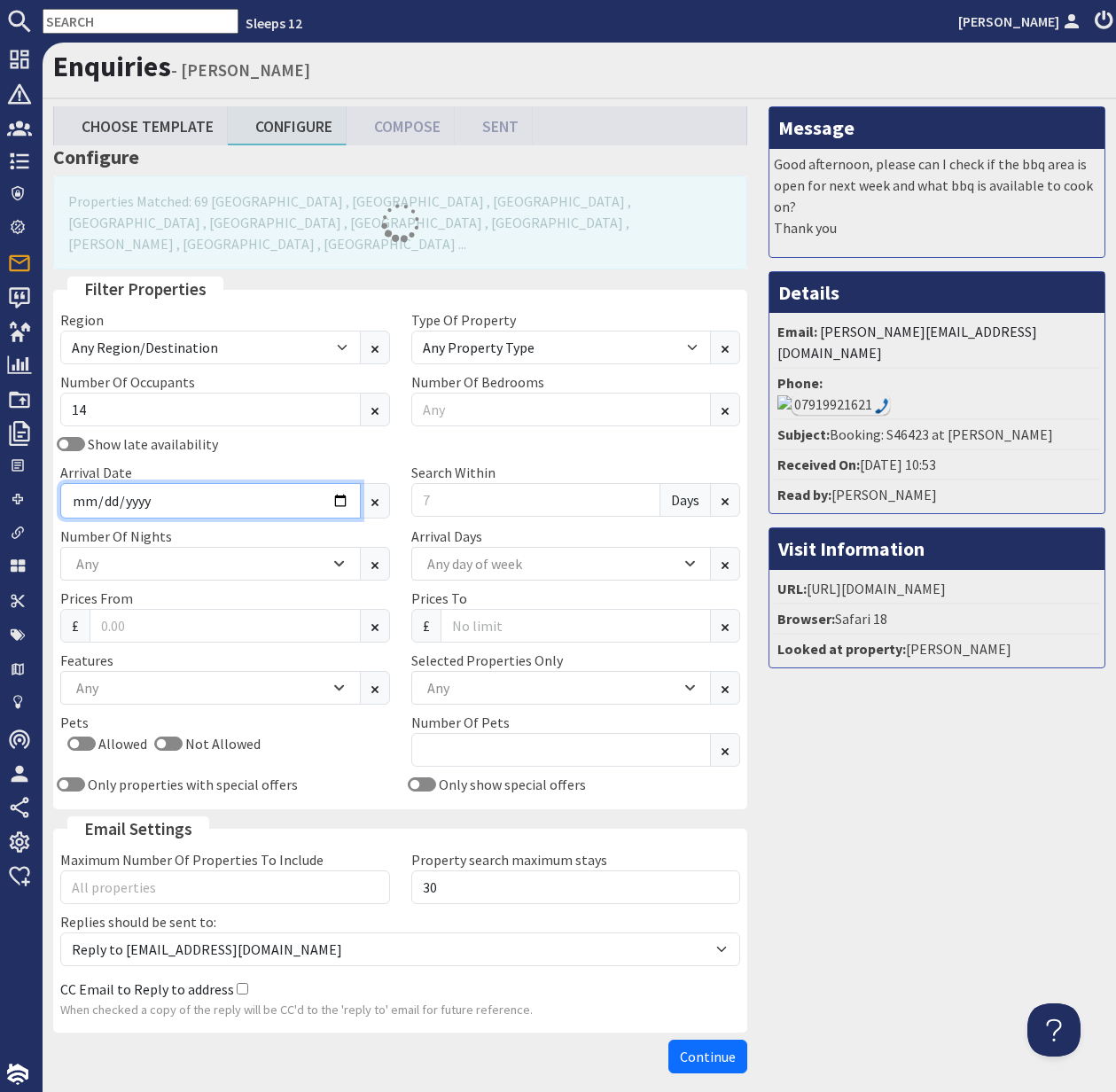
type input "2026-05-01"
click at [415, 483] on input "Search Within" at bounding box center [537, 500] width 250 height 33
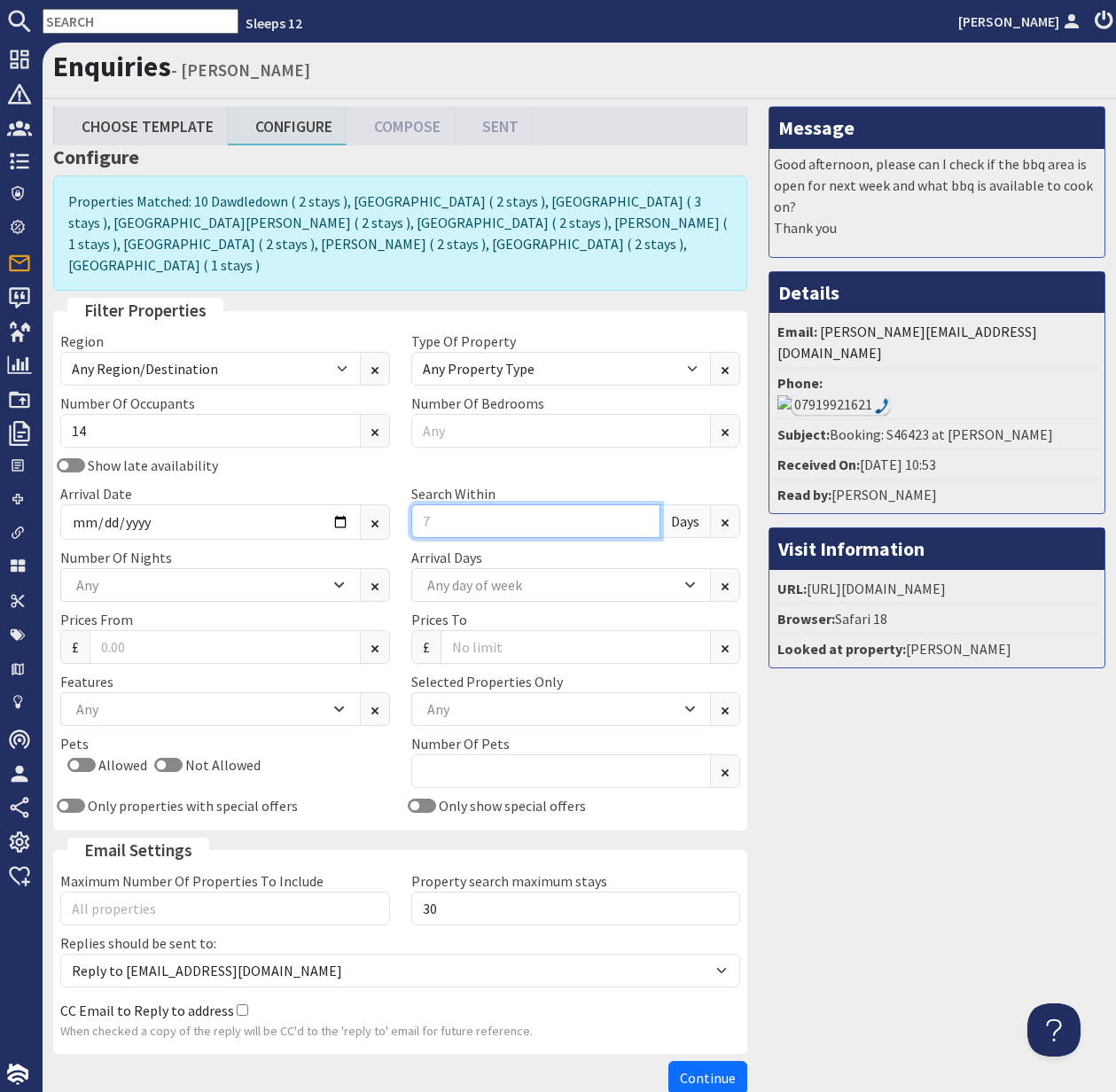
drag, startPoint x: 440, startPoint y: 498, endPoint x: 418, endPoint y: 498, distance: 22.0
click at [418, 504] on input "Search Within" at bounding box center [537, 521] width 250 height 33
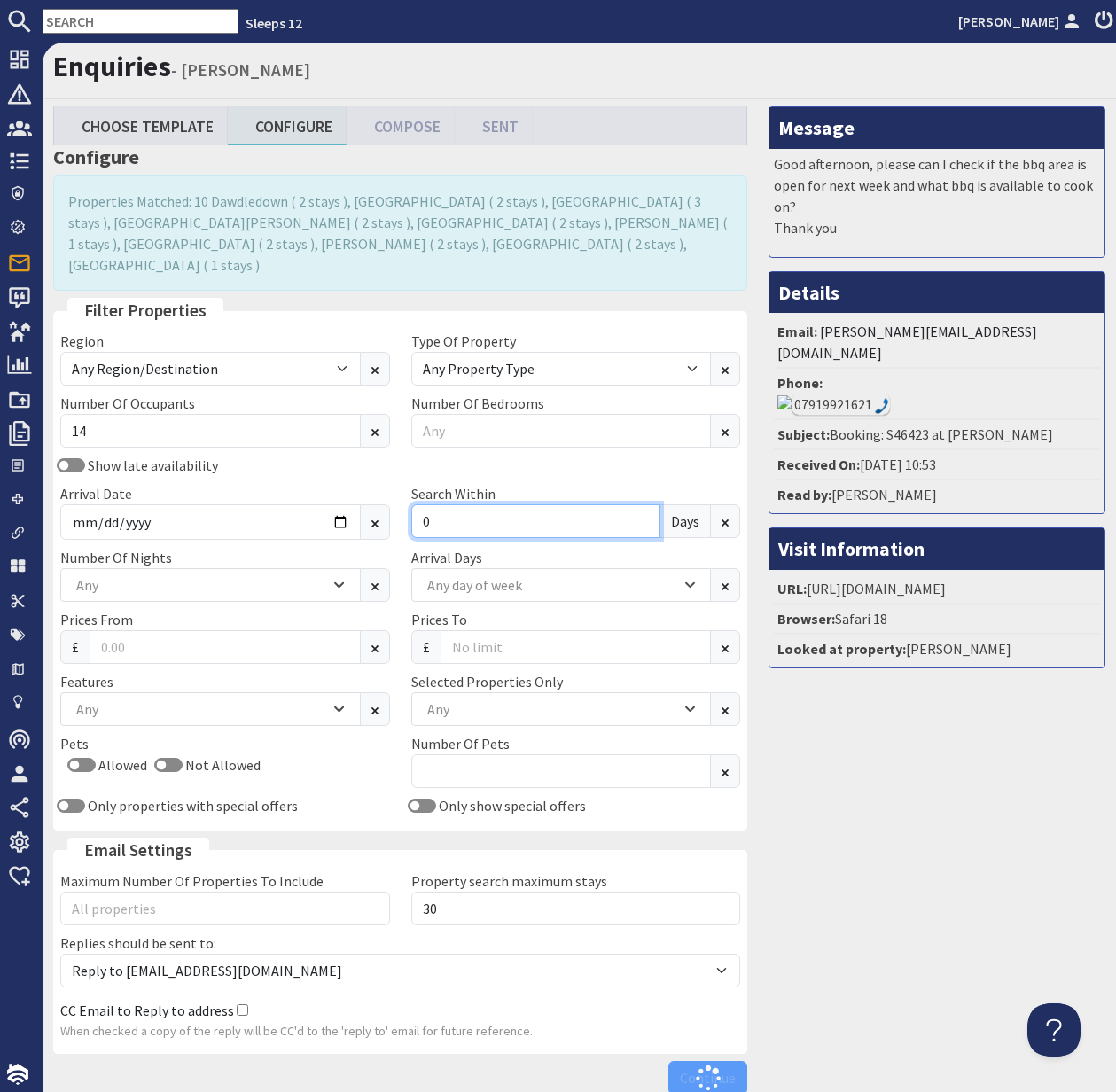
type input "0"
click at [228, 576] on div "Any" at bounding box center [201, 585] width 258 height 19
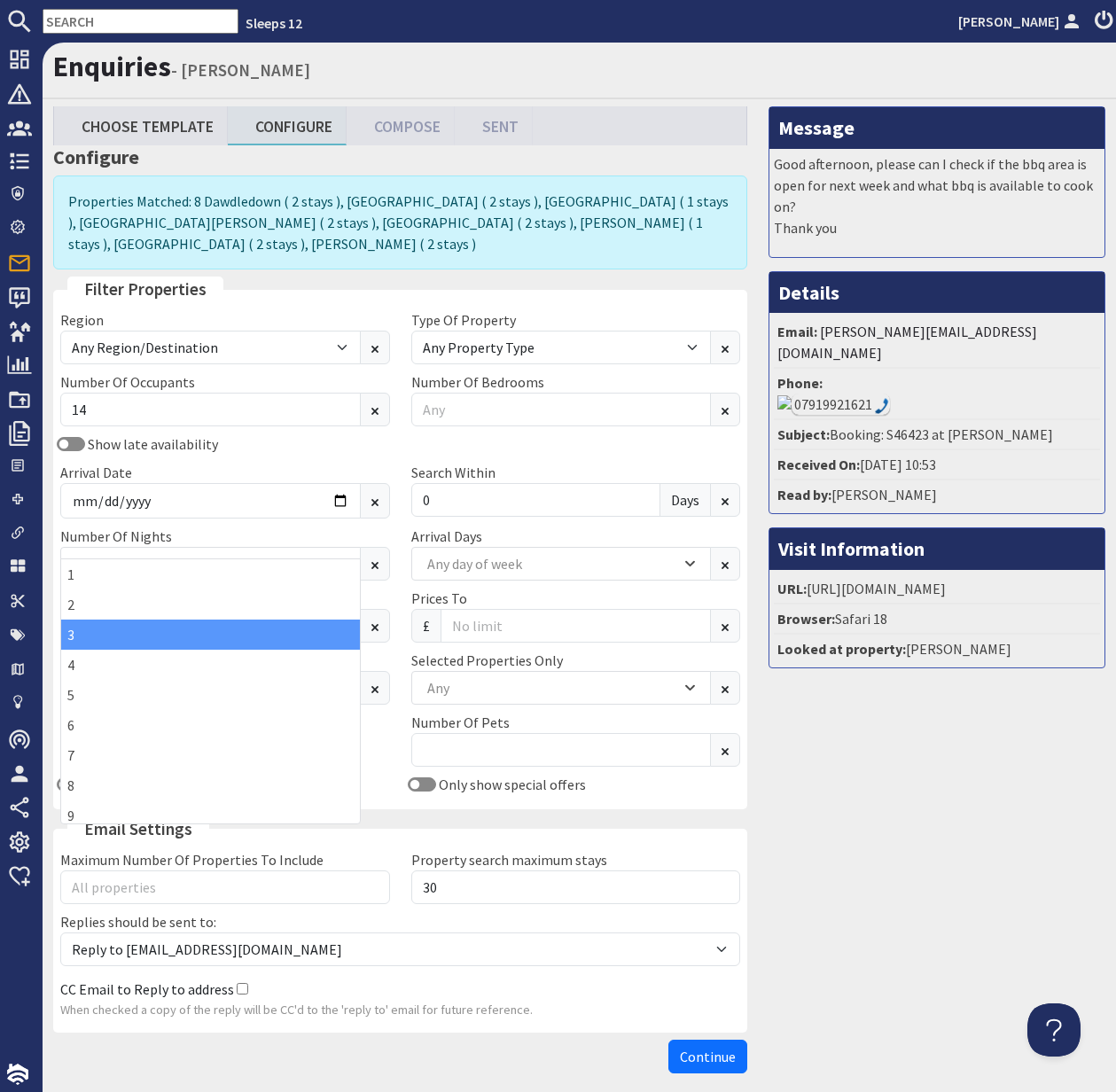
click at [174, 622] on div "3" at bounding box center [210, 635] width 299 height 31
click at [388, 733] on div "Allowed Not Allowed" at bounding box center [225, 747] width 329 height 29
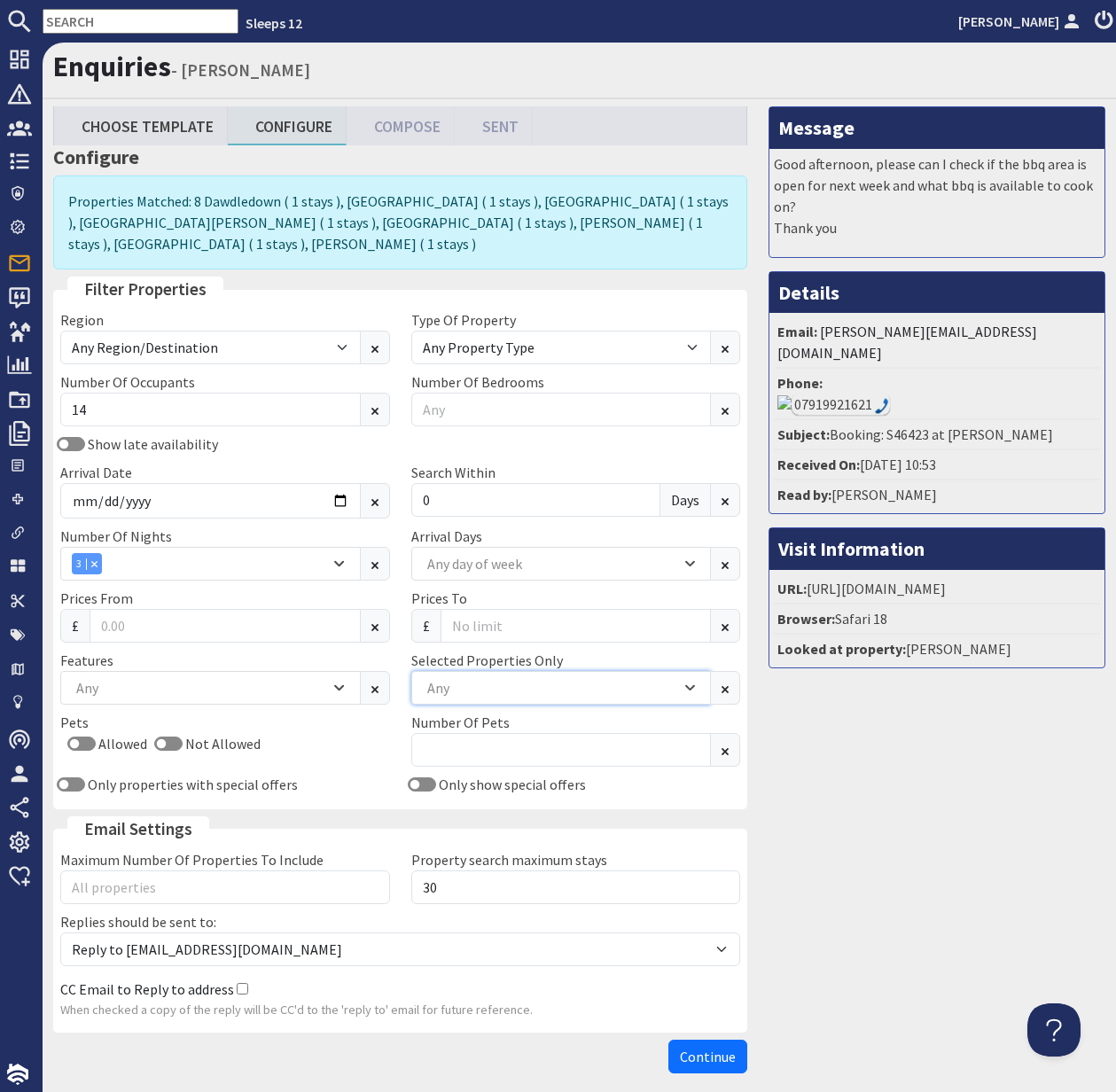
click at [460, 678] on div "Any" at bounding box center [552, 688] width 258 height 19
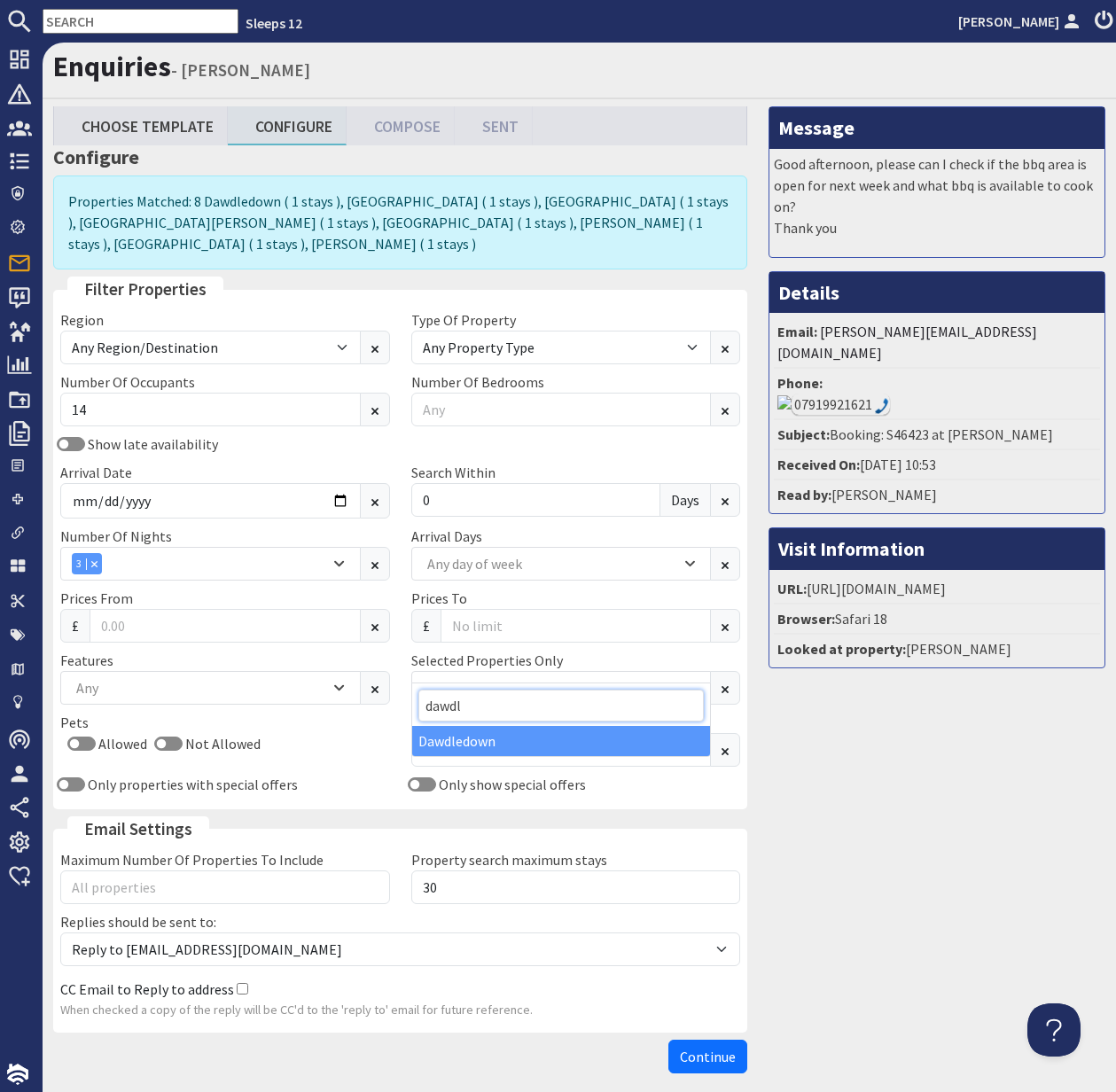
type input "dawdl"
click at [492, 743] on div "Dawdledown" at bounding box center [562, 741] width 299 height 31
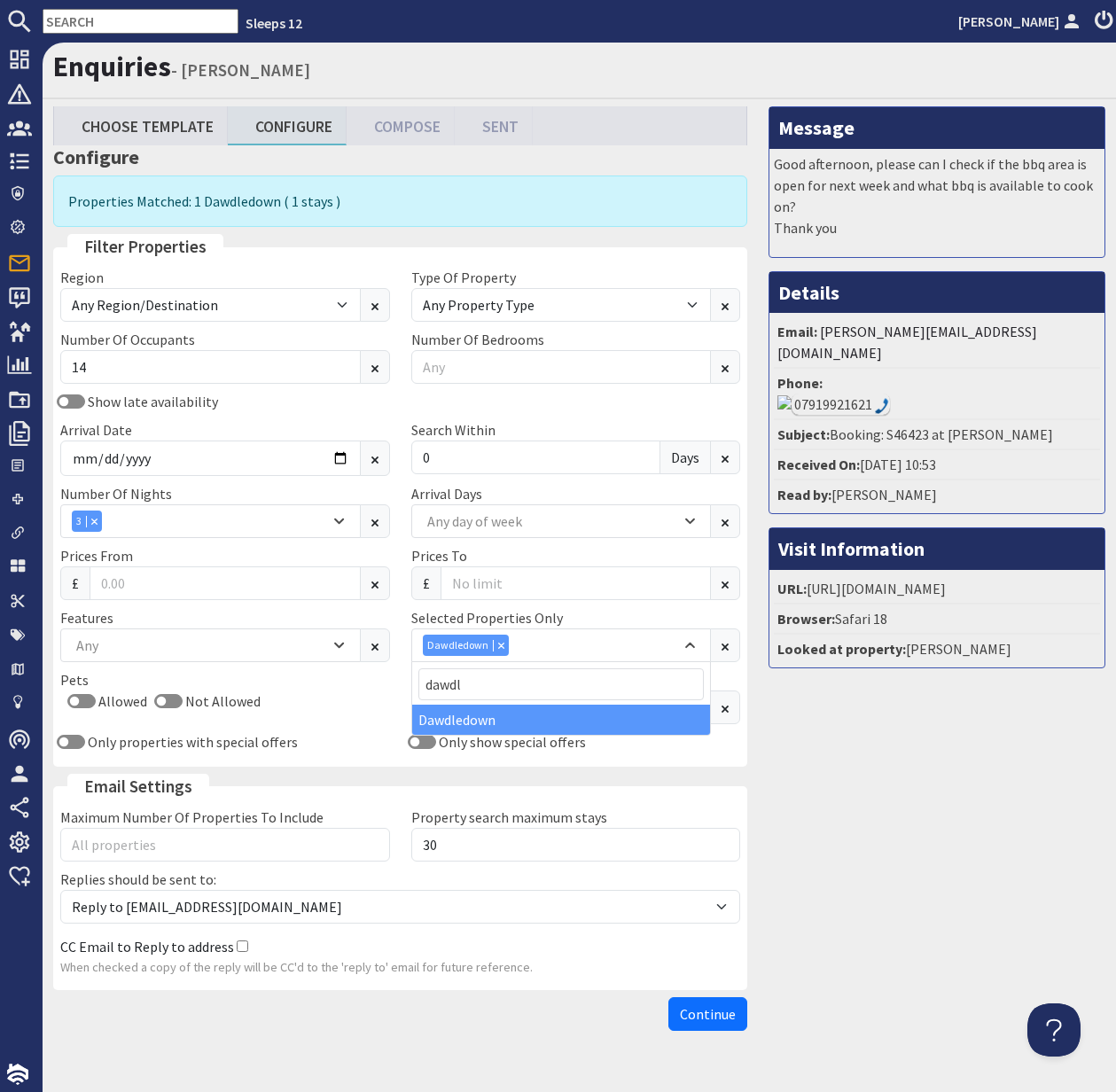
click at [704, 1009] on span "Continue" at bounding box center [708, 1014] width 56 height 18
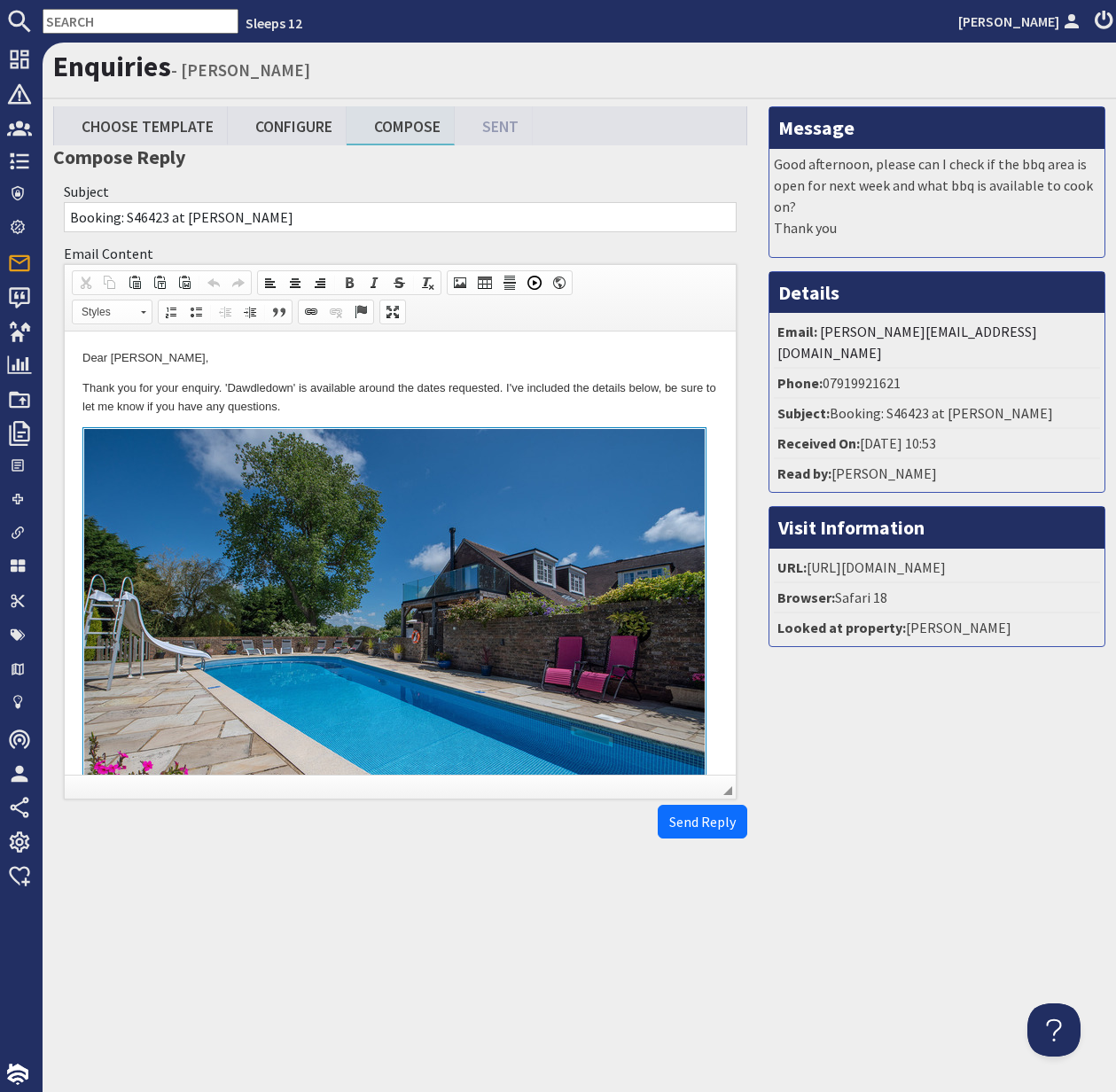
click at [74, 379] on html "Dear Lindsey Ramseyer, Thank you for your enquiry. 'Dawdledown' is available ar…" at bounding box center [400, 735] width 671 height 808
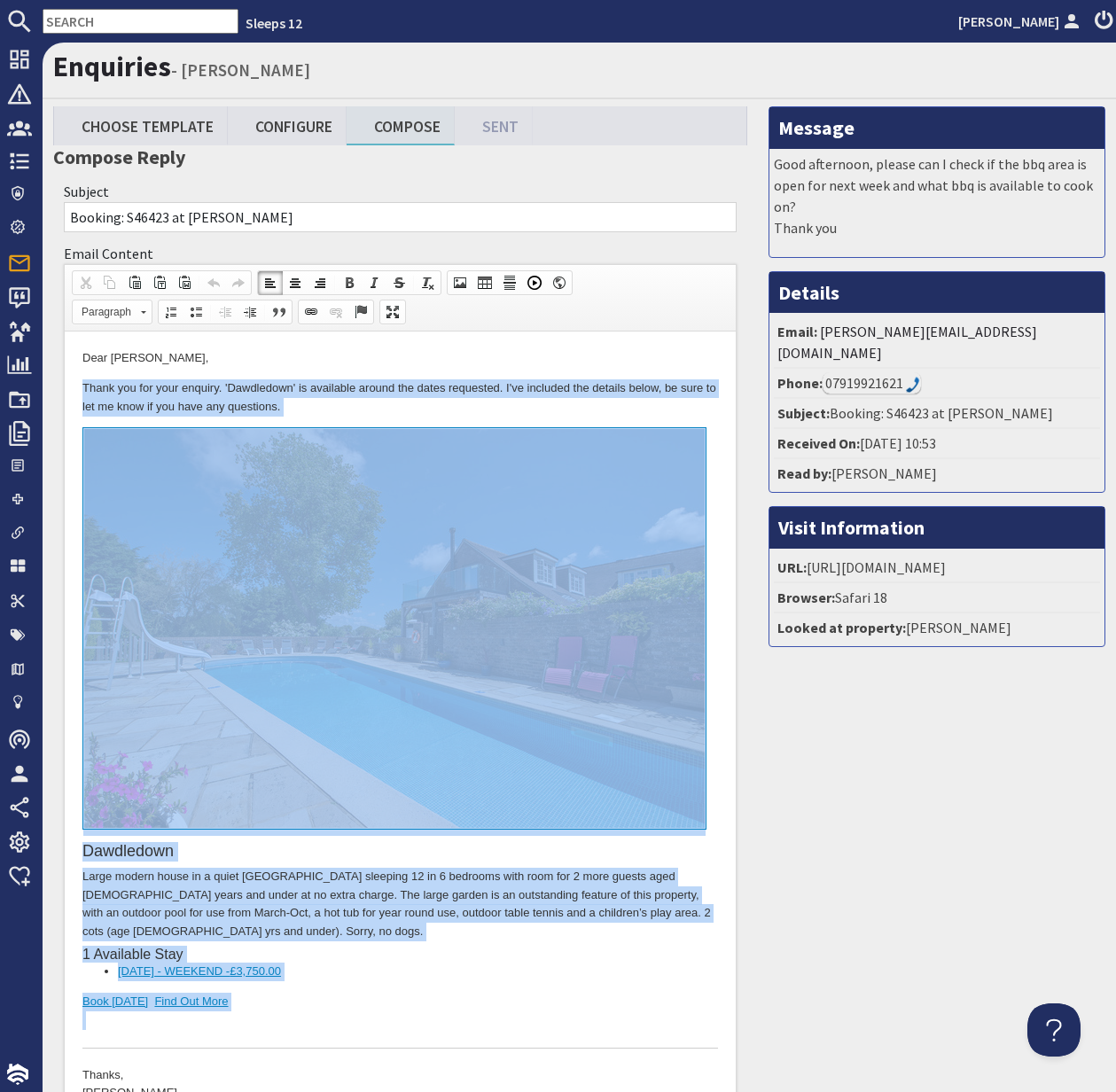
drag, startPoint x: 76, startPoint y: 381, endPoint x: 275, endPoint y: 1011, distance: 660.7
click at [275, 1011] on html "Dear Lindsey Ramseyer, Thank you for your enquiry. 'Dawdledown' is available ar…" at bounding box center [400, 735] width 671 height 808
copy body "Thank you for your enquiry. 'Dawdledown' is available around the dates requeste…"
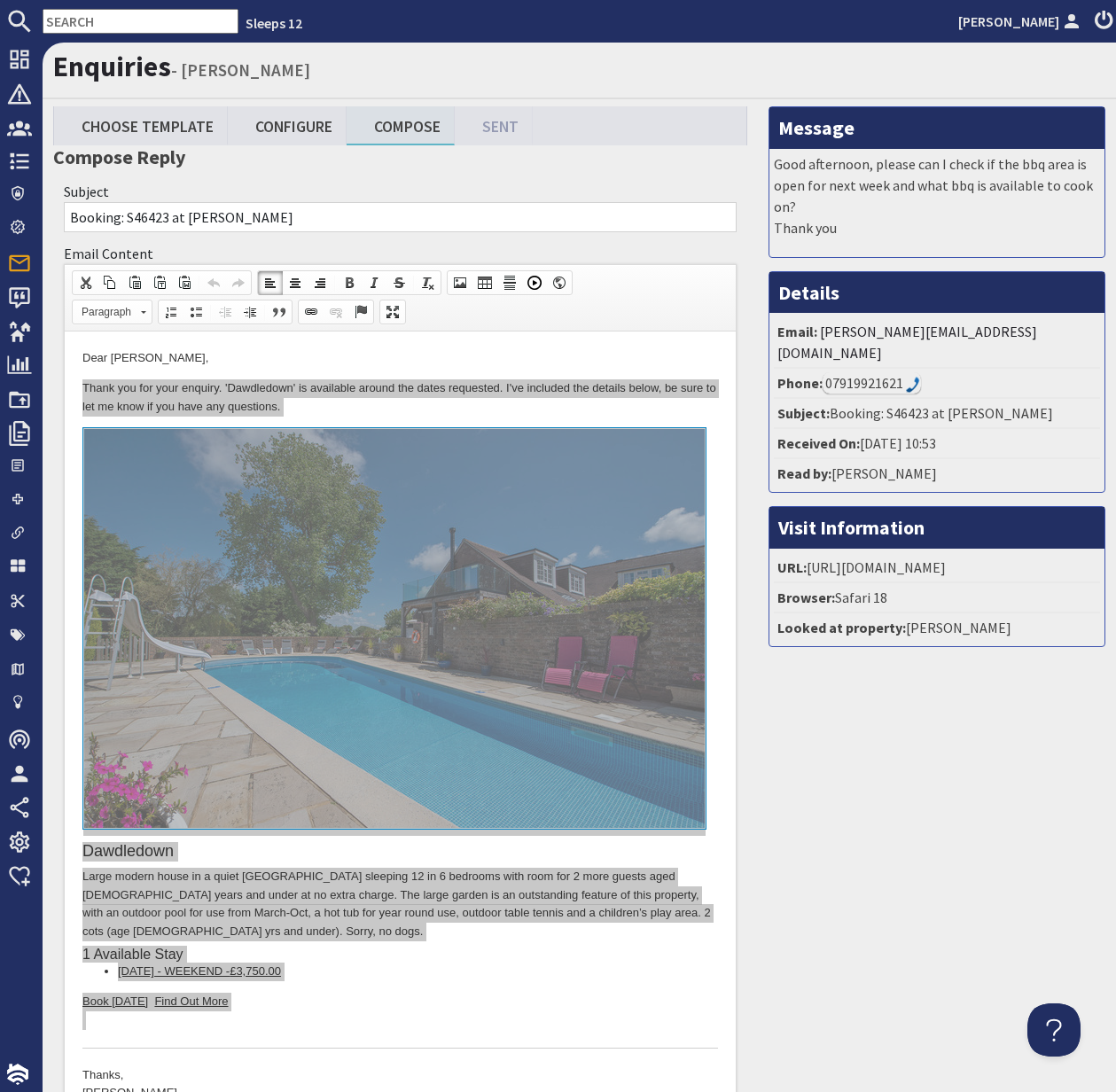
click at [103, 31] on input "text" at bounding box center [141, 21] width 196 height 25
click at [99, 29] on input "text" at bounding box center [141, 21] width 196 height 25
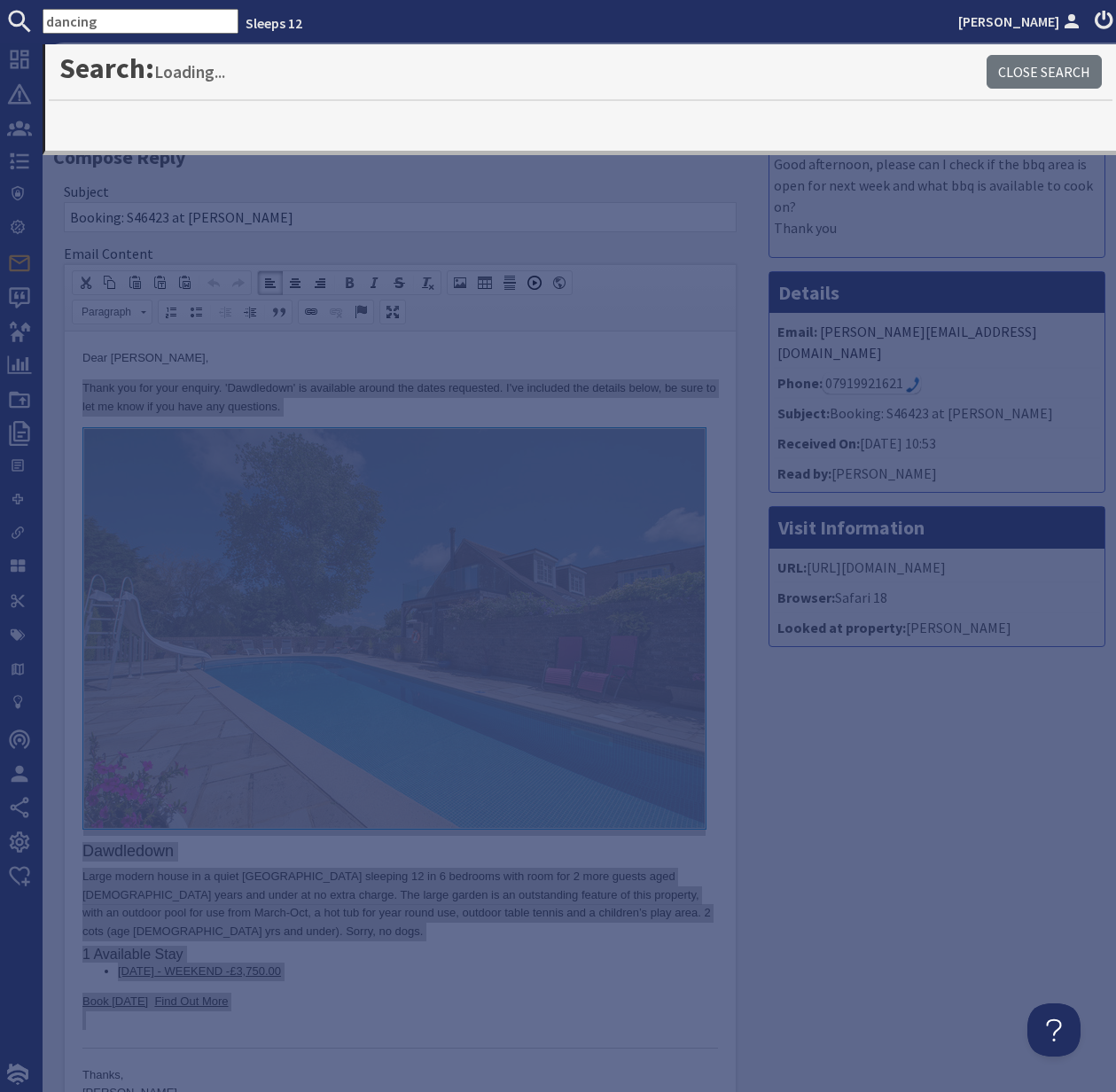
type input "dancing"
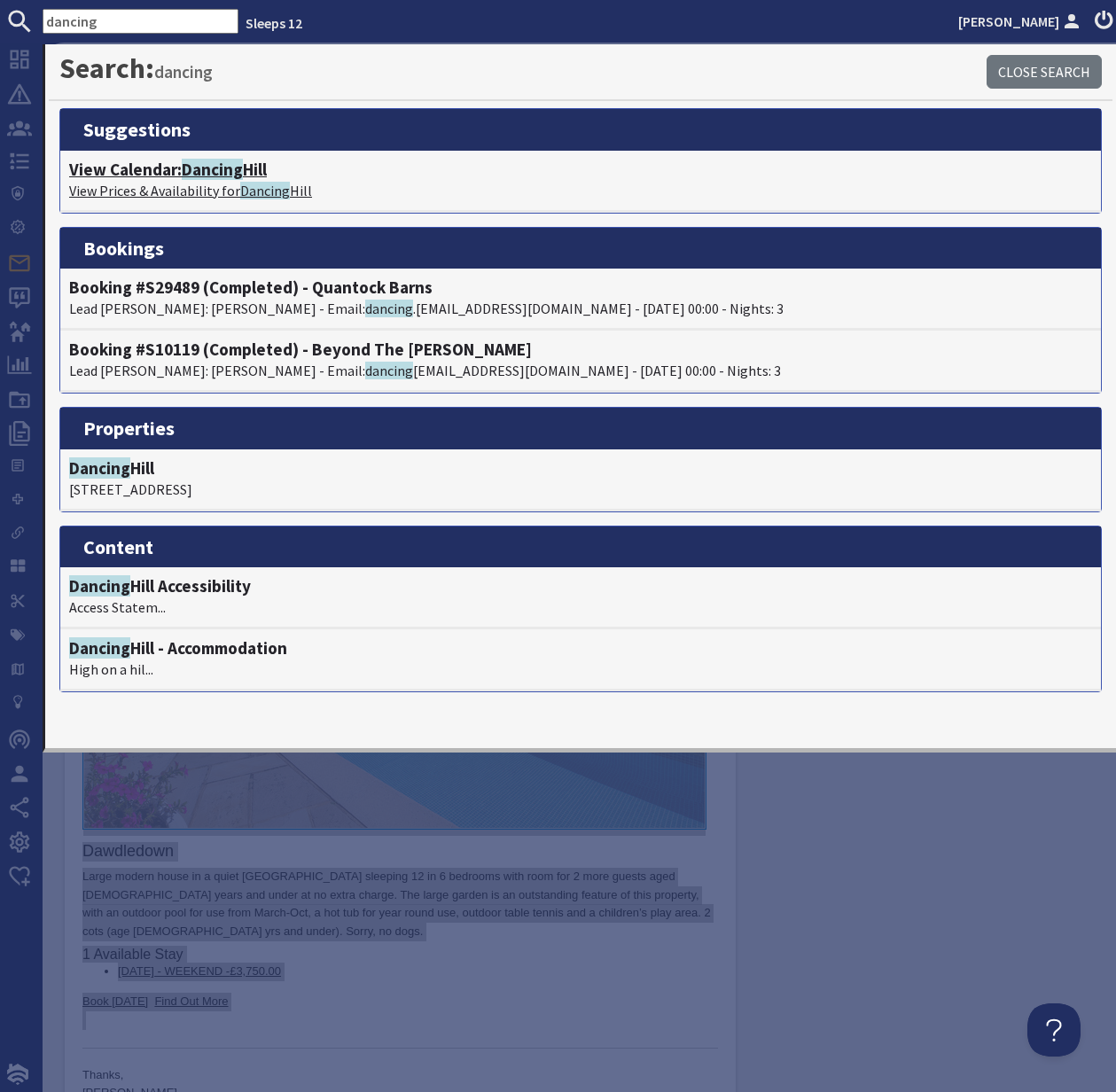
click at [207, 179] on span "Dancing" at bounding box center [212, 169] width 61 height 21
type textarea "<p>Dear Lindsey Ramseyer,</p> <p>Thank you for your enquiry. &#39;Dawdledown&#3…"
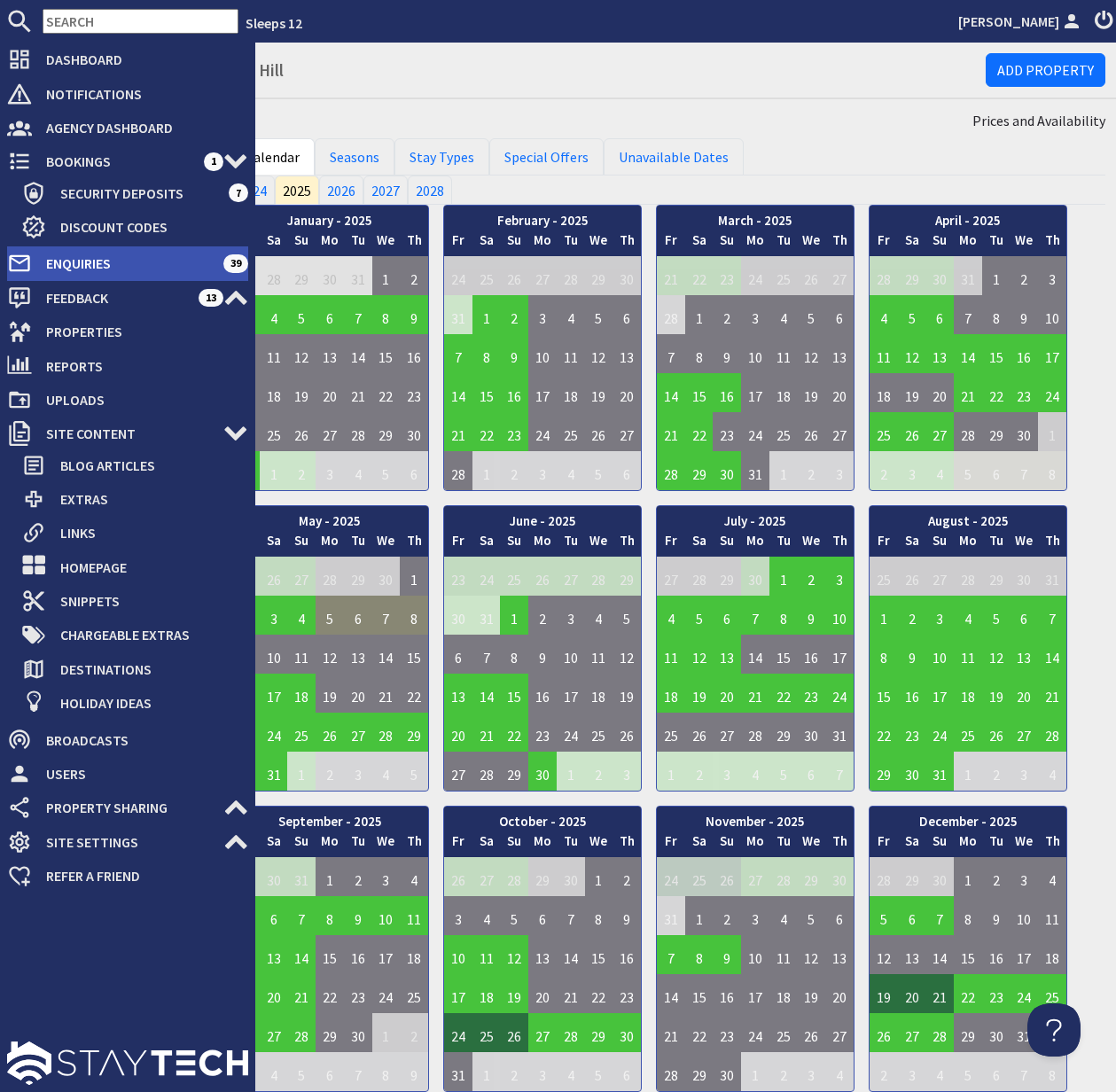
click at [19, 262] on icon at bounding box center [19, 263] width 25 height 25
select select
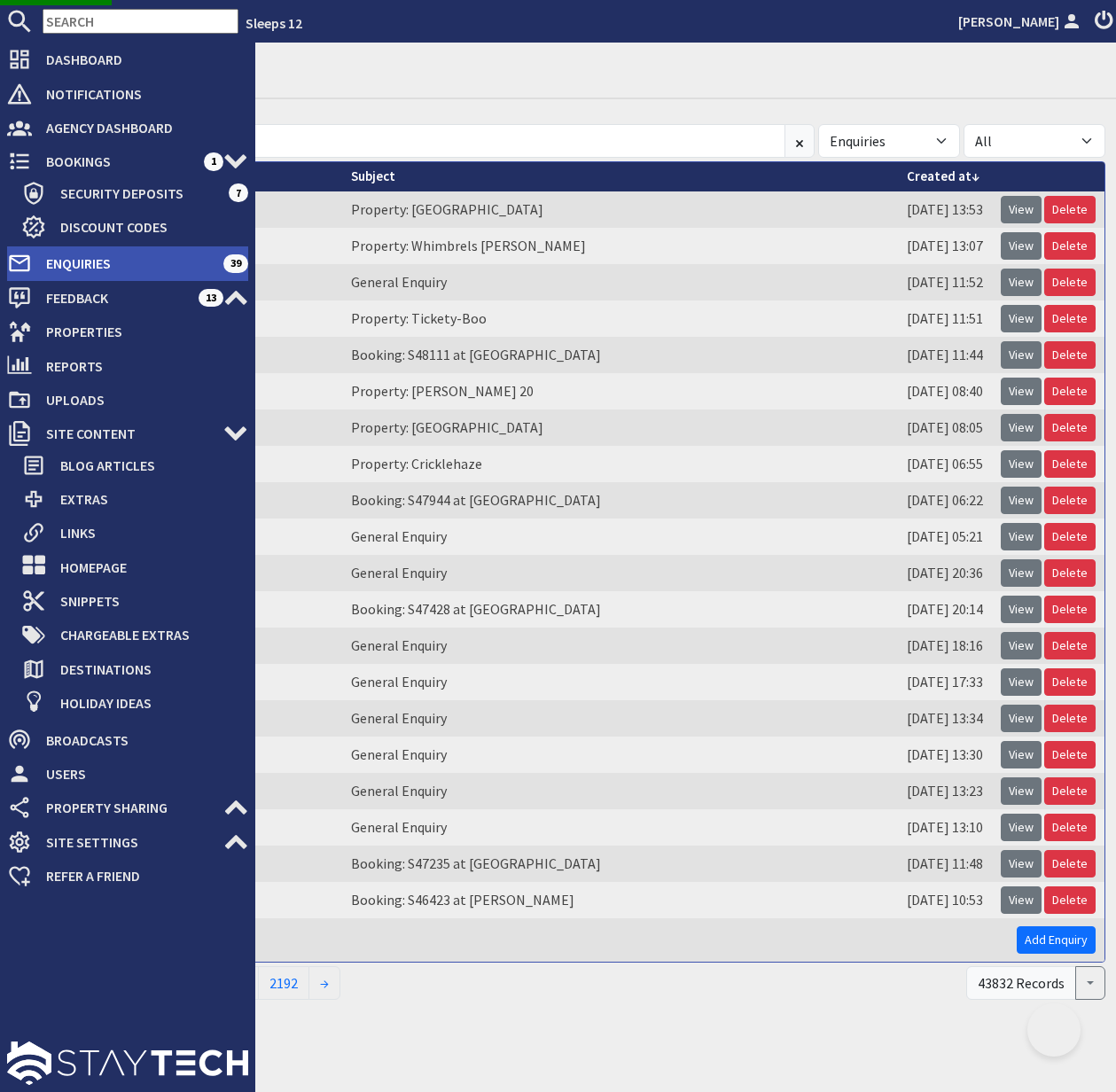
click at [109, 265] on span "Enquiries" at bounding box center [127, 263] width 192 height 29
select select
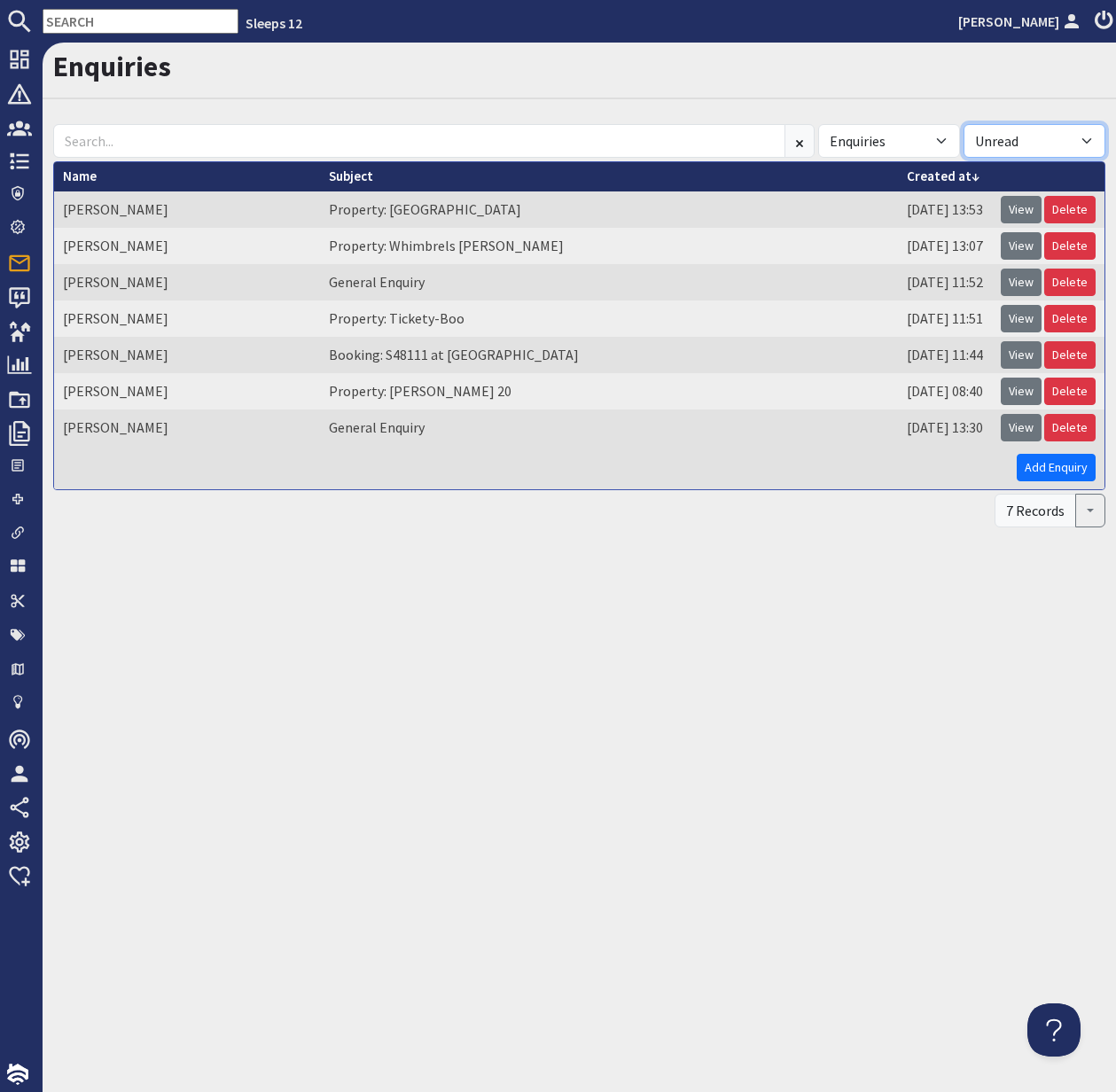
click at [1083, 137] on select "All Read Unread" at bounding box center [1035, 141] width 142 height 33
select select
click at [964, 124] on select "All Read Unread" at bounding box center [1035, 141] width 142 height 33
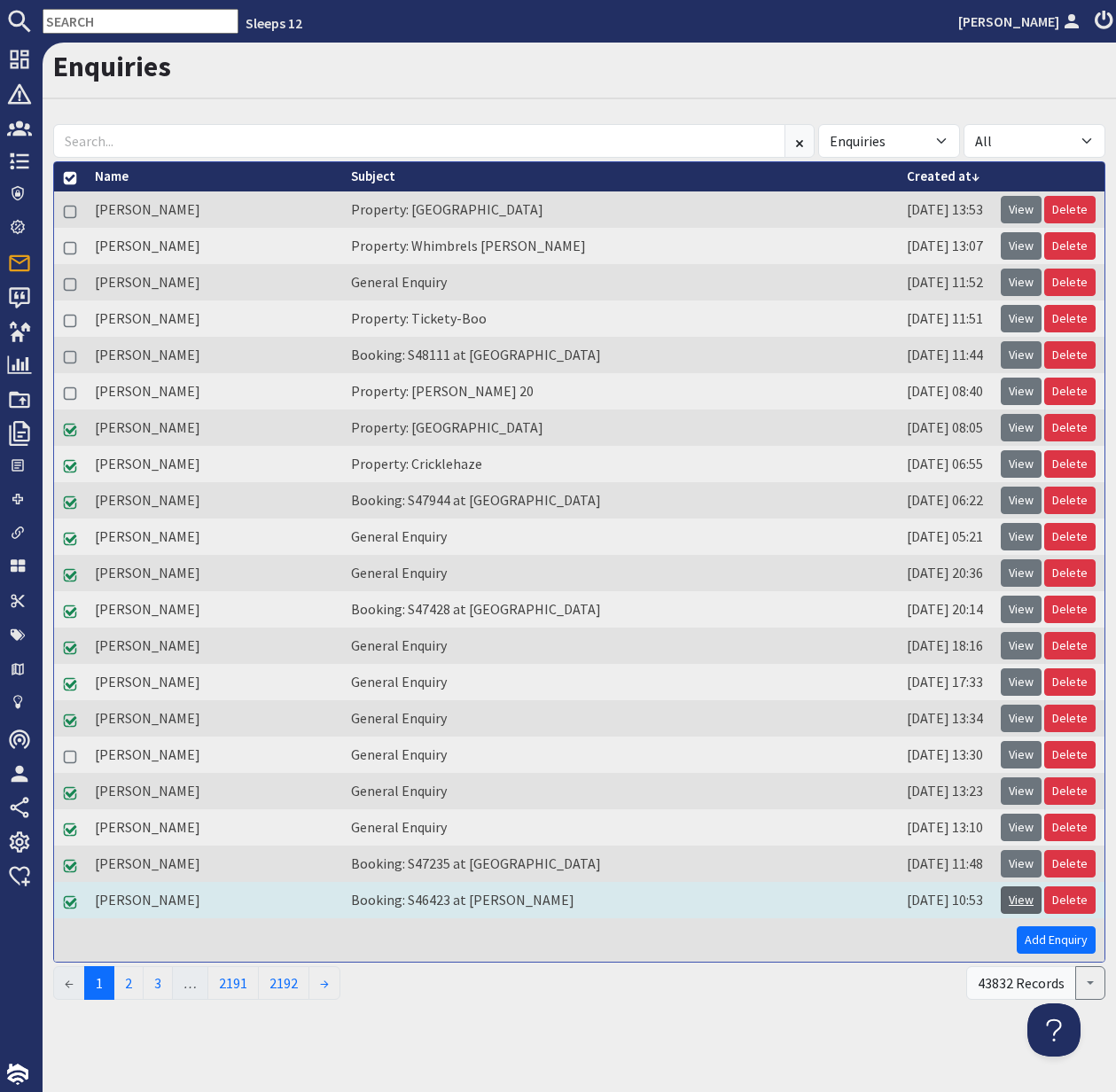
click at [1022, 896] on link "View" at bounding box center [1022, 900] width 41 height 28
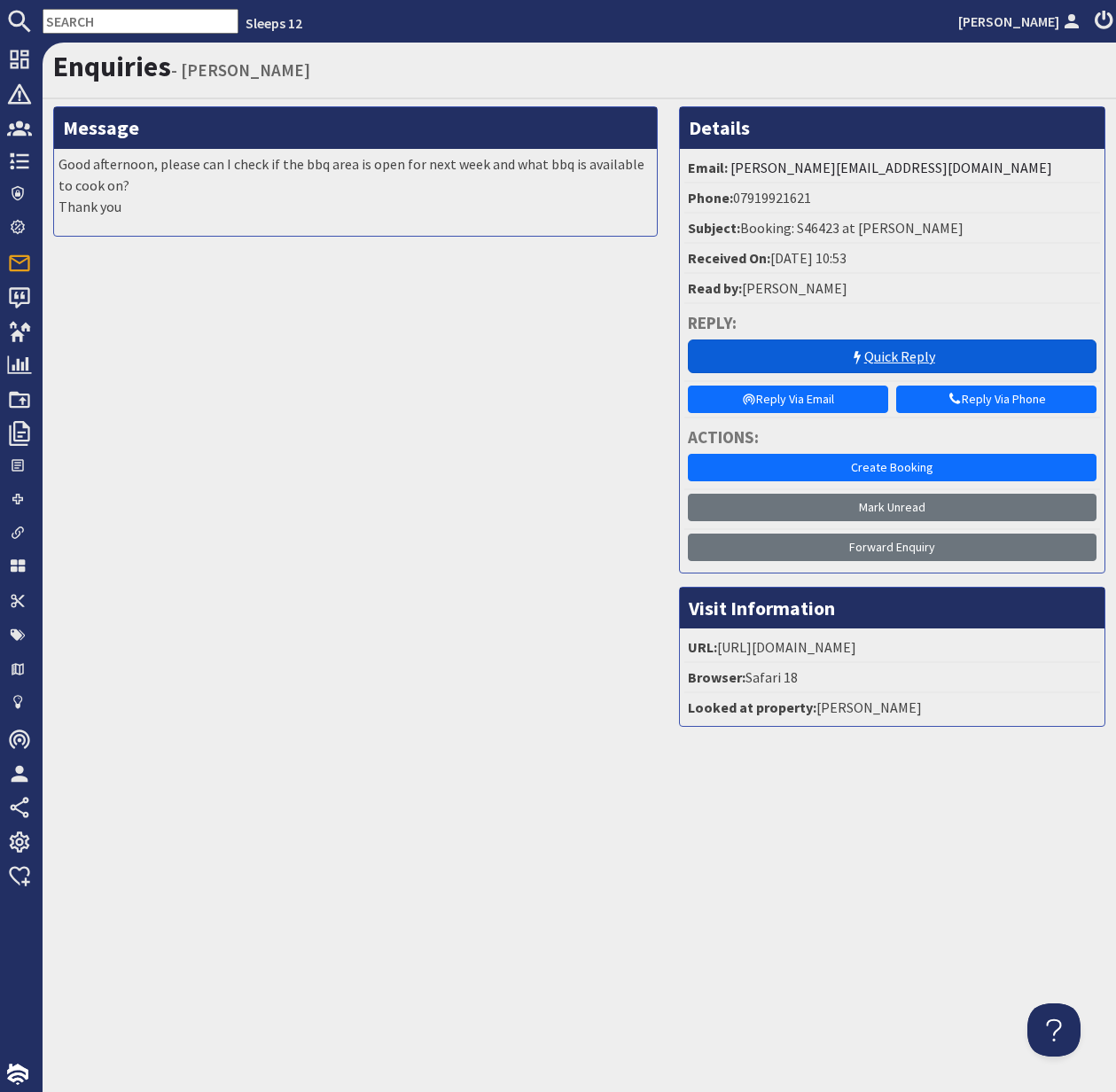
click at [918, 356] on link "Quick Reply" at bounding box center [893, 356] width 409 height 33
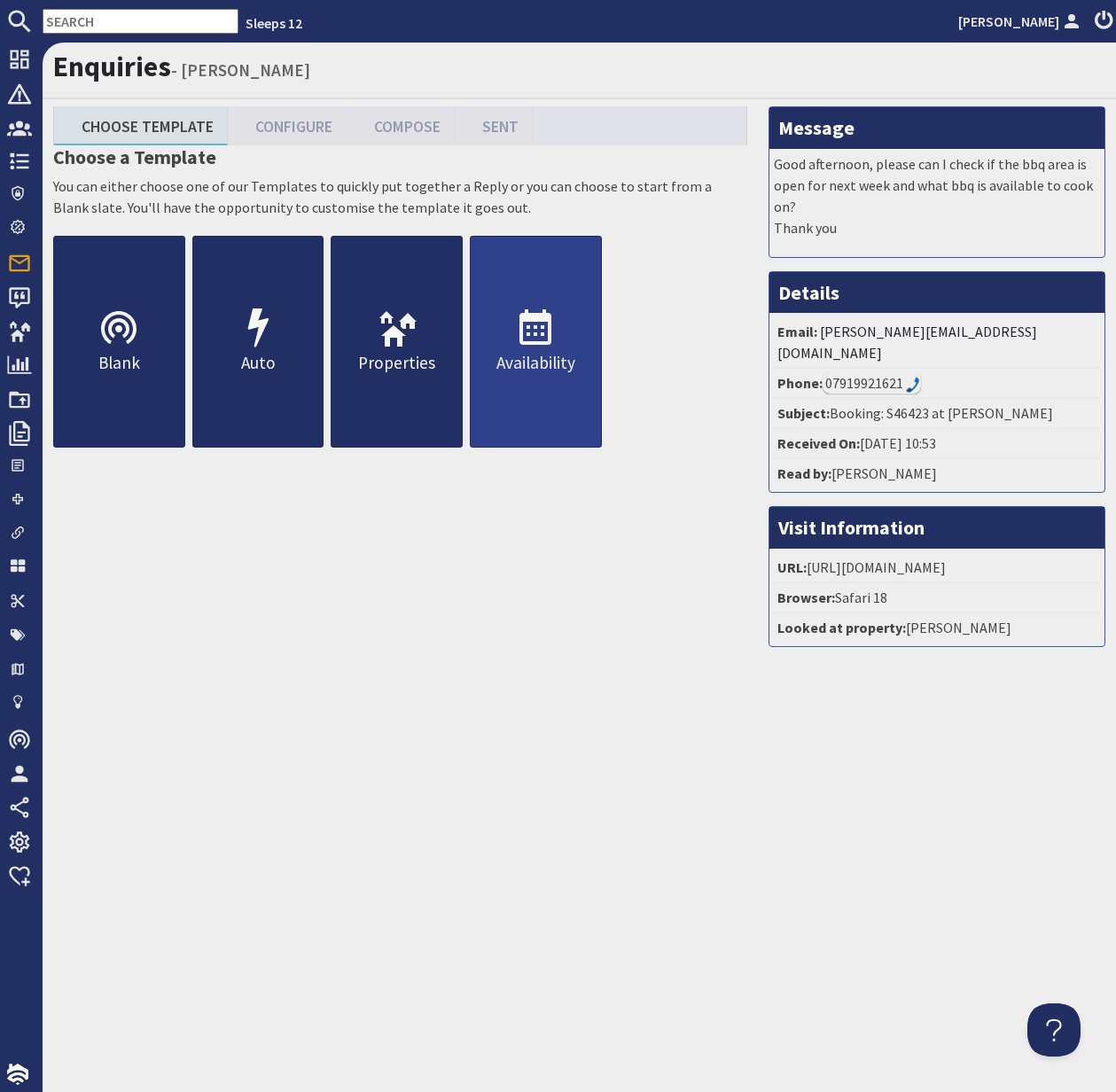
click at [547, 354] on p "Availability" at bounding box center [536, 363] width 130 height 26
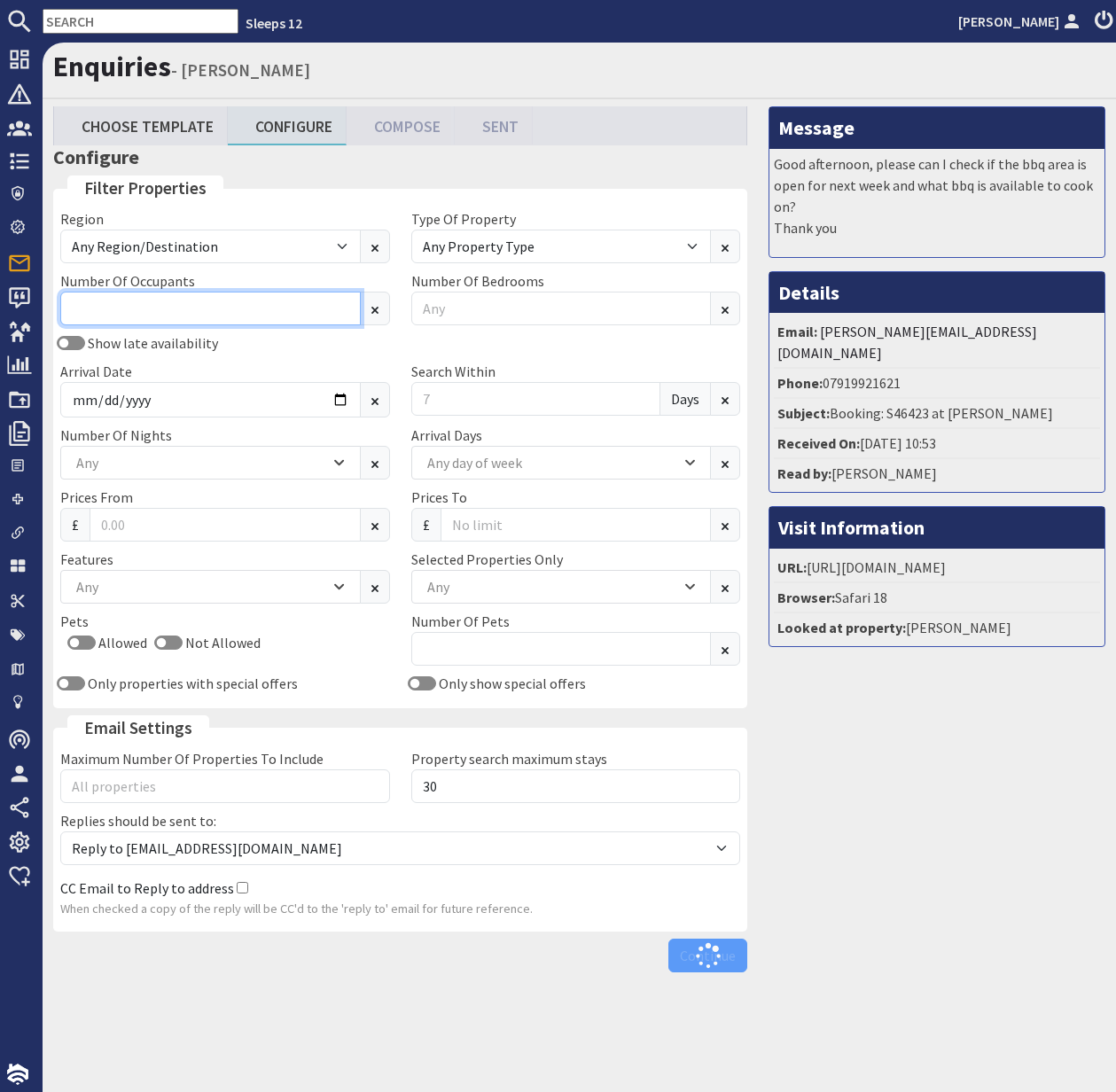
click at [112, 314] on input "Number Of Occupants" at bounding box center [210, 308] width 301 height 33
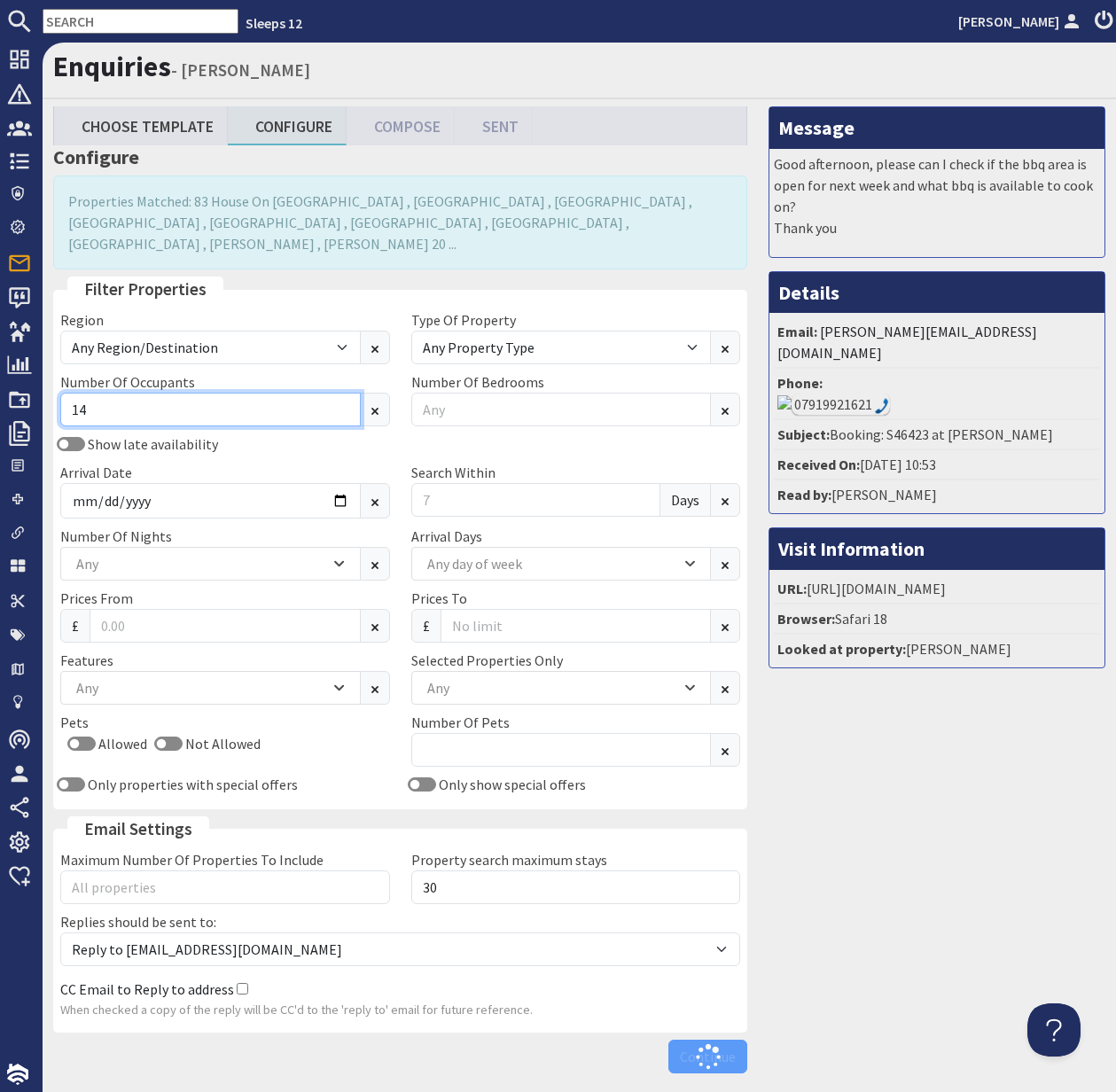
type input "14"
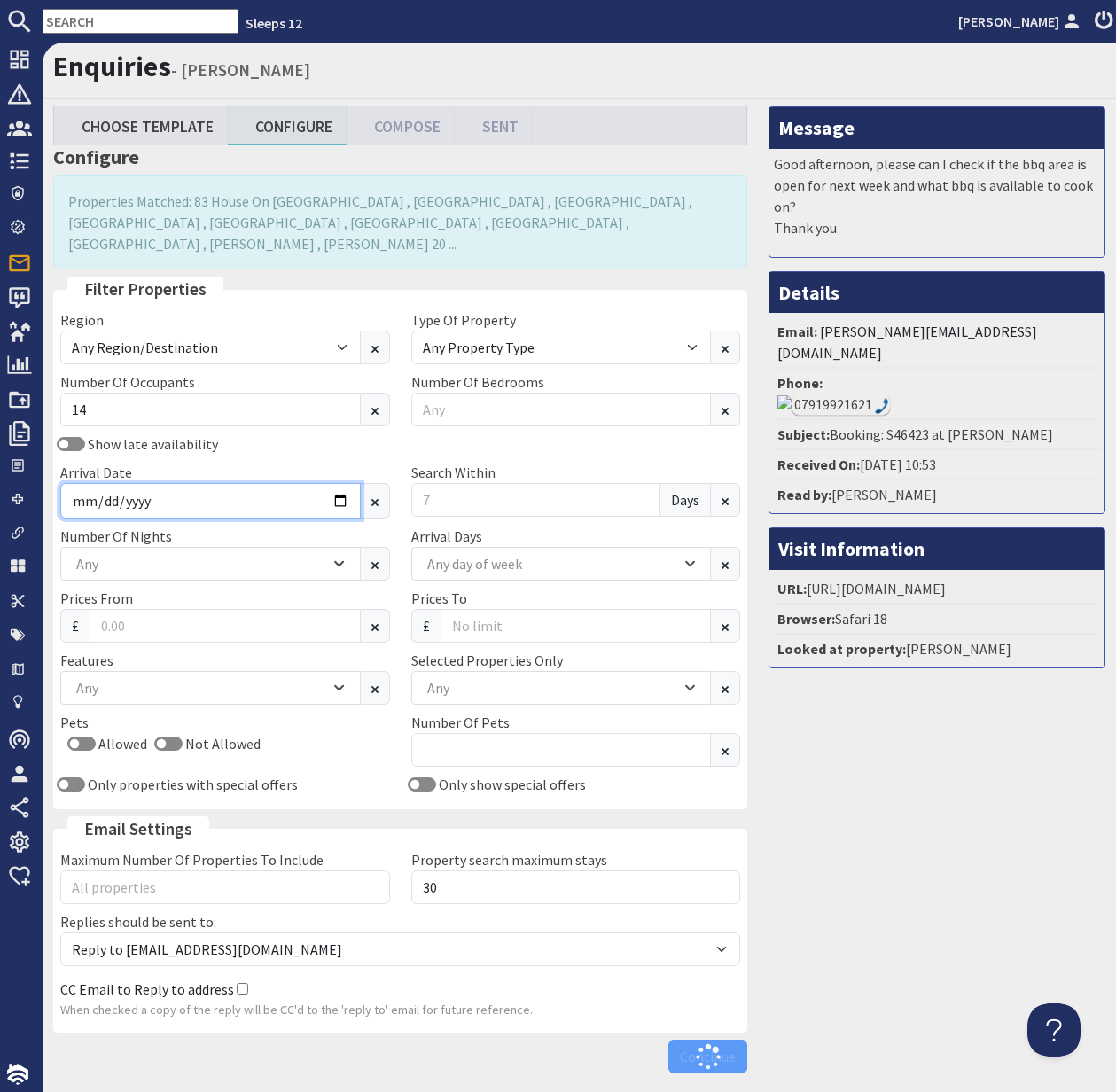
drag, startPoint x: 304, startPoint y: 480, endPoint x: 355, endPoint y: 478, distance: 51.0
click at [305, 483] on input "Arrival Date" at bounding box center [210, 501] width 301 height 35
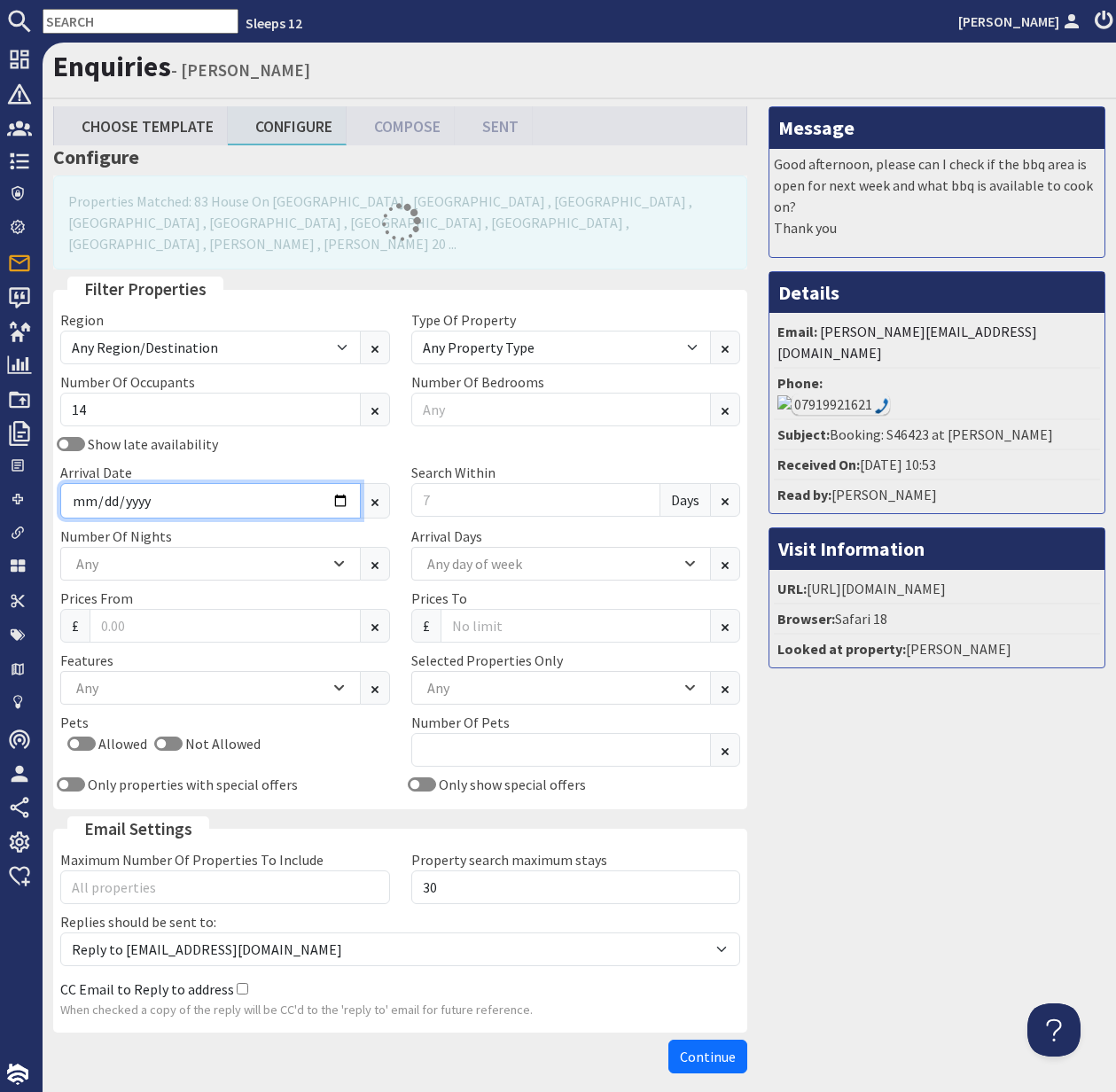
click at [344, 483] on input "Arrival Date" at bounding box center [210, 501] width 301 height 35
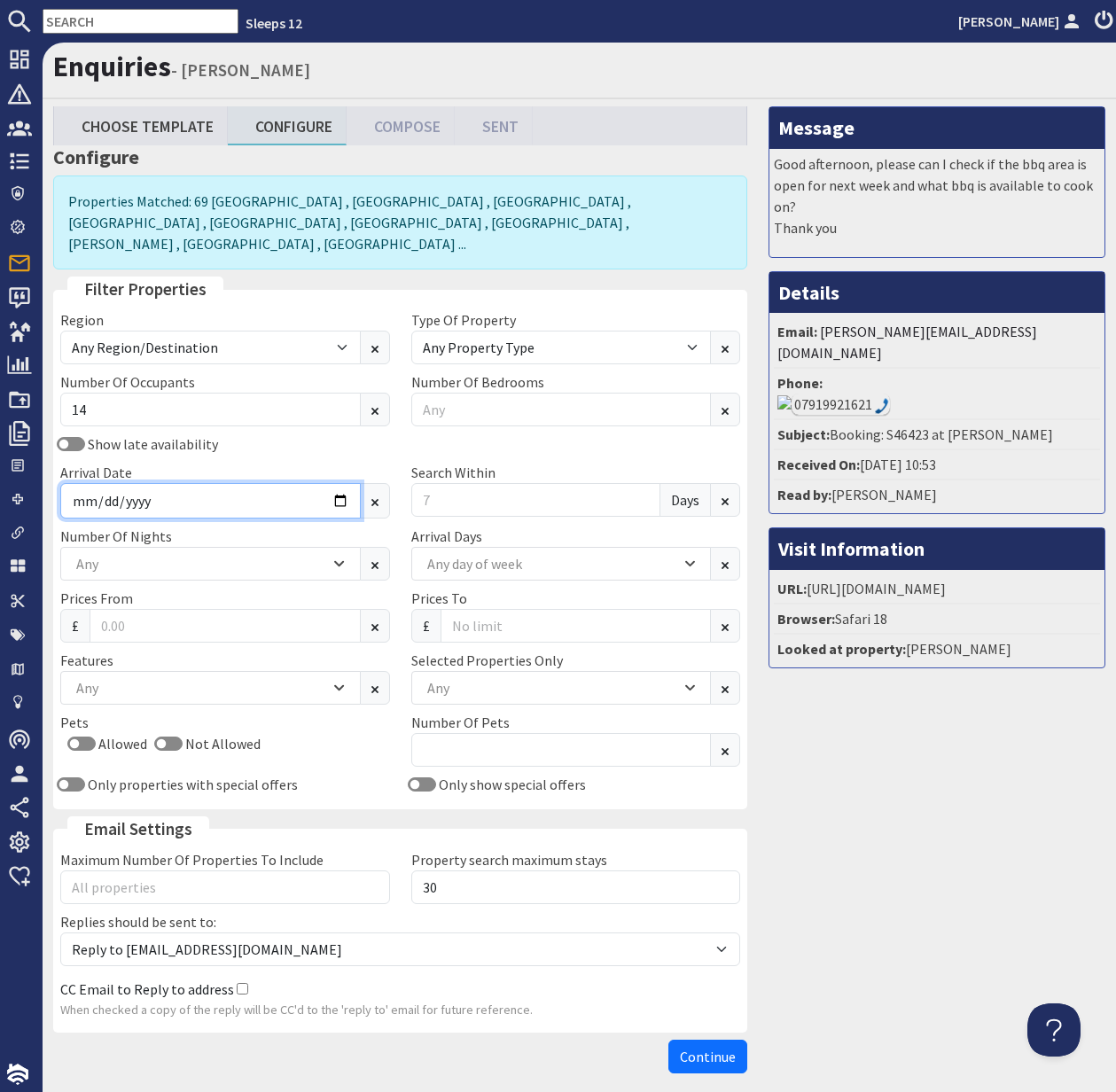
click at [341, 483] on input "Arrival Date" at bounding box center [210, 501] width 301 height 35
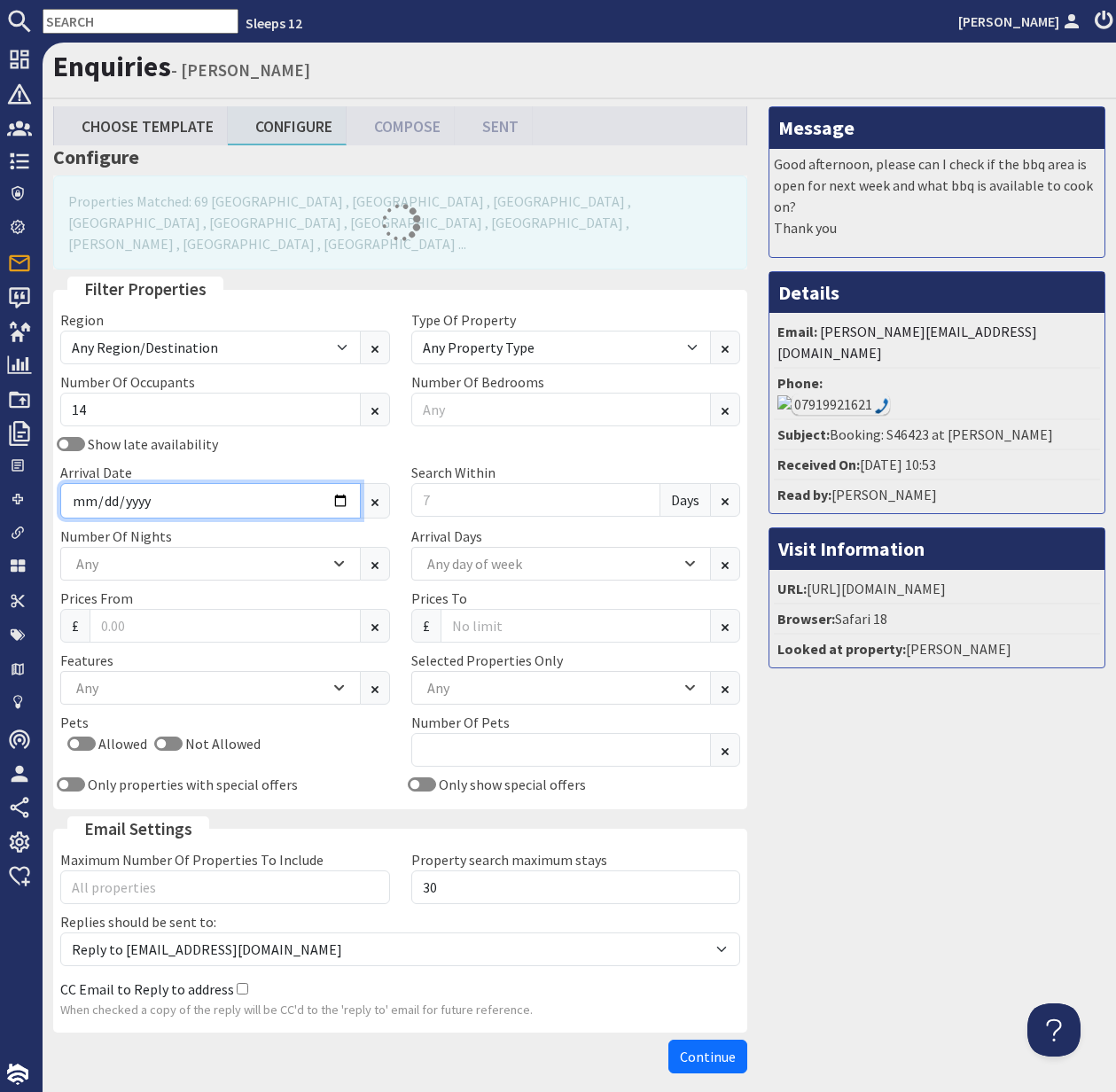
click at [337, 483] on input "2026-01-28" at bounding box center [210, 501] width 301 height 35
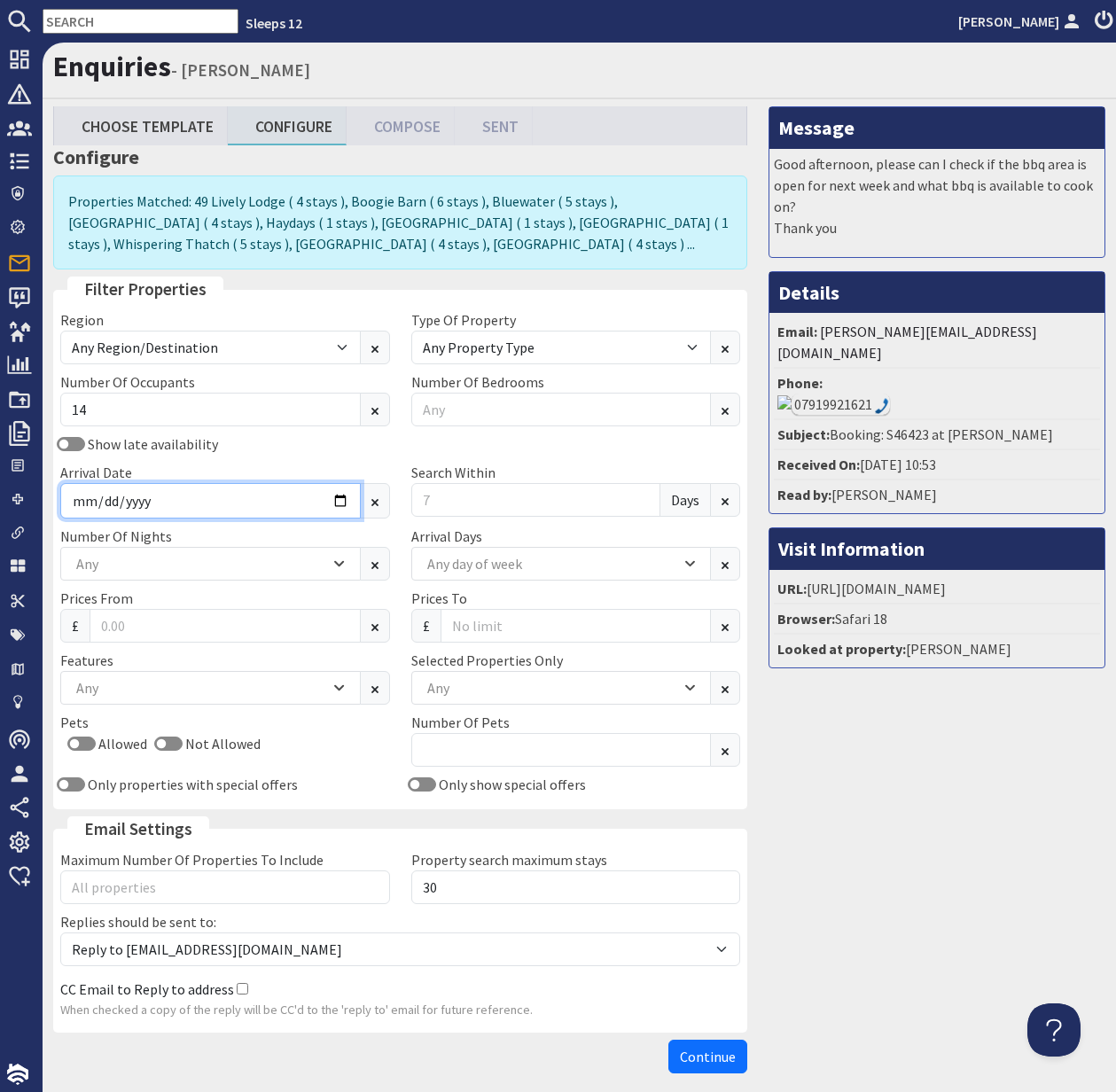
type input "2026-01-16"
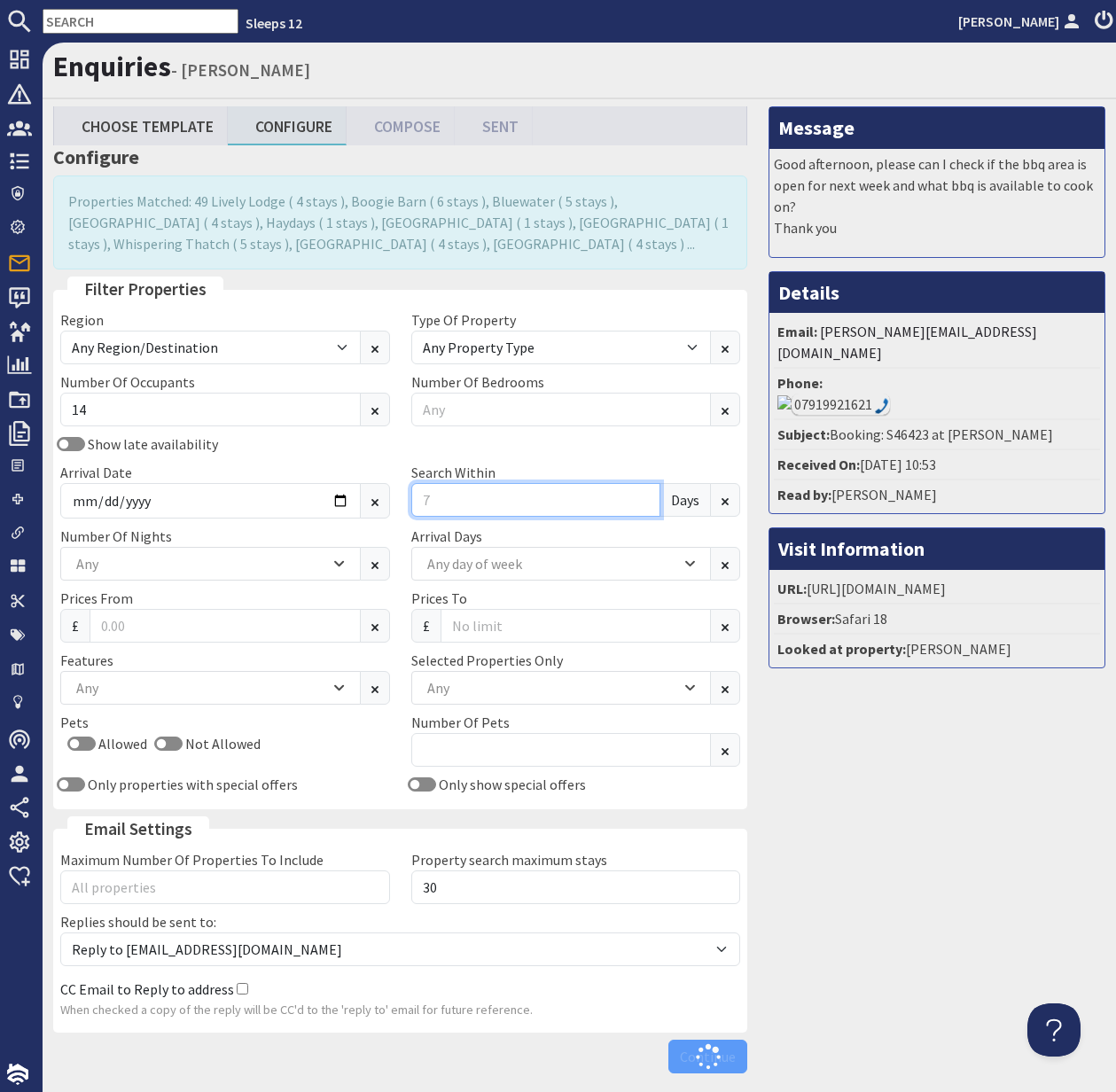
click at [442, 499] on input "Search Within" at bounding box center [537, 500] width 250 height 33
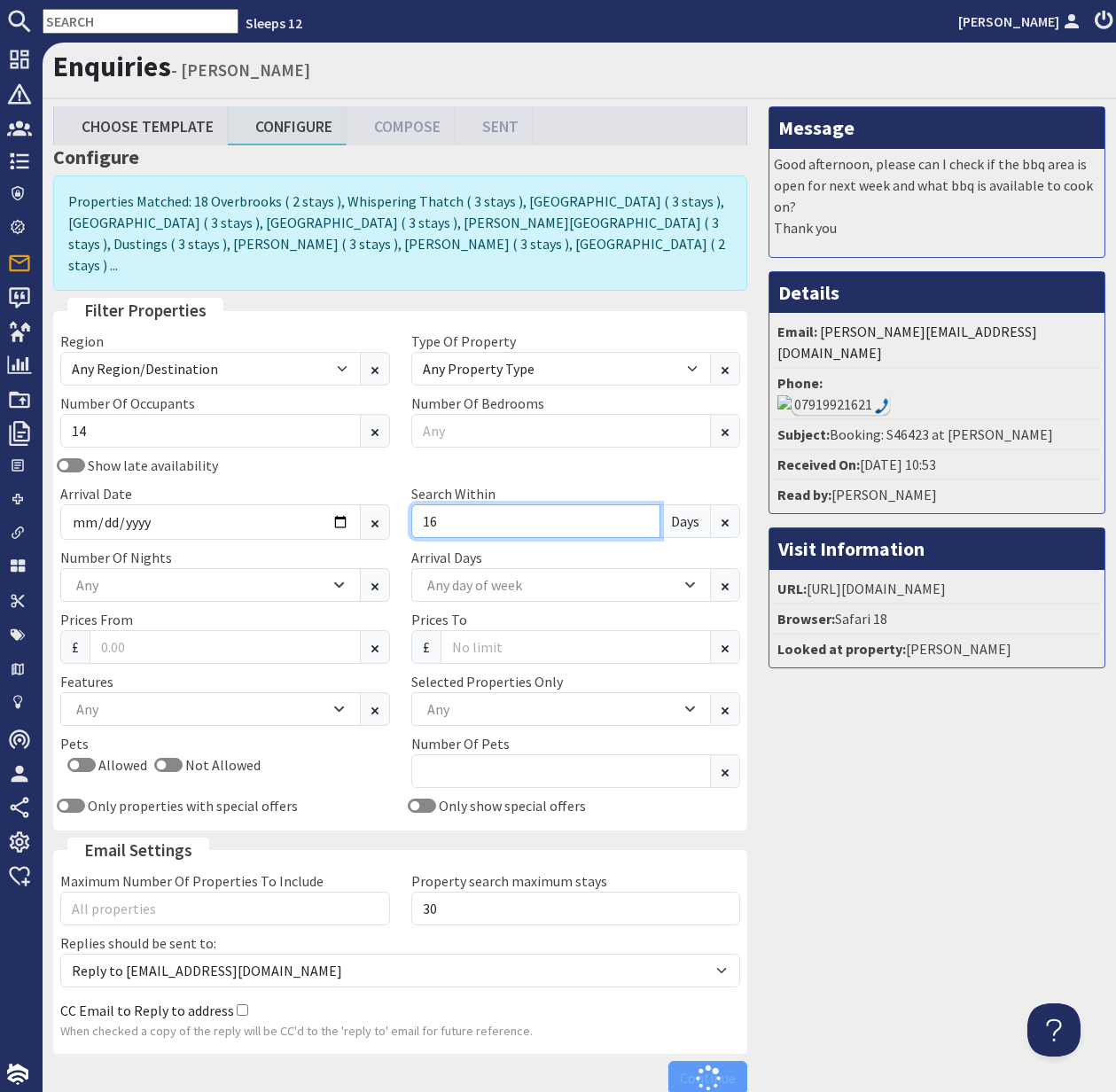
type input "16"
click at [244, 576] on div "Any" at bounding box center [201, 585] width 258 height 19
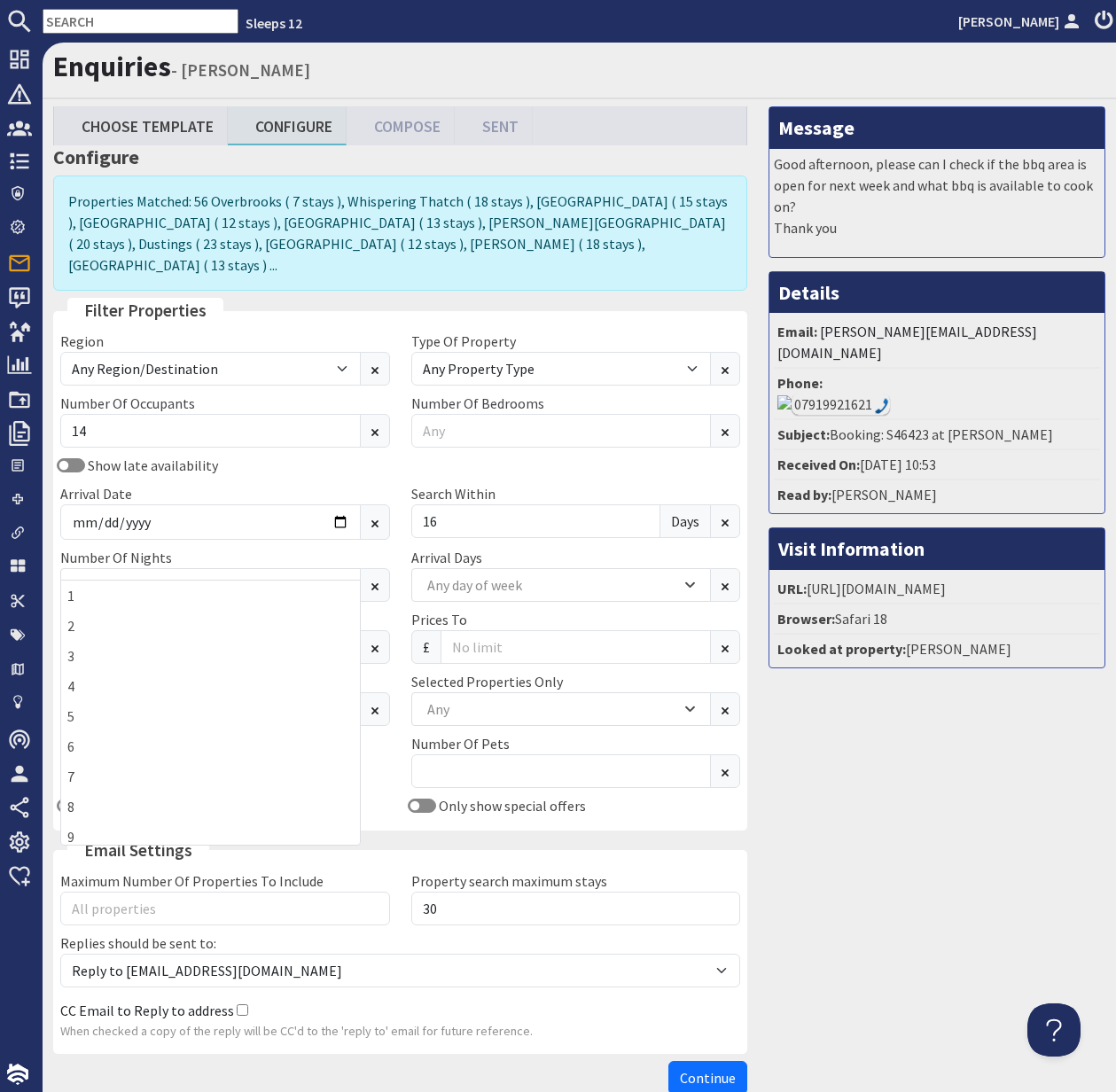
click at [388, 733] on div "Pets Allowed Not Allowed" at bounding box center [225, 763] width 351 height 62
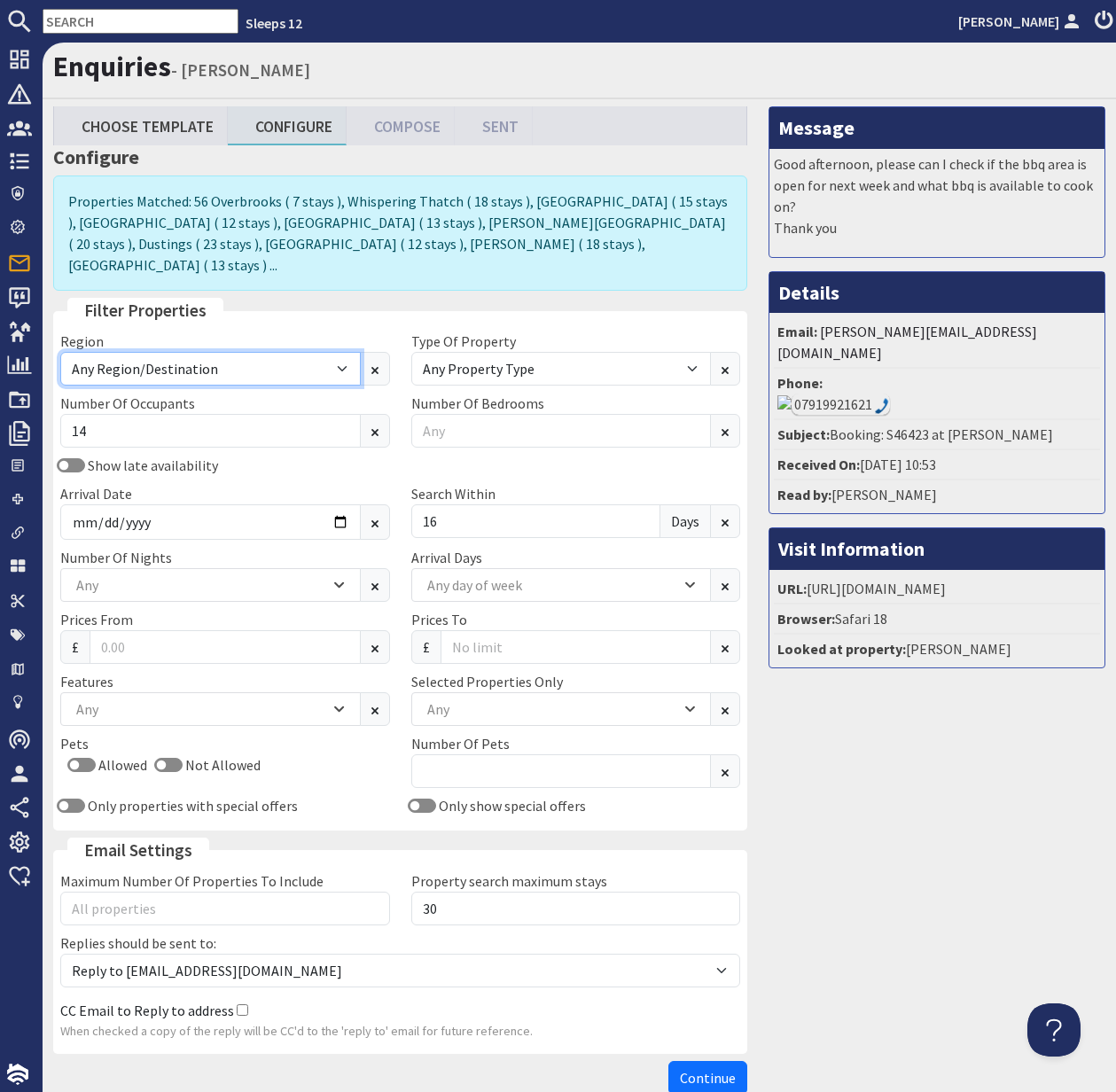
click at [342, 352] on select "Any Region/Destination UK UK / England UK / England / Bristol UK / England / De…" at bounding box center [210, 368] width 301 height 33
select select "uk-england-somerset"
click at [60, 352] on select "Any Region/Destination UK UK / England UK / England / Bristol UK / England / De…" at bounding box center [210, 368] width 301 height 33
click at [710, 1070] on span "Continue" at bounding box center [708, 1078] width 56 height 18
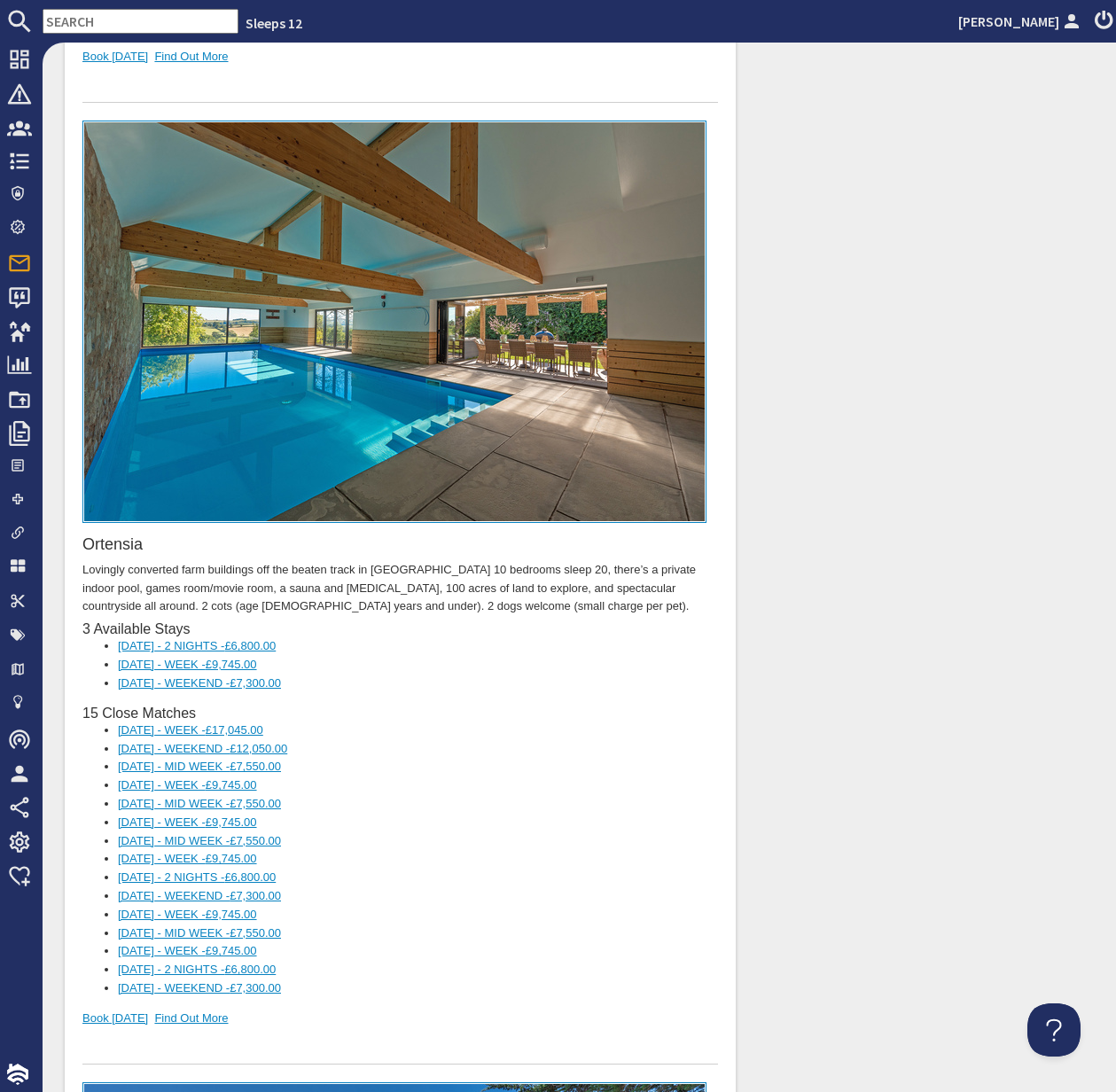
scroll to position [4761, 0]
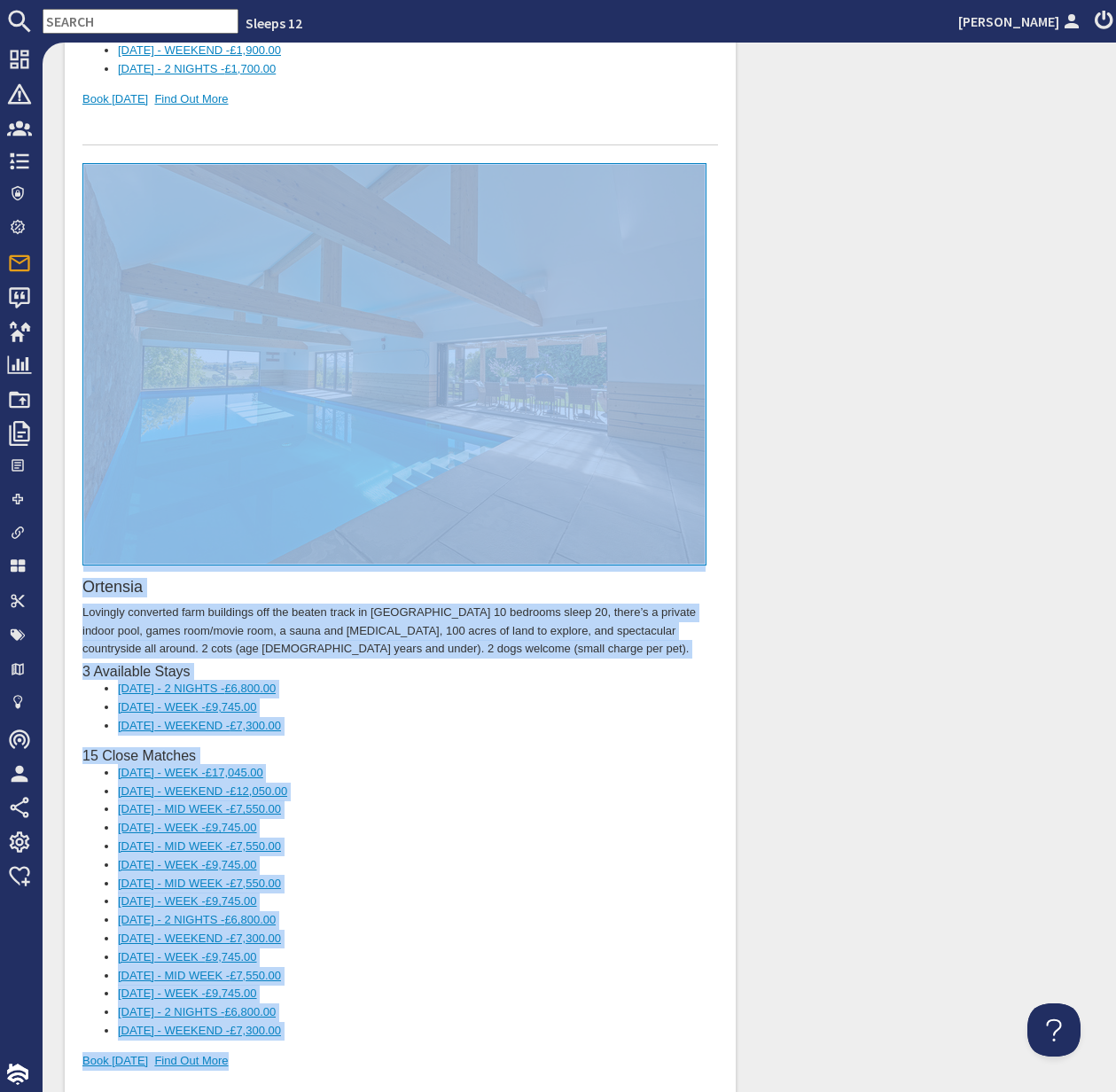
drag, startPoint x: 224, startPoint y: 1002, endPoint x: 190, endPoint y: 351, distance: 651.9
click at [189, 350] on div "Ortensia Lovingly converted farm buildings off the beaten track in Somerset. 10…" at bounding box center [400, 636] width 636 height 944
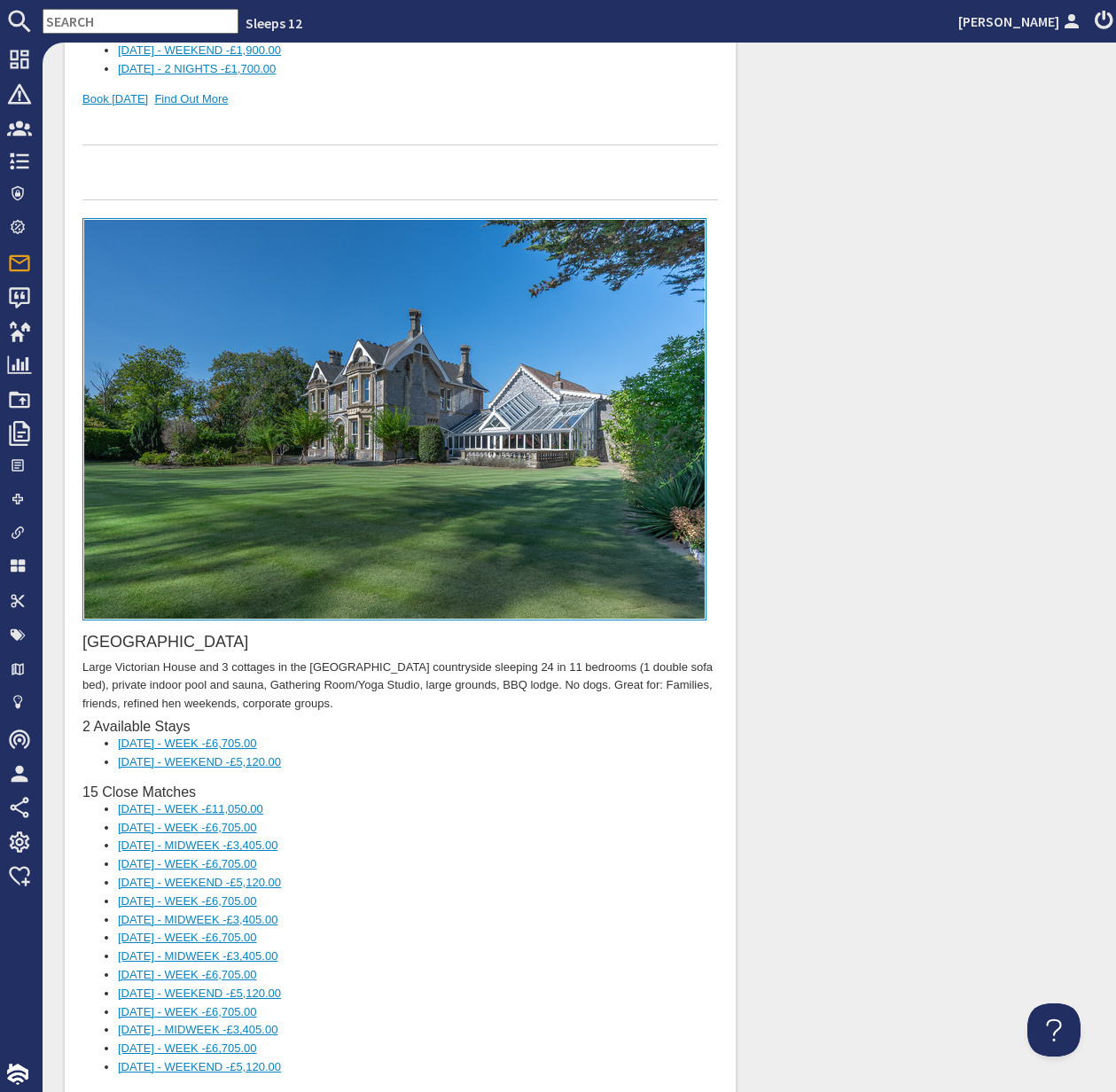
scroll to position [4754, 0]
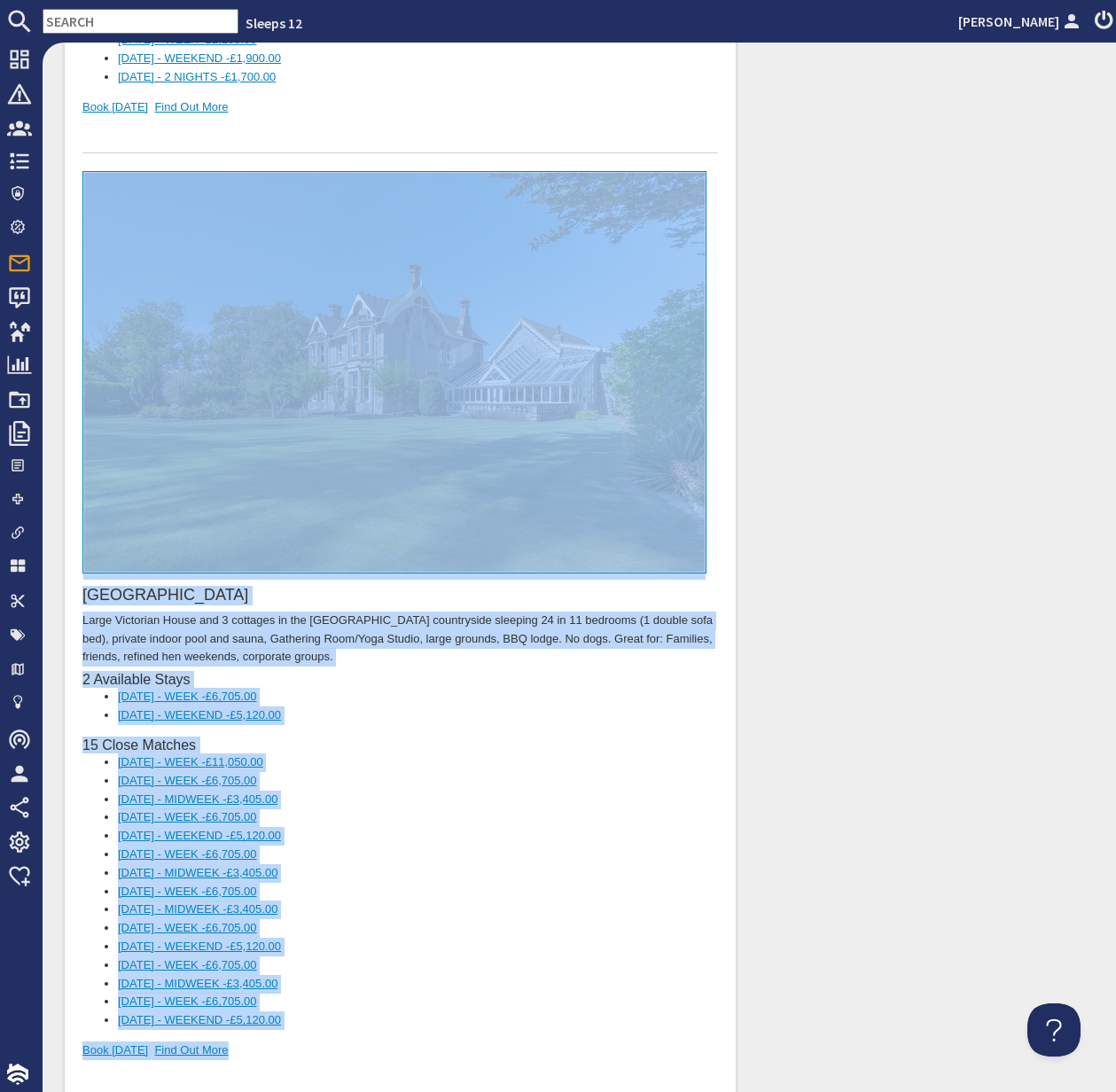
drag, startPoint x: 184, startPoint y: 962, endPoint x: 207, endPoint y: 482, distance: 480.6
click at [206, 482] on div "Cowslip Manor Large Victorian House and 3 cottages in the Somerset countryside …" at bounding box center [400, 635] width 636 height 925
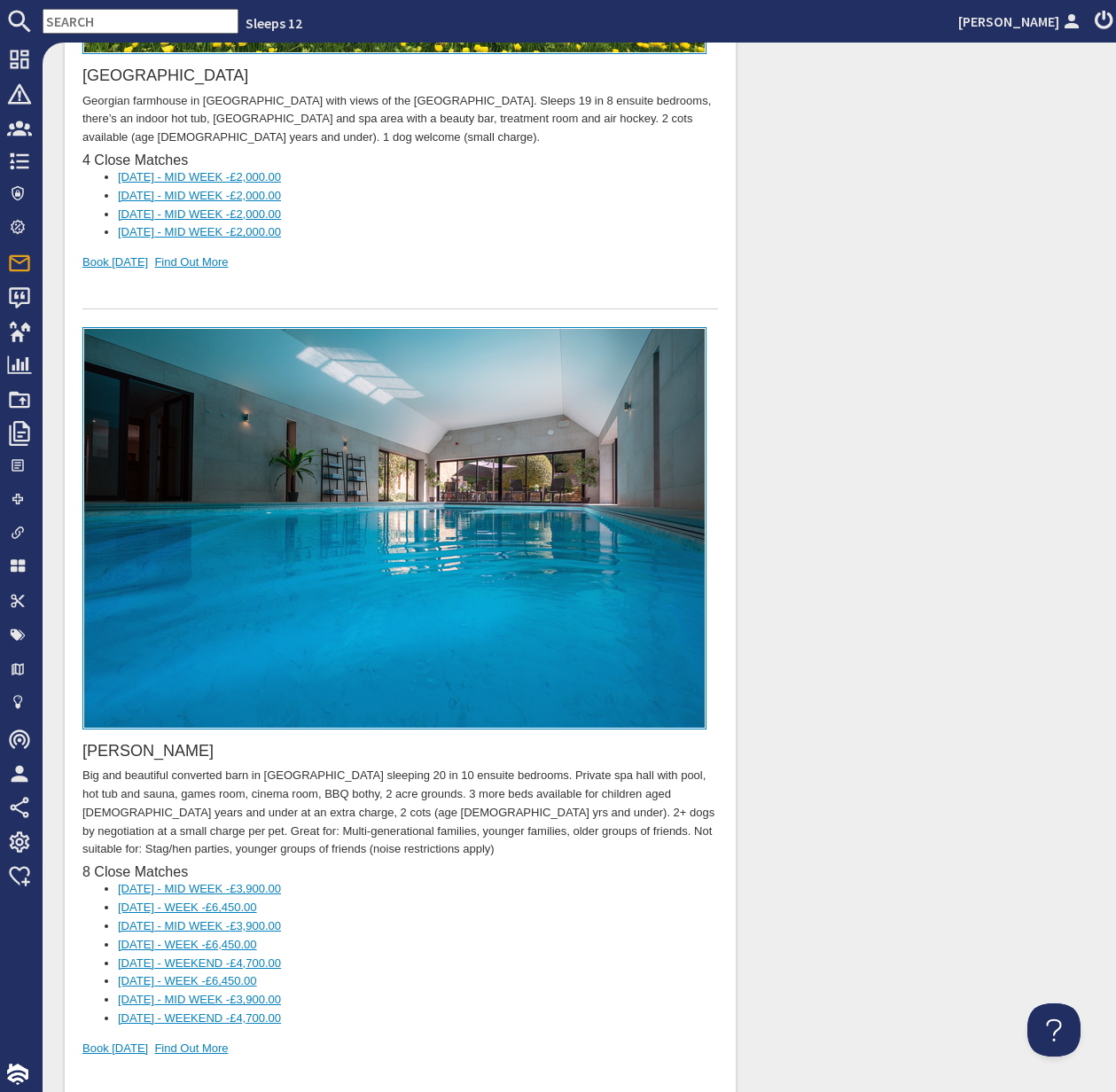
scroll to position [17590, 0]
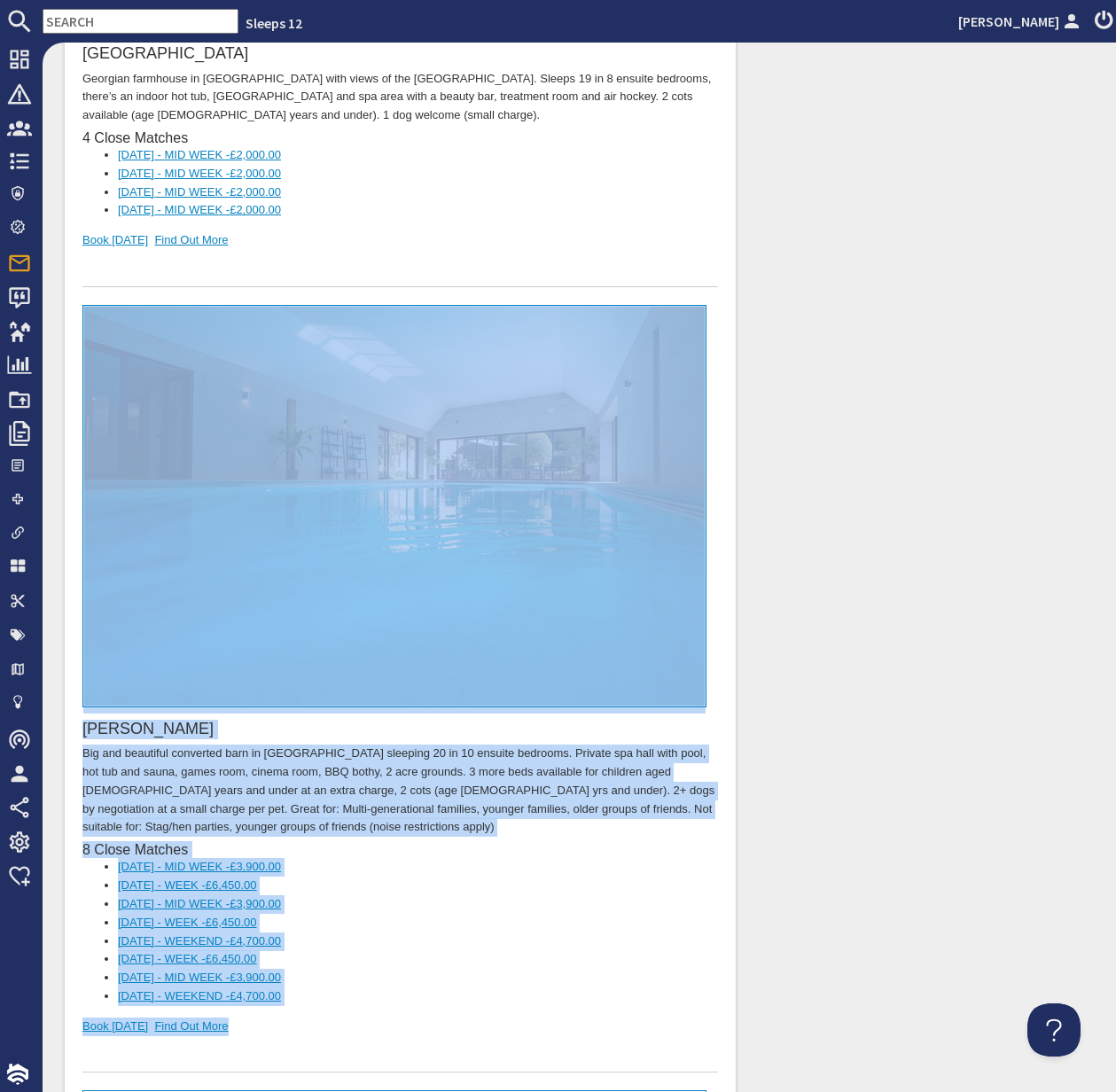
drag, startPoint x: 234, startPoint y: 893, endPoint x: 176, endPoint y: 528, distance: 369.6
click at [176, 528] on div "Kingshay Barton Big and beautiful converted barn in Somerset sleeping 20 in 10 …" at bounding box center [400, 690] width 636 height 769
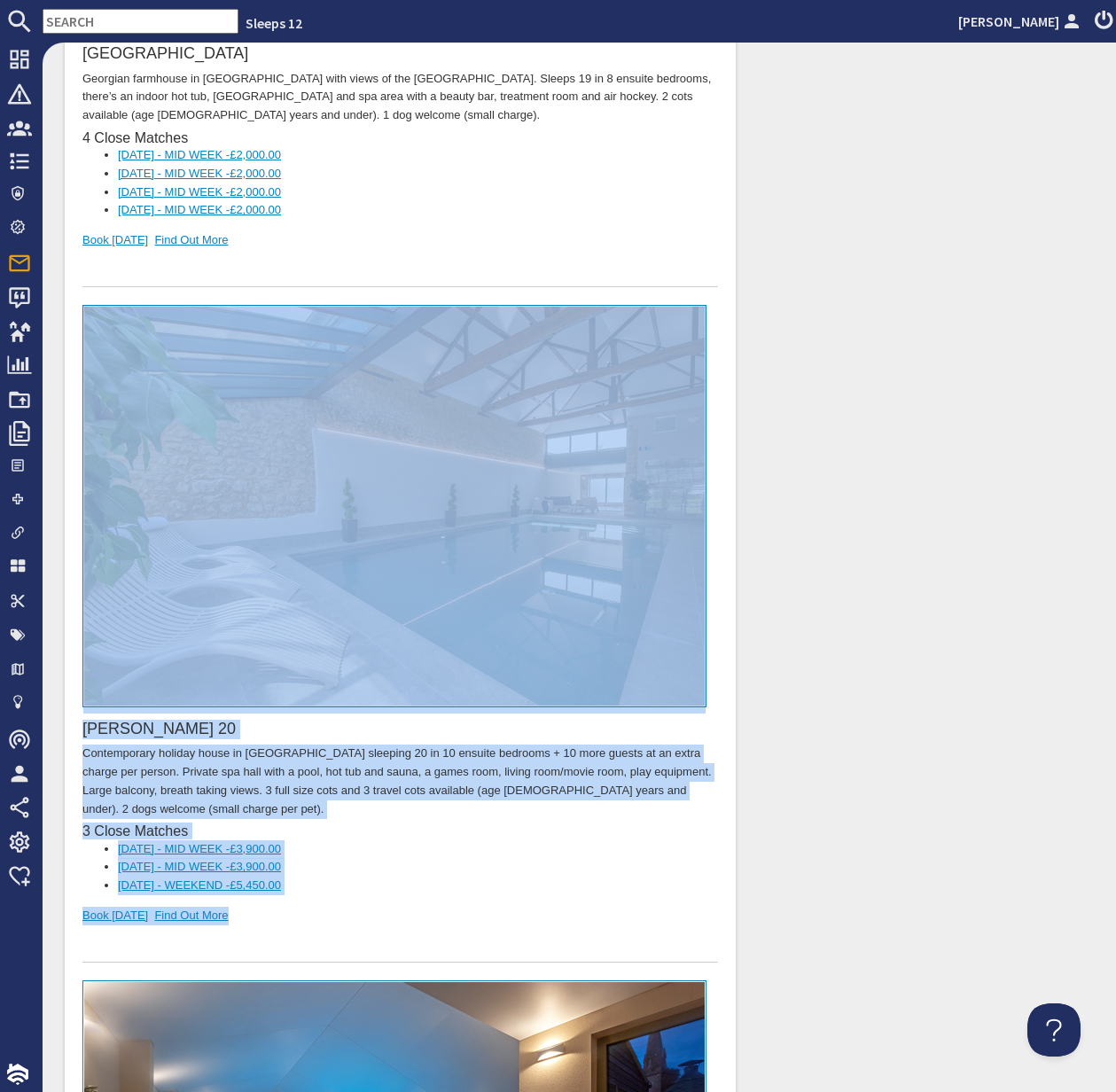
drag, startPoint x: 250, startPoint y: 785, endPoint x: 158, endPoint y: 460, distance: 337.8
click at [158, 460] on div "Churchill 20 Contemporary holiday house in Somerset sleeping 20 in 10 ensuite b…" at bounding box center [400, 635] width 636 height 658
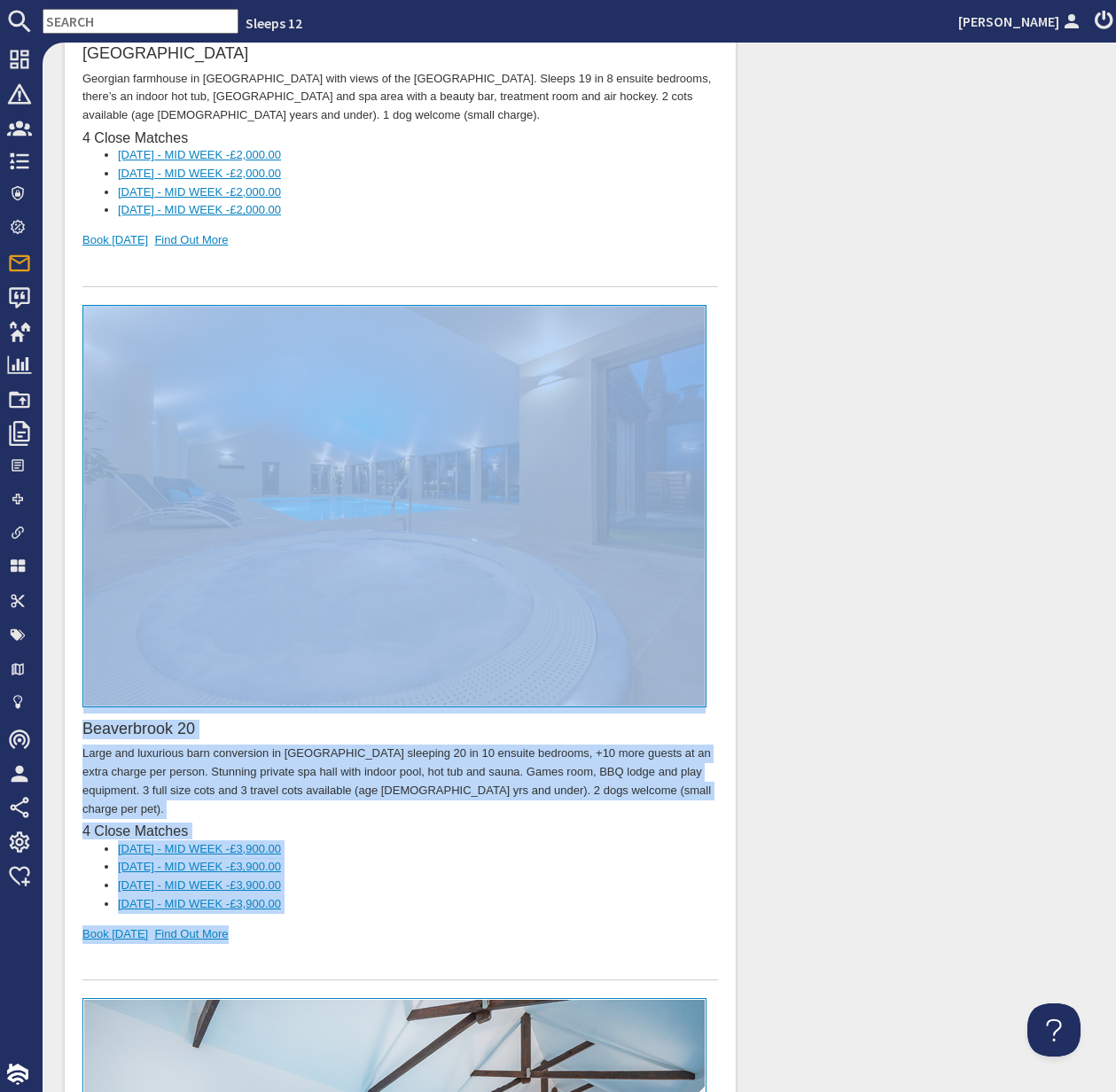
drag, startPoint x: 272, startPoint y: 771, endPoint x: 148, endPoint y: 385, distance: 405.4
click at [148, 384] on div "Beaverbrook 20 Large and luxurious barn conversion in Somerset sleeping 20 in 1…" at bounding box center [400, 644] width 636 height 676
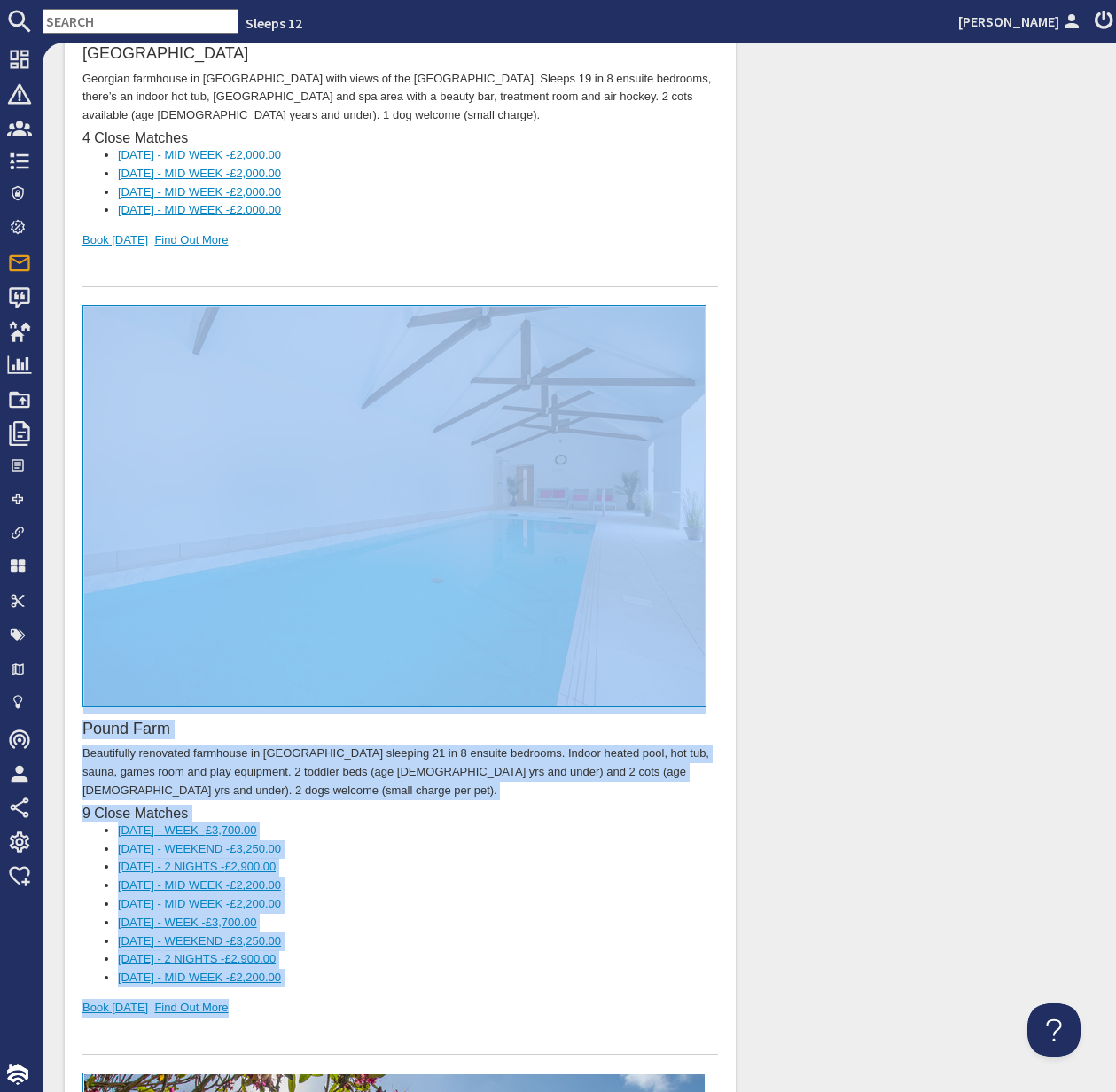
drag, startPoint x: 264, startPoint y: 874, endPoint x: 188, endPoint y: 467, distance: 414.0
click at [190, 465] on div "Pound Farm Beautifully renovated farmhouse in Somerset sleeping 21 in 8 ensuite…" at bounding box center [400, 681] width 636 height 751
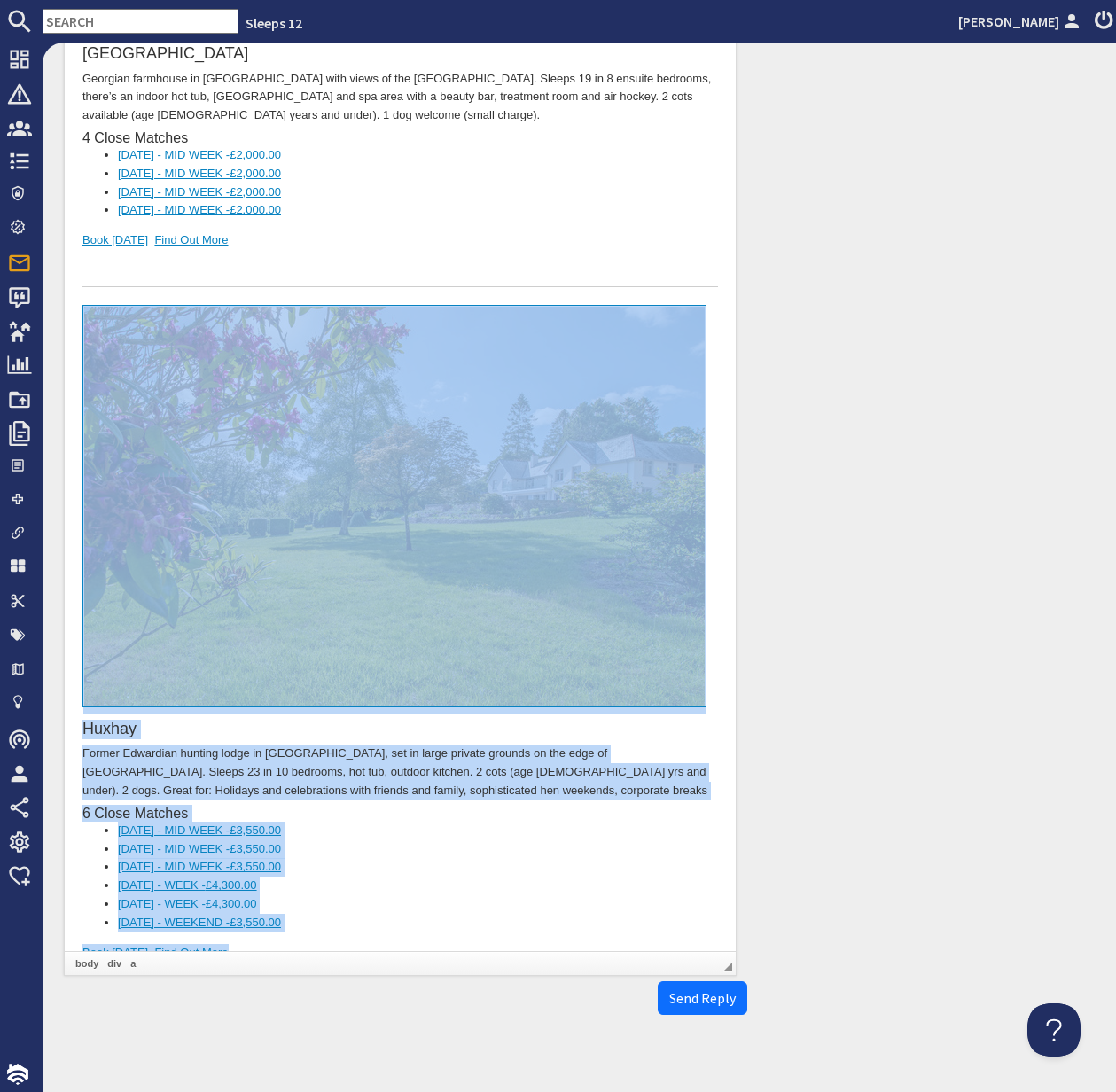
drag, startPoint x: 247, startPoint y: 814, endPoint x: 162, endPoint y: 458, distance: 366.0
click at [162, 458] on div "Huxhay Former Edwardian hunting lodge in Somerset, set in large private grounds…" at bounding box center [400, 653] width 636 height 694
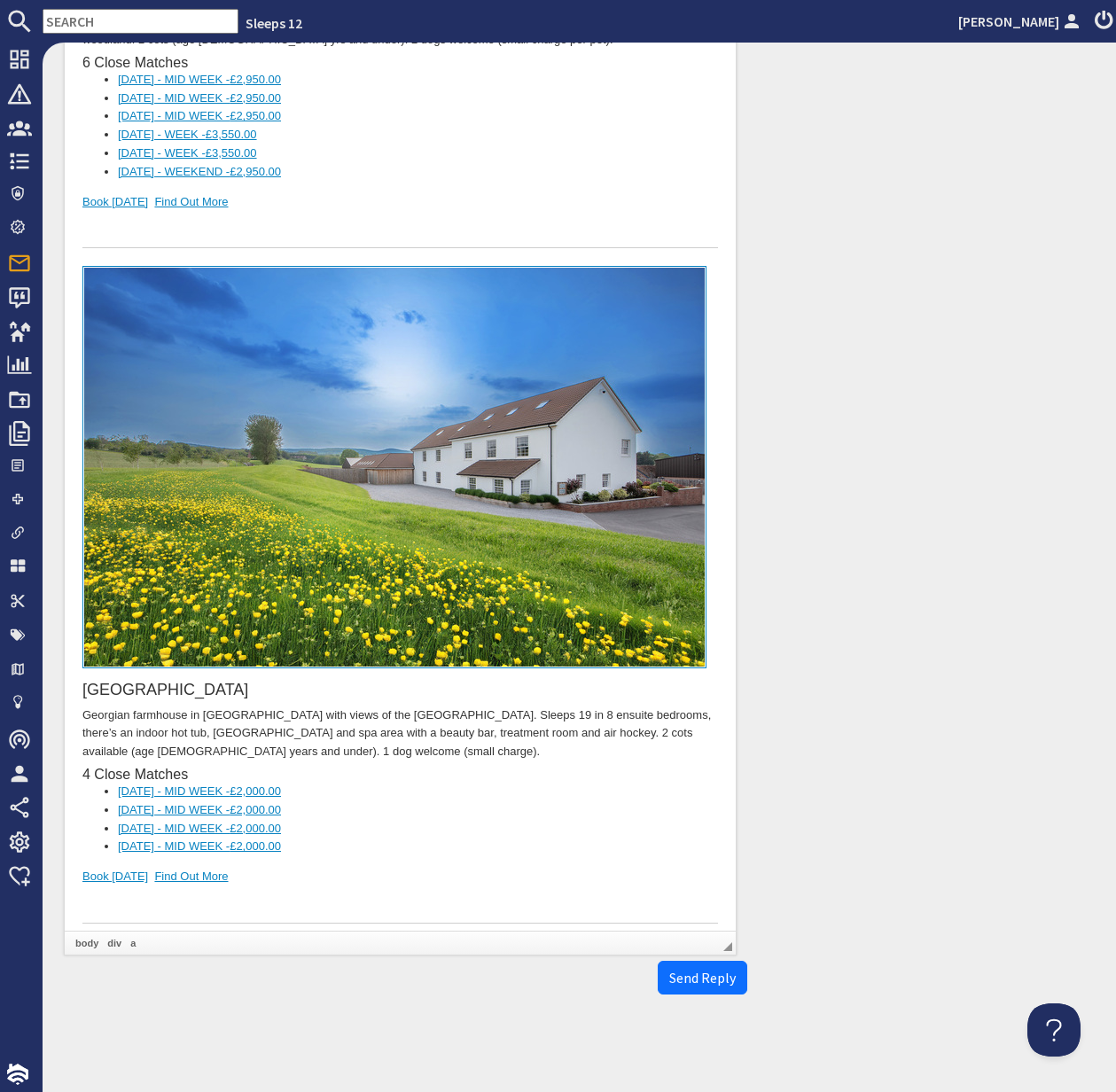
scroll to position [16898, 0]
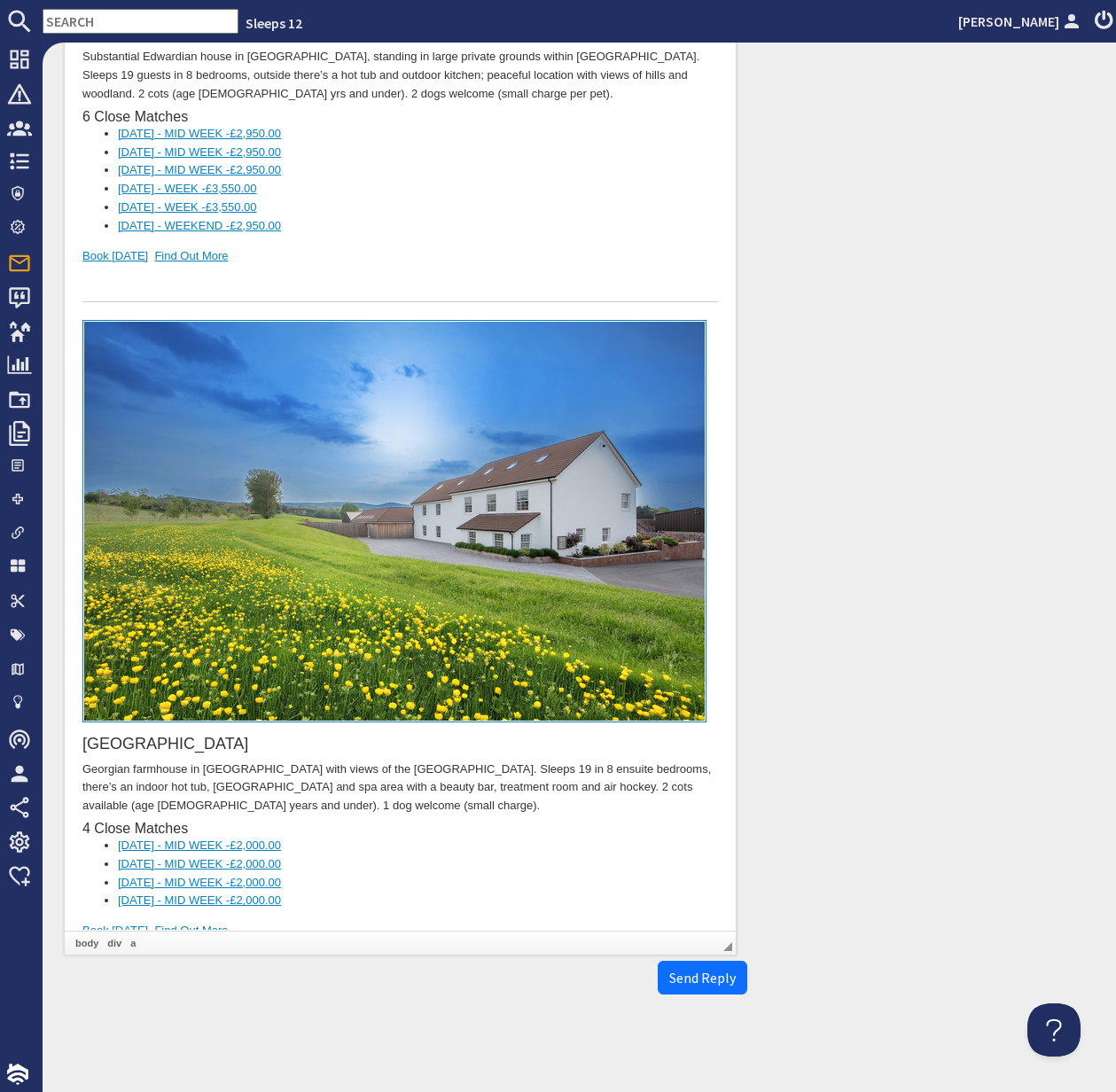
drag, startPoint x: 154, startPoint y: 903, endPoint x: 81, endPoint y: 762, distance: 158.8
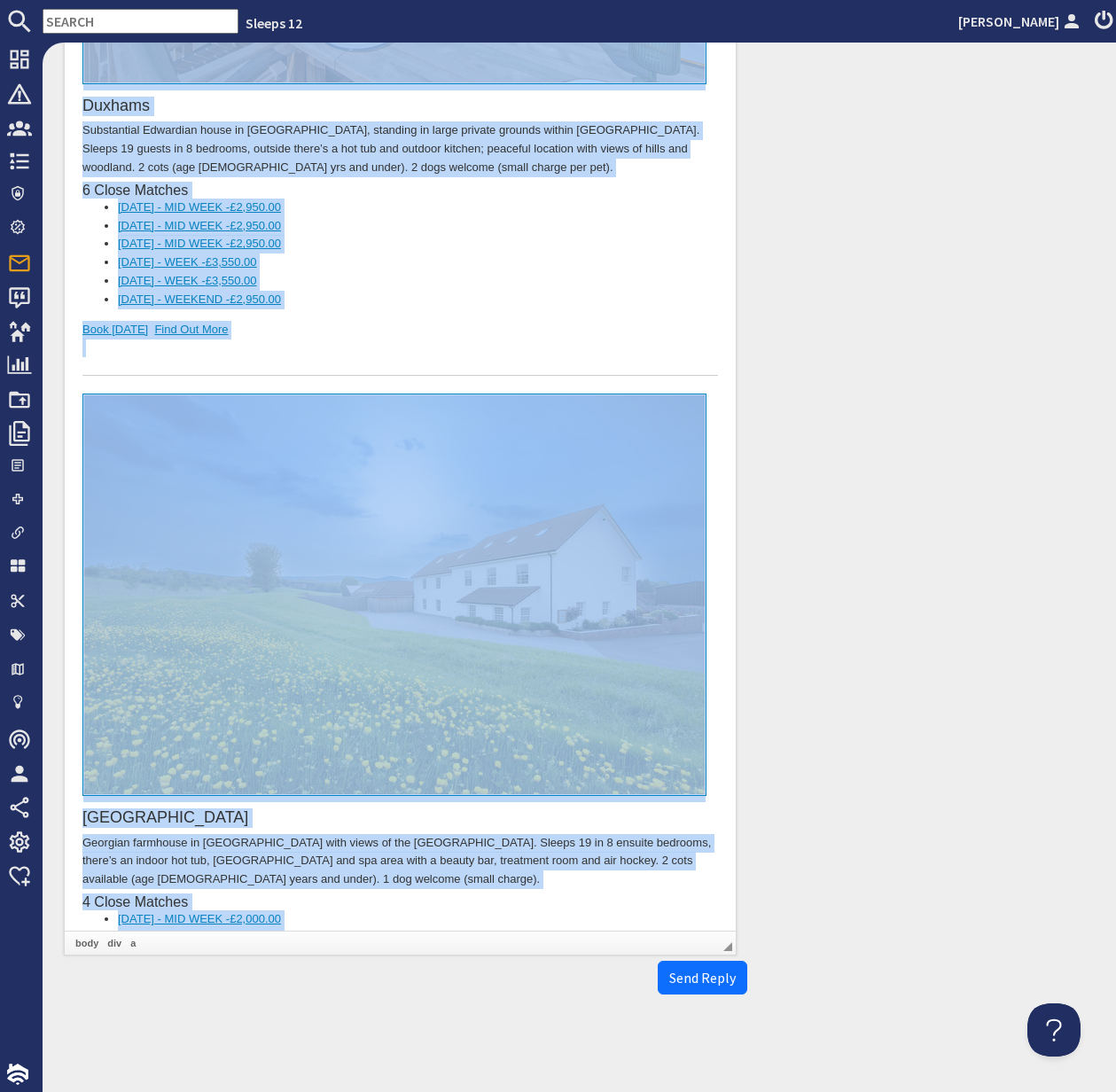
copy body "Dear Lindsey Ramseyer, Thank you for your enquiry. I've put together a list of …"
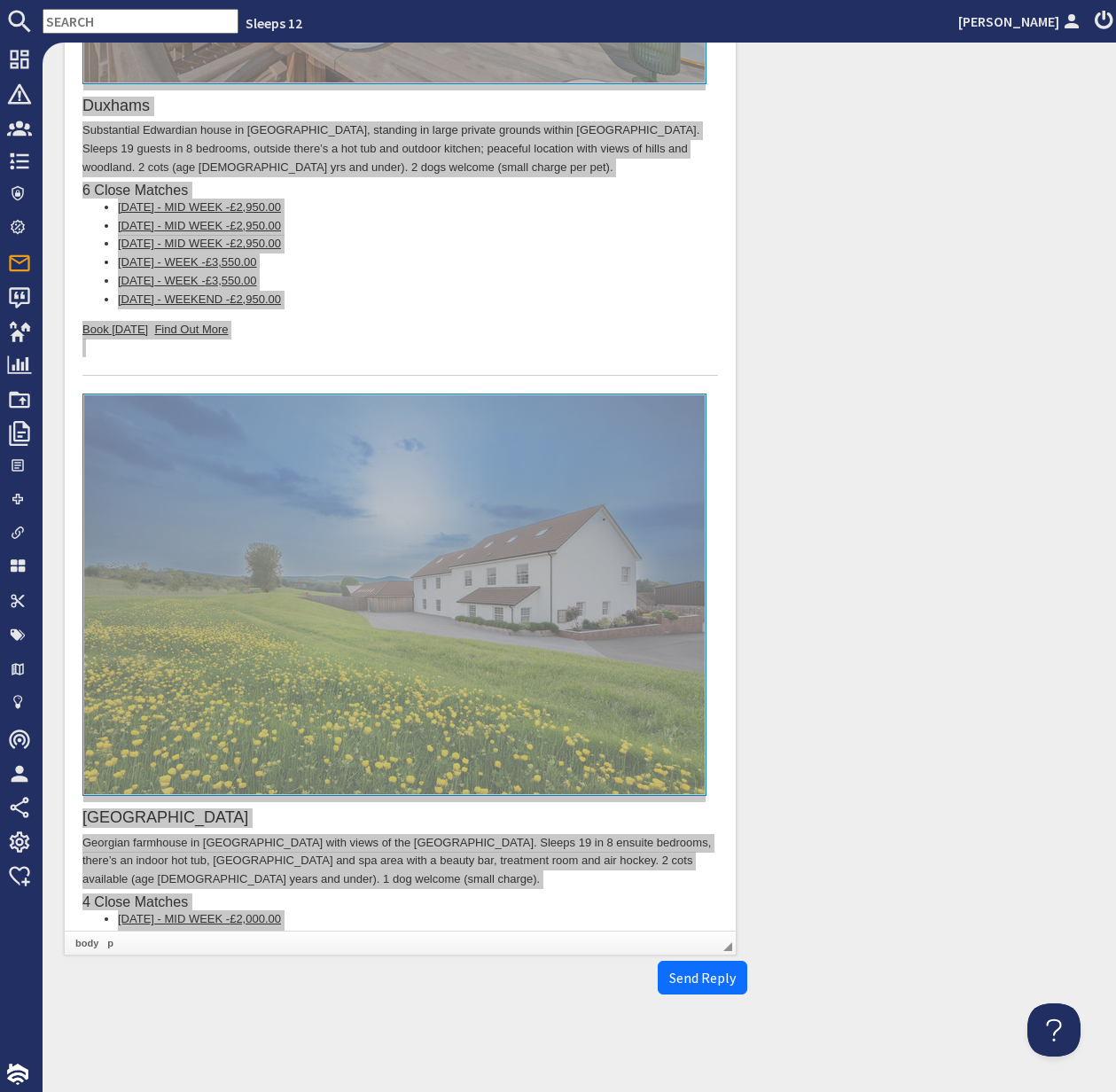
click at [70, 18] on input "text" at bounding box center [141, 21] width 196 height 25
click at [81, 21] on input "text" at bounding box center [141, 21] width 196 height 25
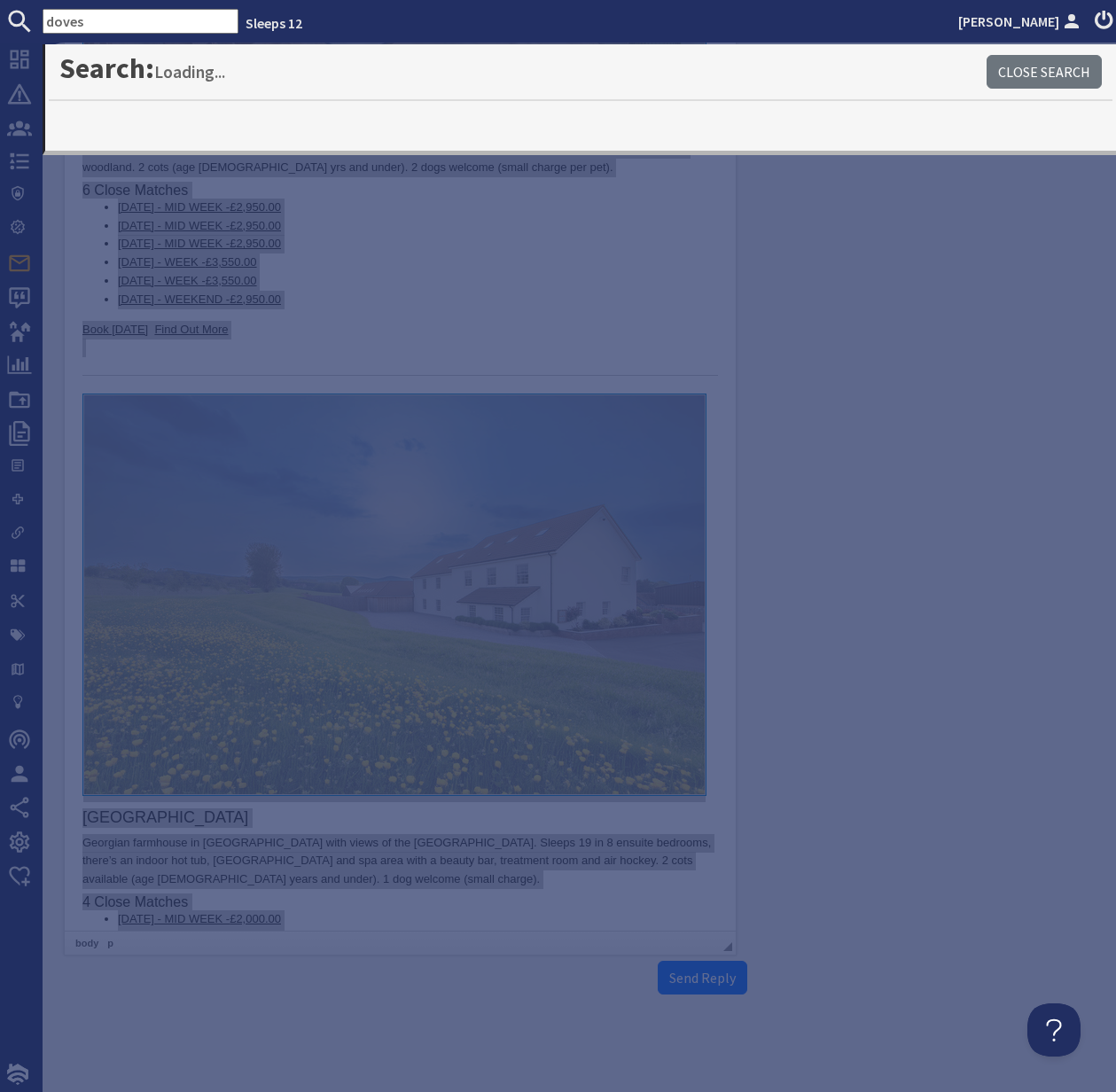
type input "doves"
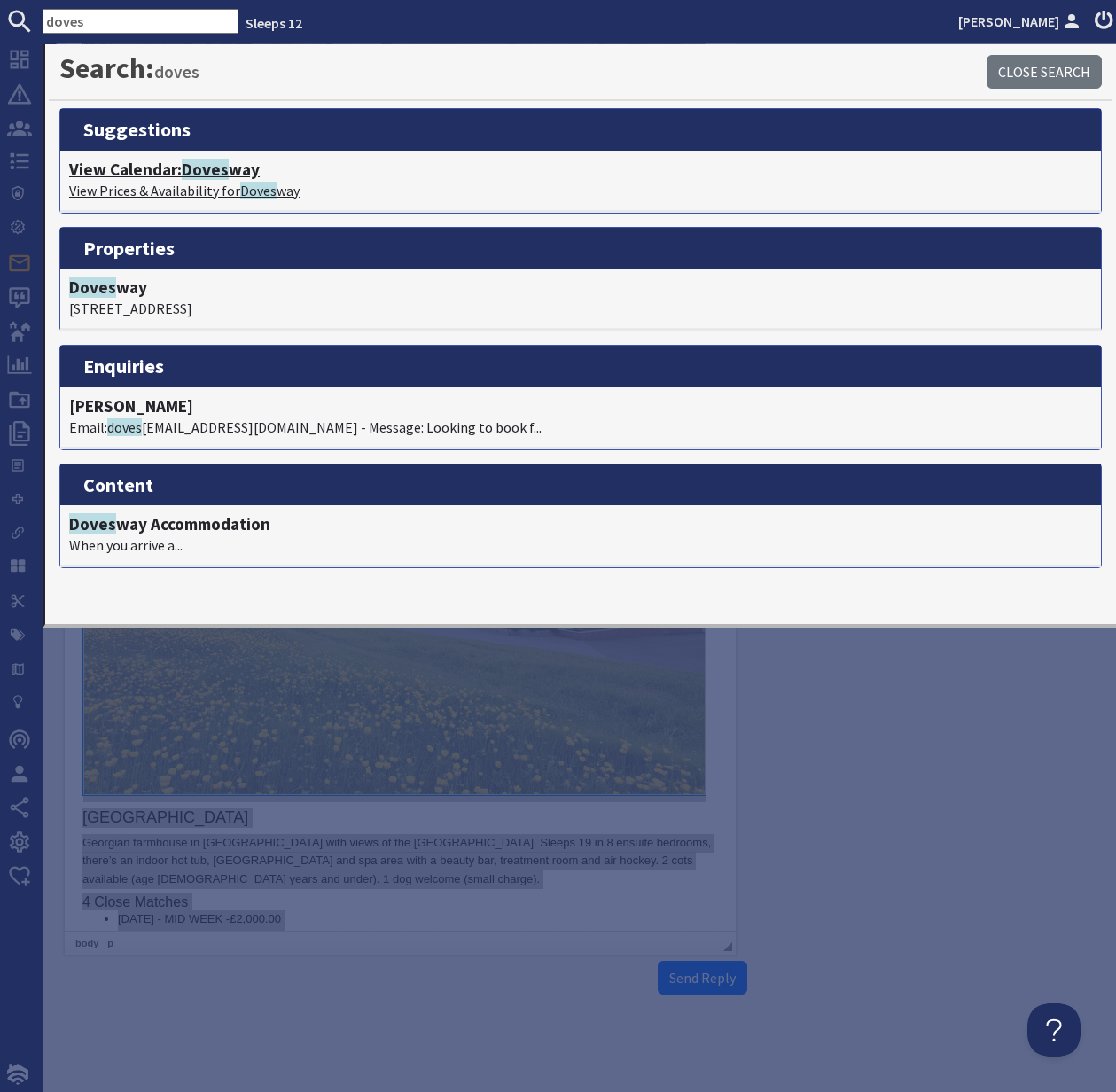
click at [178, 175] on h4 "View Calendar: Doves way" at bounding box center [581, 169] width 1023 height 20
type textarea "<p>Dear Lindsey Ramseyer,</p> <p>Thank you for your enquiry. I&#39;ve put toget…"
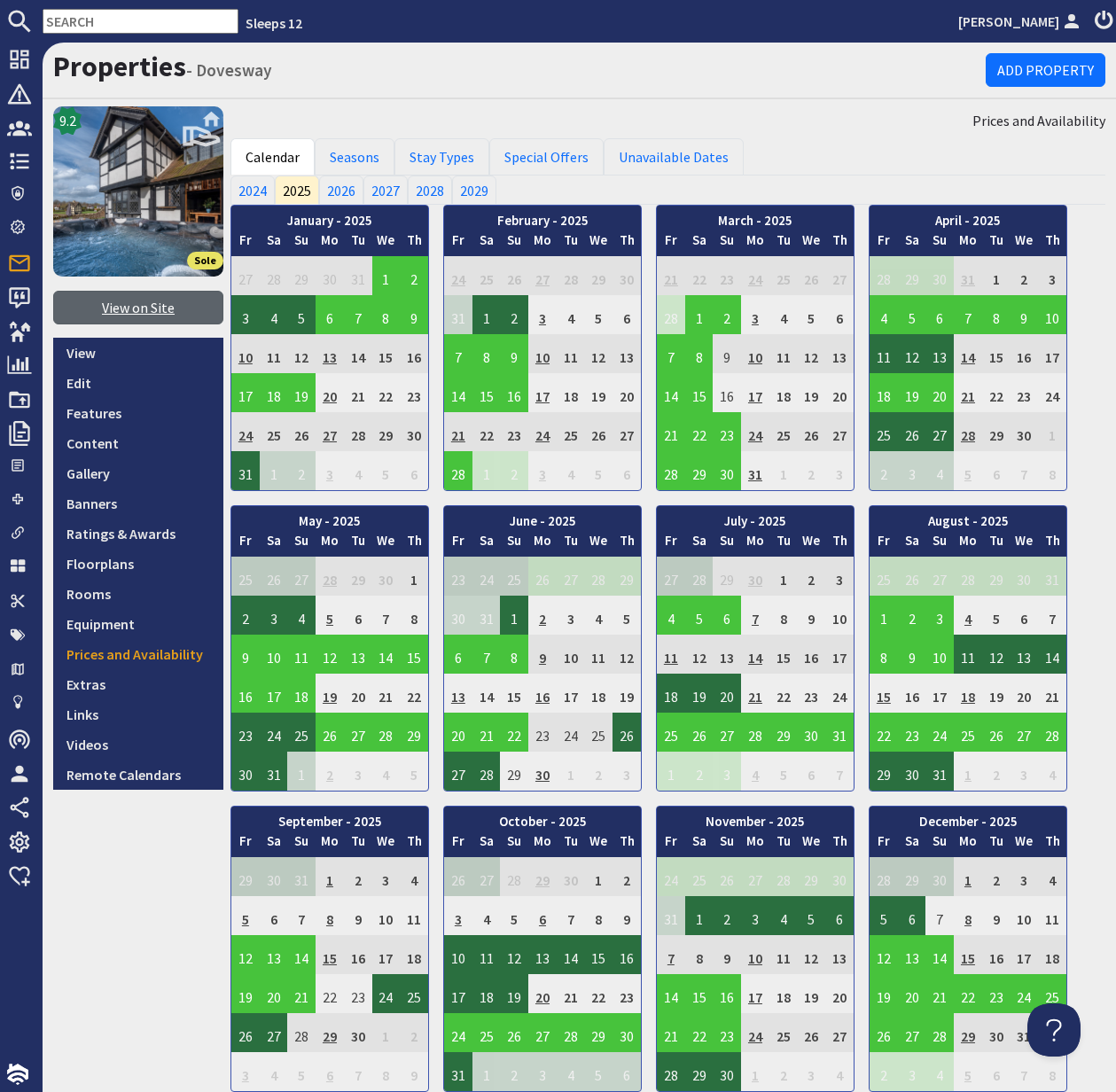
click at [147, 305] on link "View on Site" at bounding box center [138, 307] width 170 height 33
click at [92, 15] on input "text" at bounding box center [141, 21] width 196 height 25
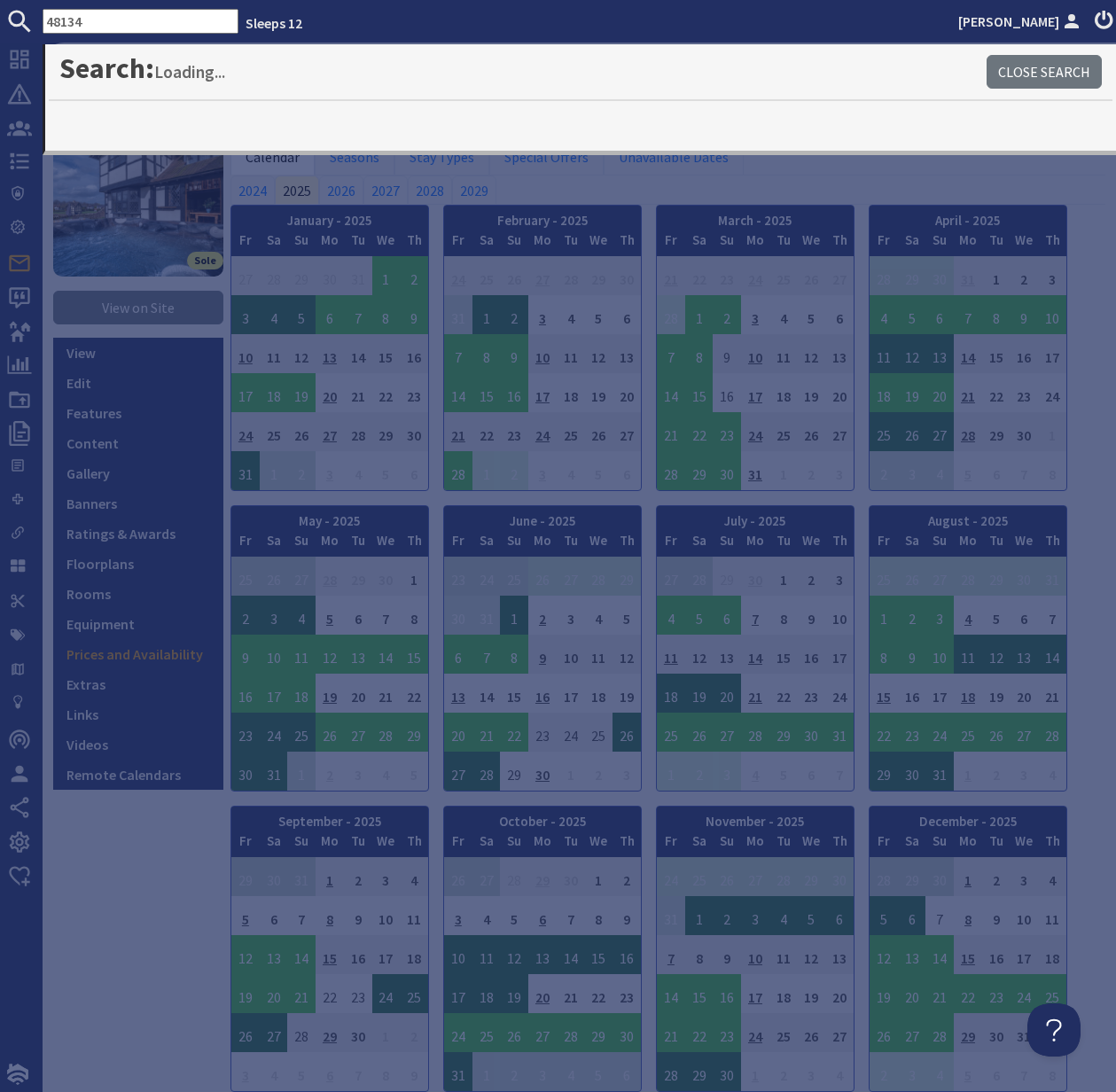
type input "48134"
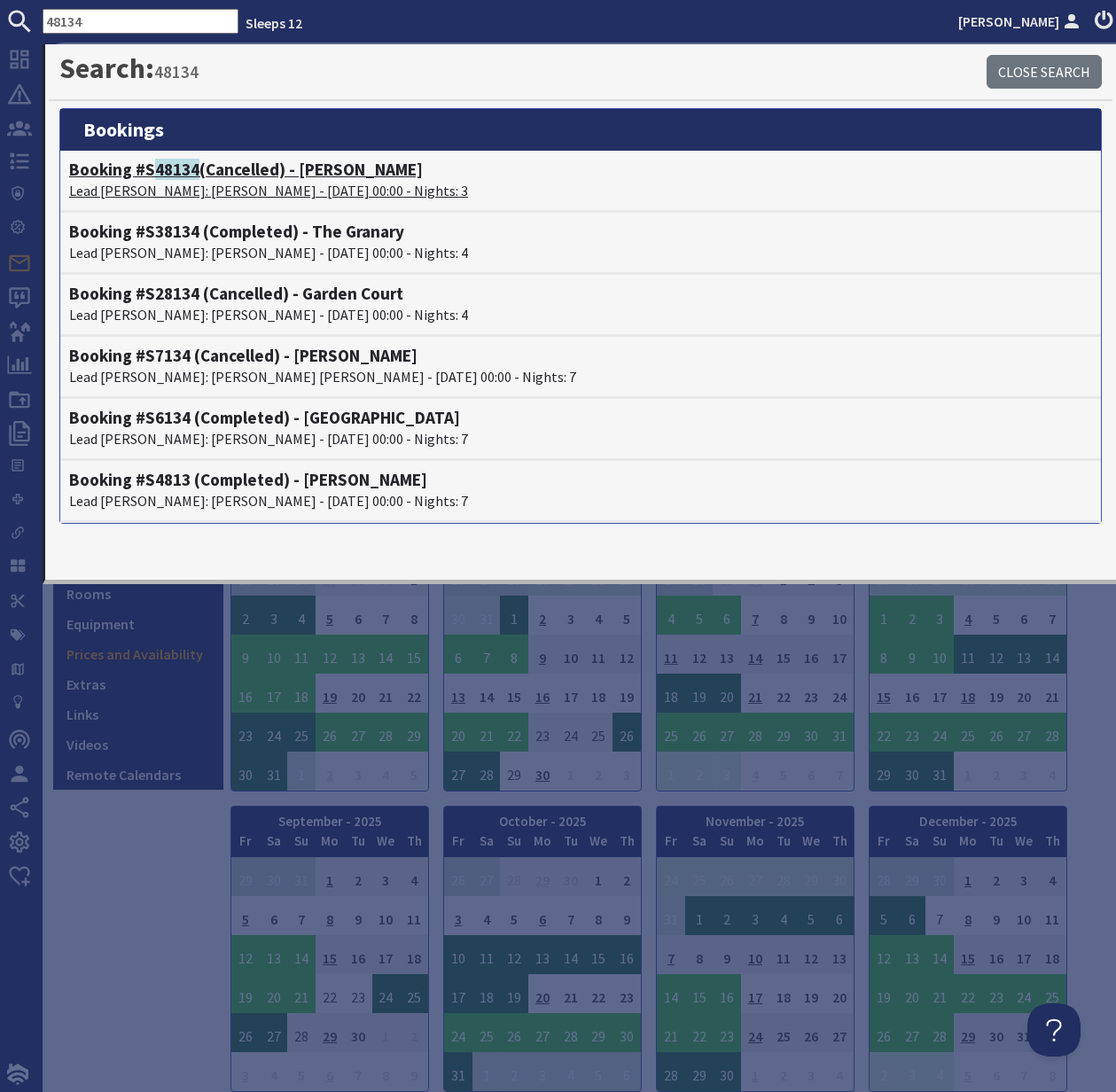
click at [160, 184] on p "Lead Booker: Sherika Grant - 23/01/2026 00:00 - Nights: 3" at bounding box center [581, 191] width 1023 height 21
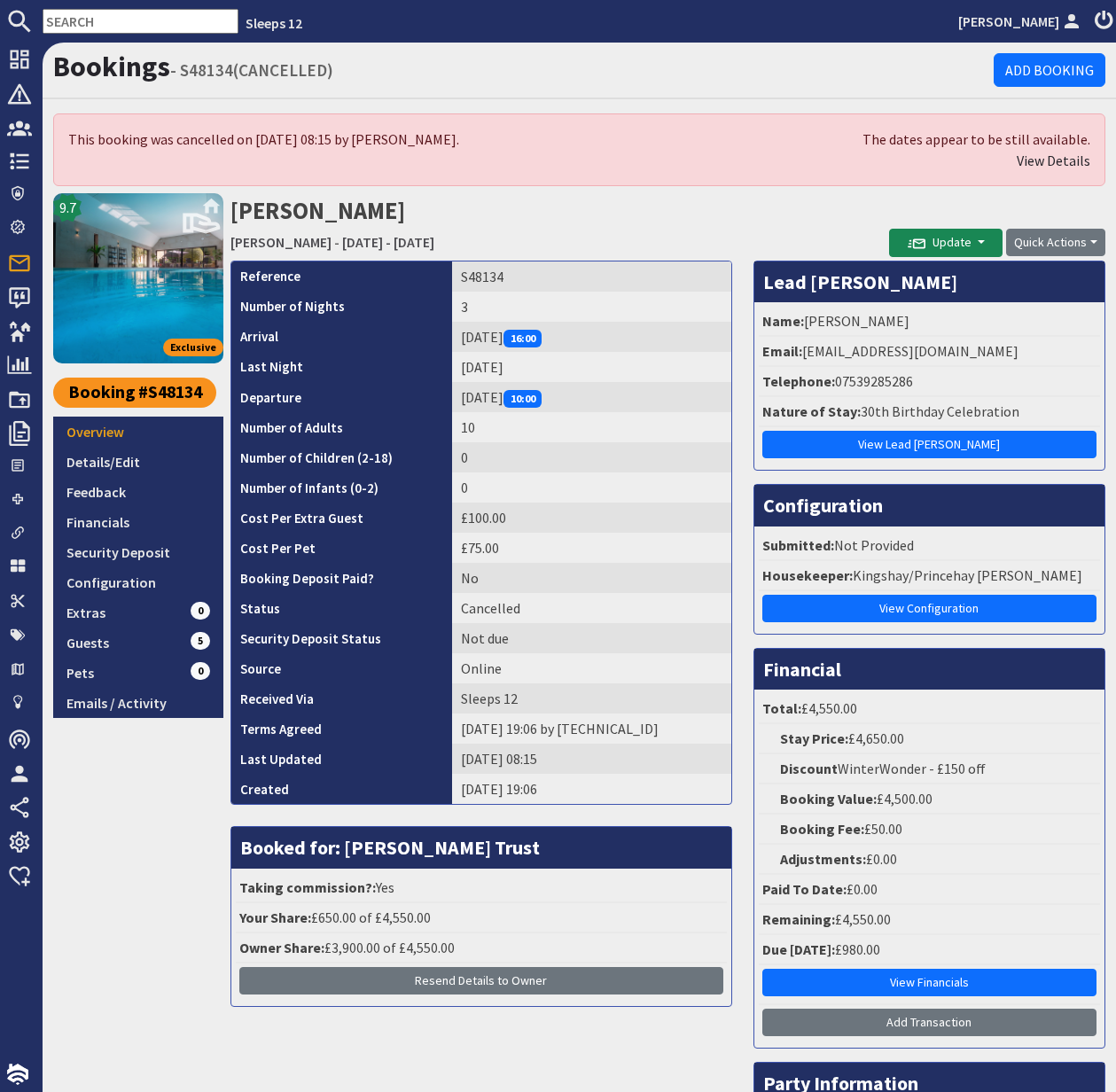
click at [808, 350] on li "Email: sherika_grant96@hotmail.co.uk" at bounding box center [929, 352] width 341 height 31
drag, startPoint x: 1001, startPoint y: 351, endPoint x: 1011, endPoint y: 350, distance: 10.0
click at [1011, 350] on li "Email: sherika_grant96@hotmail.co.uk" at bounding box center [929, 352] width 341 height 31
copy li "sherika_grant96@hotmail.co.uk"
click at [80, 639] on link "Guests 5" at bounding box center [138, 642] width 170 height 31
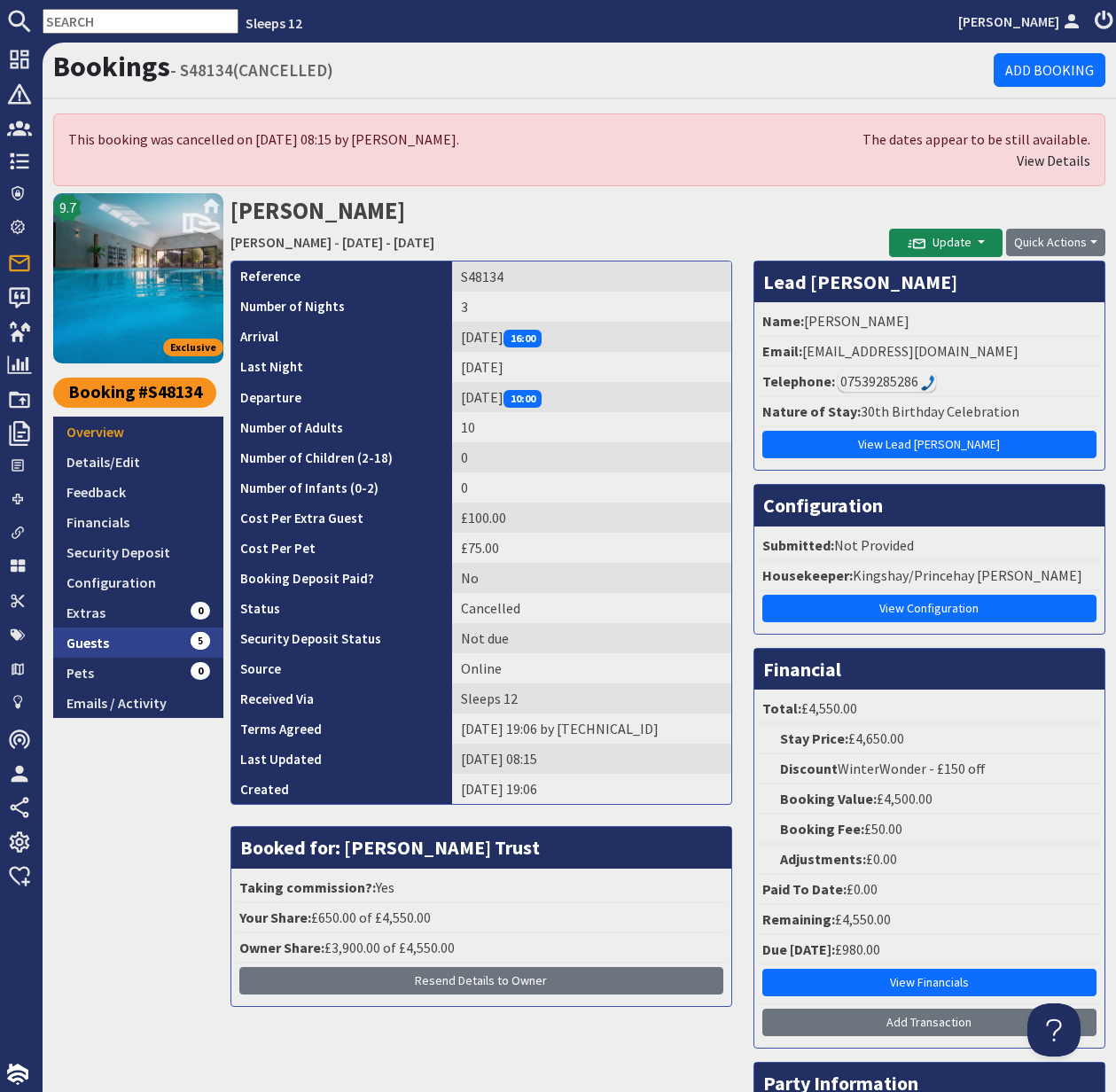
click at [80, 639] on link "Guests 5" at bounding box center [138, 642] width 170 height 31
click at [85, 642] on link "Guests 5" at bounding box center [138, 642] width 170 height 31
click at [98, 643] on link "Guests 5" at bounding box center [138, 642] width 170 height 31
click at [85, 642] on link "Guests 5" at bounding box center [138, 642] width 170 height 31
click at [93, 641] on link "Guests 5" at bounding box center [138, 642] width 170 height 31
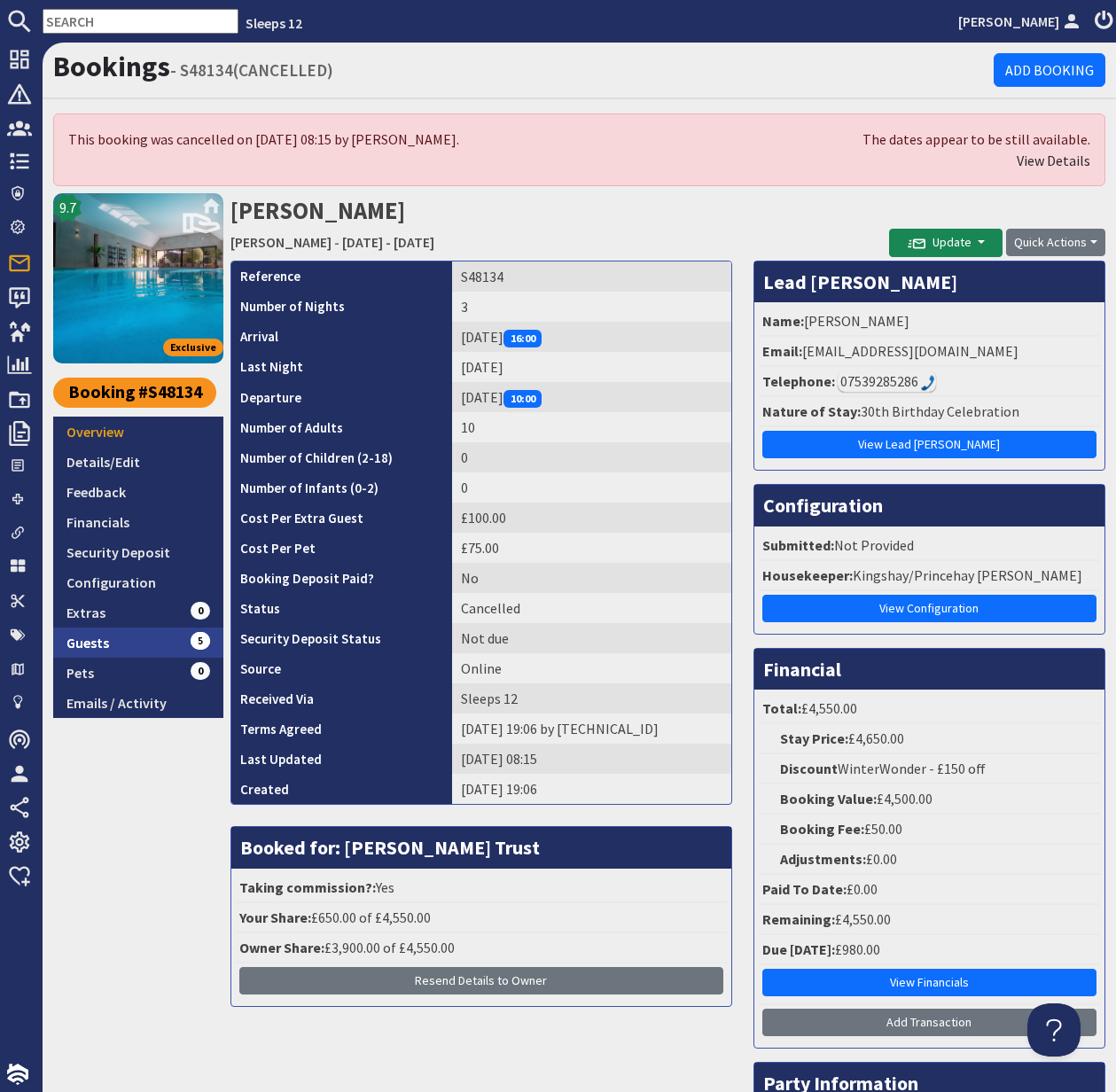
click at [94, 638] on link "Guests 5" at bounding box center [138, 642] width 170 height 31
drag, startPoint x: 97, startPoint y: 640, endPoint x: 96, endPoint y: 499, distance: 141.0
click at [97, 640] on link "Guests 5" at bounding box center [138, 642] width 170 height 31
click at [97, 641] on link "Guests 5" at bounding box center [138, 642] width 170 height 31
click at [96, 499] on link "Feedback" at bounding box center [138, 491] width 170 height 31
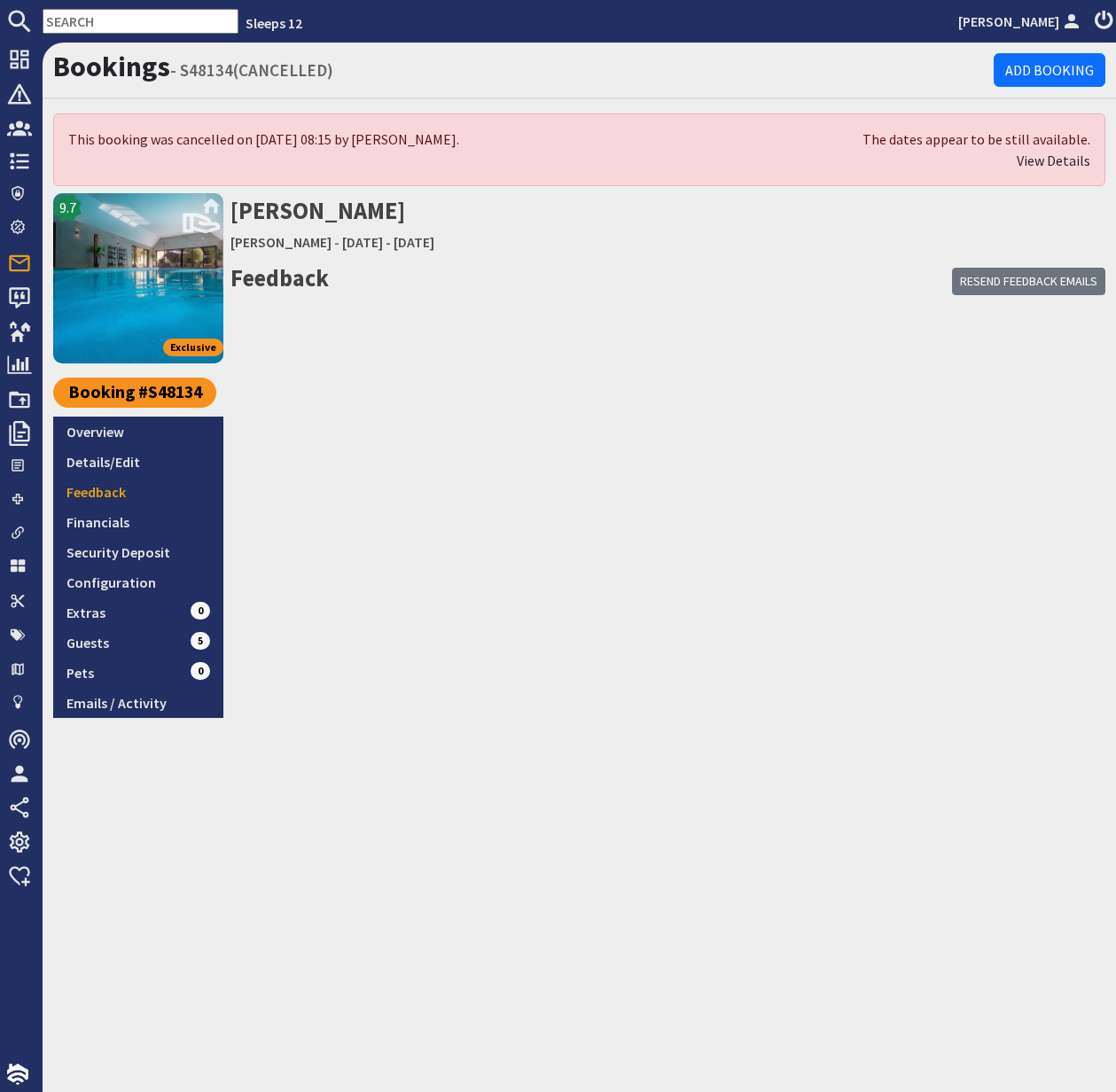
click at [108, 646] on link "Guests 5" at bounding box center [138, 642] width 170 height 31
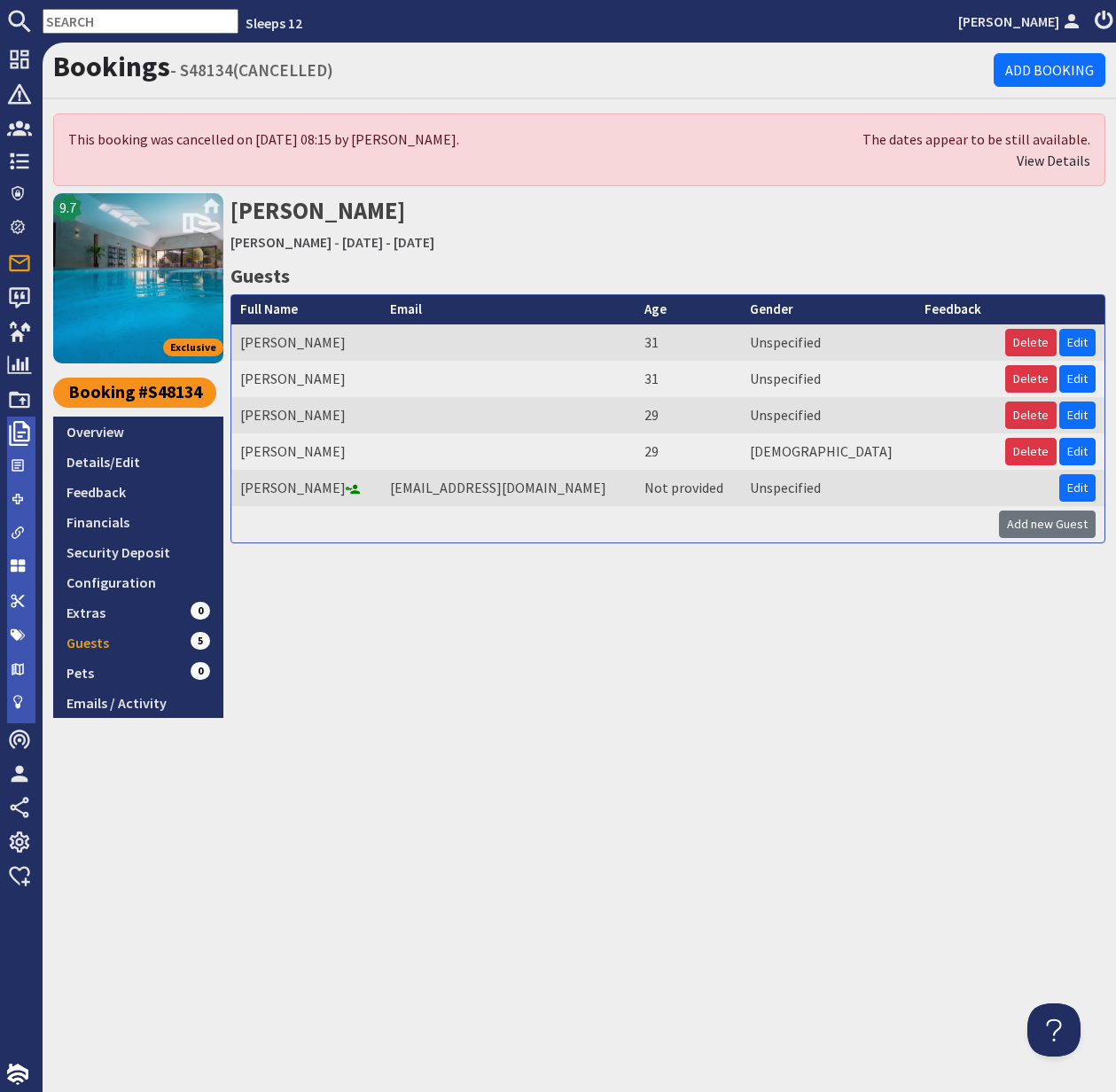
drag, startPoint x: 87, startPoint y: 430, endPoint x: 26, endPoint y: 422, distance: 61.5
click at [87, 430] on link "Overview" at bounding box center [138, 431] width 170 height 31
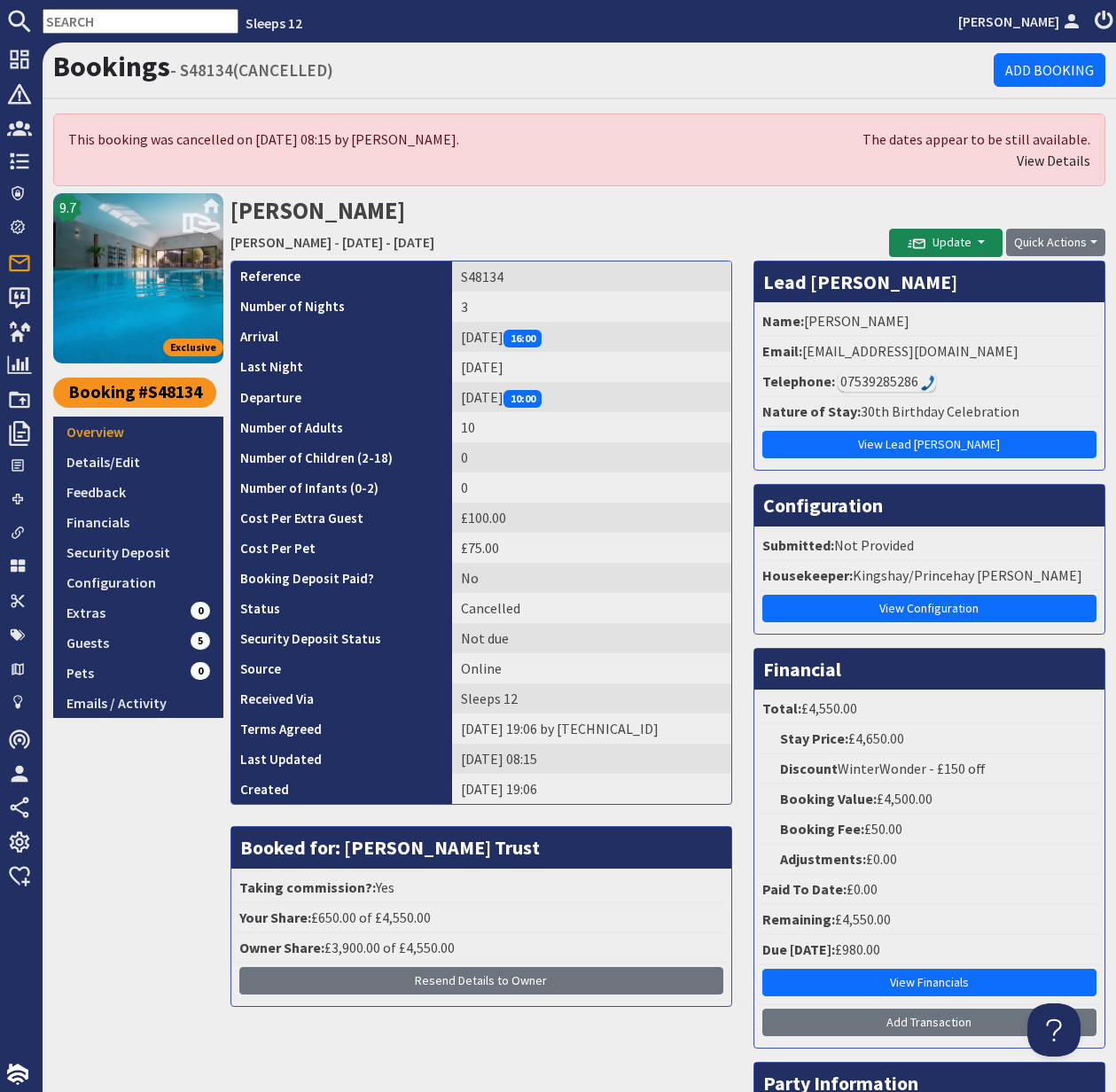
click at [91, 9] on input "text" at bounding box center [141, 21] width 196 height 25
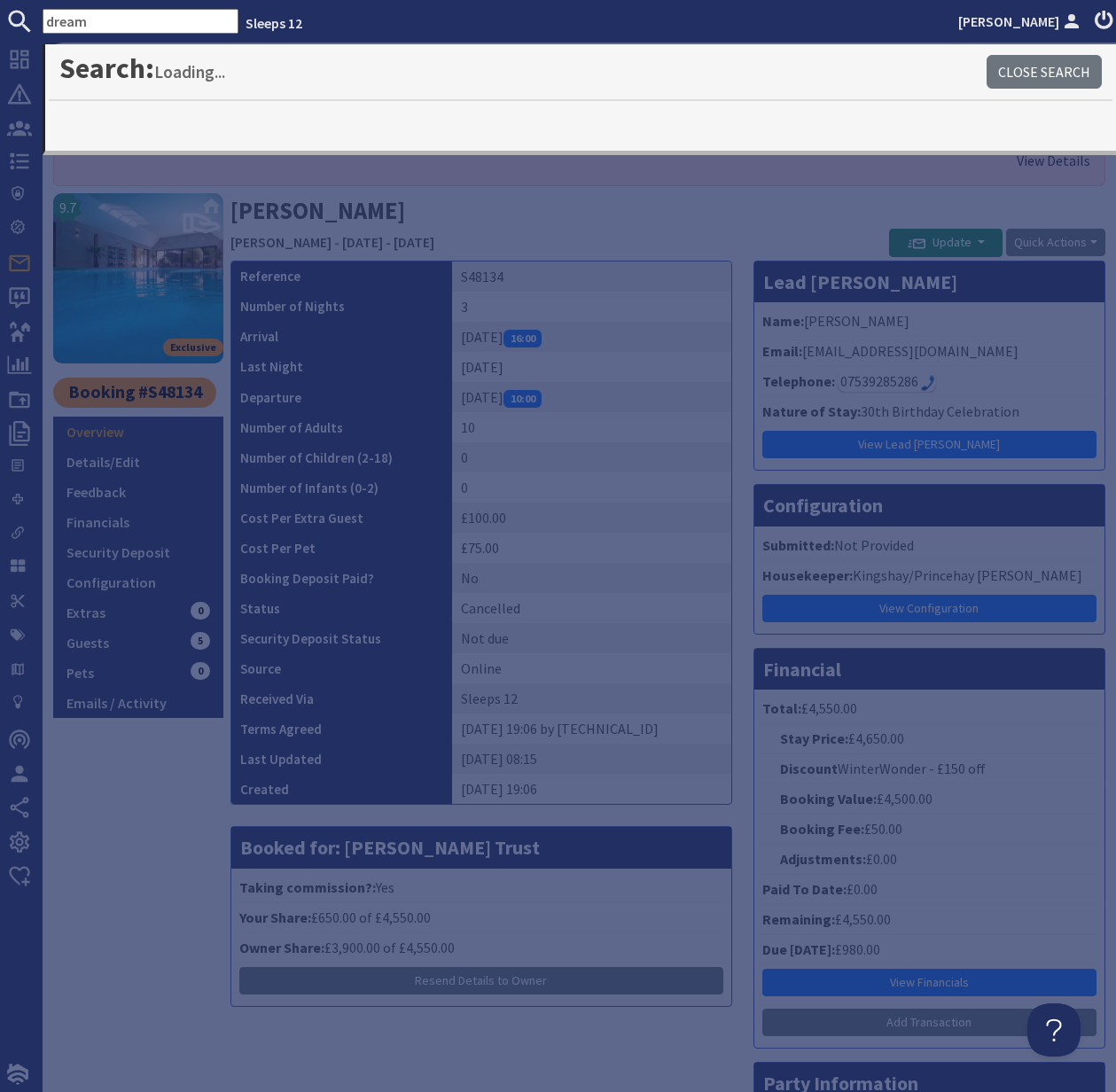
type input "dream"
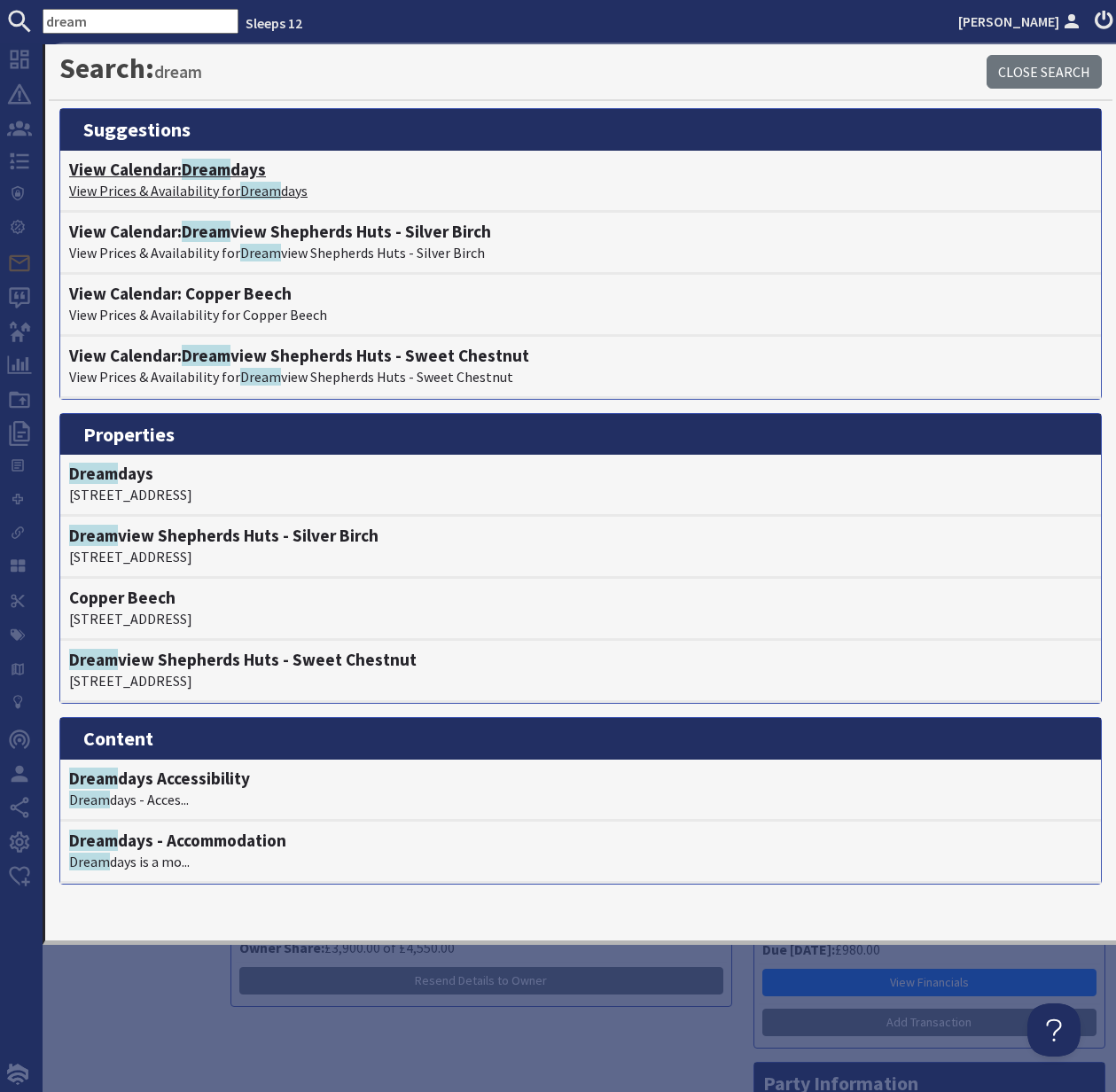
click at [164, 181] on p "View Prices & Availability for Dream days" at bounding box center [581, 191] width 1023 height 21
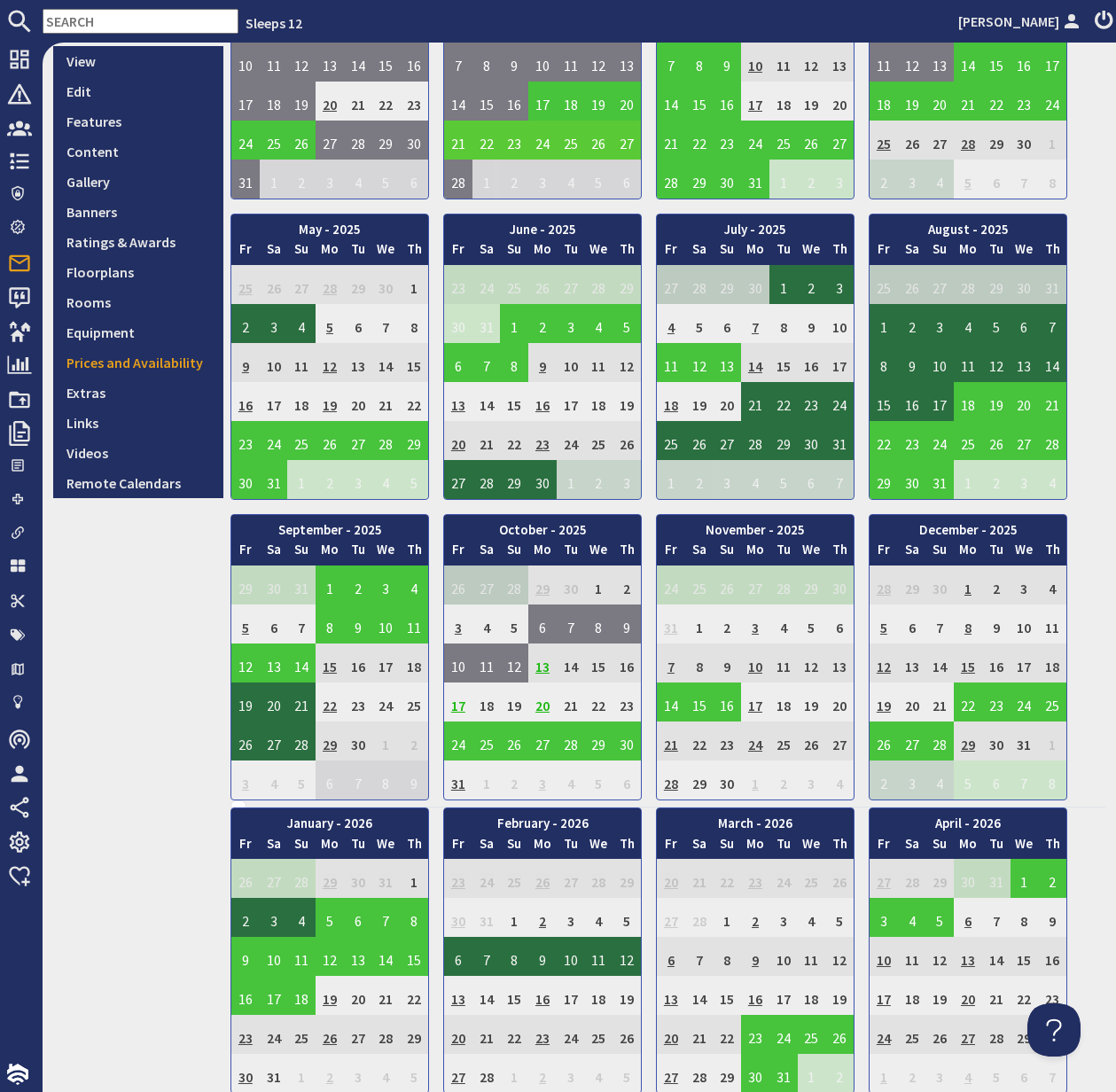
scroll to position [304, 0]
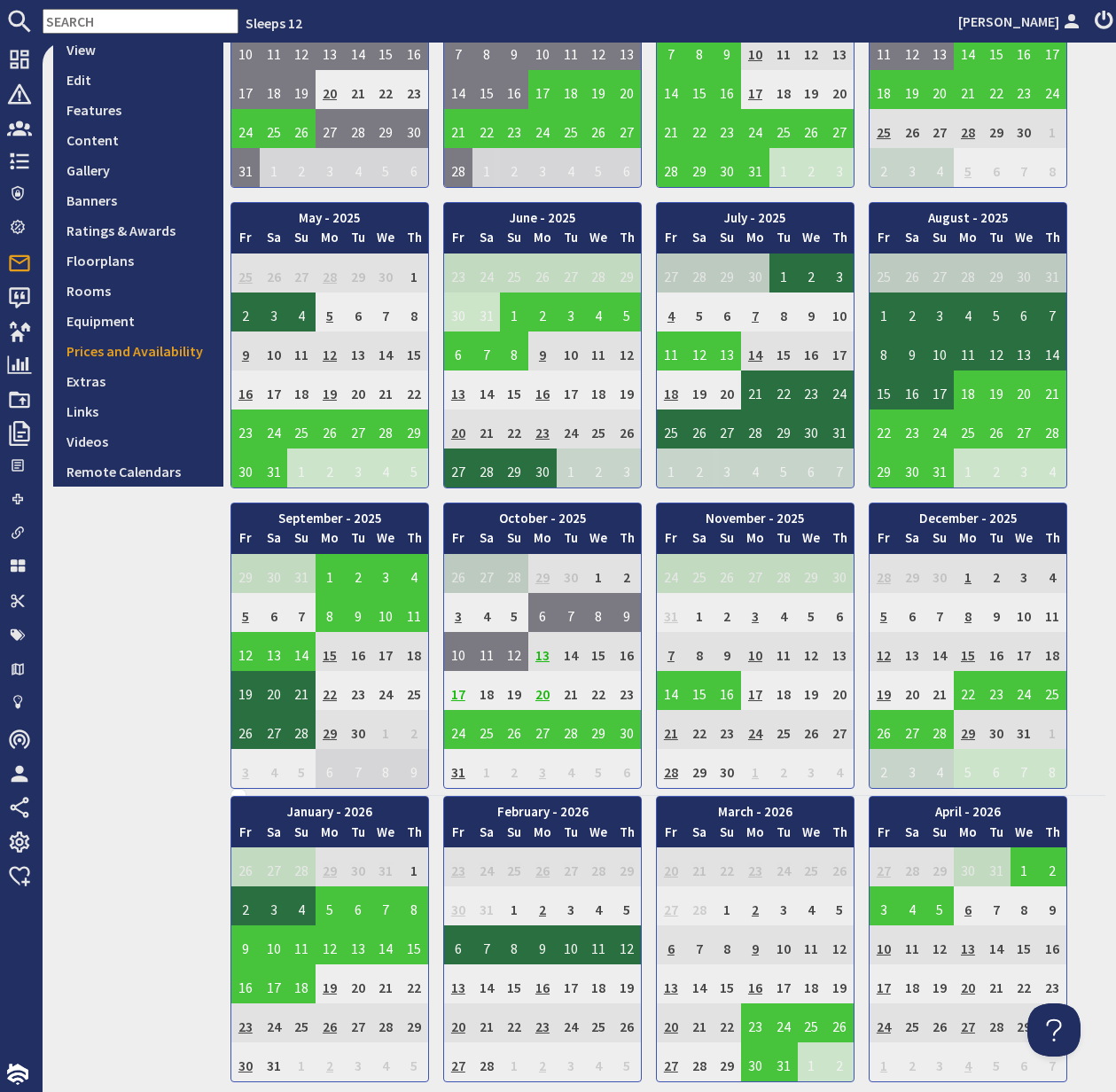
click at [541, 657] on td "13" at bounding box center [542, 651] width 29 height 39
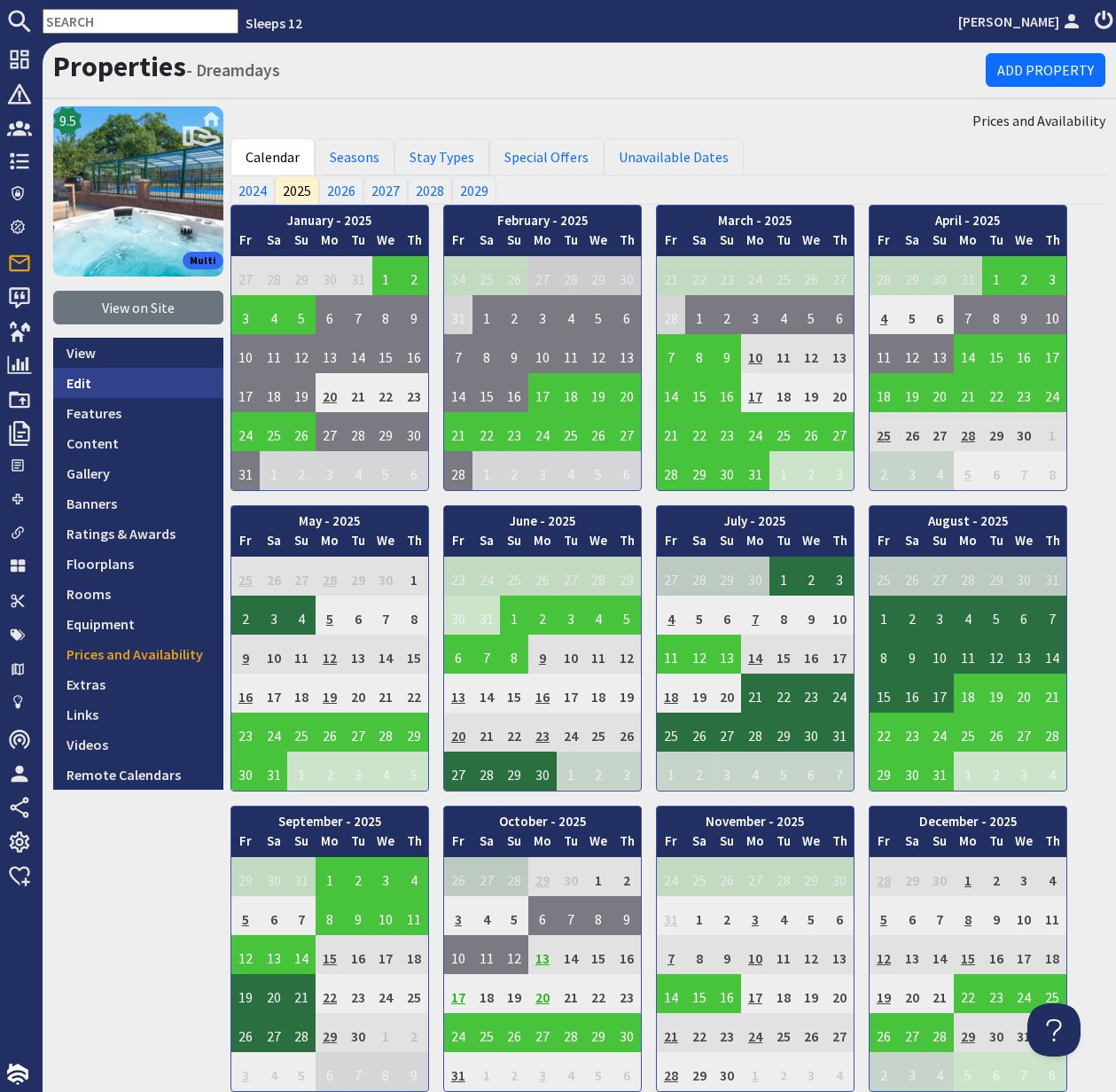
click at [77, 381] on link "Edit" at bounding box center [138, 383] width 170 height 31
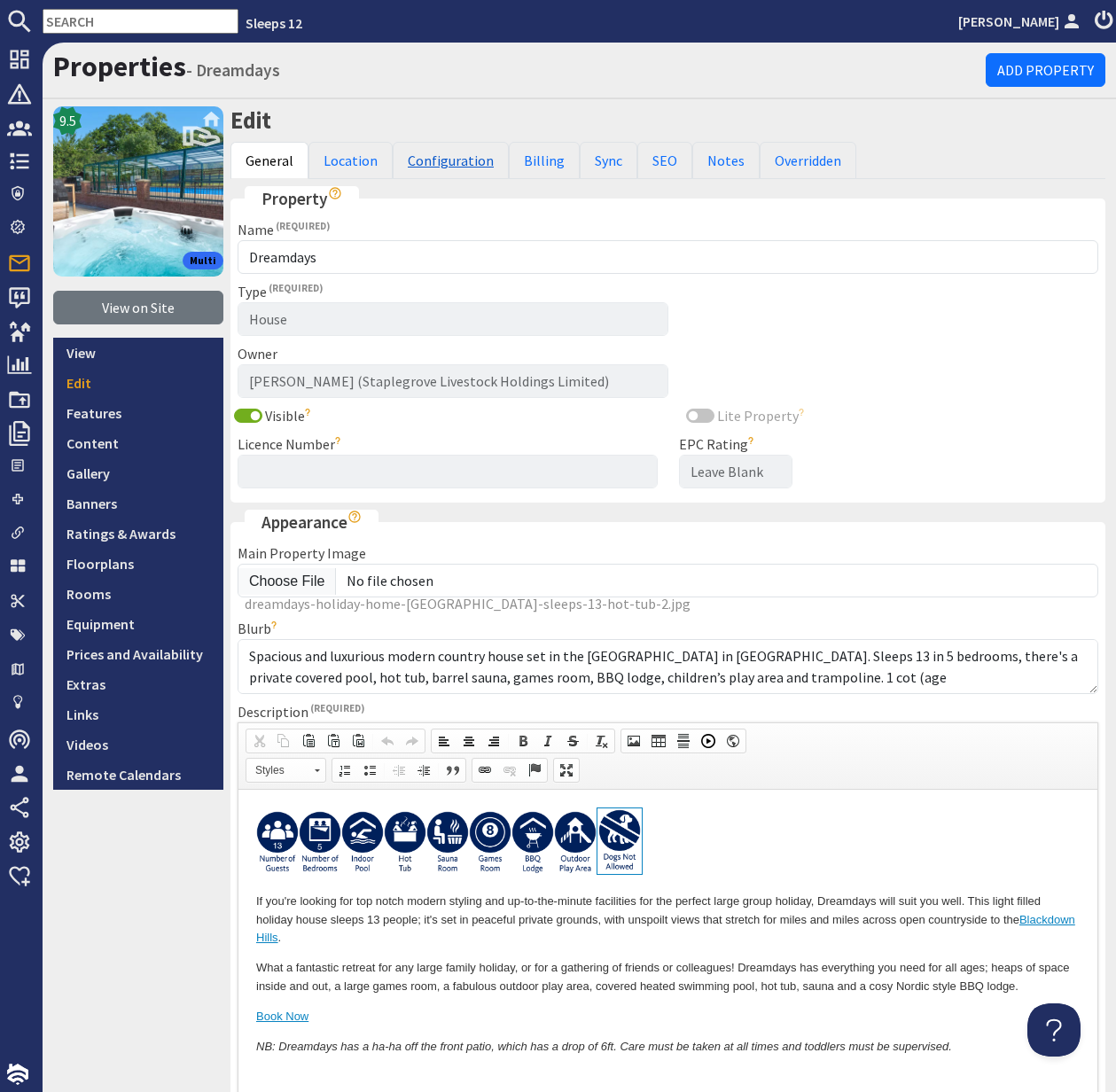
click at [453, 160] on link "Configuration" at bounding box center [451, 160] width 117 height 37
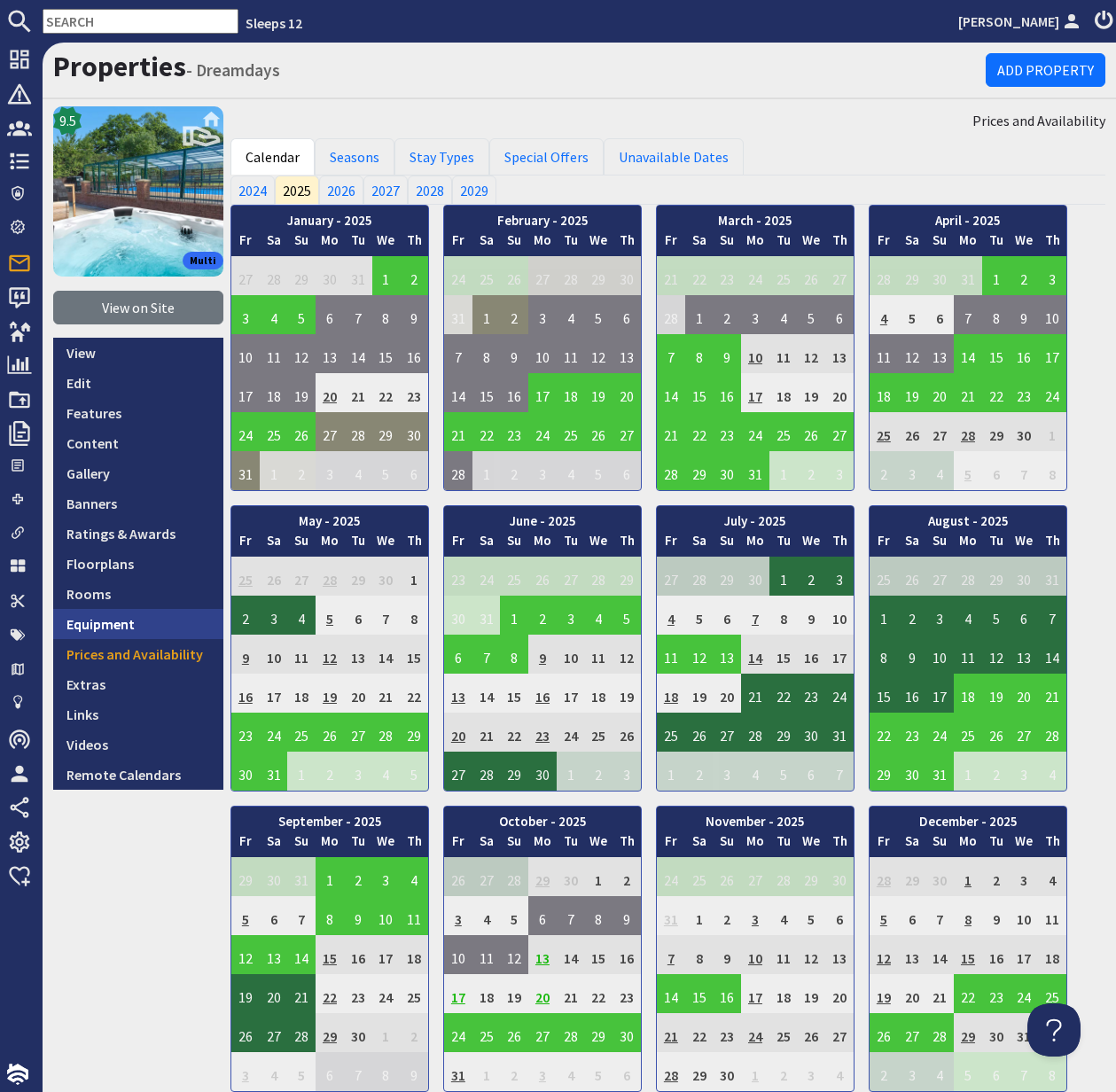
click at [120, 623] on link "Equipment" at bounding box center [138, 624] width 170 height 31
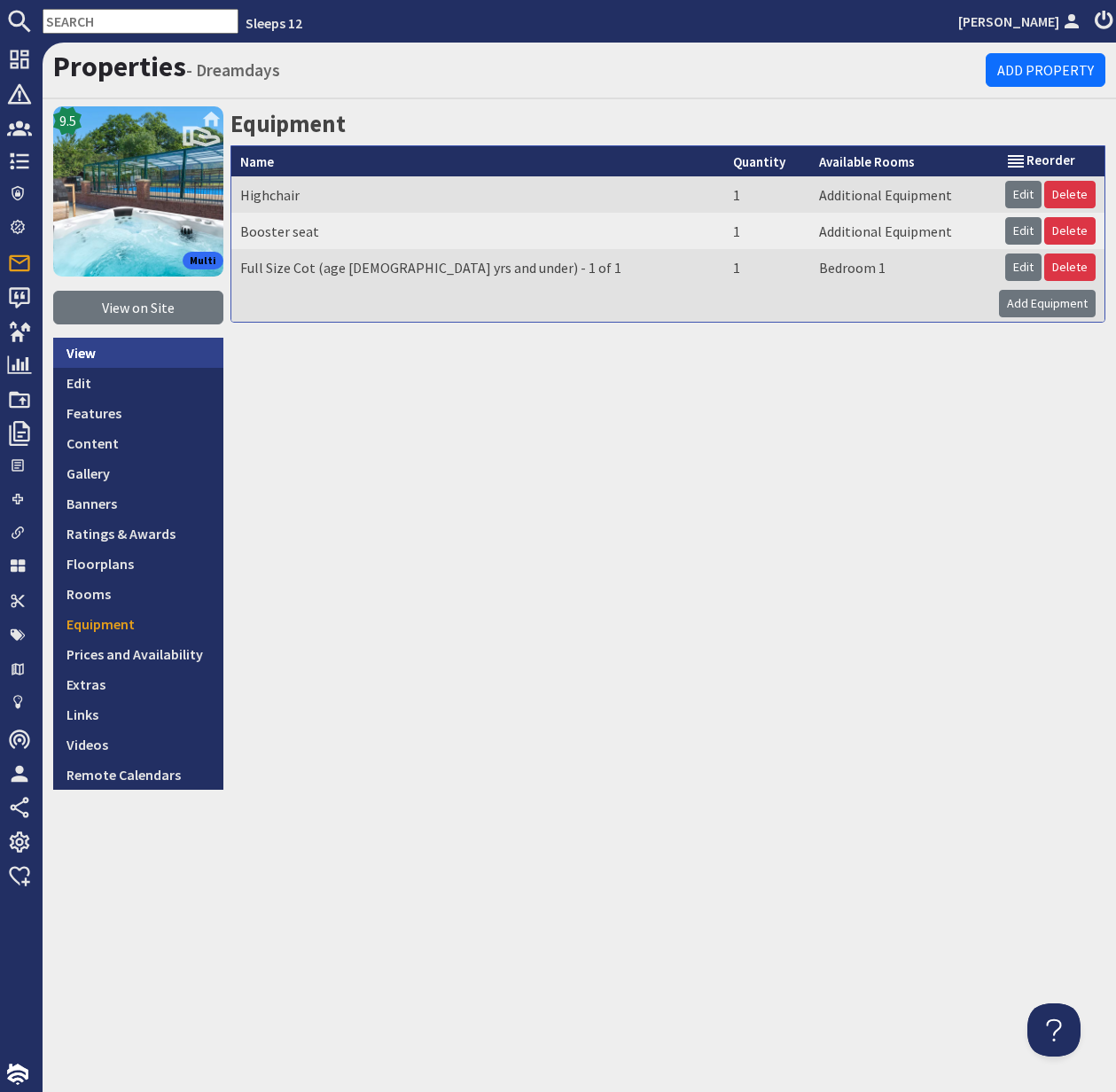
click at [100, 357] on link "View" at bounding box center [138, 353] width 170 height 31
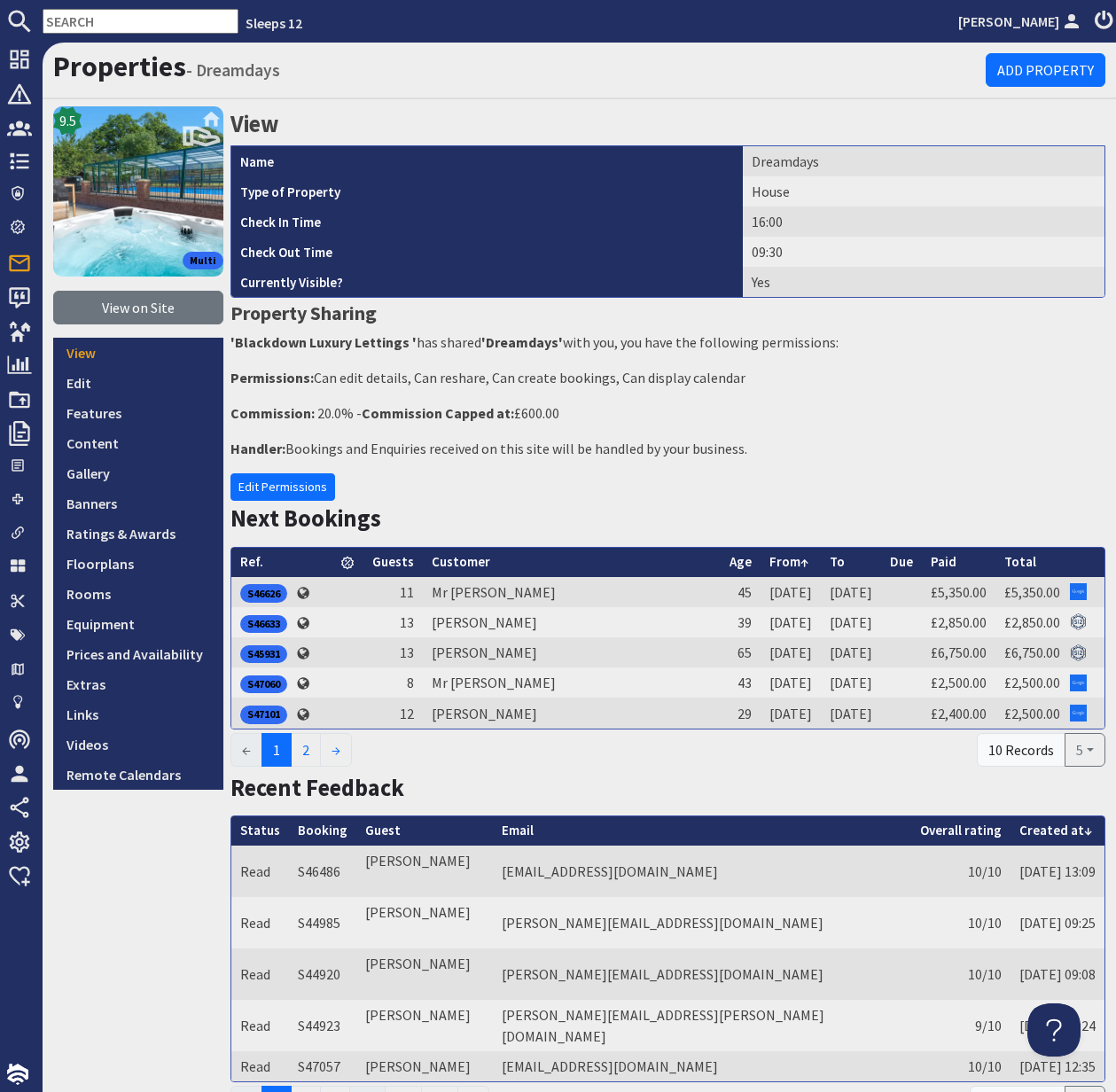
click at [87, 22] on input "text" at bounding box center [141, 21] width 196 height 25
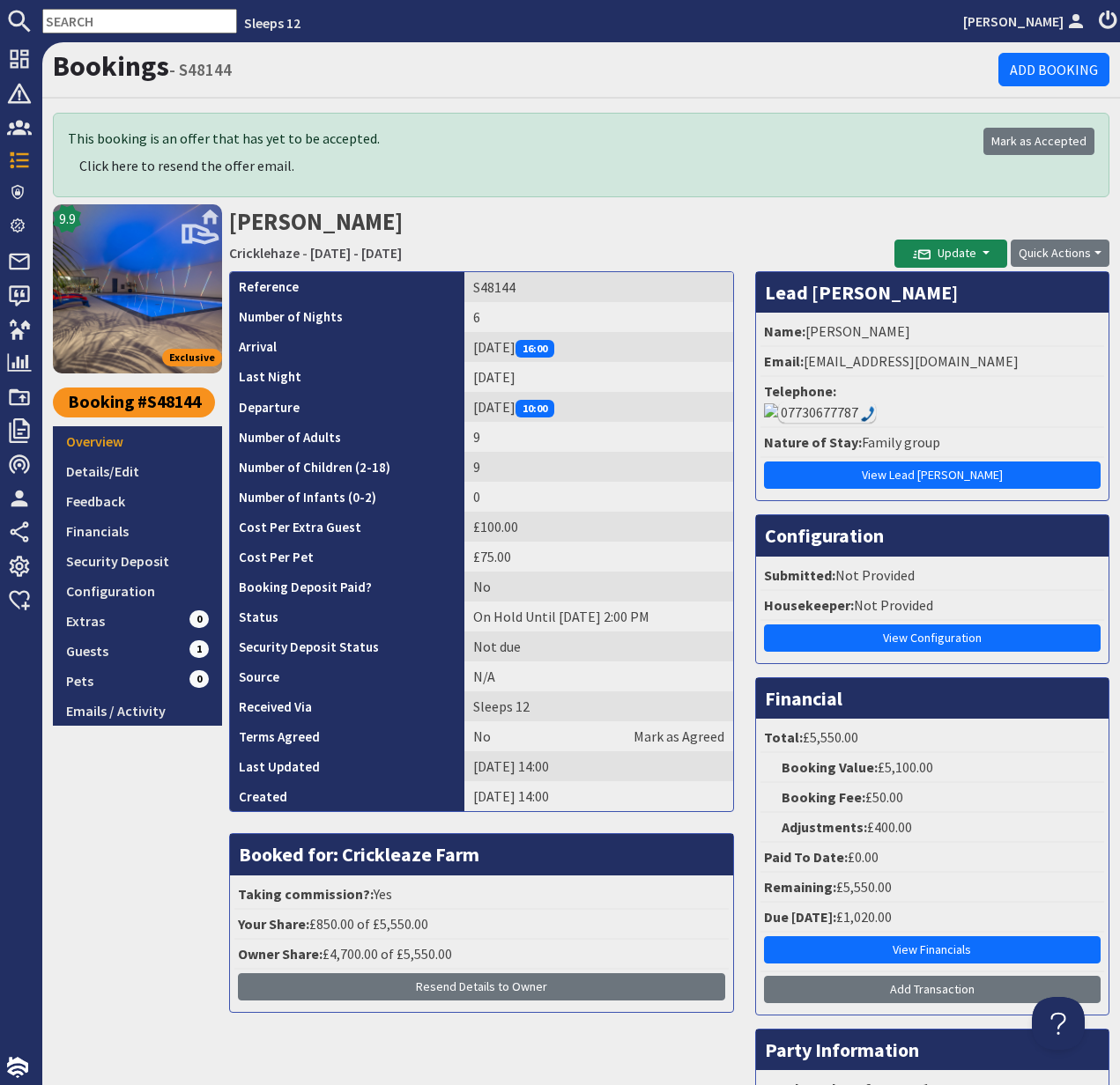
click at [93, 19] on input "text" at bounding box center [140, 21] width 195 height 25
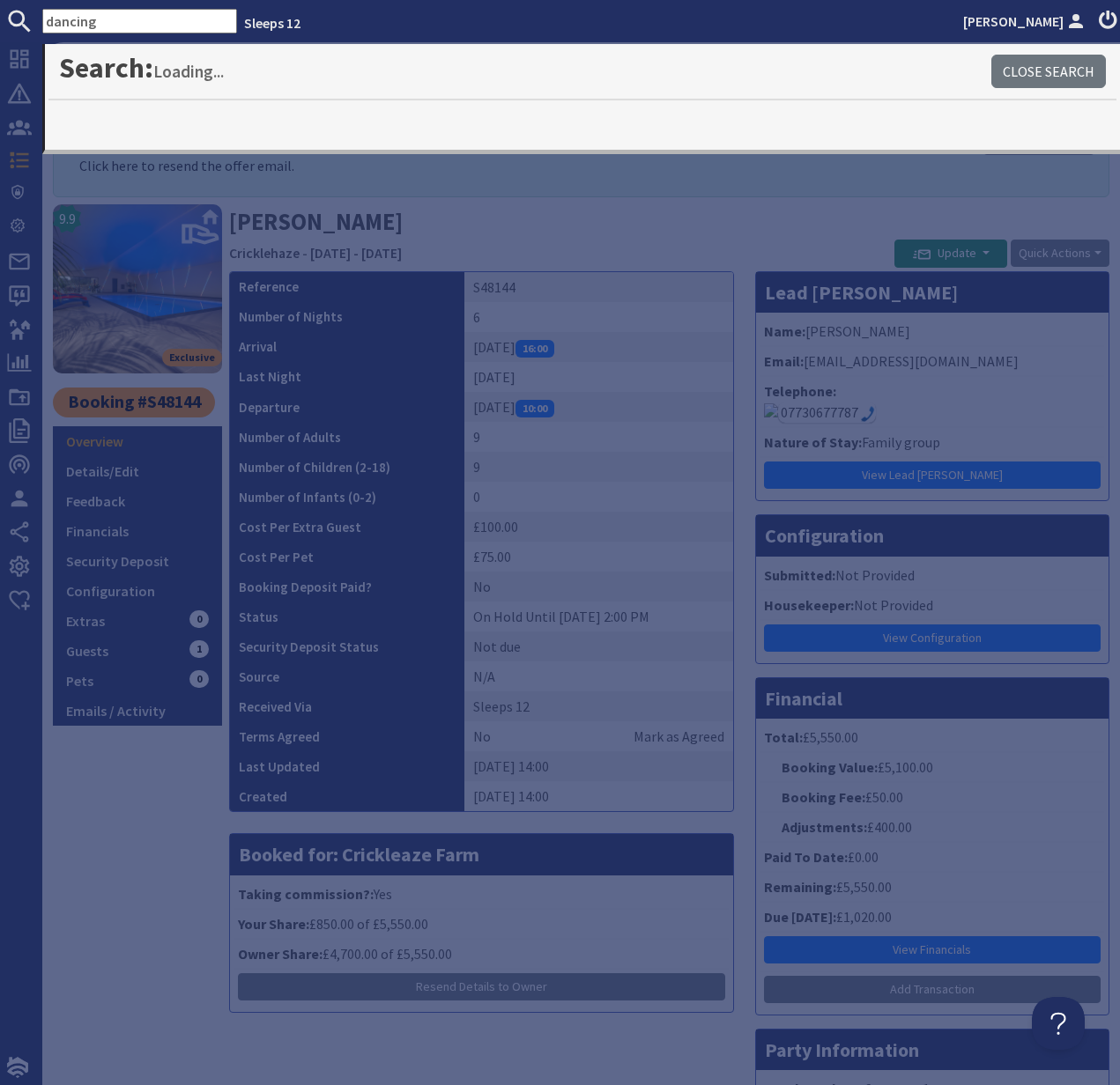
type input "dancing"
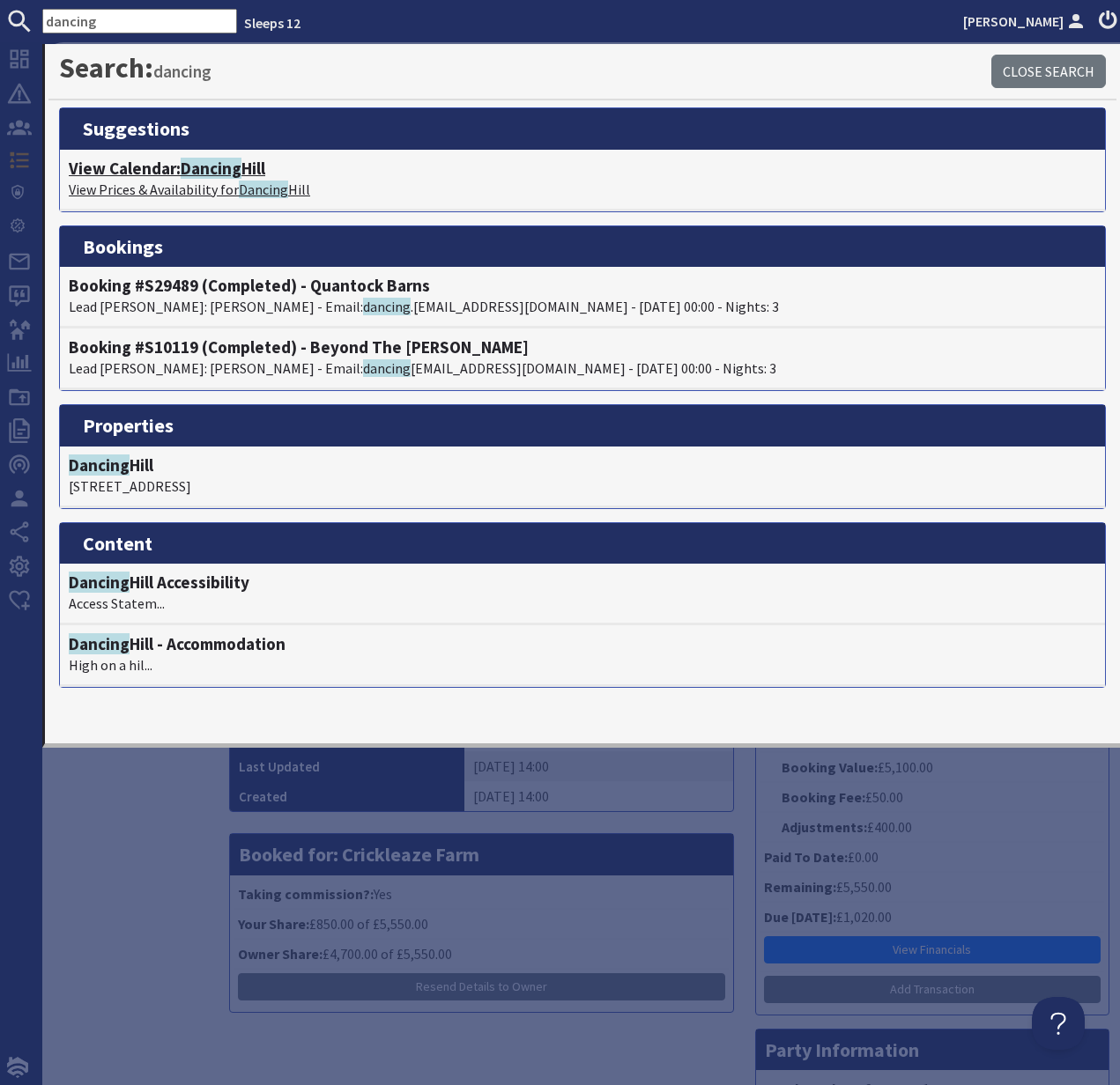
click at [154, 181] on p "View Prices & Availability for Dancing Hill" at bounding box center [582, 189] width 1027 height 21
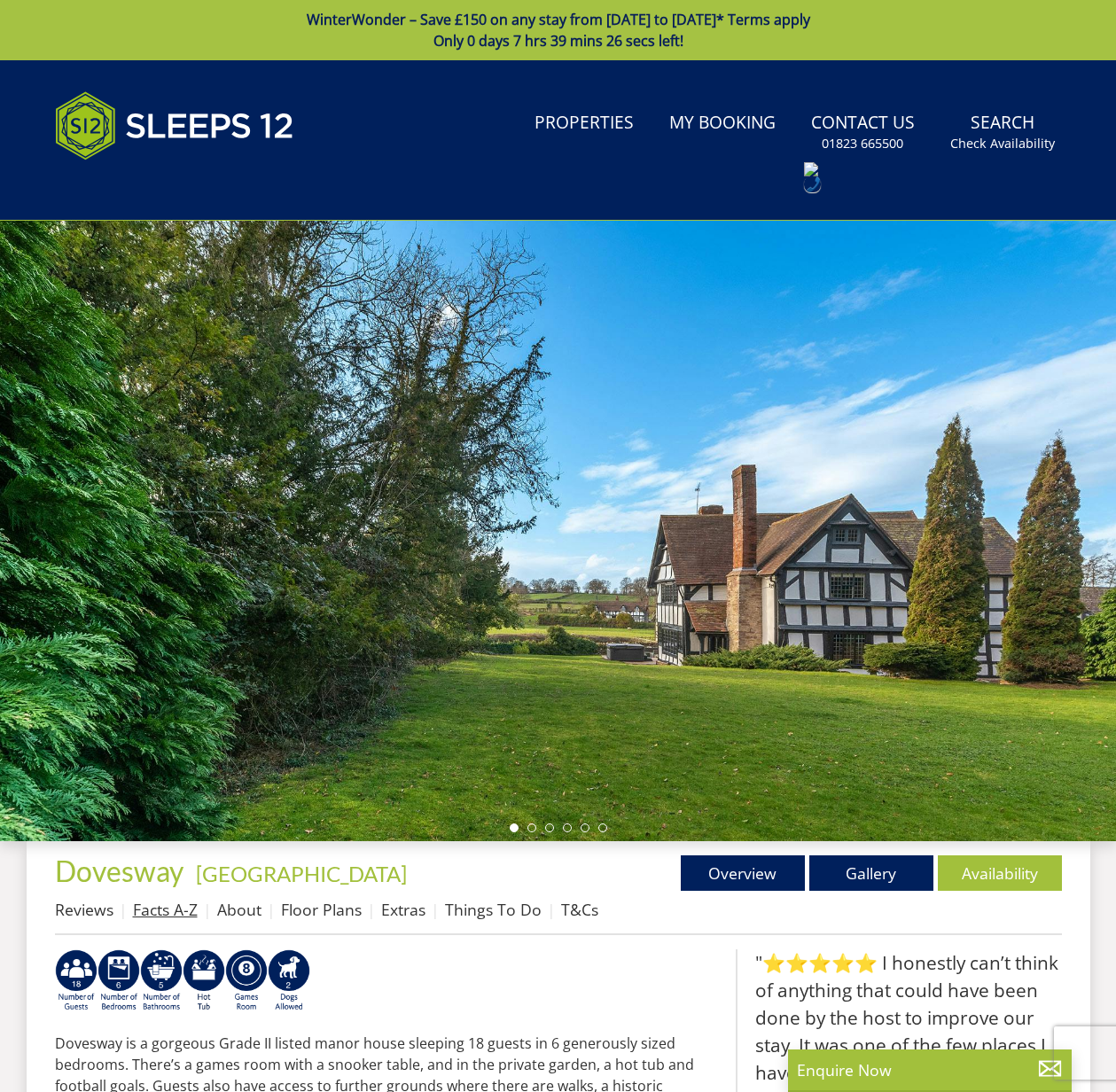
click at [172, 912] on link "Facts A-Z" at bounding box center [166, 910] width 65 height 21
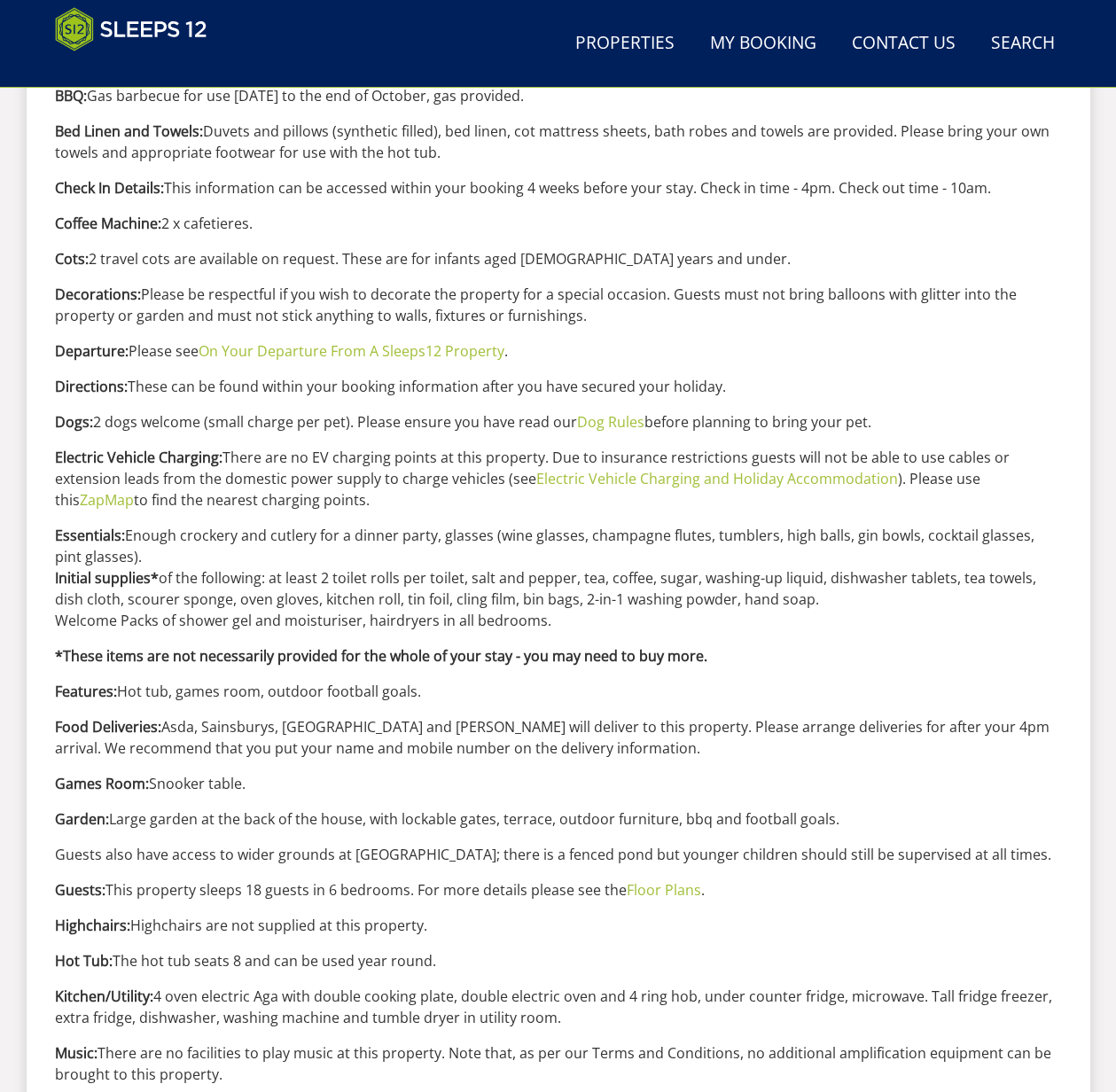
scroll to position [945, 0]
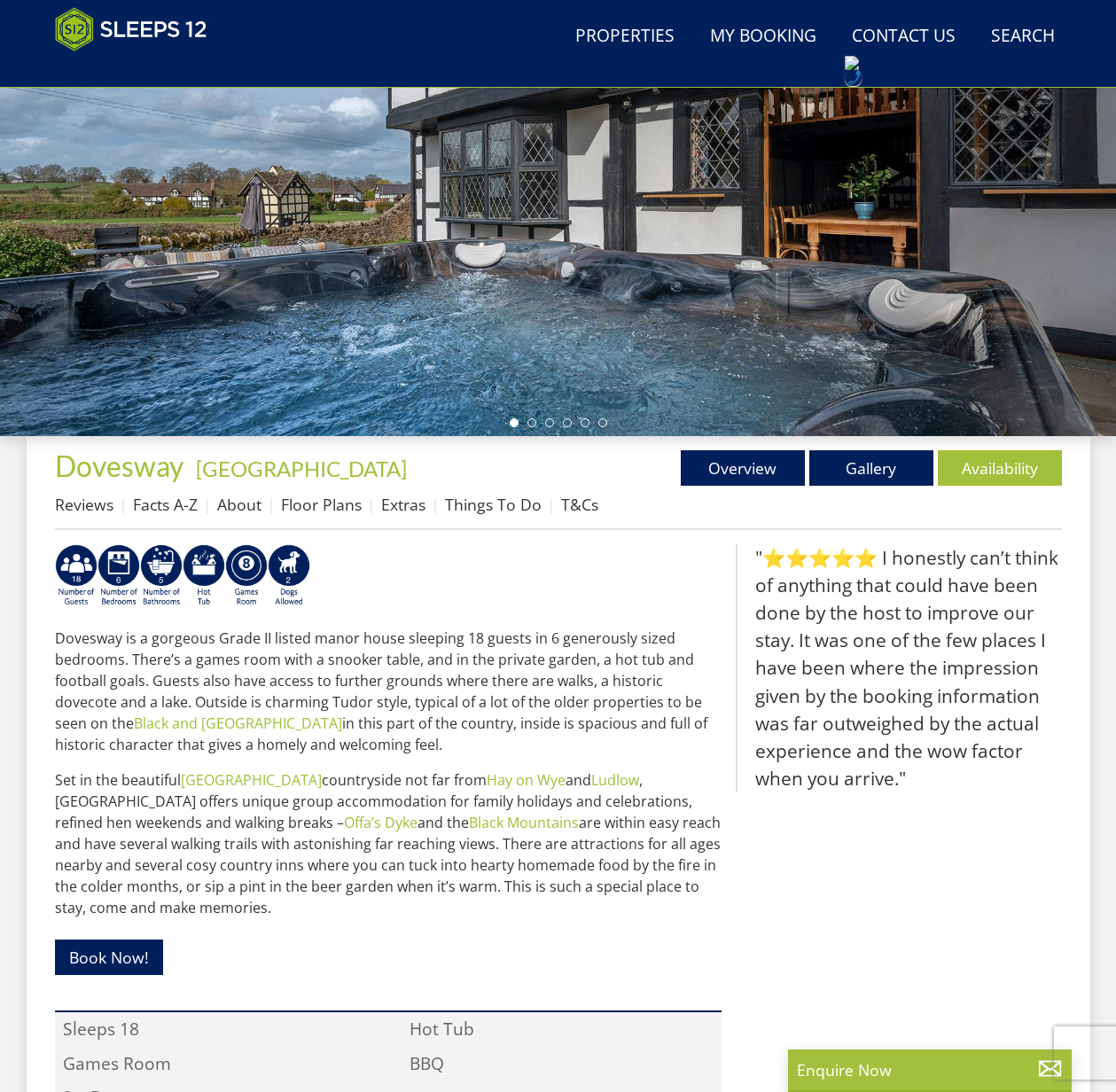
scroll to position [335, 0]
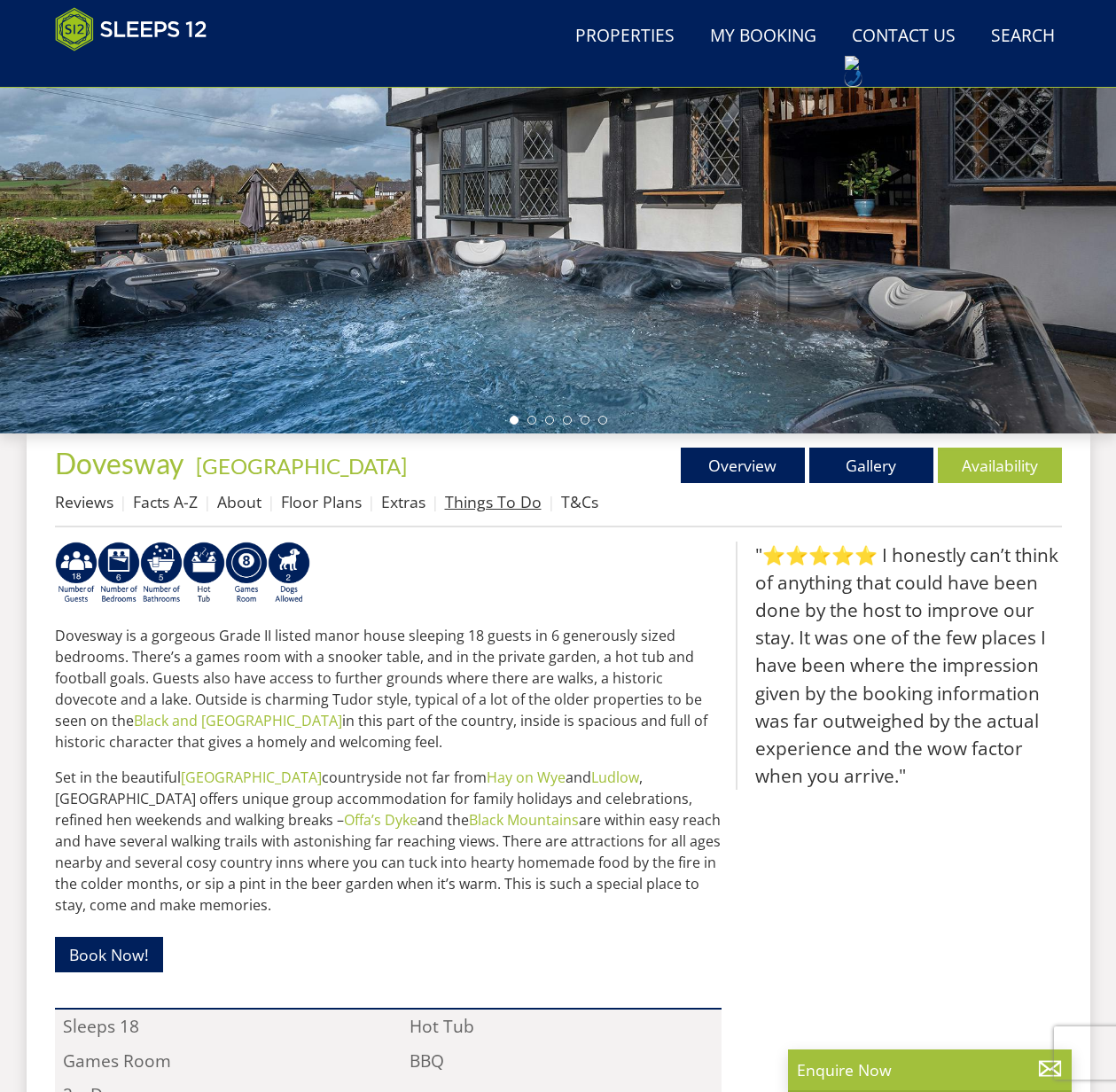
click at [496, 503] on link "Things To Do" at bounding box center [493, 502] width 96 height 21
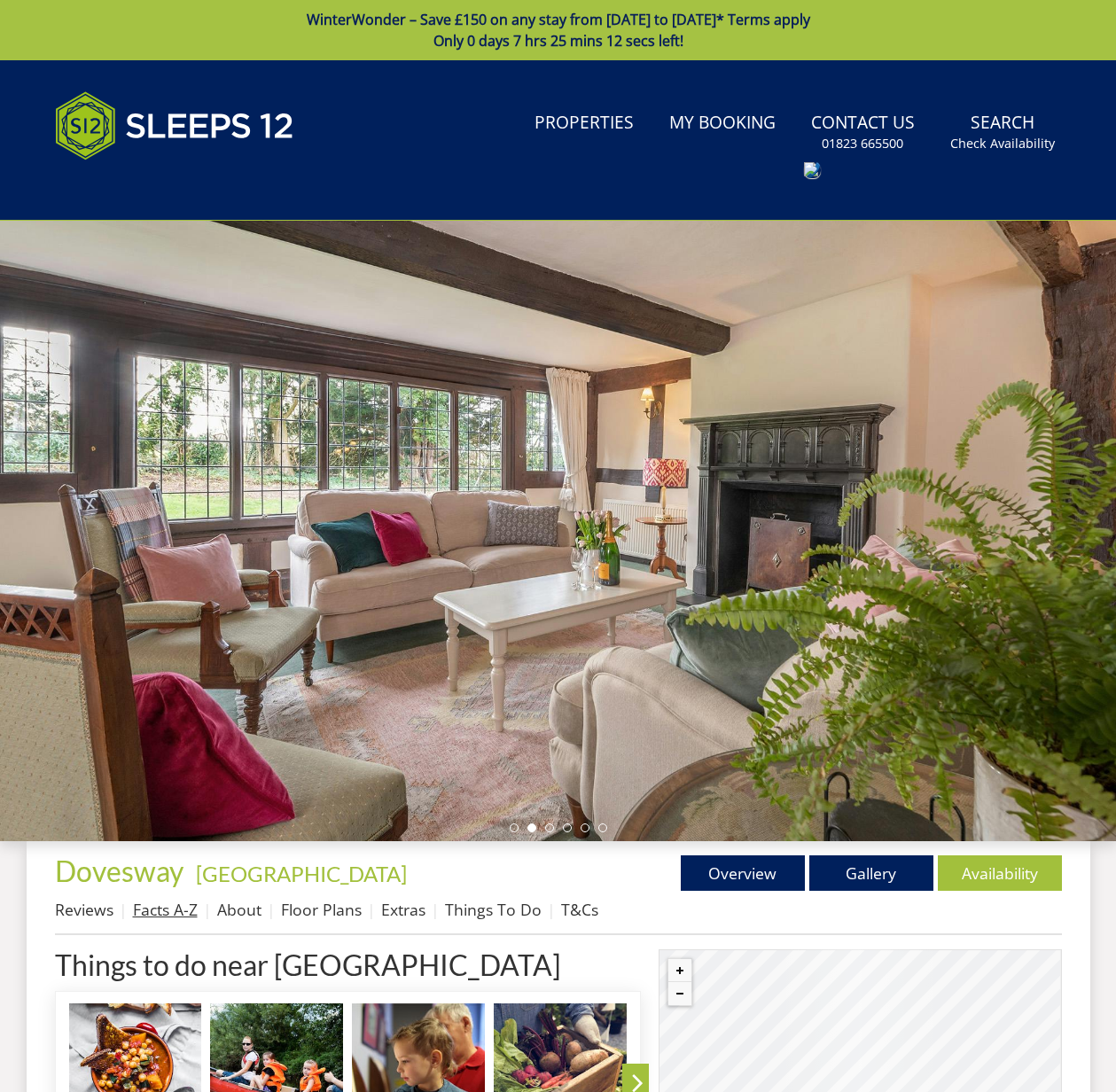
click at [179, 916] on link "Facts A-Z" at bounding box center [166, 910] width 65 height 21
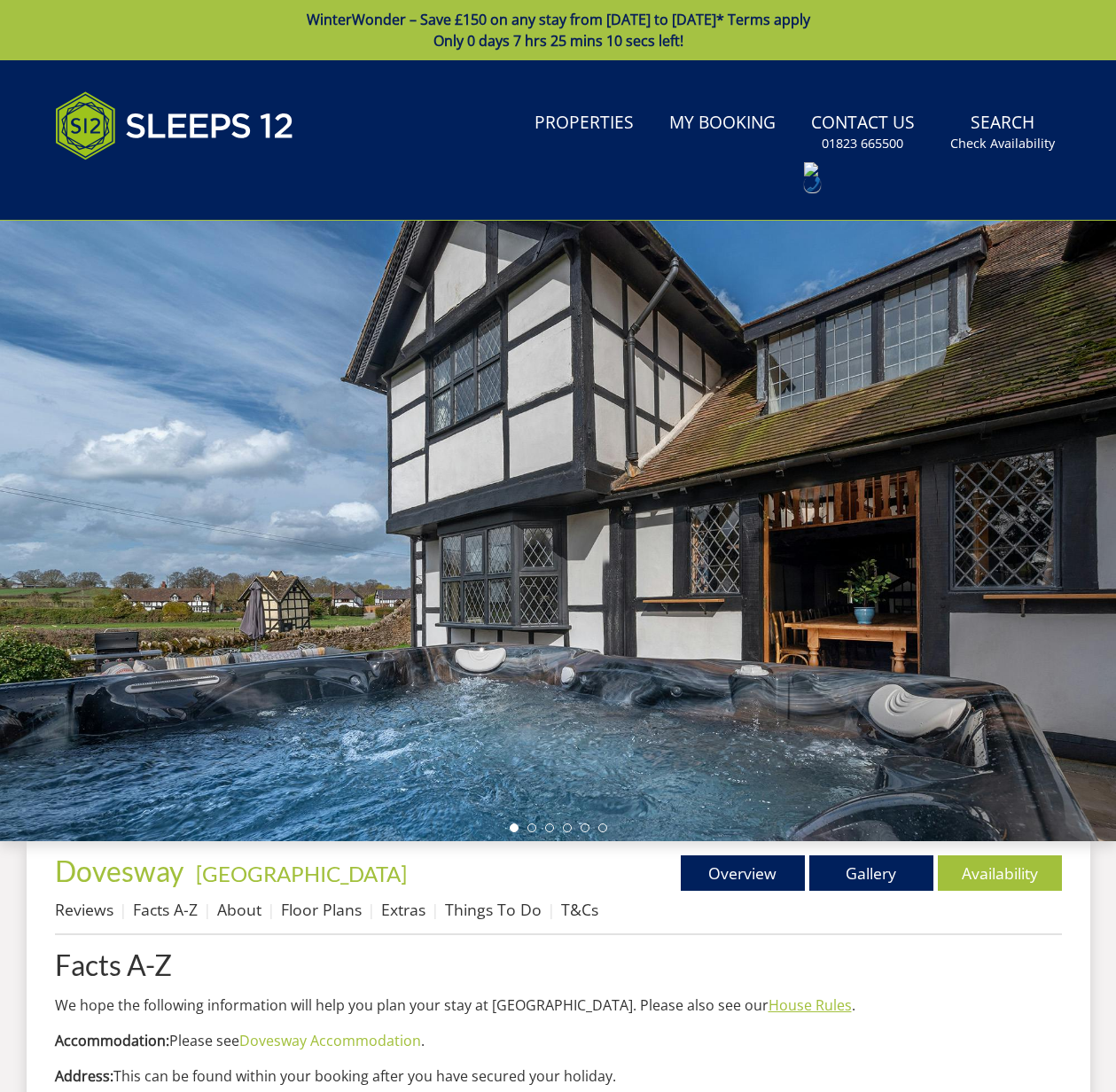
click at [769, 1009] on link "House Rules" at bounding box center [811, 1005] width 83 height 19
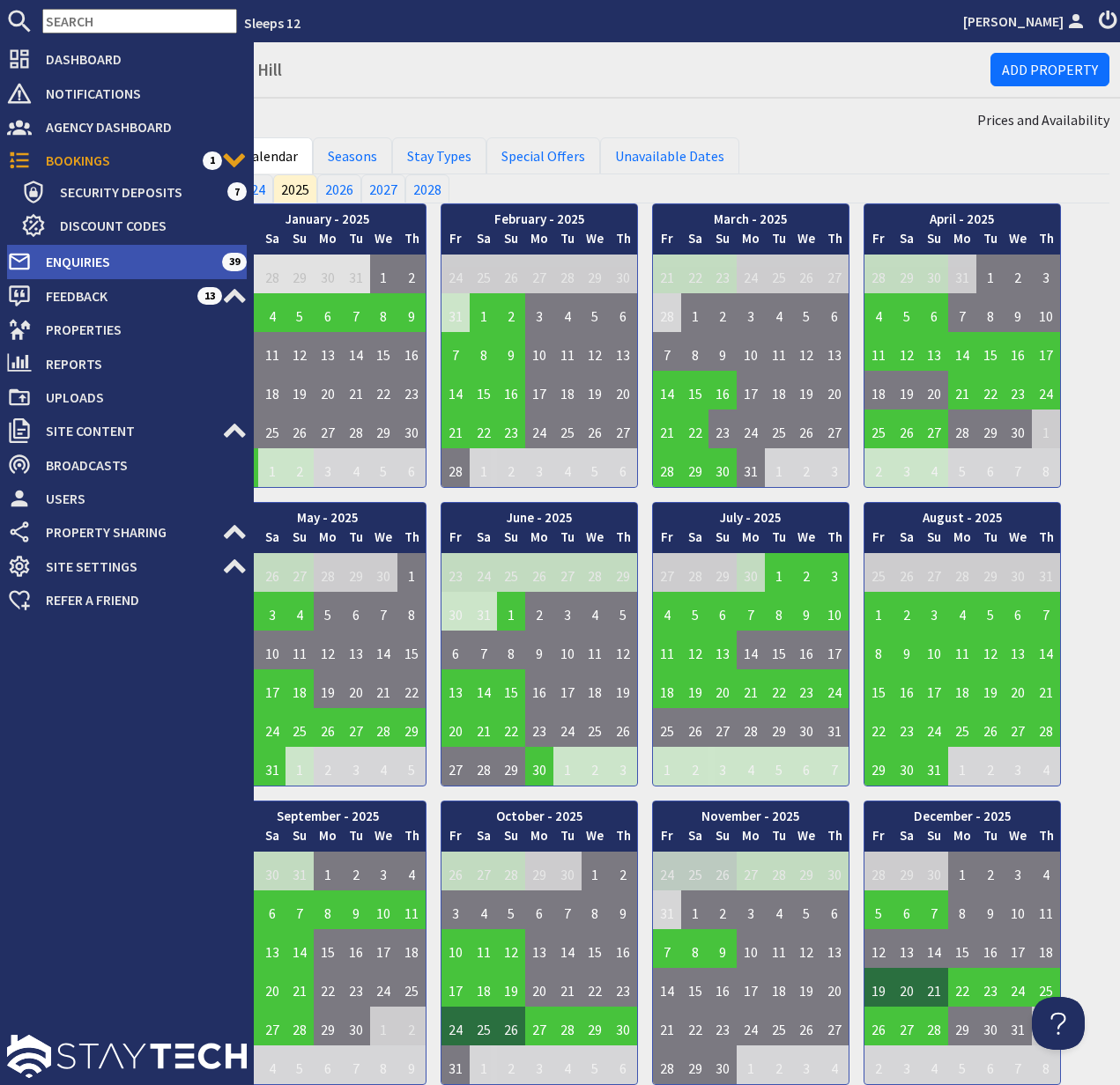
click at [79, 261] on span "Enquiries" at bounding box center [126, 261] width 190 height 29
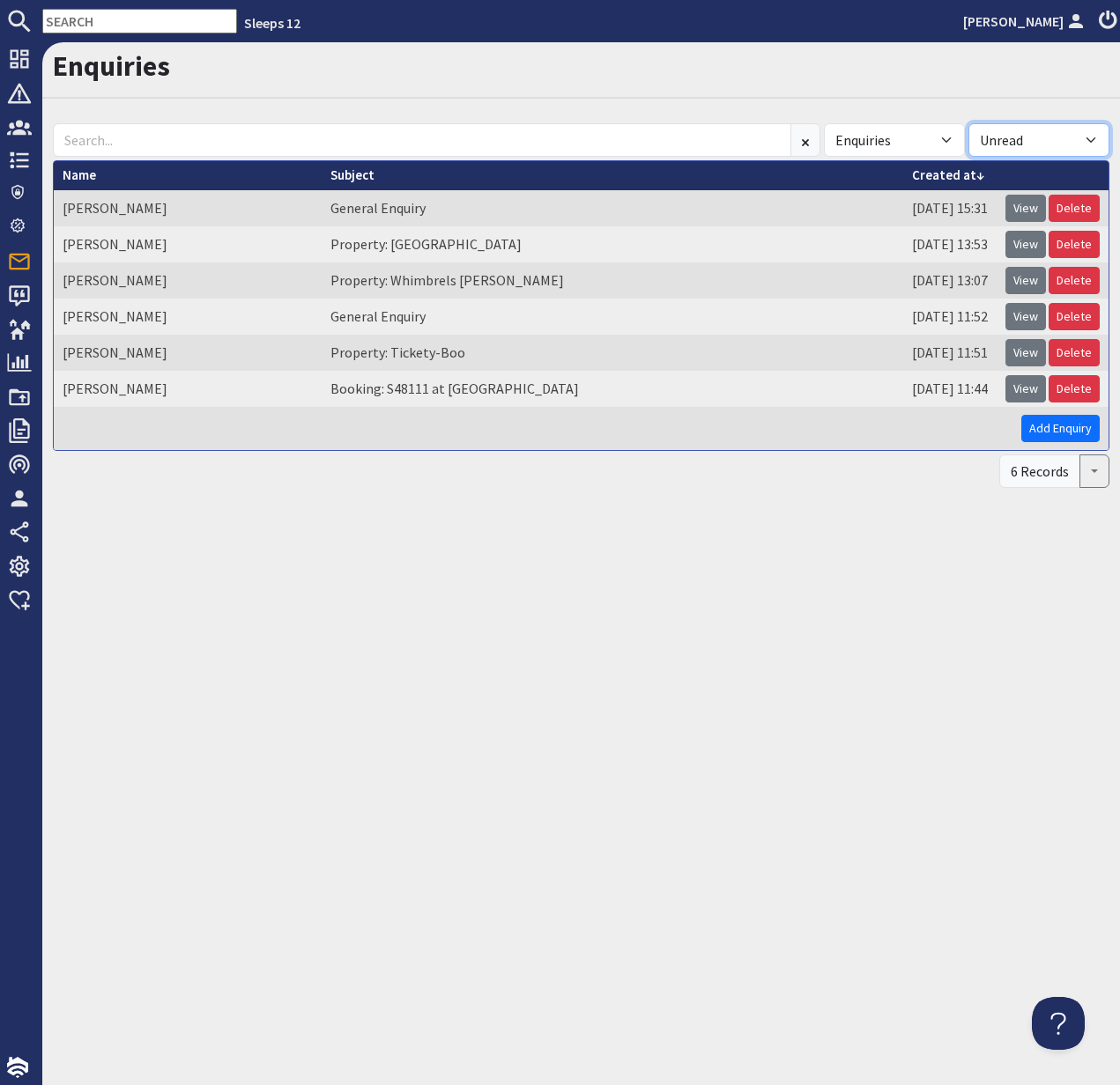
click at [1094, 137] on select "All Read Unread" at bounding box center [1038, 140] width 141 height 33
select select
click at [968, 123] on select "All Read Unread" at bounding box center [1038, 140] width 141 height 33
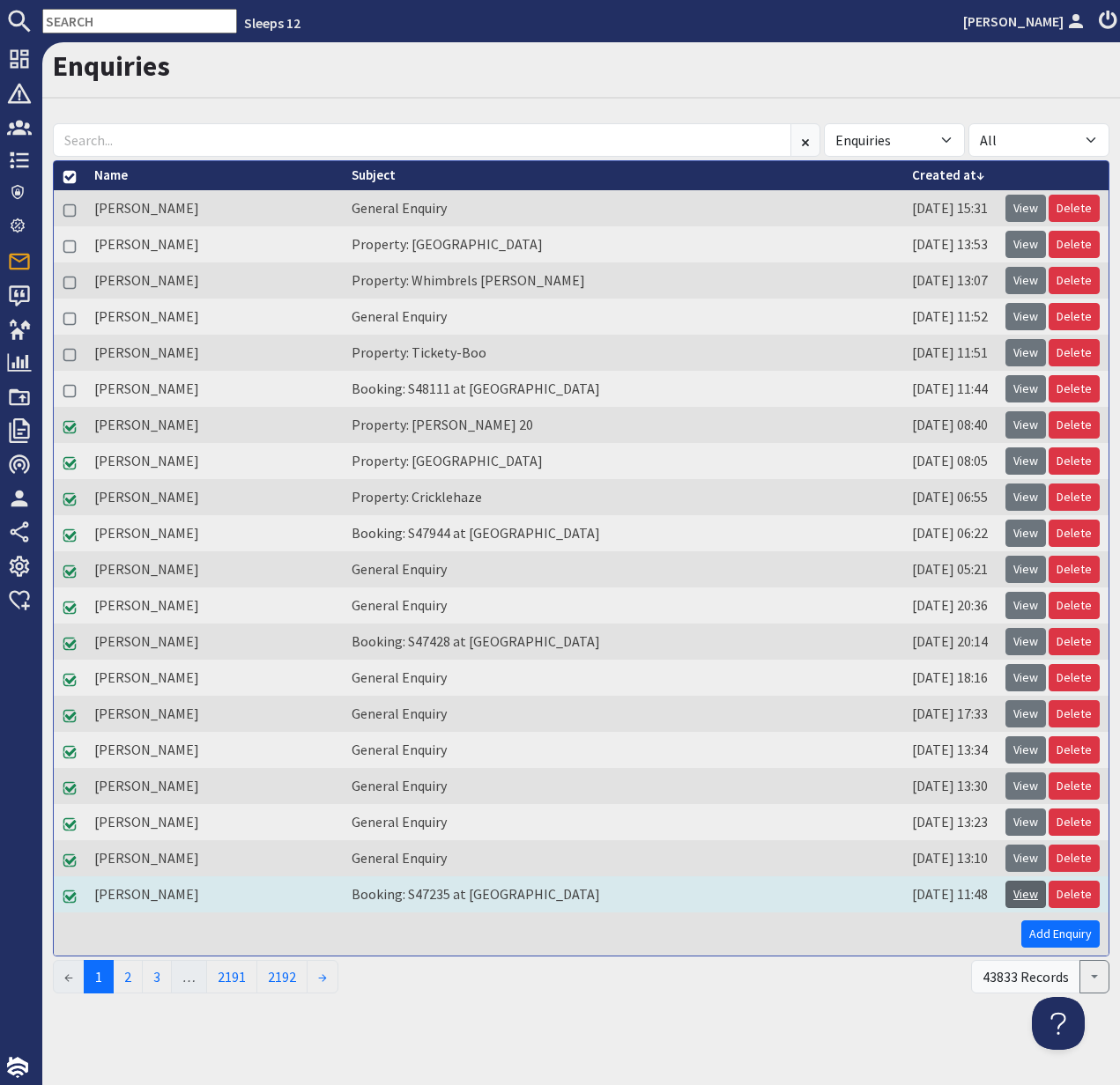
click at [1035, 893] on link "View" at bounding box center [1025, 895] width 40 height 28
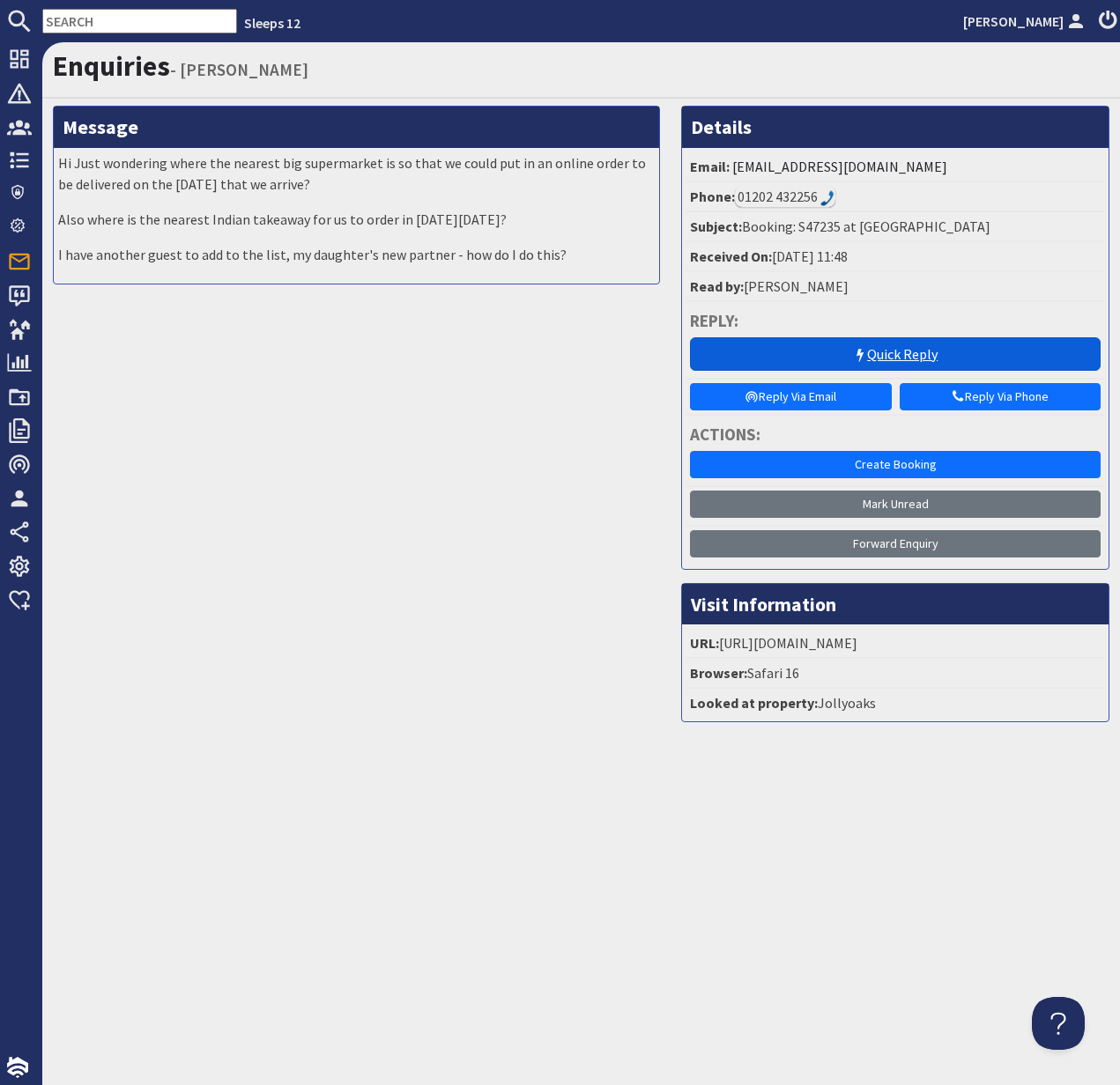
click at [909, 358] on link "Quick Reply" at bounding box center [895, 354] width 410 height 33
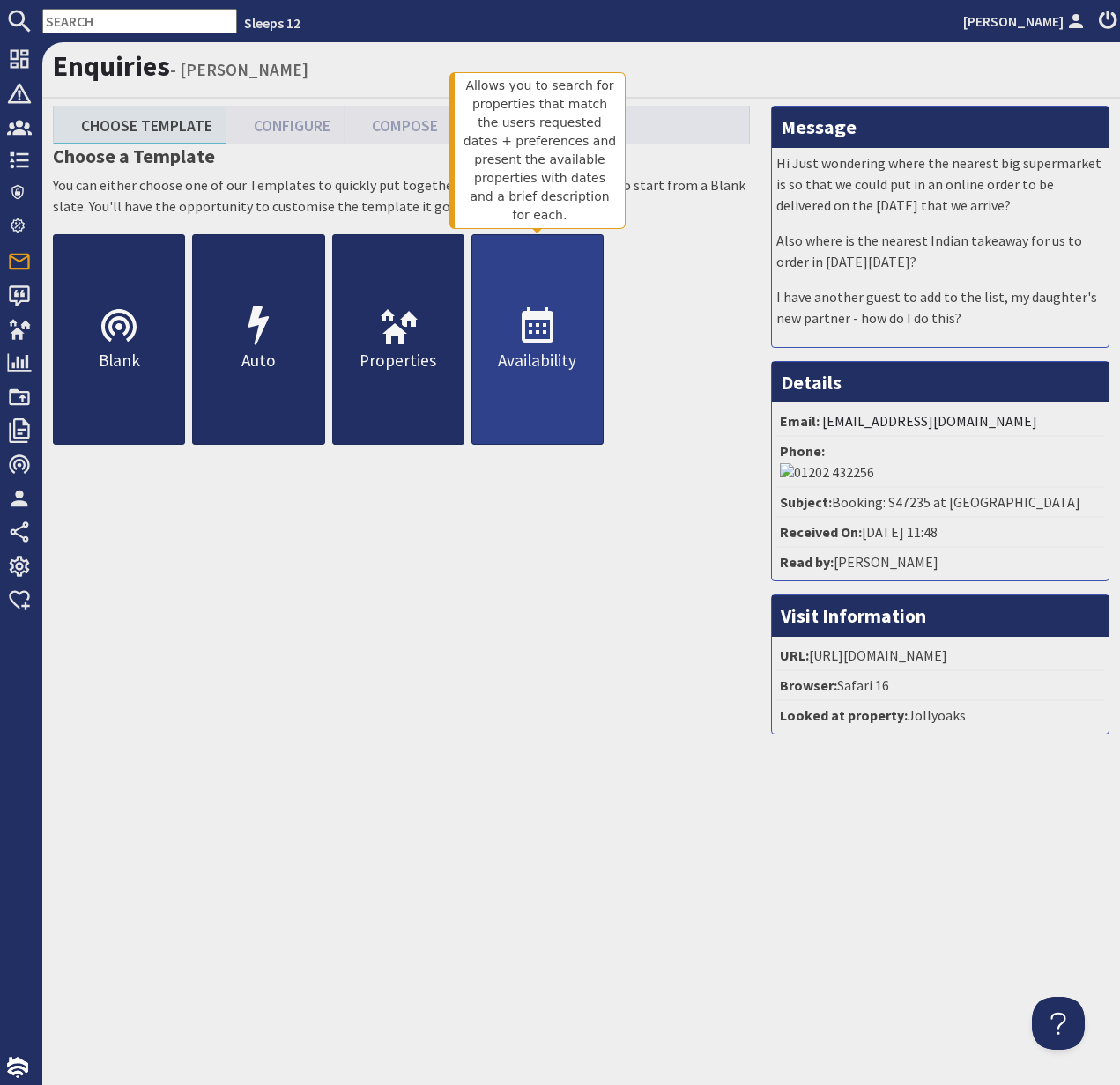
click at [493, 343] on link "Availability" at bounding box center [538, 339] width 132 height 211
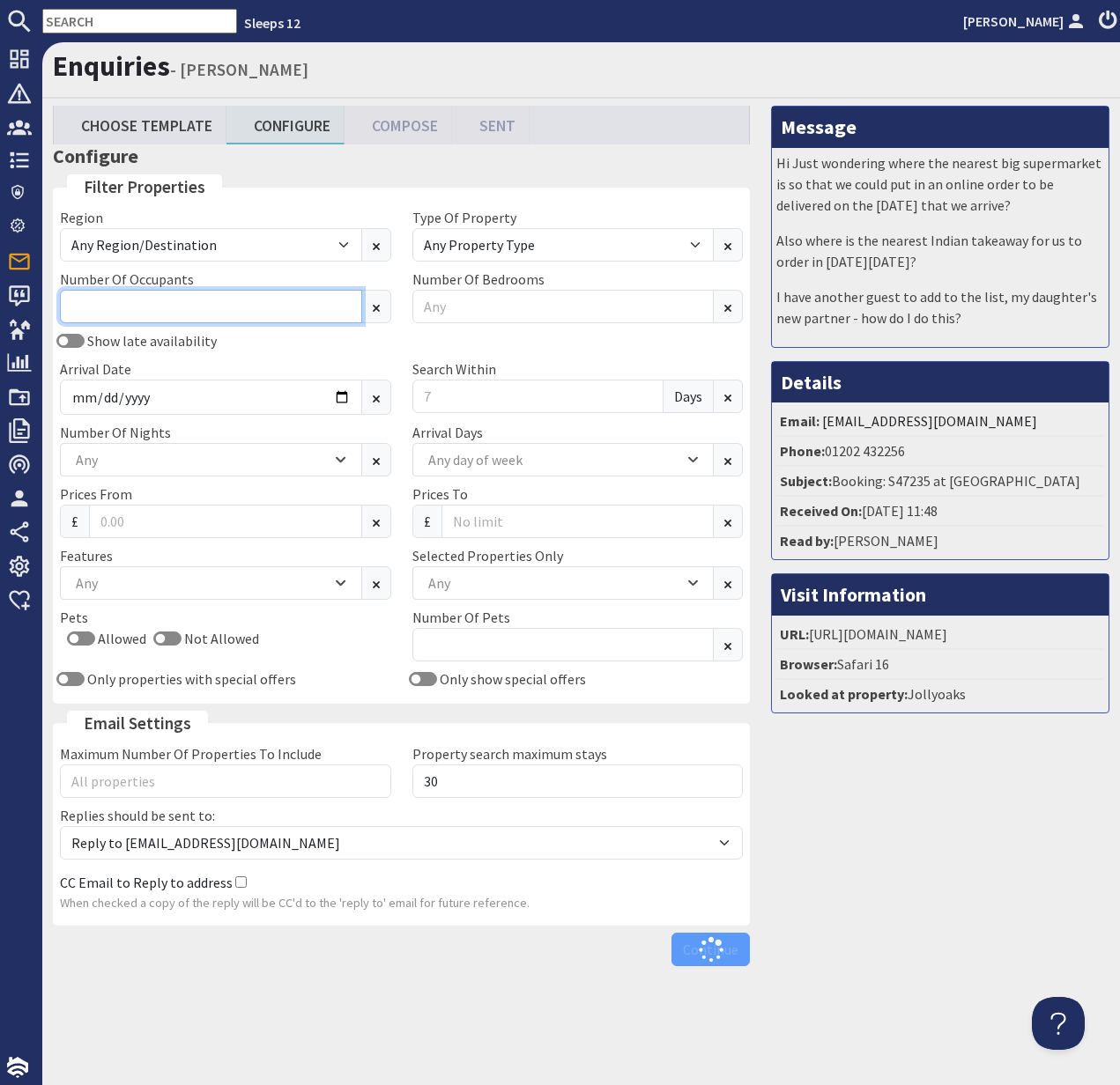
click at [216, 307] on input "Number Of Occupants" at bounding box center [211, 306] width 303 height 33
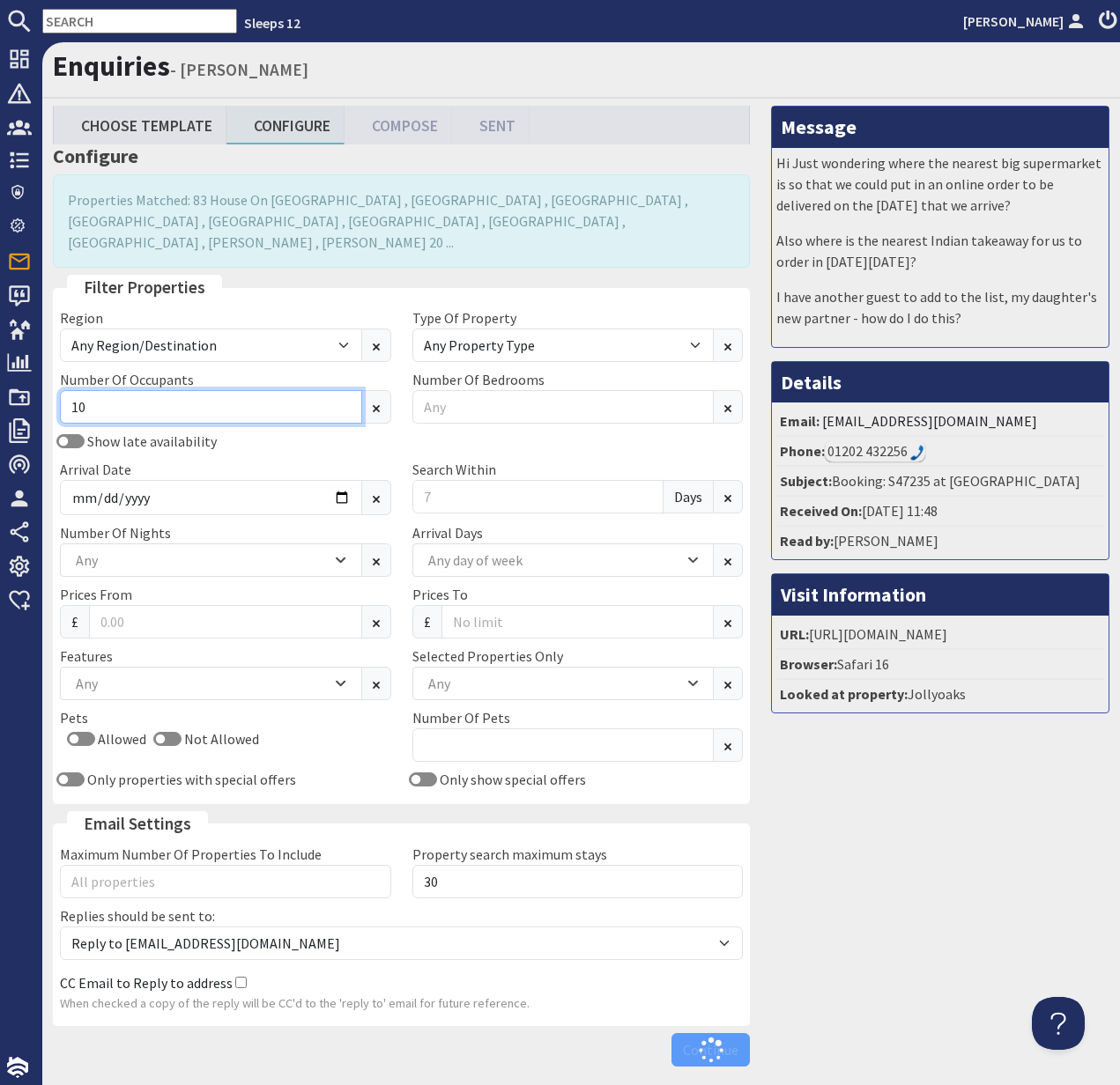
type input "10"
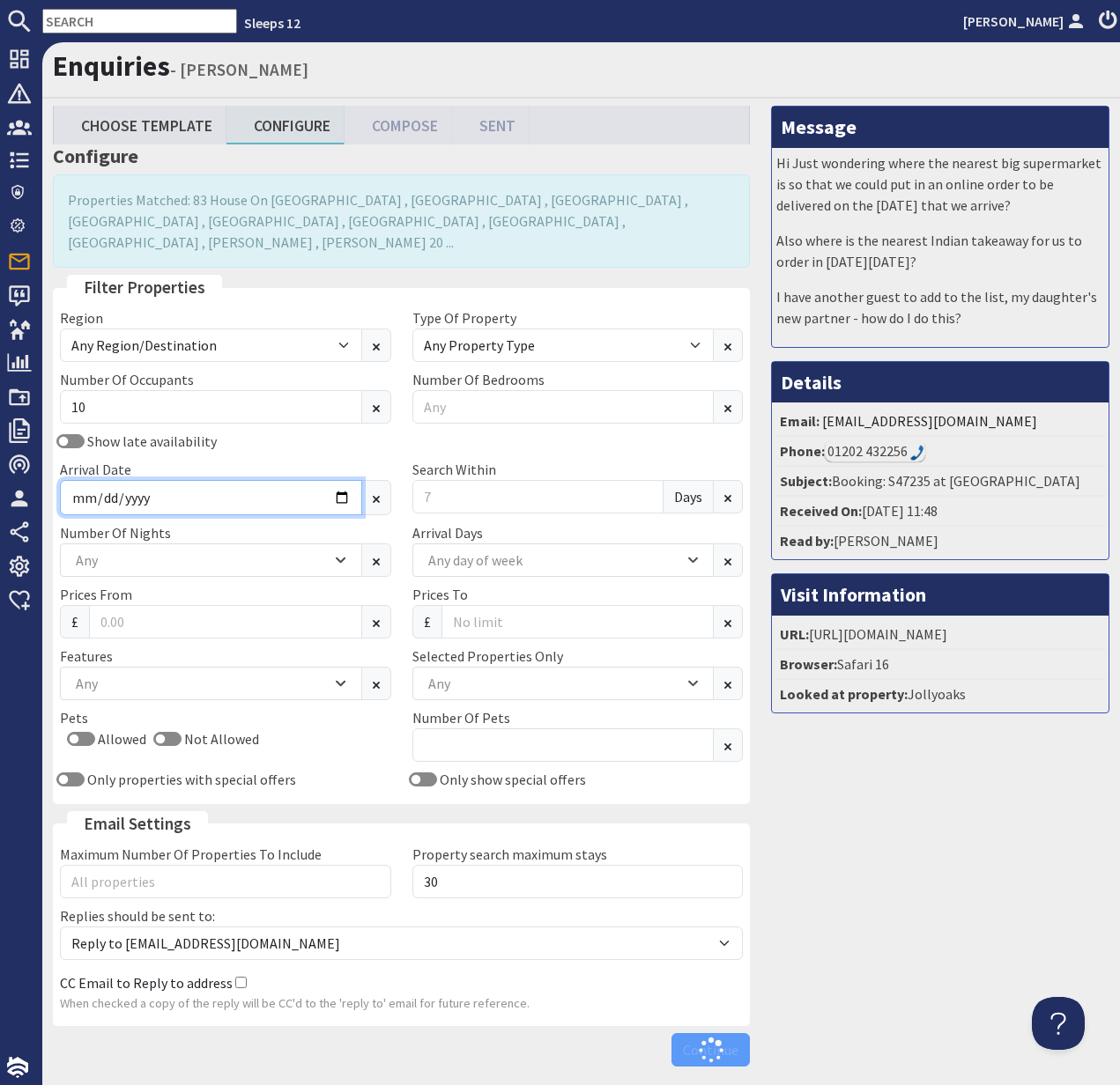
click at [308, 480] on input "Arrival Date" at bounding box center [211, 497] width 303 height 35
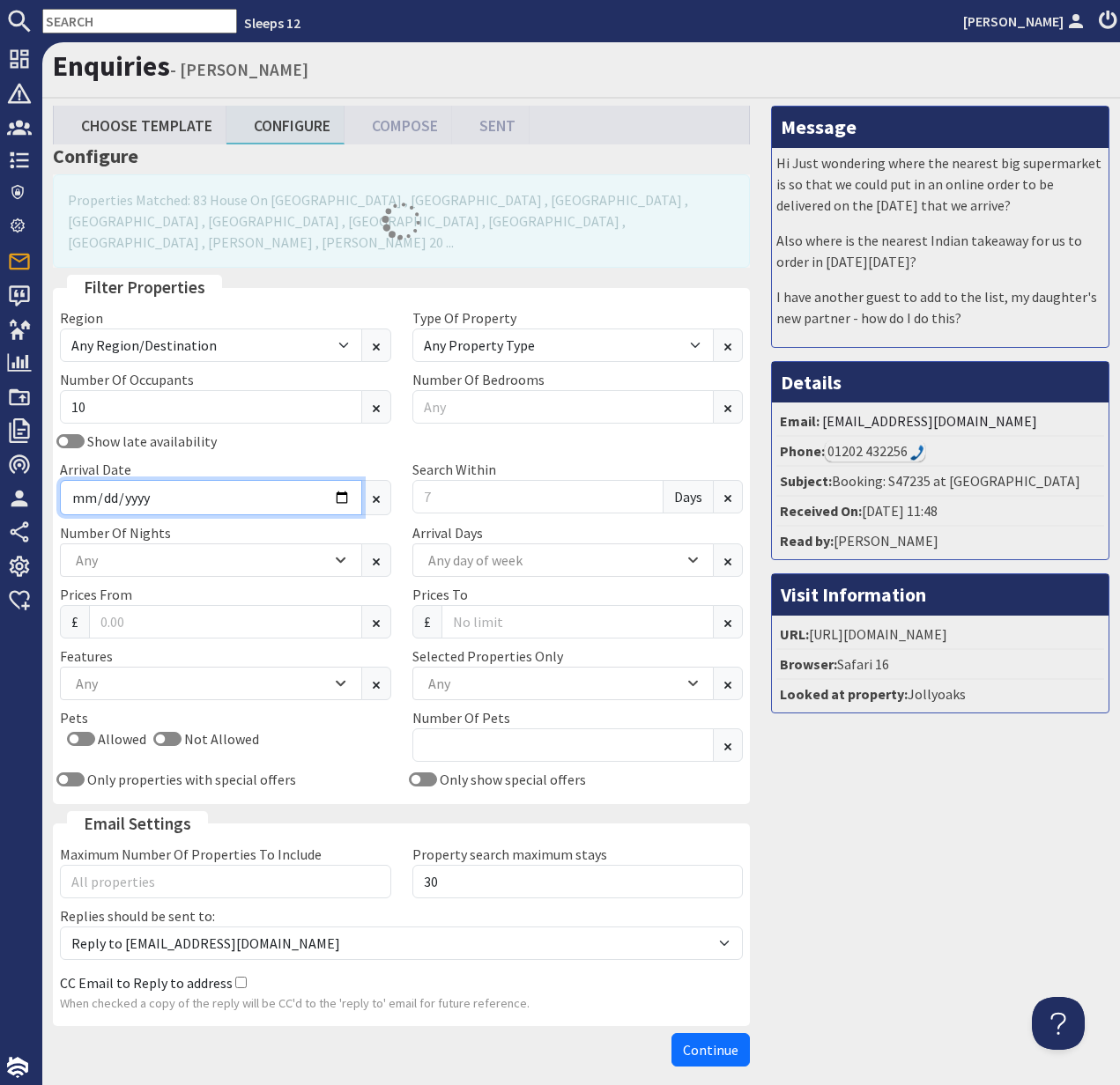
click at [336, 480] on input "Arrival Date" at bounding box center [211, 497] width 303 height 35
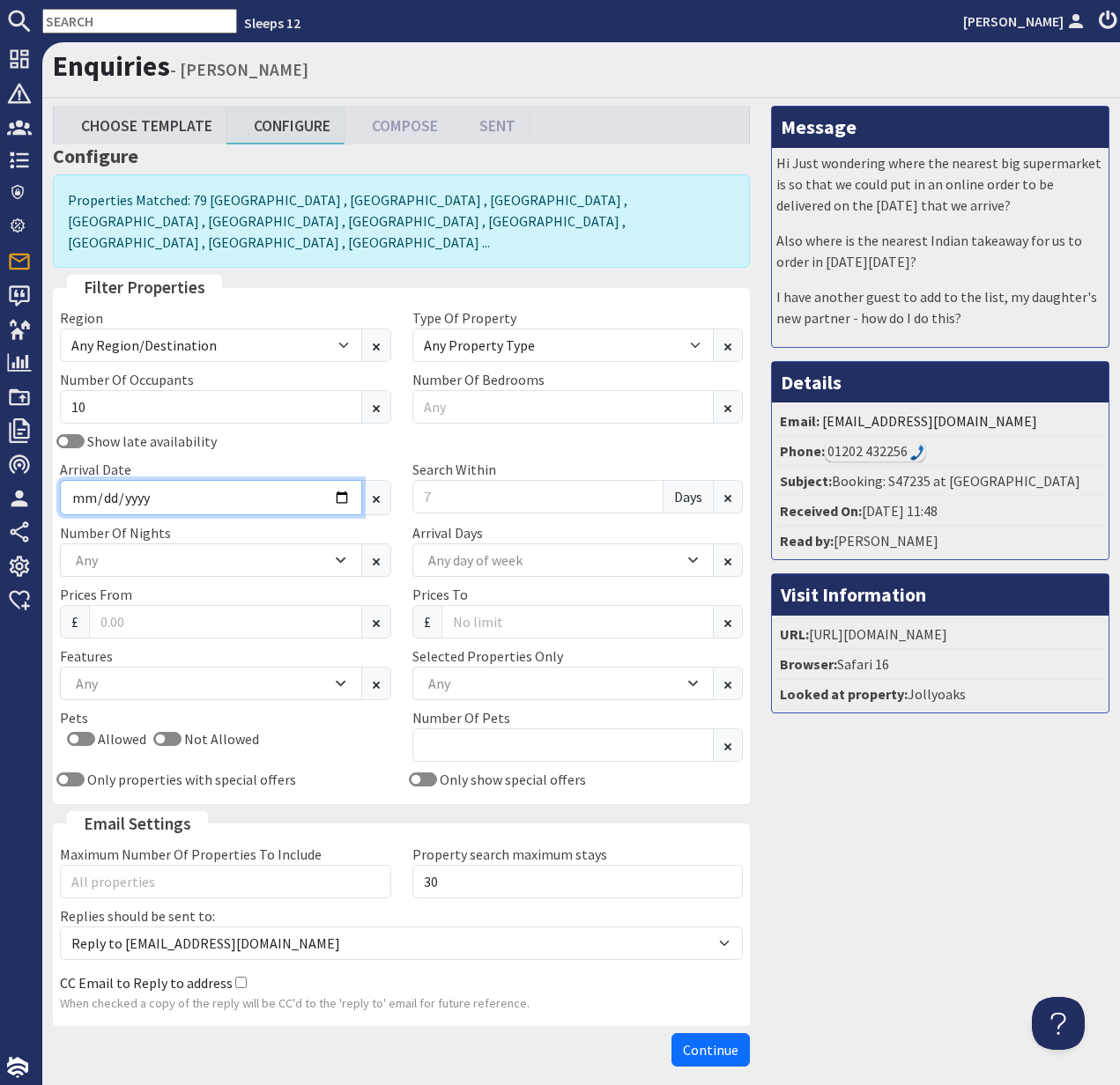
click at [345, 480] on input "Arrival Date" at bounding box center [211, 497] width 303 height 35
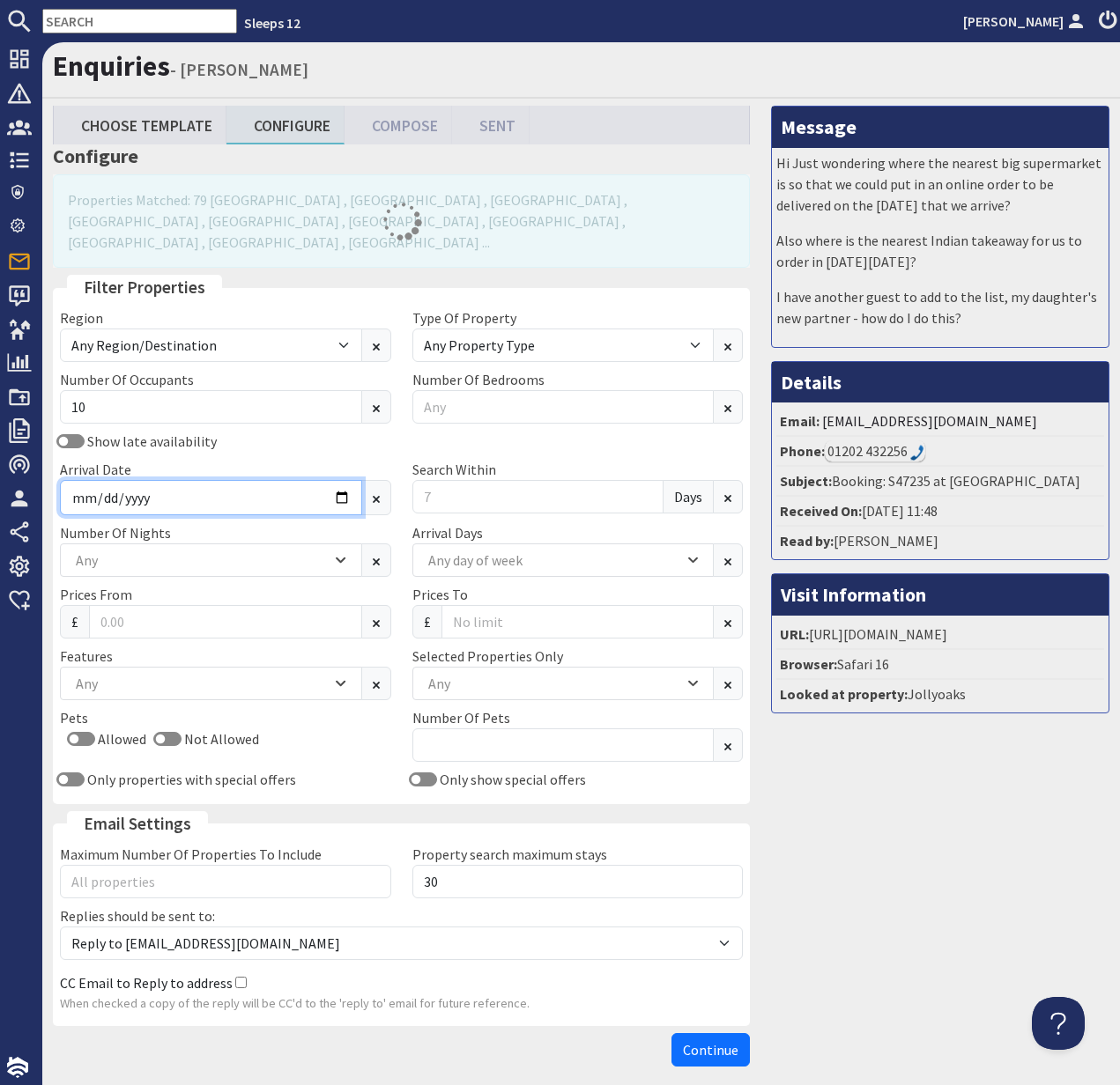
type input "[DATE]"
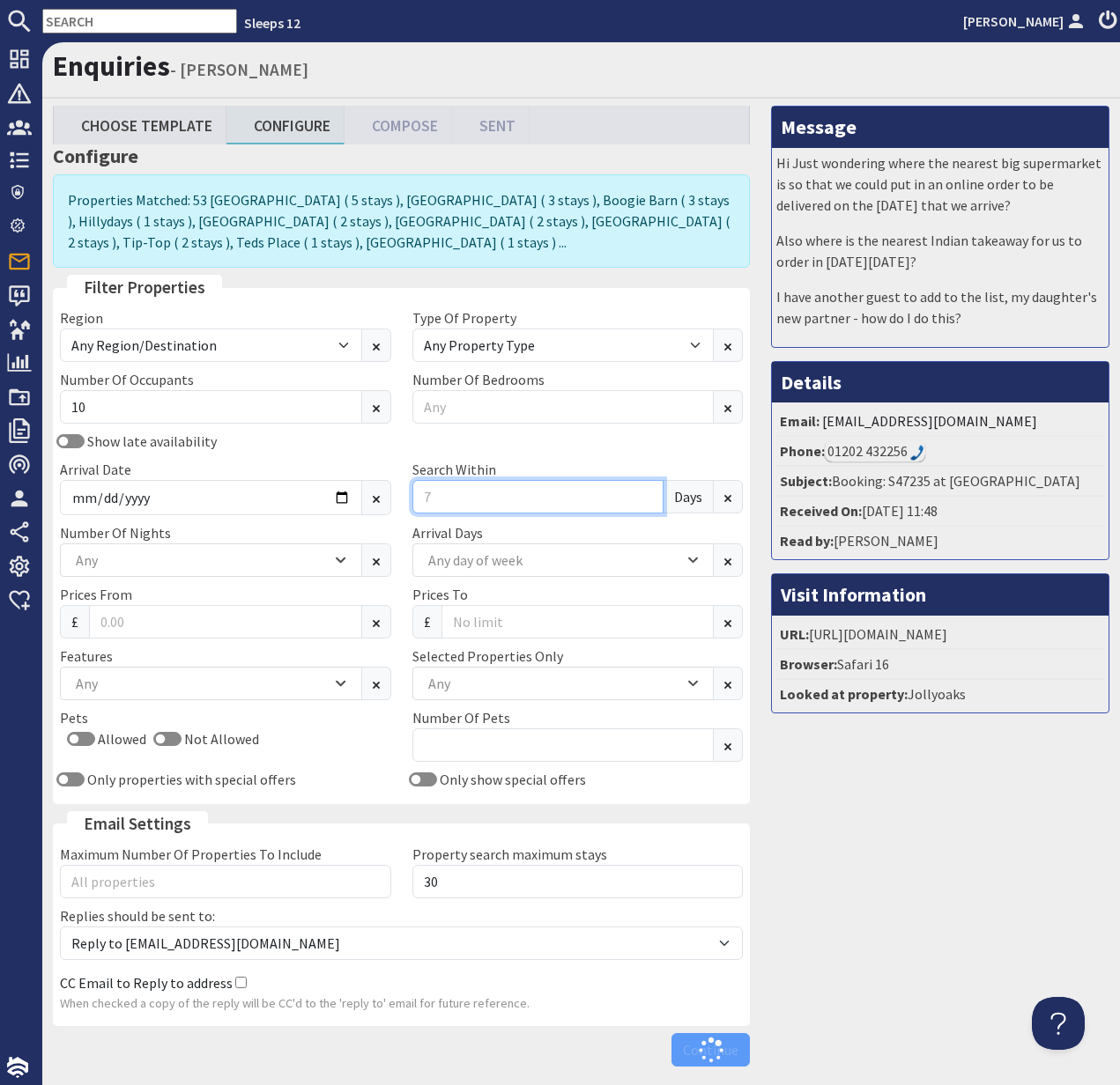
drag, startPoint x: 436, startPoint y: 474, endPoint x: 413, endPoint y: 474, distance: 23.0
click at [413, 474] on div "Search Within Days" at bounding box center [577, 486] width 352 height 56
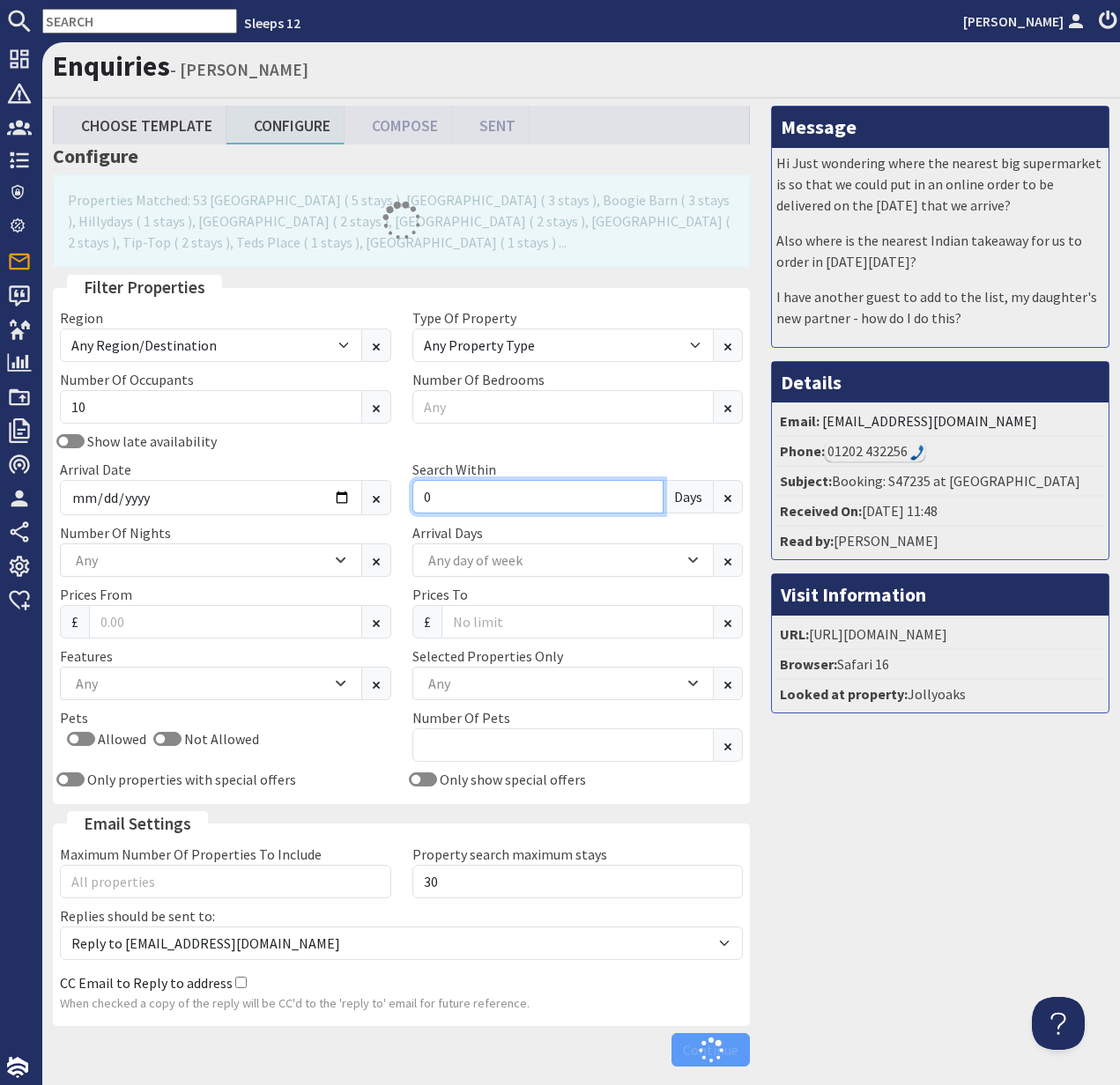
type input "0"
click at [207, 554] on div "Any" at bounding box center [201, 560] width 260 height 19
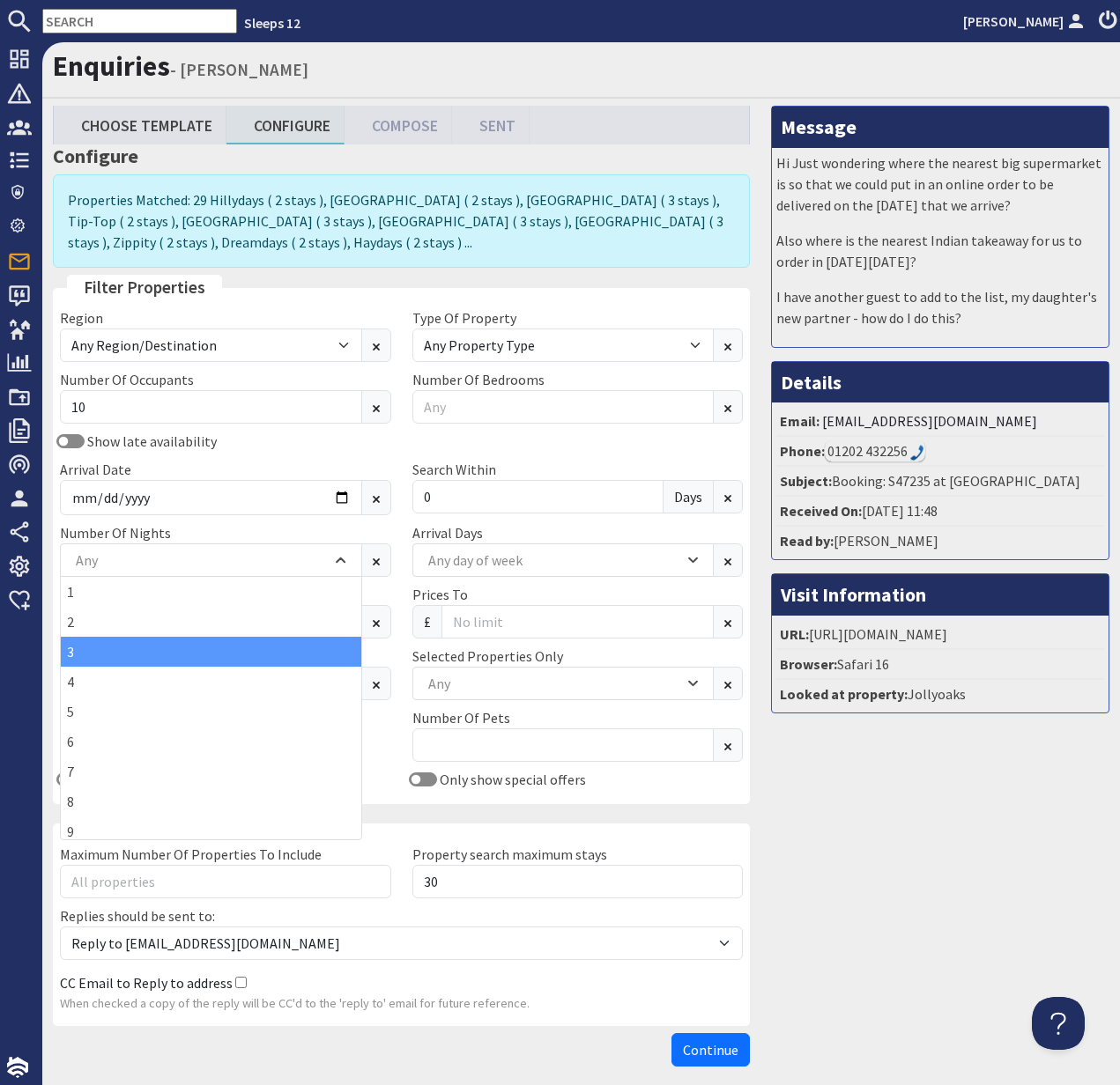
click at [183, 645] on div "3" at bounding box center [211, 652] width 301 height 30
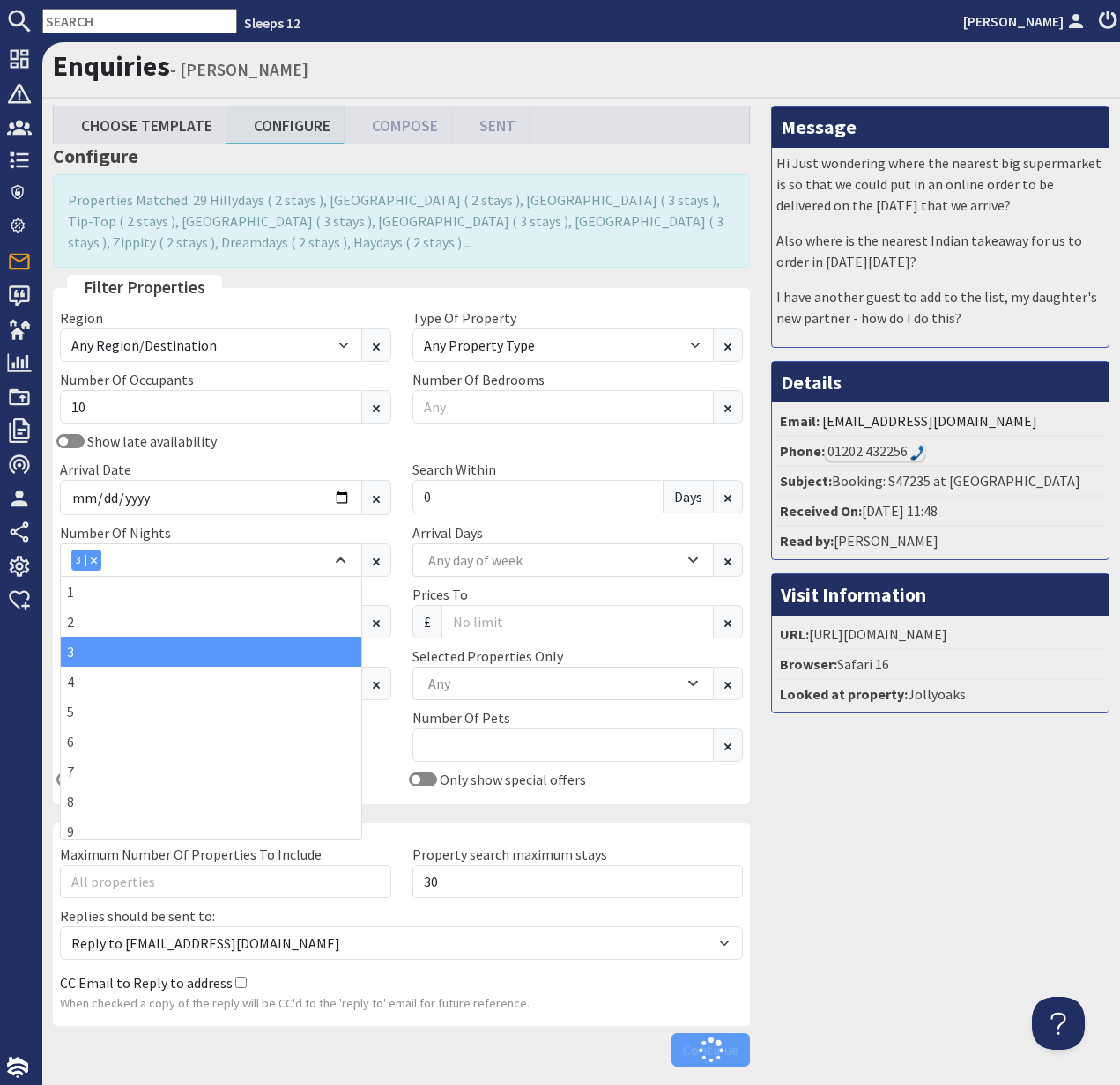
click at [391, 654] on div "Features Hot Tub Pampering Available Games Room Hot Tub or Swim Spa Indoor or O…" at bounding box center [225, 672] width 352 height 54
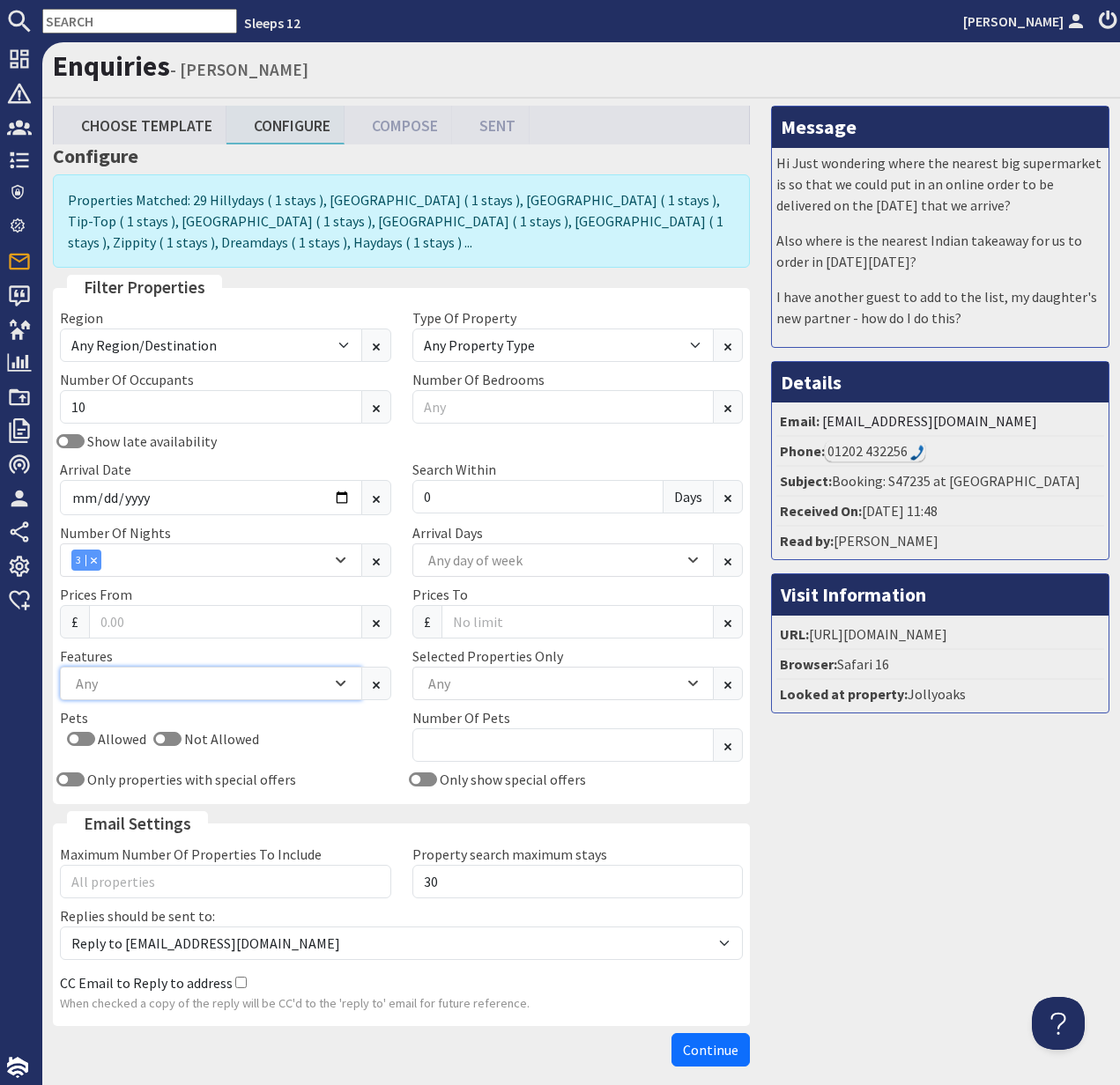
click at [189, 680] on div "Any" at bounding box center [201, 683] width 260 height 19
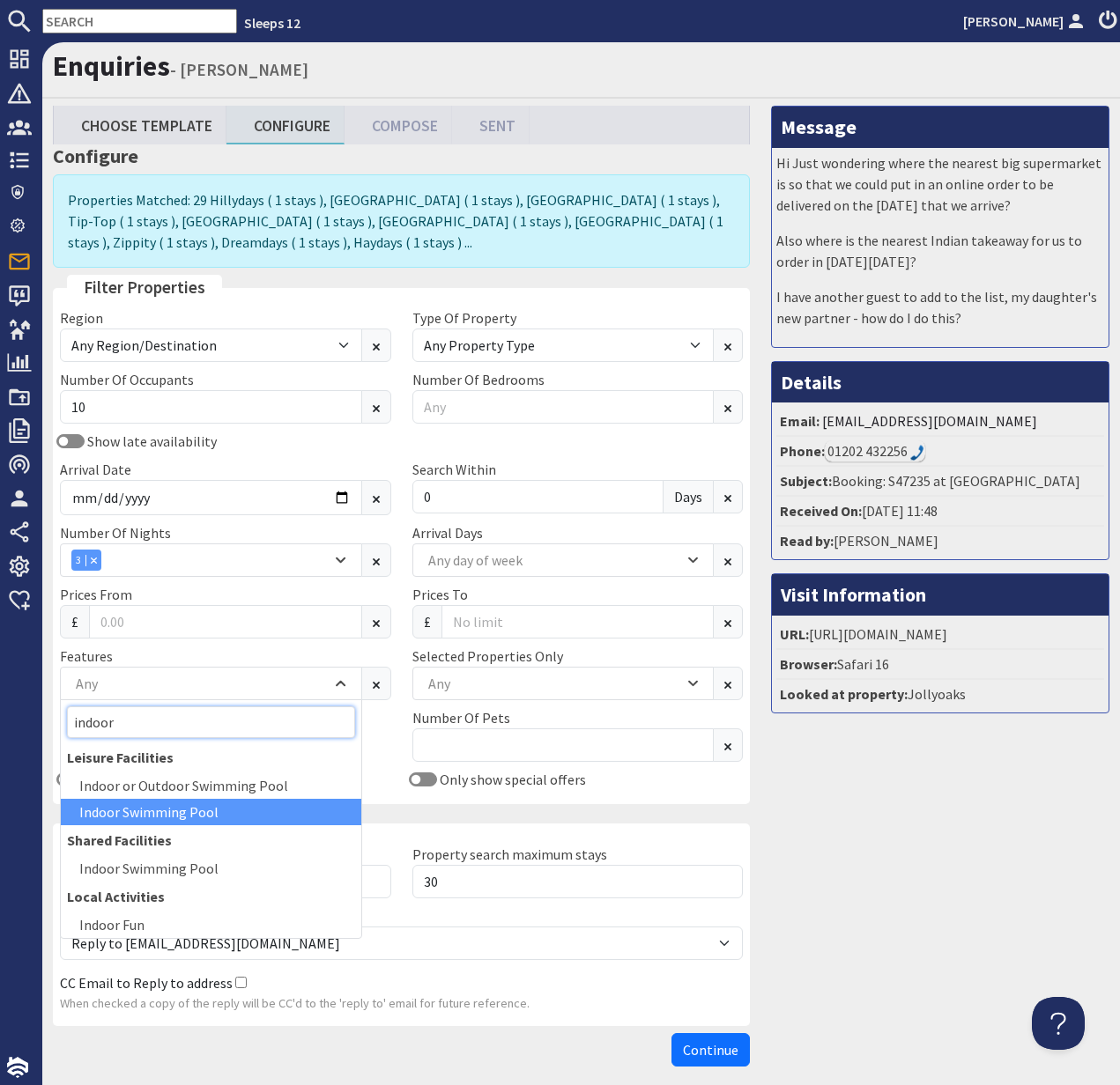
type input "indoor"
click at [245, 809] on div "Indoor Swimming Pool" at bounding box center [211, 812] width 301 height 27
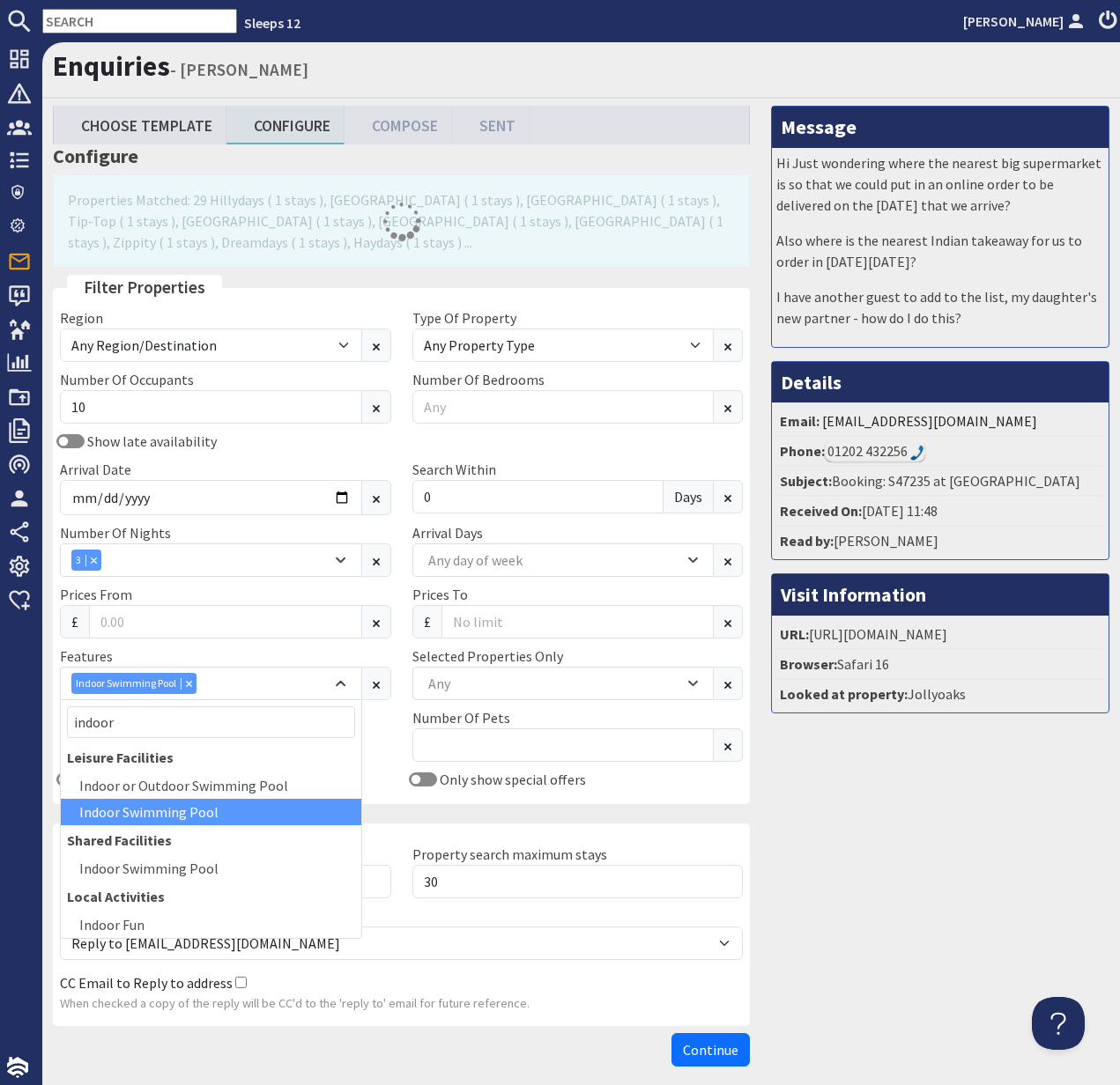
click at [378, 769] on div "Only properties with special offers" at bounding box center [225, 779] width 352 height 21
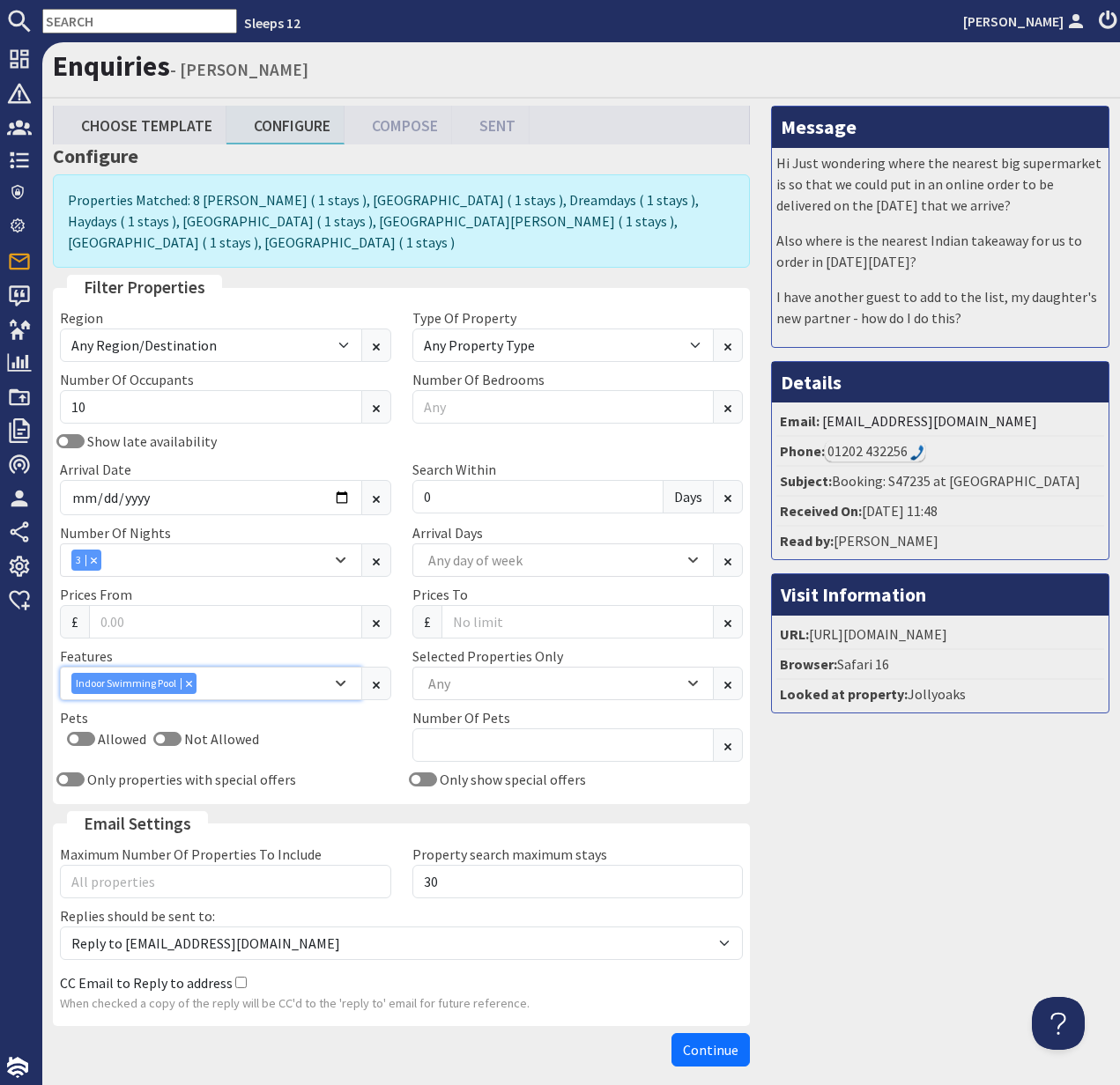
drag, startPoint x: 339, startPoint y: 661, endPoint x: 299, endPoint y: 670, distance: 41.0
click at [338, 679] on icon "Combobox" at bounding box center [340, 683] width 10 height 10
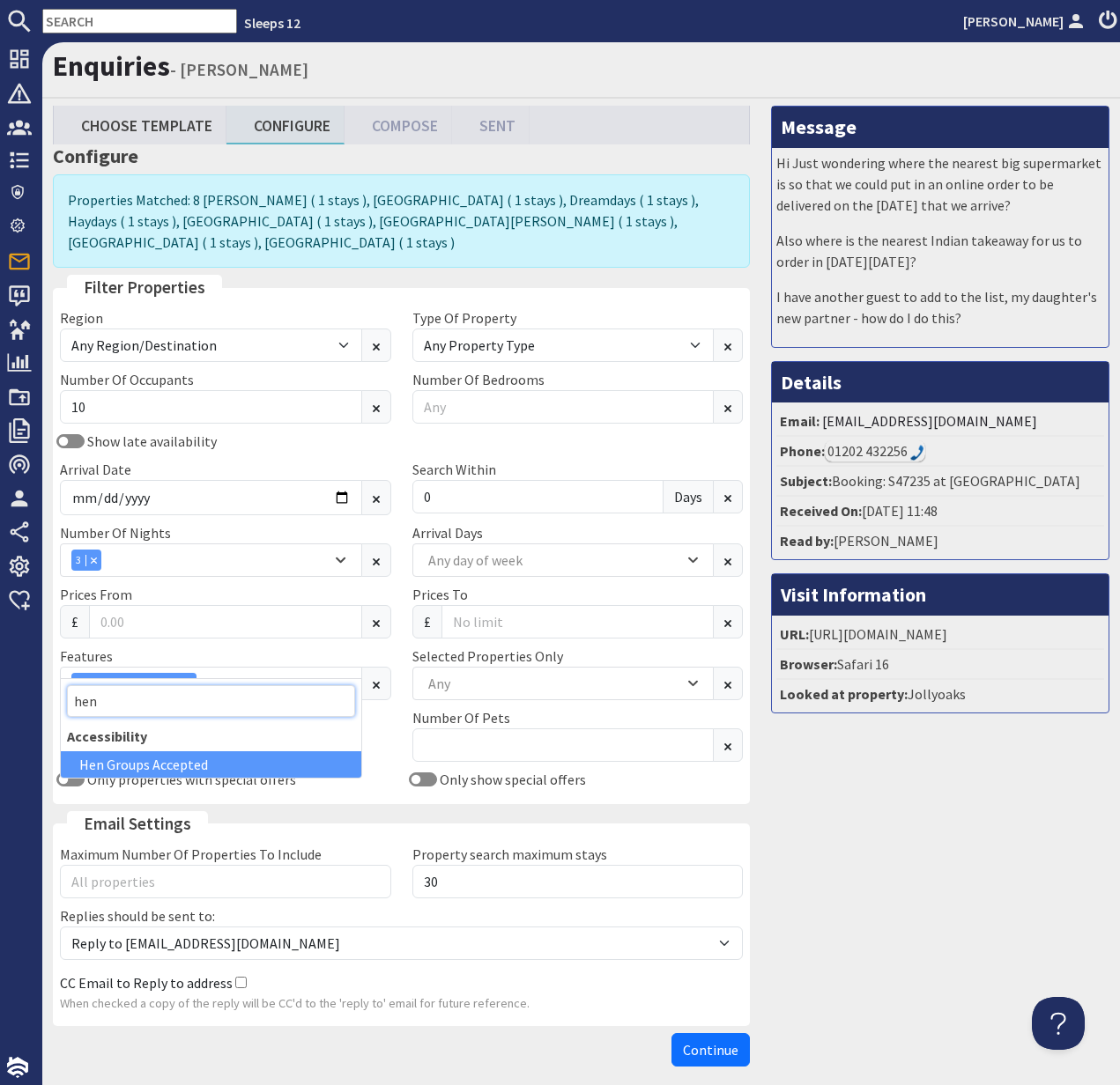
type input "hen"
click at [147, 760] on div "Hen Groups Accepted" at bounding box center [211, 764] width 301 height 27
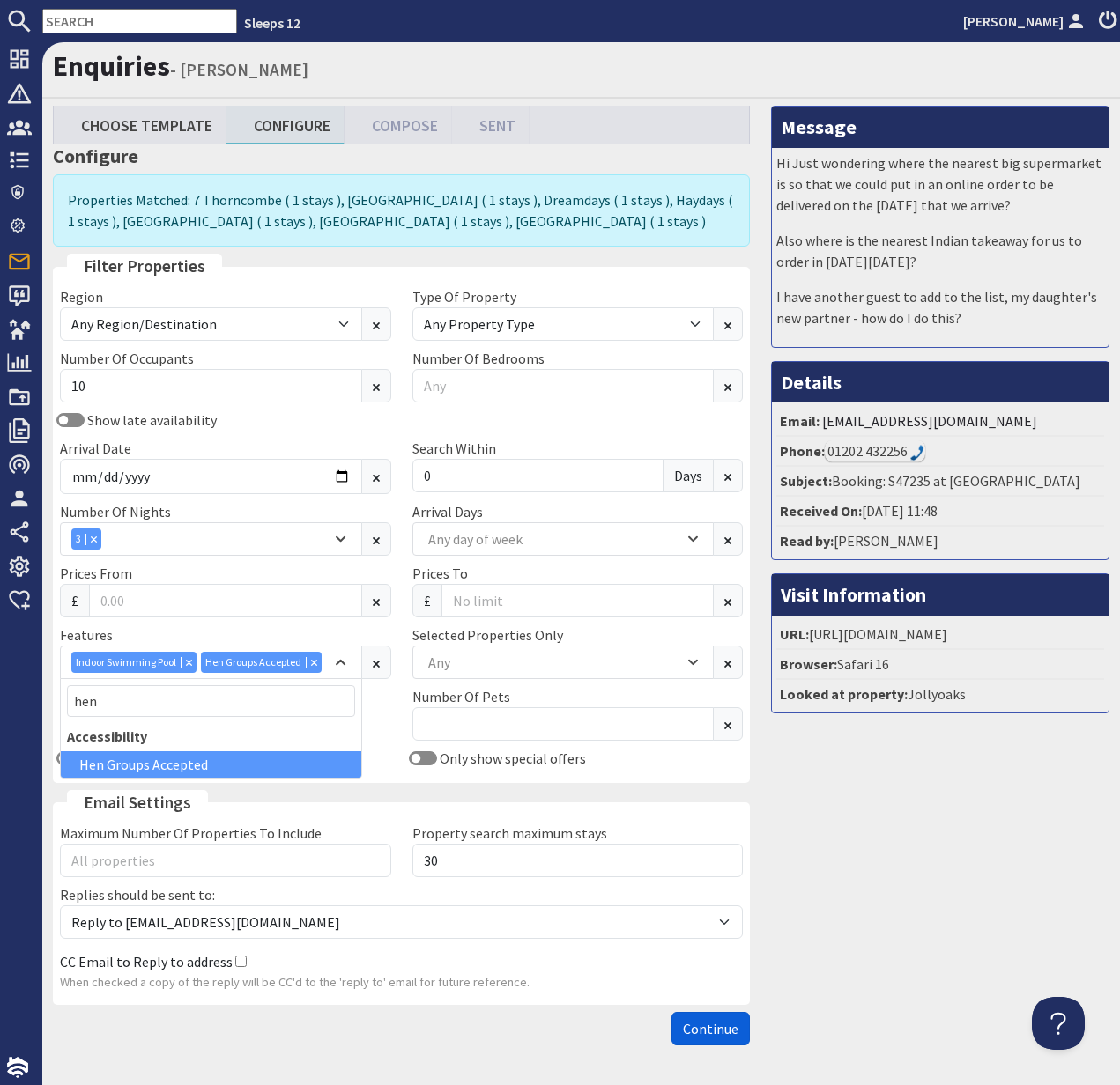
click at [702, 1022] on span "Continue" at bounding box center [711, 1029] width 55 height 17
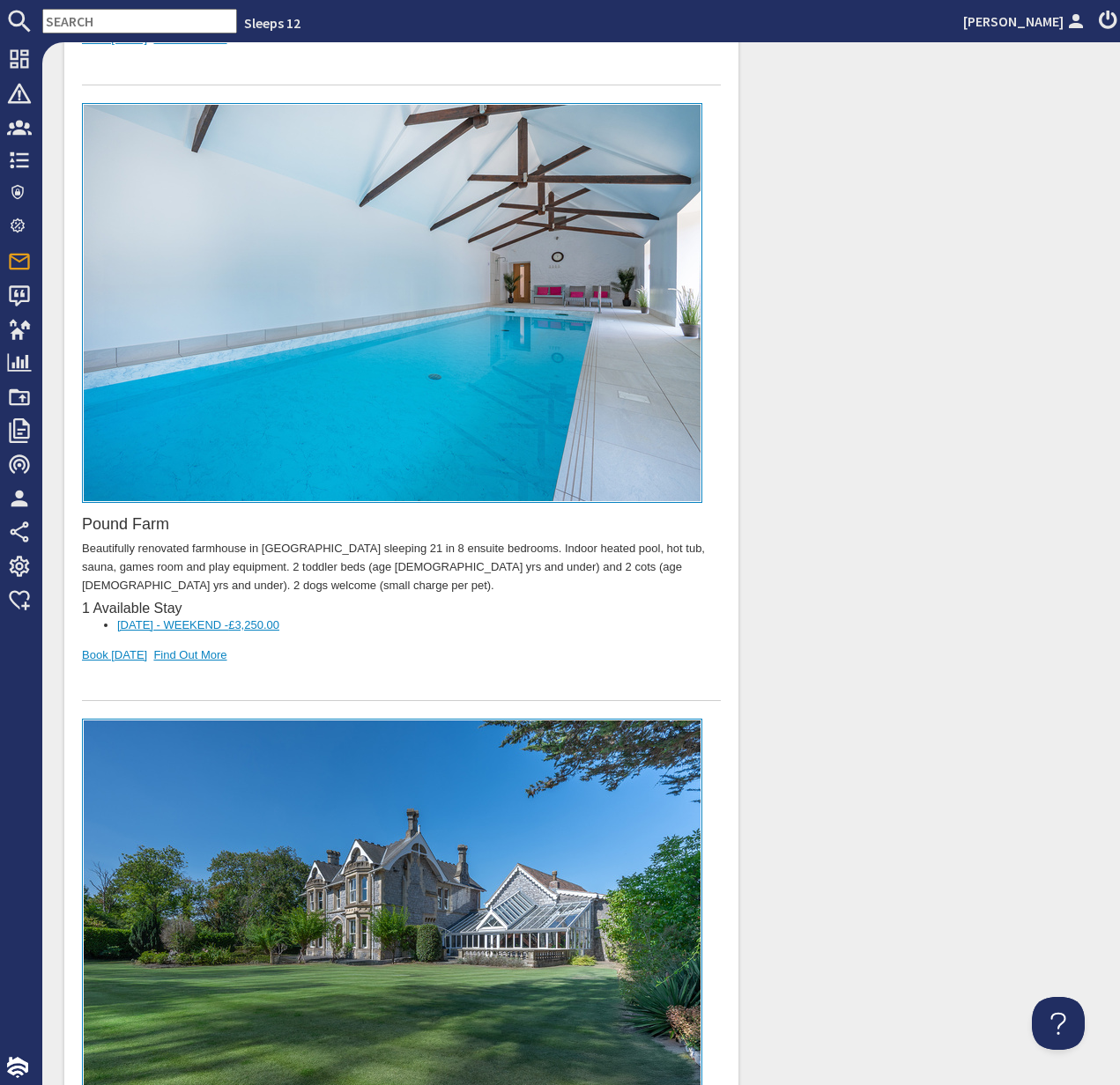
scroll to position [3884, 0]
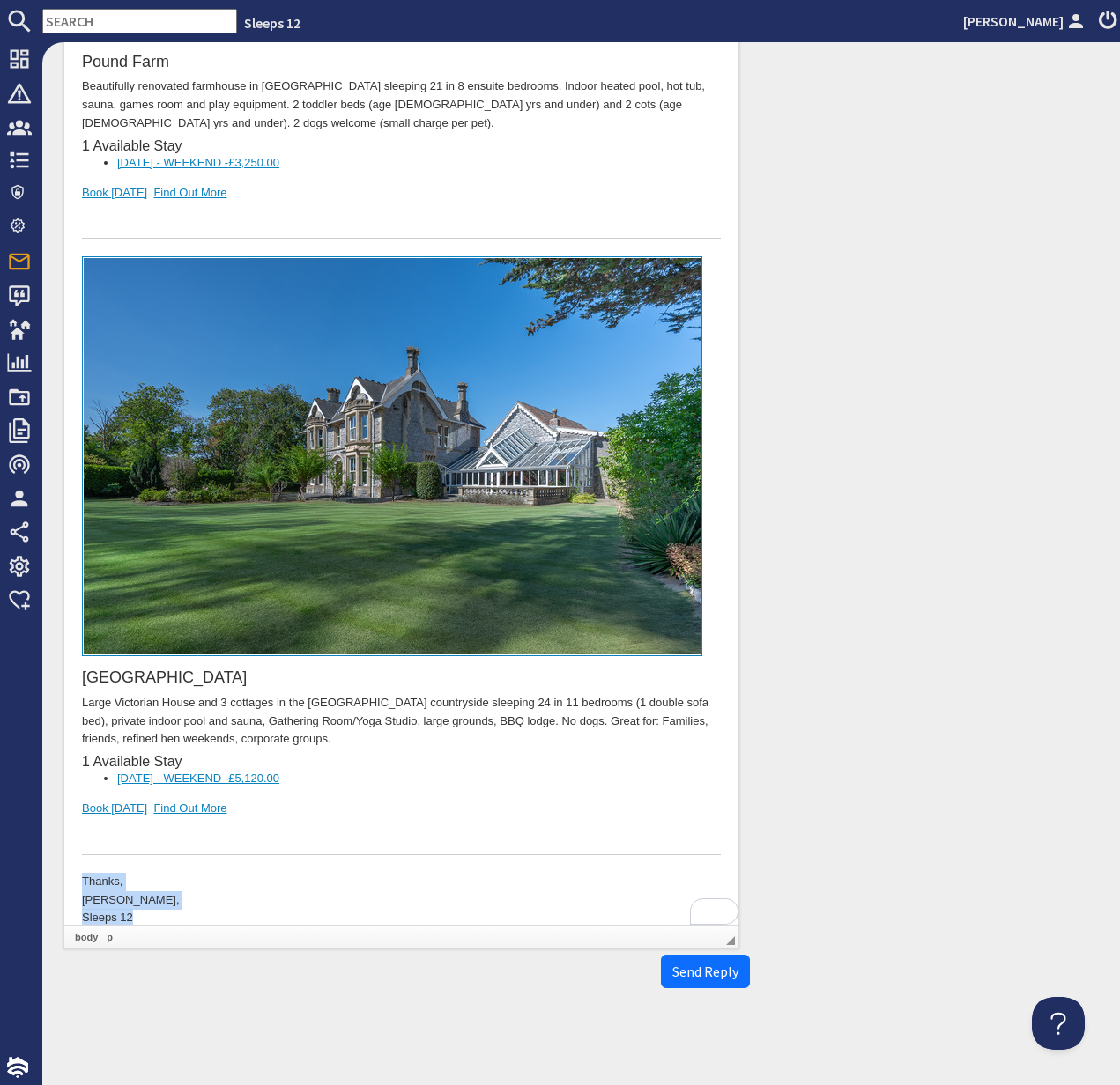
drag, startPoint x: 146, startPoint y: 906, endPoint x: 75, endPoint y: 861, distance: 84.1
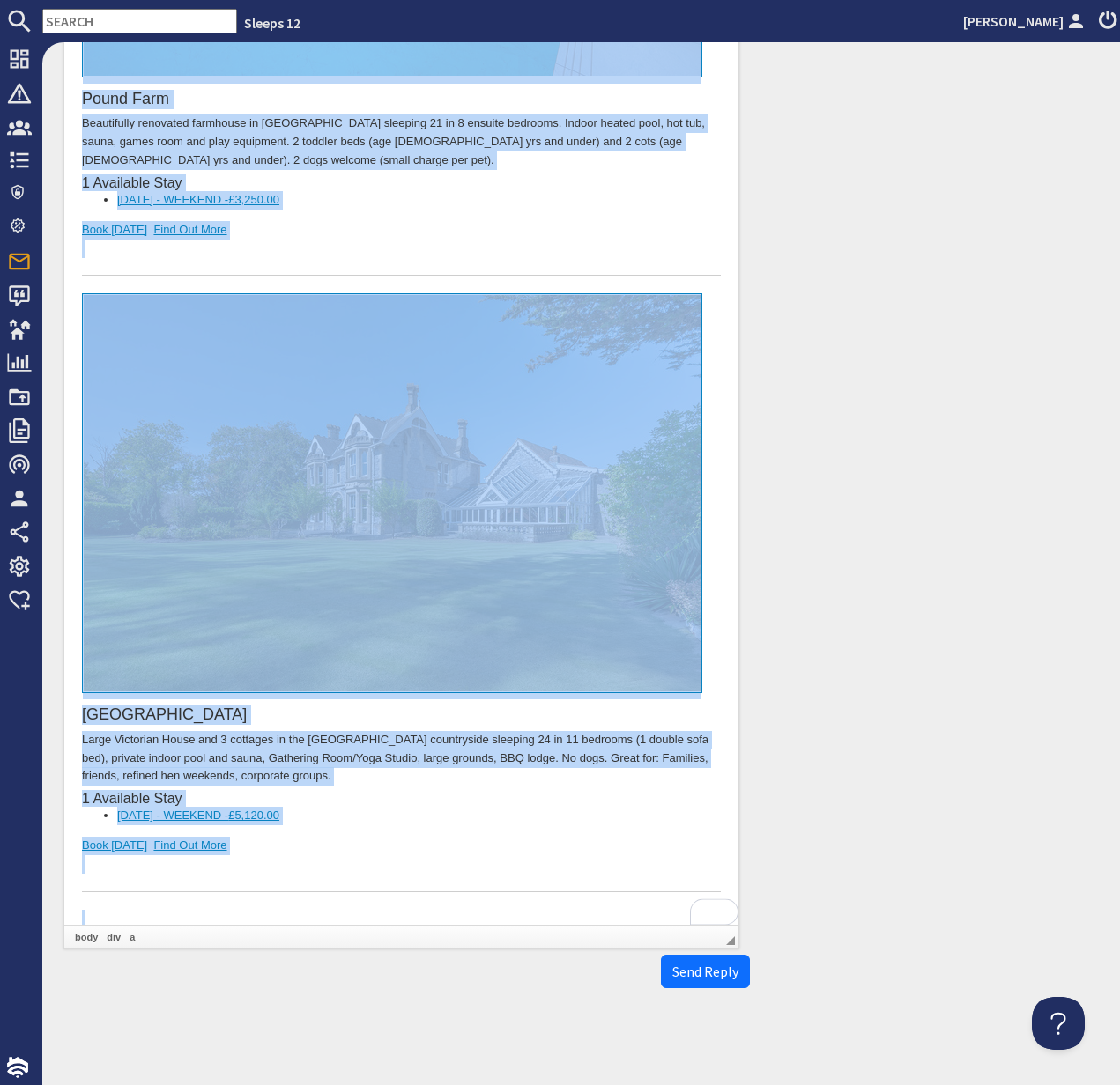
copy body "Lore Ipsumd Sitame, Conse adi eli sedd eiusmod. T'in utl etdolore m aliq en adm…"
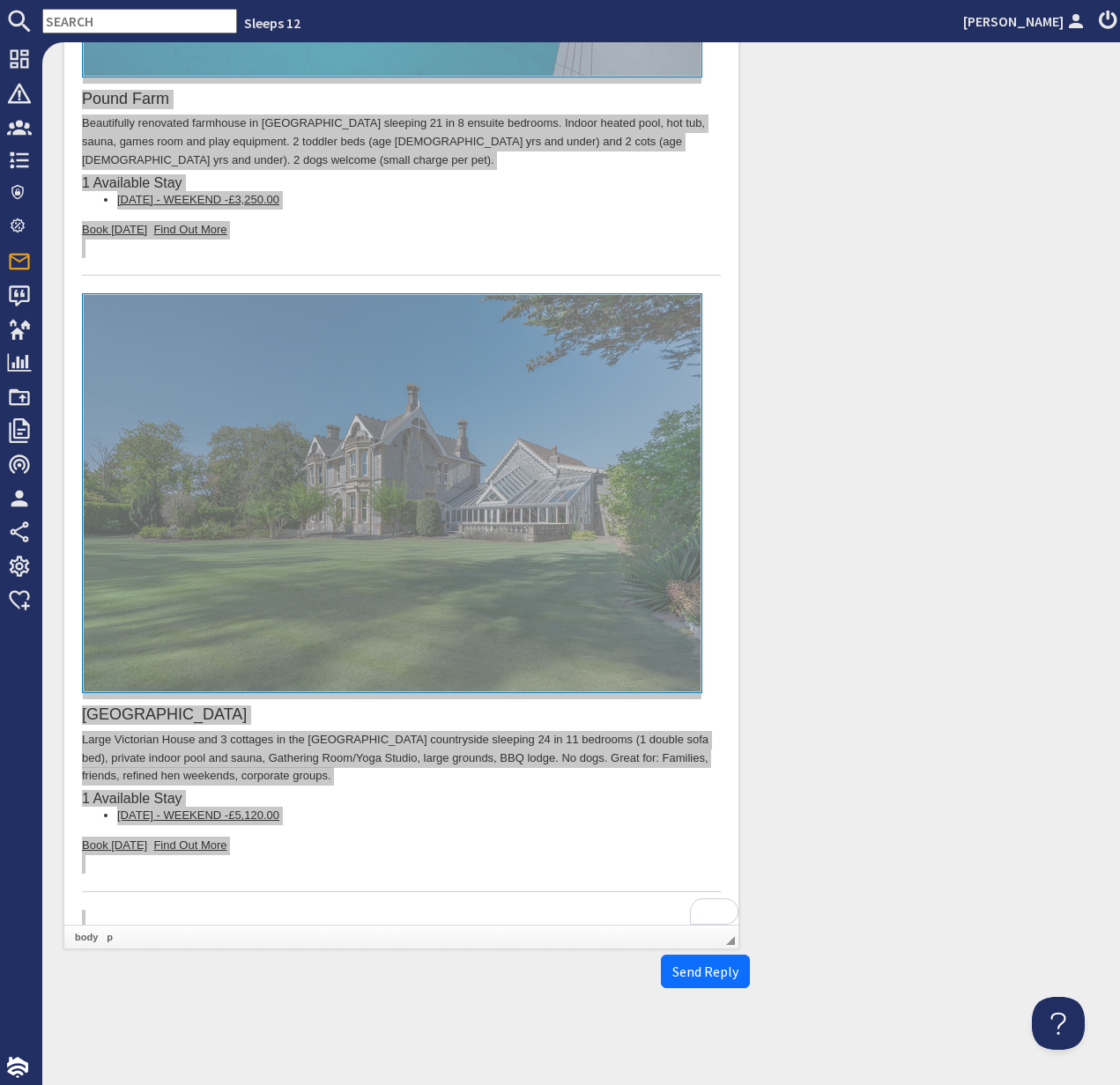
click at [108, 22] on input "text" at bounding box center [140, 21] width 195 height 25
click at [107, 22] on input "text" at bounding box center [140, 21] width 195 height 25
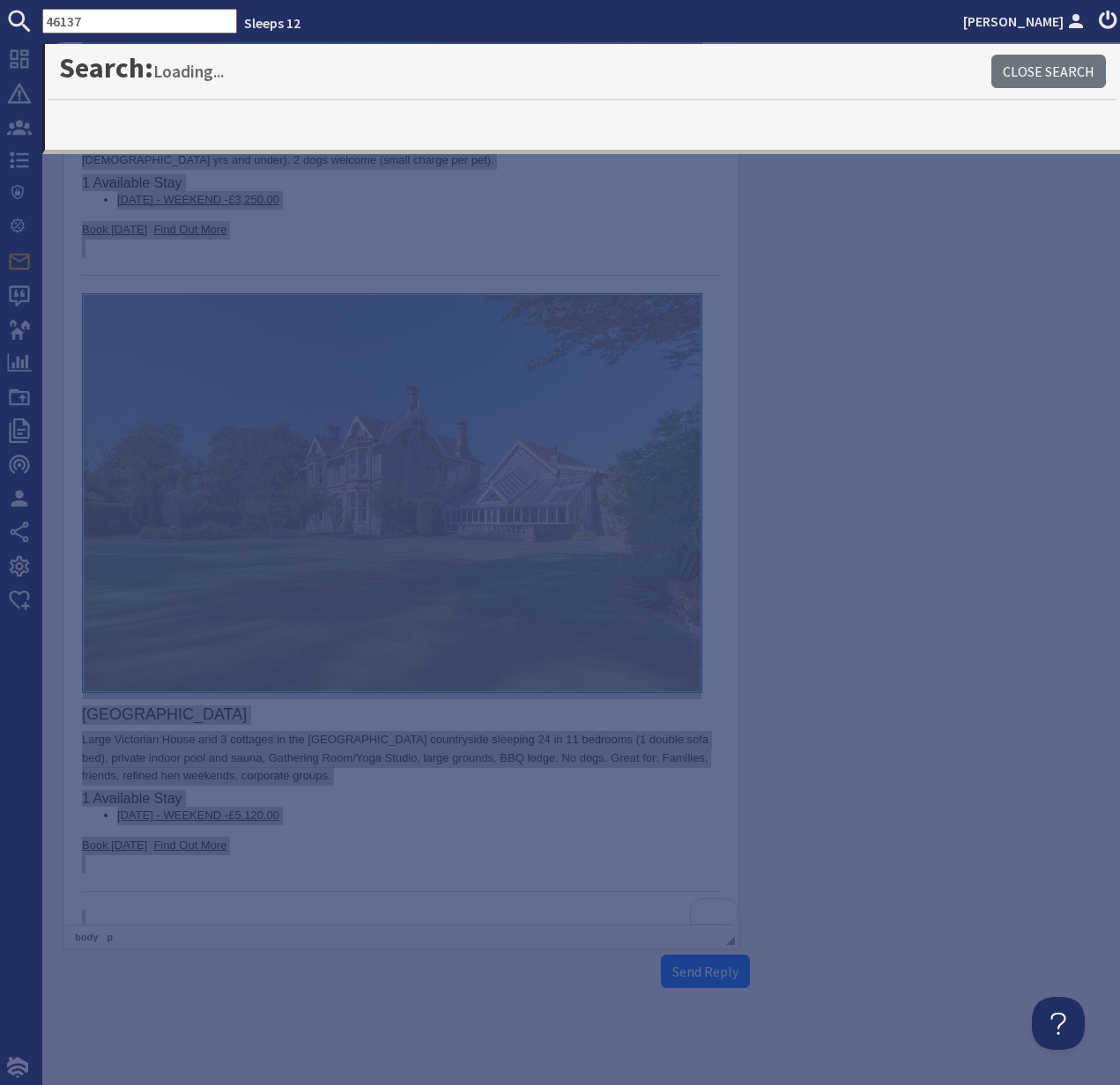
type input "46137"
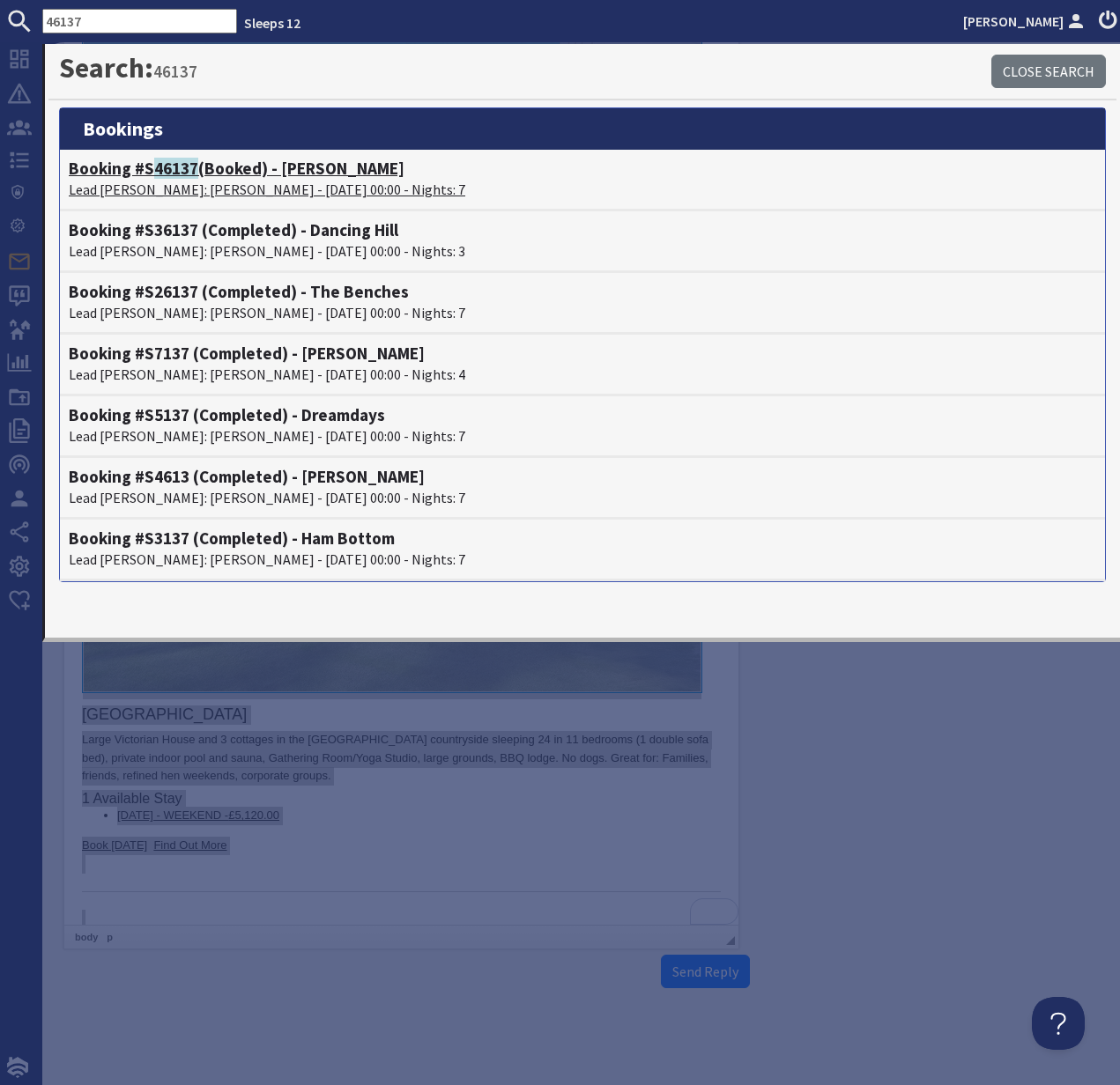
click at [199, 186] on p "Lead [PERSON_NAME]: [PERSON_NAME] - [DATE] 00:00 - Nights: 7" at bounding box center [582, 189] width 1027 height 21
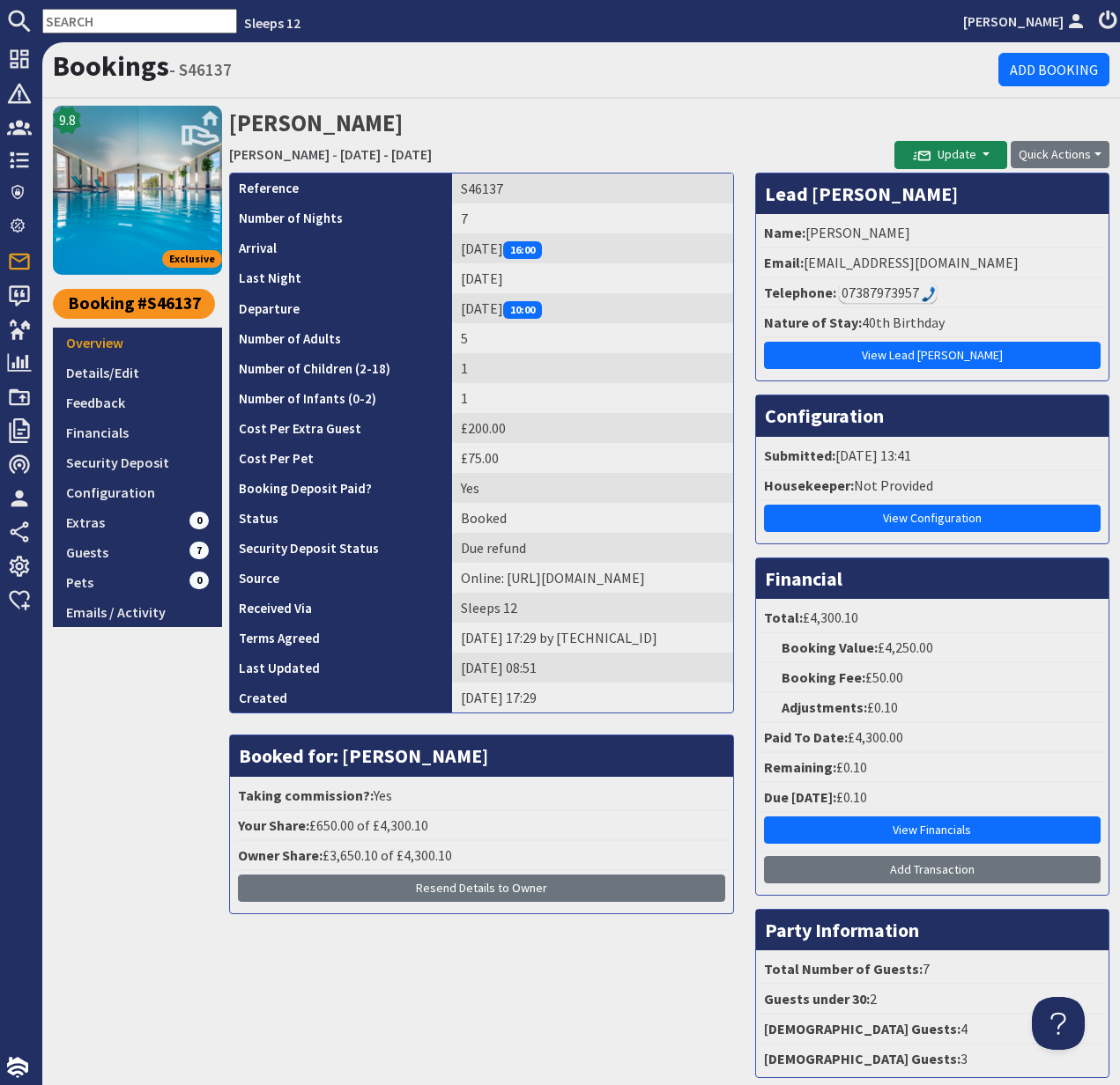
drag, startPoint x: 806, startPoint y: 262, endPoint x: 1002, endPoint y: 265, distance: 196.0
click at [1001, 265] on li "Email: [EMAIL_ADDRESS][DOMAIN_NAME]" at bounding box center [932, 263] width 344 height 30
copy li "[EMAIL_ADDRESS][DOMAIN_NAME]"
